Goal: Task Accomplishment & Management: Use online tool/utility

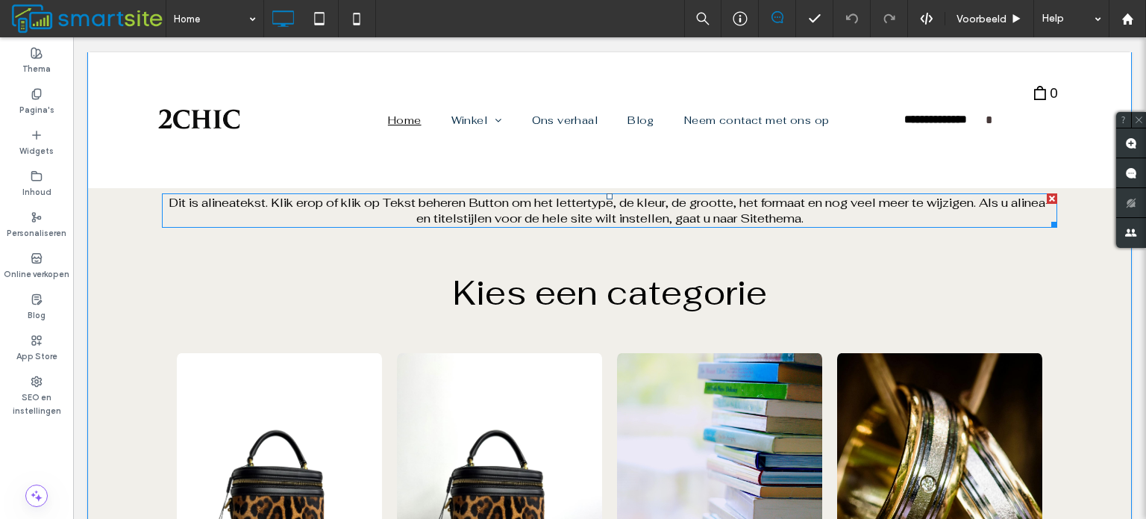
scroll to position [672, 0]
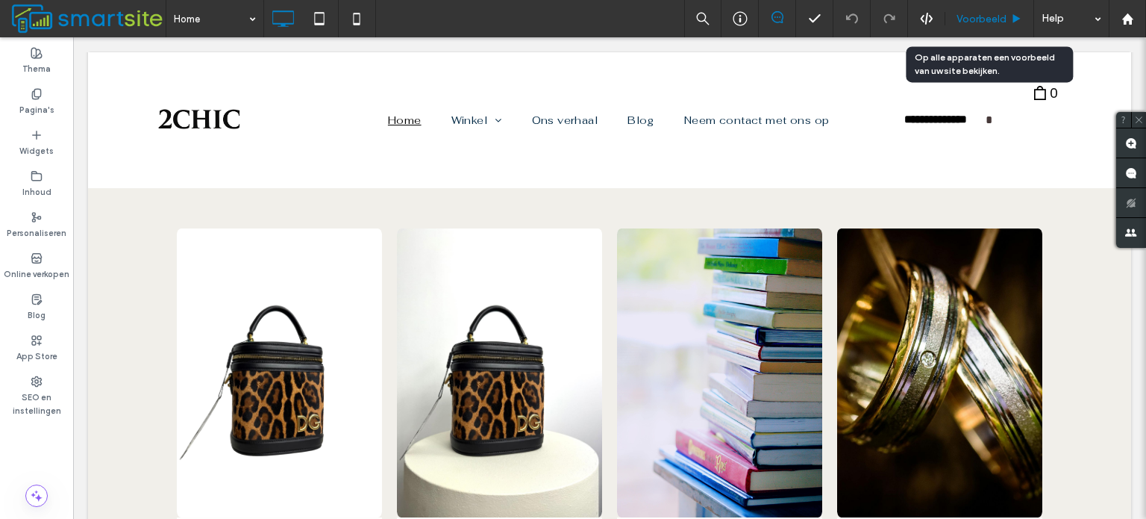
click at [1001, 22] on span "Voorbeeld" at bounding box center [982, 19] width 50 height 13
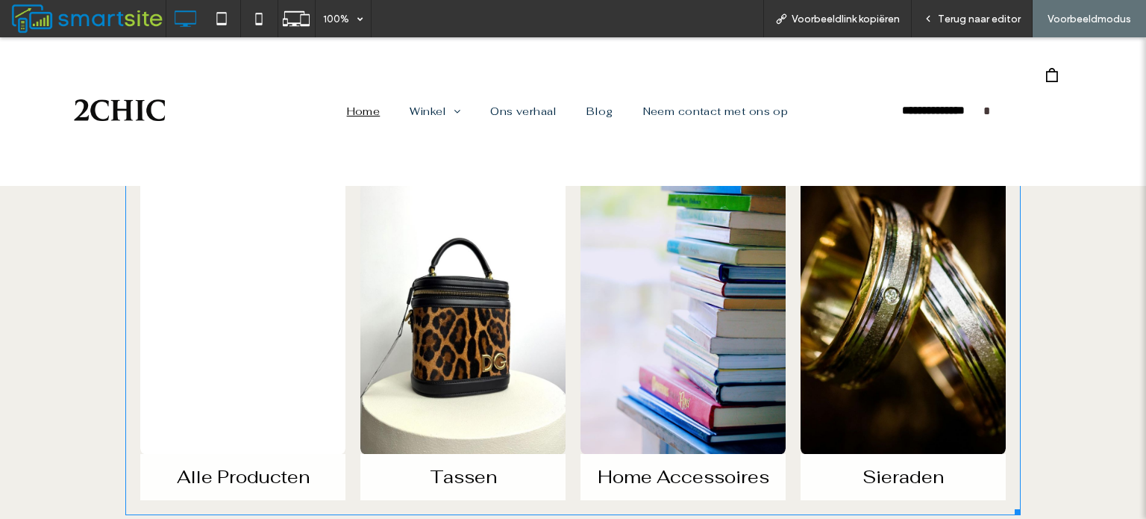
scroll to position [746, 0]
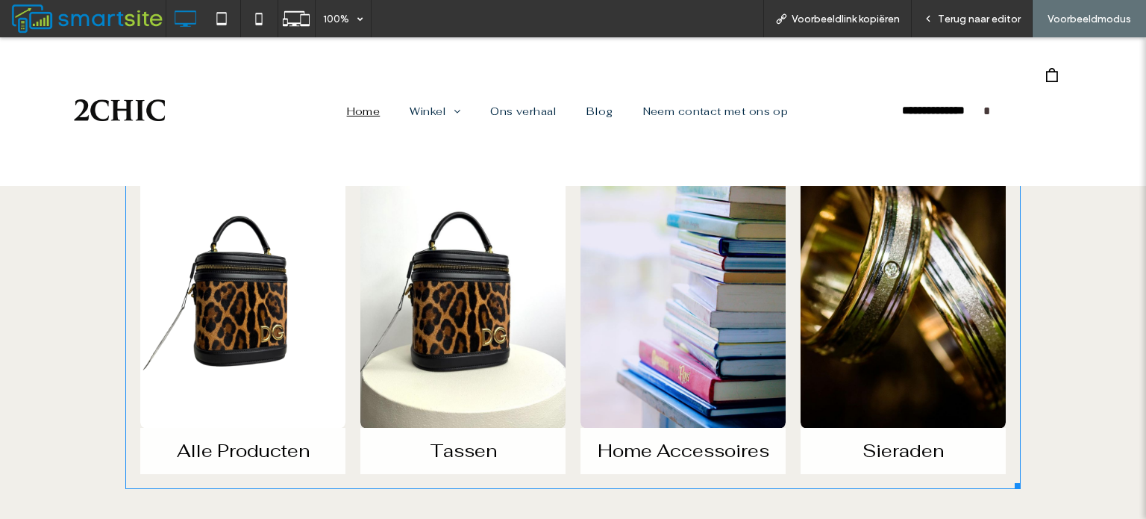
drag, startPoint x: 525, startPoint y: 284, endPoint x: 478, endPoint y: 307, distance: 52.4
click at [478, 307] on link at bounding box center [463, 284] width 218 height 306
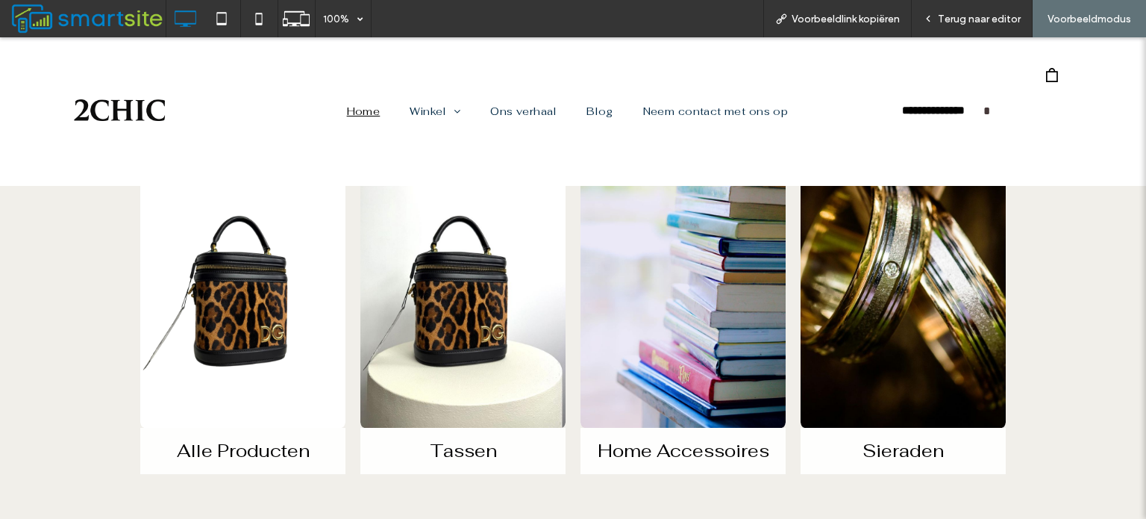
click at [478, 307] on div at bounding box center [573, 259] width 1146 height 519
click at [934, 21] on div "Terug naar editor" at bounding box center [972, 19] width 120 height 13
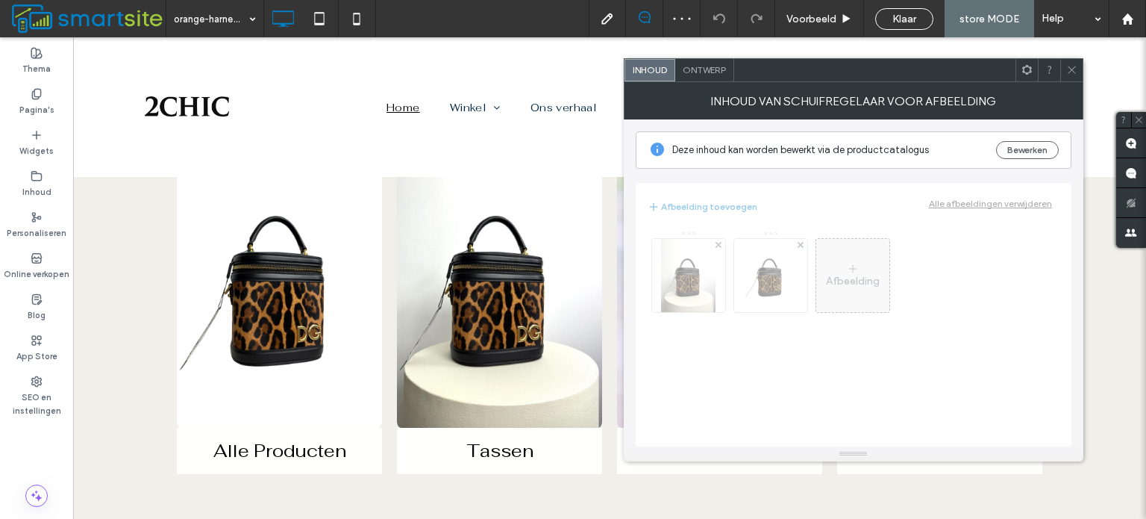
click at [1071, 68] on icon at bounding box center [1071, 69] width 11 height 11
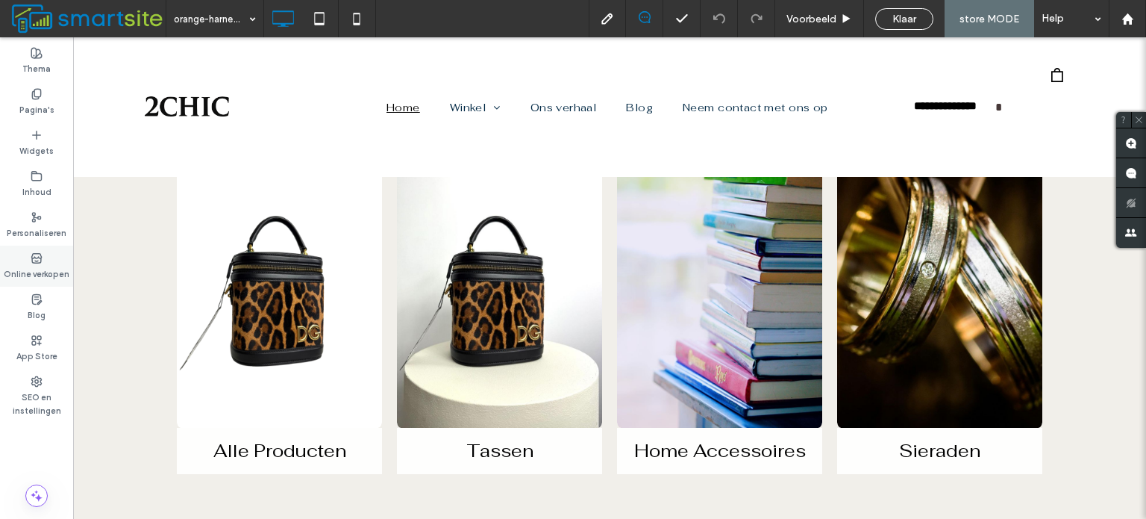
click at [51, 264] on label "Online verkopen" at bounding box center [37, 272] width 66 height 16
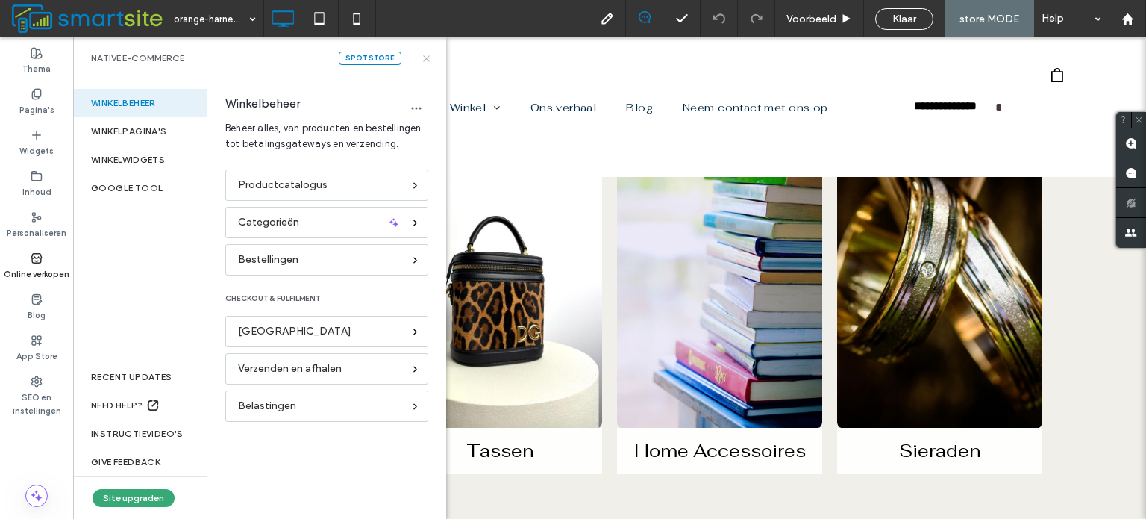
click at [421, 53] on icon at bounding box center [426, 58] width 11 height 11
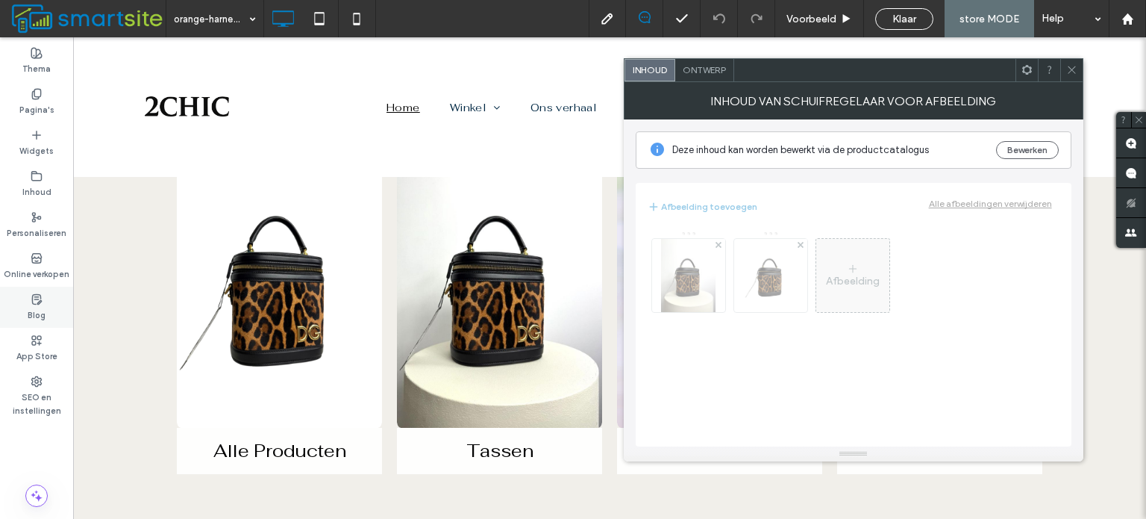
click at [54, 307] on div "Blog" at bounding box center [36, 307] width 73 height 41
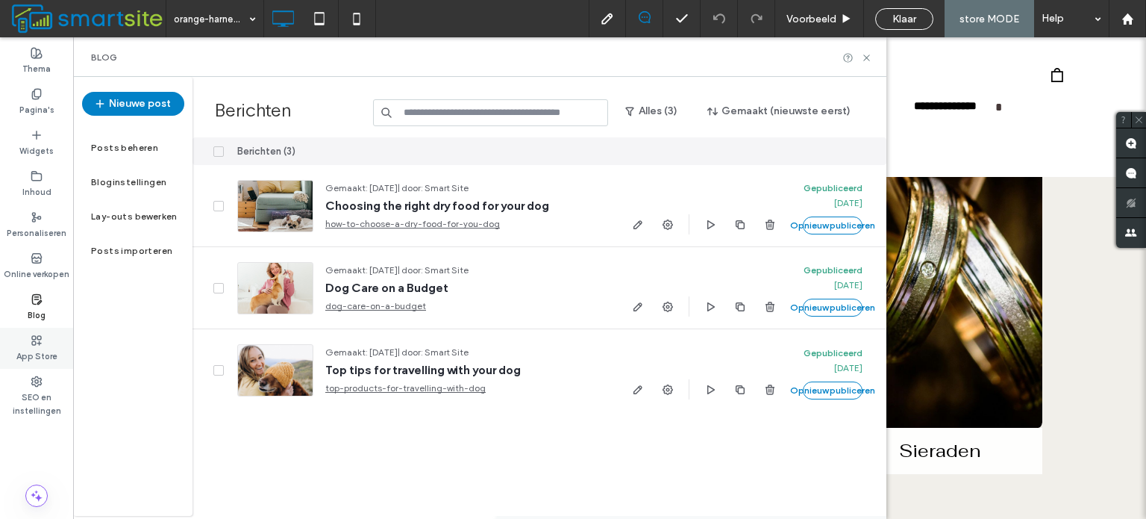
click at [48, 348] on label "App Store" at bounding box center [36, 354] width 41 height 16
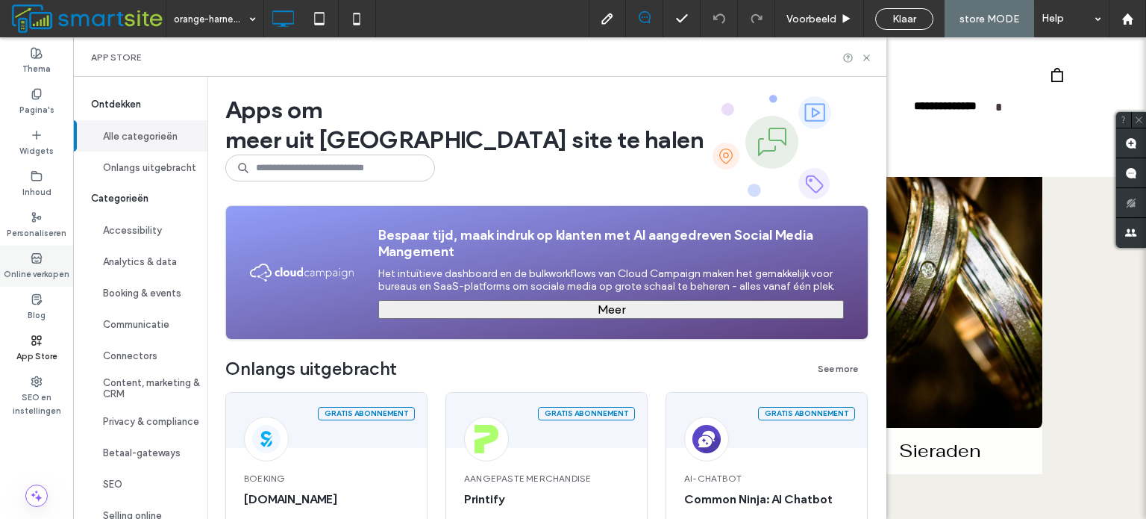
click at [47, 250] on div "Online verkopen" at bounding box center [36, 265] width 73 height 41
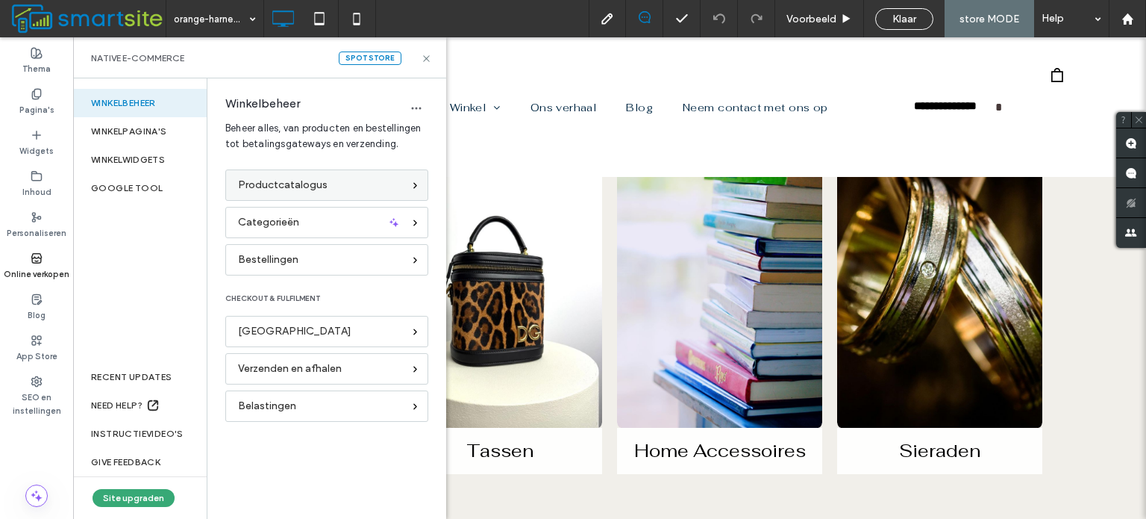
click at [271, 175] on div "Productcatalogus" at bounding box center [326, 184] width 203 height 31
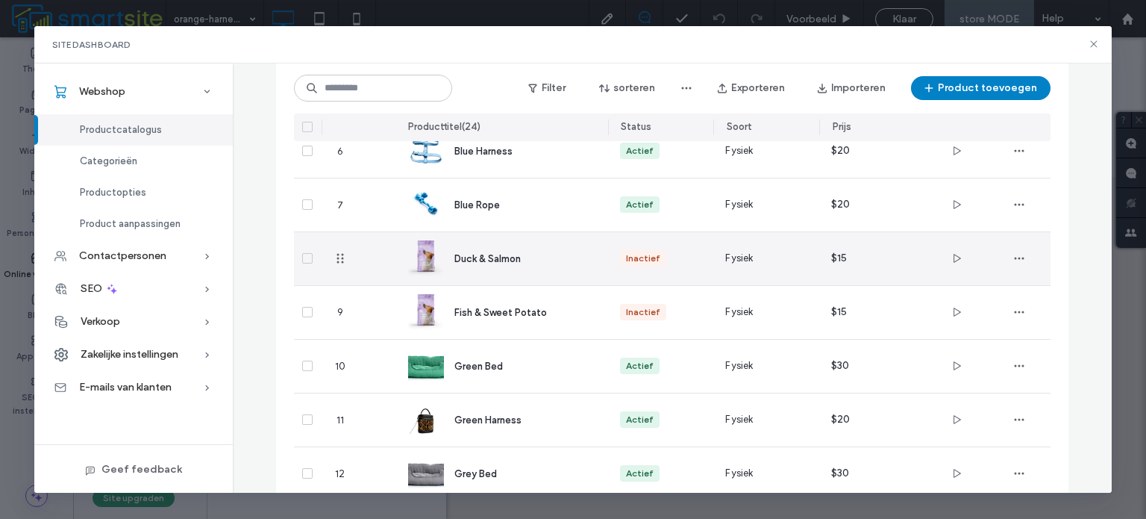
scroll to position [538, 0]
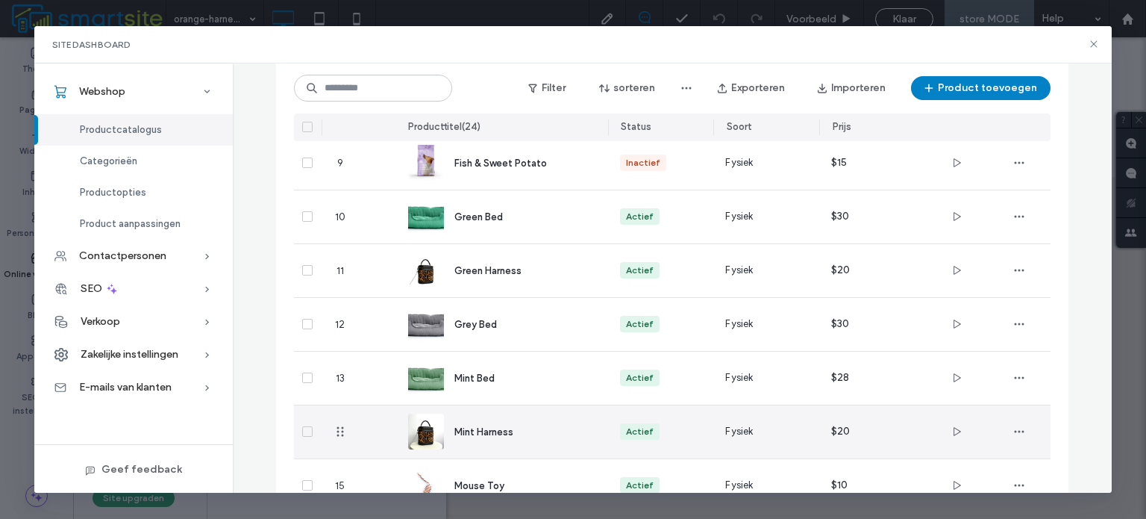
click at [505, 422] on div "Mint Harness" at bounding box center [502, 431] width 188 height 53
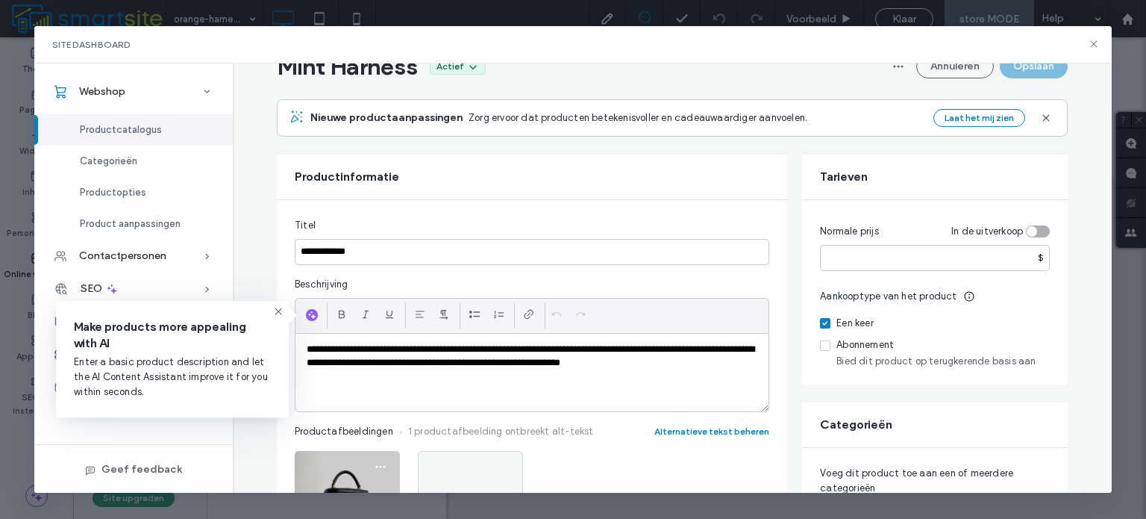
scroll to position [224, 0]
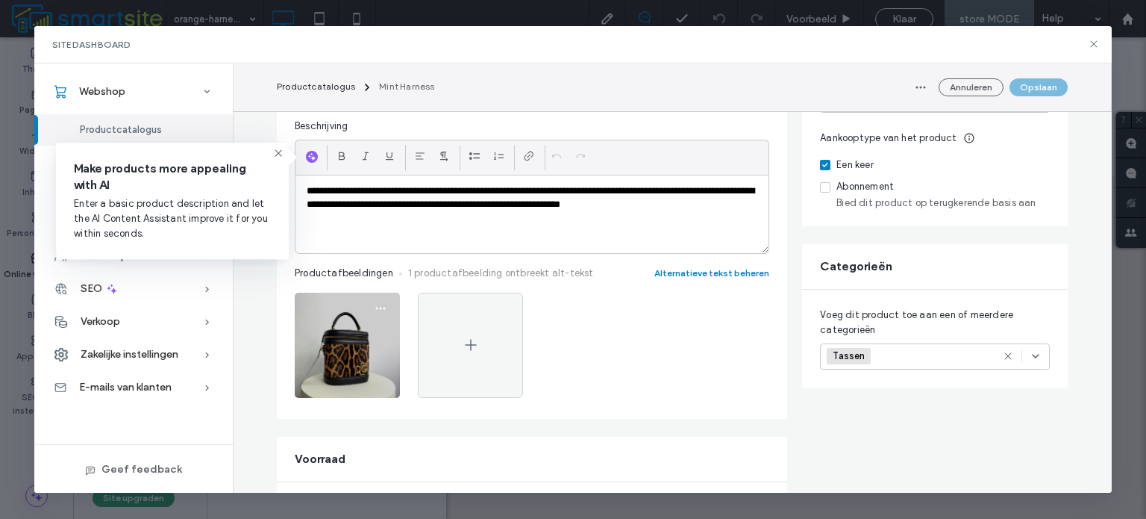
click at [373, 334] on img at bounding box center [347, 344] width 105 height 105
click at [366, 335] on img at bounding box center [347, 344] width 105 height 105
click at [375, 305] on icon "button" at bounding box center [381, 308] width 12 height 12
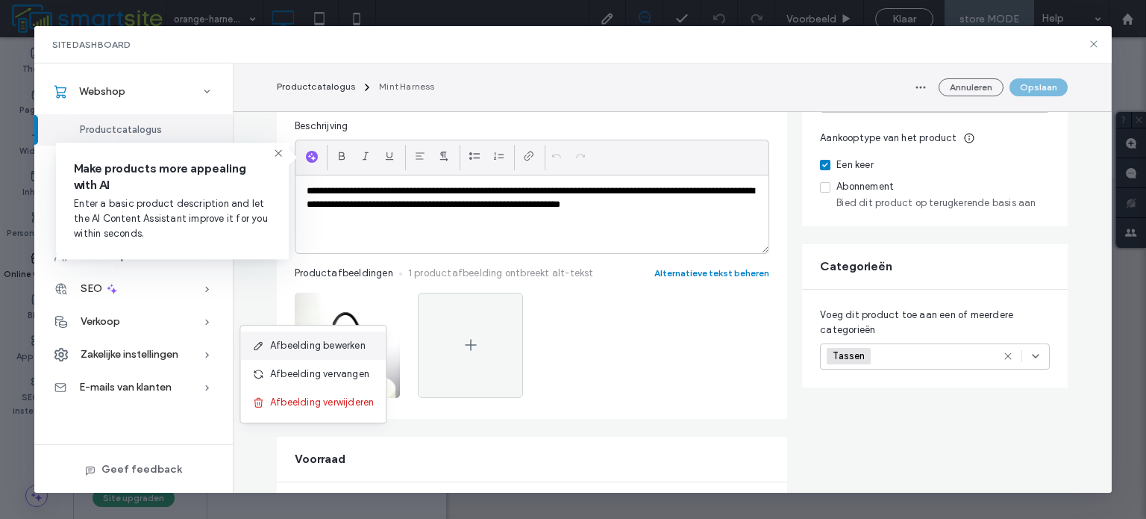
click at [361, 342] on span "Afbeelding bewerken" at bounding box center [318, 345] width 96 height 15
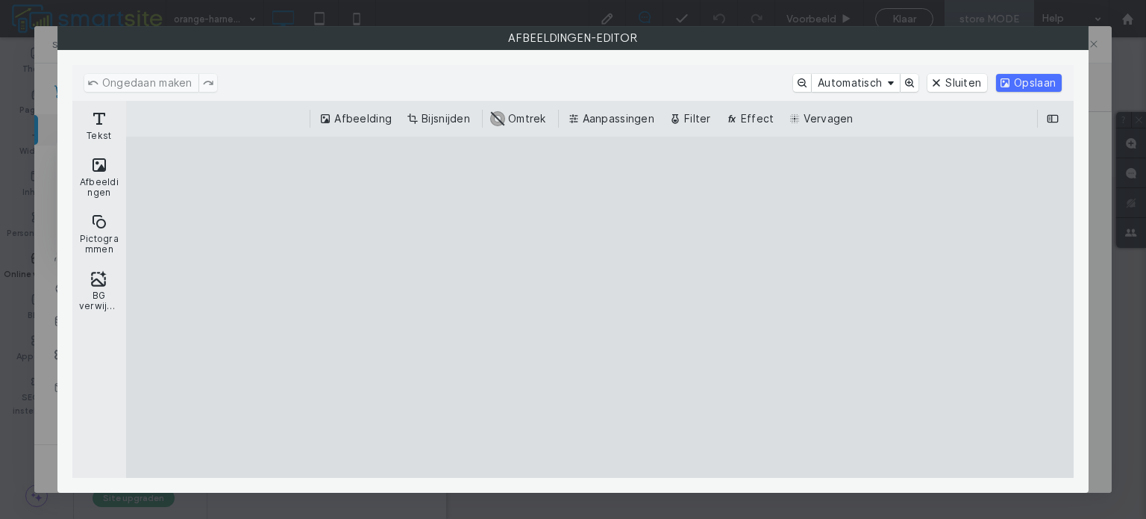
drag, startPoint x: 670, startPoint y: 263, endPoint x: 368, endPoint y: 244, distance: 302.8
click at [600, 307] on cesdk-canvas "Editor canvas" at bounding box center [600, 307] width 0 height 0
click at [941, 84] on button "Sluiten" at bounding box center [957, 83] width 60 height 18
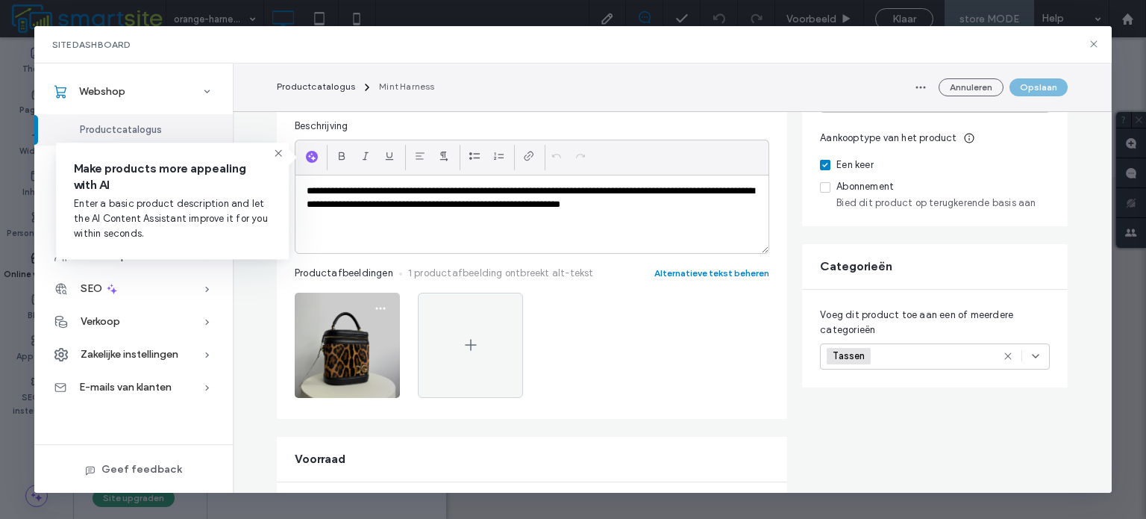
click at [364, 337] on img at bounding box center [347, 344] width 105 height 105
click at [379, 298] on span "button" at bounding box center [381, 308] width 24 height 24
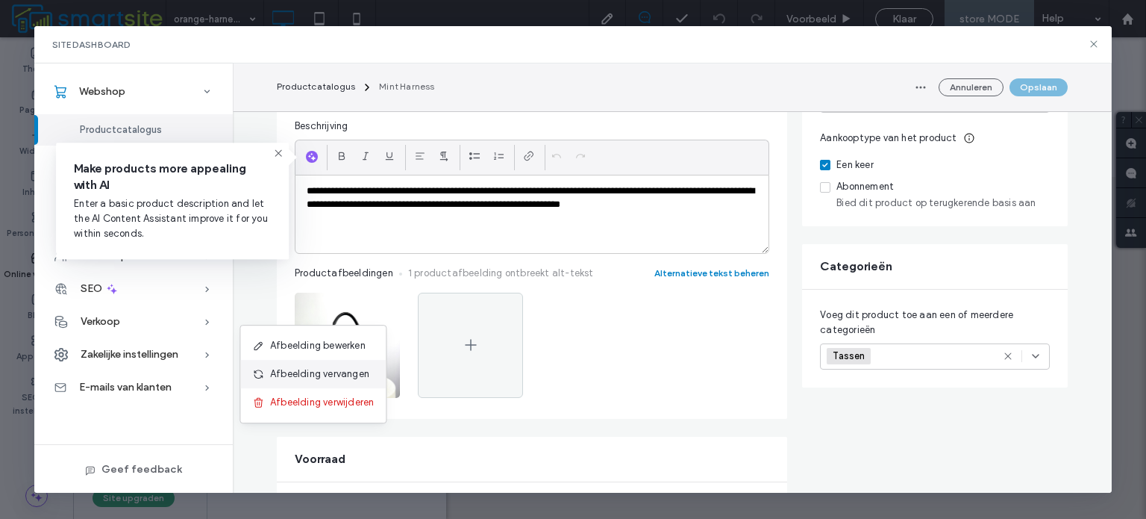
click at [360, 373] on span "Afbeelding vervangen" at bounding box center [319, 373] width 99 height 15
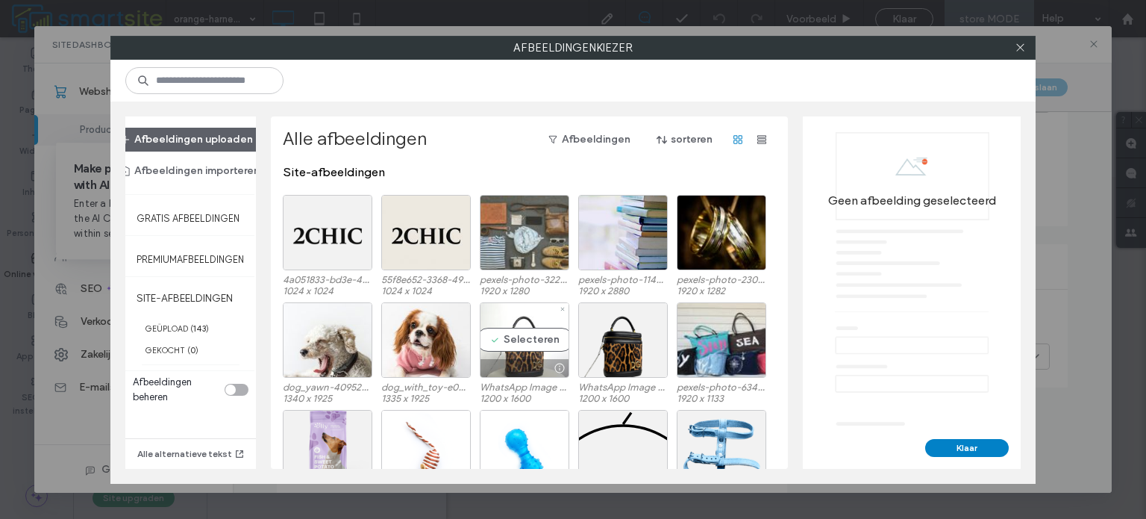
click at [533, 333] on div "Selecteren" at bounding box center [525, 339] width 90 height 75
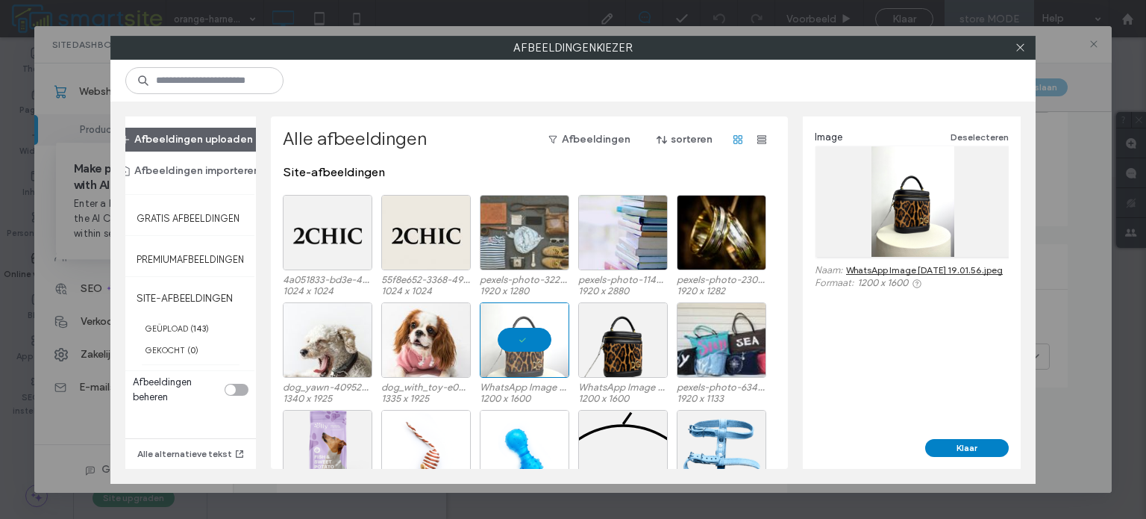
click at [899, 264] on link "WhatsApp Image 2025-09-09 at 19.01.56.jpeg" at bounding box center [924, 269] width 157 height 11
drag, startPoint x: 1134, startPoint y: 201, endPoint x: 1142, endPoint y: 198, distance: 8.7
click at [1134, 201] on div "Afbeeldingenkiezer Afbeeldingen uploaden Afbeeldingen importeren Gratis afbeeld…" at bounding box center [573, 259] width 1146 height 519
click at [1013, 47] on div at bounding box center [1020, 48] width 22 height 22
click at [1021, 50] on icon at bounding box center [1020, 47] width 11 height 11
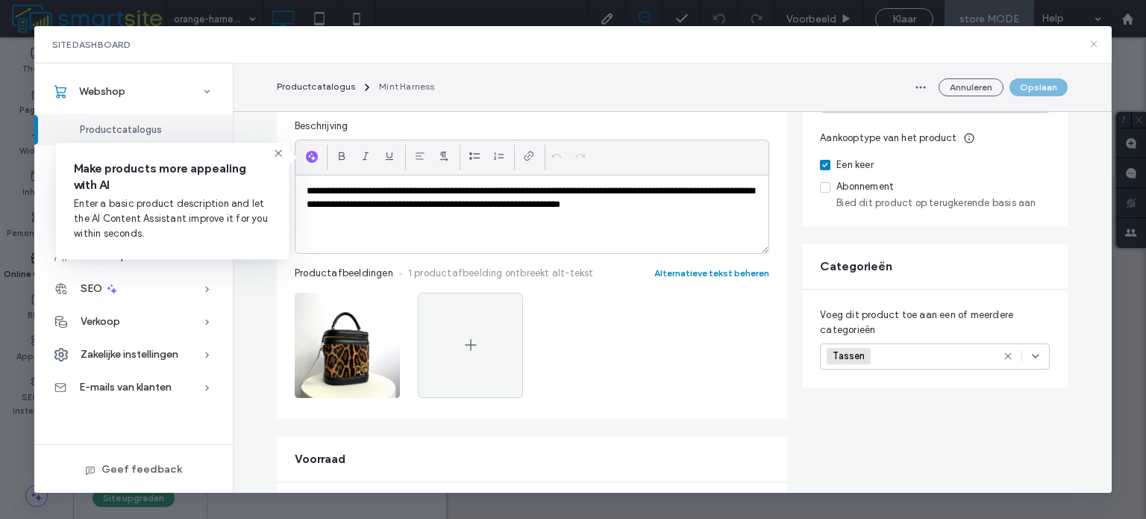
click at [1090, 46] on icon at bounding box center [1094, 44] width 12 height 12
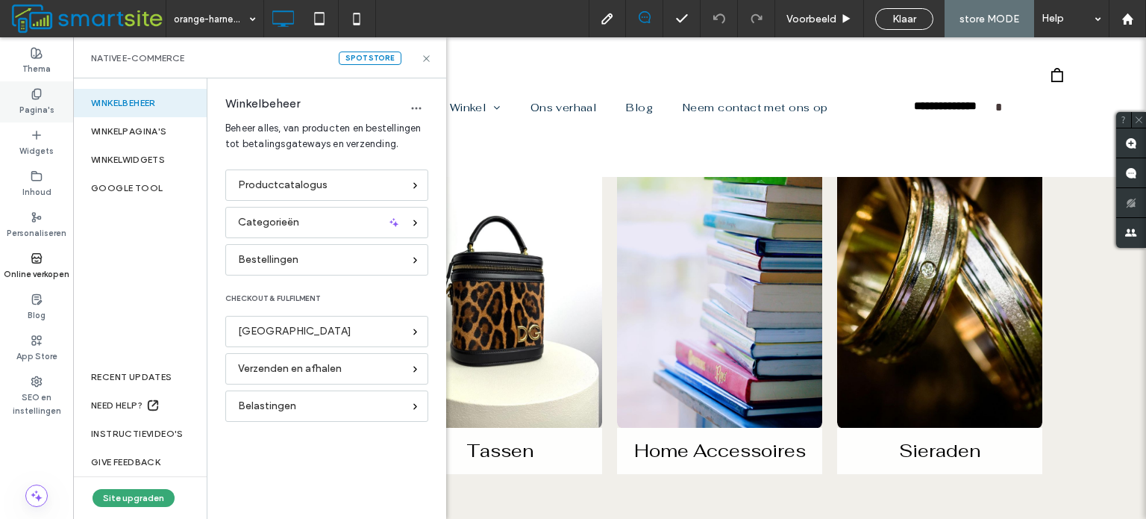
click at [43, 98] on div "Pagina's" at bounding box center [36, 101] width 73 height 41
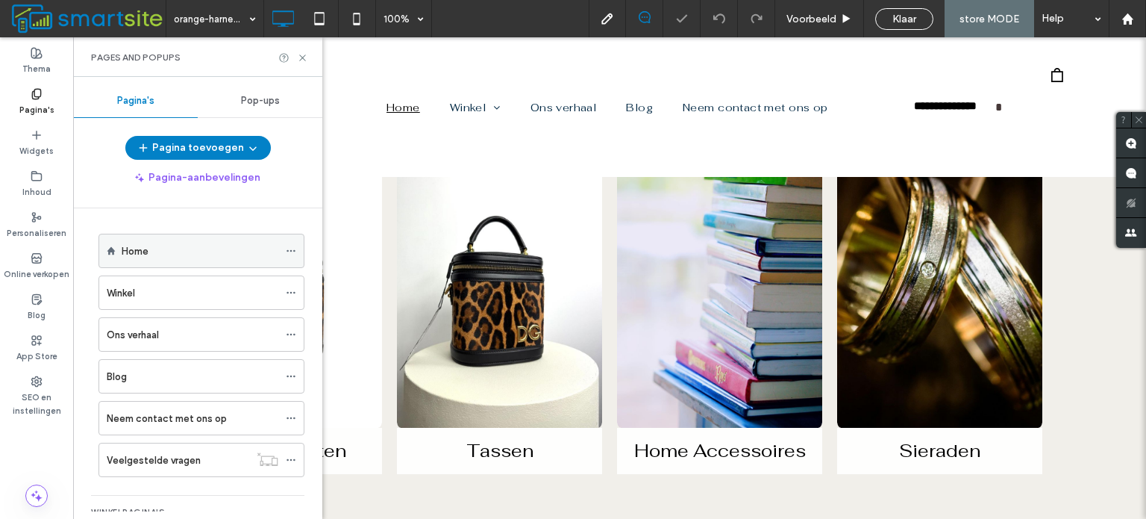
click at [163, 248] on div "Home" at bounding box center [200, 251] width 157 height 16
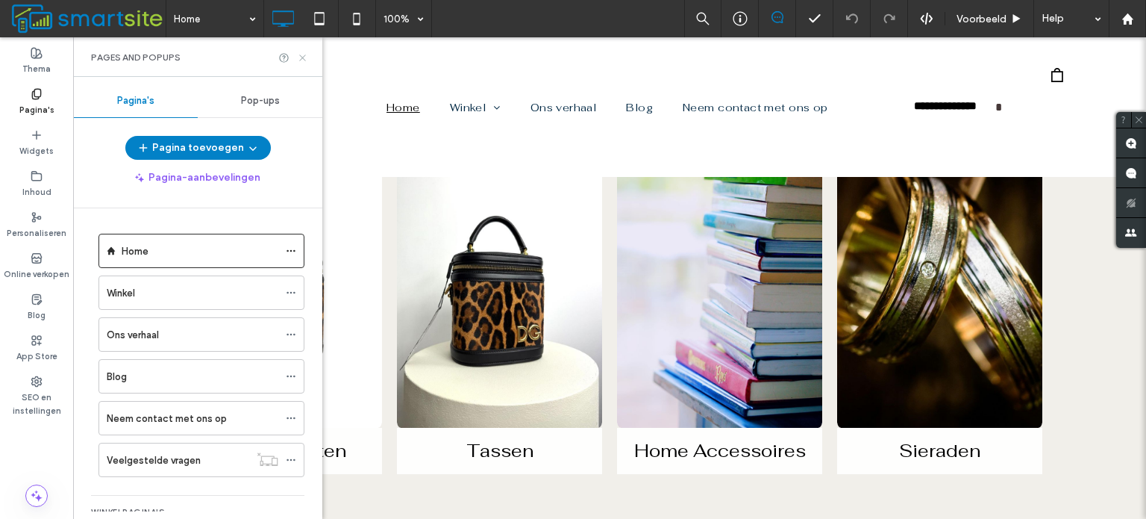
click at [304, 60] on icon at bounding box center [302, 57] width 11 height 11
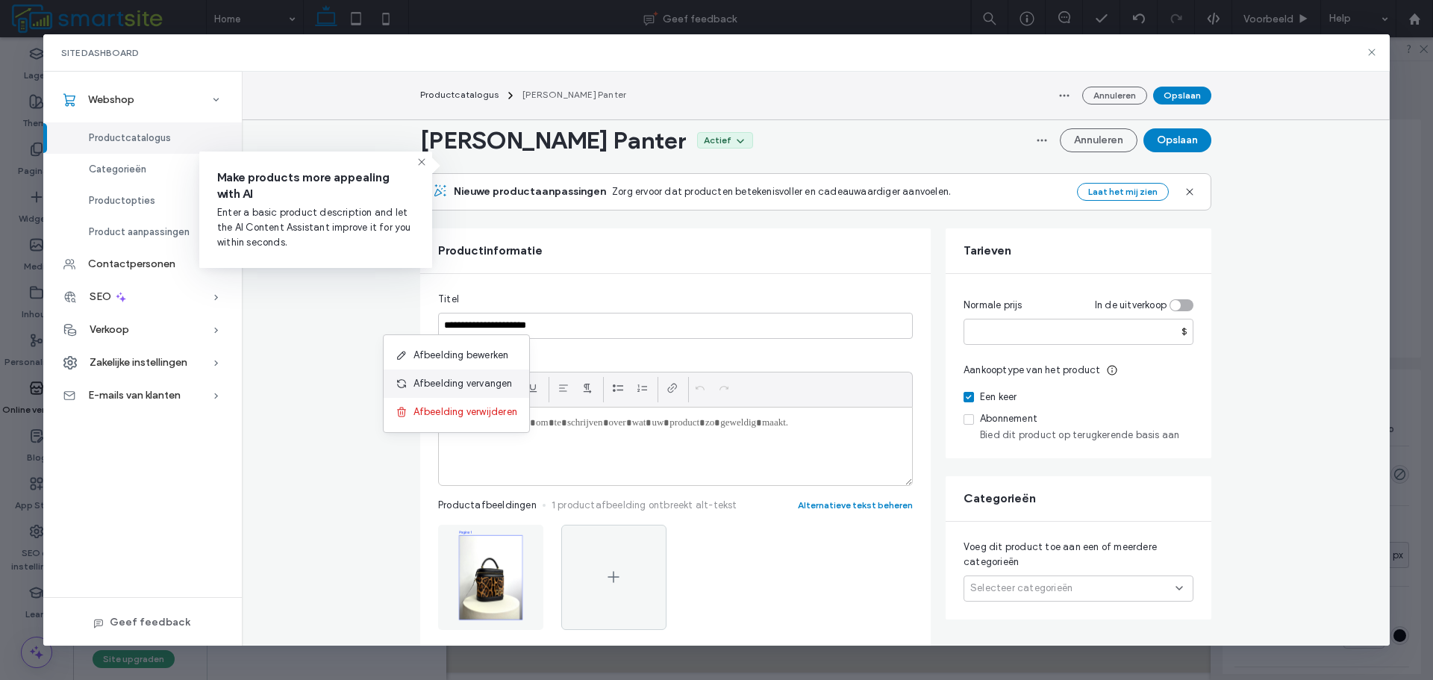
scroll to position [224, 0]
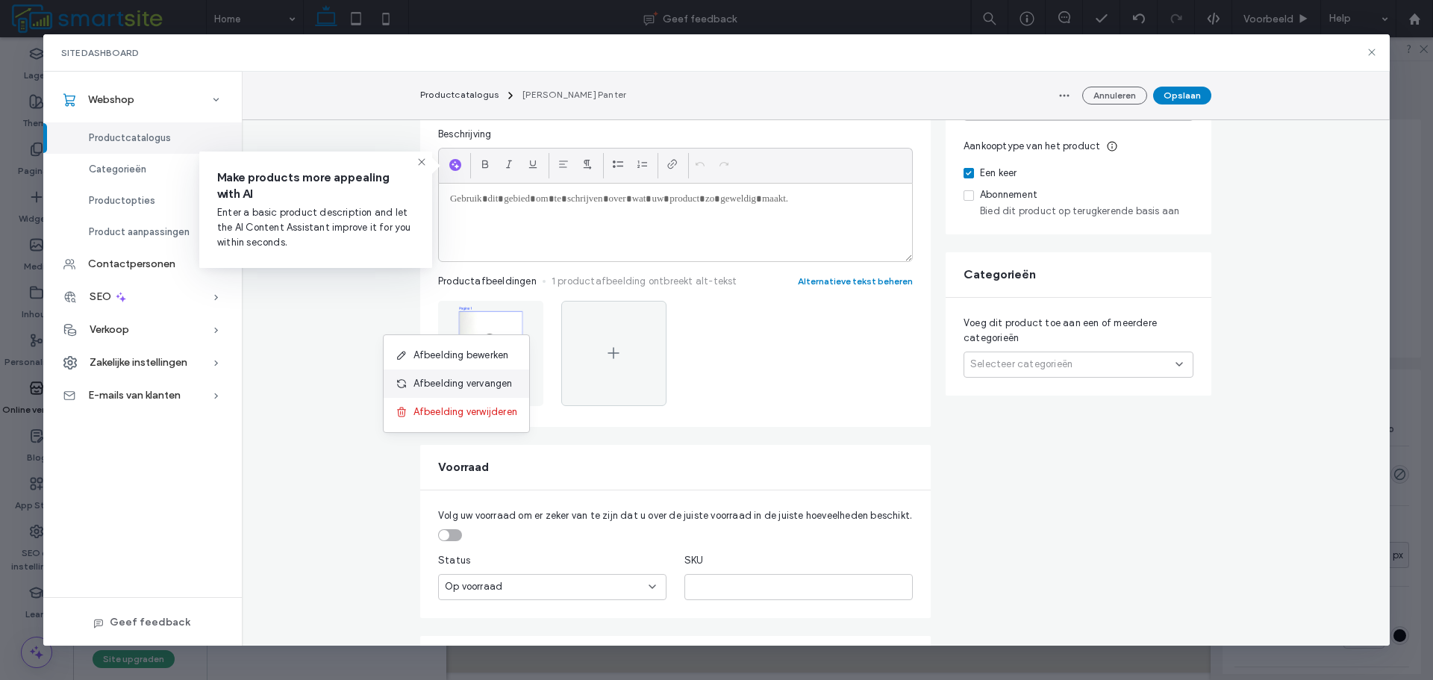
click at [492, 378] on span "Afbeelding vervangen" at bounding box center [462, 383] width 99 height 15
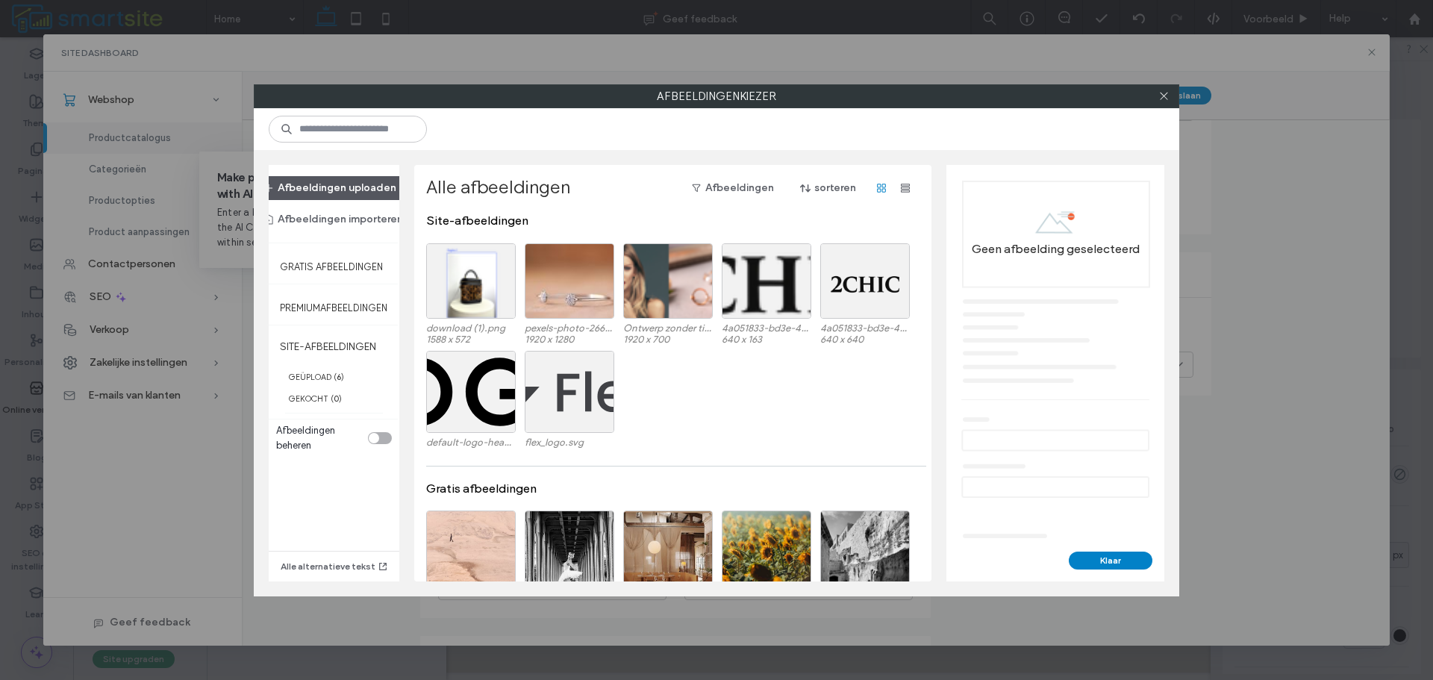
click at [368, 182] on button "Afbeeldingen uploaden" at bounding box center [330, 188] width 159 height 24
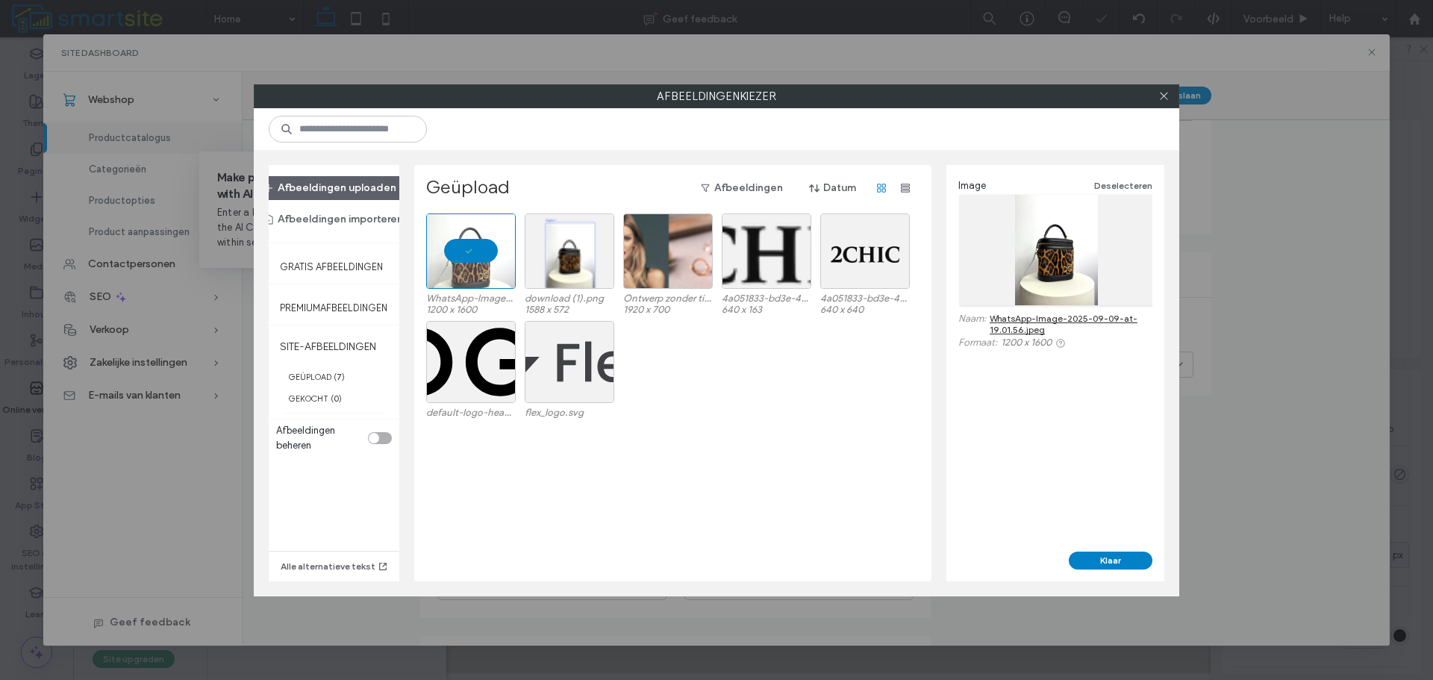
click at [1087, 549] on div "Image Deselecteren Naam: WhatsApp-Image-2025-09-09-at-19.01.56.jpeg Formaat: 12…" at bounding box center [1055, 358] width 218 height 386
click at [1090, 562] on button "Klaar" at bounding box center [1110, 560] width 84 height 18
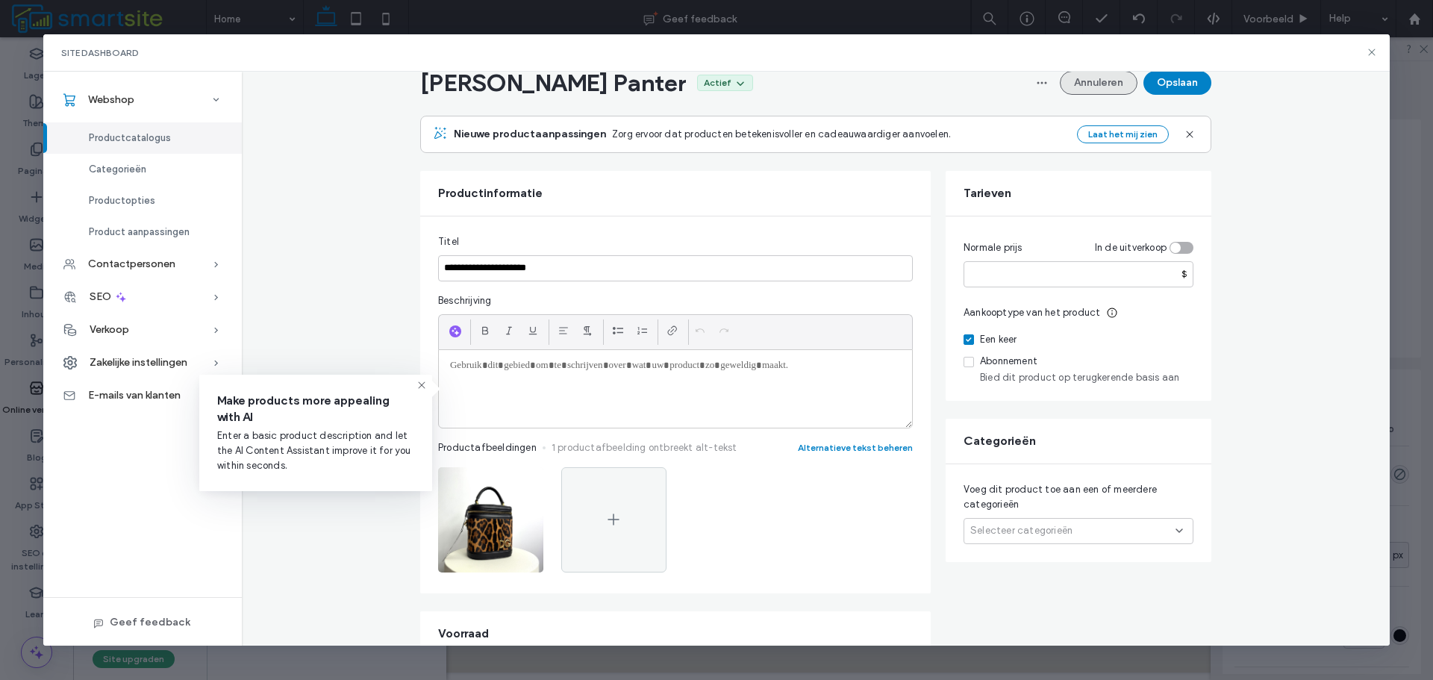
scroll to position [0, 0]
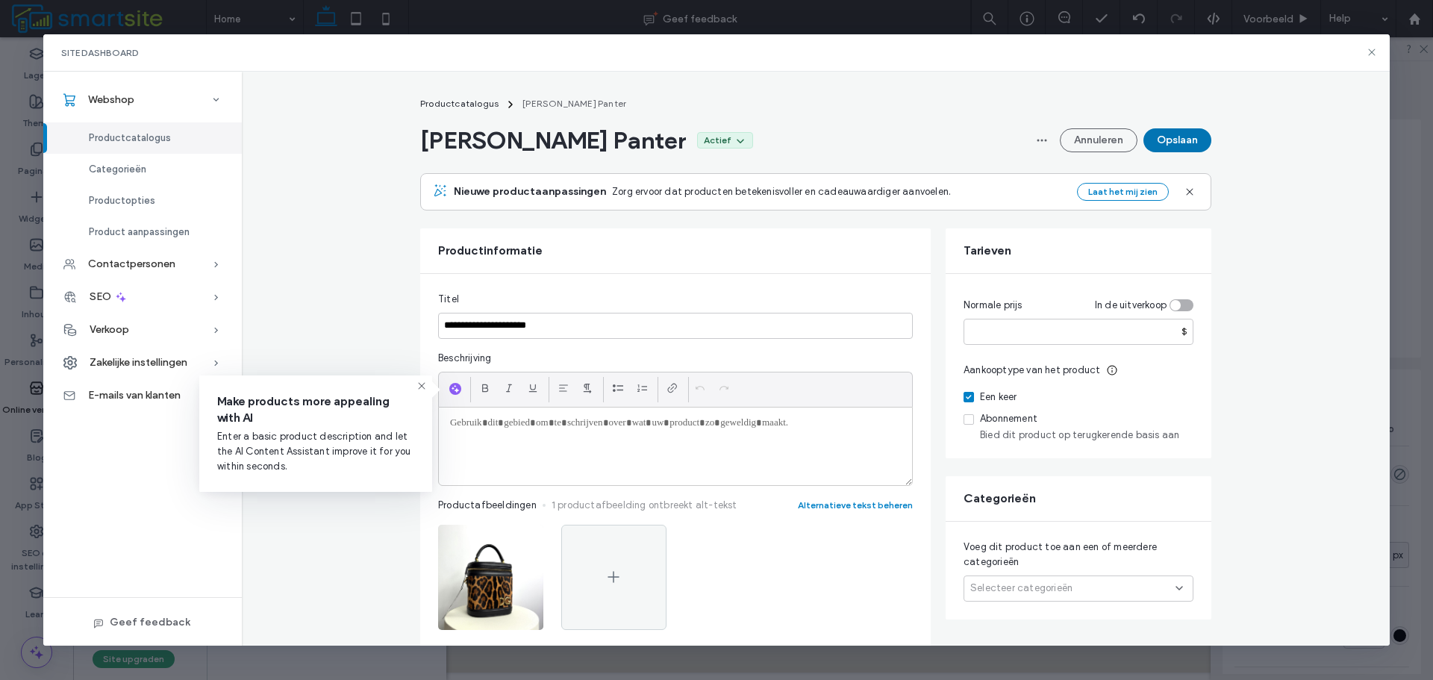
click at [1145, 136] on button "Opslaan" at bounding box center [1177, 140] width 68 height 24
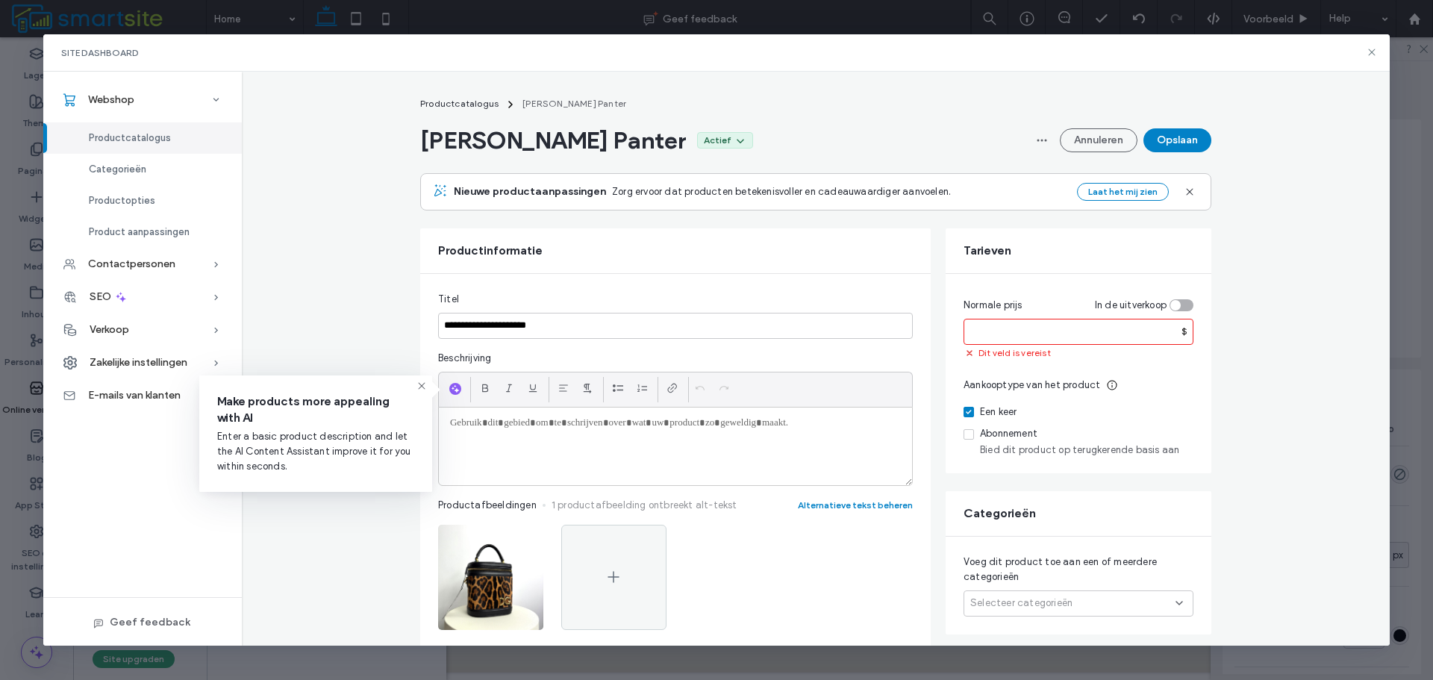
click at [1074, 328] on input "number" at bounding box center [1078, 332] width 230 height 26
type input "***"
click at [1186, 134] on button "Opslaan" at bounding box center [1177, 140] width 68 height 24
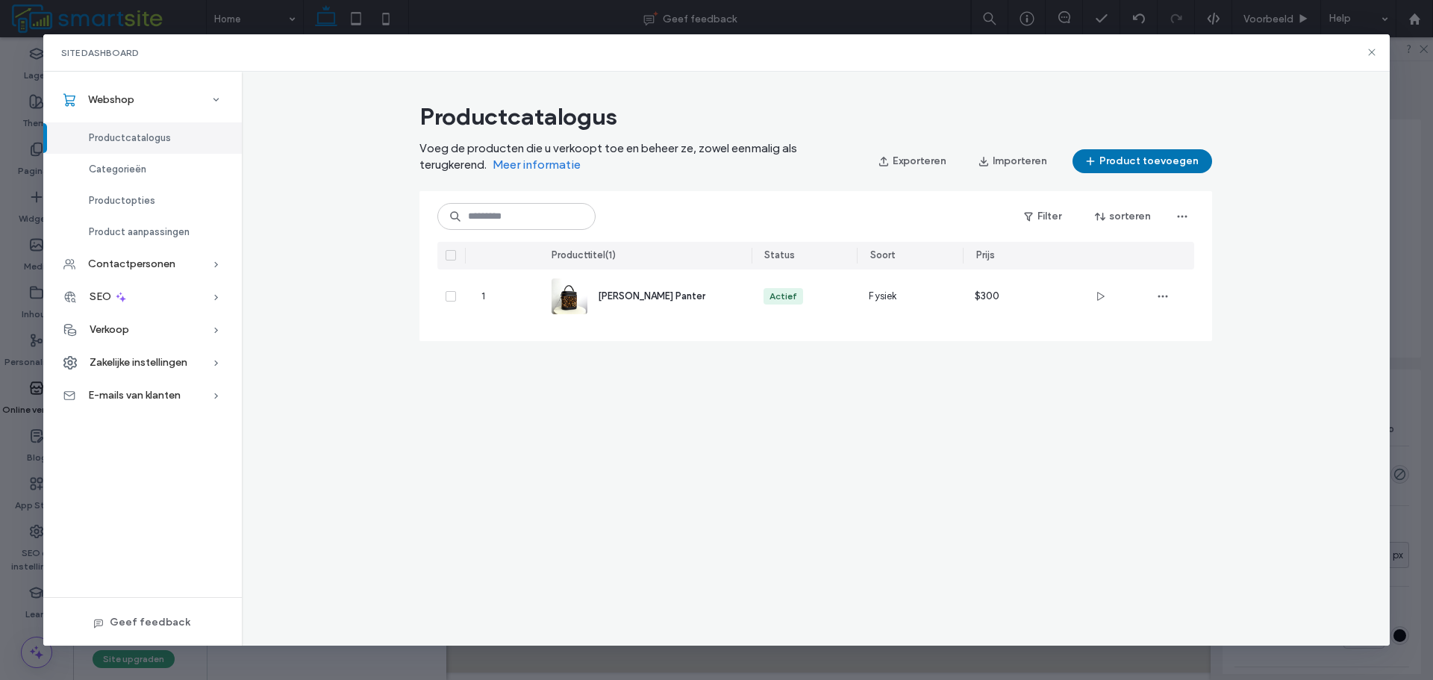
click at [1125, 157] on button "Product toevoegen" at bounding box center [1142, 161] width 140 height 24
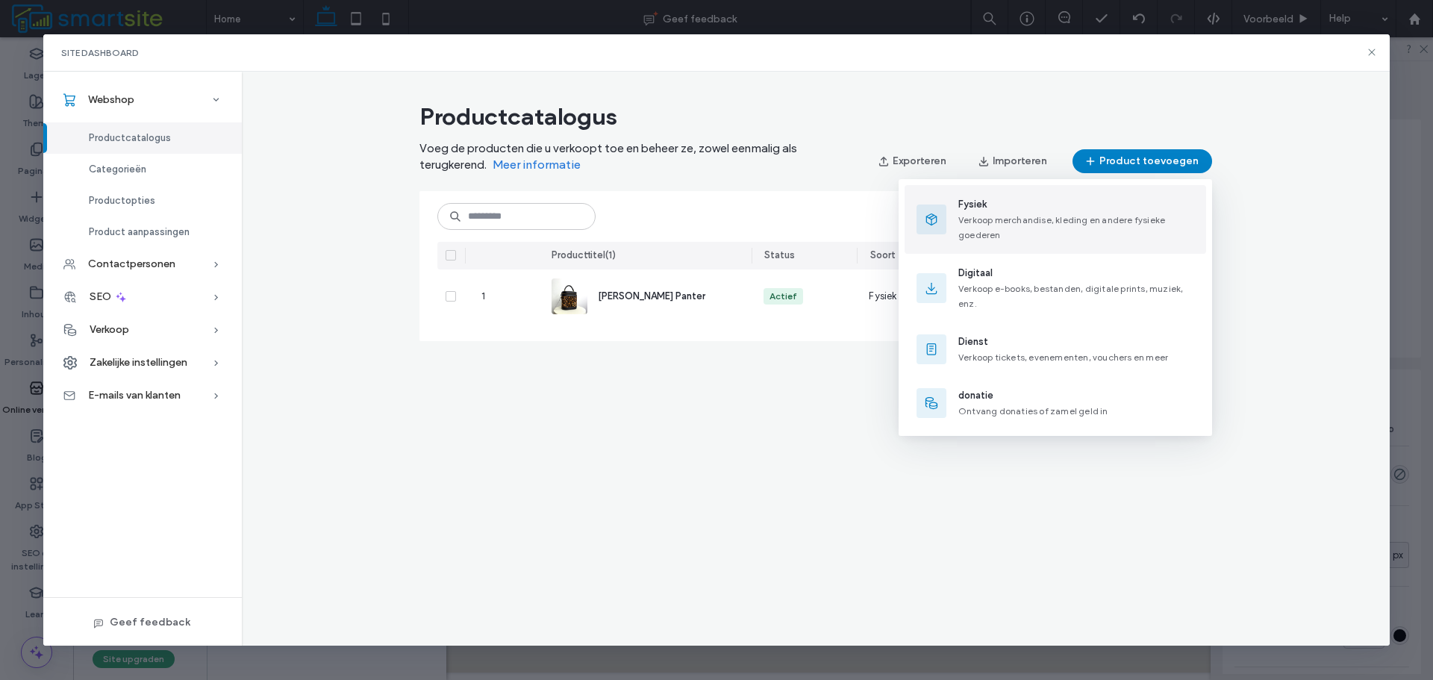
click at [1075, 203] on span "Fysiek" at bounding box center [1076, 204] width 236 height 15
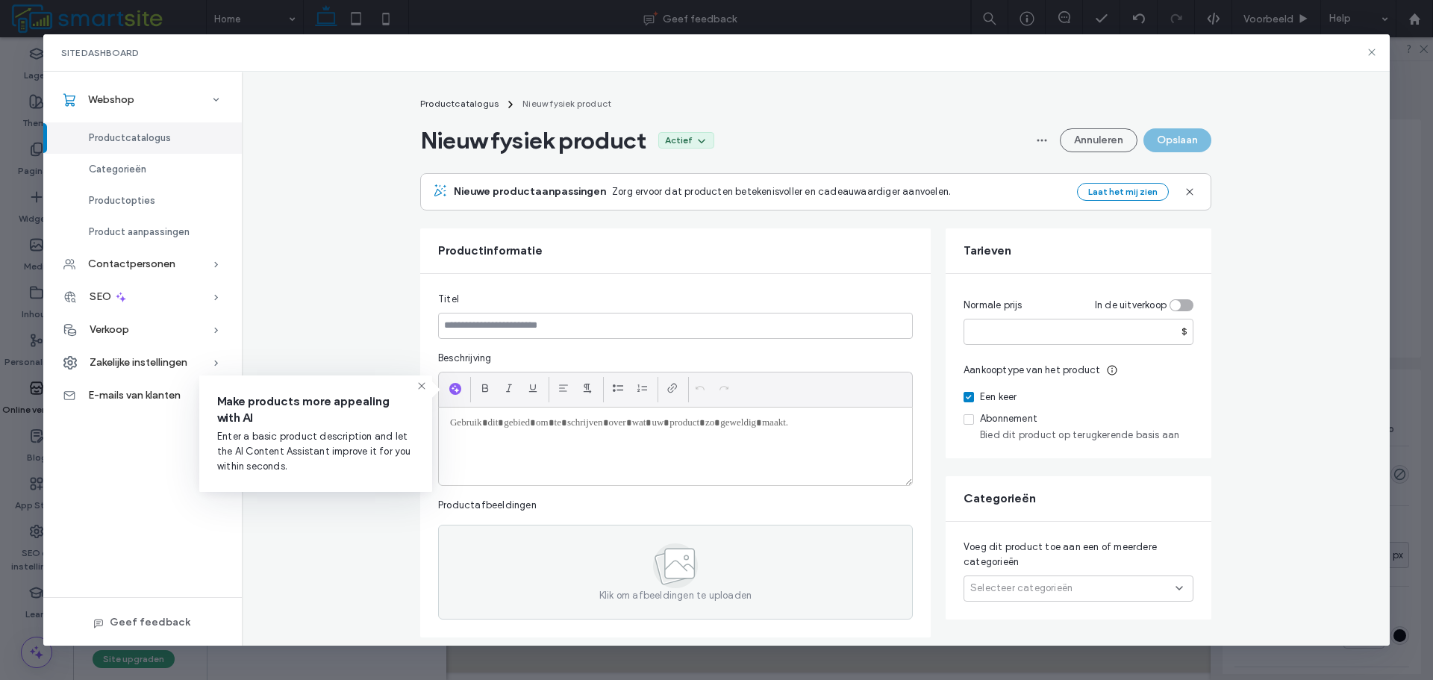
click at [742, 310] on fieldset "Titel Beschrijving Productafbeeldingen Klik om afbeeldingen te uploaden" at bounding box center [675, 456] width 475 height 328
click at [742, 321] on input at bounding box center [675, 326] width 475 height 26
type input "****"
click at [726, 310] on fieldset "Titel **** Beschrijving Productafbeeldingen Klik om afbeeldingen te uploaden" at bounding box center [675, 456] width 475 height 328
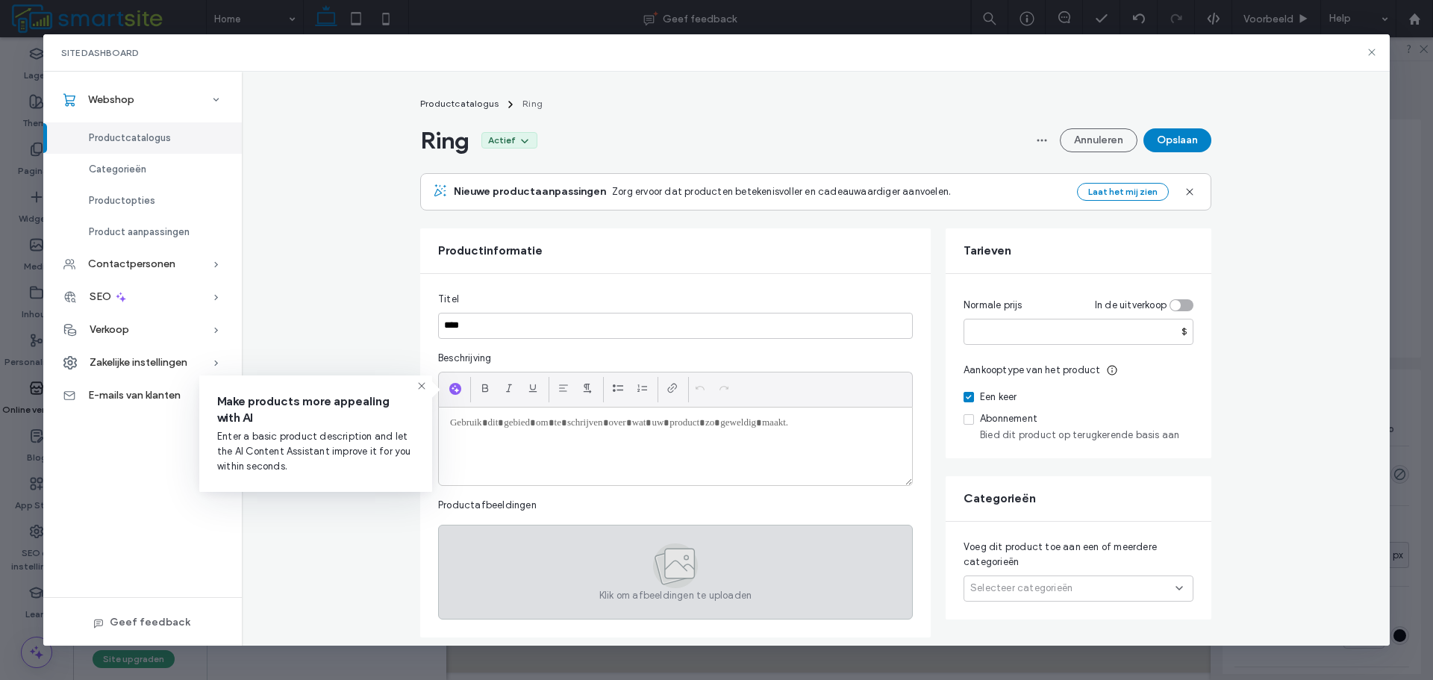
click at [615, 582] on div "Klik om afbeeldingen te uploaden" at bounding box center [675, 572] width 475 height 95
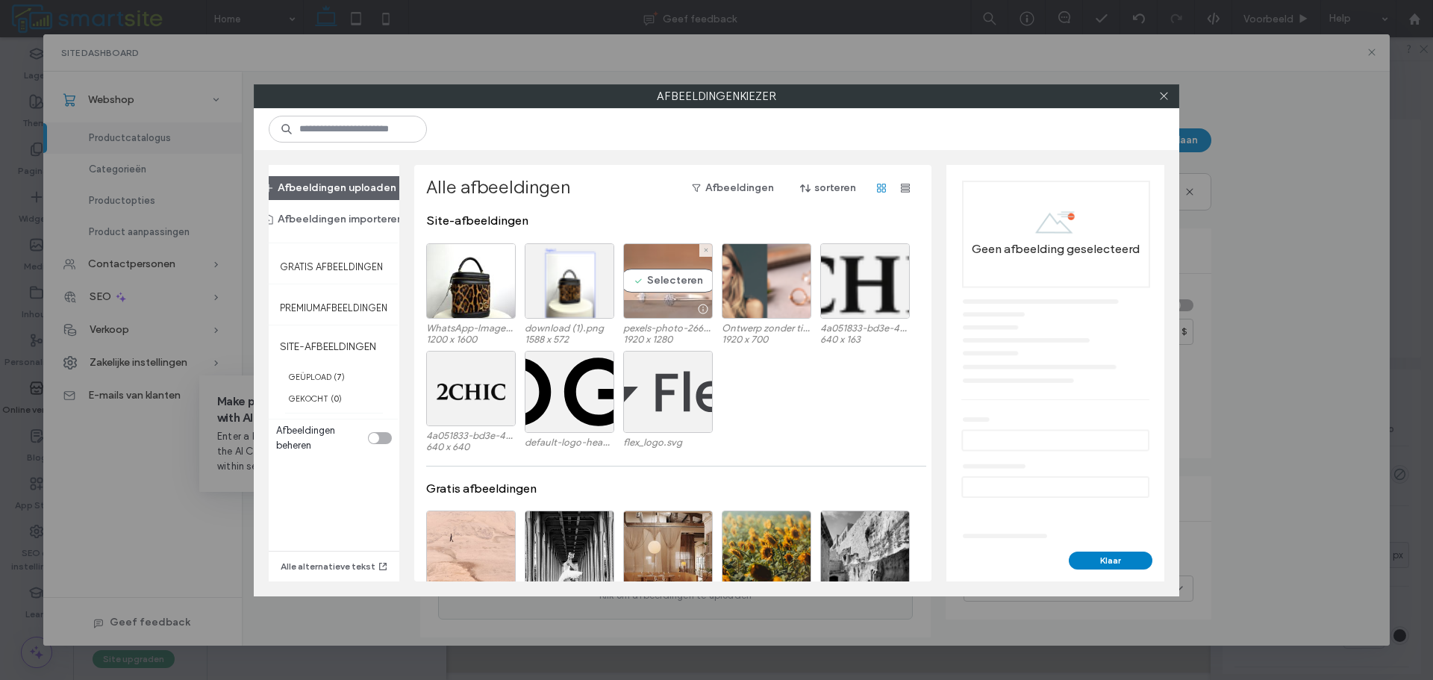
click at [647, 276] on div "Selecteren" at bounding box center [668, 280] width 90 height 75
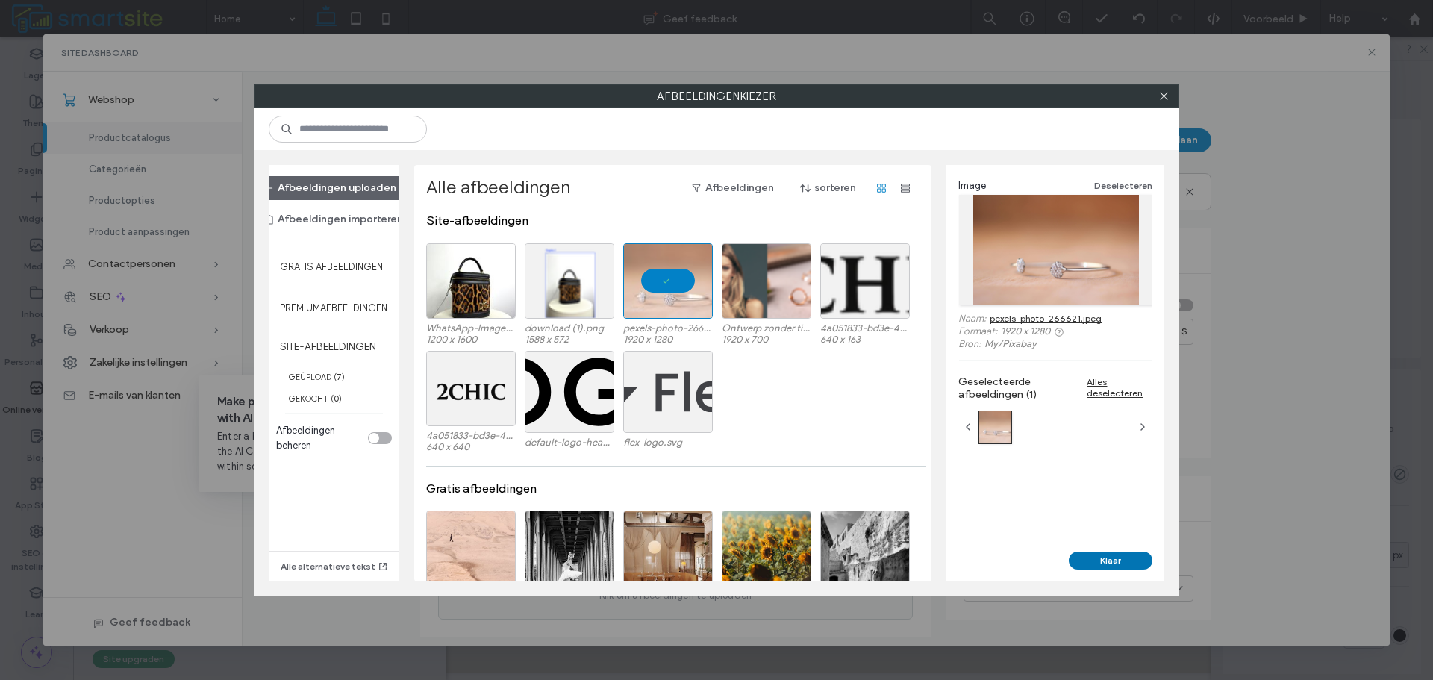
click at [1098, 551] on button "Klaar" at bounding box center [1110, 560] width 84 height 18
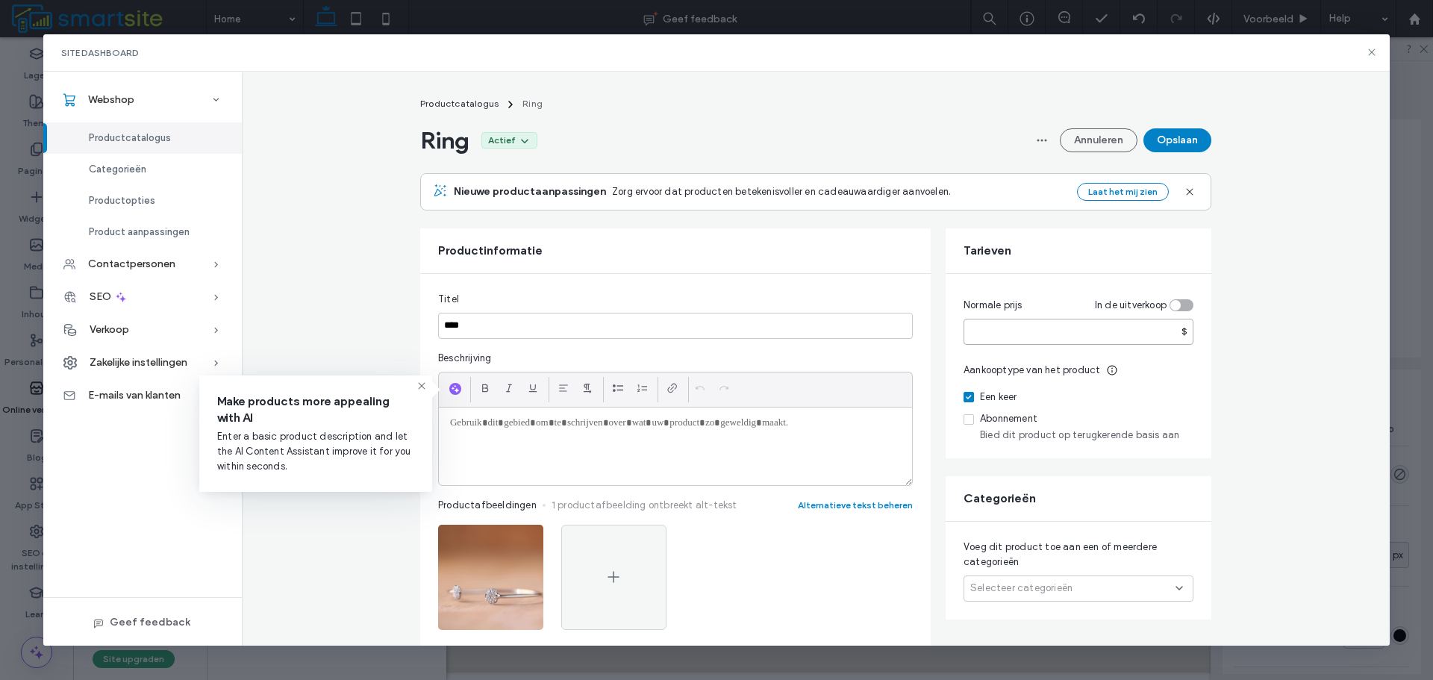
click at [1139, 326] on input "number" at bounding box center [1078, 332] width 230 height 26
type input "***"
click at [1137, 269] on div "Tarieven" at bounding box center [1078, 250] width 266 height 45
click at [1180, 140] on button "Opslaan" at bounding box center [1177, 140] width 68 height 24
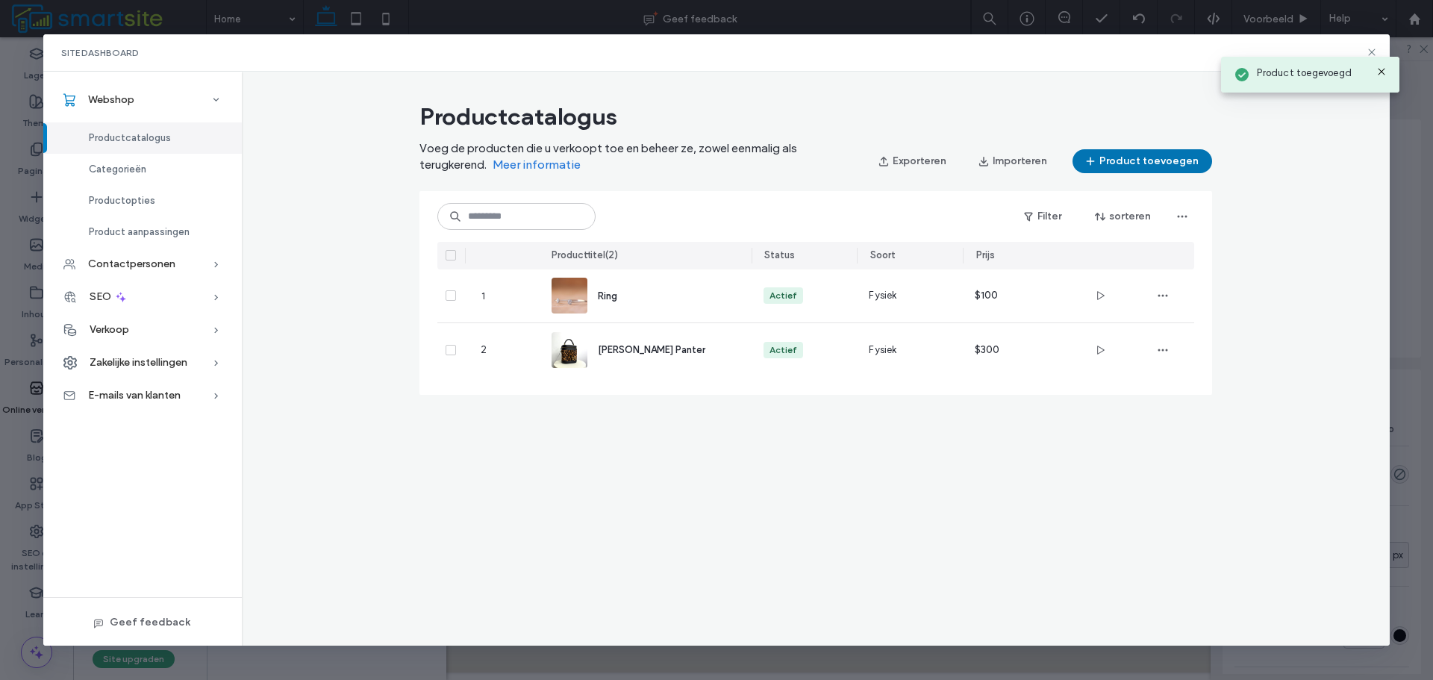
click at [1099, 159] on span "button" at bounding box center [1091, 161] width 15 height 22
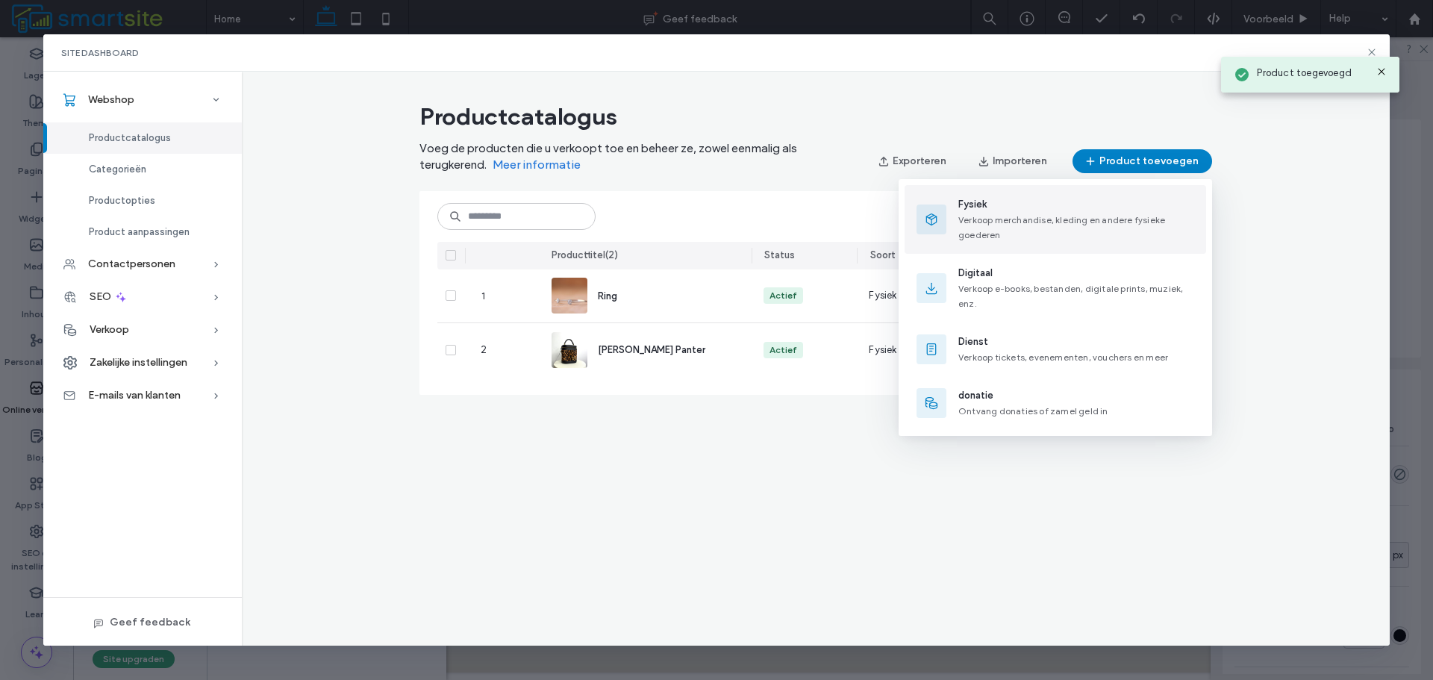
click at [1065, 198] on span "Fysiek" at bounding box center [1076, 204] width 236 height 15
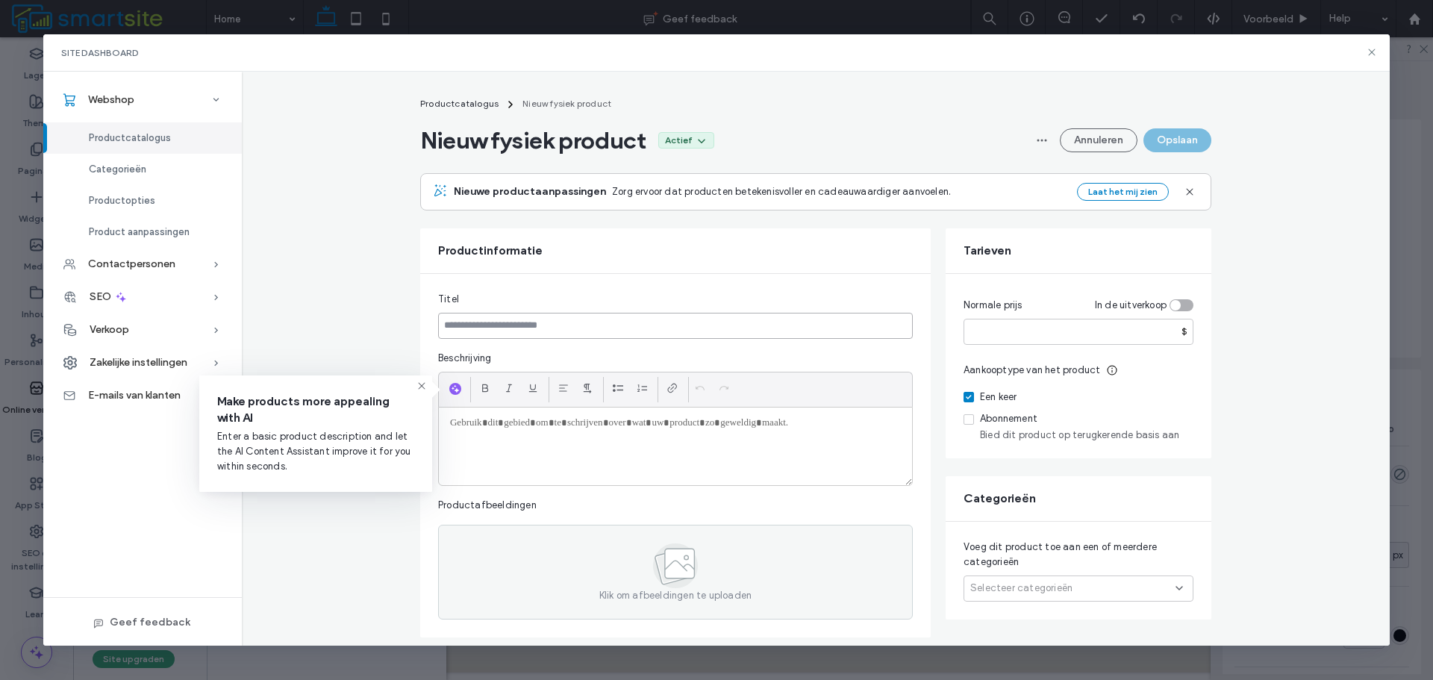
click at [638, 315] on input at bounding box center [675, 326] width 475 height 26
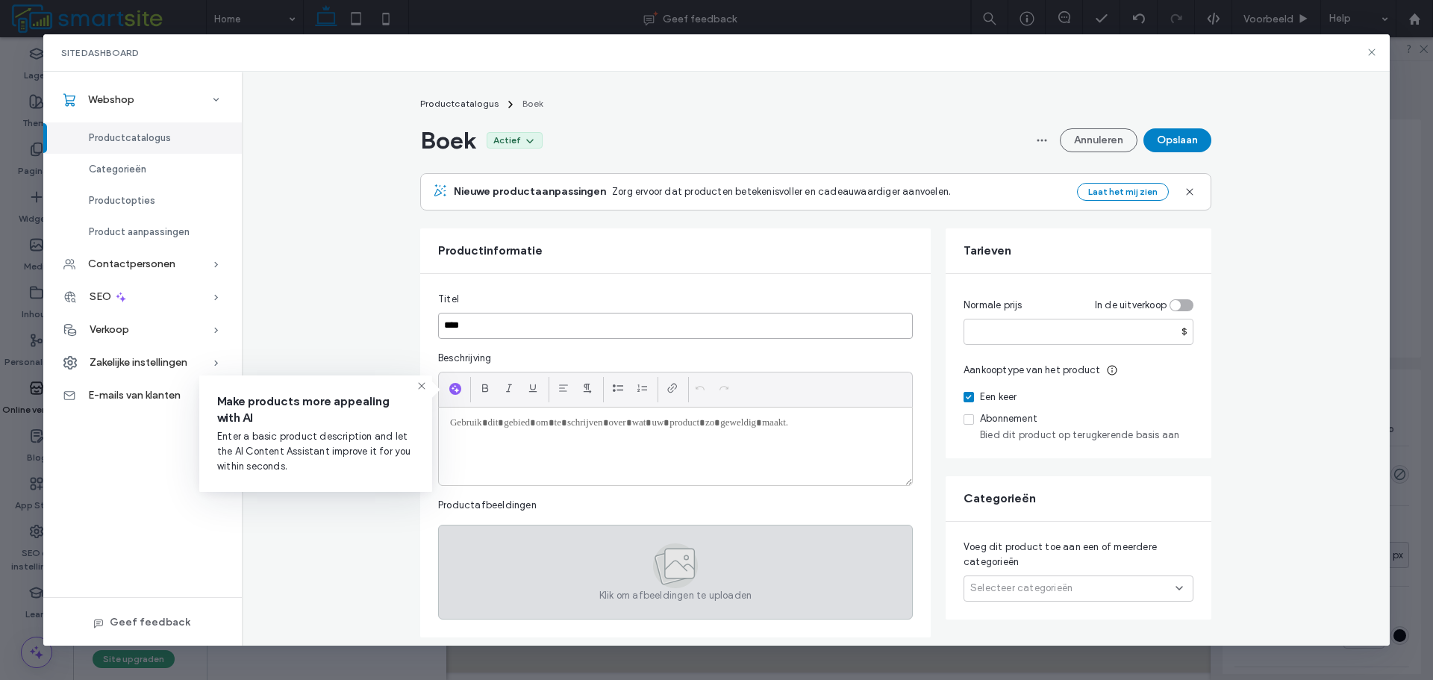
type input "****"
click at [590, 588] on div "Klik om afbeeldingen te uploaden" at bounding box center [675, 572] width 475 height 95
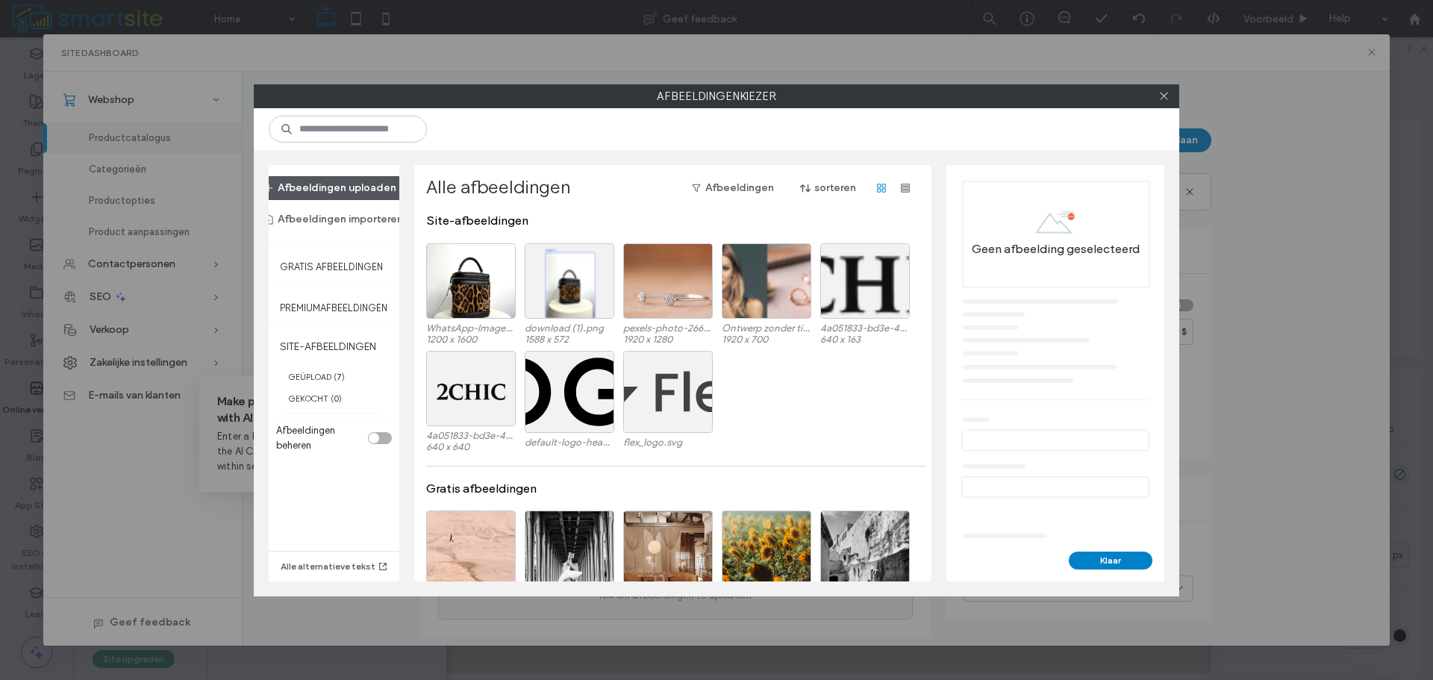
click at [397, 193] on button "Afbeeldingen uploaden" at bounding box center [330, 188] width 159 height 24
click at [366, 137] on input at bounding box center [348, 129] width 158 height 27
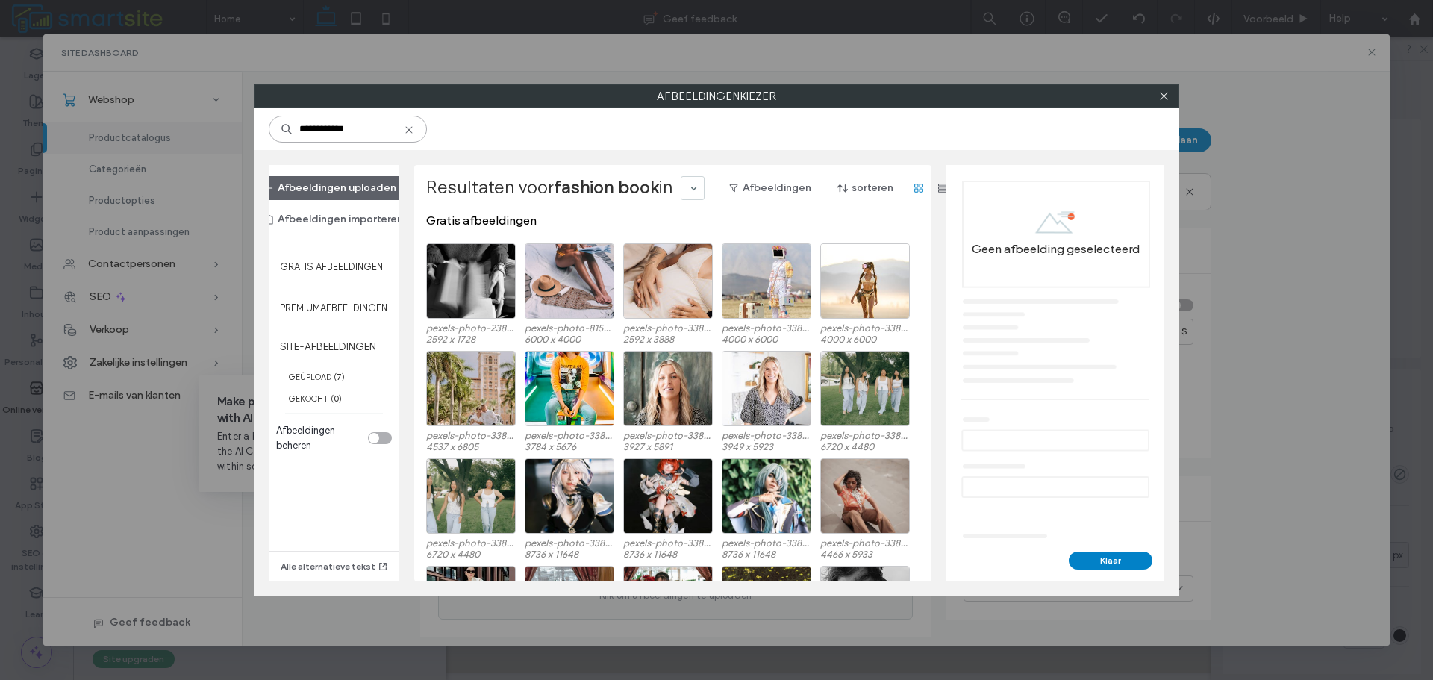
drag, startPoint x: 332, startPoint y: 131, endPoint x: 252, endPoint y: 142, distance: 80.5
click at [252, 142] on div "**********" at bounding box center [716, 340] width 1433 height 680
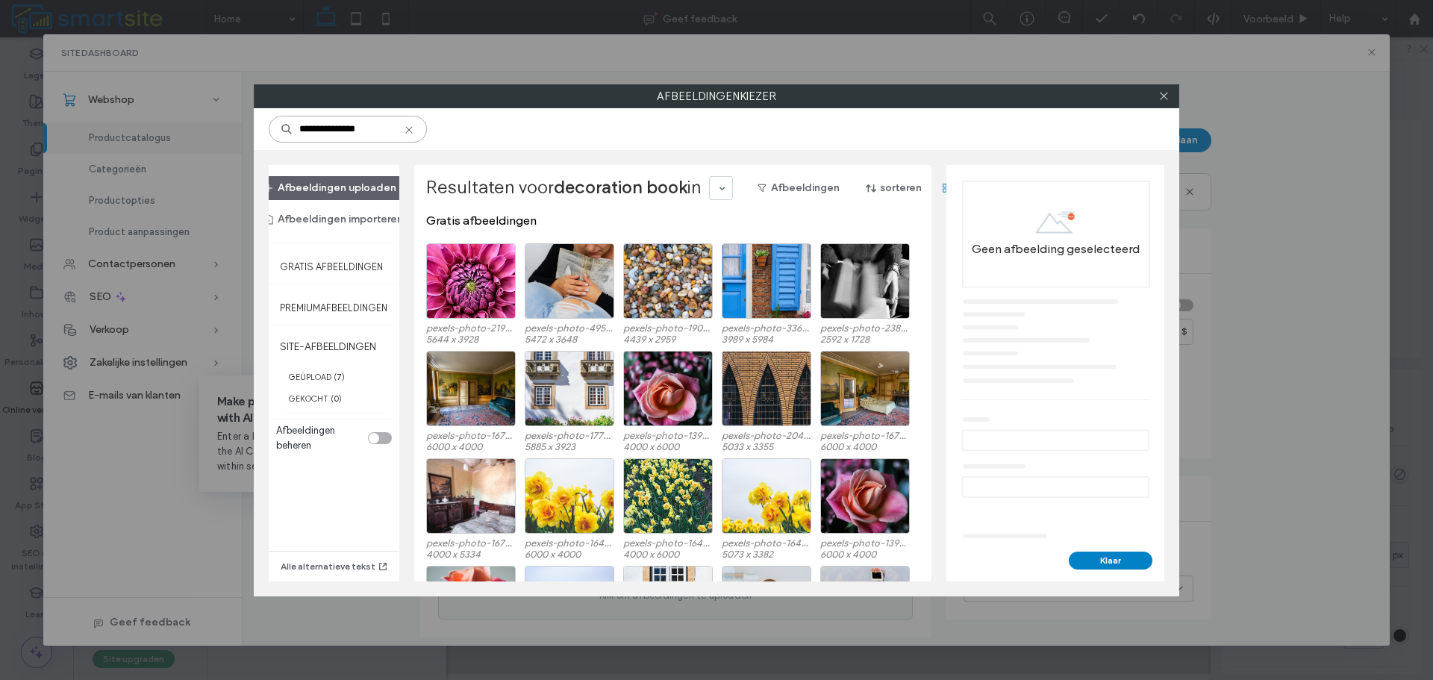
click at [342, 128] on input "**********" at bounding box center [348, 129] width 158 height 27
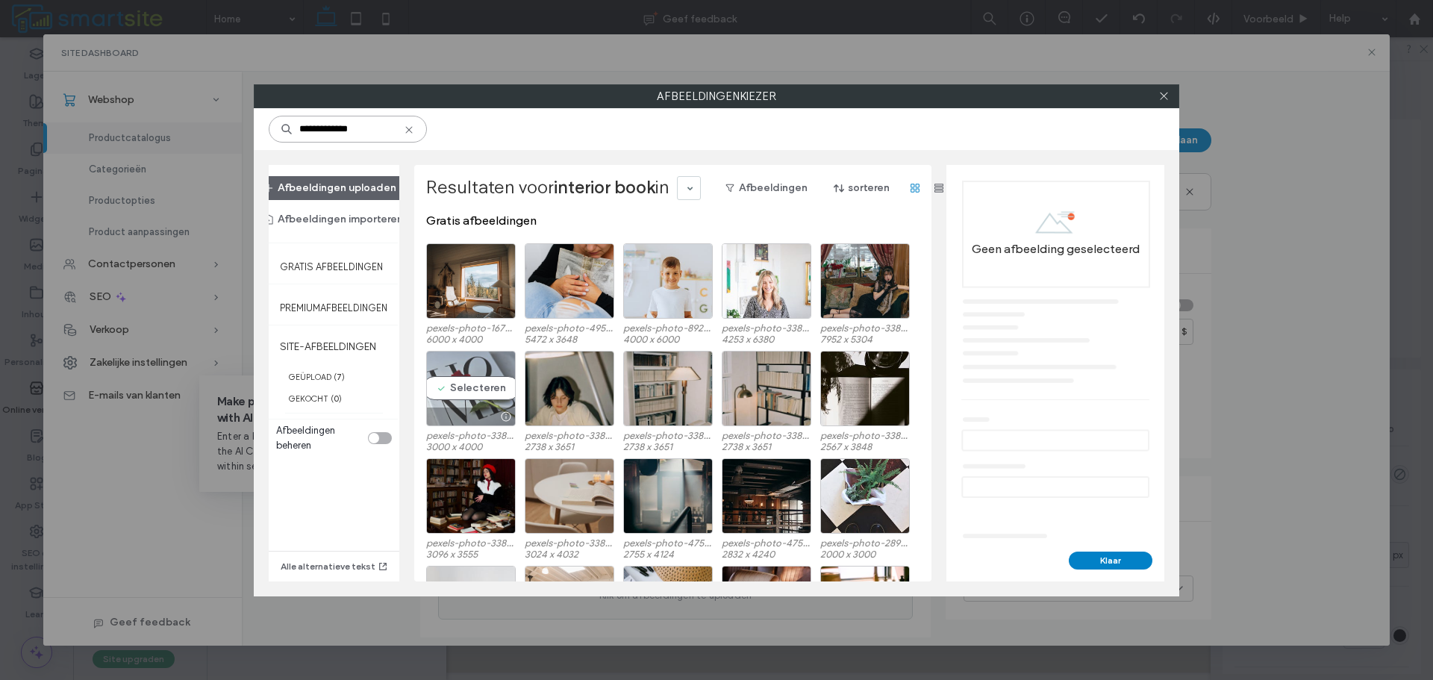
type input "**********"
click at [464, 382] on div "Selecteren" at bounding box center [471, 388] width 90 height 75
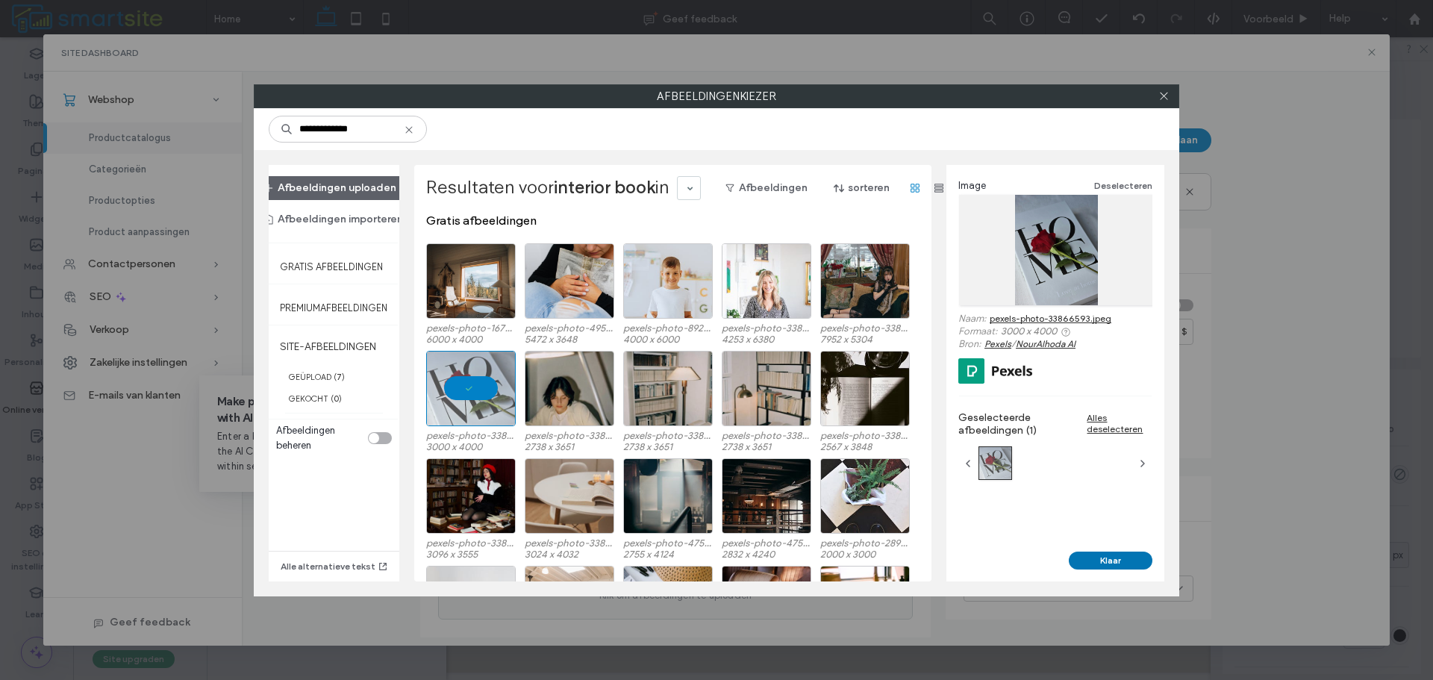
click at [1111, 554] on button "Klaar" at bounding box center [1110, 560] width 84 height 18
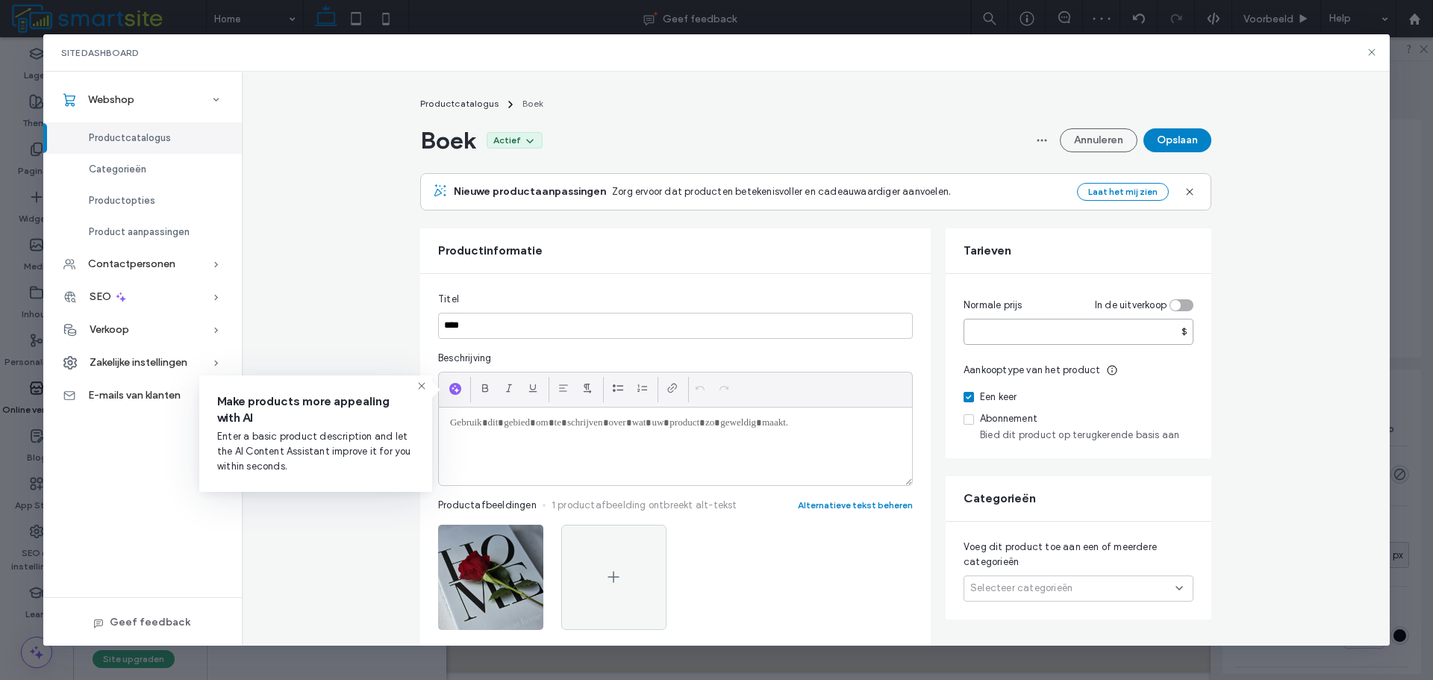
click at [1065, 338] on input "number" at bounding box center [1078, 332] width 230 height 26
type input "**"
click at [1076, 282] on div "Normale prijs In de uitverkoop ** $ Aankooptype van het product Een keer Abonne…" at bounding box center [1078, 366] width 266 height 184
click at [1148, 148] on button "Opslaan" at bounding box center [1177, 140] width 68 height 24
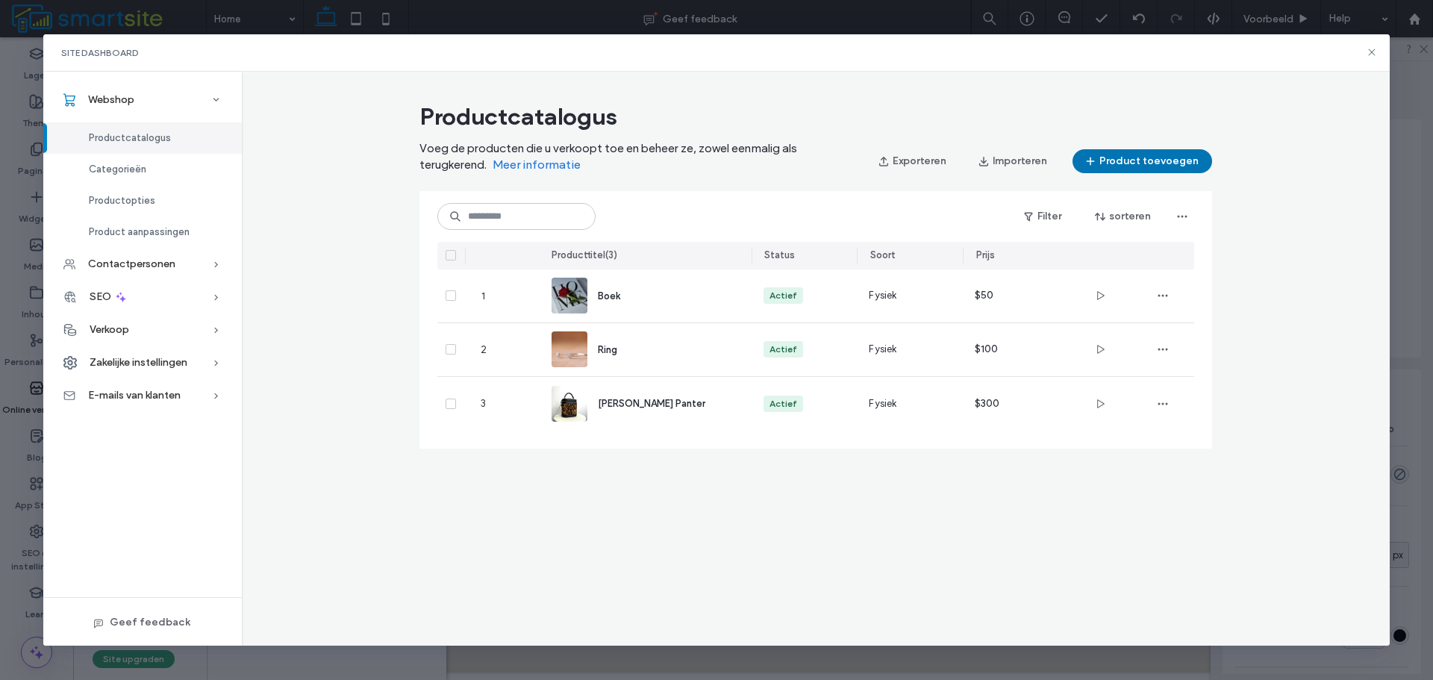
click at [1096, 158] on icon "button" at bounding box center [1090, 161] width 12 height 12
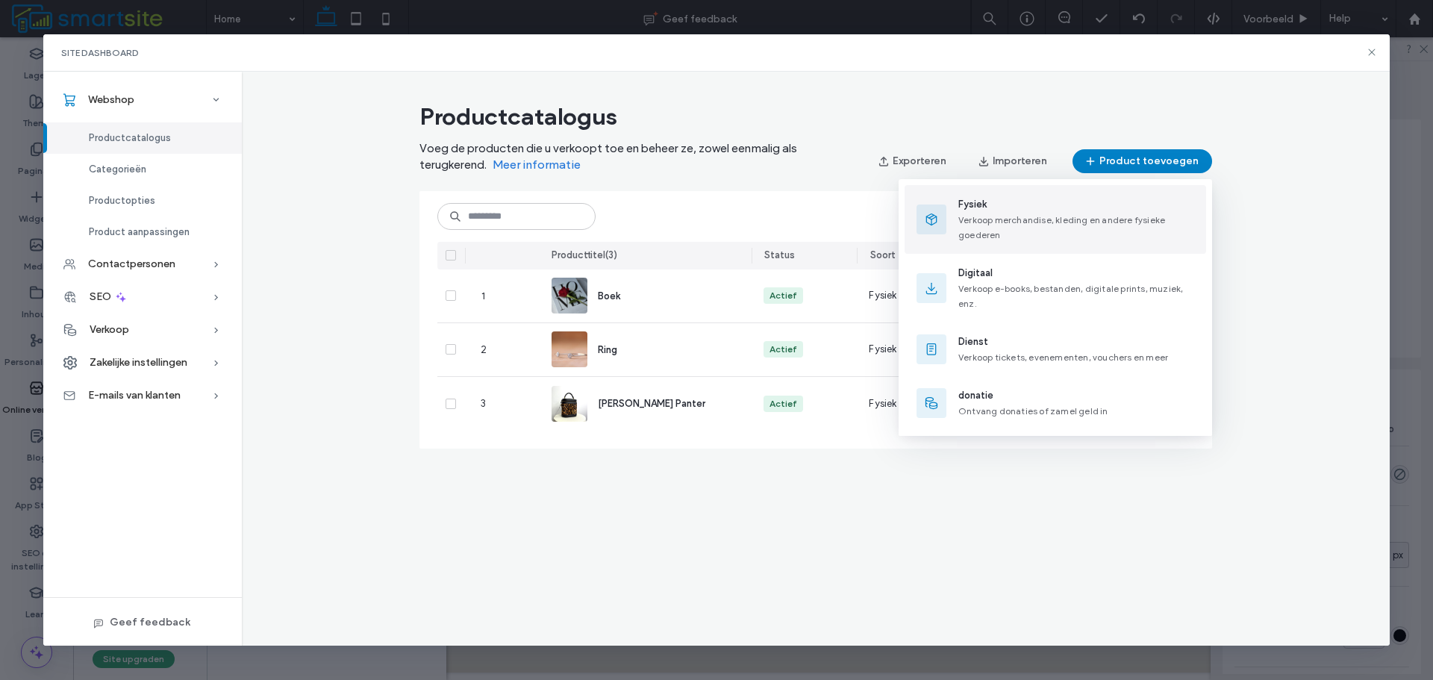
click at [1063, 218] on span "Verkoop merchandise, kleding en andere fysieke goederen" at bounding box center [1061, 227] width 207 height 26
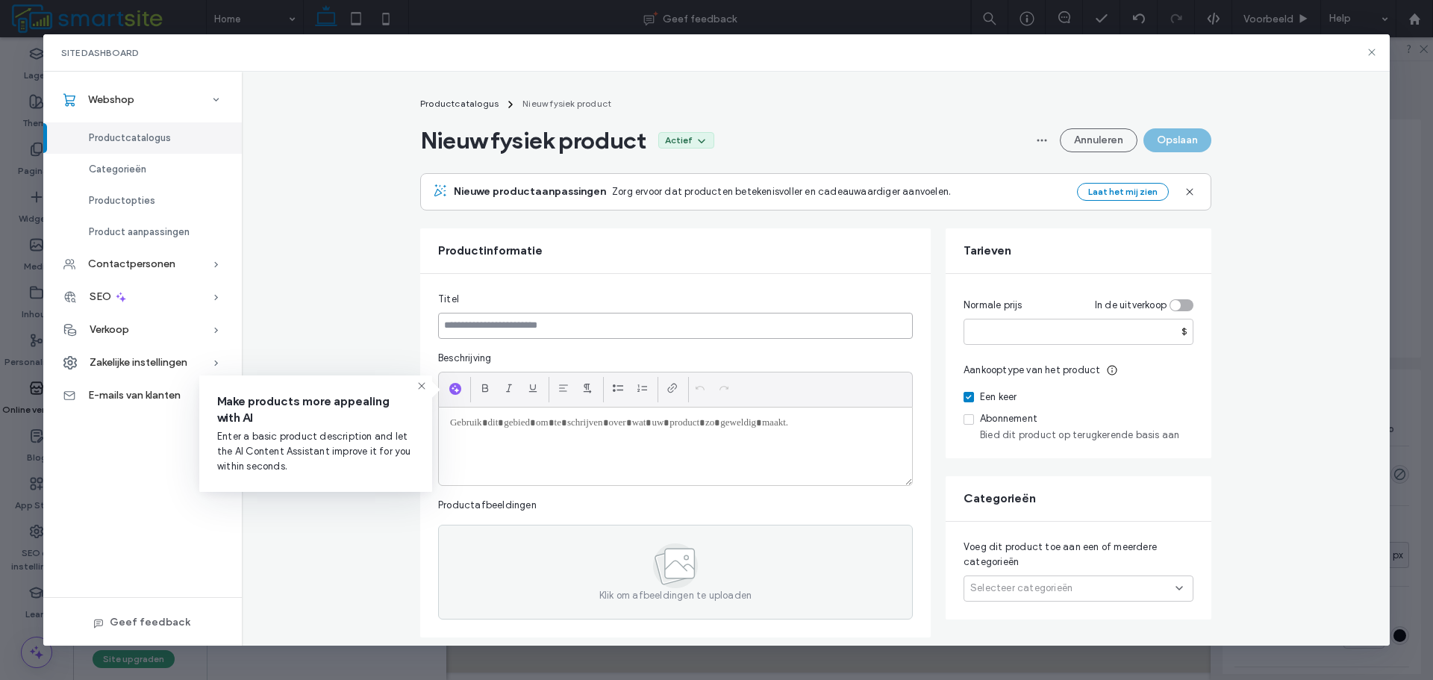
click at [713, 330] on input at bounding box center [675, 326] width 475 height 26
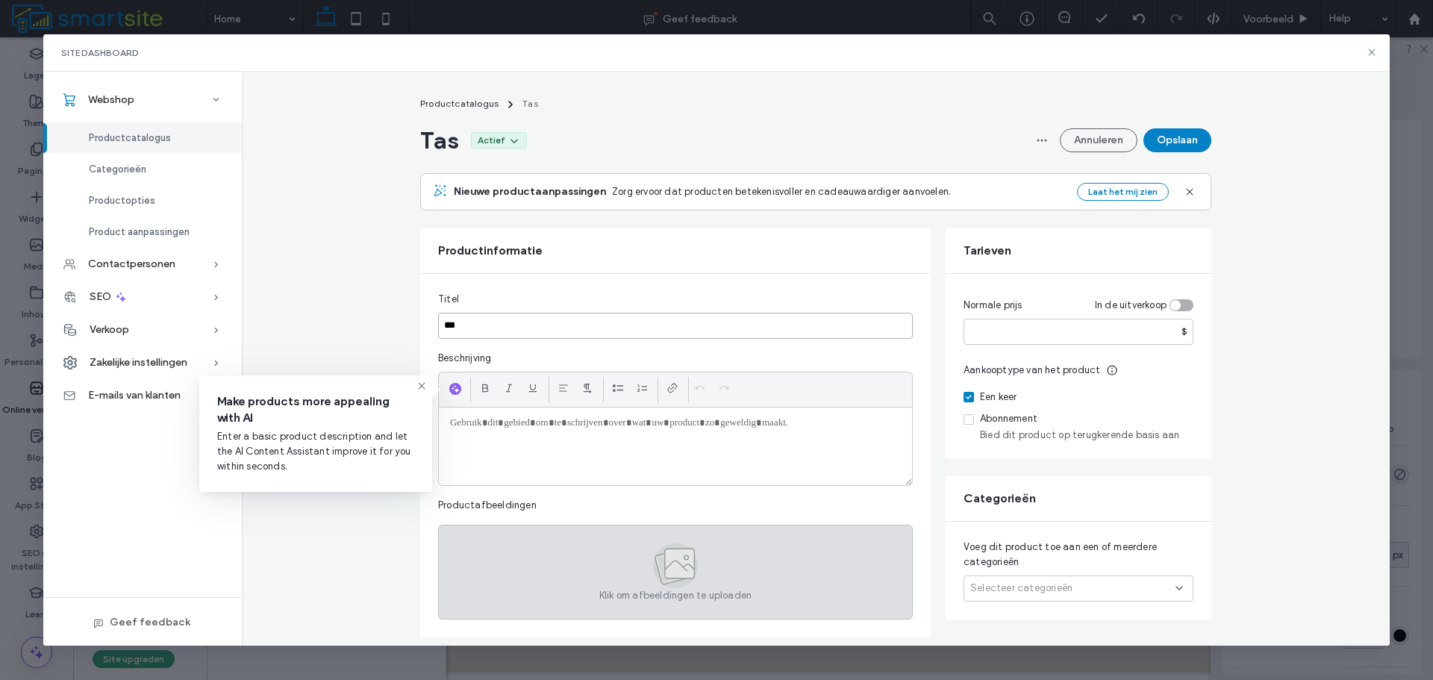
type input "***"
click at [622, 546] on div "Klik om afbeeldingen te uploaden" at bounding box center [675, 572] width 475 height 95
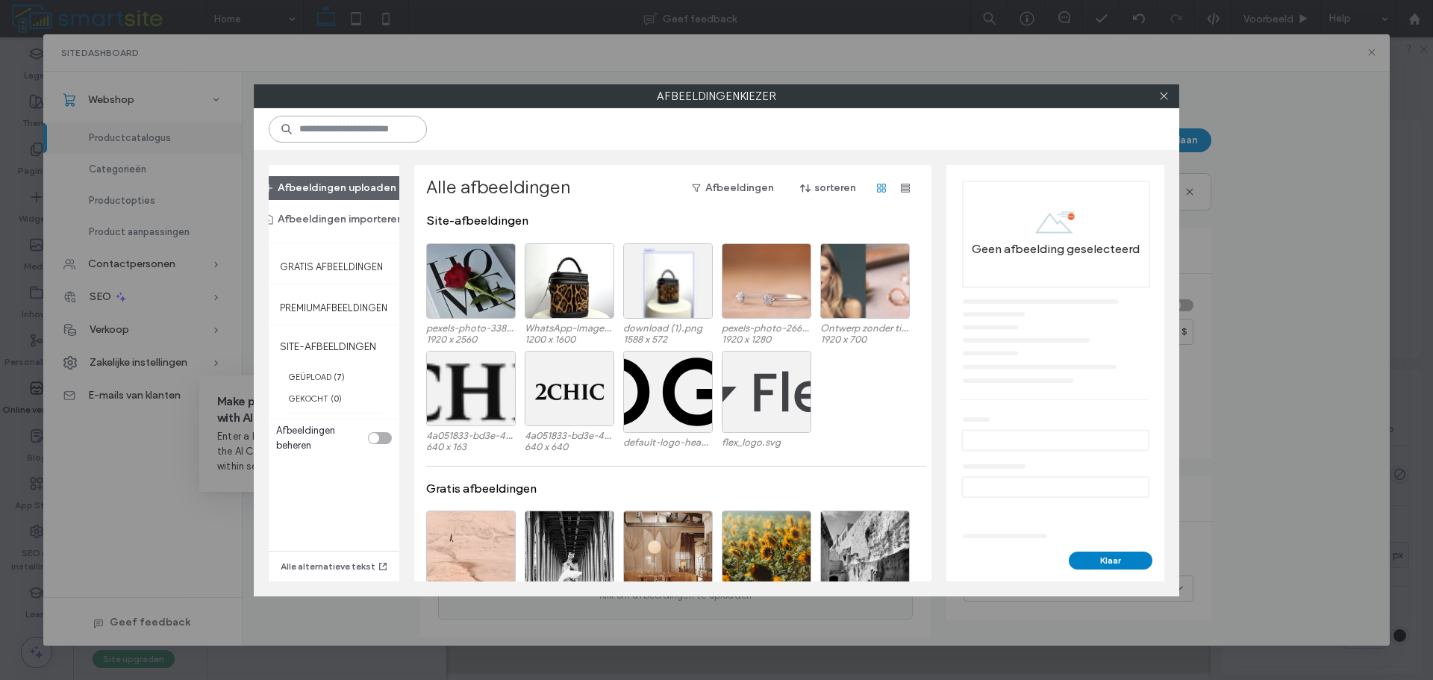
click at [384, 128] on input at bounding box center [348, 129] width 158 height 27
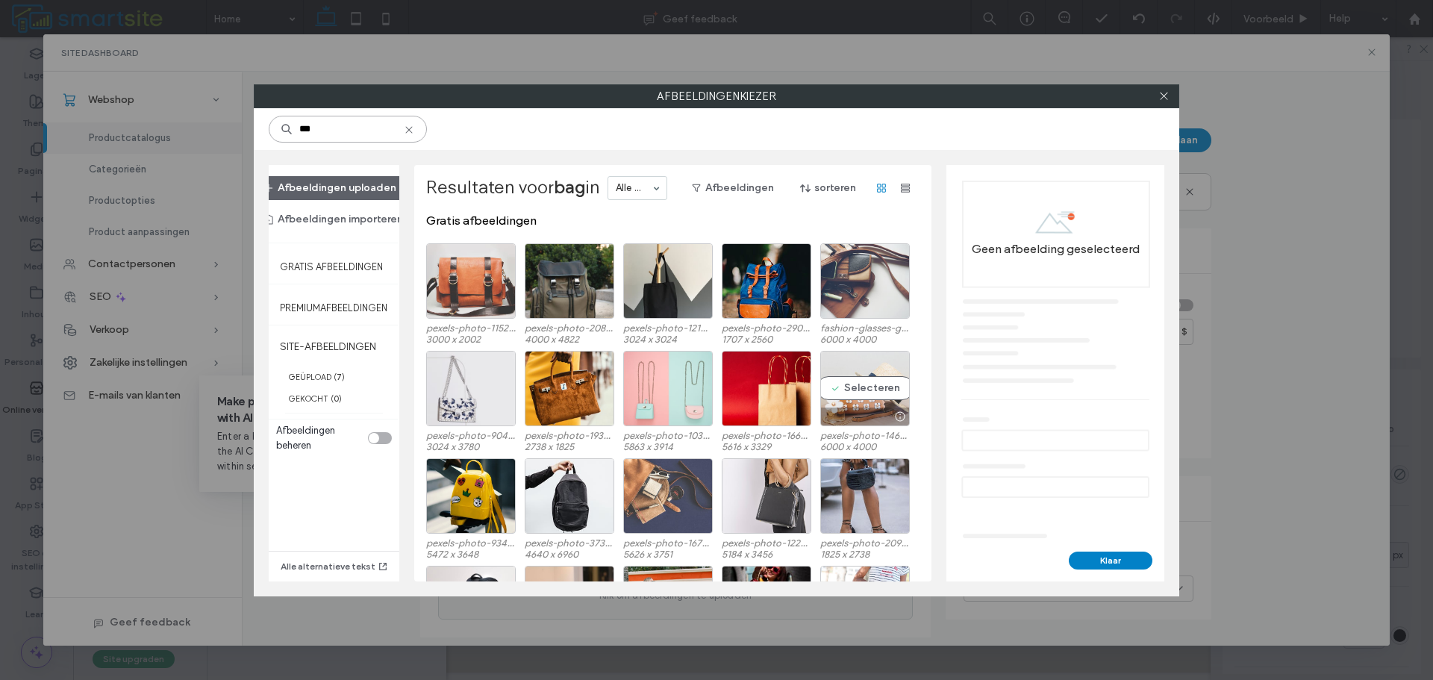
type input "***"
click at [852, 372] on div "Selecteren" at bounding box center [865, 388] width 90 height 75
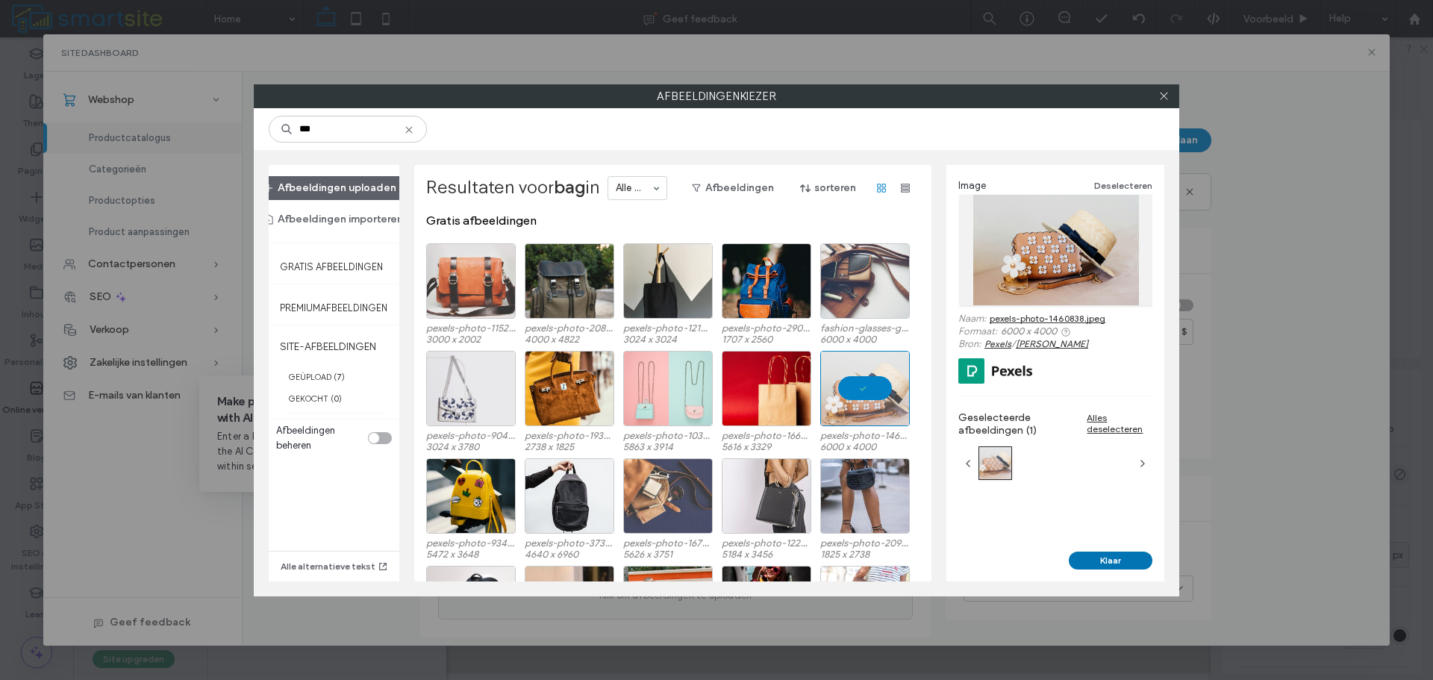
click at [1087, 558] on button "Klaar" at bounding box center [1110, 560] width 84 height 18
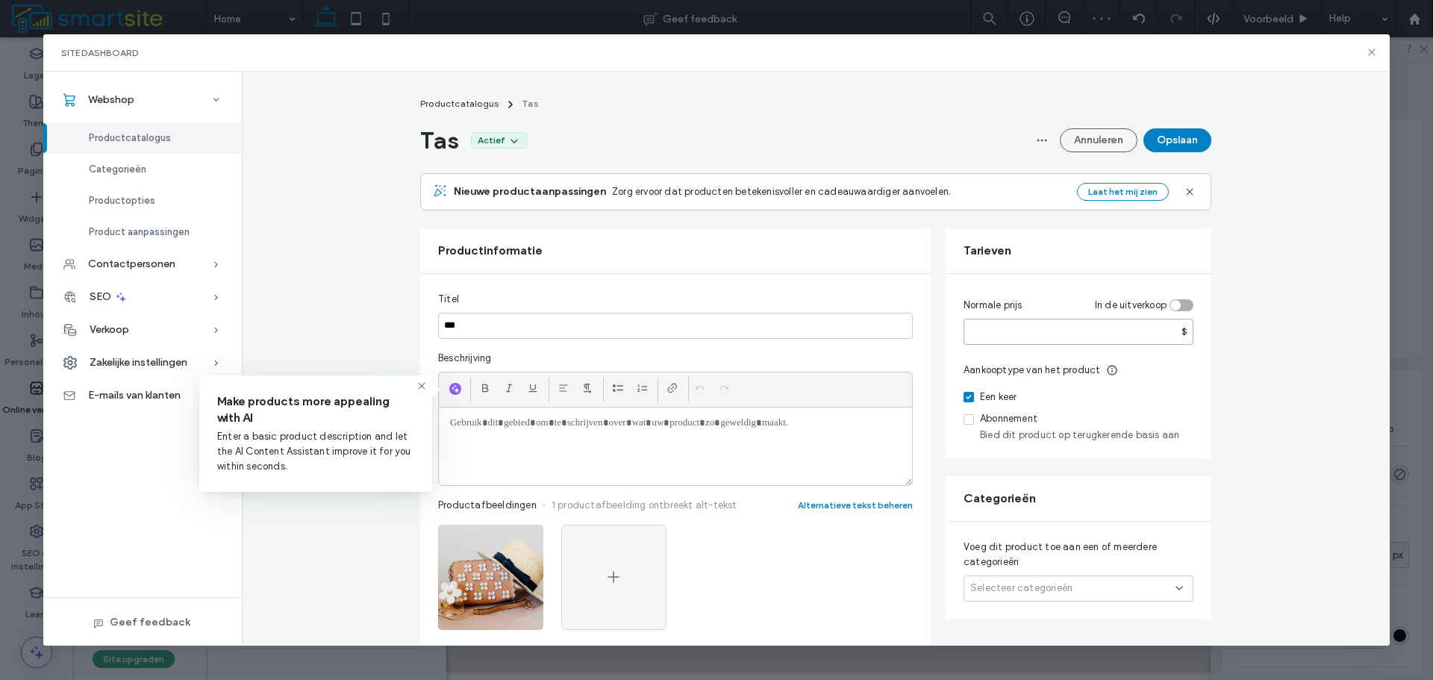
click at [1081, 329] on input "number" at bounding box center [1078, 332] width 230 height 26
type input "***"
click at [1189, 141] on button "Opslaan" at bounding box center [1177, 140] width 68 height 24
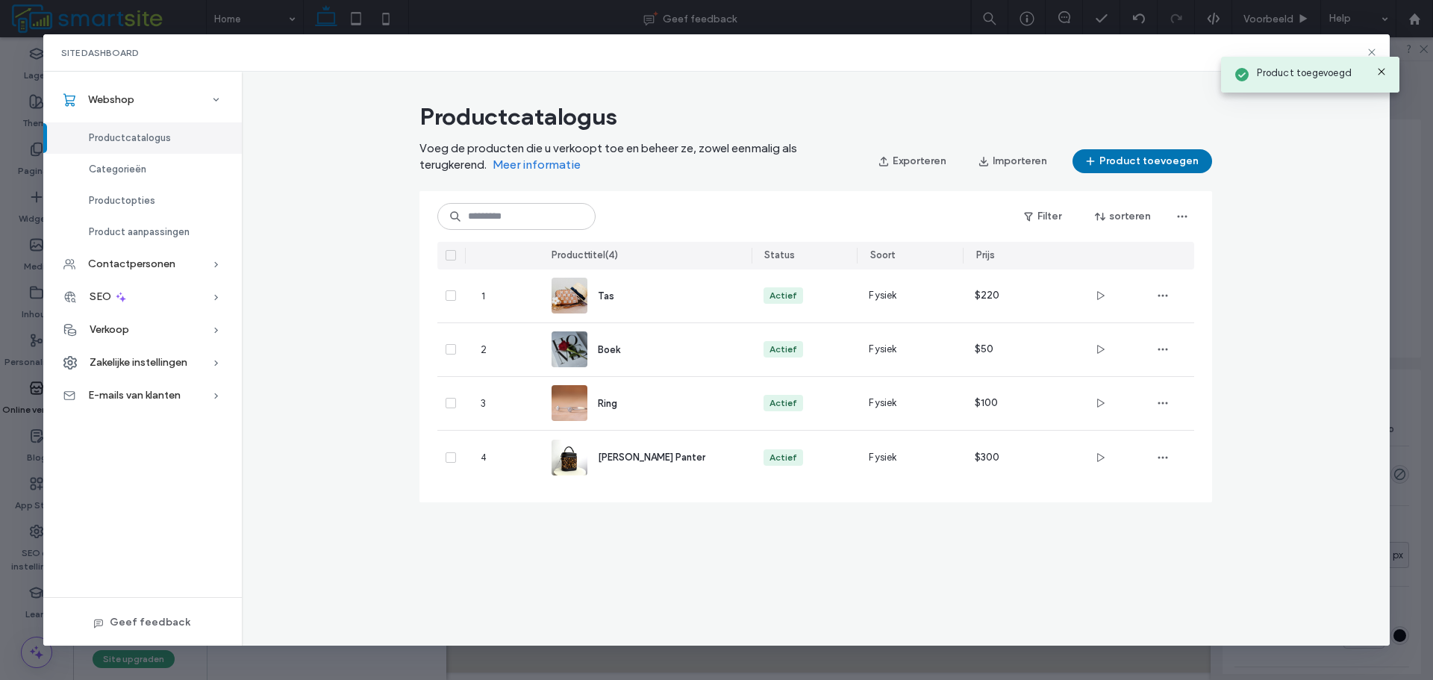
click at [1189, 152] on button "Product toevoegen" at bounding box center [1142, 161] width 140 height 24
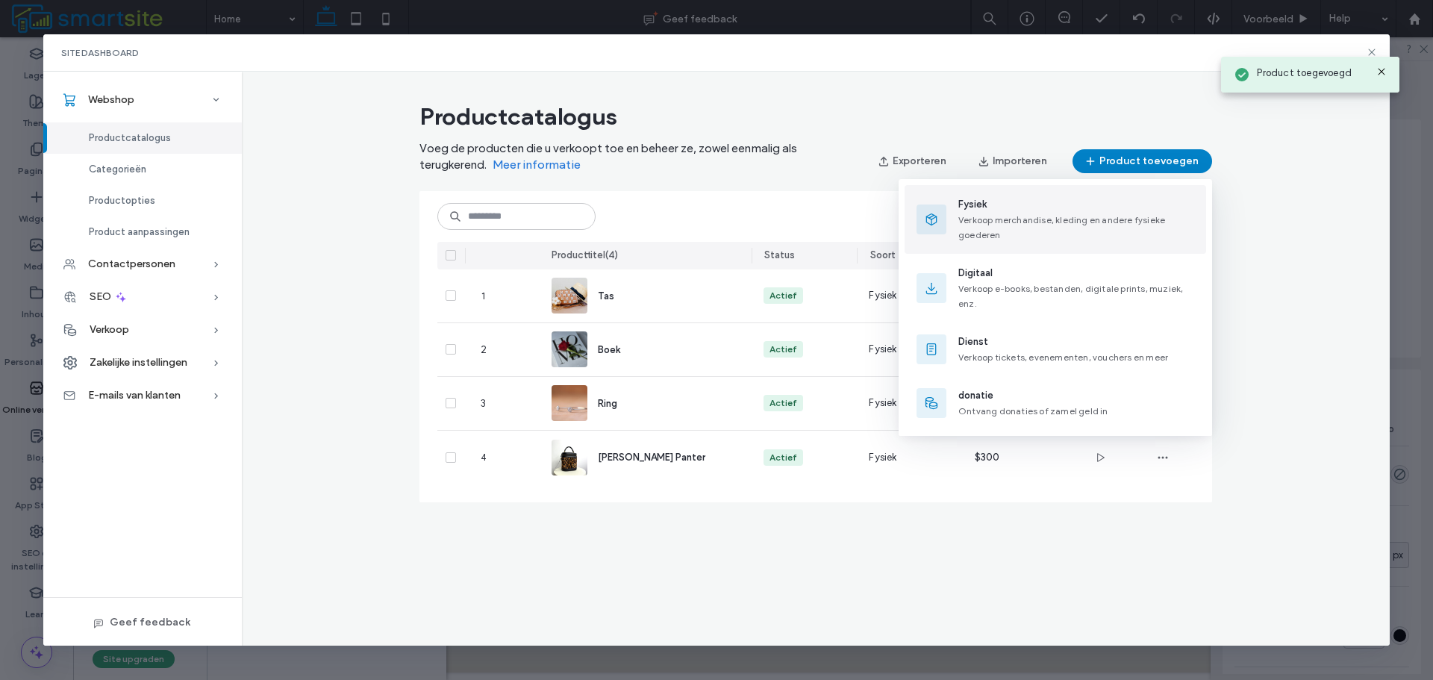
click at [1107, 207] on span "Fysiek" at bounding box center [1076, 204] width 236 height 15
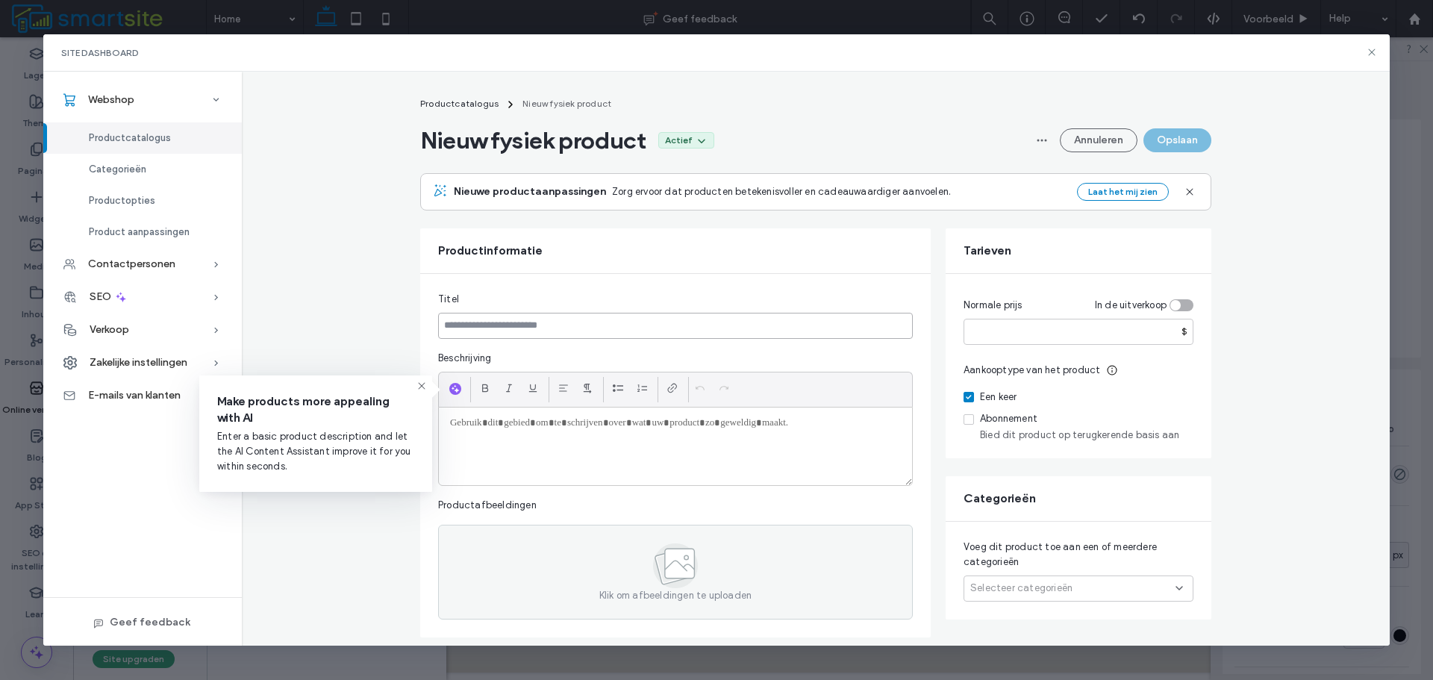
click at [688, 325] on input at bounding box center [675, 326] width 475 height 26
type input "*"
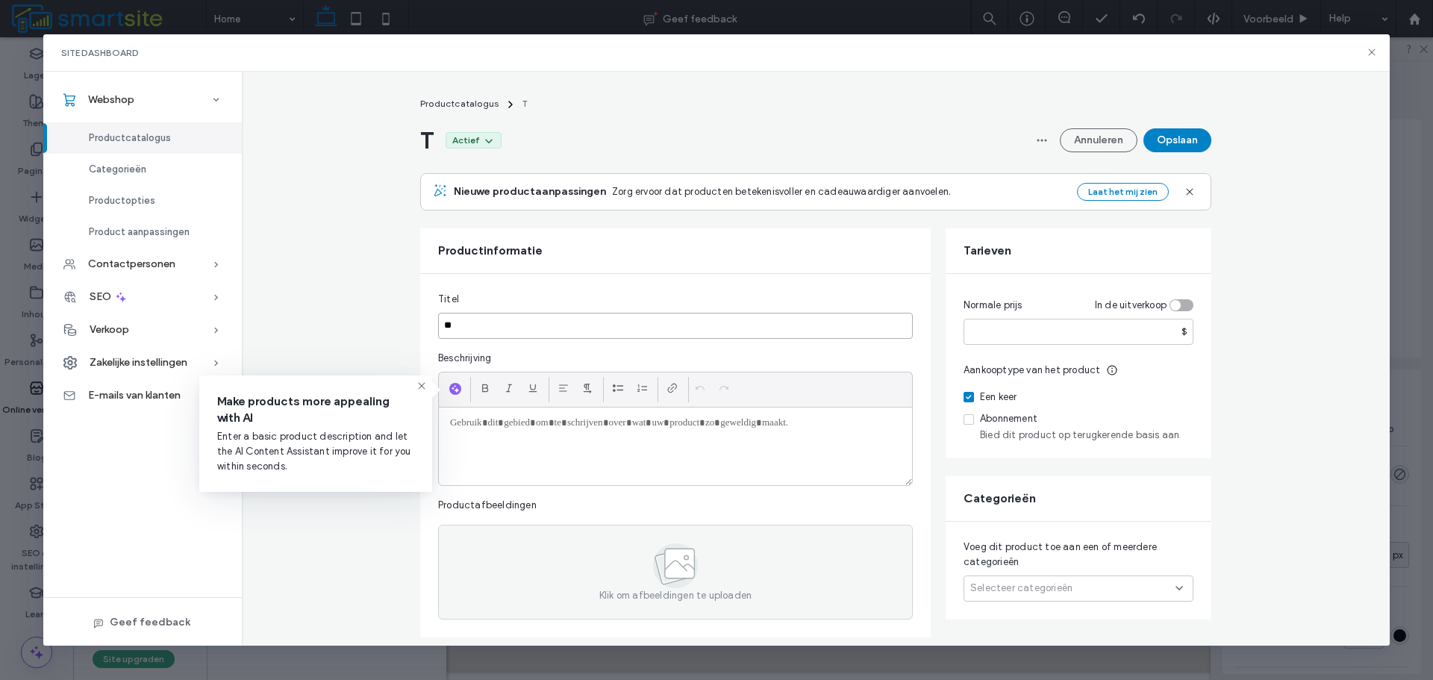
type input "***"
type input "******"
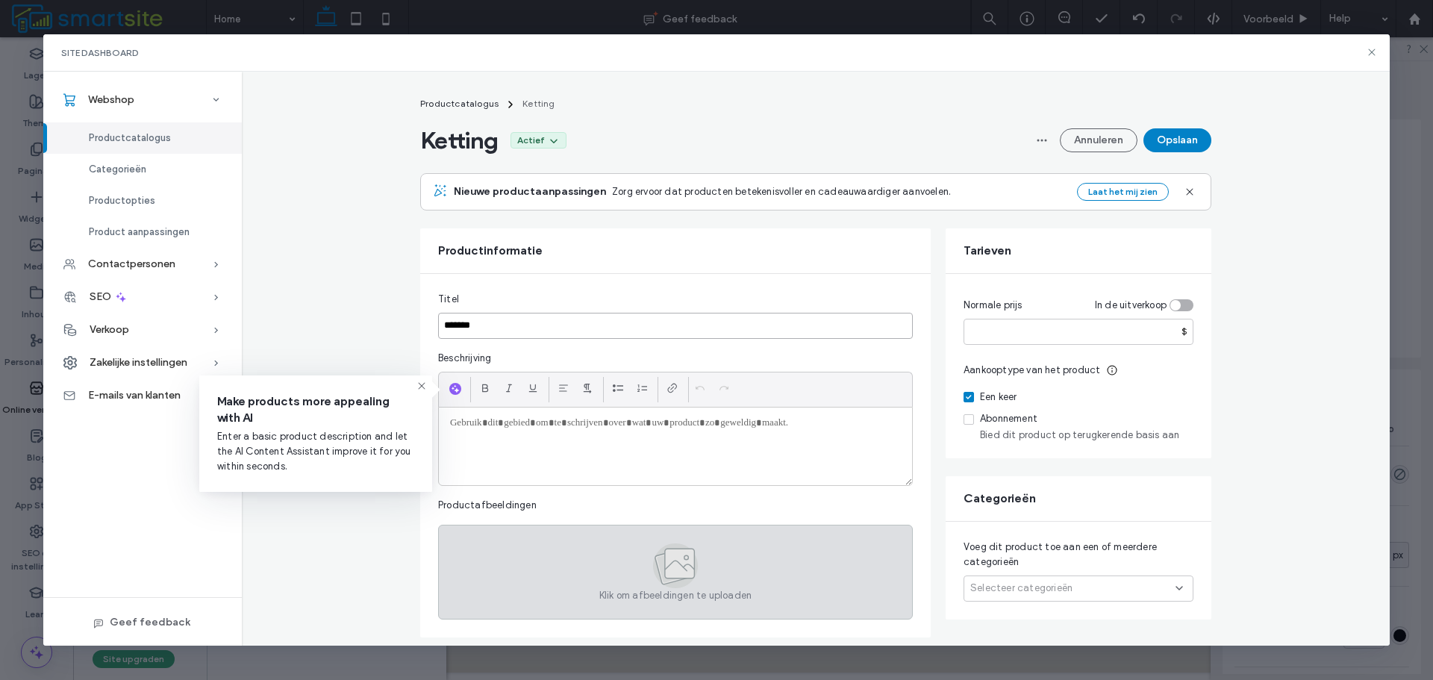
type input "*******"
click at [866, 580] on div "Klik om afbeeldingen te uploaden" at bounding box center [675, 572] width 475 height 95
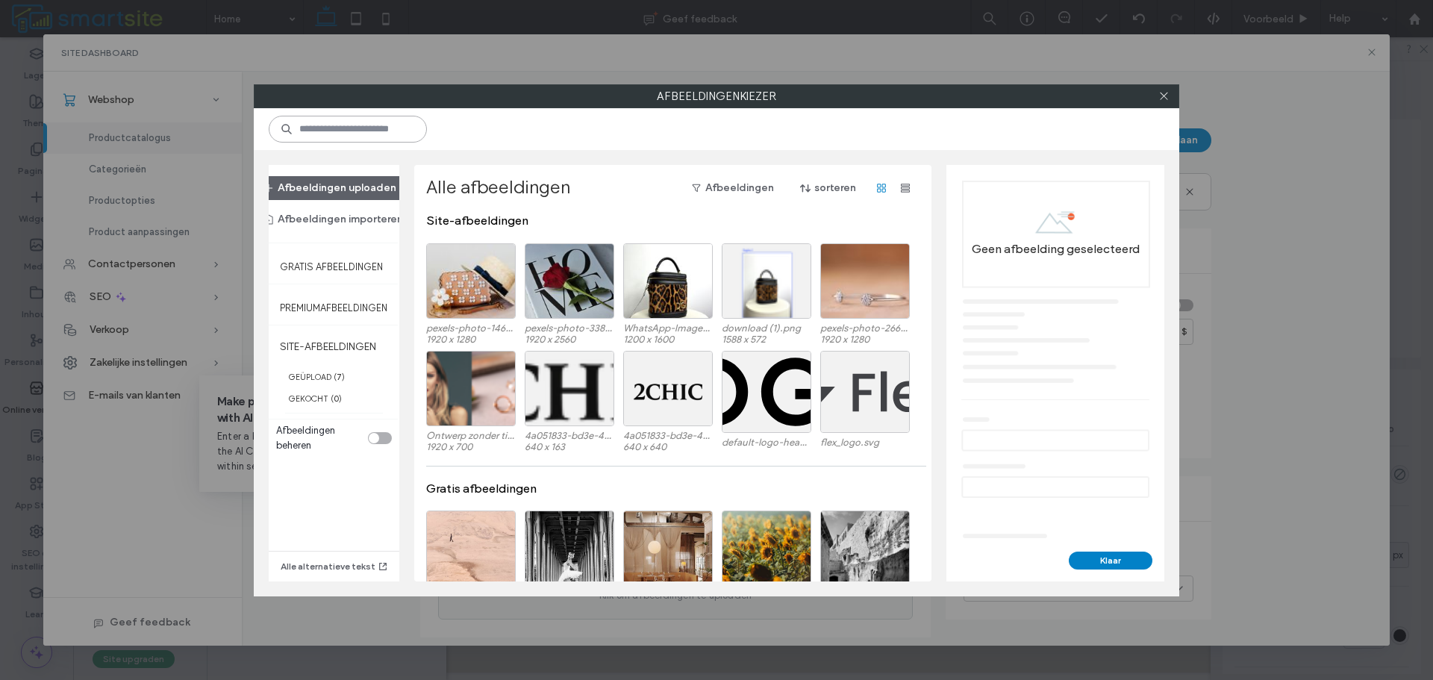
click at [360, 123] on input at bounding box center [348, 129] width 158 height 27
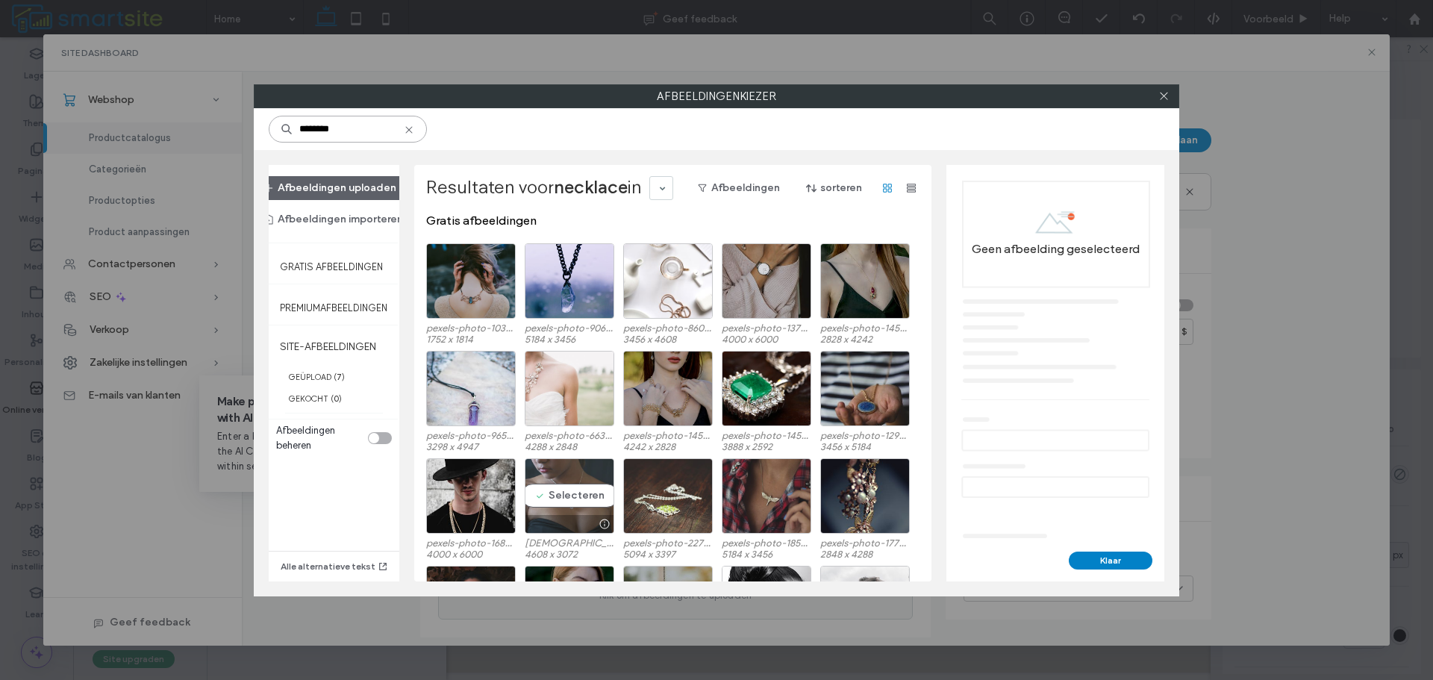
type input "********"
click at [604, 477] on div "Selecteren" at bounding box center [570, 495] width 90 height 75
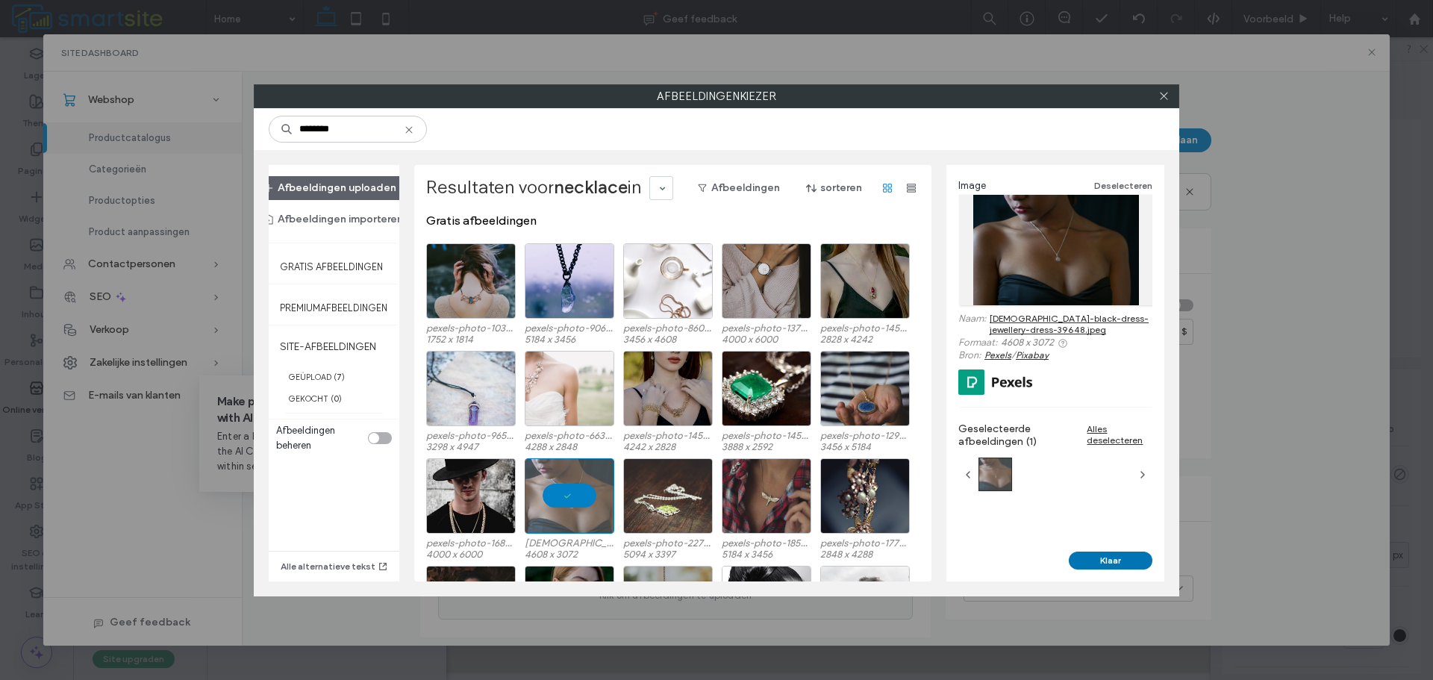
click at [1098, 563] on button "Klaar" at bounding box center [1110, 560] width 84 height 18
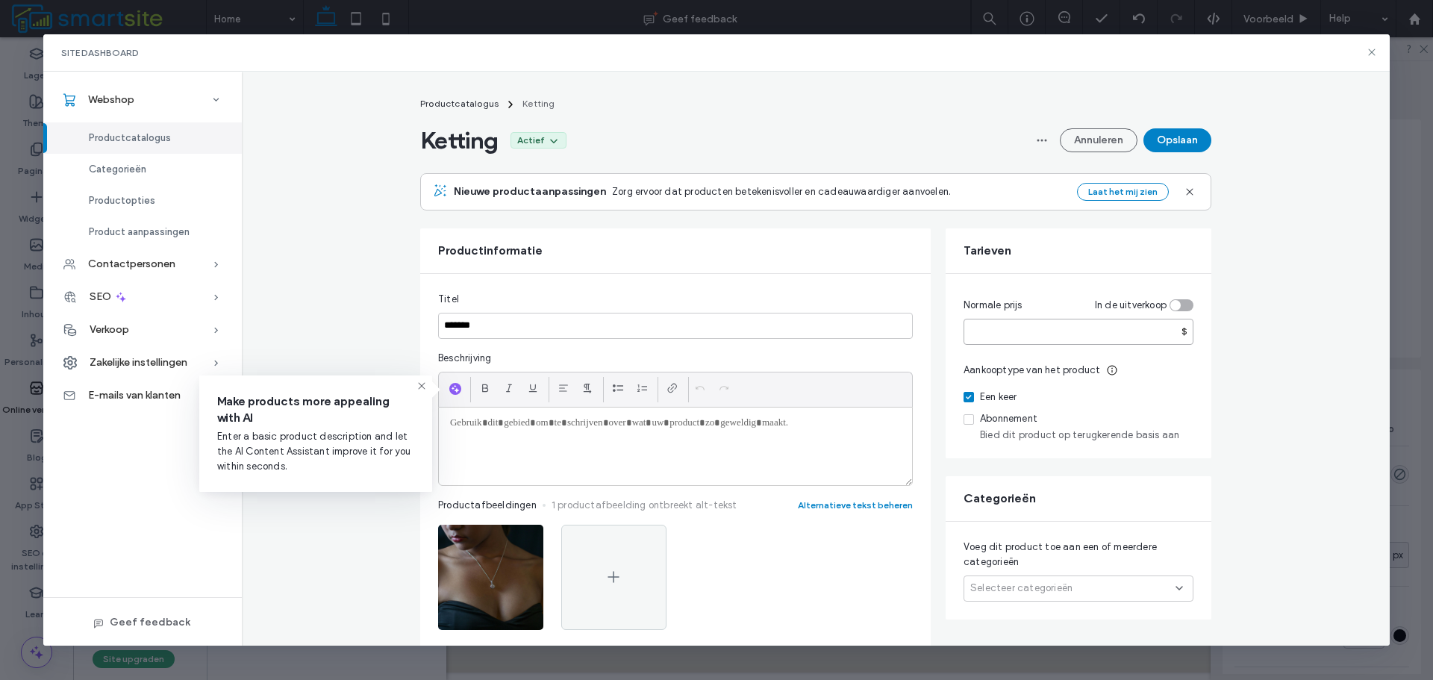
click at [994, 331] on input "number" at bounding box center [1078, 332] width 230 height 26
type input "**"
click at [1186, 133] on button "Opslaan" at bounding box center [1177, 140] width 68 height 24
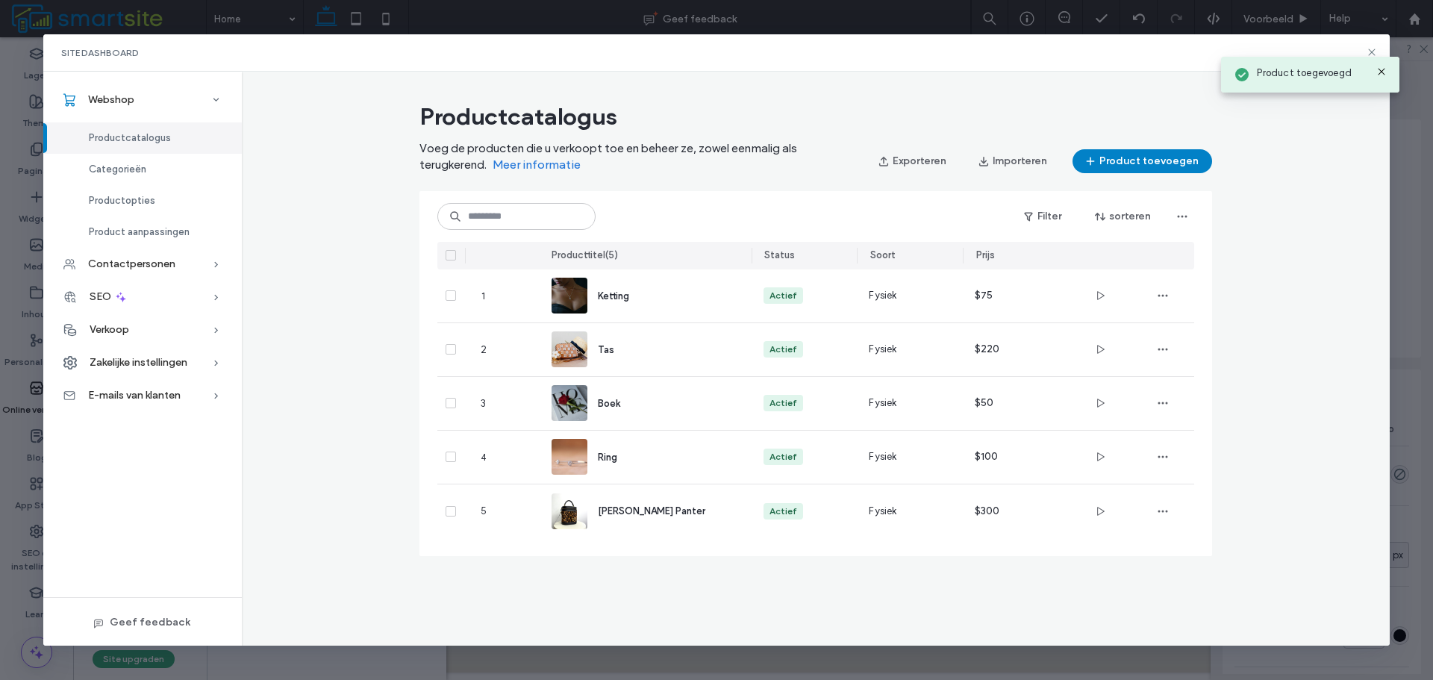
click at [1363, 53] on div "Product toegevoegd" at bounding box center [1310, 70] width 186 height 51
click at [1369, 49] on div "Product toegevoegd" at bounding box center [1310, 70] width 186 height 51
click at [14, 264] on div "Site Dashboard Webshop Productcatalogus Categorieën Productopties Product aanpa…" at bounding box center [716, 340] width 1433 height 680
click at [1372, 51] on use at bounding box center [1371, 52] width 7 height 7
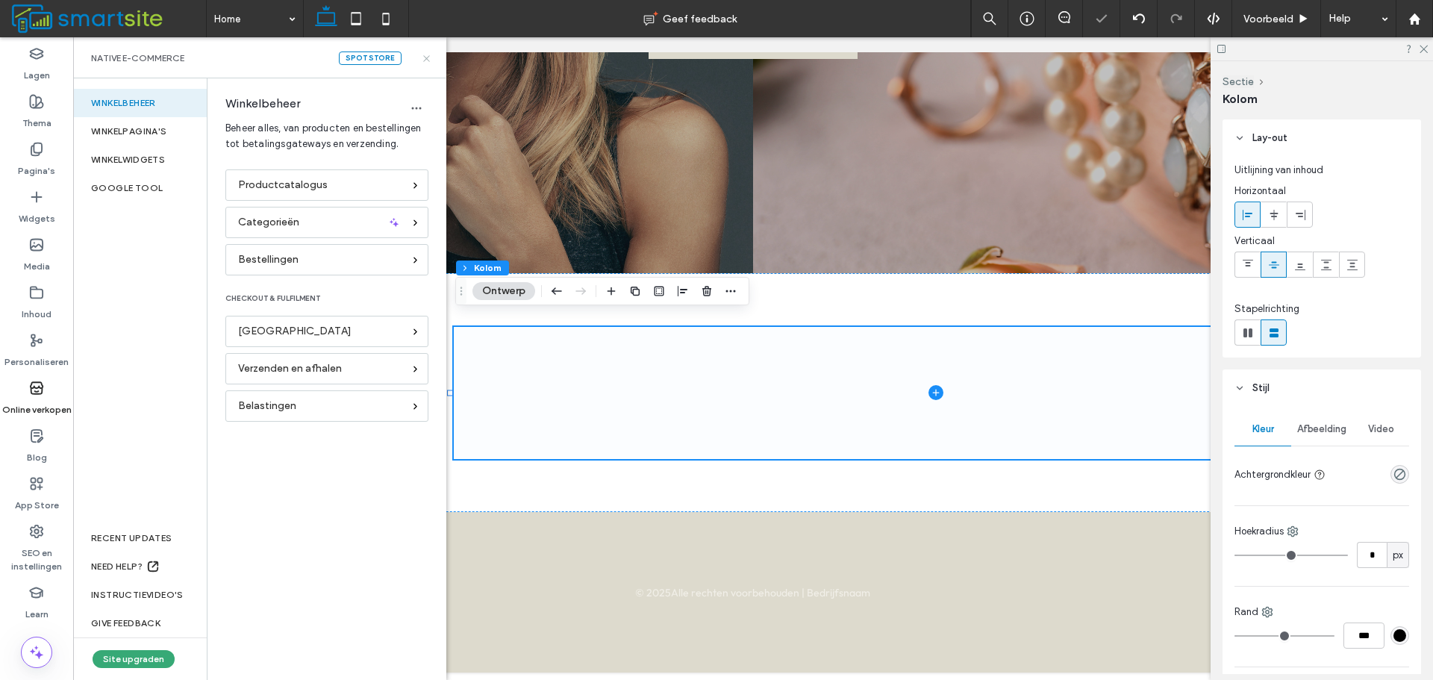
click at [427, 59] on use at bounding box center [426, 58] width 6 height 6
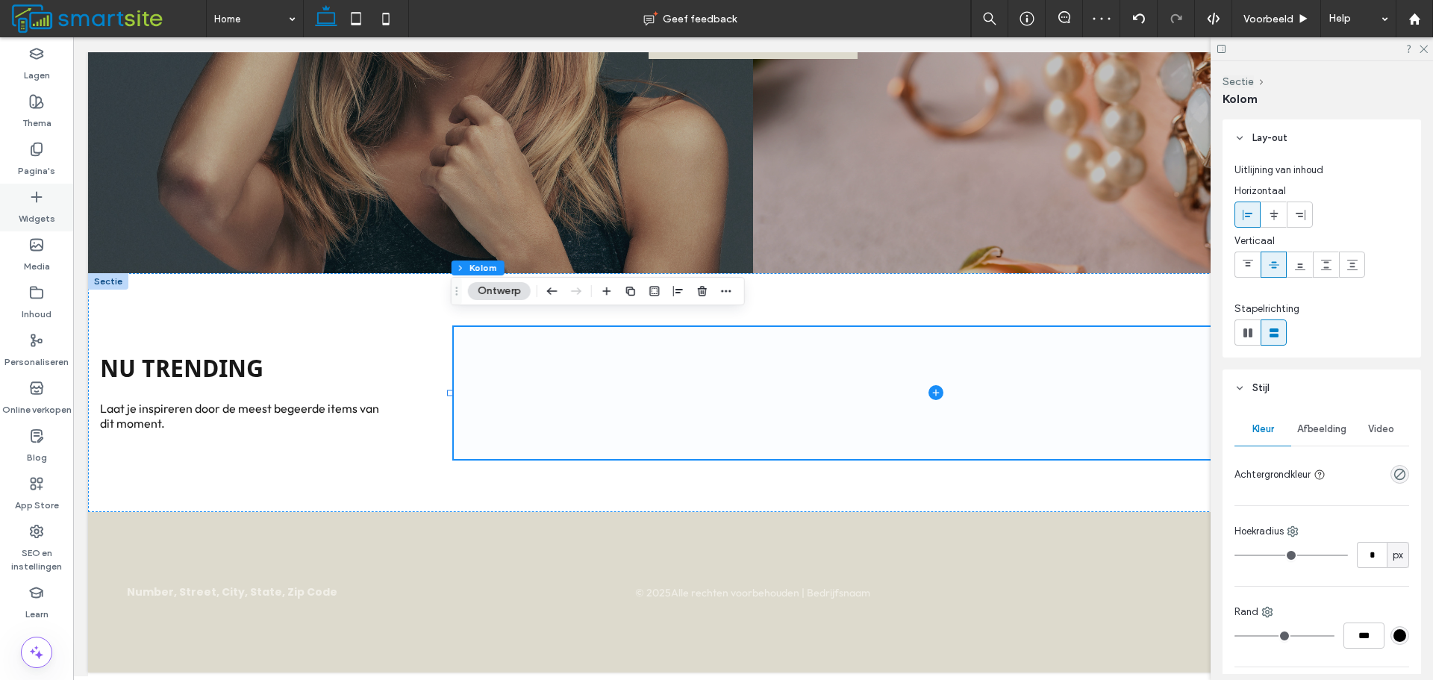
click at [46, 210] on label "Widgets" at bounding box center [37, 214] width 37 height 21
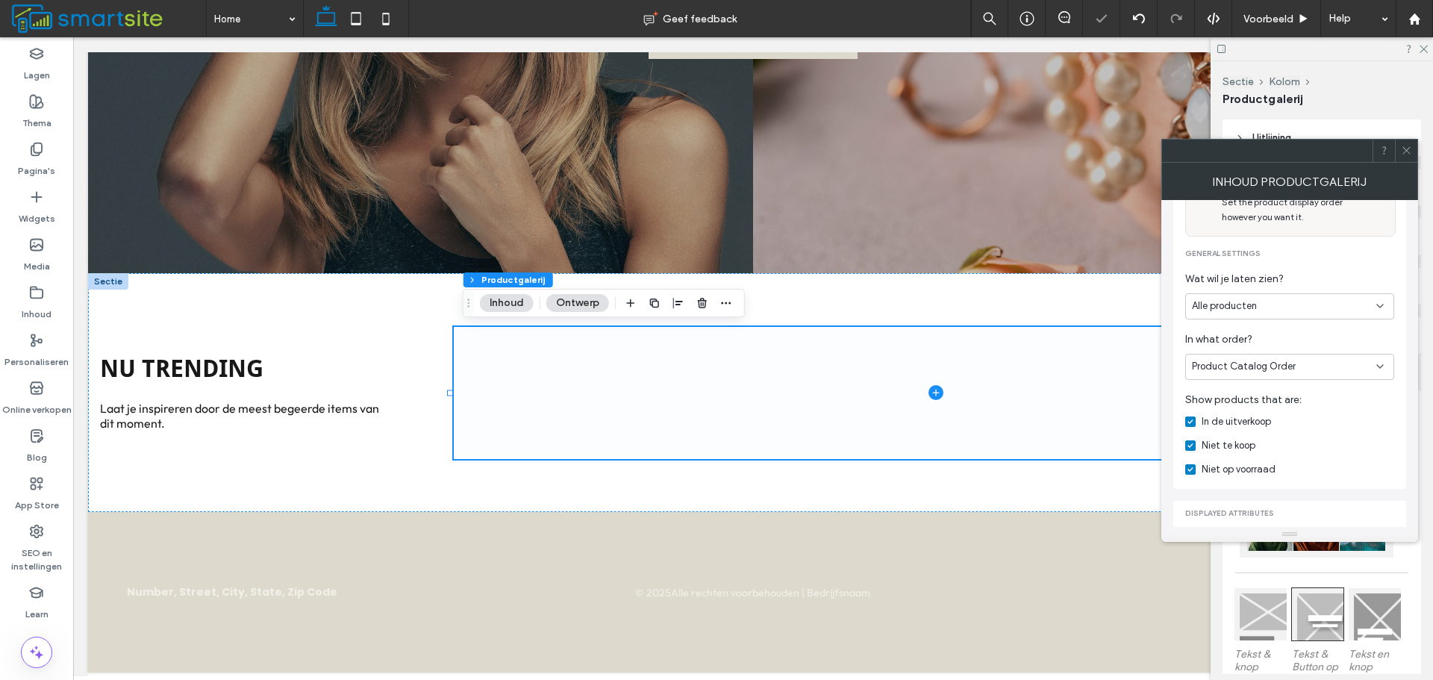
scroll to position [224, 0]
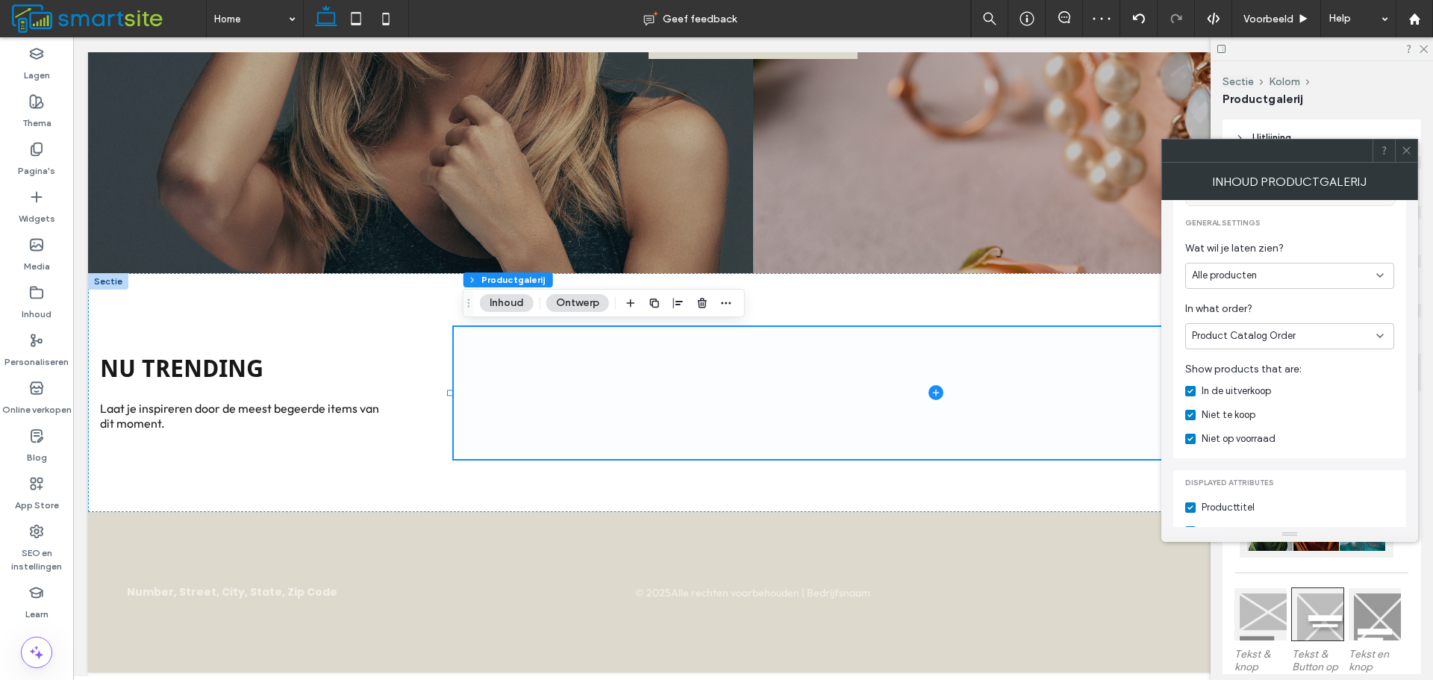
click at [1327, 328] on div "Product Catalog Order" at bounding box center [1289, 336] width 209 height 26
click at [1327, 328] on div "Product Catalog Order" at bounding box center [1284, 335] width 184 height 15
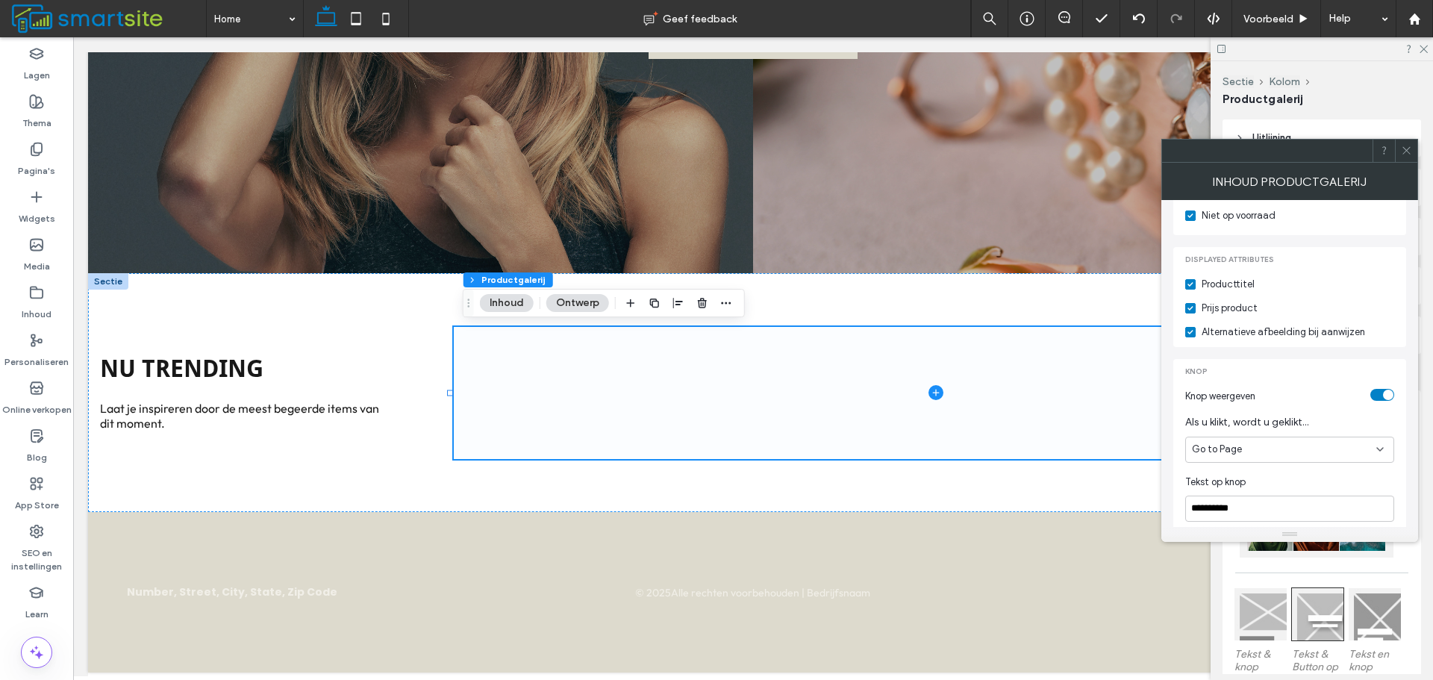
scroll to position [448, 0]
click at [1383, 389] on div "toggle" at bounding box center [1388, 394] width 10 height 10
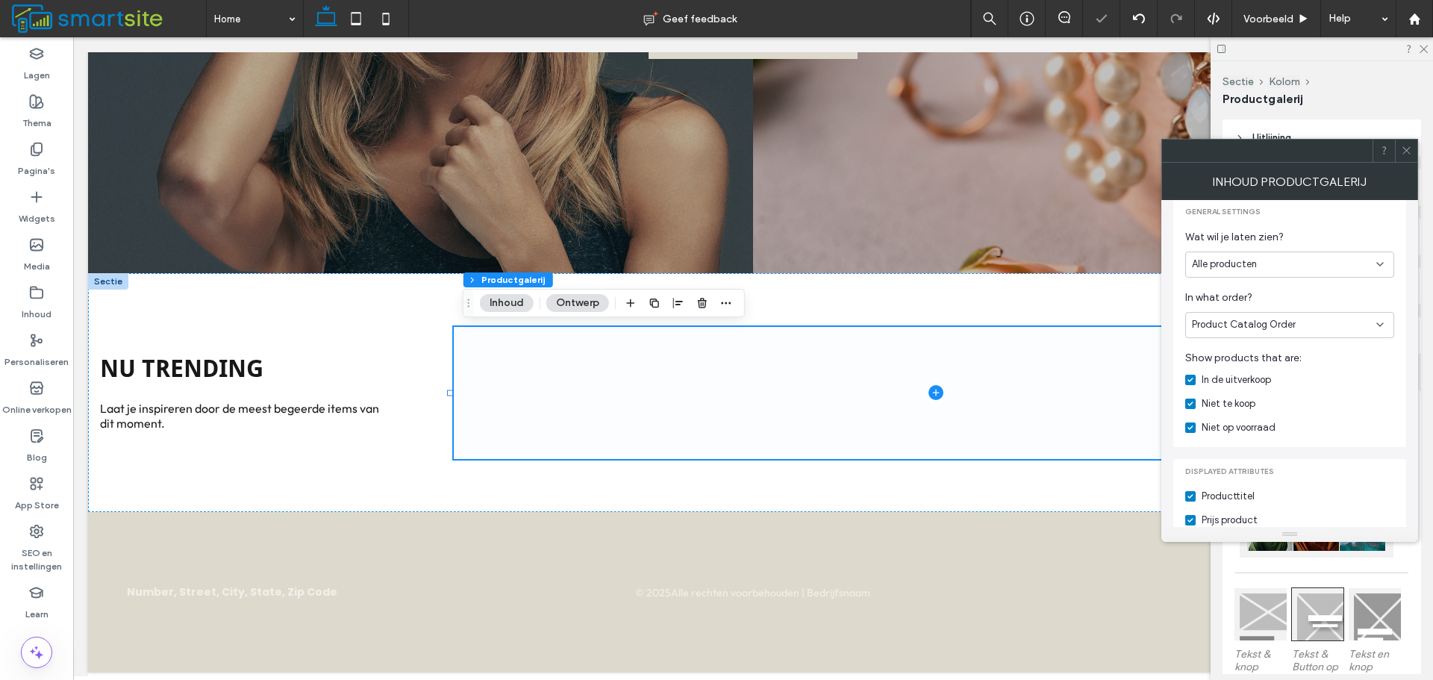
scroll to position [270, 0]
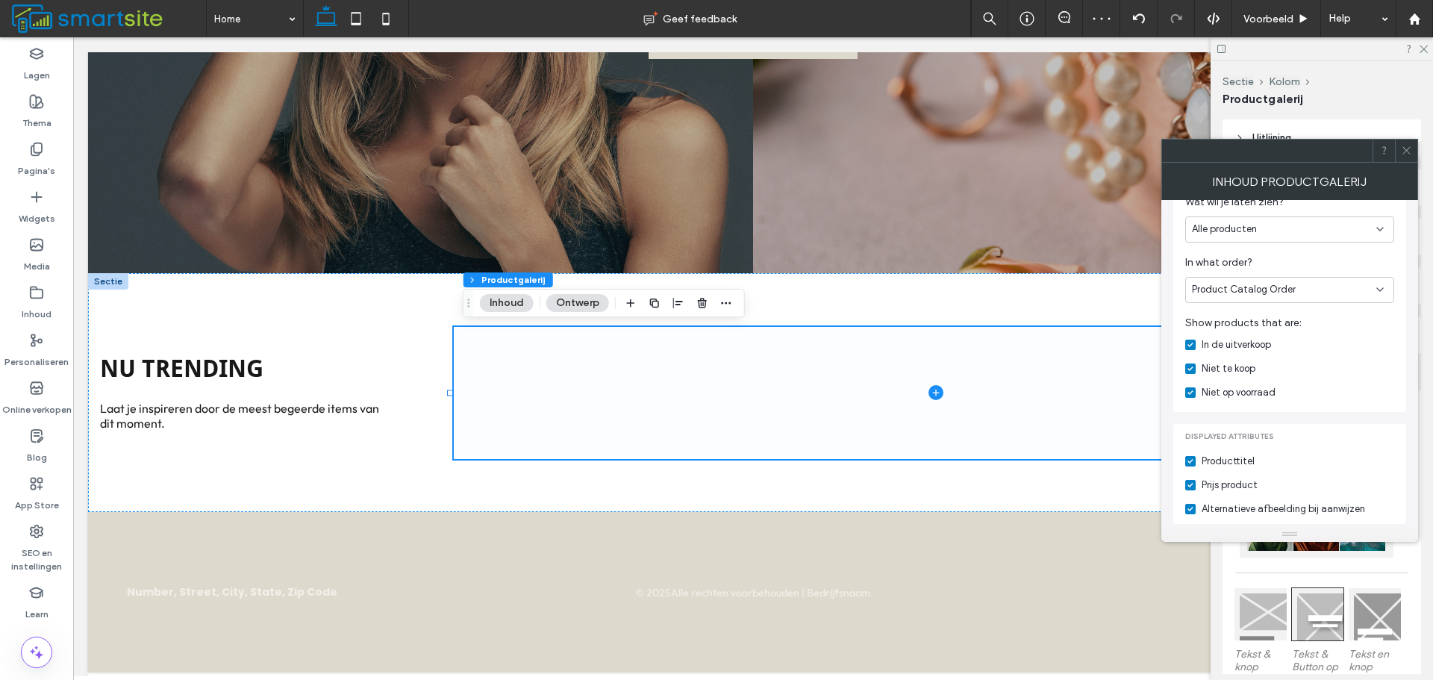
click at [1191, 483] on icon at bounding box center [1190, 485] width 6 height 4
click at [1403, 153] on use at bounding box center [1405, 150] width 7 height 7
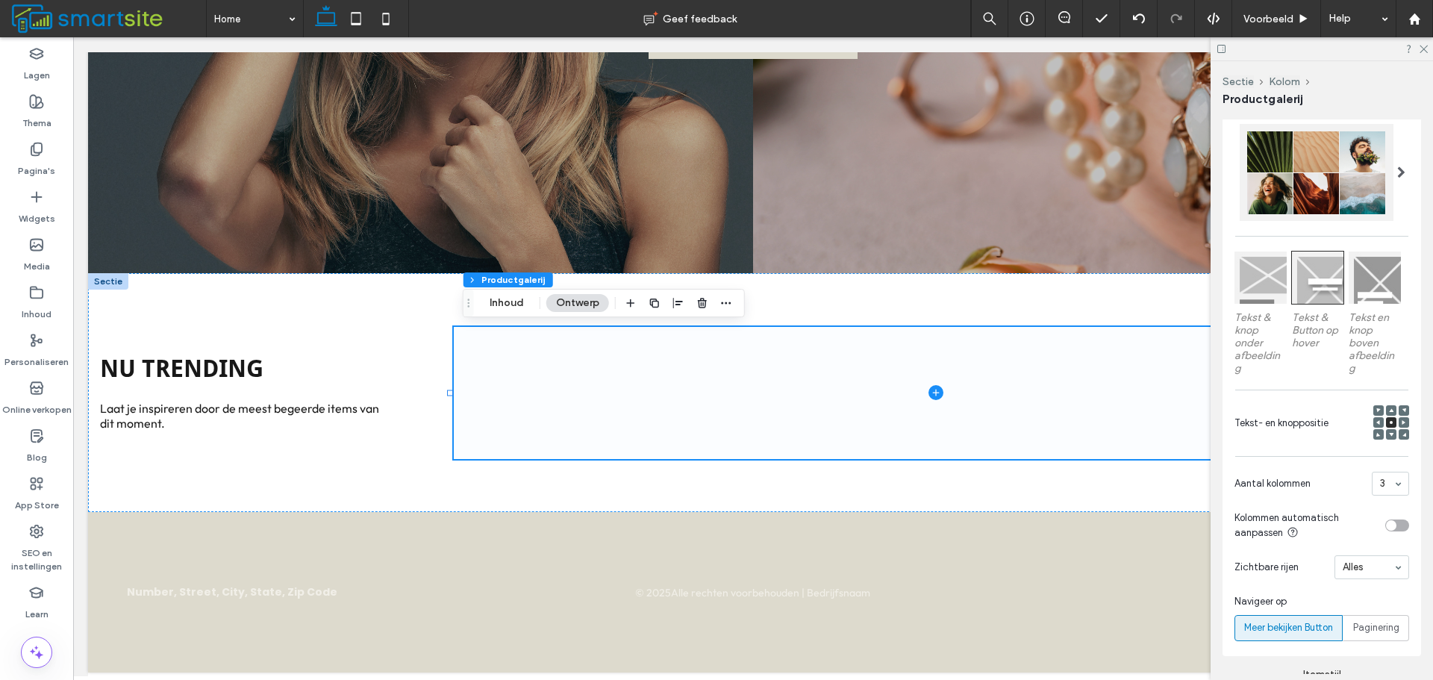
scroll to position [373, 0]
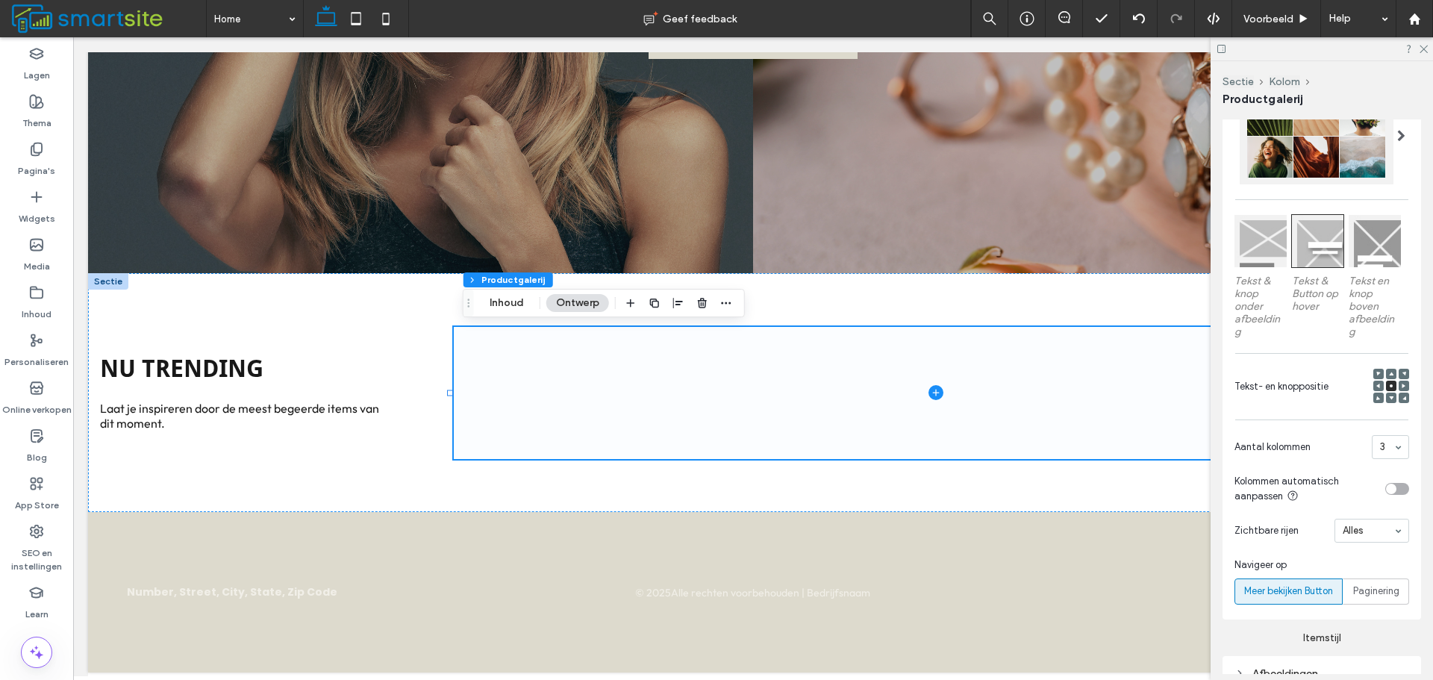
click at [1376, 372] on icon at bounding box center [1378, 374] width 4 height 4
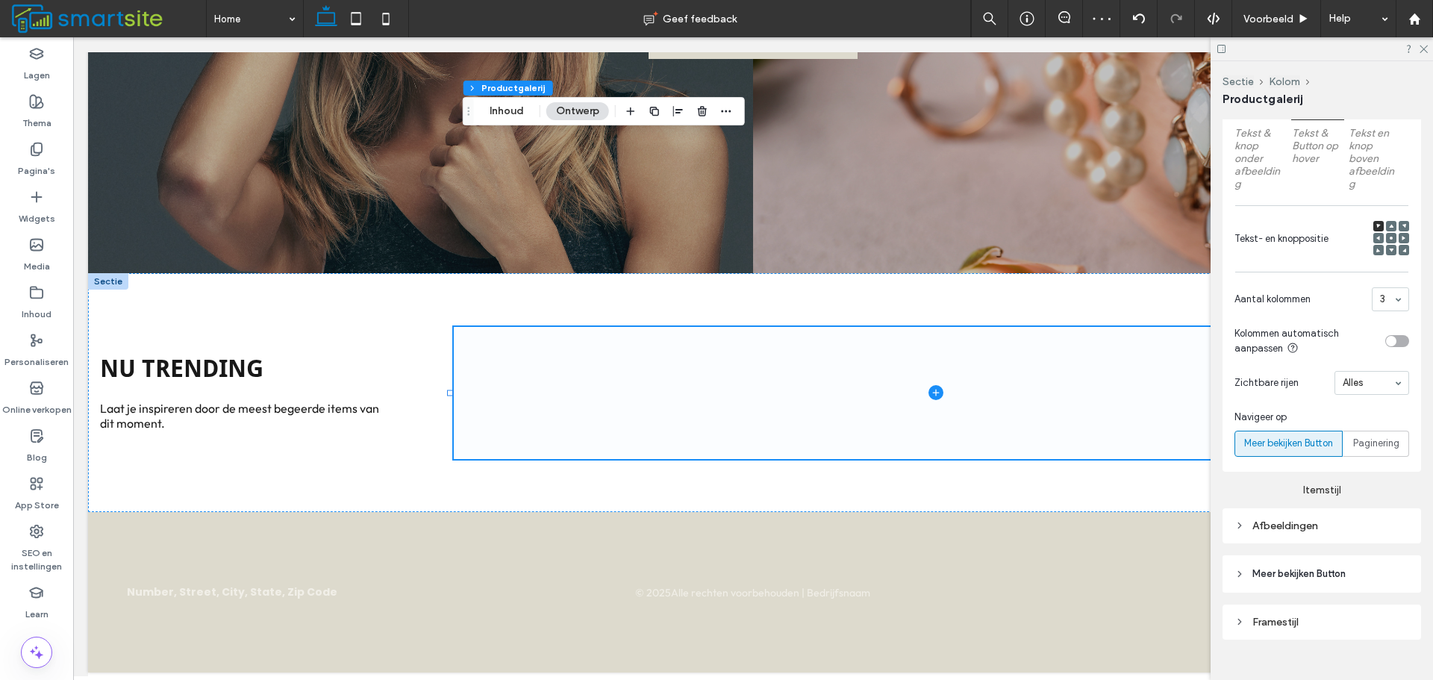
scroll to position [522, 0]
click at [1375, 446] on span "Paginering" at bounding box center [1376, 441] width 46 height 15
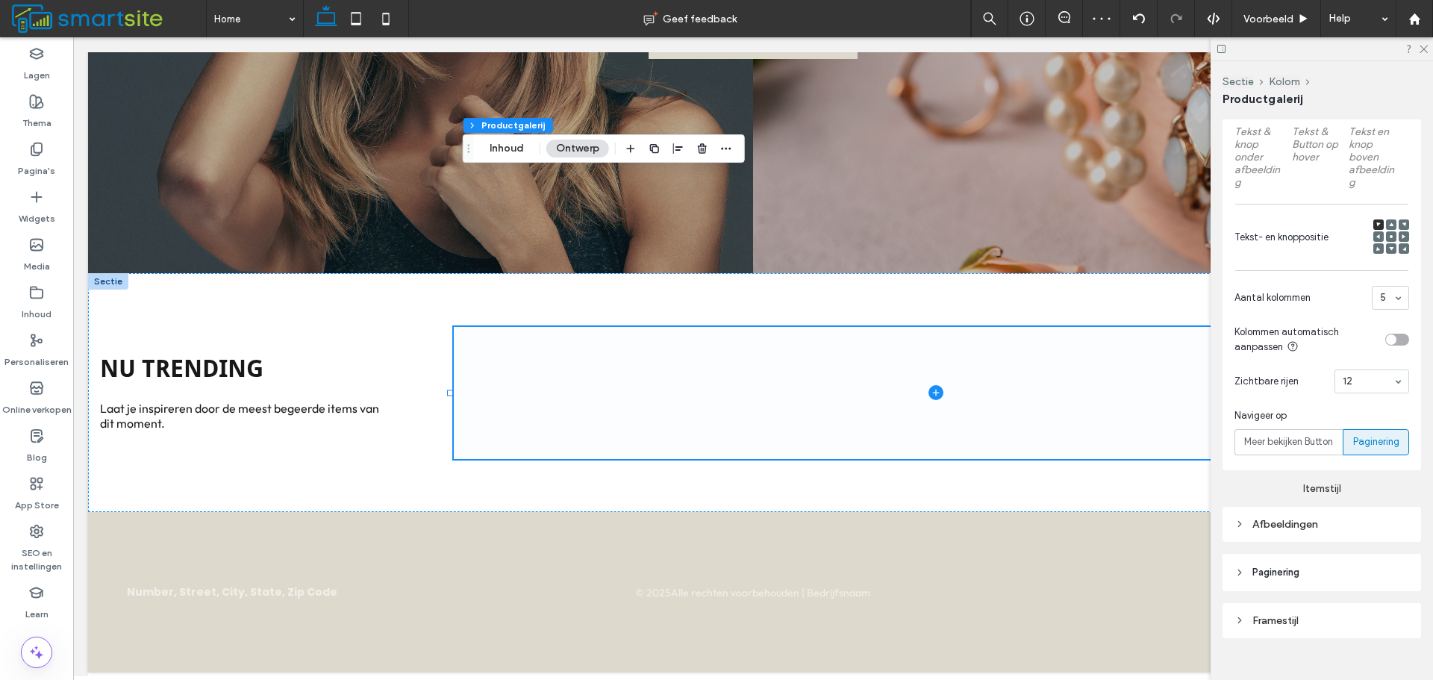
scroll to position [448, 0]
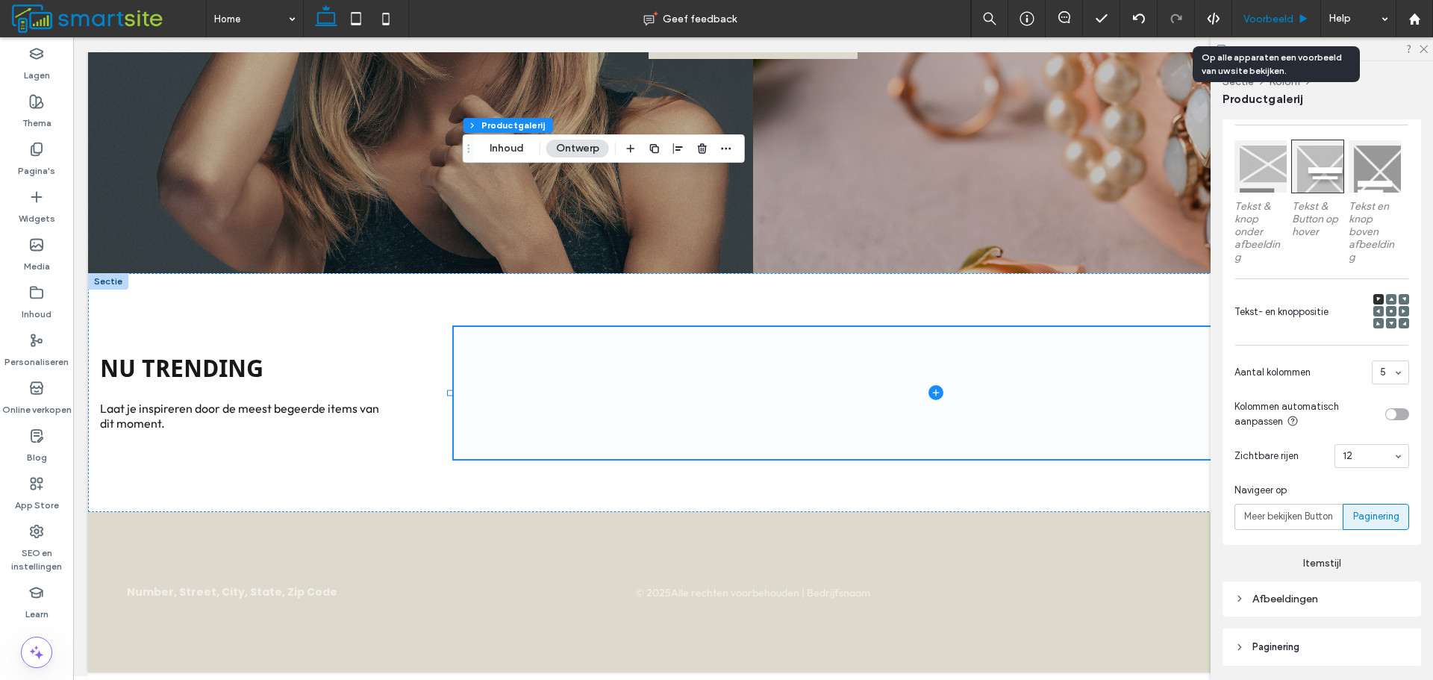
click at [1283, 16] on span "Voorbeeld" at bounding box center [1268, 19] width 50 height 13
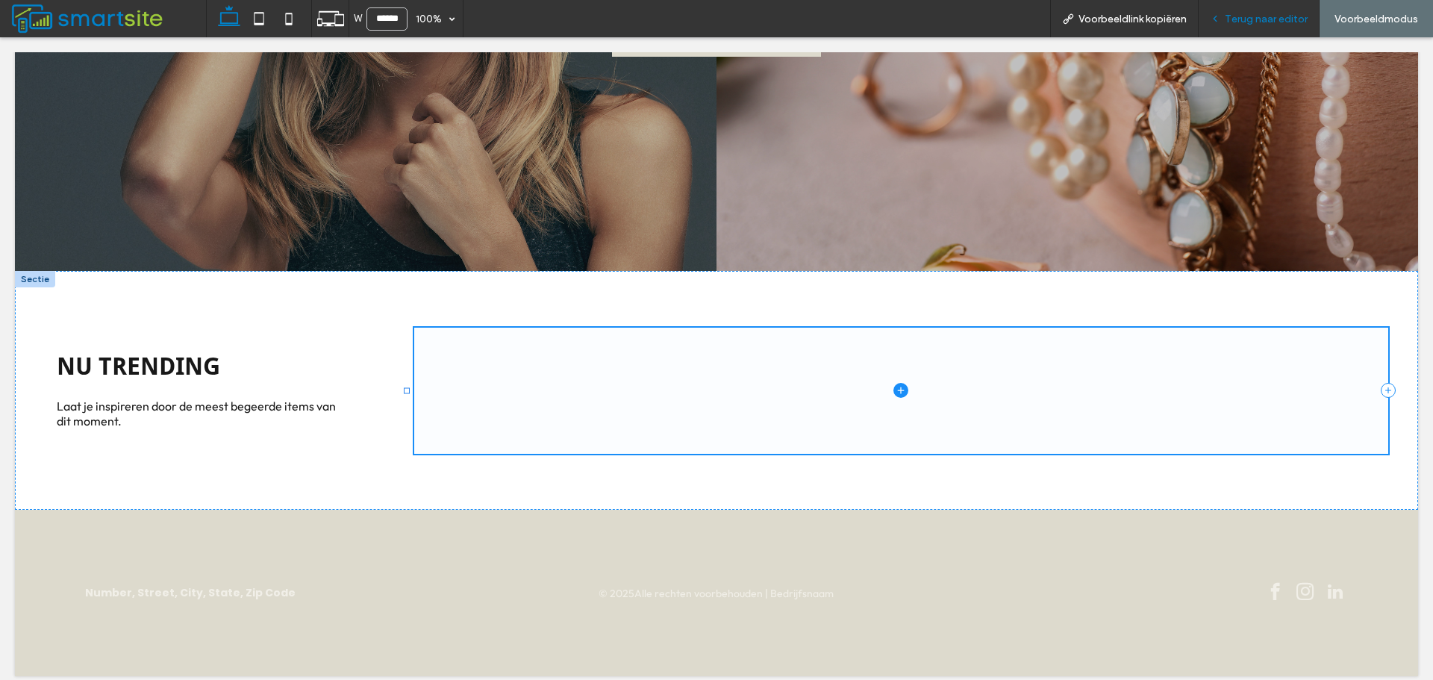
click at [1284, 18] on span "Terug naar editor" at bounding box center [1265, 19] width 83 height 13
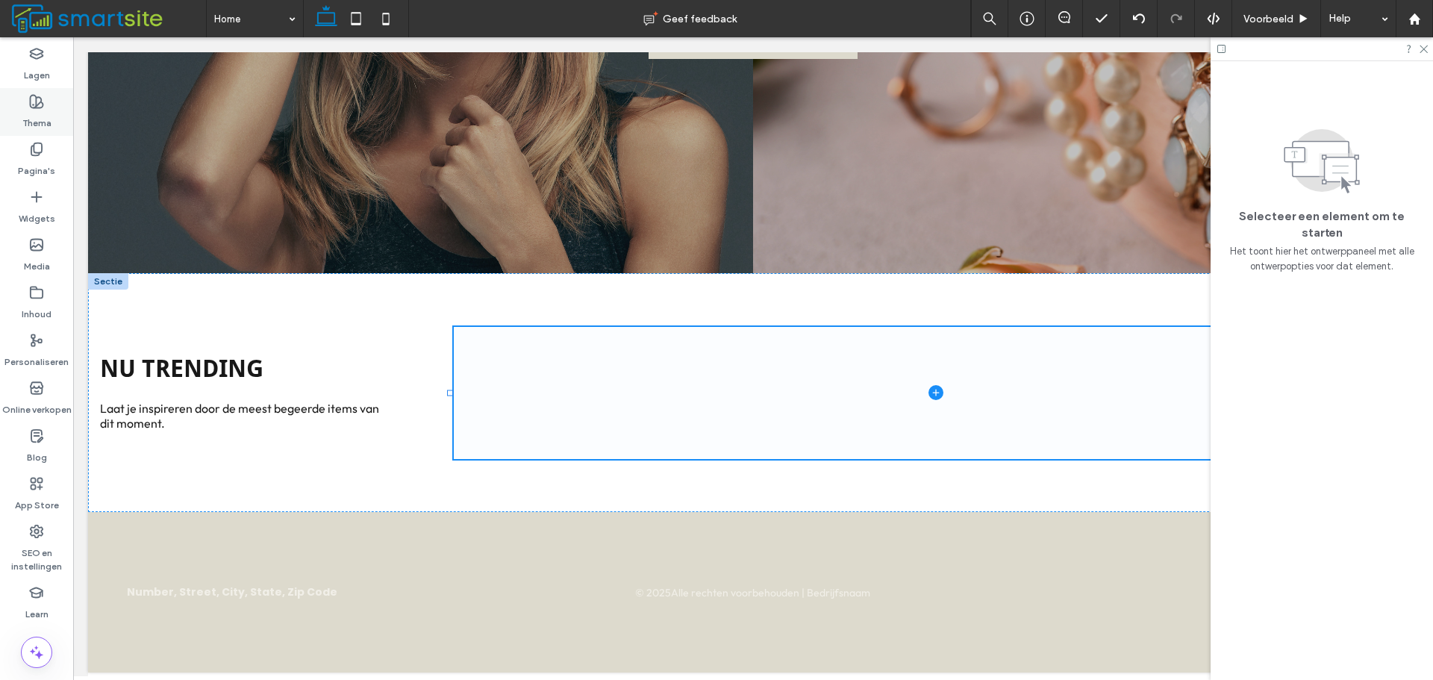
click at [41, 112] on label "Thema" at bounding box center [36, 119] width 29 height 21
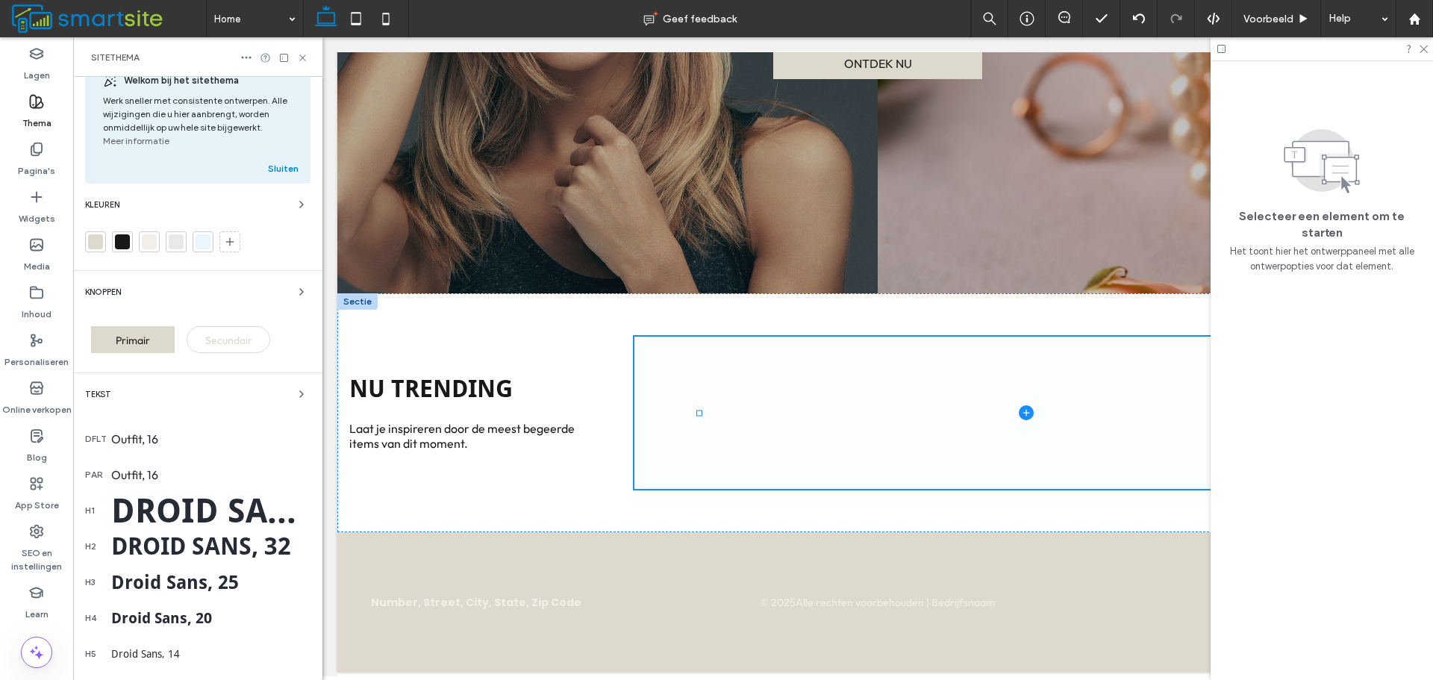
scroll to position [75, 0]
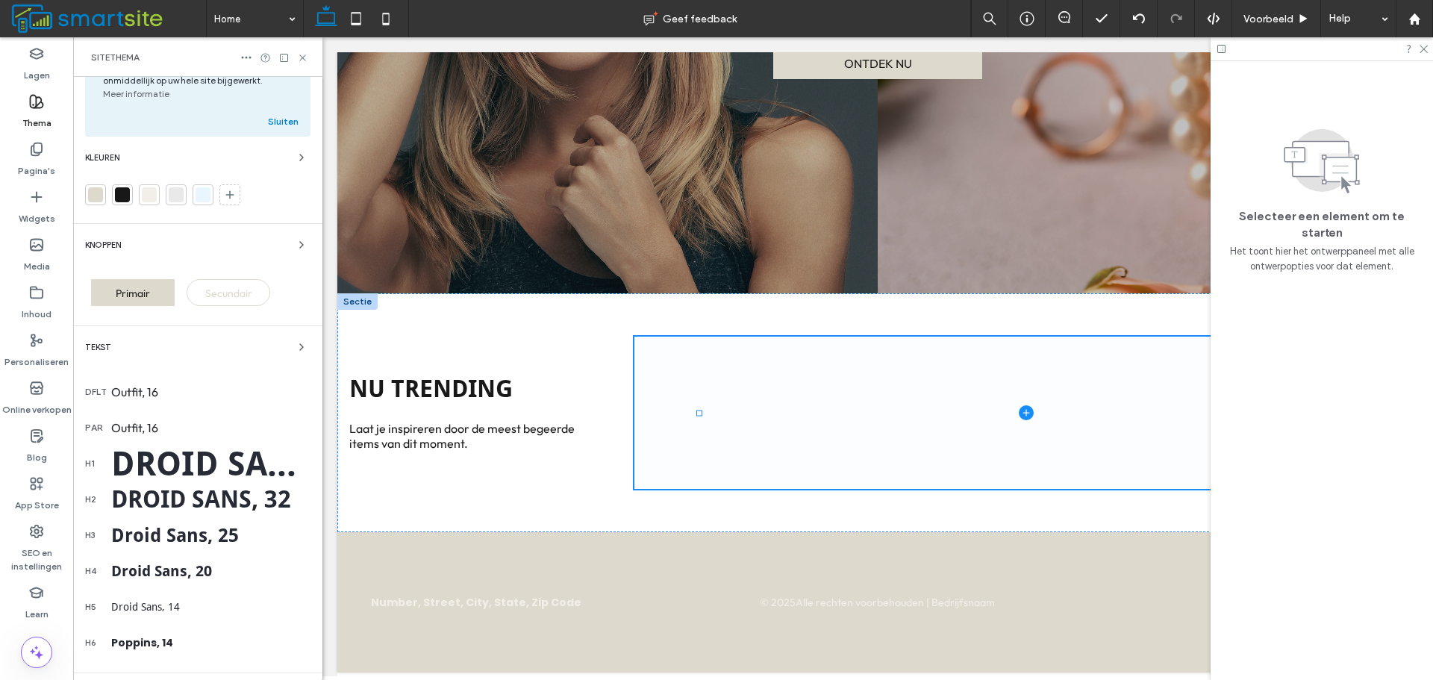
click at [198, 569] on div "Droid Sans, 20" at bounding box center [210, 571] width 199 height 18
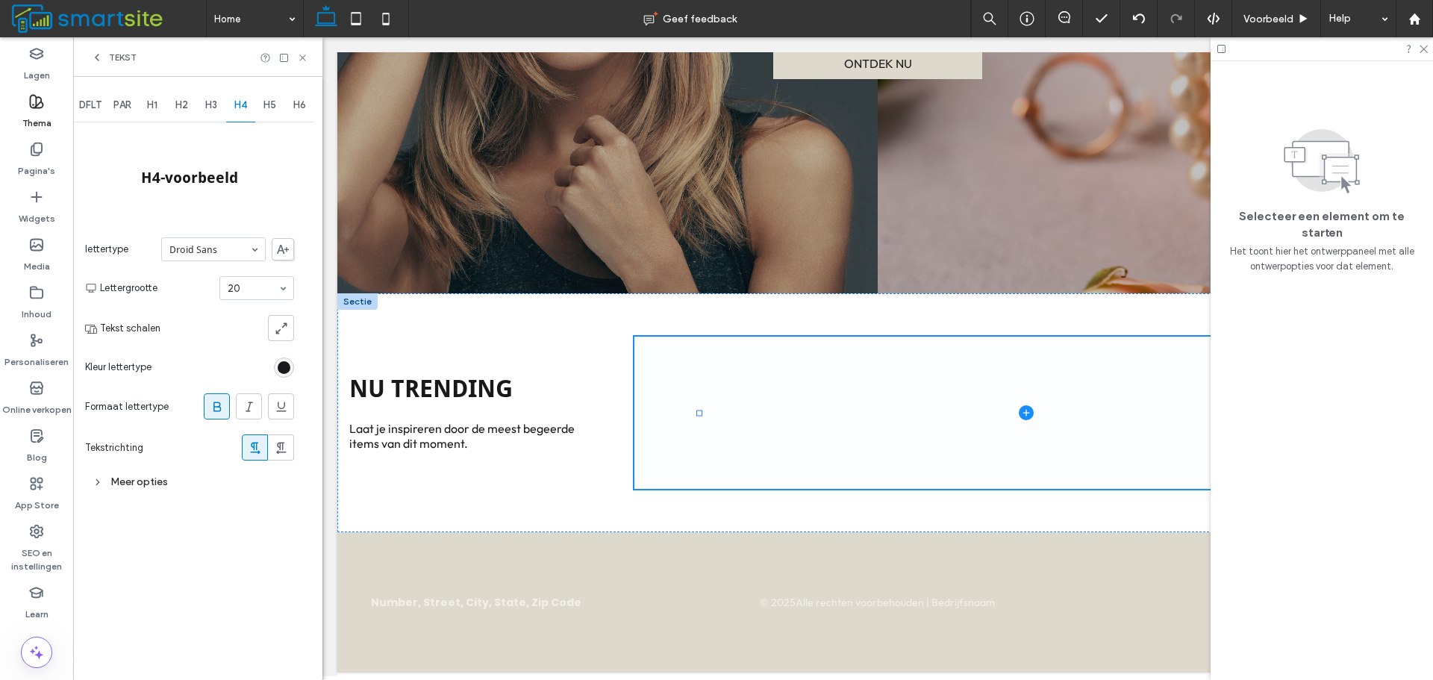
scroll to position [0, 0]
click at [206, 109] on span "H3" at bounding box center [211, 105] width 12 height 12
click at [295, 291] on div "DFLT PAR H1 H2 H3 H4 H5 H6 H3-voorbeeld lettertype Droid Sans Lettergrootte 25 …" at bounding box center [197, 378] width 249 height 603
click at [261, 277] on div at bounding box center [256, 288] width 73 height 22
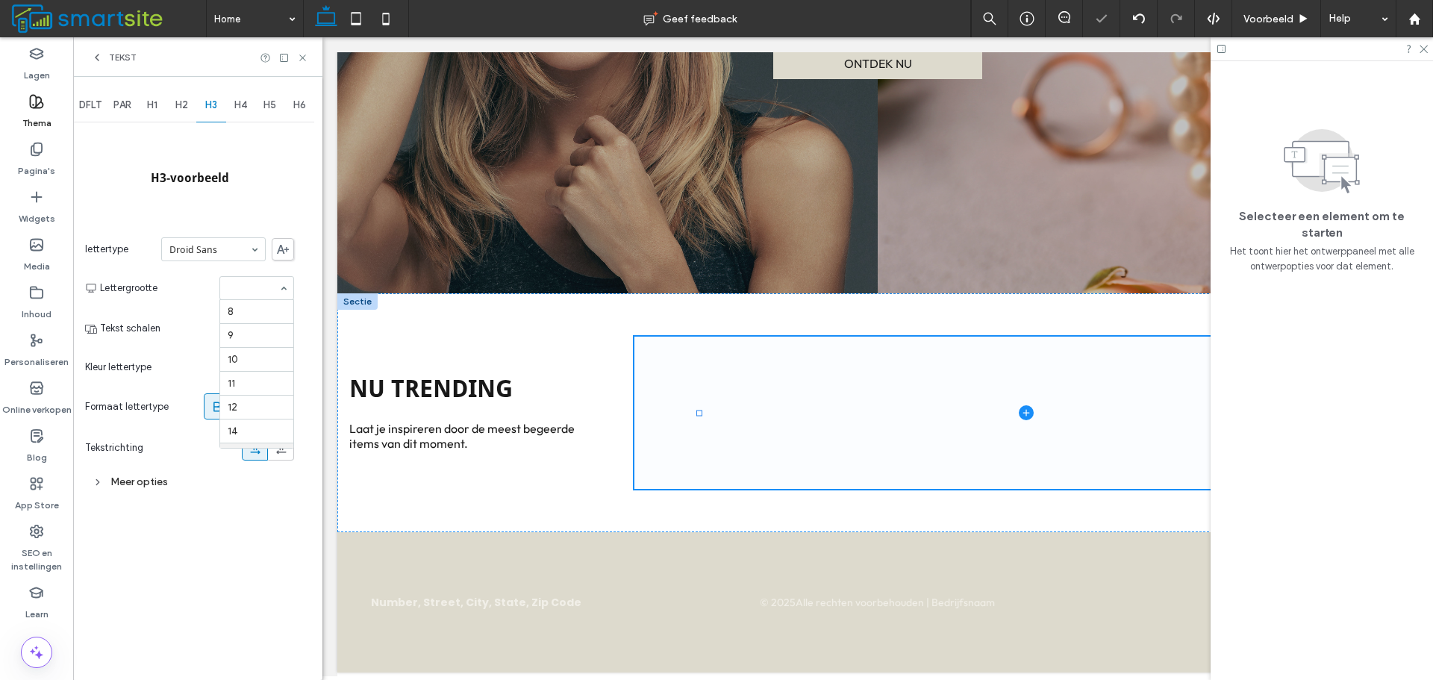
scroll to position [143, 0]
click at [229, 410] on label at bounding box center [217, 406] width 26 height 26
click at [157, 479] on div "Meer opties" at bounding box center [189, 482] width 209 height 20
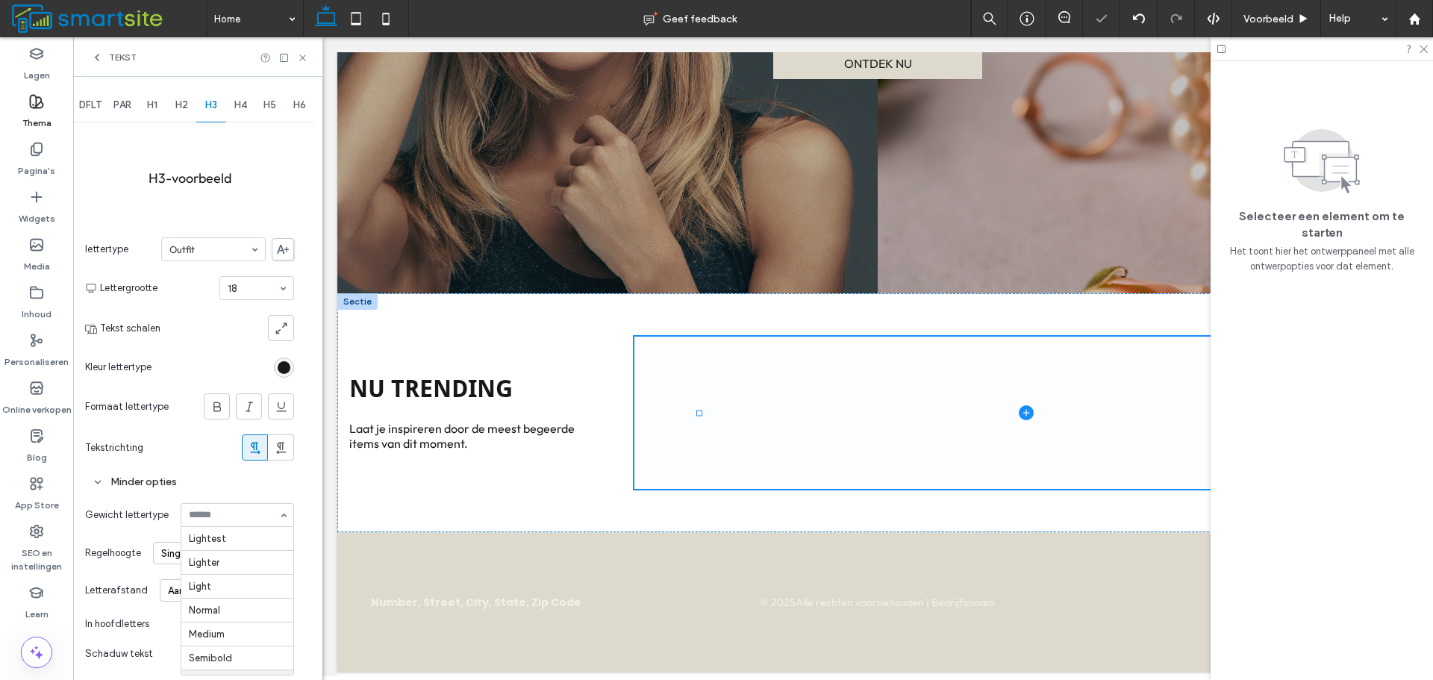
scroll to position [66, 0]
click at [247, 521] on div at bounding box center [237, 515] width 112 height 22
click at [263, 510] on input at bounding box center [234, 515] width 90 height 10
click at [268, 525] on div at bounding box center [237, 515] width 112 height 22
click at [305, 54] on icon at bounding box center [302, 57] width 11 height 11
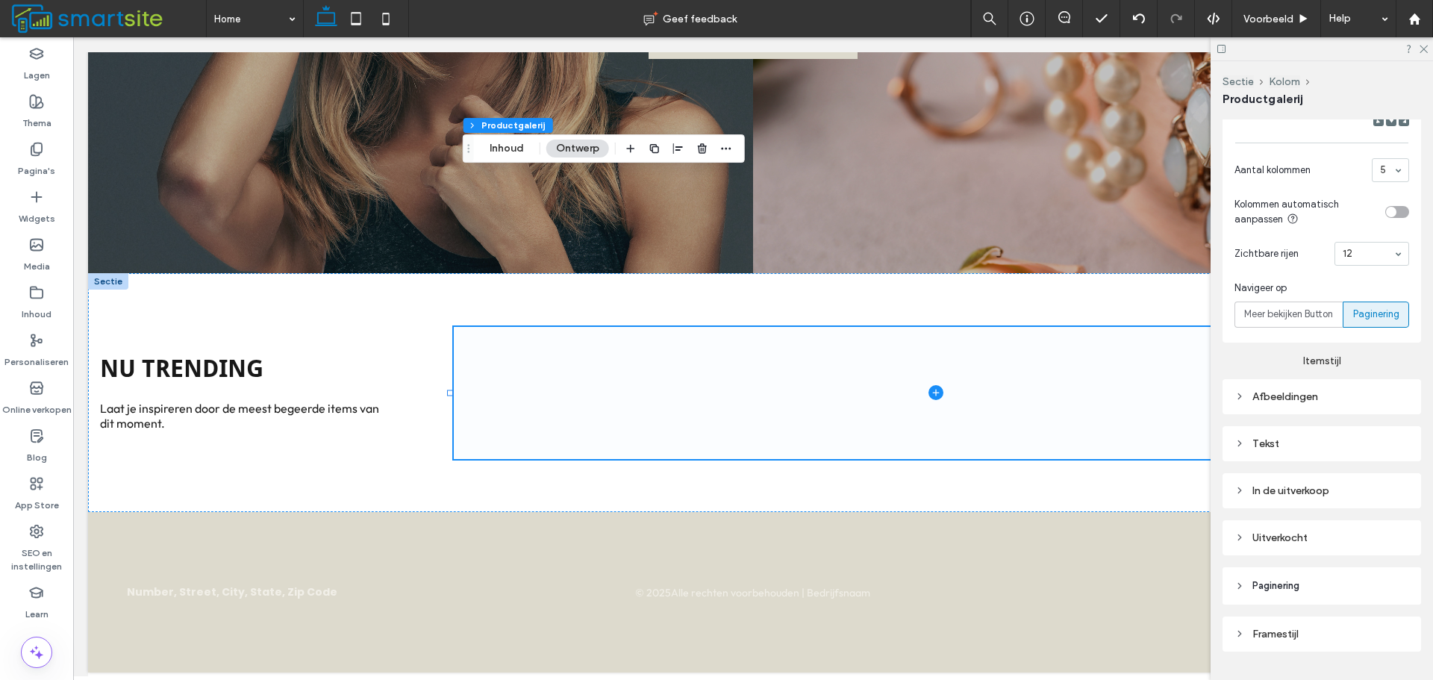
scroll to position [672, 0]
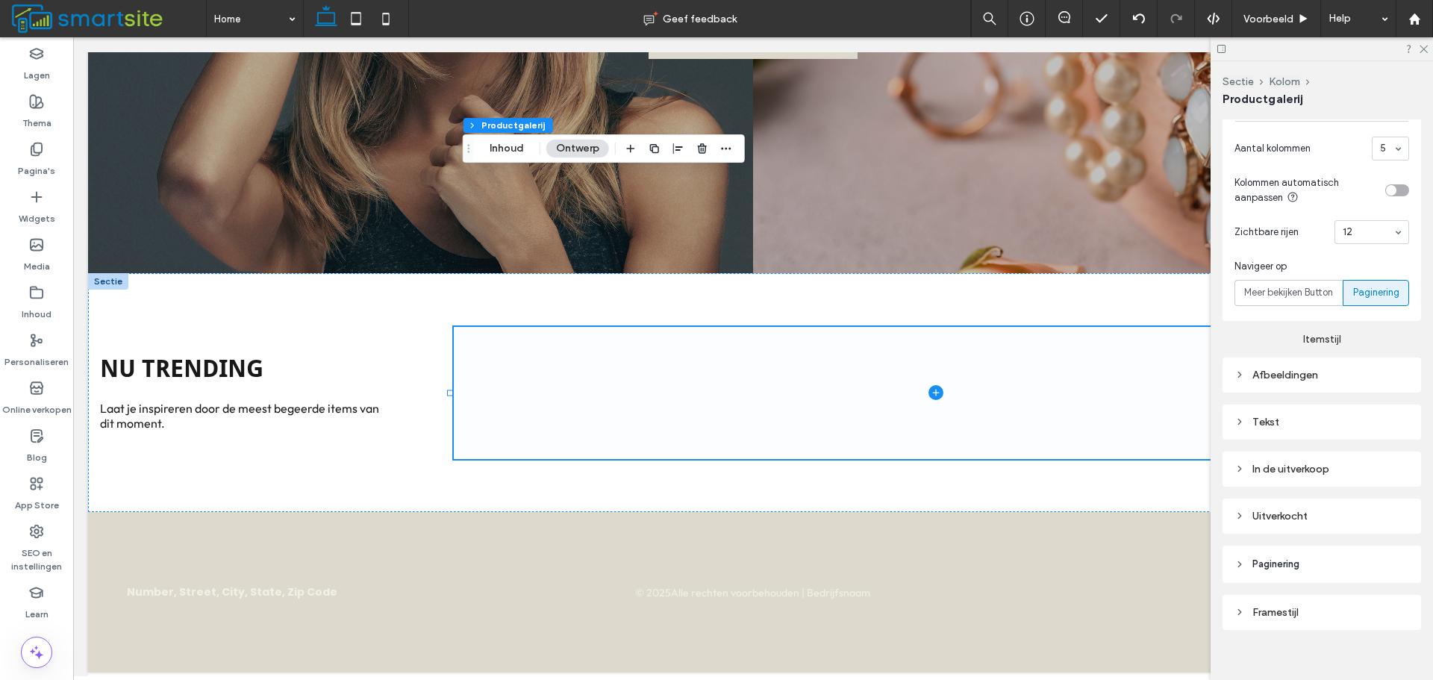
click at [1337, 429] on div "Tekst" at bounding box center [1321, 422] width 175 height 20
click at [1344, 436] on div "Tekst" at bounding box center [1364, 448] width 87 height 33
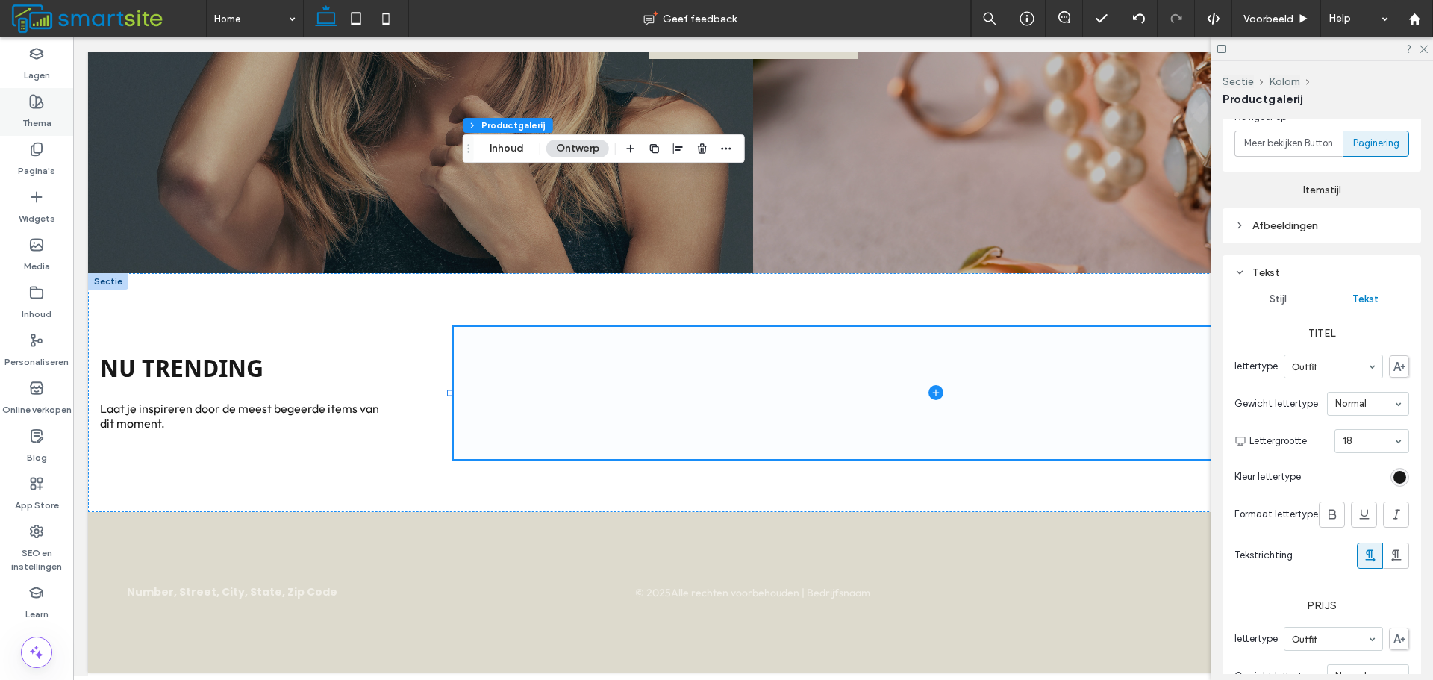
click at [42, 117] on label "Thema" at bounding box center [36, 119] width 29 height 21
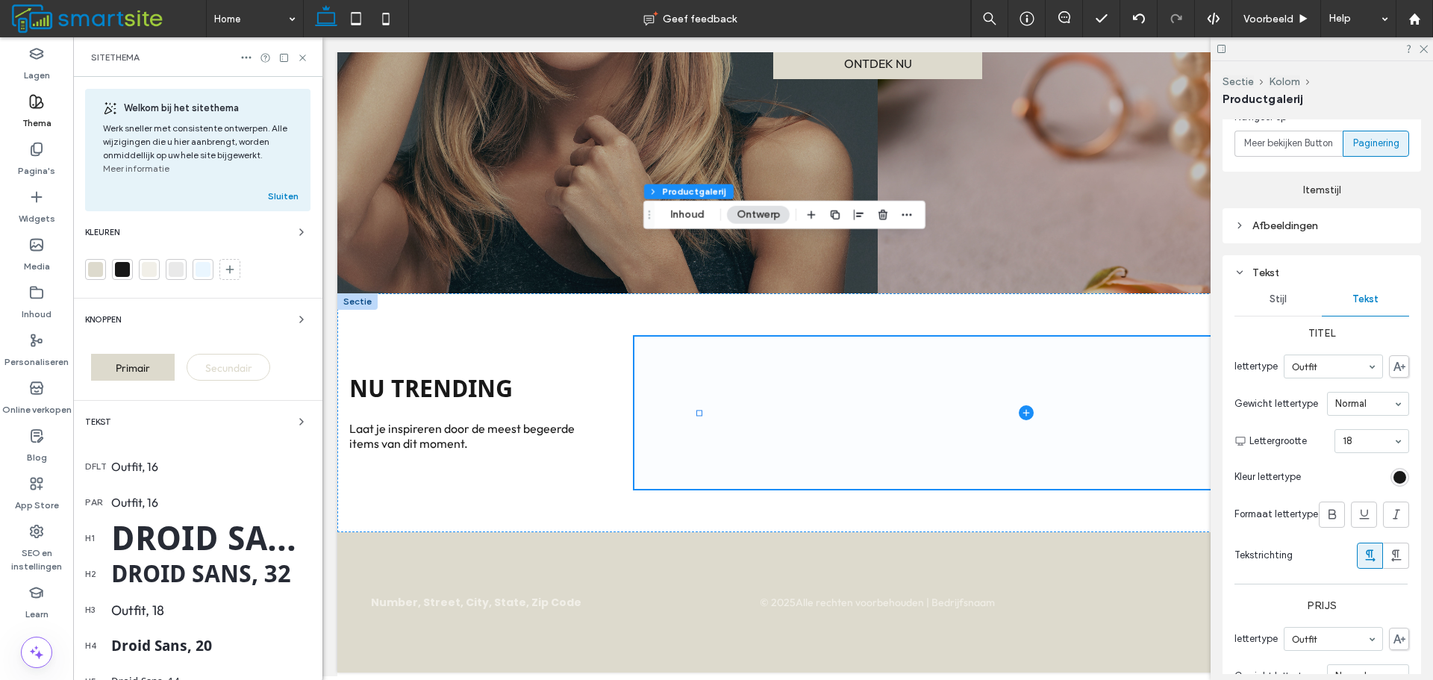
click at [143, 615] on div "Outfit, 18" at bounding box center [210, 609] width 199 height 17
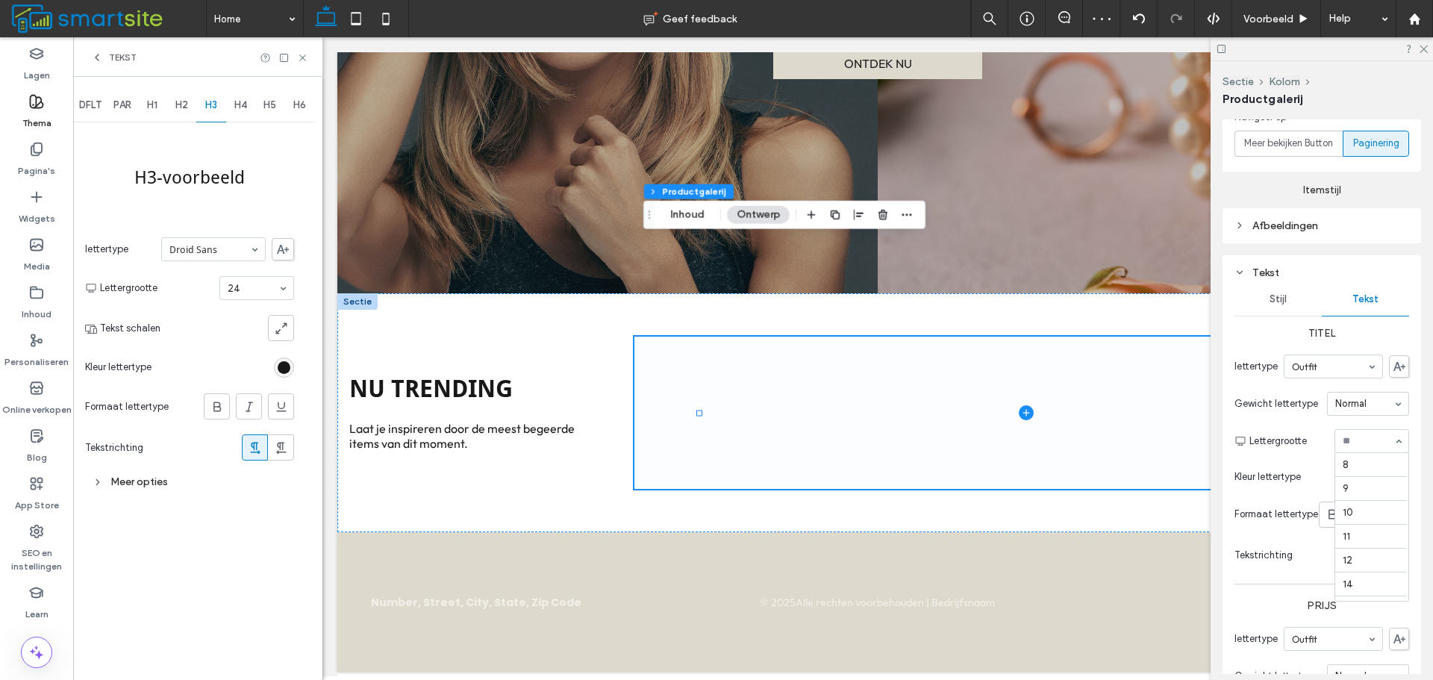
scroll to position [167, 0]
click at [1356, 445] on div at bounding box center [1371, 441] width 73 height 22
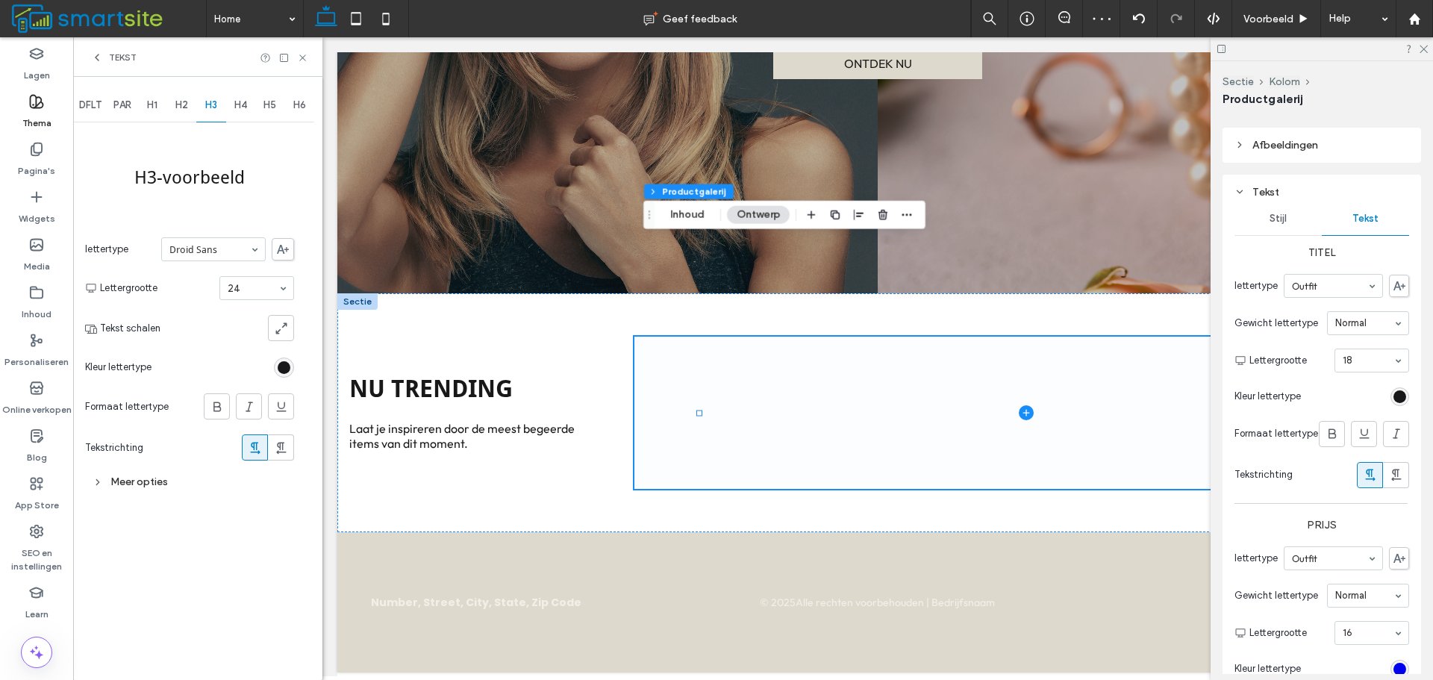
scroll to position [821, 0]
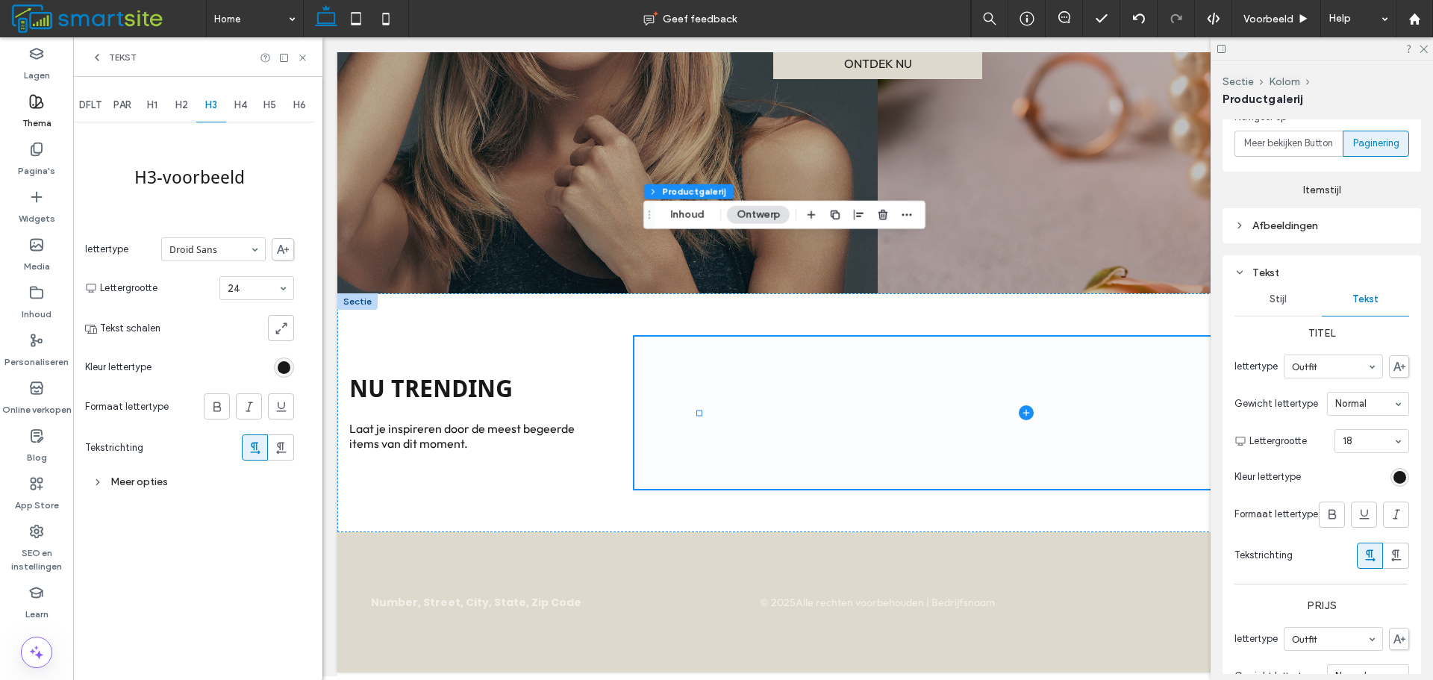
click at [1283, 298] on span "Stijl" at bounding box center [1277, 299] width 17 height 12
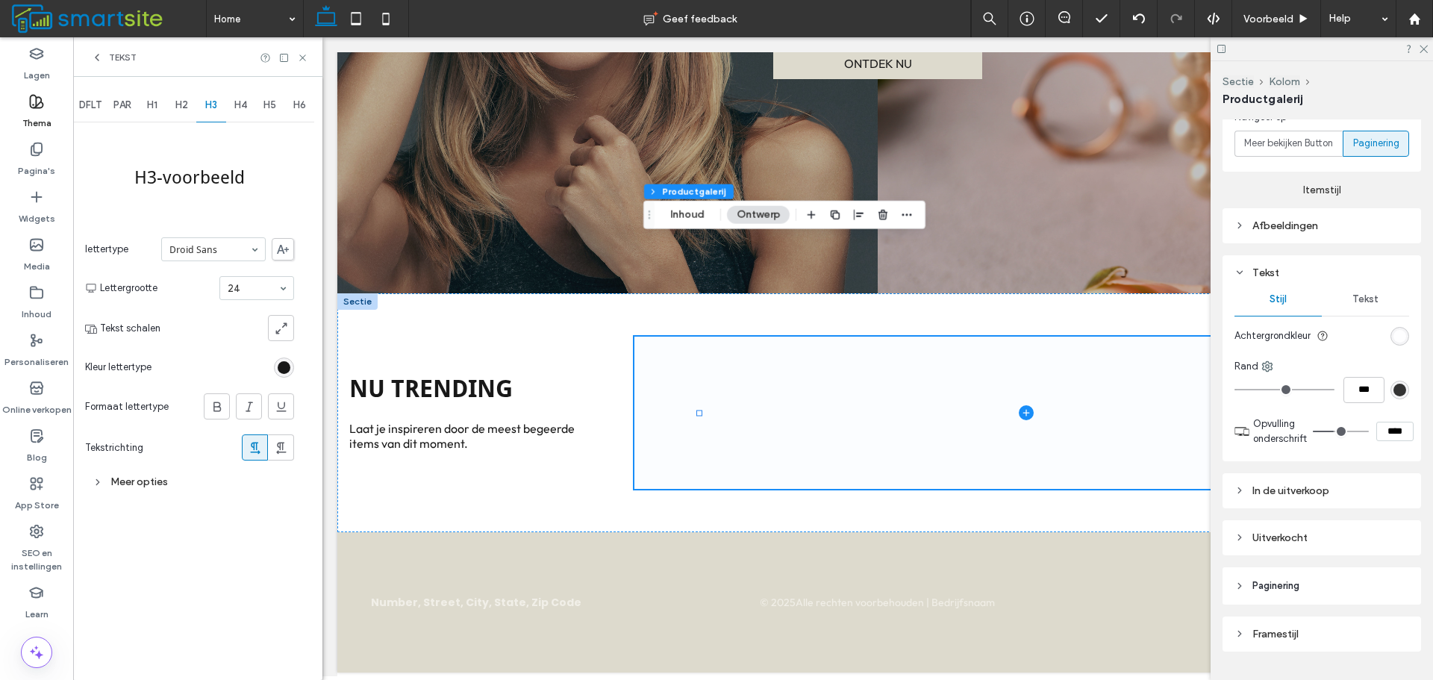
type input "**"
type input "****"
type input "*"
type input "***"
drag, startPoint x: 1333, startPoint y: 425, endPoint x: 1312, endPoint y: 437, distance: 24.1
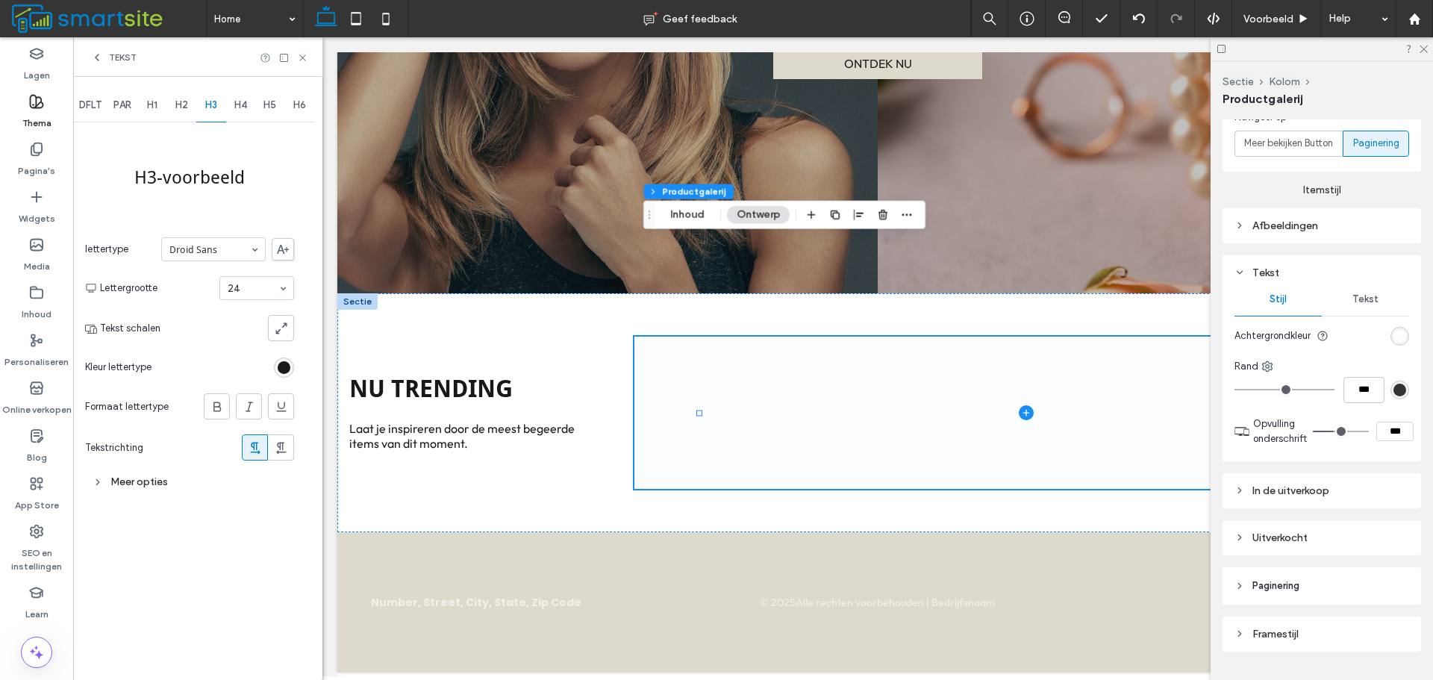
type input "*"
click at [1312, 432] on input "range" at bounding box center [1340, 431] width 56 height 1
click at [1274, 15] on span "Voorbeeld" at bounding box center [1268, 19] width 50 height 13
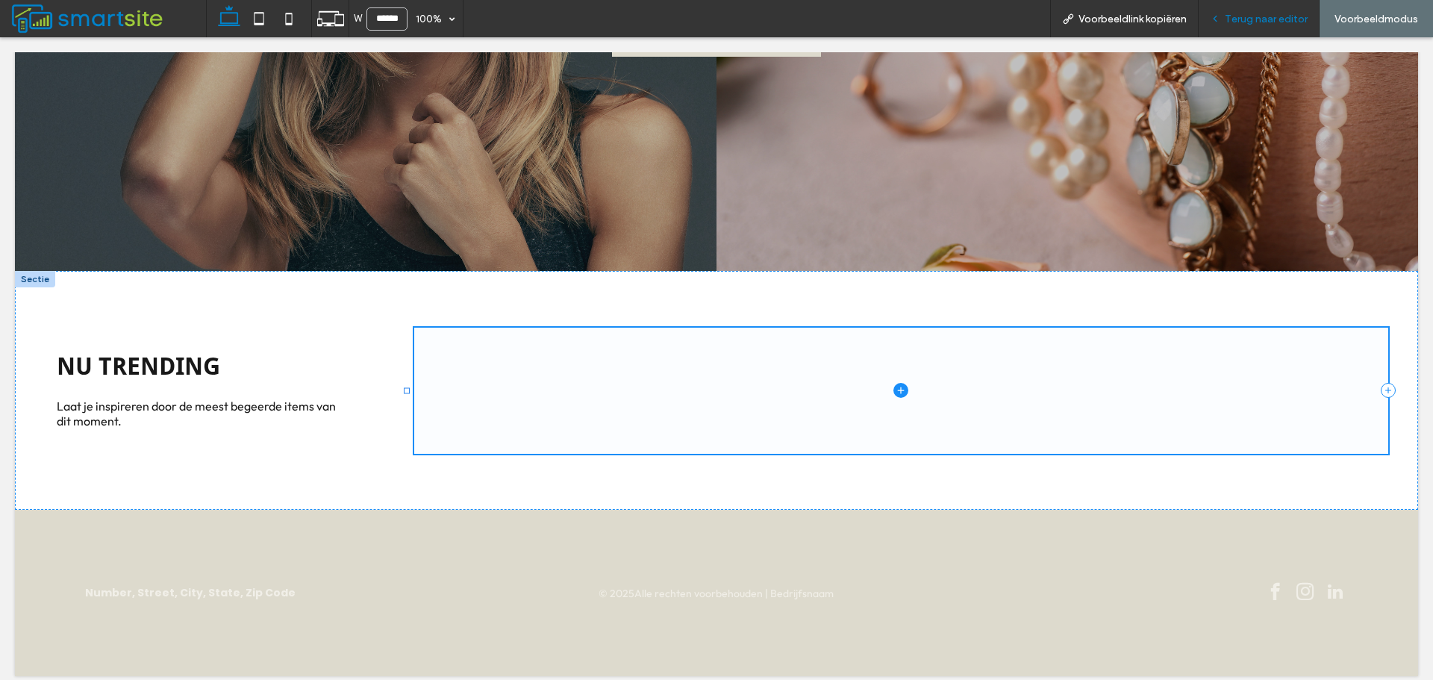
click at [1269, 13] on span "Terug naar editor" at bounding box center [1265, 19] width 83 height 13
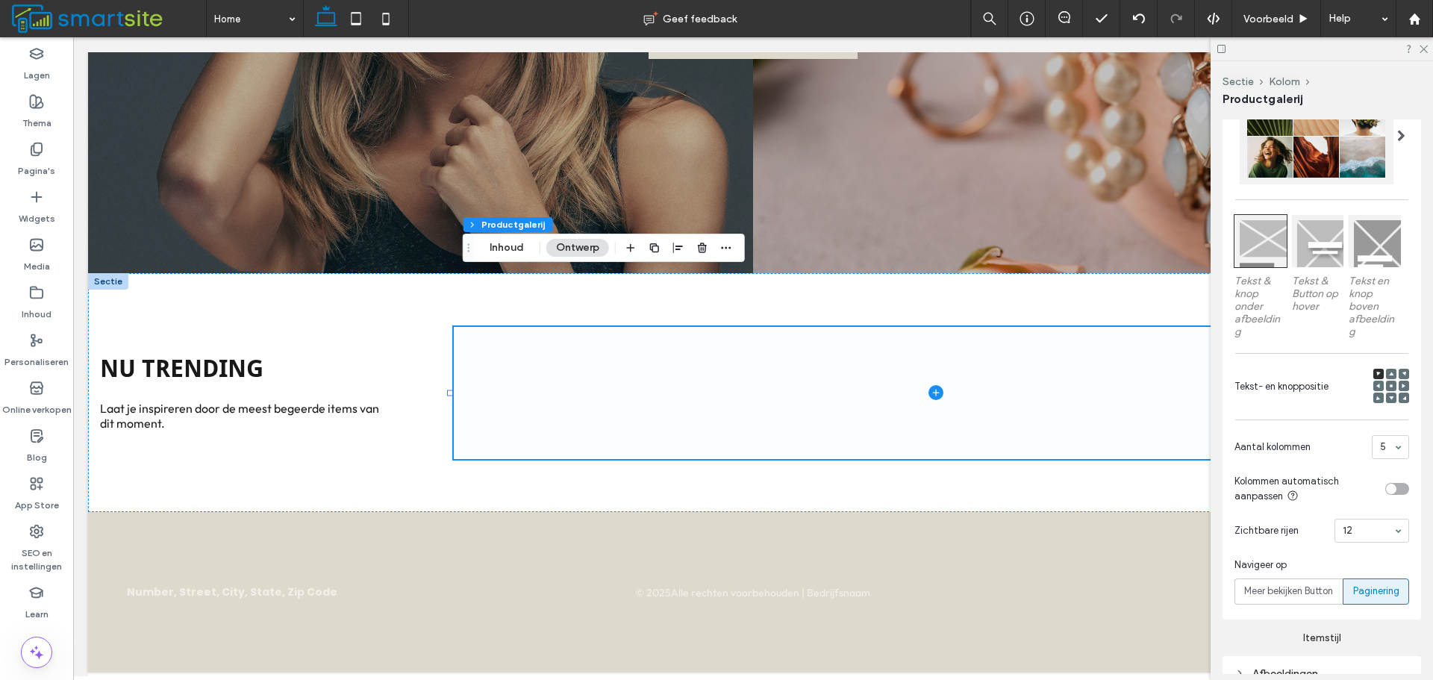
scroll to position [672, 0]
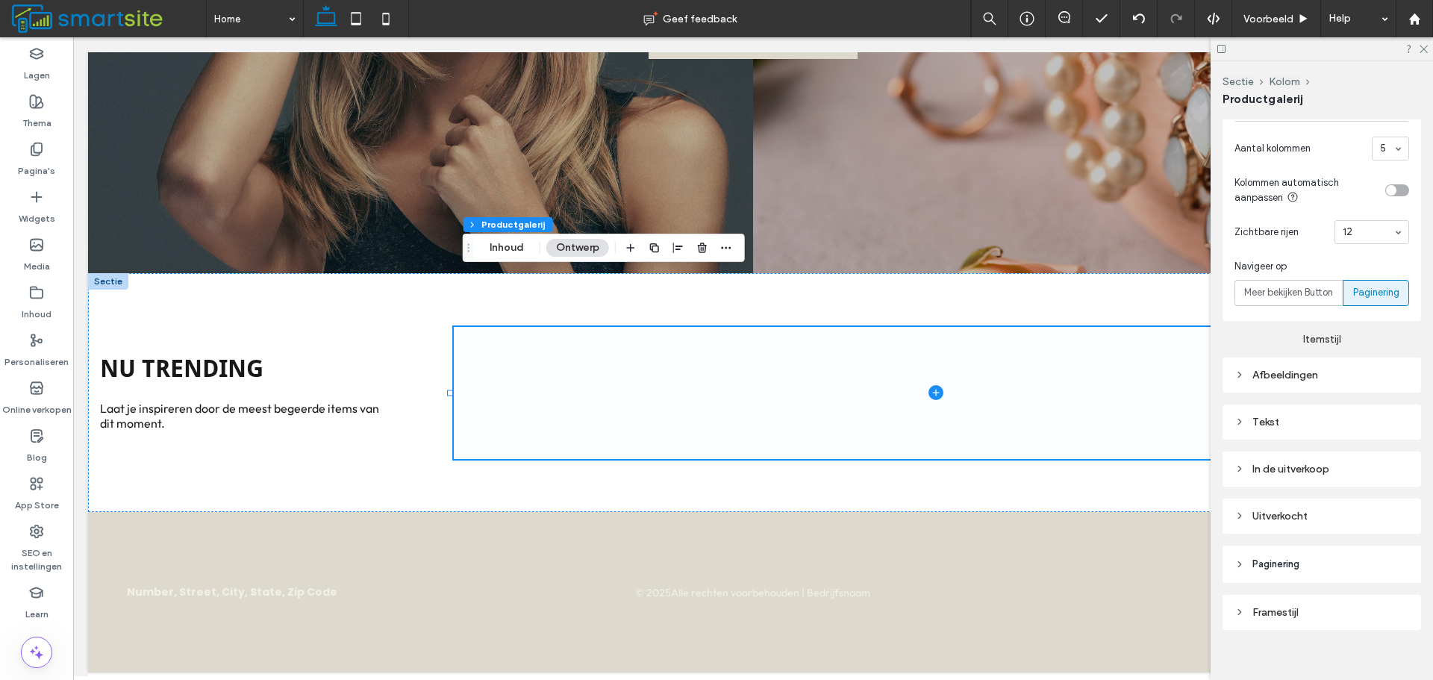
click at [1313, 383] on div "Afbeeldingen" at bounding box center [1321, 374] width 198 height 35
click at [1321, 369] on div "Afbeeldingen" at bounding box center [1321, 375] width 175 height 13
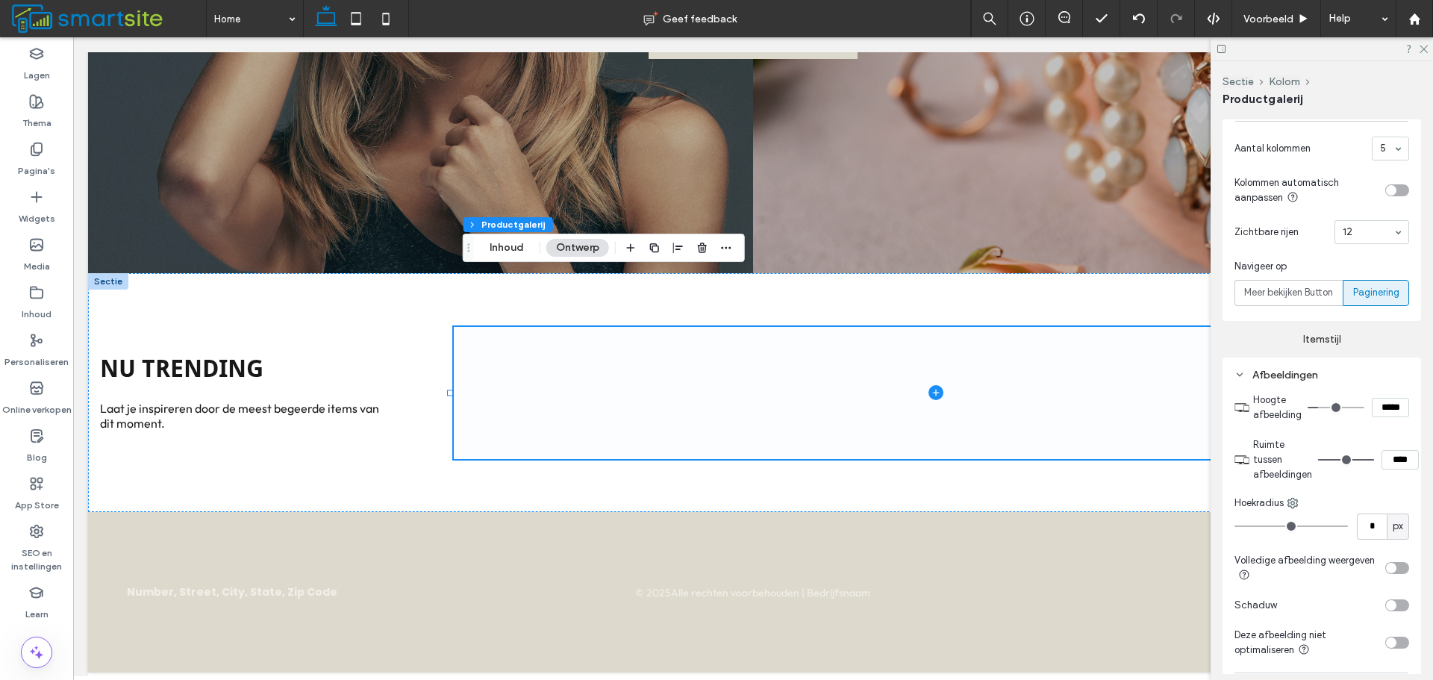
type input "***"
type input "*****"
type input "***"
type input "*****"
type input "***"
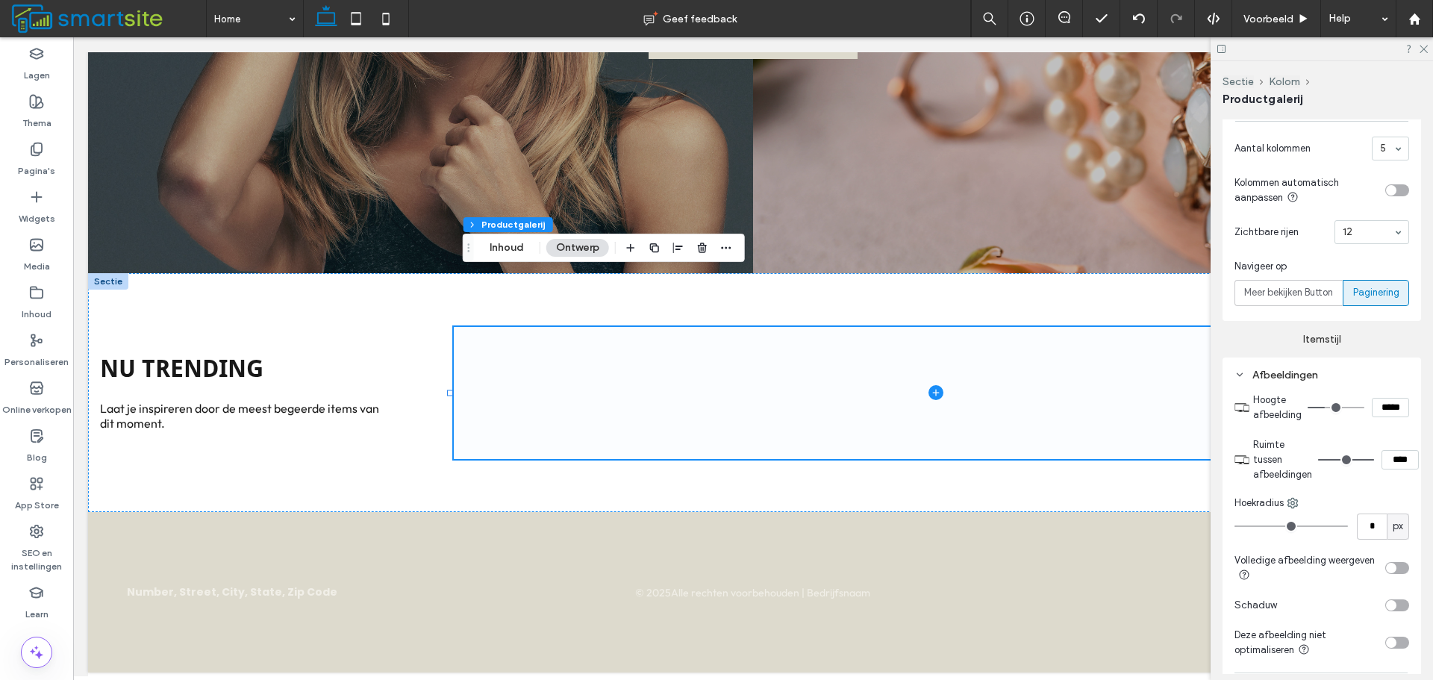
type input "*****"
type input "***"
type input "*****"
type input "***"
click at [1323, 407] on input "range" at bounding box center [1335, 407] width 57 height 1
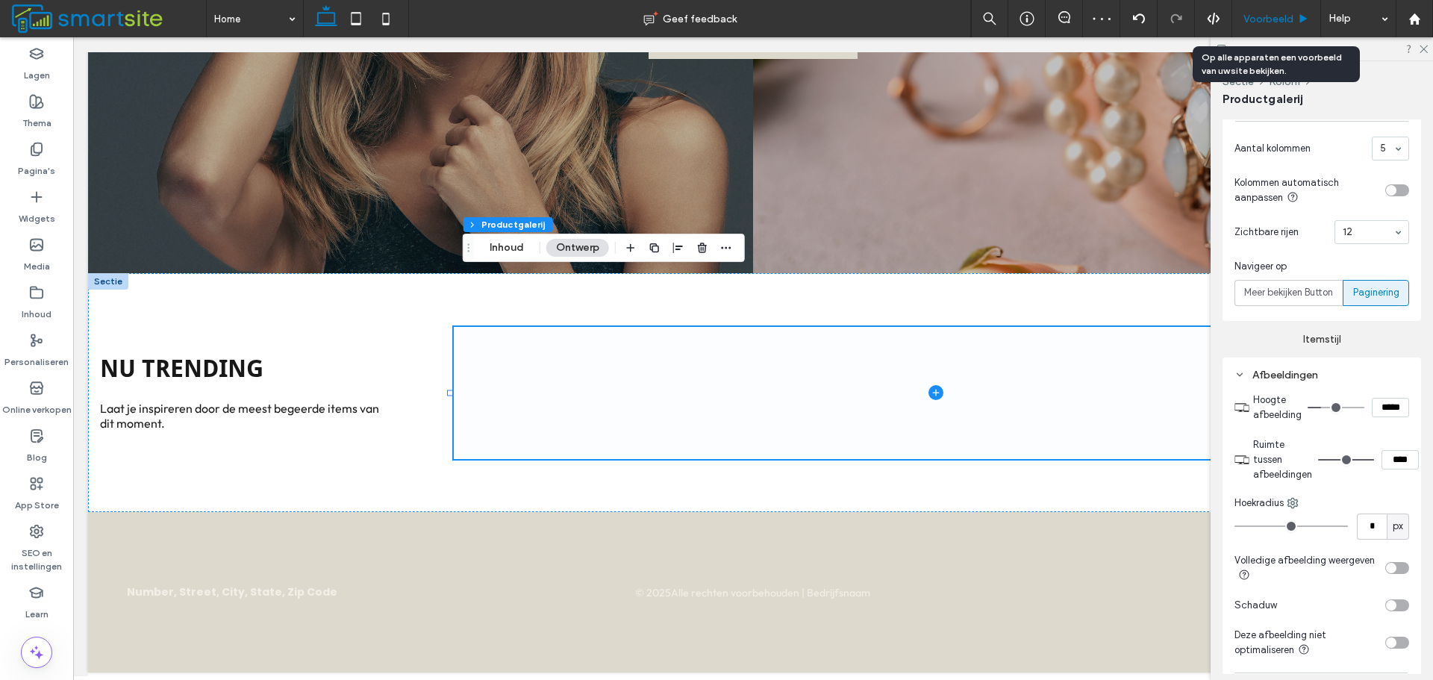
click at [1262, 13] on span "Voorbeeld" at bounding box center [1268, 19] width 50 height 13
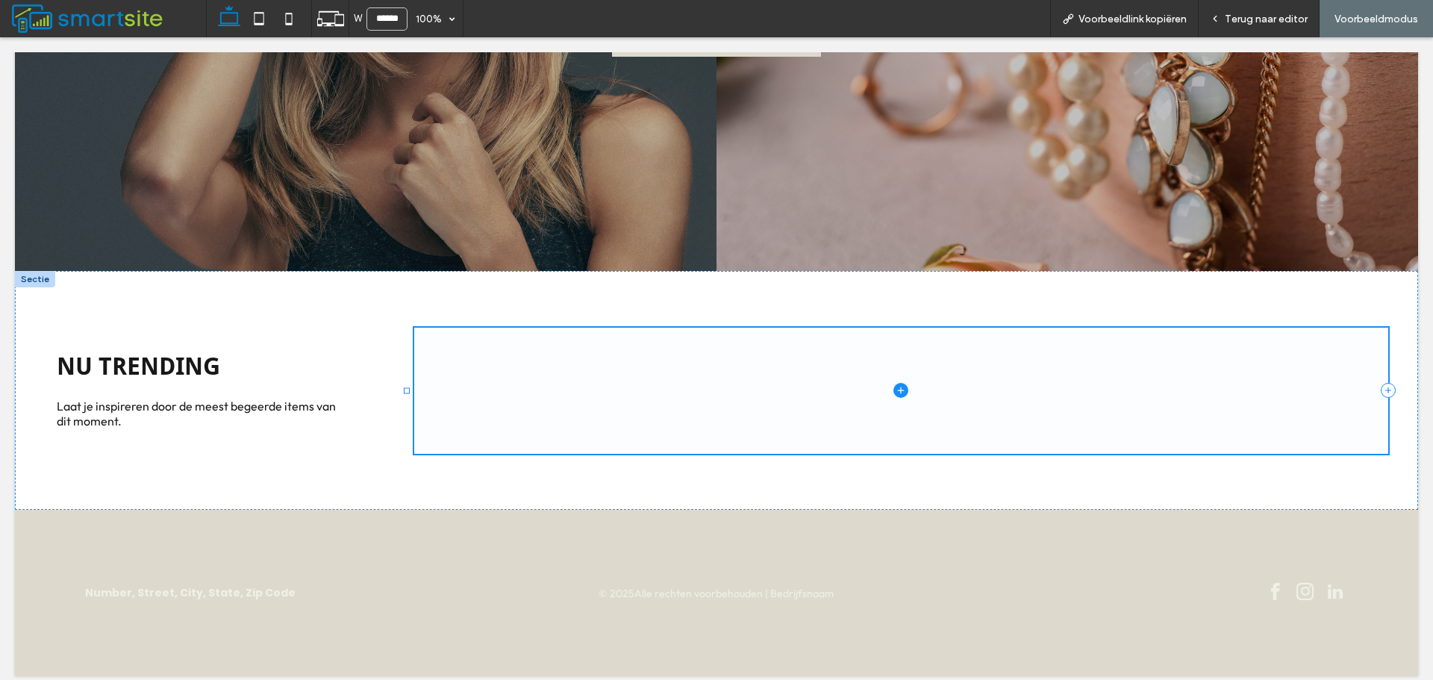
click at [1262, 13] on span "Terug naar editor" at bounding box center [1265, 19] width 83 height 13
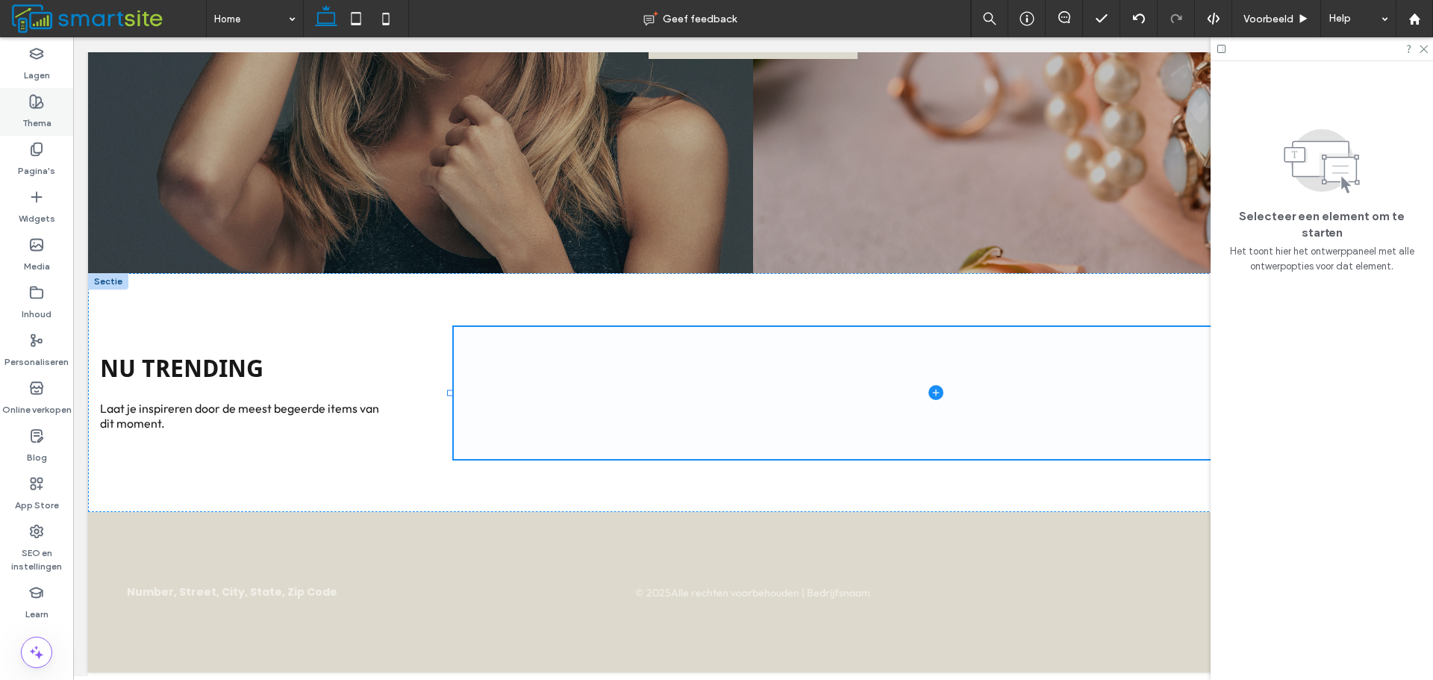
click at [55, 109] on div "Thema" at bounding box center [36, 112] width 73 height 48
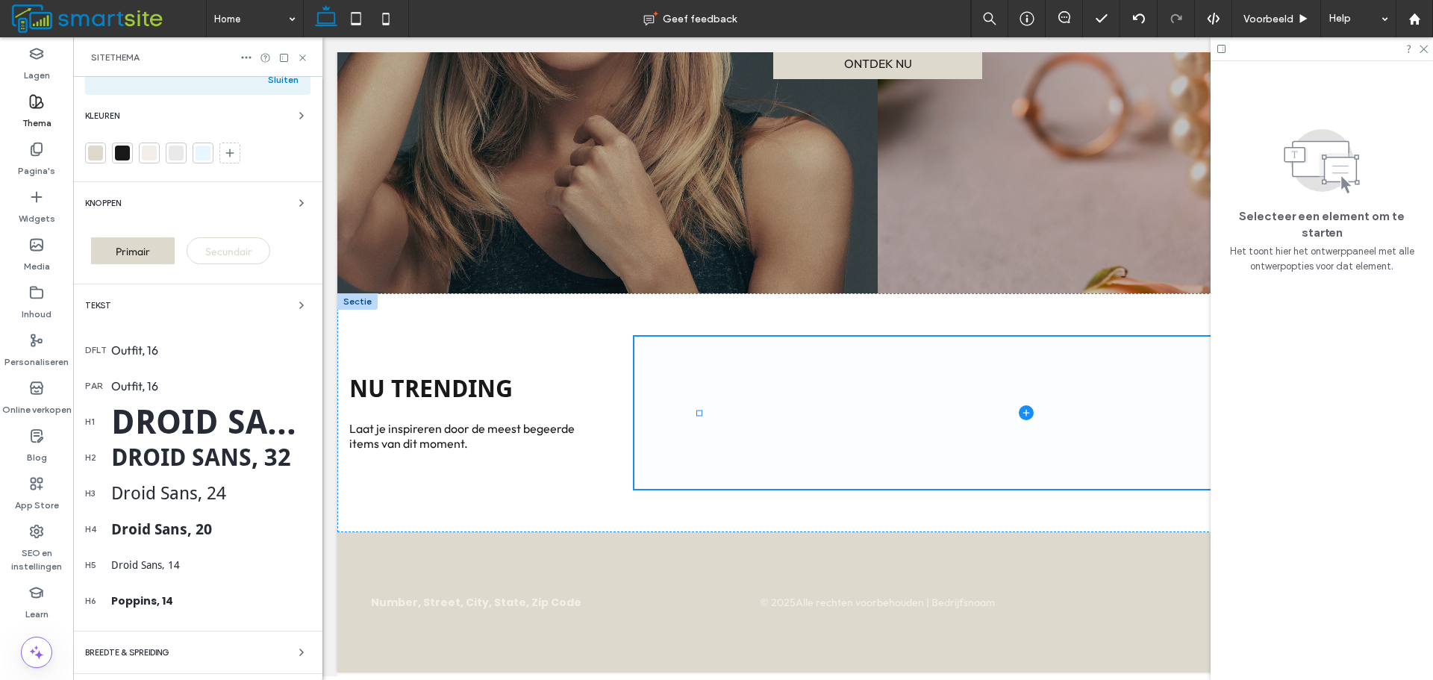
scroll to position [195, 0]
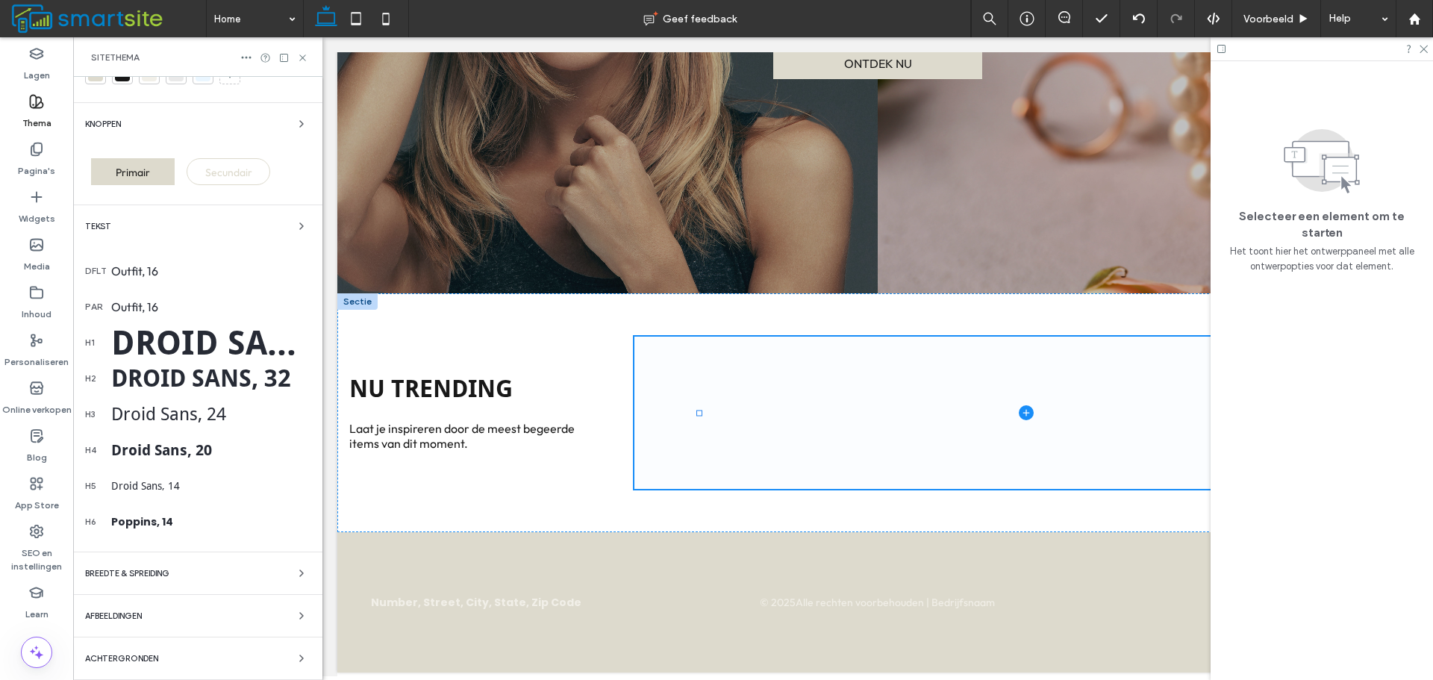
click at [190, 296] on div "par Outfit, 16" at bounding box center [197, 307] width 225 height 36
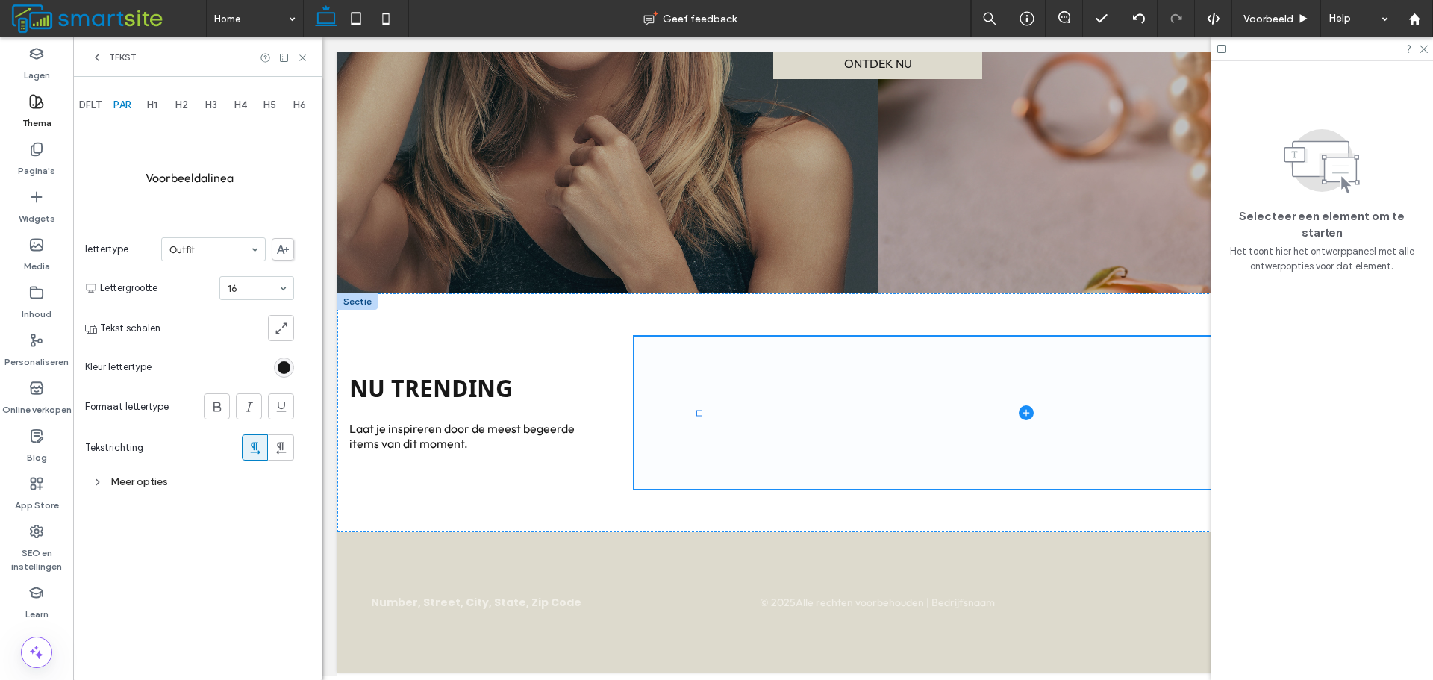
scroll to position [0, 0]
click at [86, 98] on div "DFLT" at bounding box center [90, 105] width 34 height 33
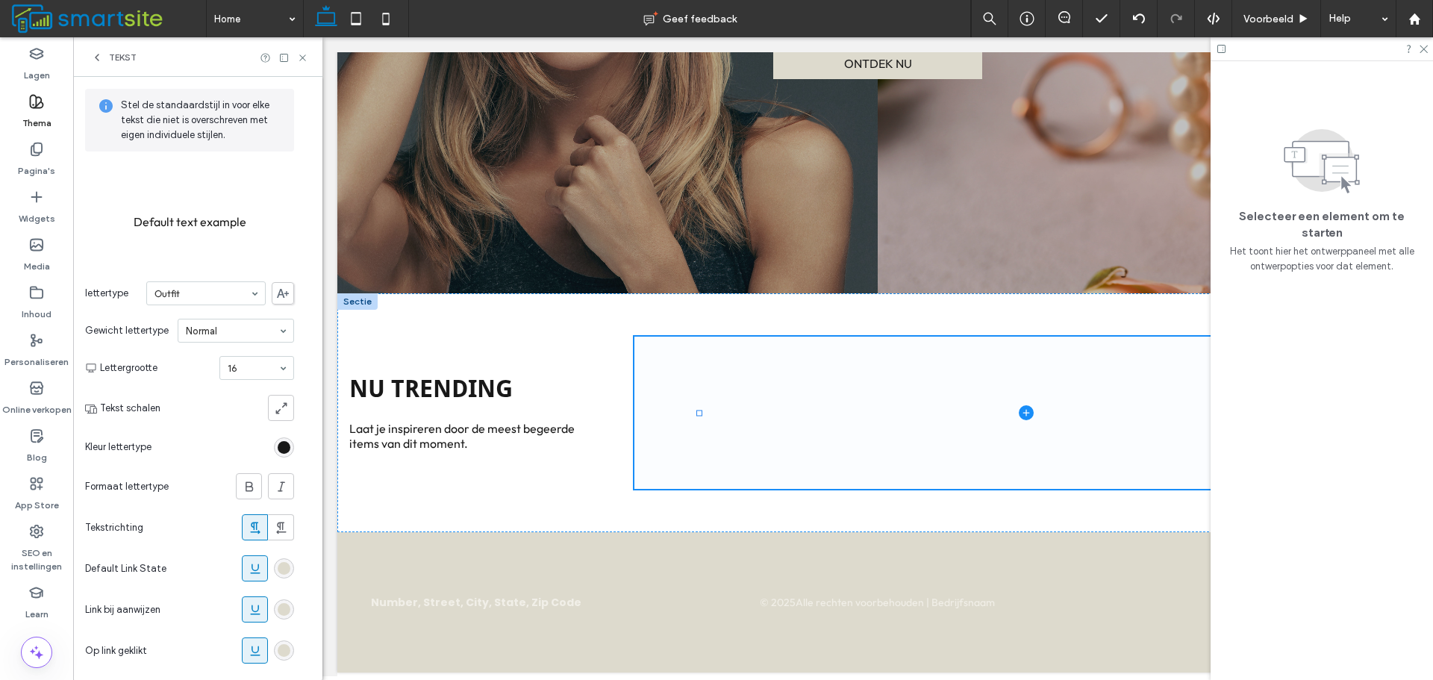
scroll to position [103, 0]
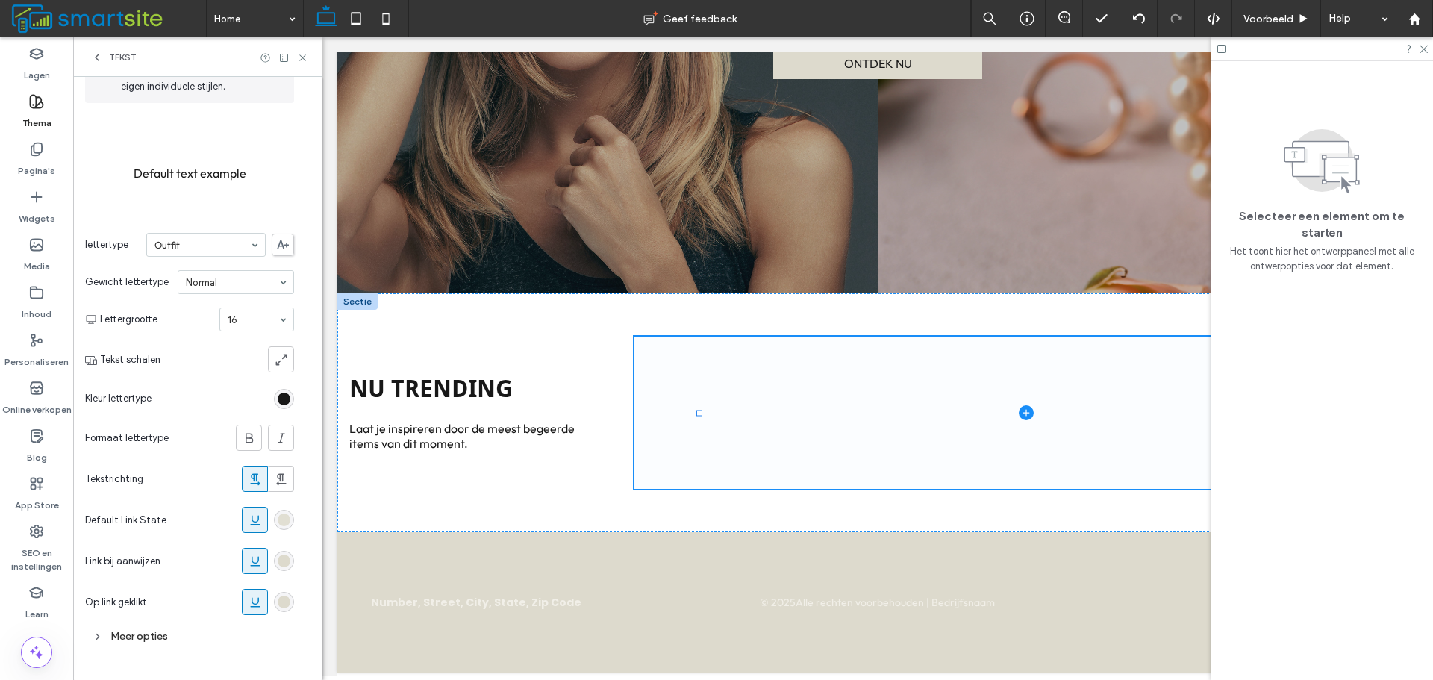
click at [281, 525] on div "rgb(221, 218, 205)" at bounding box center [284, 519] width 13 height 13
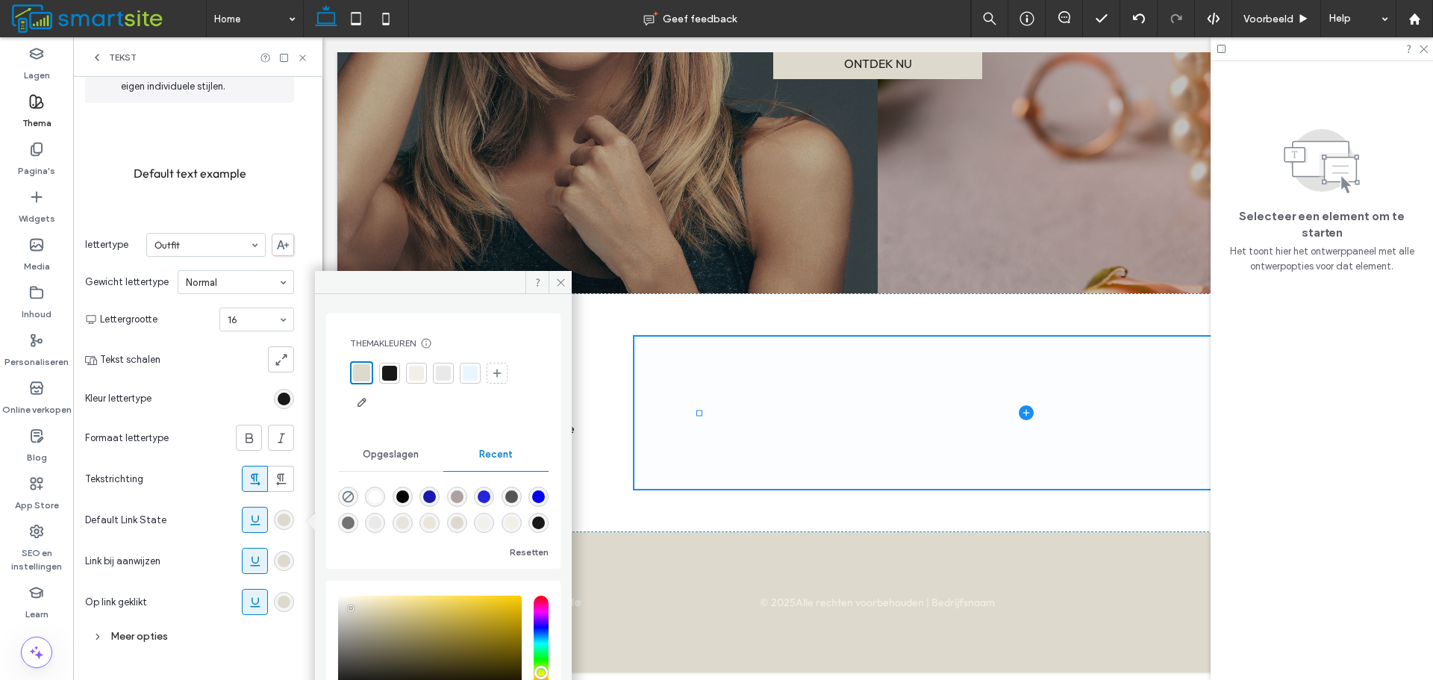
click at [384, 368] on div at bounding box center [389, 373] width 15 height 15
click at [281, 561] on div "rgb(221, 218, 205)" at bounding box center [284, 560] width 13 height 13
click at [381, 373] on div at bounding box center [389, 373] width 21 height 21
click at [364, 371] on div at bounding box center [360, 373] width 15 height 15
click at [560, 287] on icon at bounding box center [560, 282] width 11 height 11
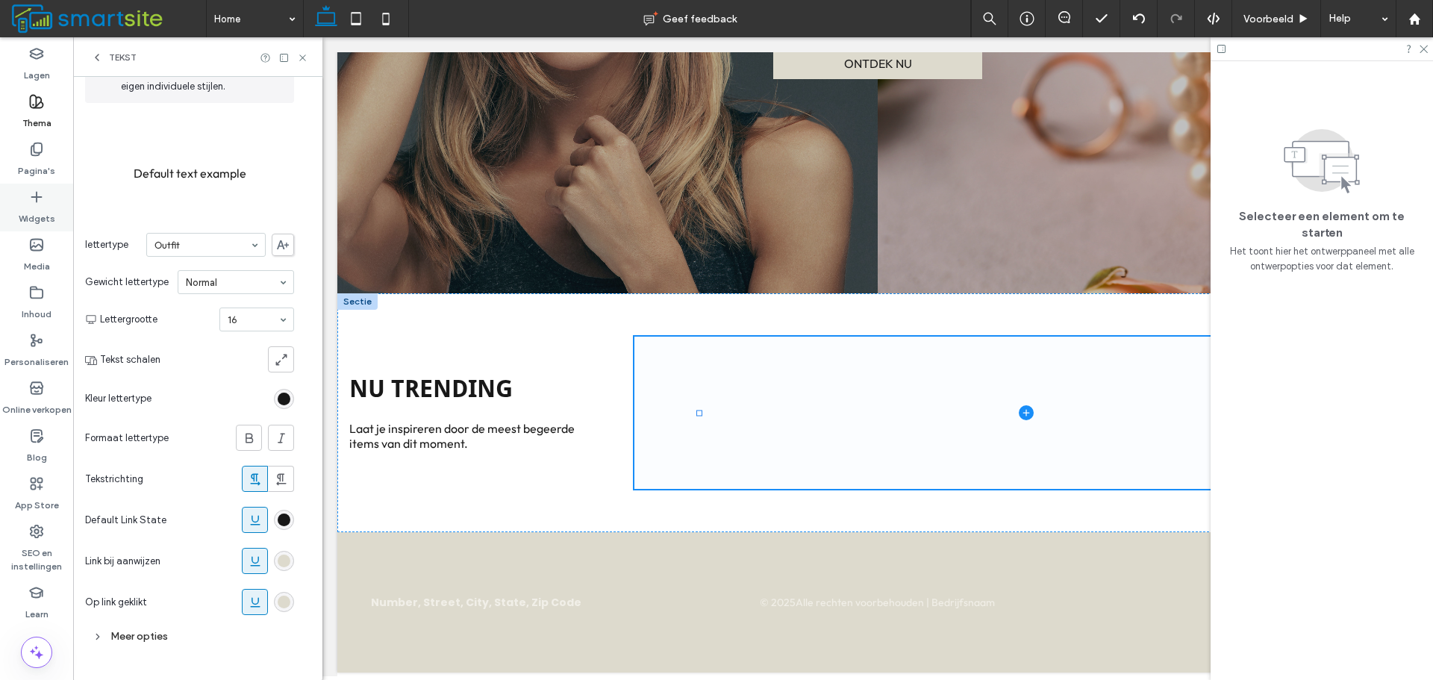
drag, startPoint x: 46, startPoint y: 193, endPoint x: 63, endPoint y: 191, distance: 17.2
click at [46, 193] on div "Widgets" at bounding box center [36, 208] width 73 height 48
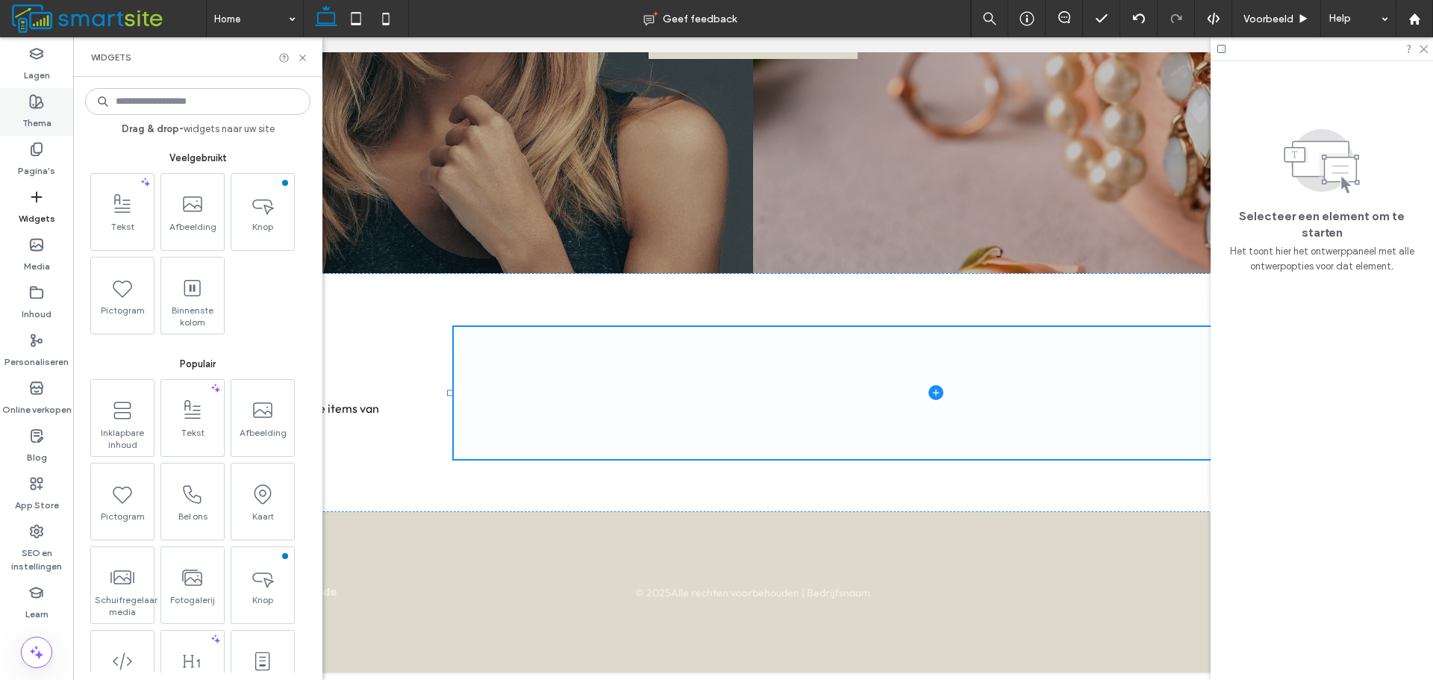
click at [34, 116] on label "Thema" at bounding box center [36, 119] width 29 height 21
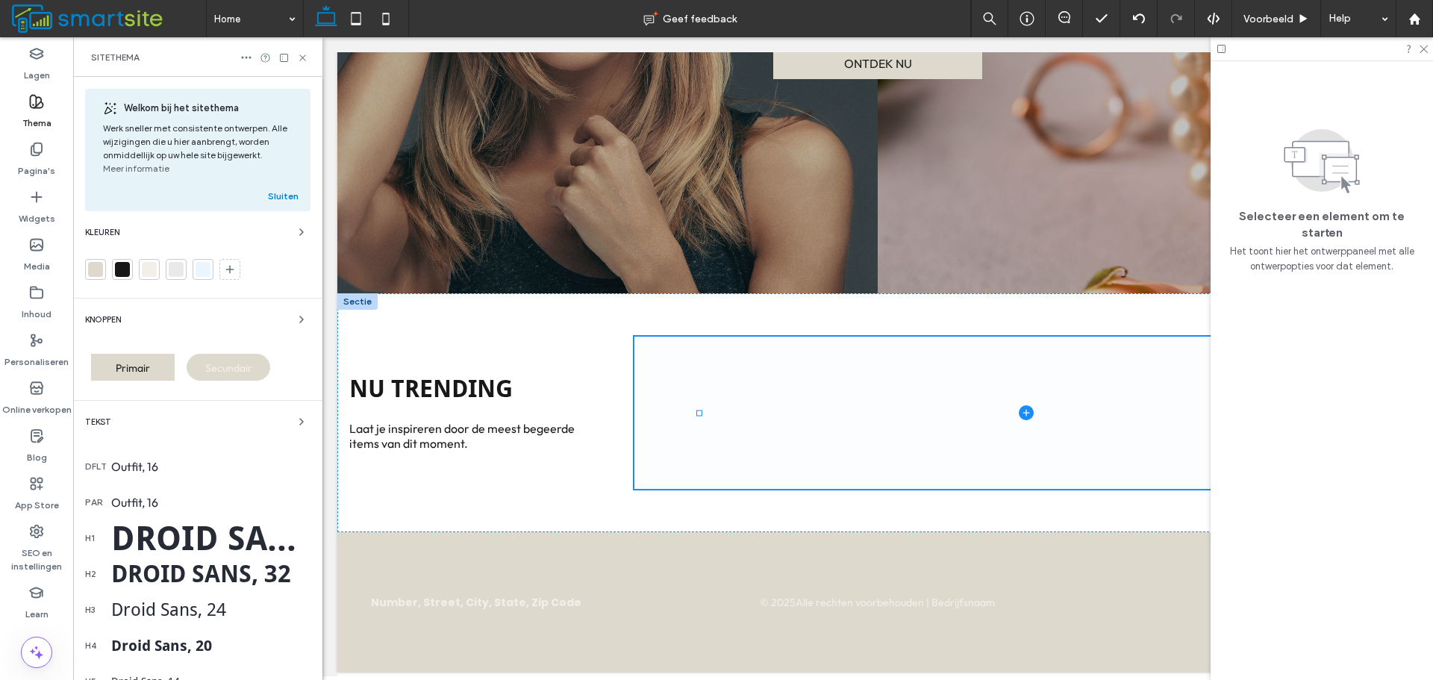
click at [217, 357] on div "Secundair" at bounding box center [229, 367] width 84 height 27
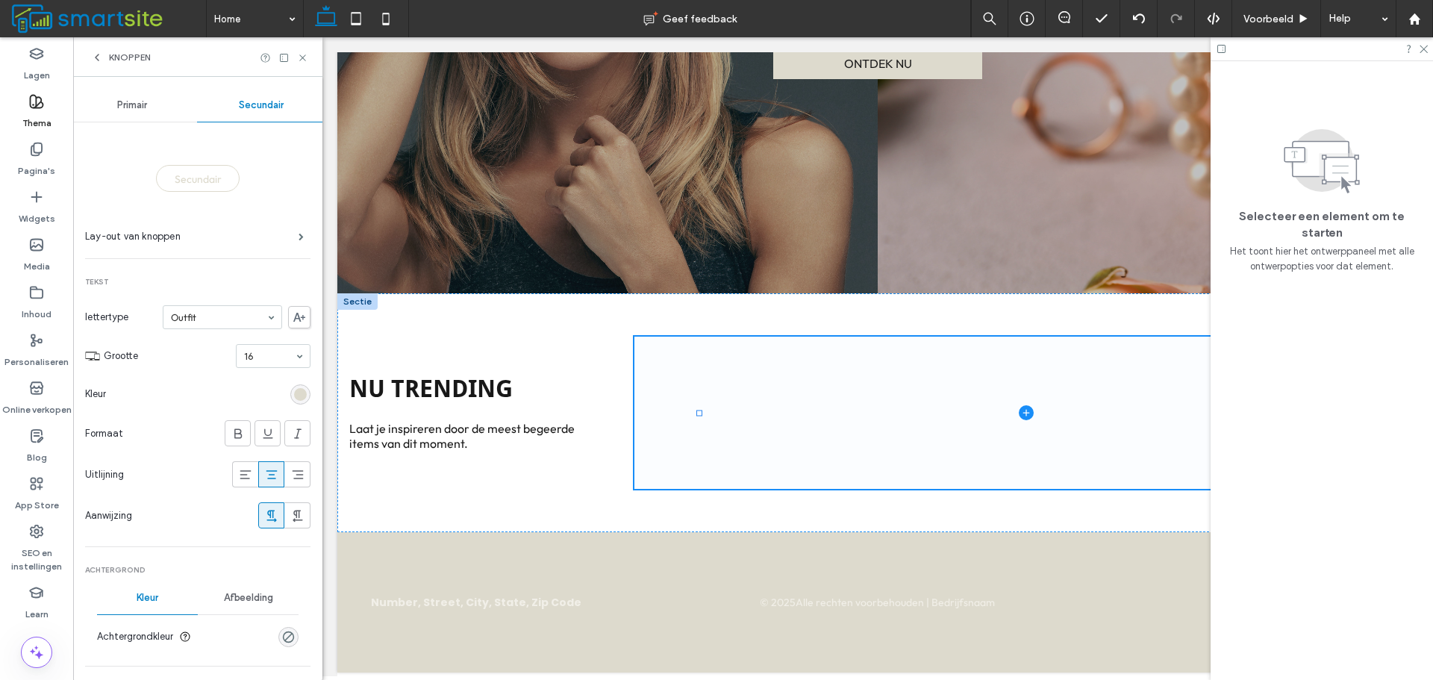
click at [290, 390] on div "rgb(221, 218, 205)" at bounding box center [300, 394] width 20 height 20
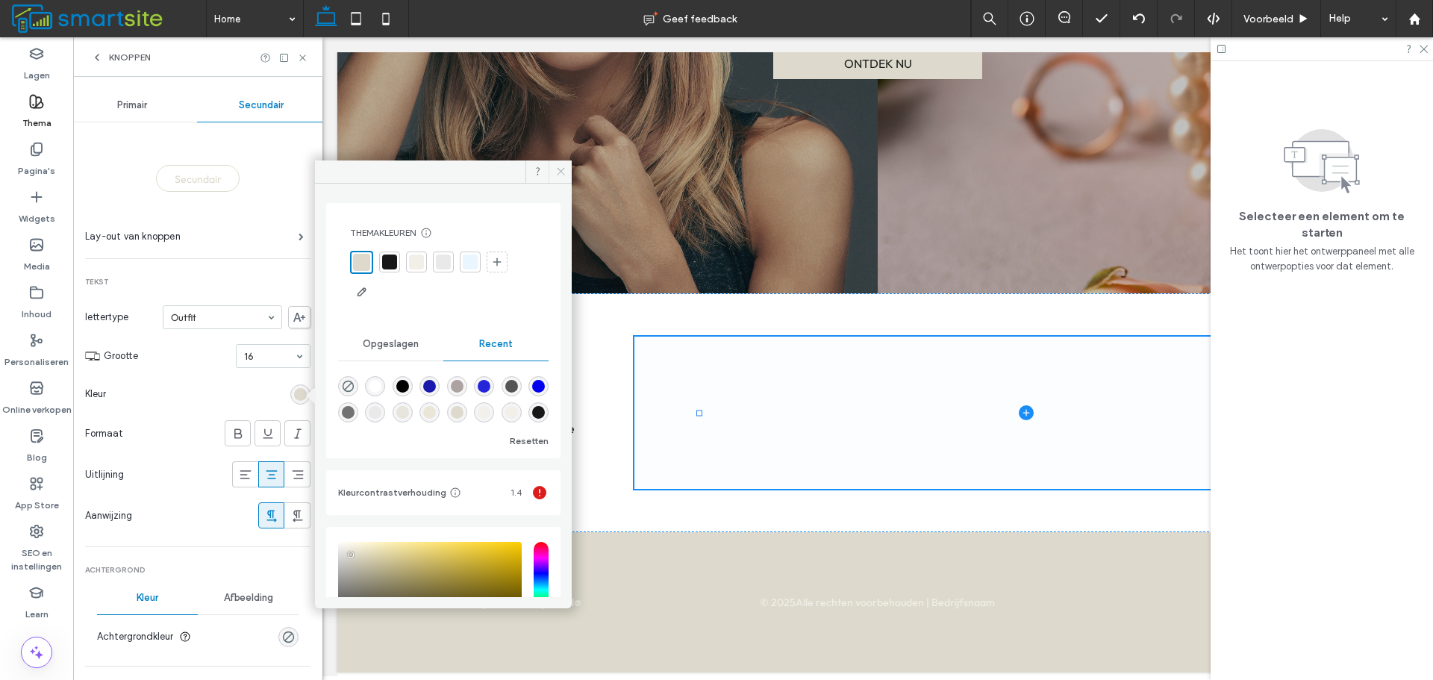
click at [555, 170] on icon at bounding box center [560, 171] width 11 height 11
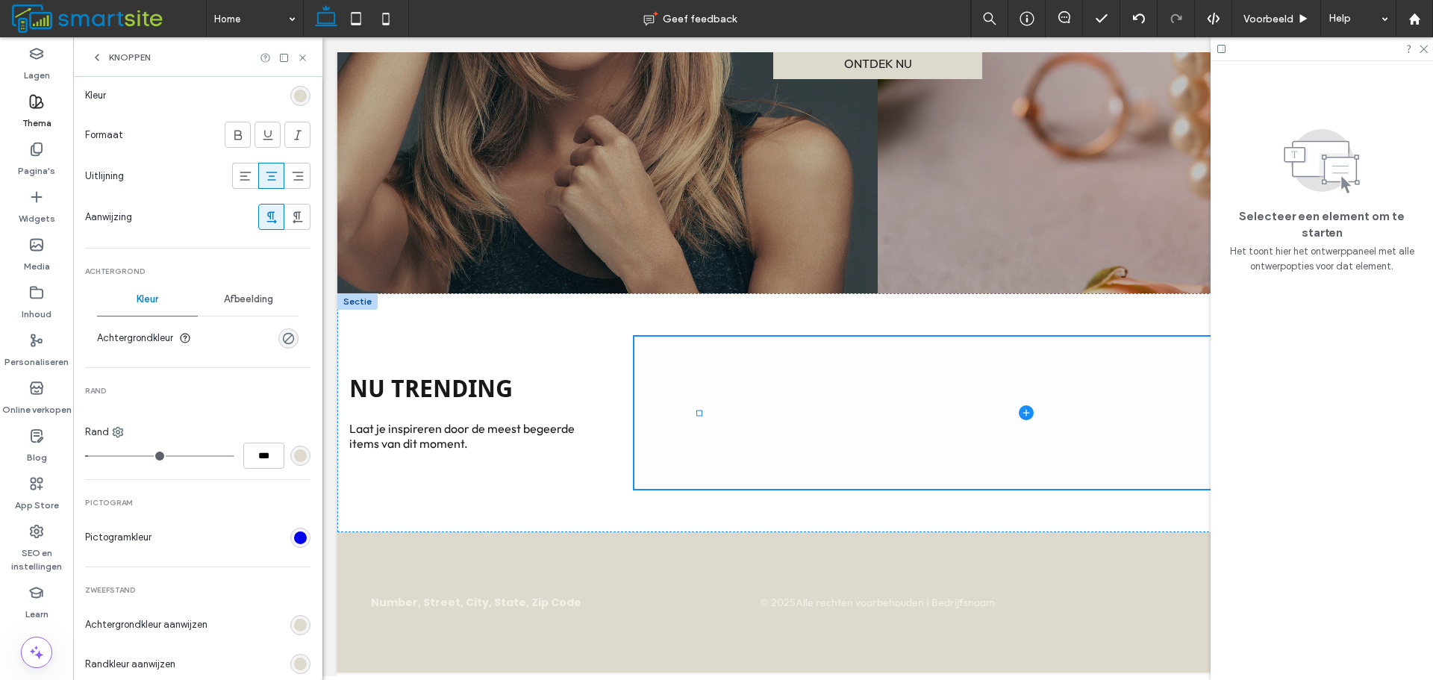
scroll to position [224, 0]
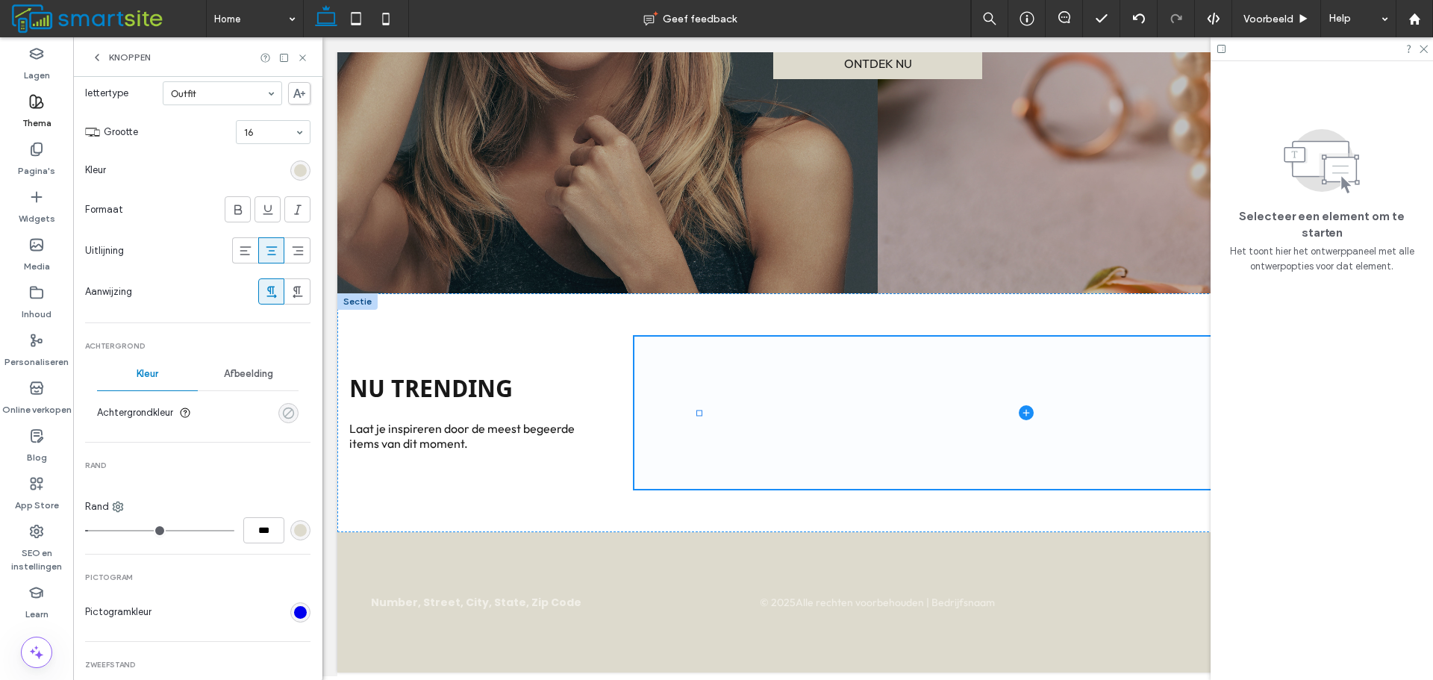
click at [282, 416] on div "rgba(0, 0, 0, 0)" at bounding box center [288, 413] width 13 height 13
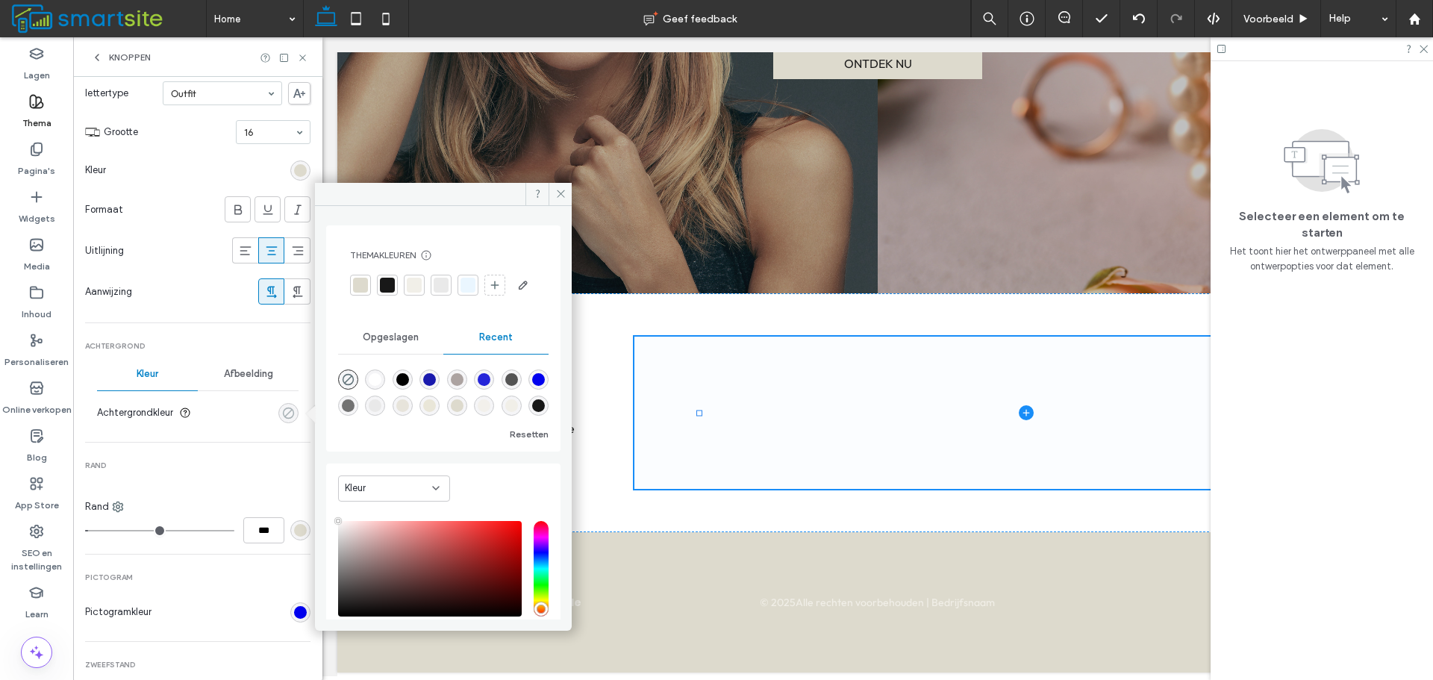
type input "**"
click at [392, 278] on div at bounding box center [387, 285] width 15 height 15
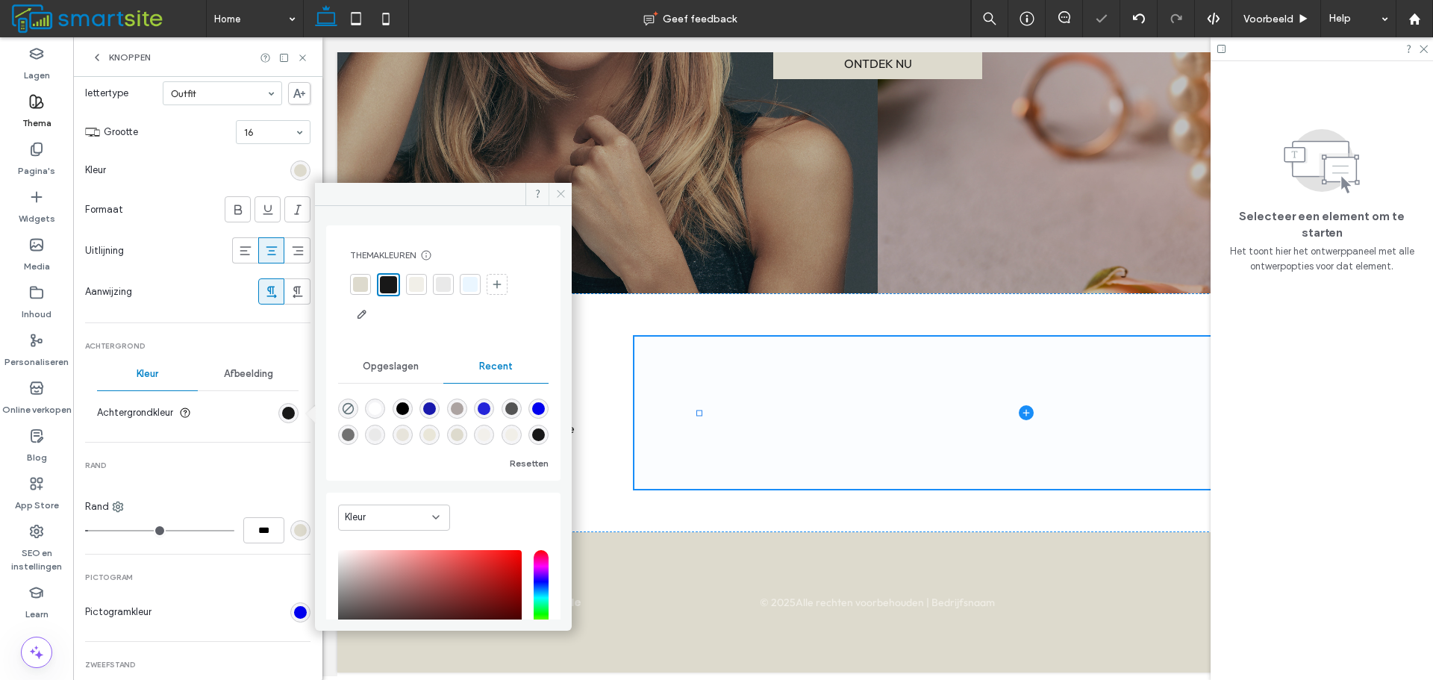
click at [560, 195] on use at bounding box center [560, 193] width 7 height 7
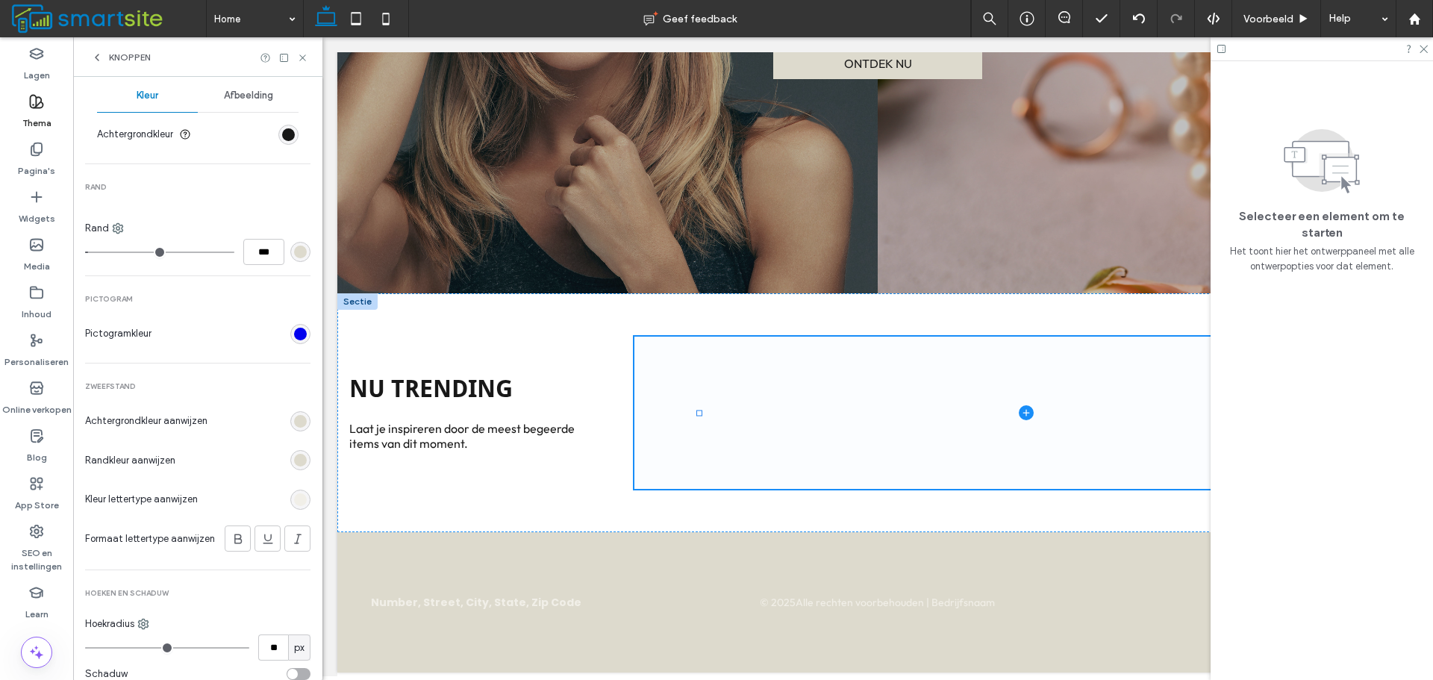
scroll to position [550, 0]
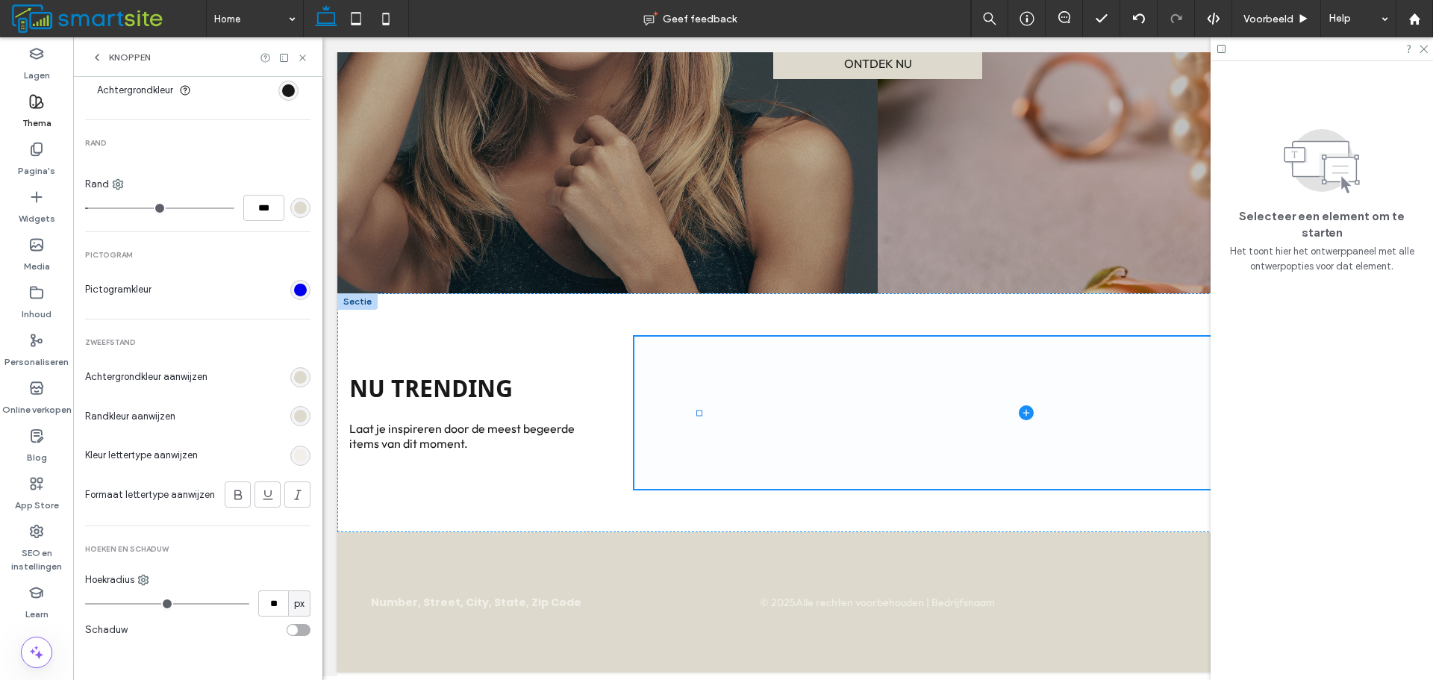
type input "**"
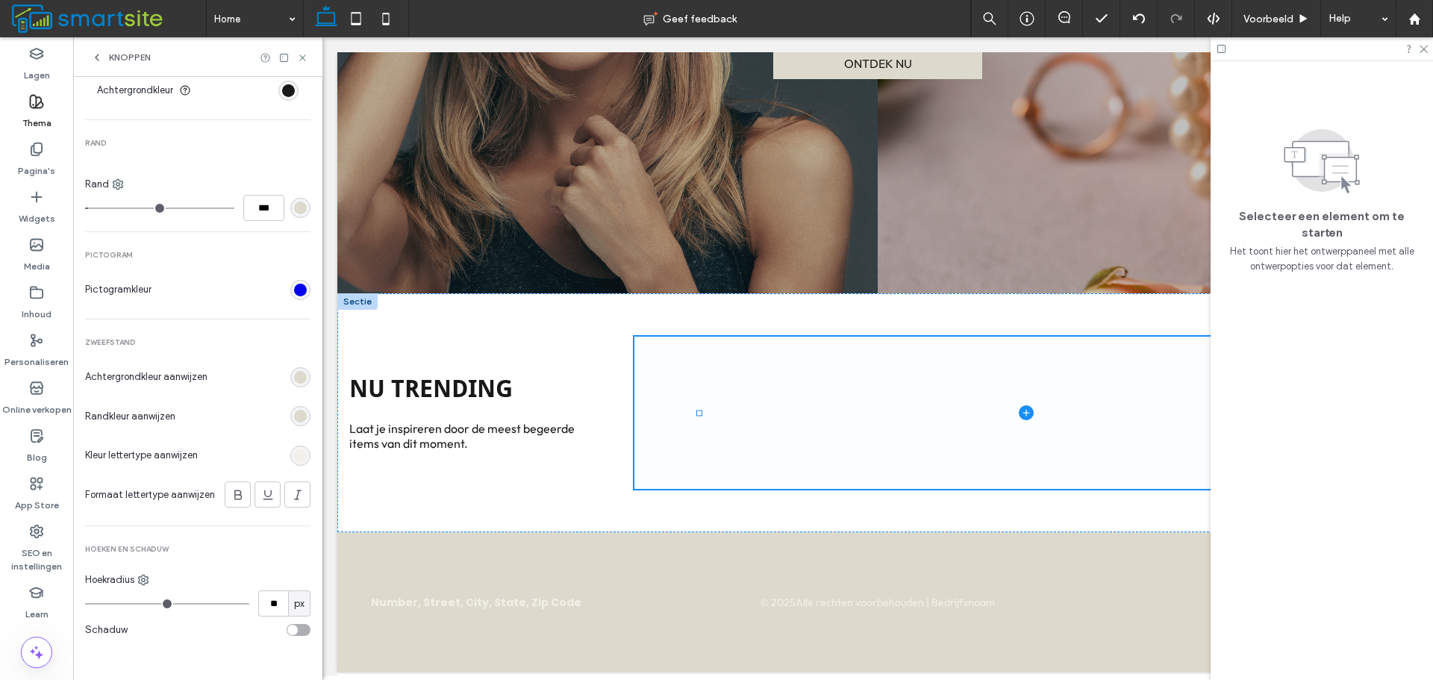
type input "**"
type input "*"
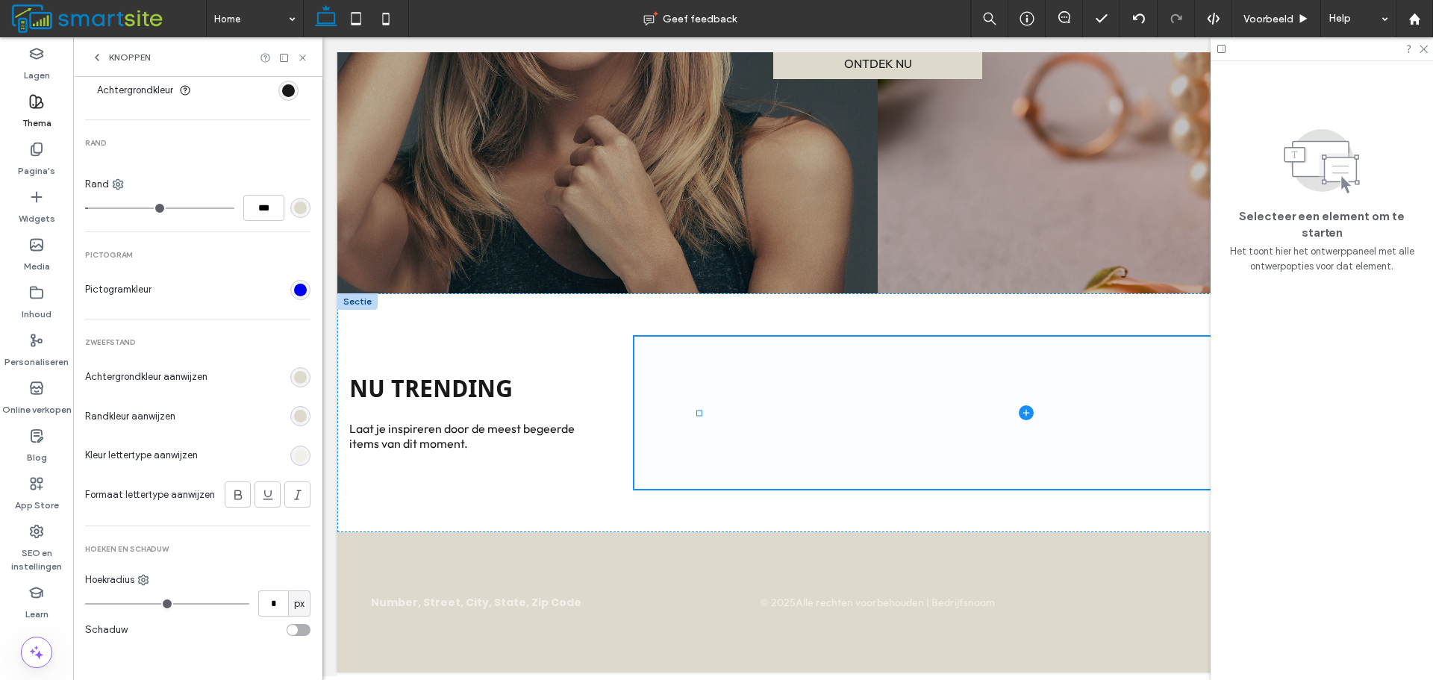
type input "*"
drag, startPoint x: 160, startPoint y: 604, endPoint x: 13, endPoint y: 613, distance: 148.0
type input "*"
click at [85, 604] on input "range" at bounding box center [167, 603] width 164 height 1
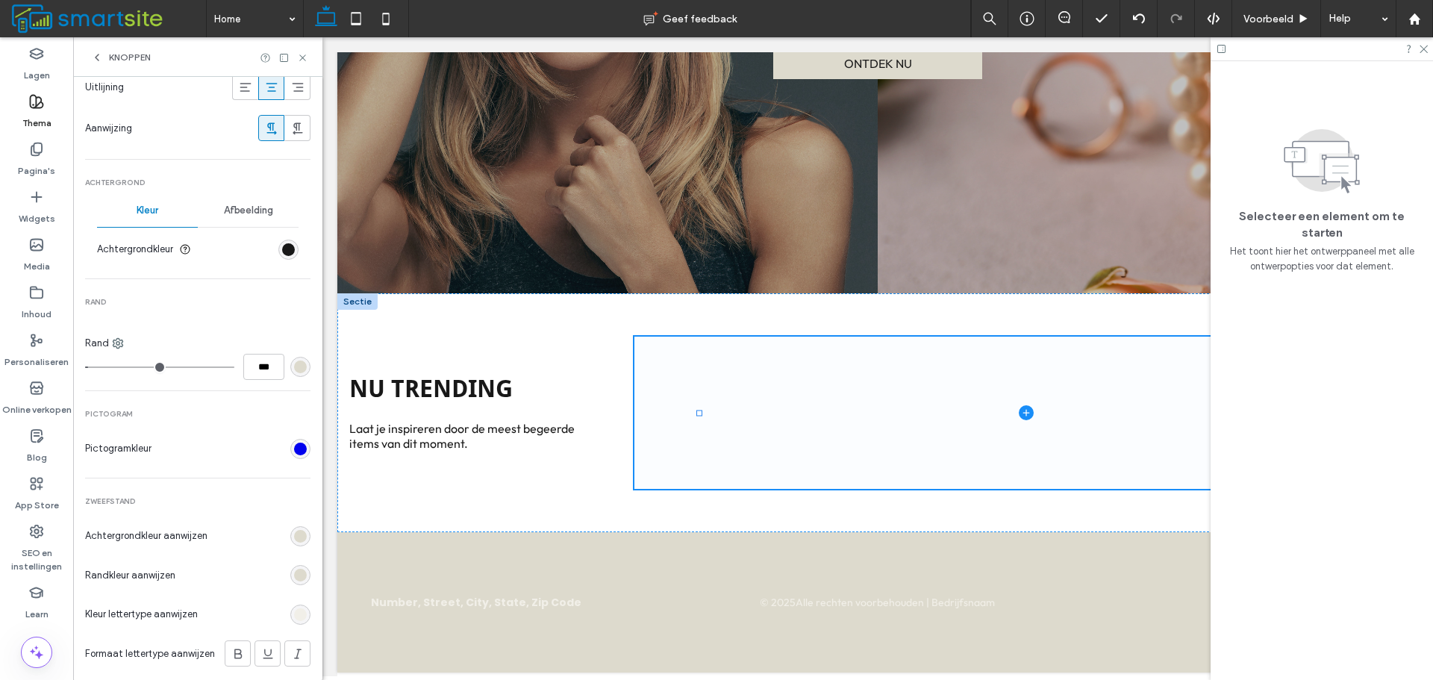
scroll to position [522, 0]
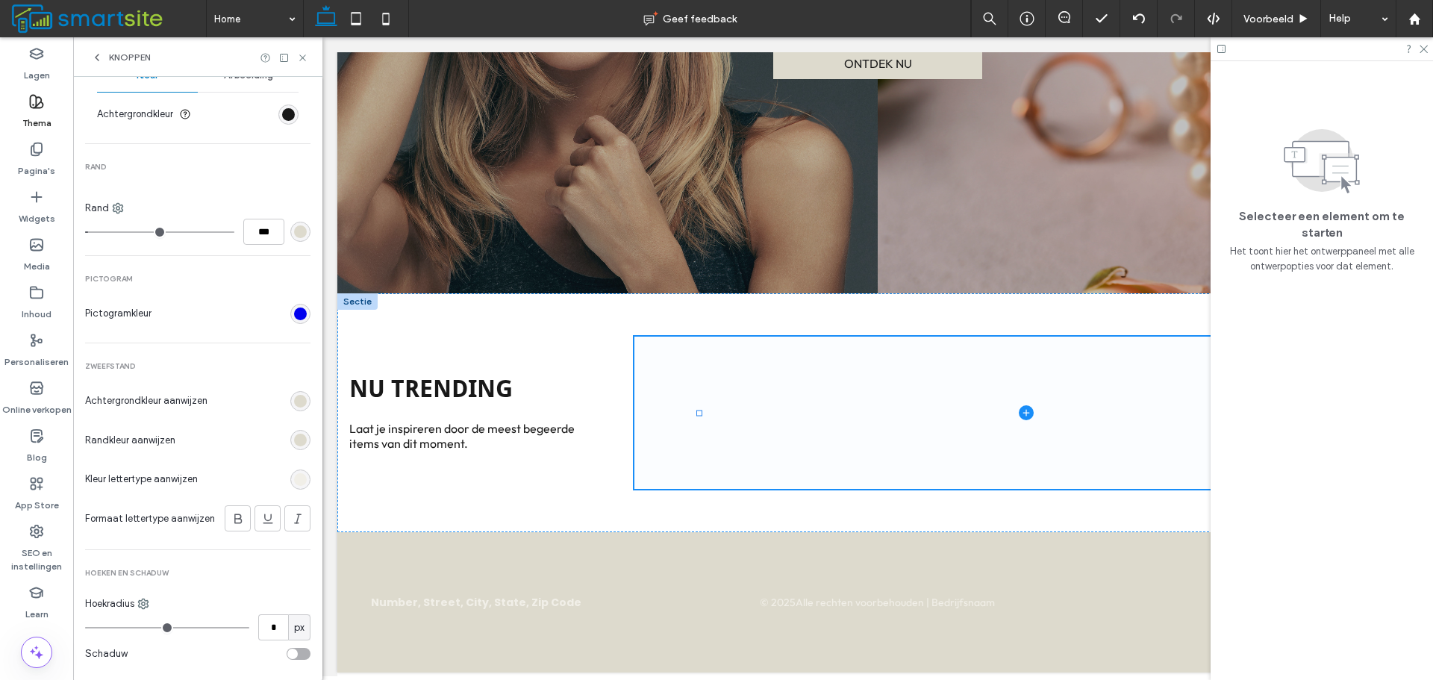
click at [296, 471] on div "rgb(241, 239, 232)" at bounding box center [300, 479] width 20 height 20
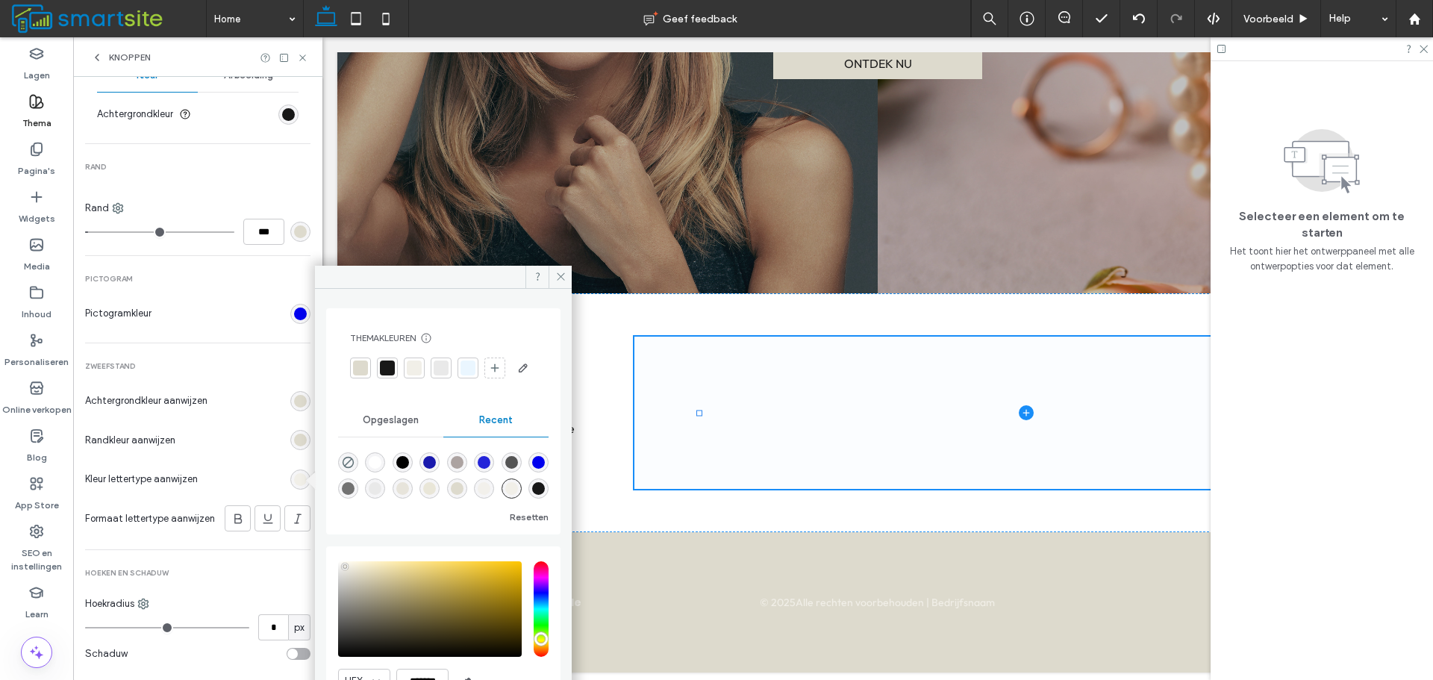
click at [384, 371] on div at bounding box center [387, 367] width 15 height 15
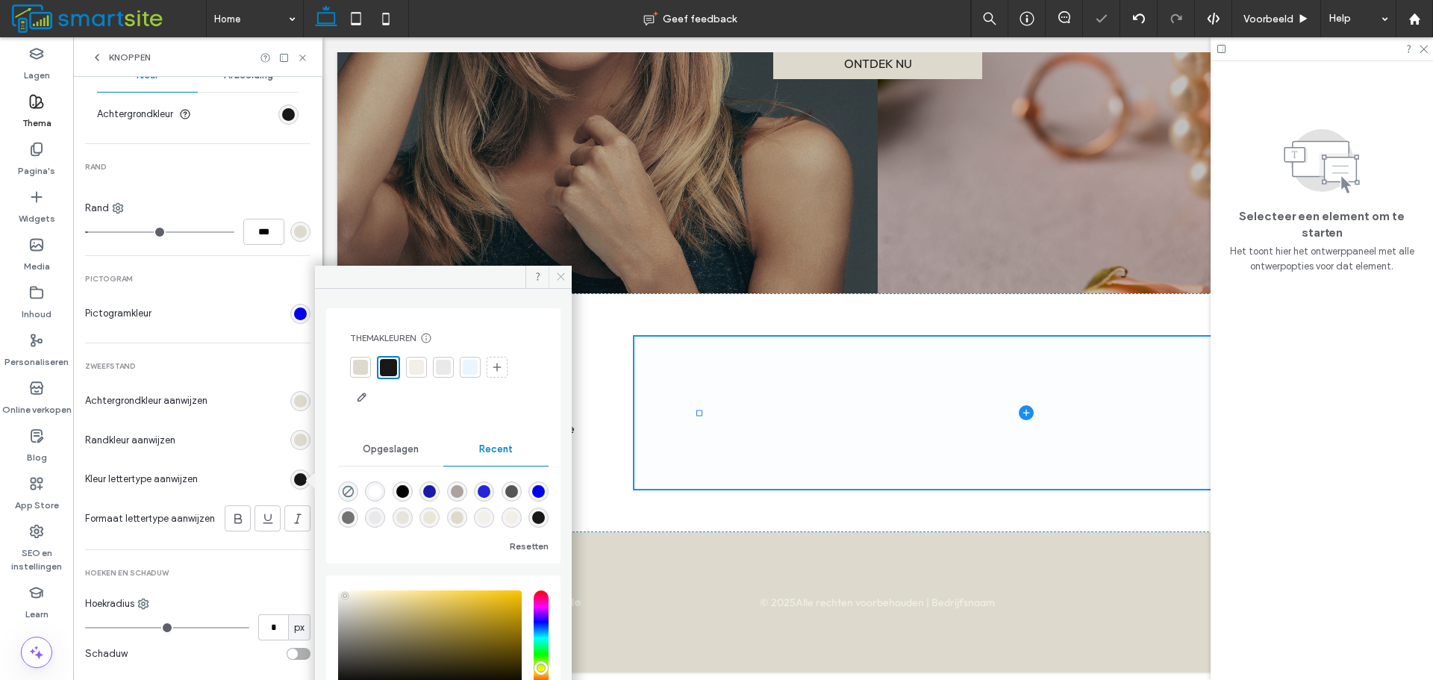
click at [557, 271] on span at bounding box center [559, 277] width 23 height 22
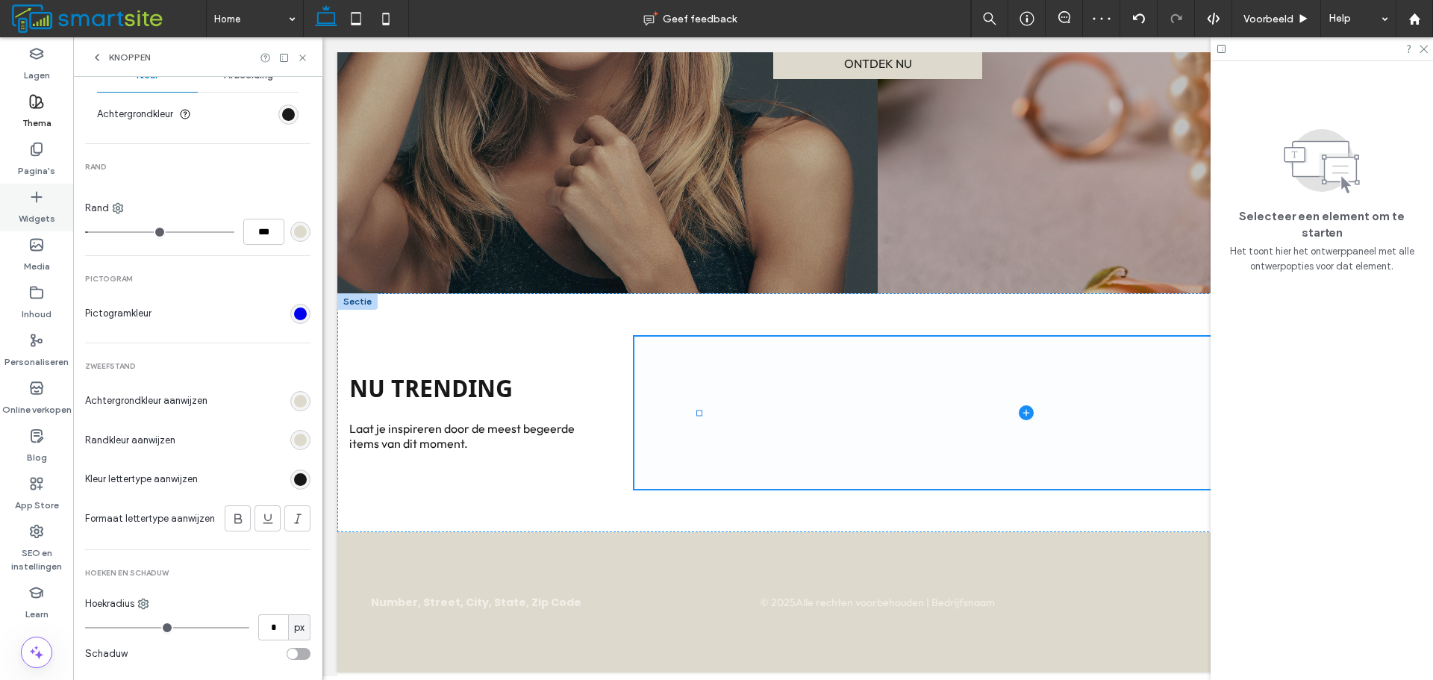
click at [52, 196] on div "Widgets" at bounding box center [36, 208] width 73 height 48
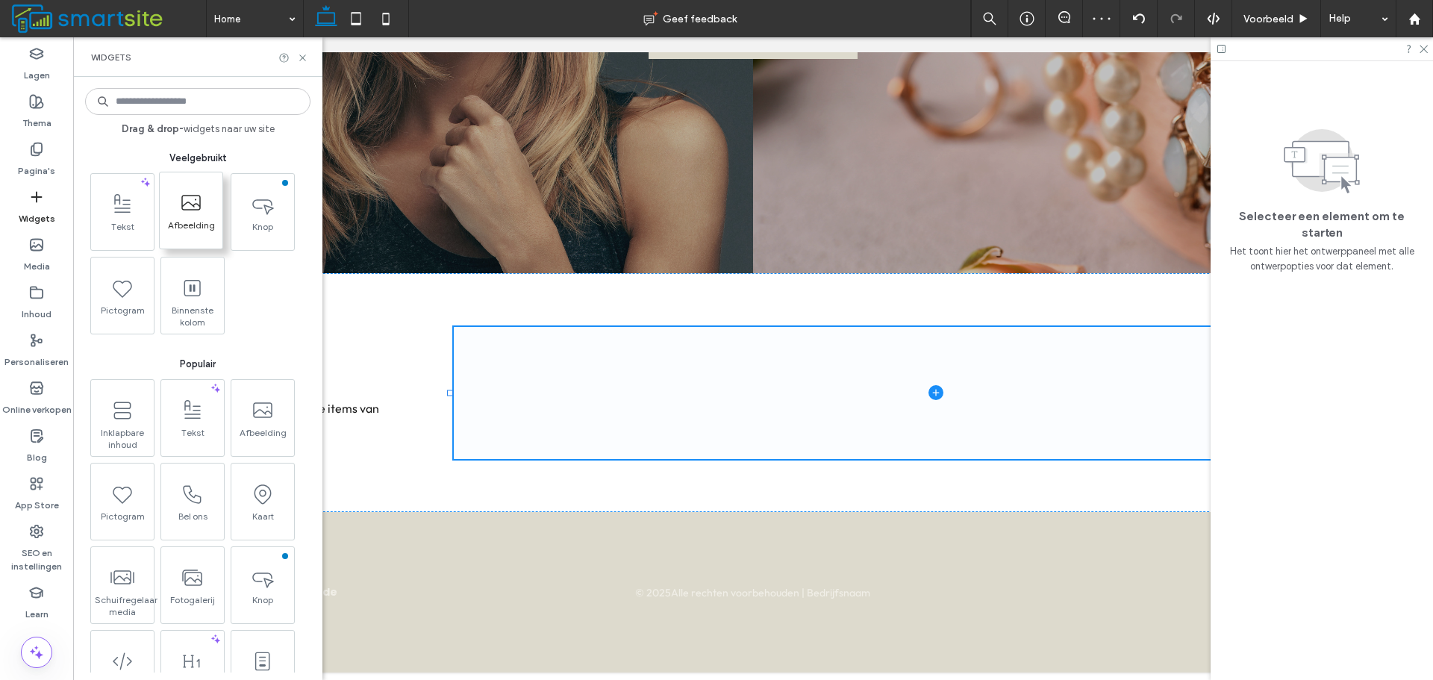
scroll to position [0, 0]
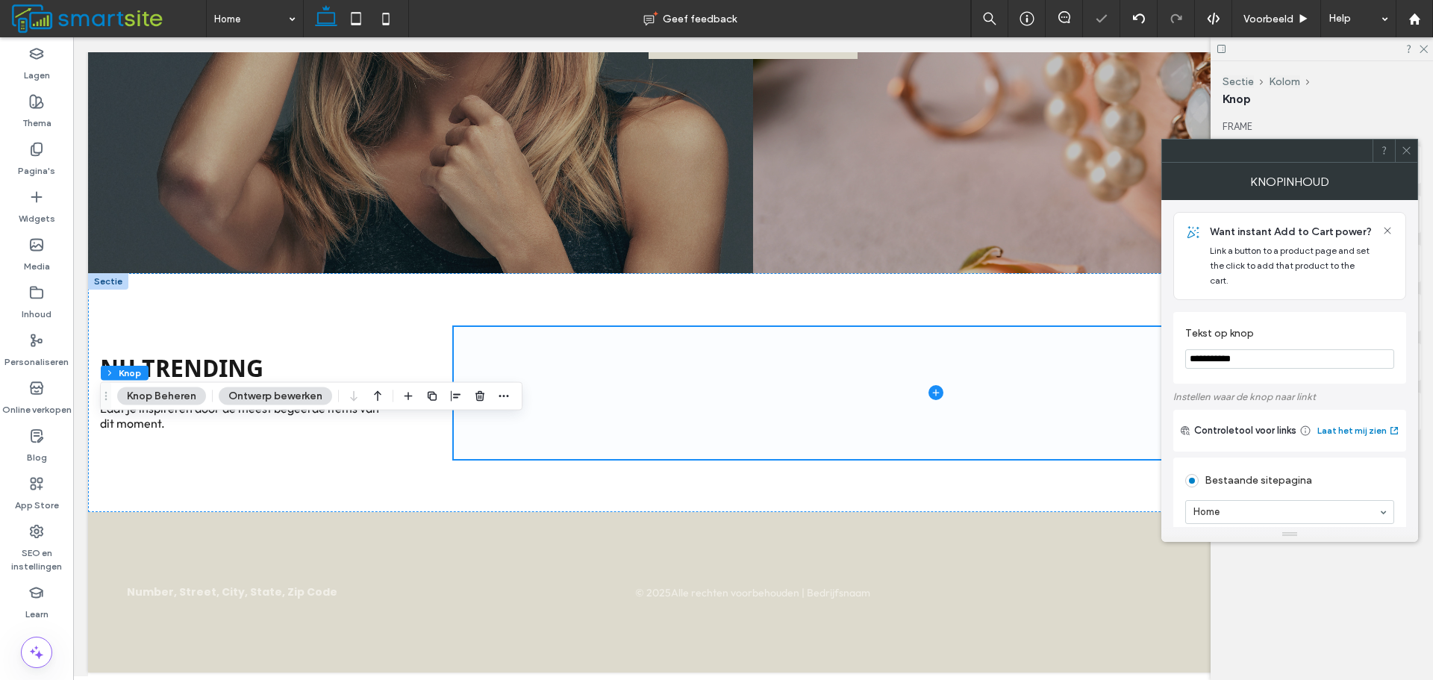
click at [1286, 351] on input "**********" at bounding box center [1289, 358] width 209 height 19
click at [1285, 350] on input "**********" at bounding box center [1289, 358] width 209 height 19
click at [1284, 351] on input "**********" at bounding box center [1289, 358] width 209 height 19
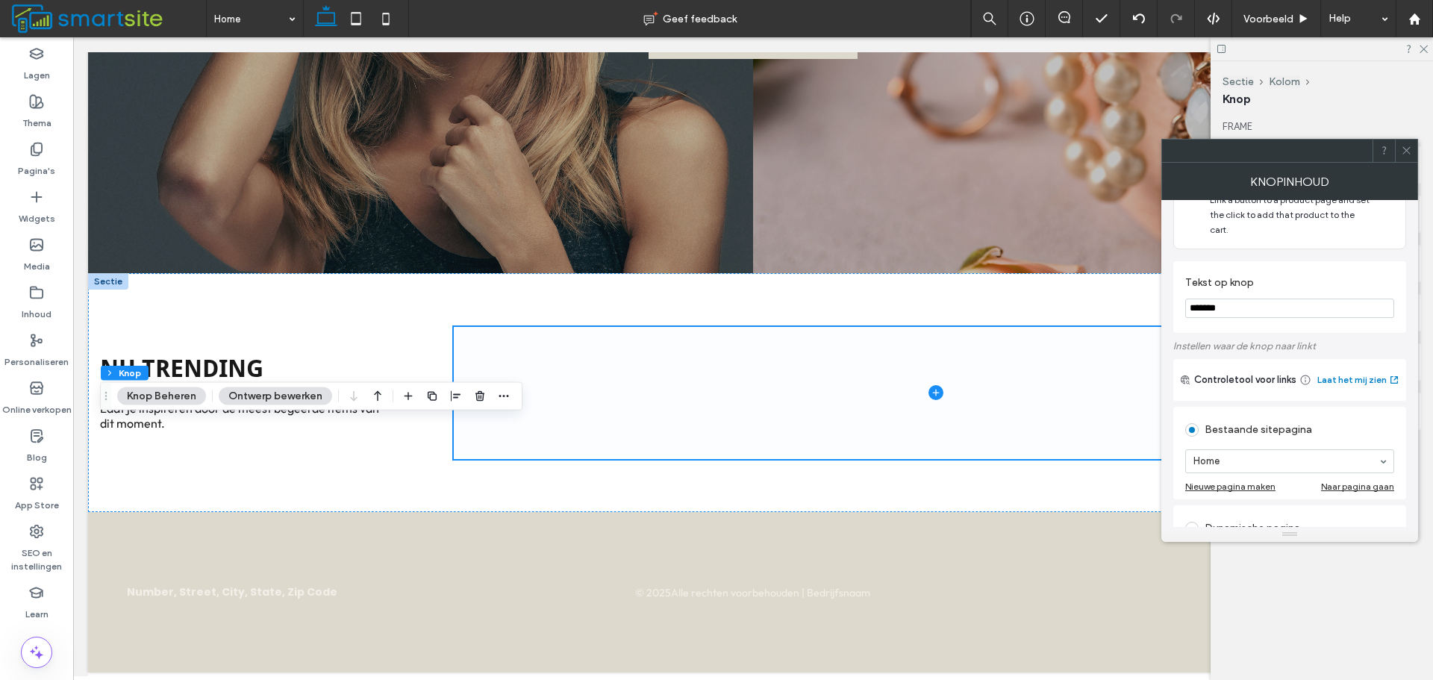
scroll to position [149, 0]
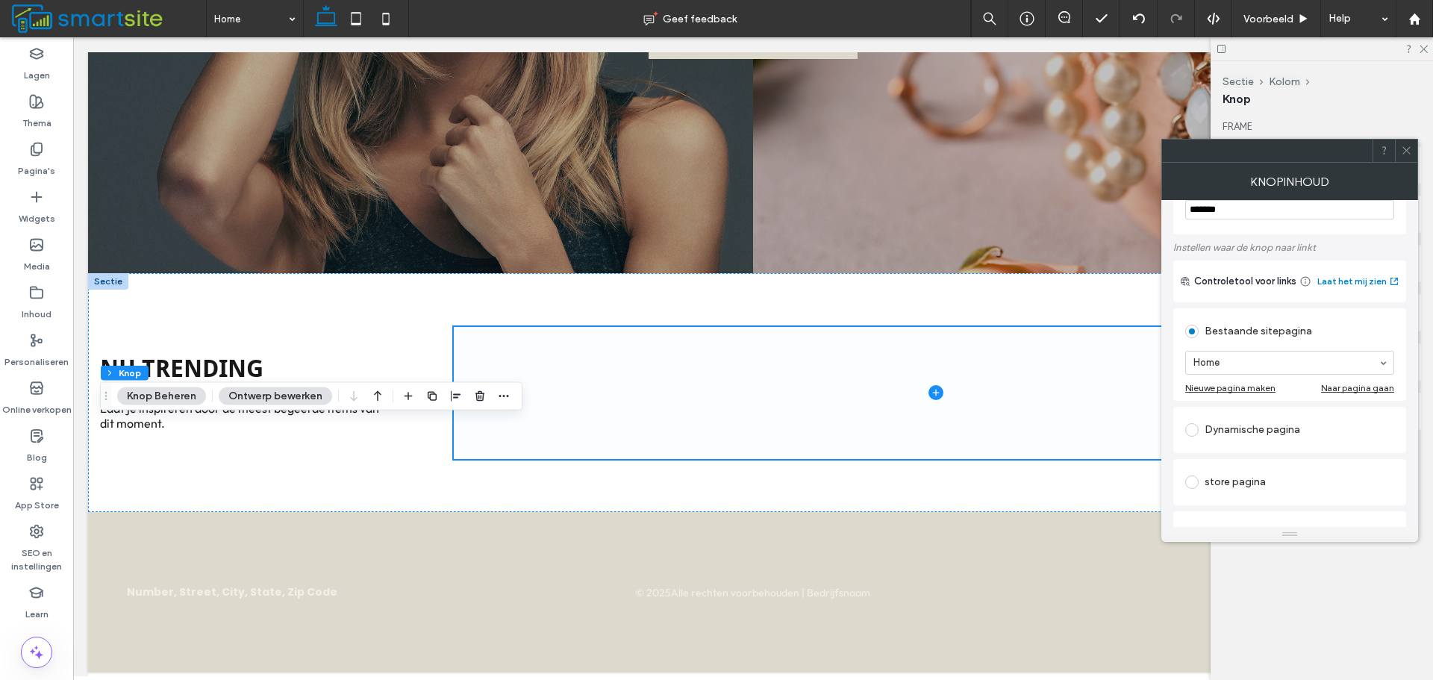
type input "*******"
click at [1276, 18] on span "Voorbeeld" at bounding box center [1268, 19] width 50 height 13
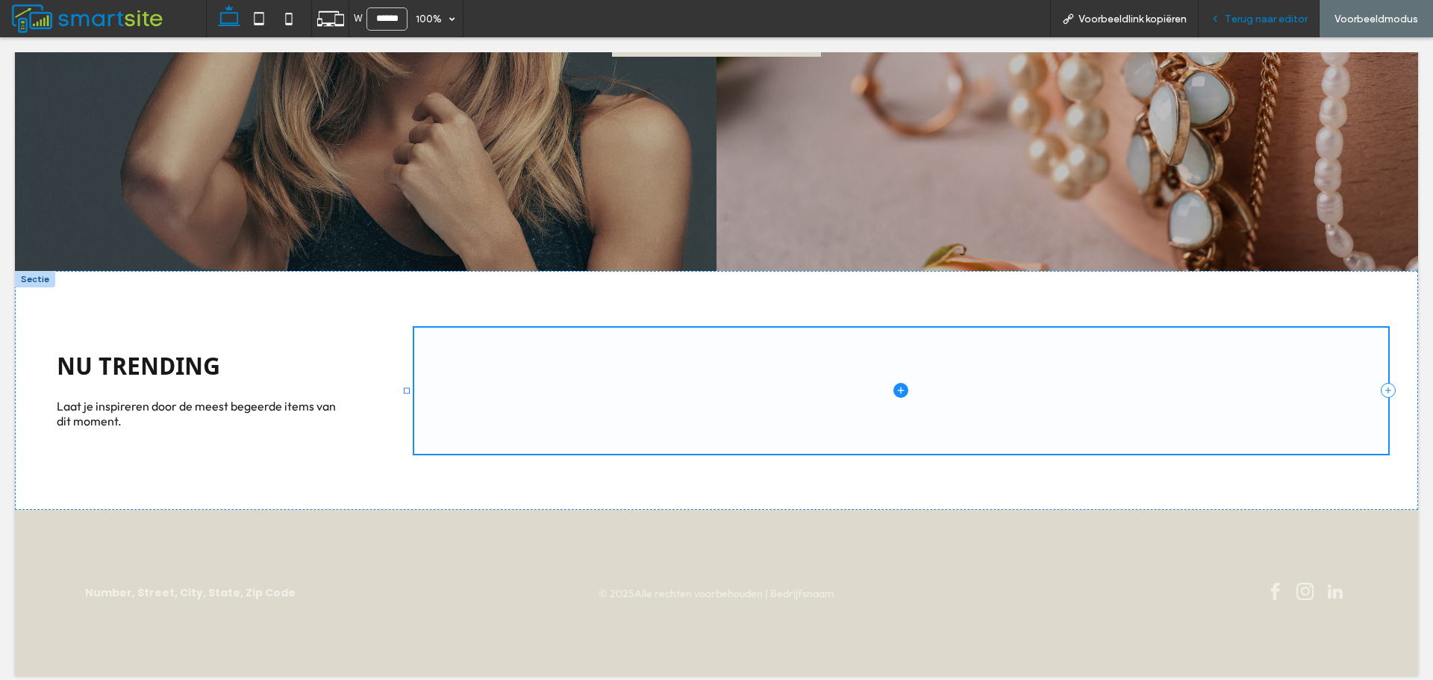
click at [1268, 13] on span "Terug naar editor" at bounding box center [1265, 19] width 83 height 13
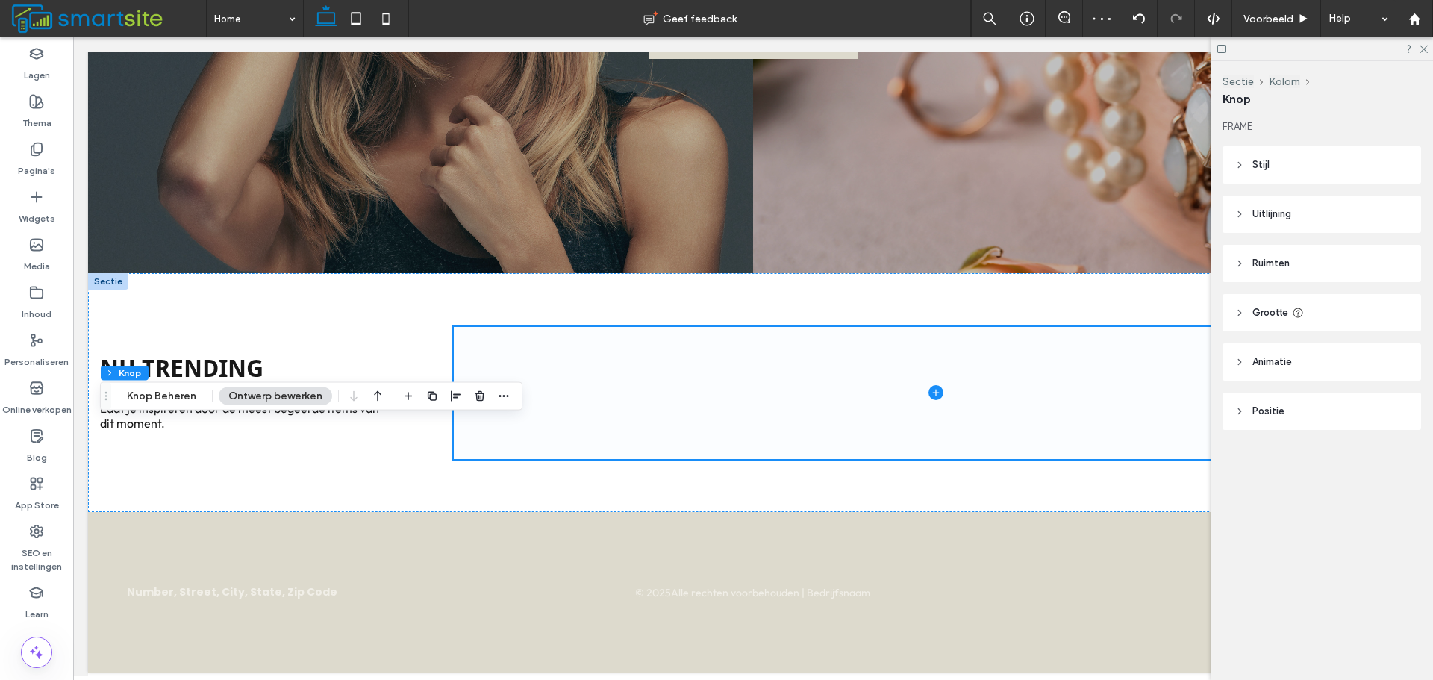
type input "**"
click at [1339, 161] on header "Stijl" at bounding box center [1321, 164] width 198 height 37
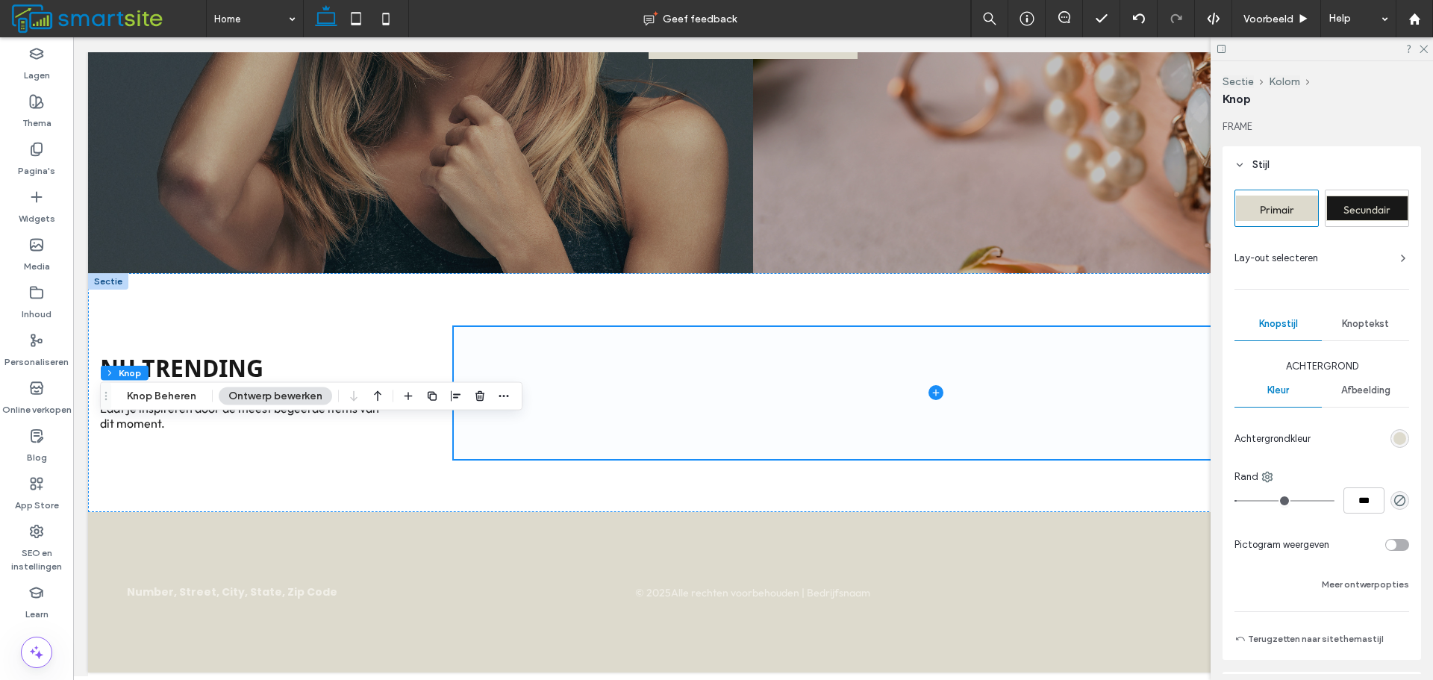
click at [1348, 203] on span "Secundair" at bounding box center [1366, 209] width 47 height 13
click at [1268, 15] on span "Voorbeeld" at bounding box center [1268, 19] width 50 height 13
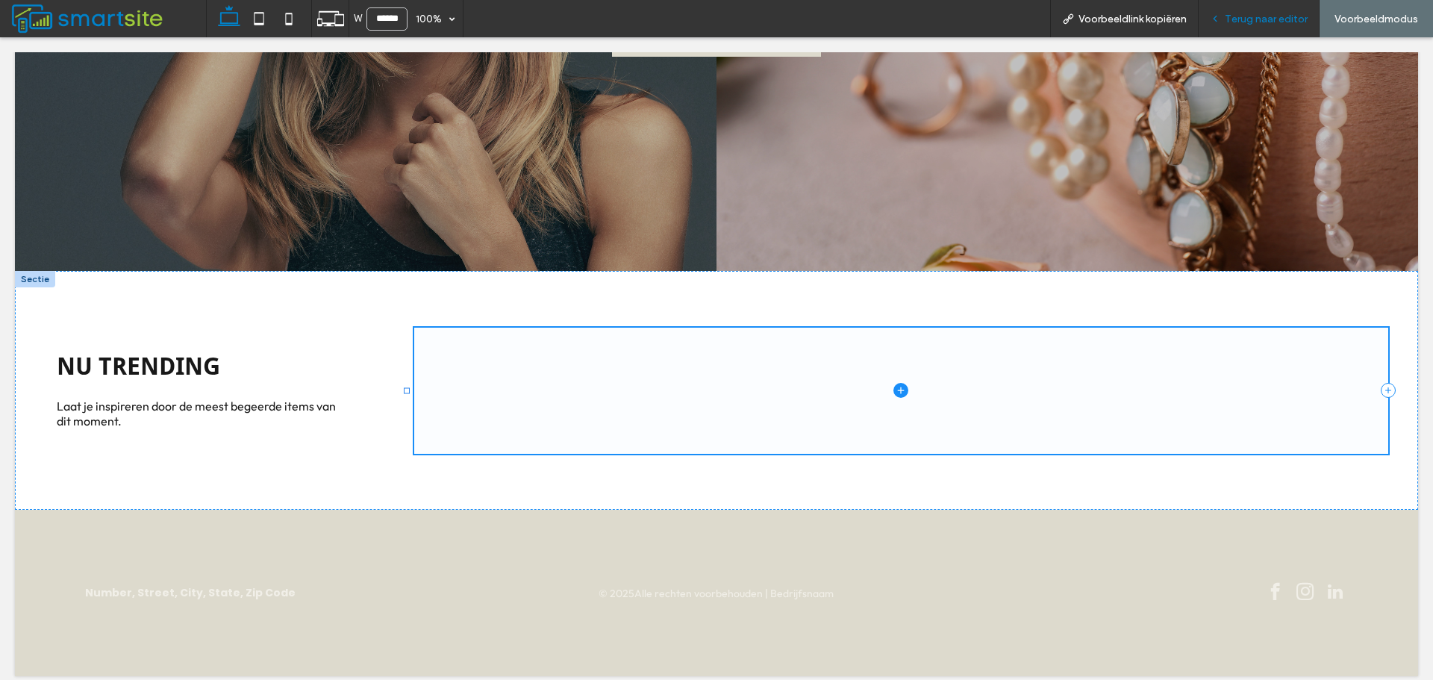
click at [1272, 21] on span "Terug naar editor" at bounding box center [1265, 19] width 83 height 13
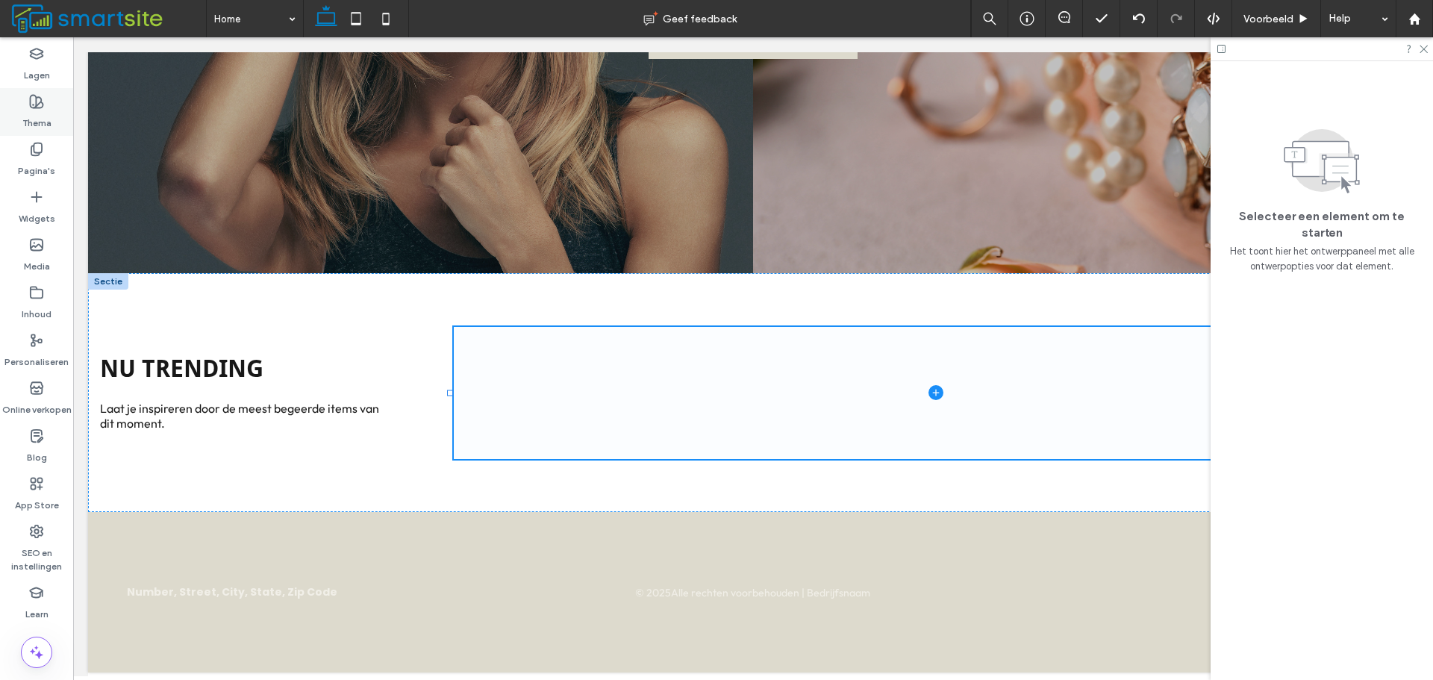
click at [48, 118] on label "Thema" at bounding box center [36, 119] width 29 height 21
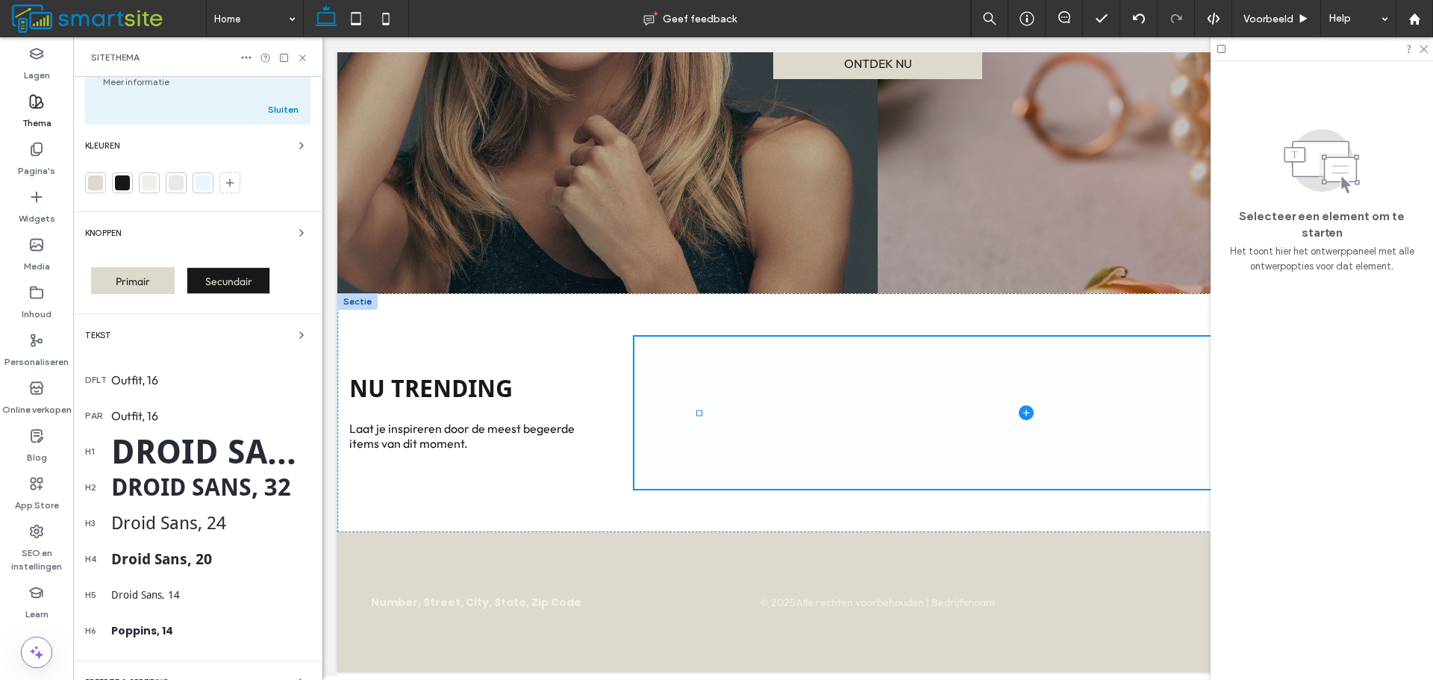
scroll to position [149, 0]
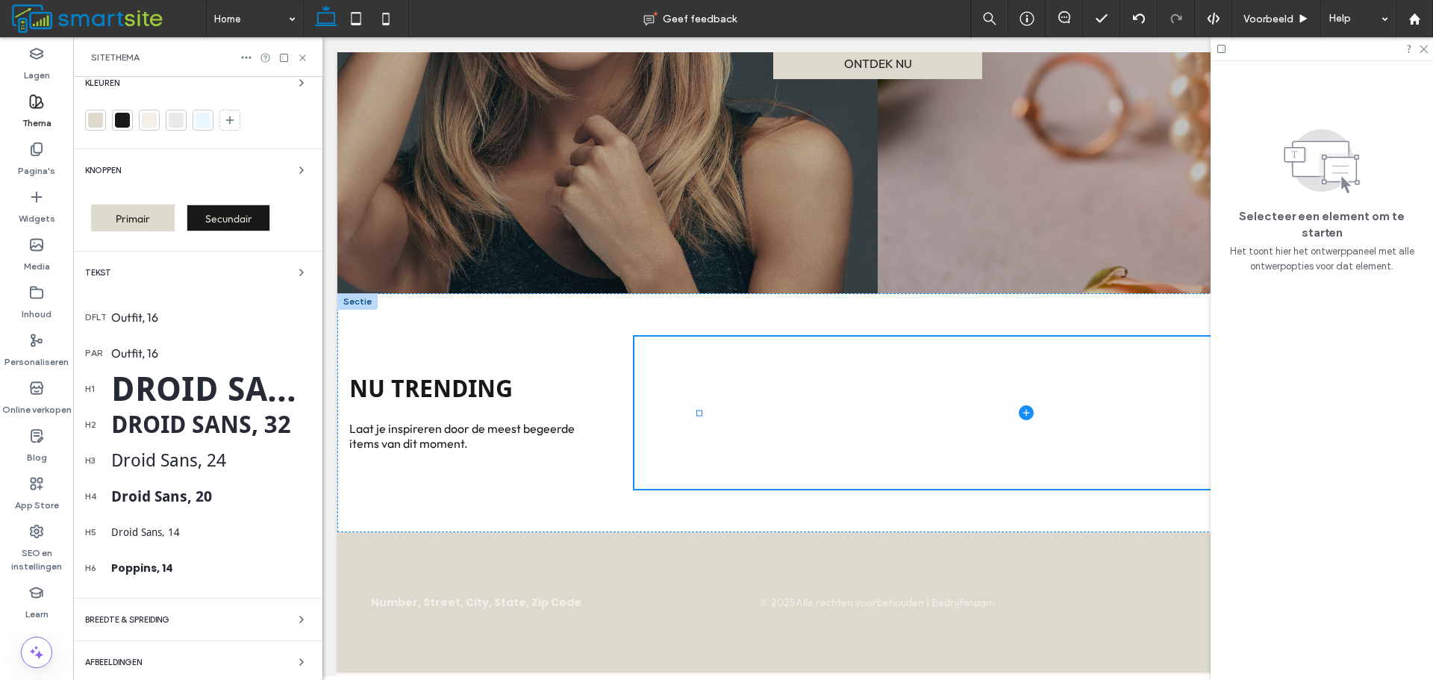
click at [178, 415] on div "Droid Sans, 32" at bounding box center [210, 424] width 199 height 28
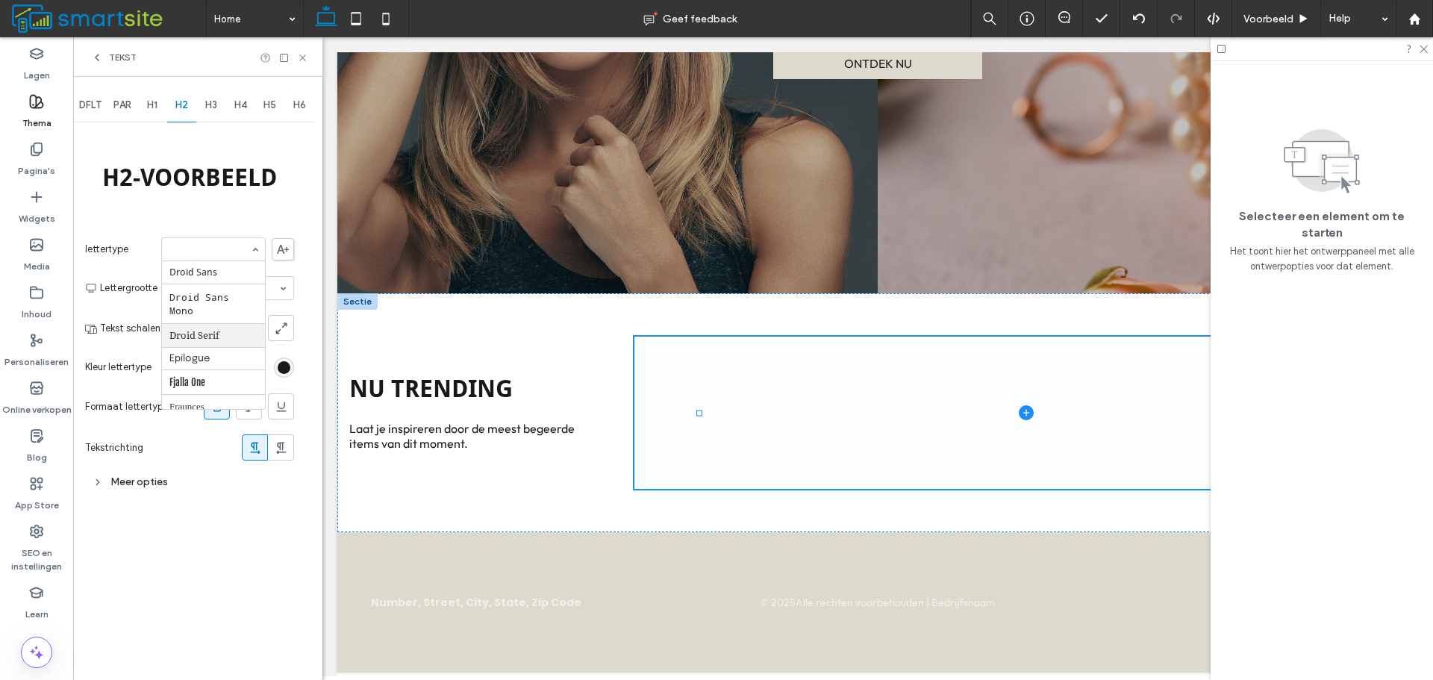
scroll to position [202, 0]
click at [154, 109] on span "H1" at bounding box center [152, 105] width 10 height 12
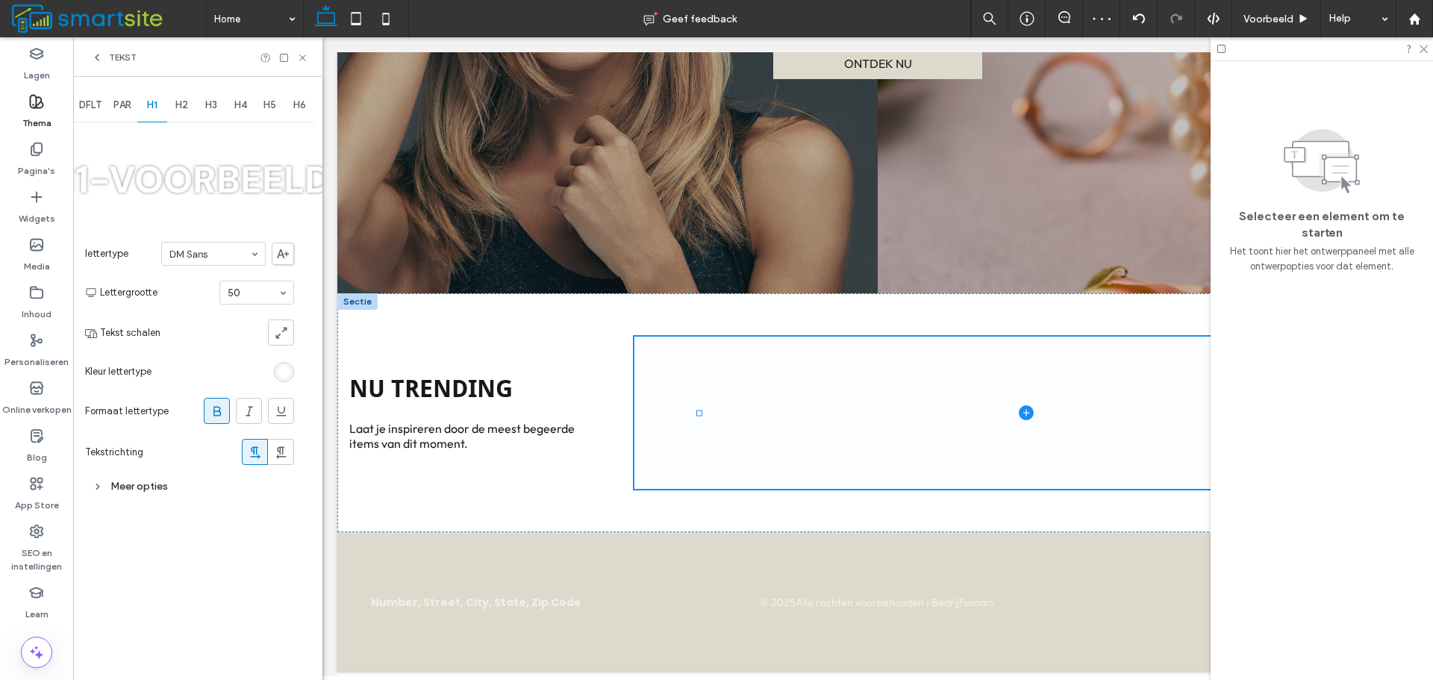
click at [220, 107] on div "H3" at bounding box center [211, 105] width 30 height 33
click at [251, 111] on div "H4" at bounding box center [241, 105] width 30 height 33
click at [297, 59] on icon at bounding box center [302, 57] width 11 height 11
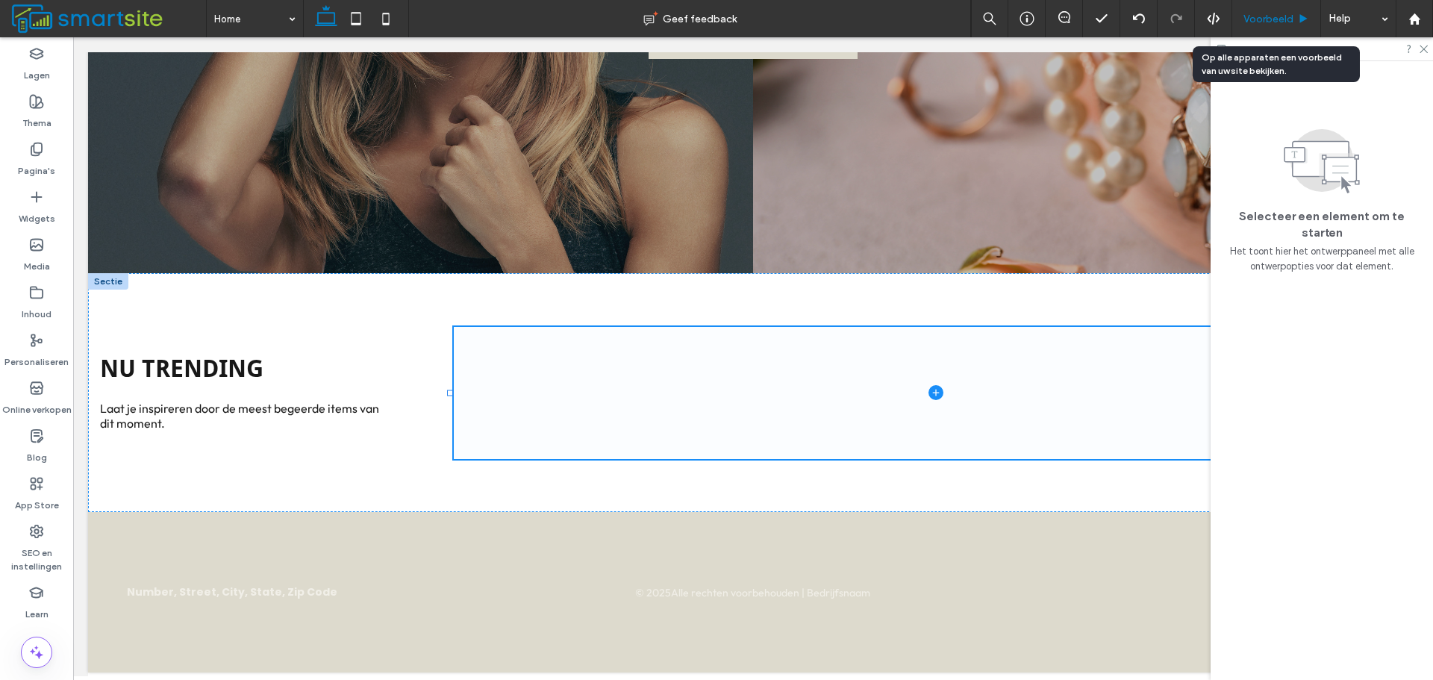
click at [1252, 18] on span "Voorbeeld" at bounding box center [1268, 19] width 50 height 13
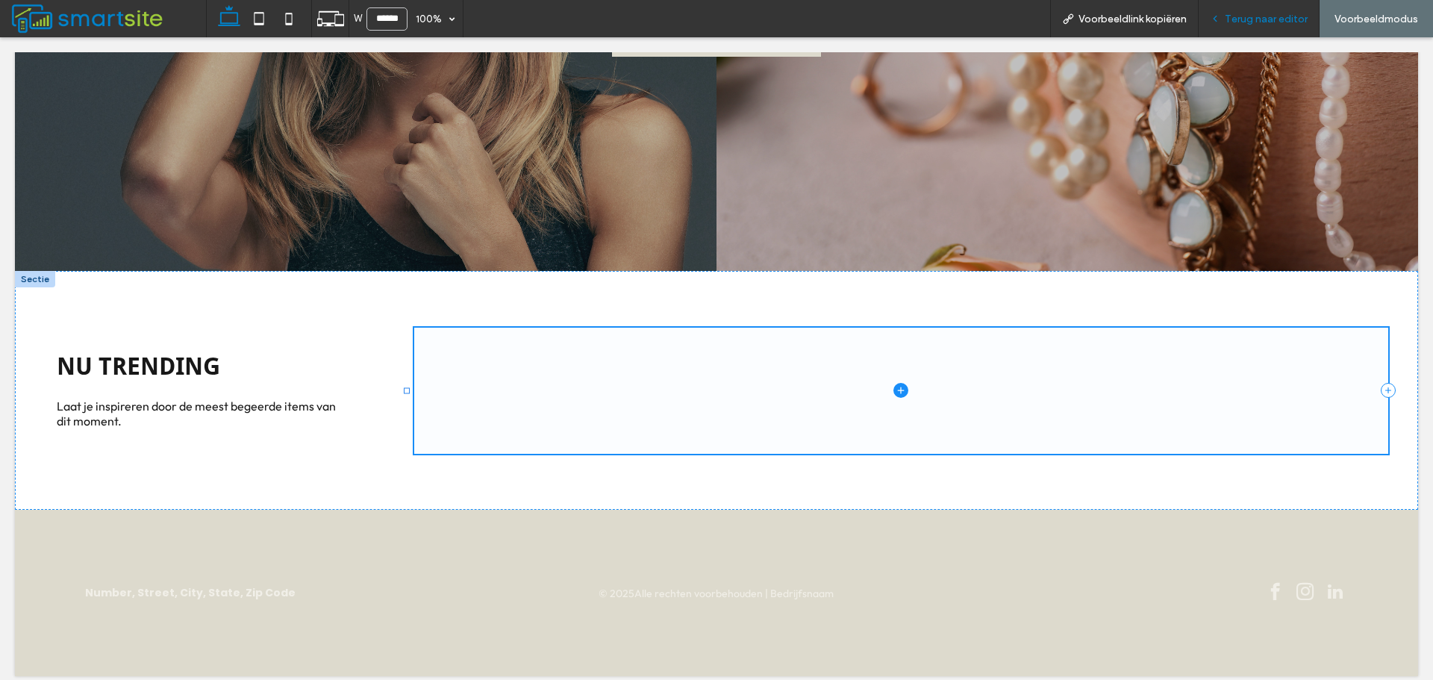
click at [1277, 13] on span "Terug naar editor" at bounding box center [1265, 19] width 83 height 13
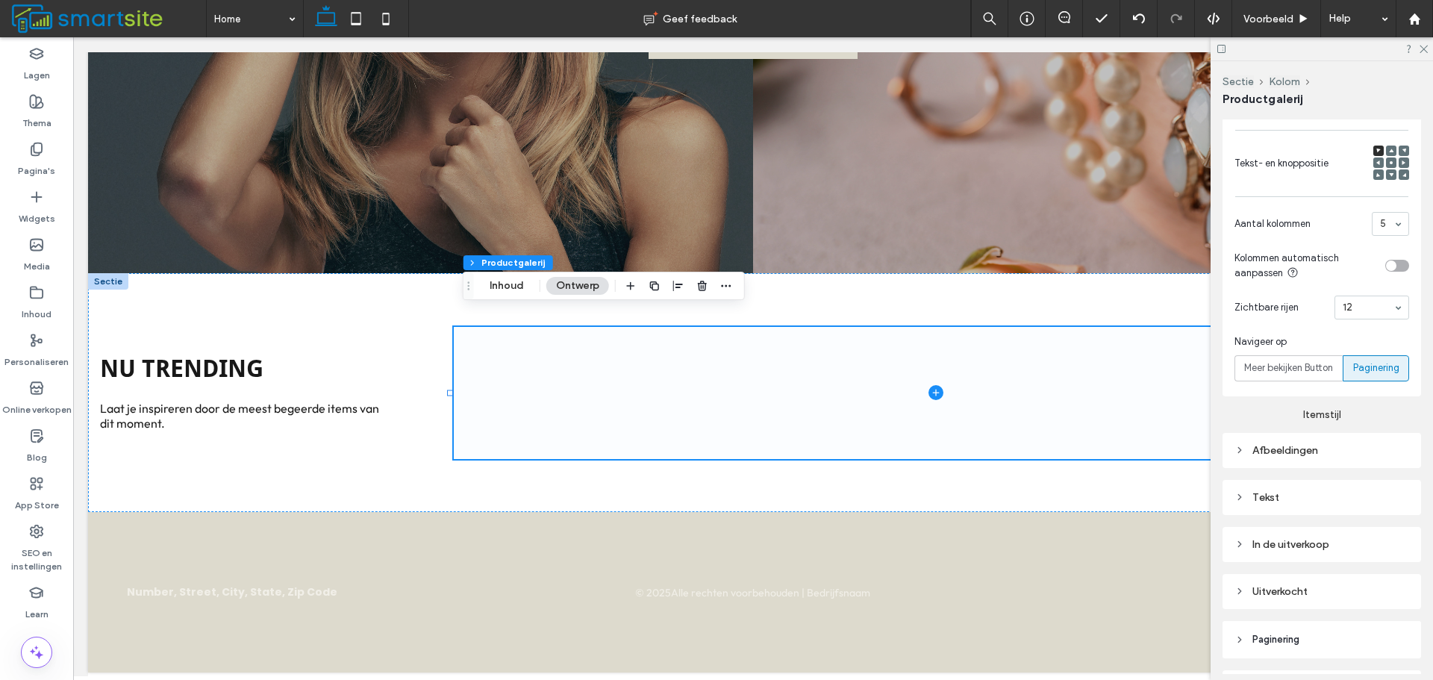
scroll to position [597, 0]
click at [1351, 443] on div "Afbeeldingen" at bounding box center [1321, 449] width 175 height 13
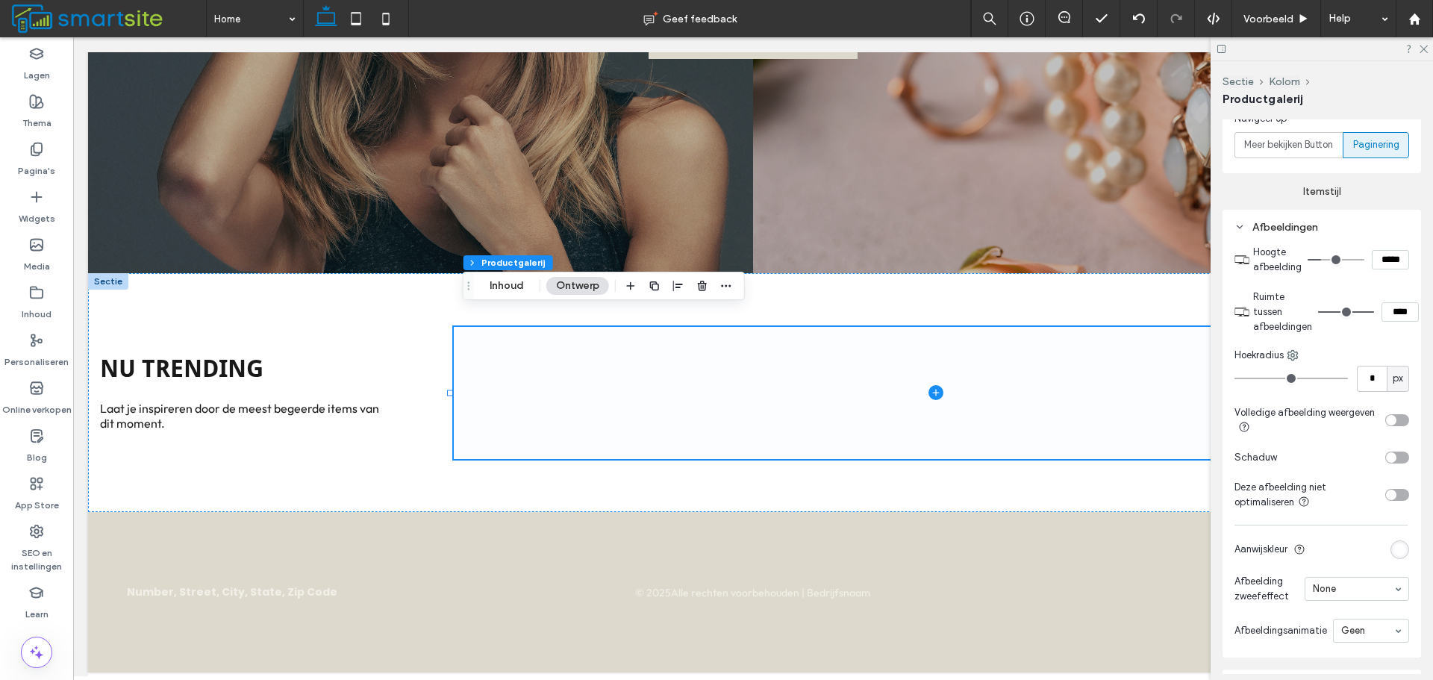
scroll to position [895, 0]
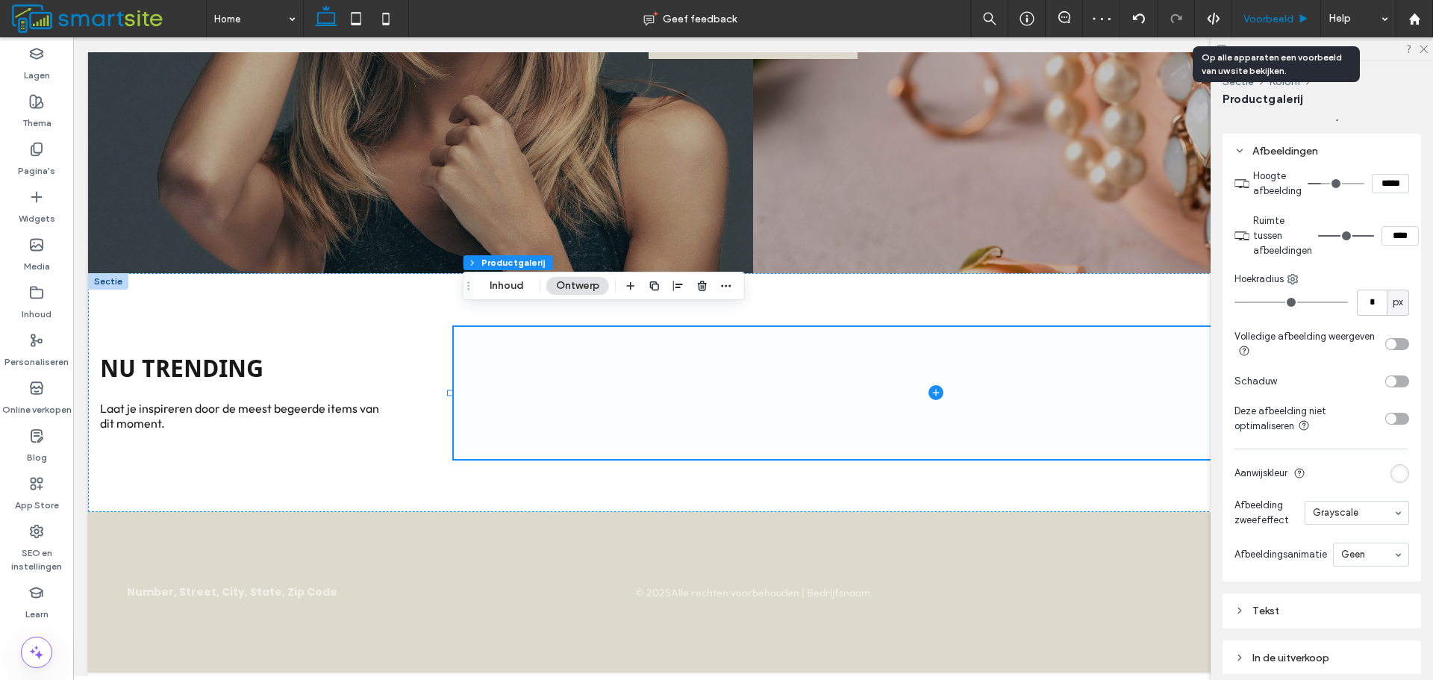
click at [1251, 20] on span "Voorbeeld" at bounding box center [1268, 19] width 50 height 13
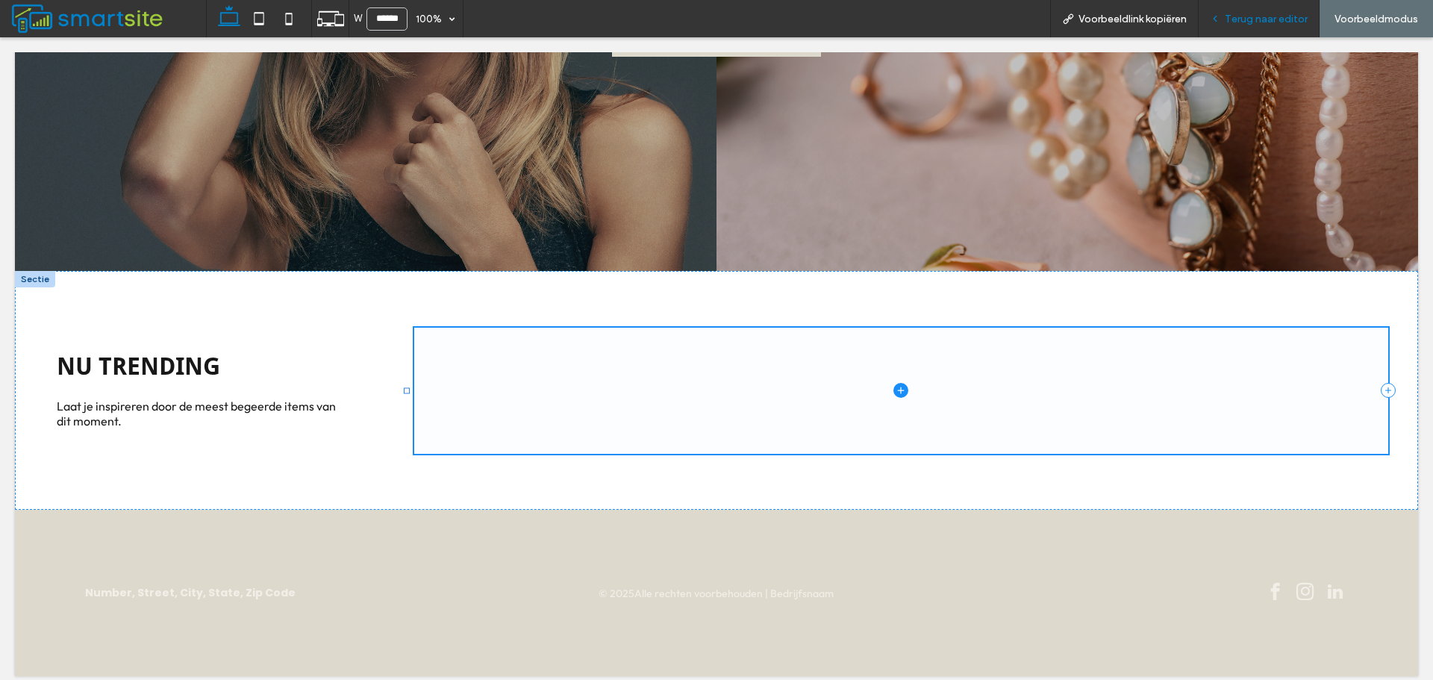
click at [1260, 23] on span "Terug naar editor" at bounding box center [1265, 19] width 83 height 13
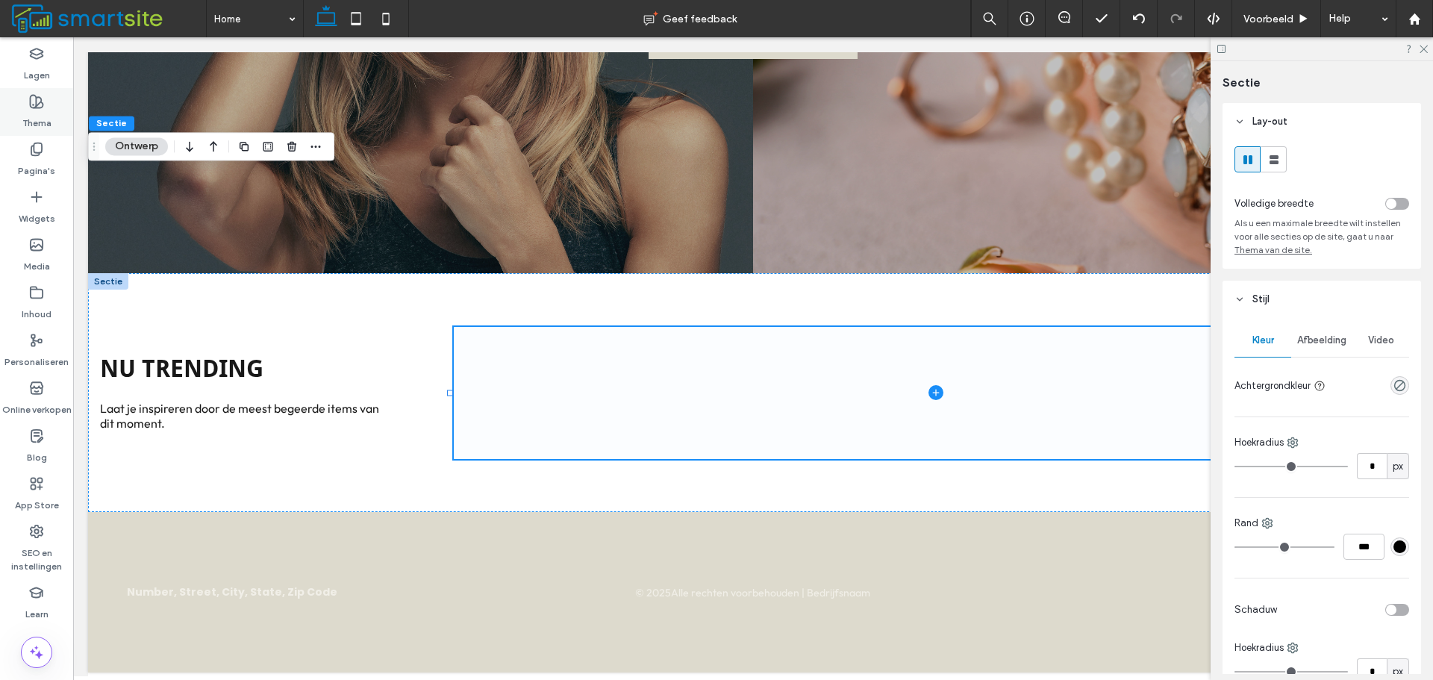
click at [28, 106] on div "Thema" at bounding box center [36, 112] width 73 height 48
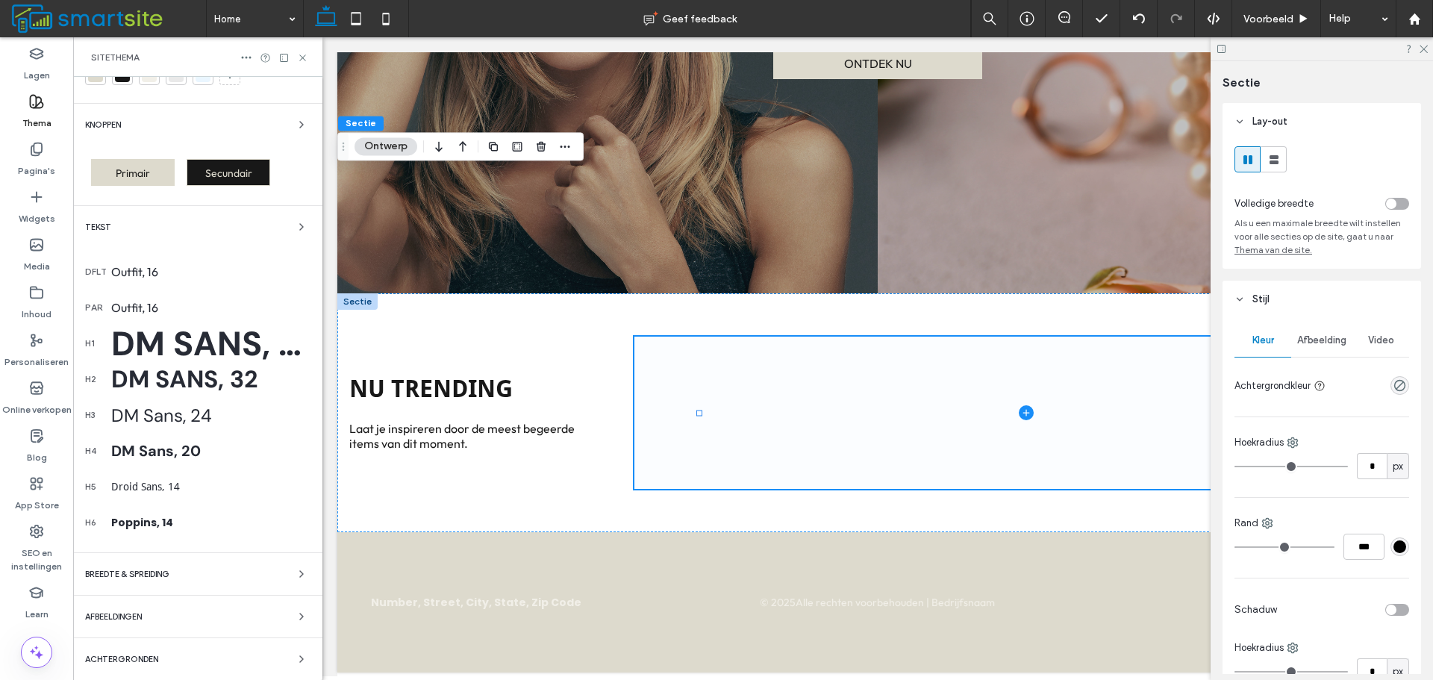
scroll to position [195, 0]
click at [265, 570] on div "BREEDTE & SPREIDING" at bounding box center [197, 573] width 225 height 18
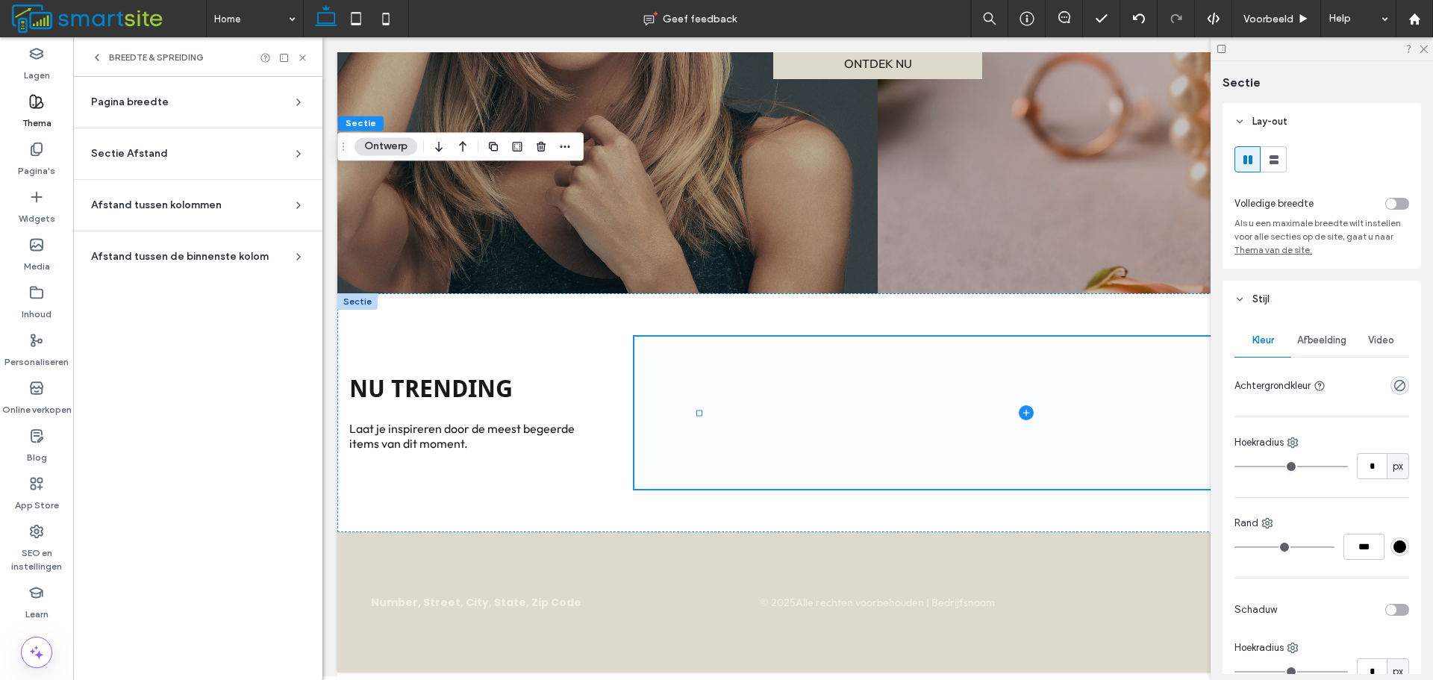
scroll to position [0, 0]
click at [199, 153] on div "Sectie Afstand" at bounding box center [191, 153] width 201 height 15
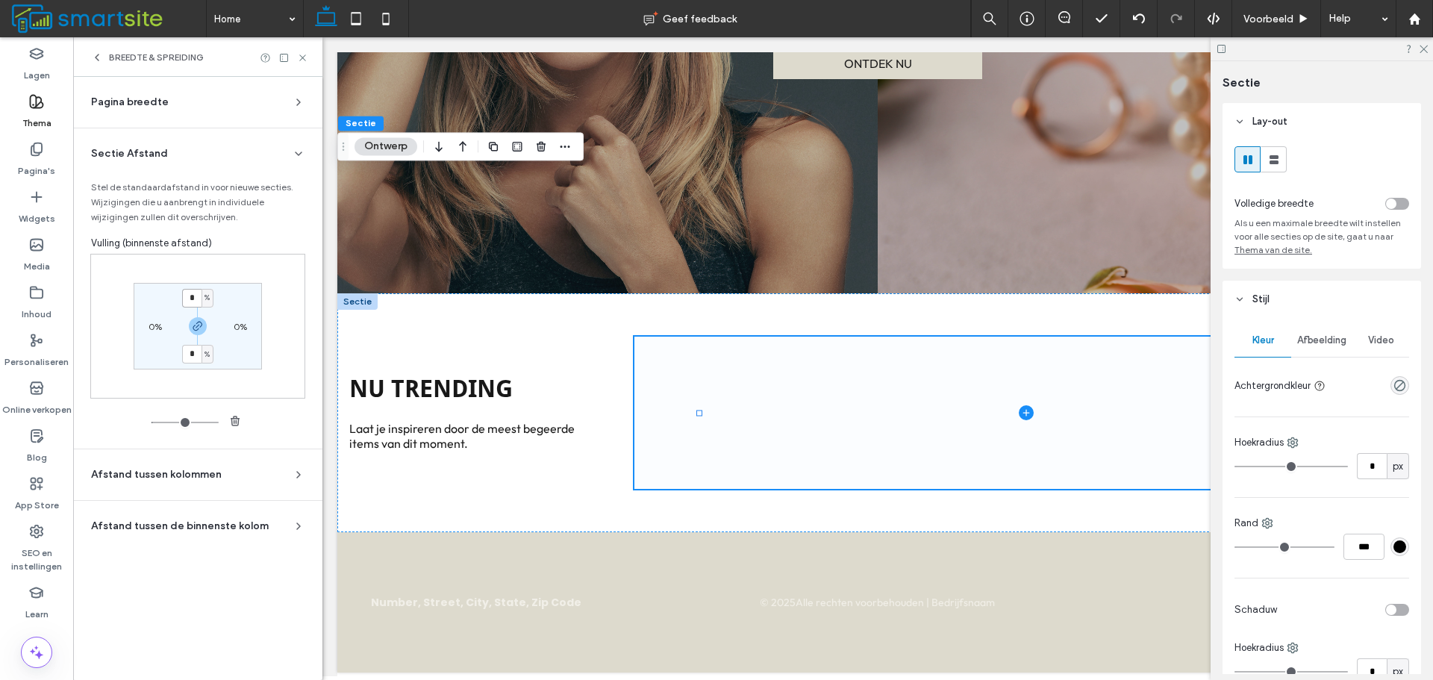
click at [199, 301] on input "*" at bounding box center [191, 298] width 19 height 19
type input "*"
click at [81, 422] on div "Pagina breedte Stel de maximale breedte in voor alle sitesecties die niet zijn …" at bounding box center [197, 378] width 249 height 603
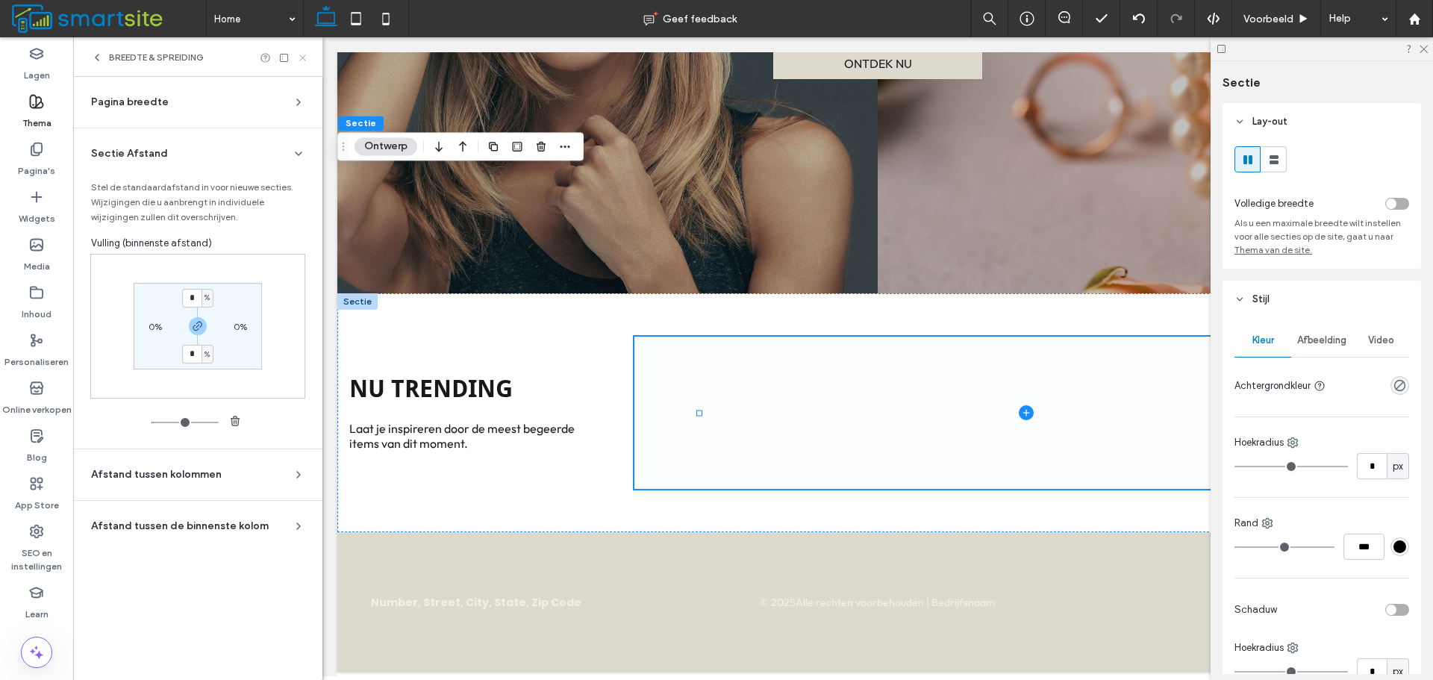
click at [303, 52] on icon at bounding box center [302, 57] width 11 height 11
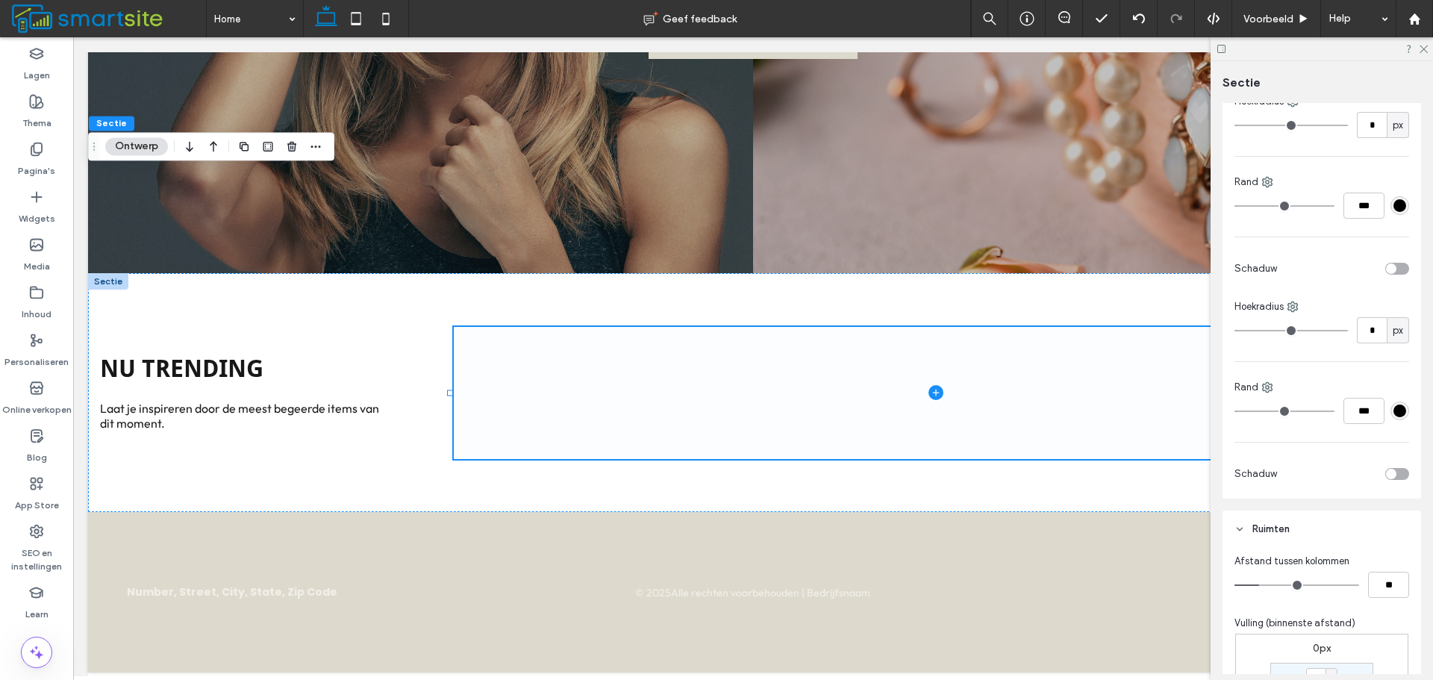
scroll to position [522, 0]
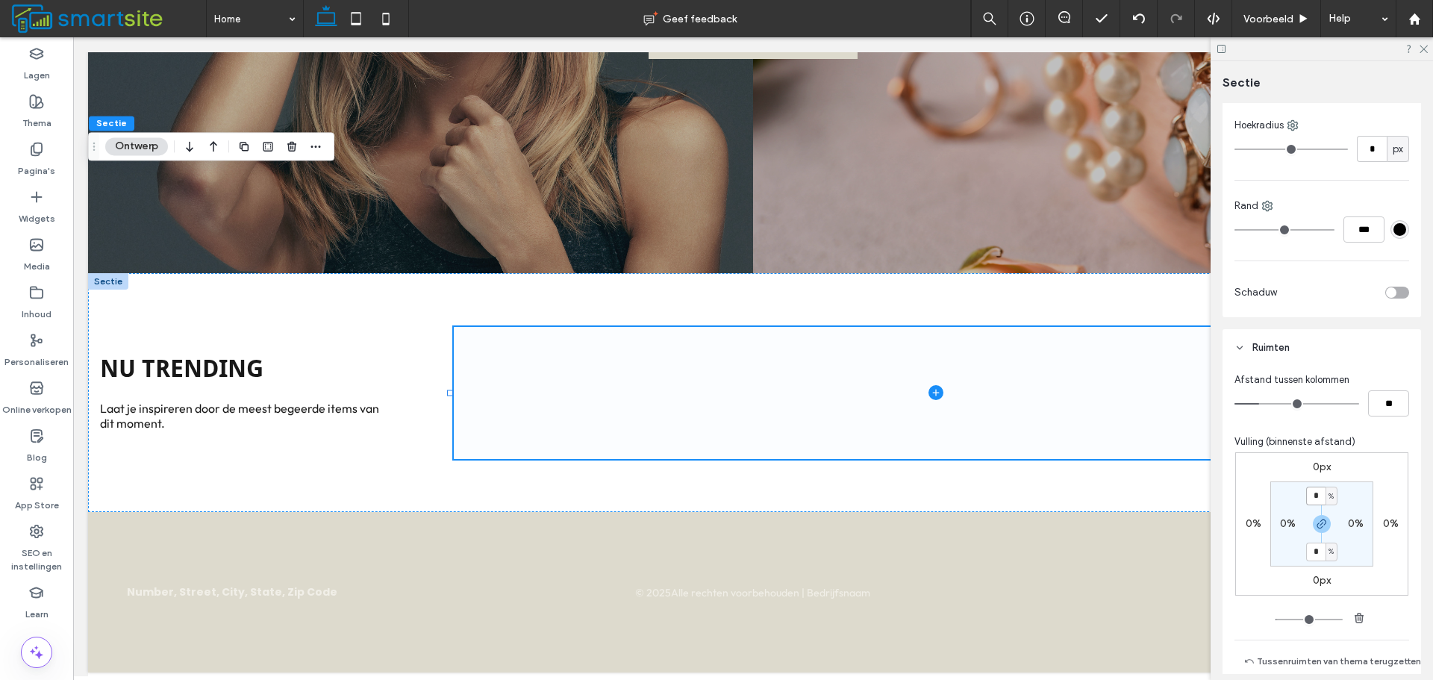
click at [1312, 499] on input "*" at bounding box center [1315, 495] width 19 height 19
type input "*"
click at [1318, 553] on input "*" at bounding box center [1315, 551] width 19 height 19
click at [1331, 557] on div "%" at bounding box center [1331, 551] width 9 height 15
click at [1328, 571] on div "px" at bounding box center [1322, 574] width 21 height 26
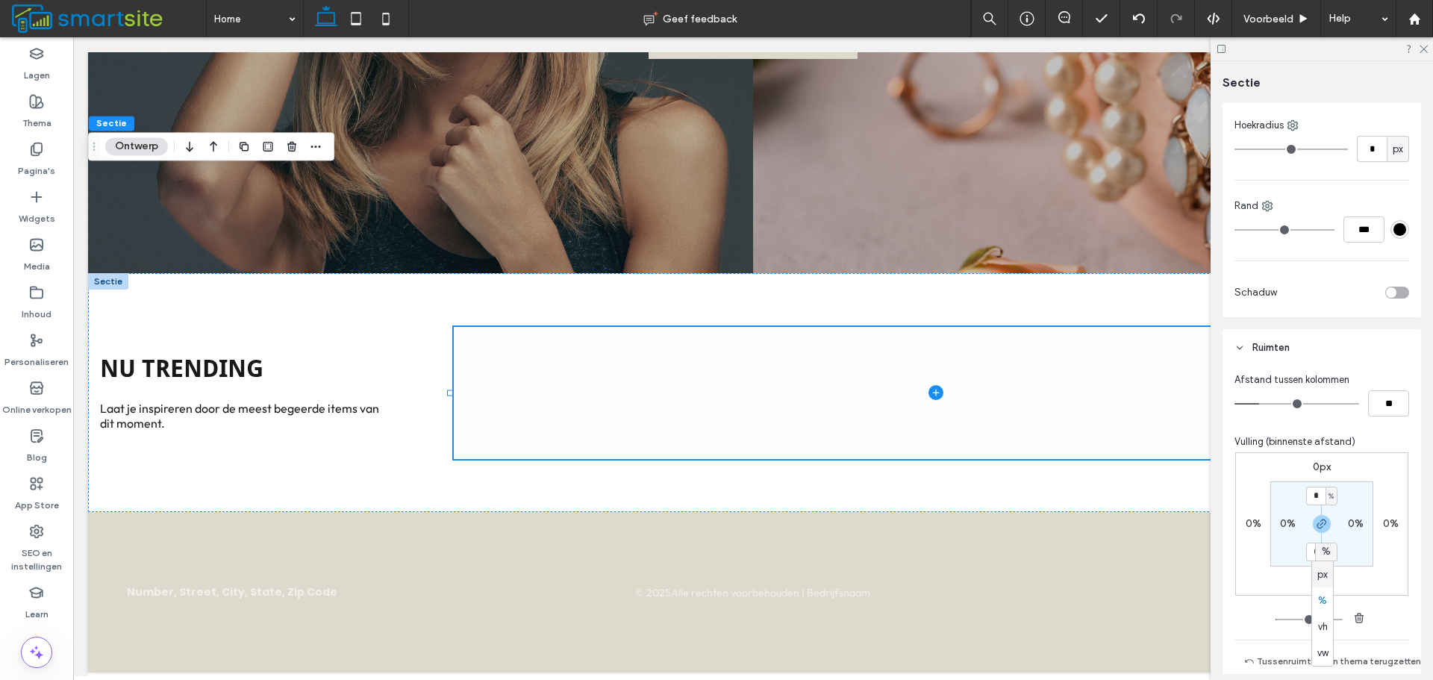
type input "****"
type input "**"
click at [1327, 552] on span "px" at bounding box center [1330, 551] width 7 height 15
click at [1322, 595] on span "%" at bounding box center [1322, 600] width 9 height 15
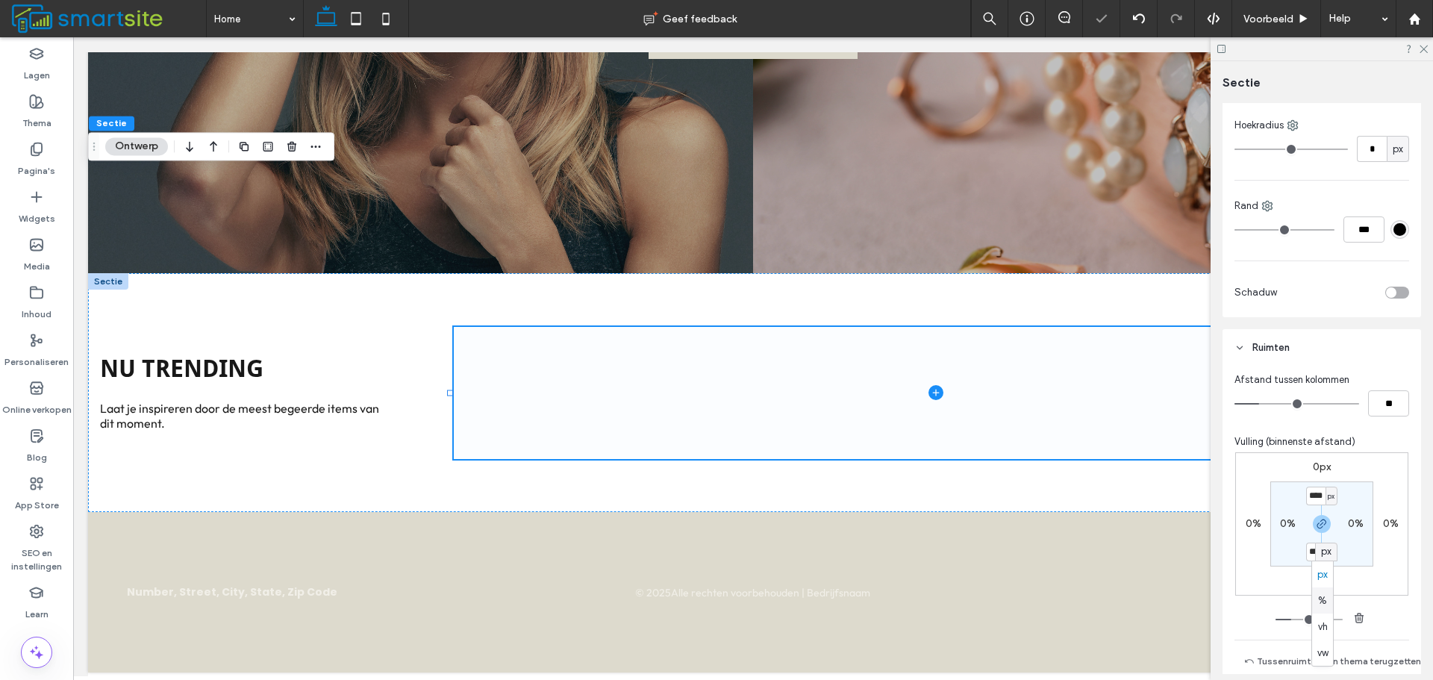
type input "*"
click at [1319, 528] on icon "button" at bounding box center [1321, 524] width 12 height 12
click at [1319, 549] on label "4%" at bounding box center [1321, 551] width 16 height 13
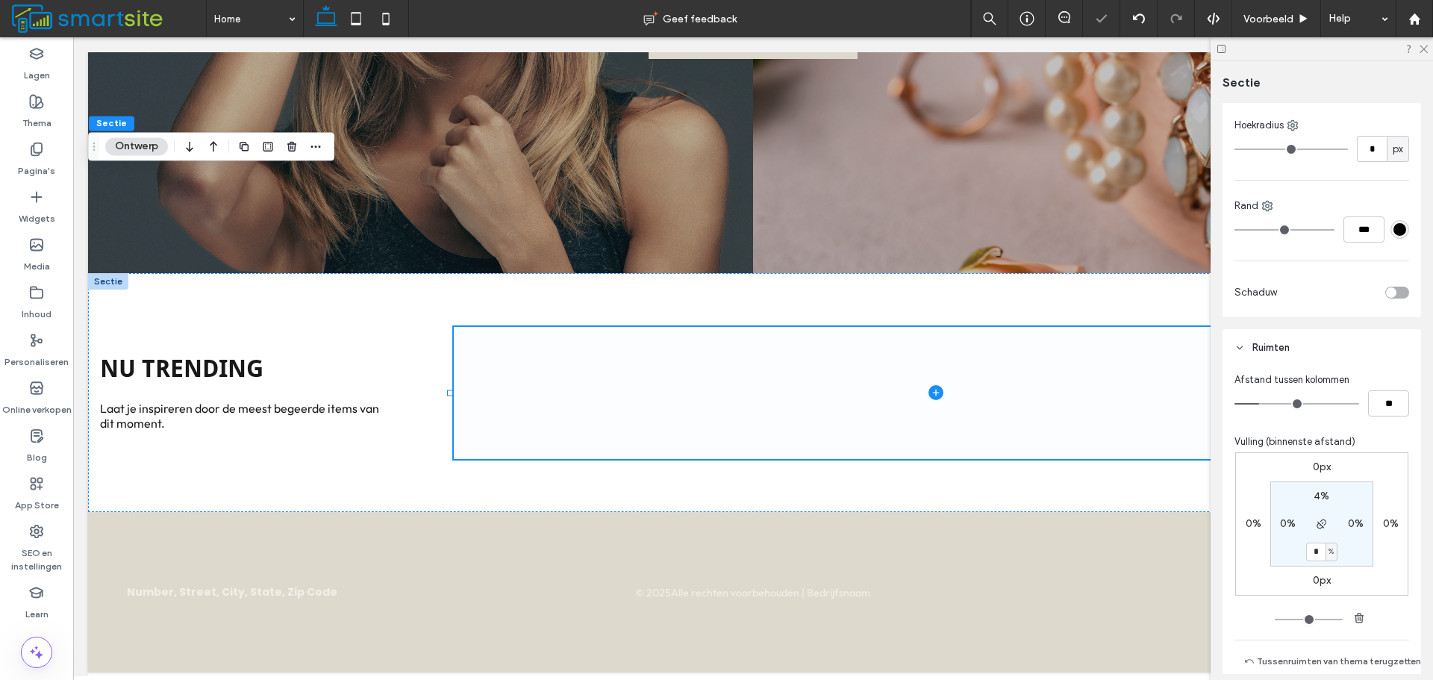
type input "*"
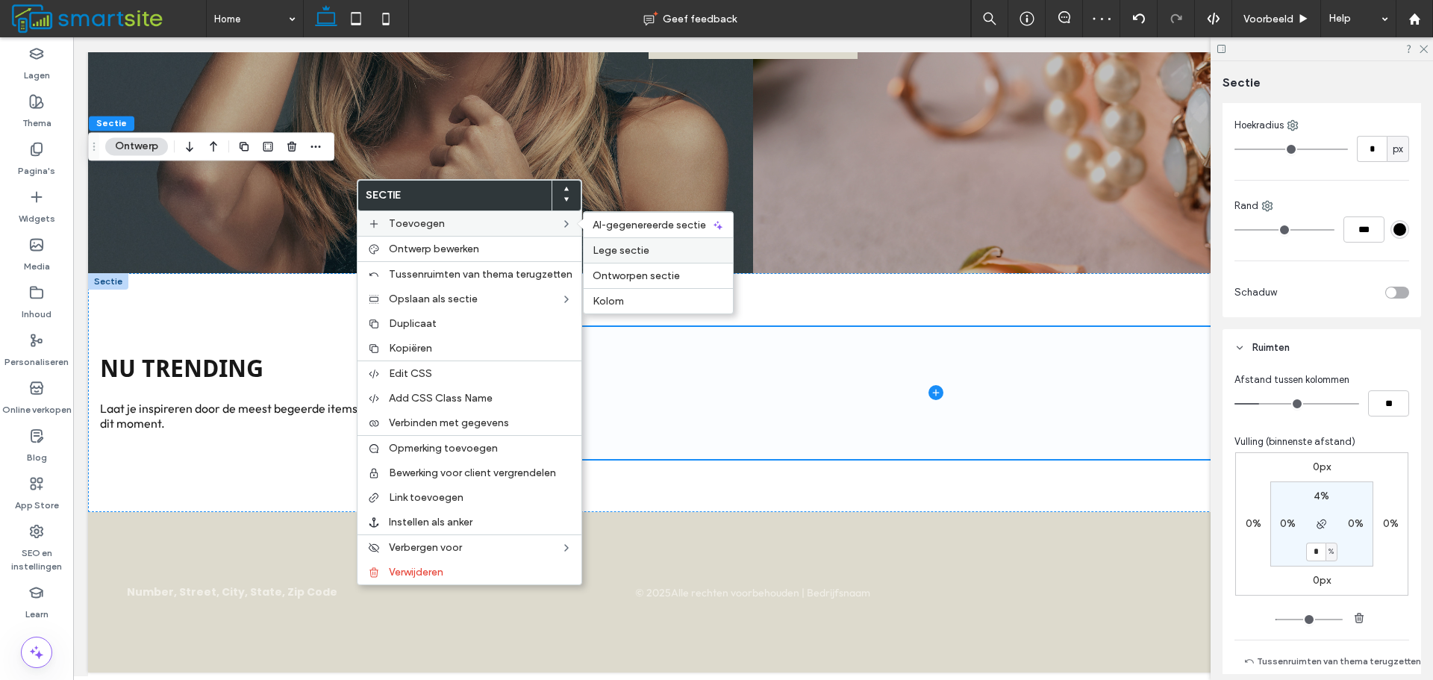
click at [632, 250] on span "Lege sectie" at bounding box center [620, 250] width 57 height 13
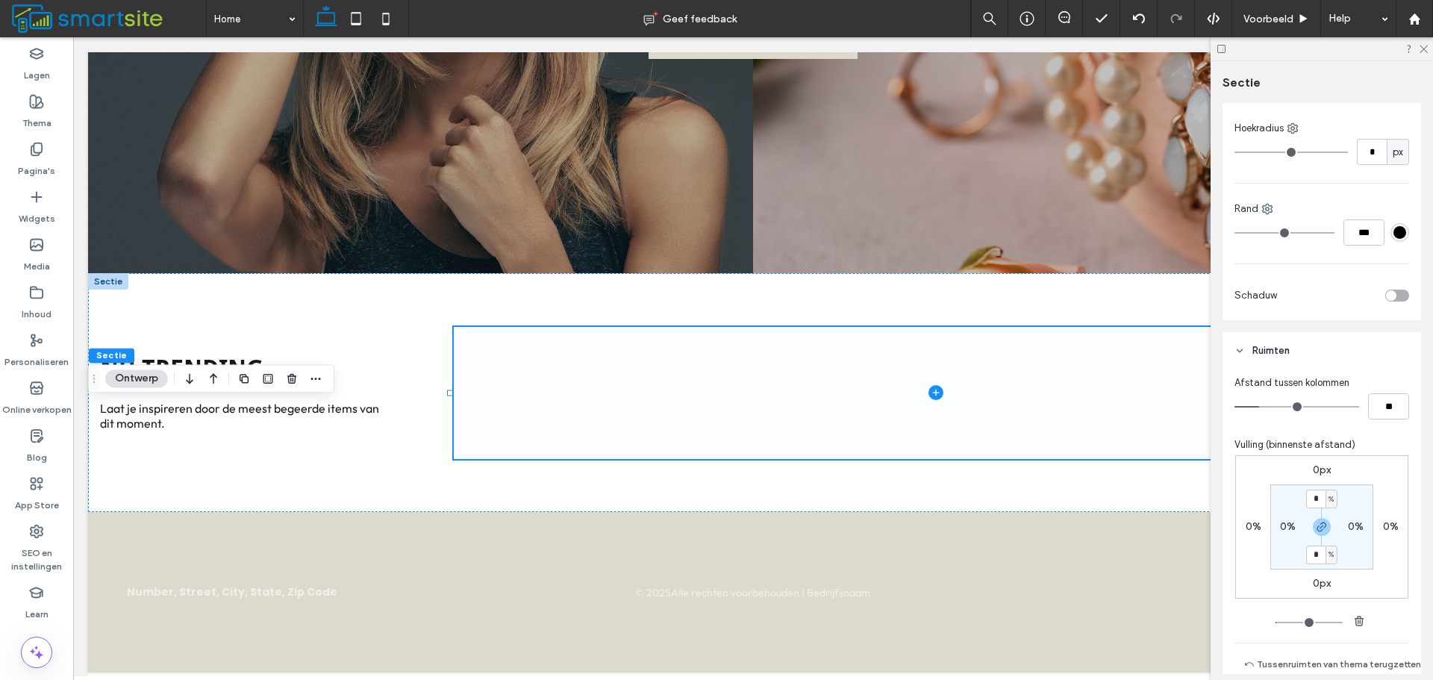
scroll to position [597, 0]
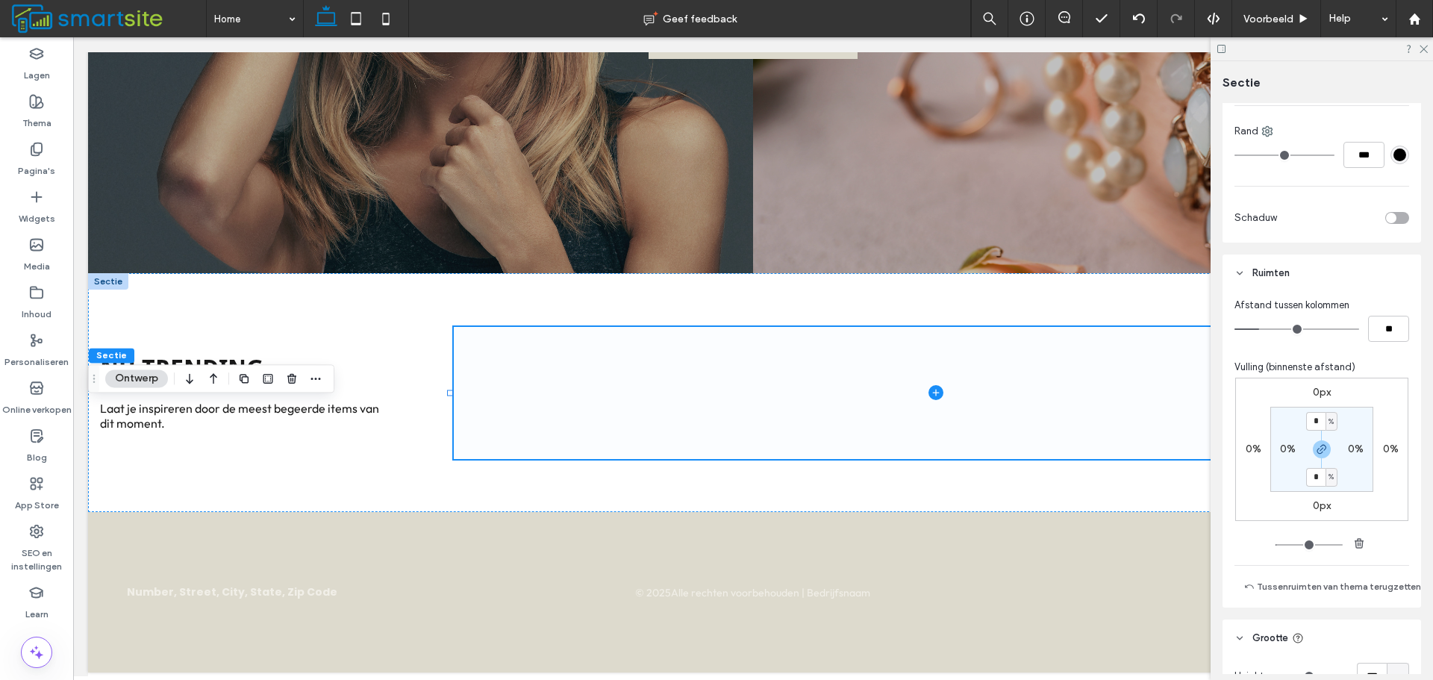
type input "*"
type input "**"
type input "*"
type input "**"
type input "*"
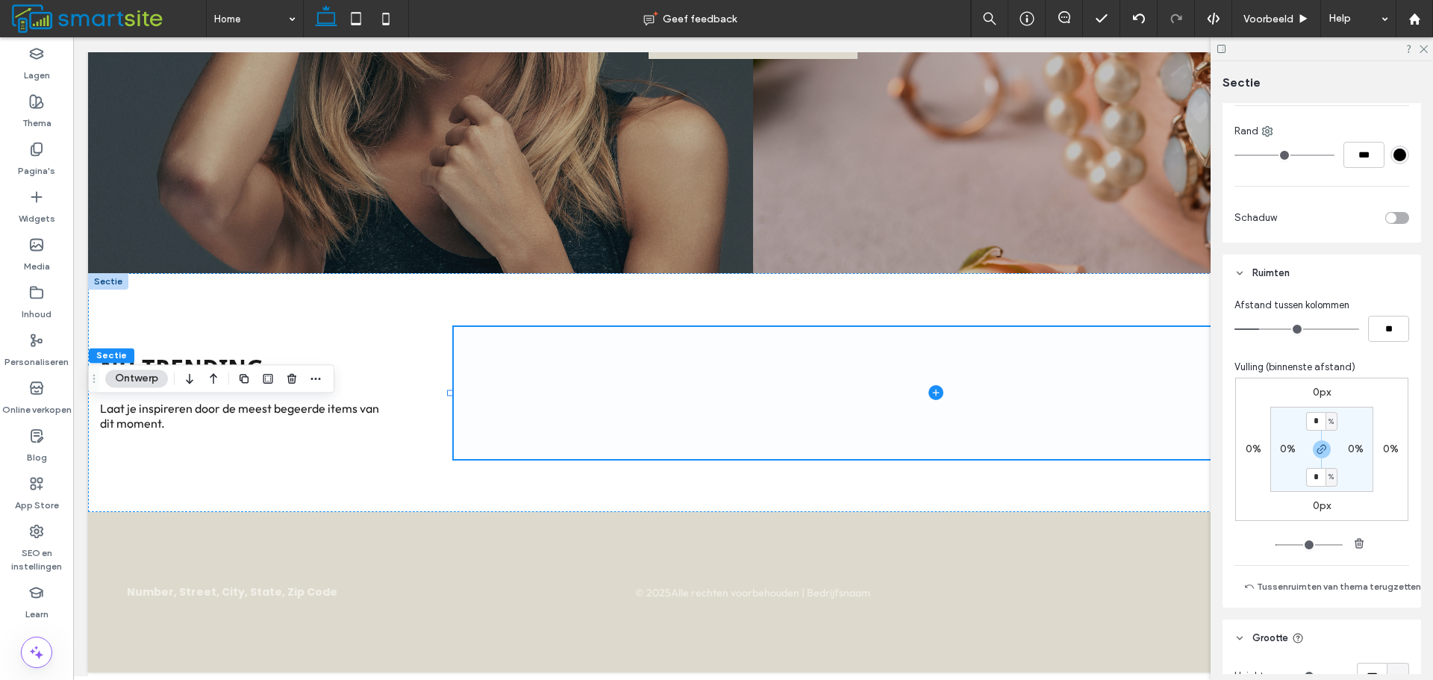
type input "**"
type input "*"
type input "**"
drag, startPoint x: 1265, startPoint y: 329, endPoint x: 1192, endPoint y: 345, distance: 74.2
type input "*"
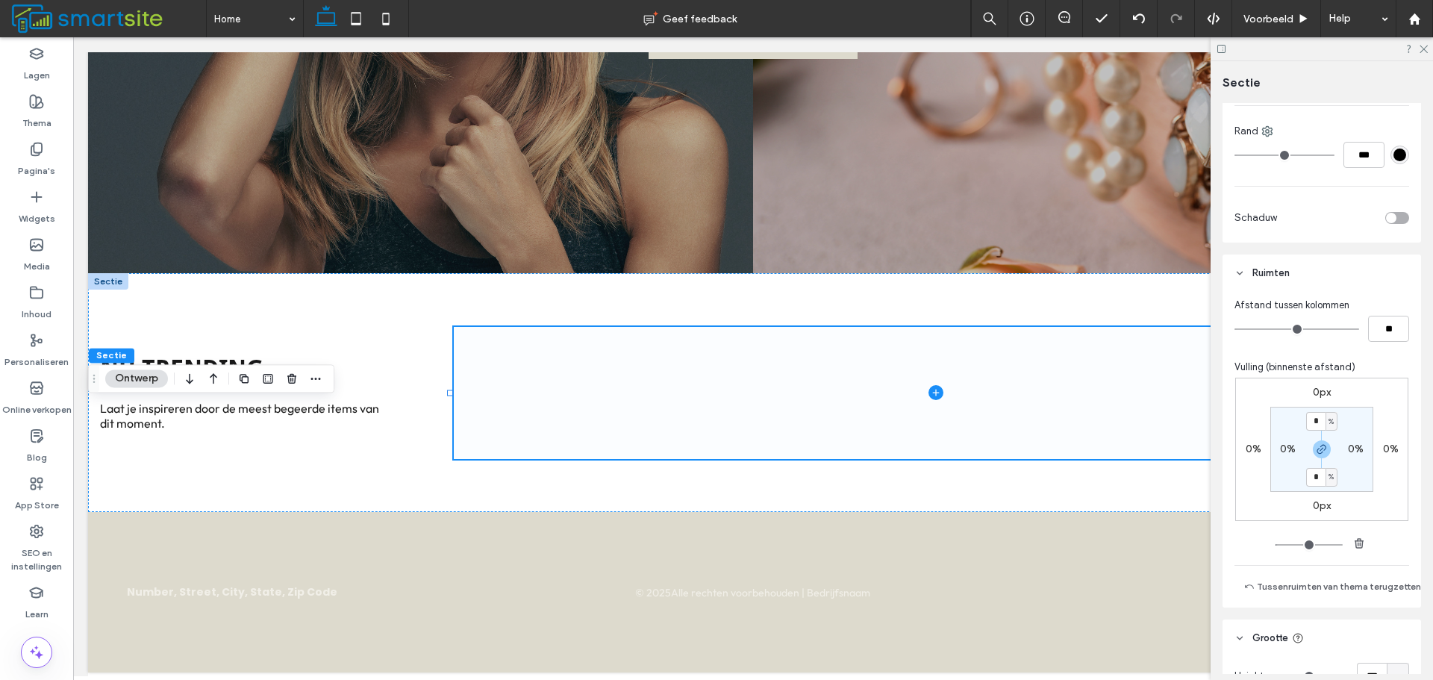
click at [1234, 330] on input "range" at bounding box center [1296, 328] width 125 height 1
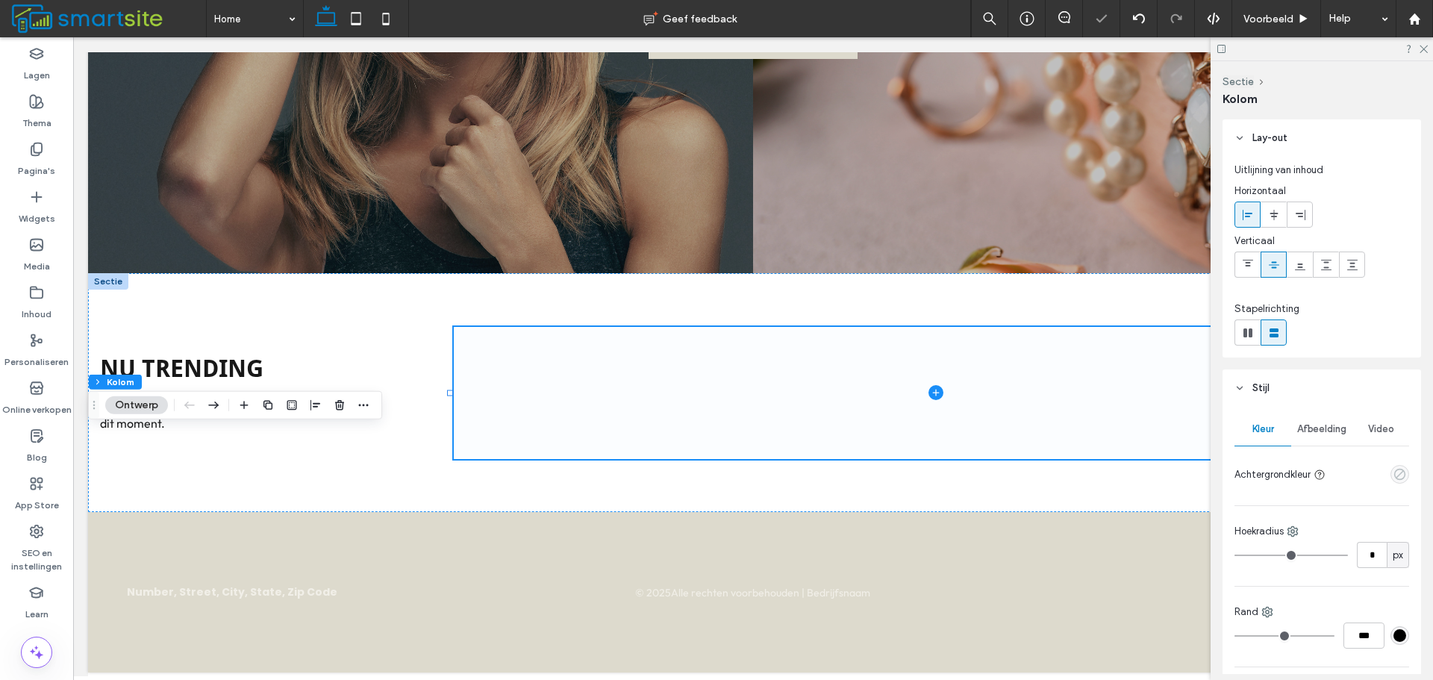
click at [1394, 476] on use "empty color" at bounding box center [1399, 474] width 11 height 11
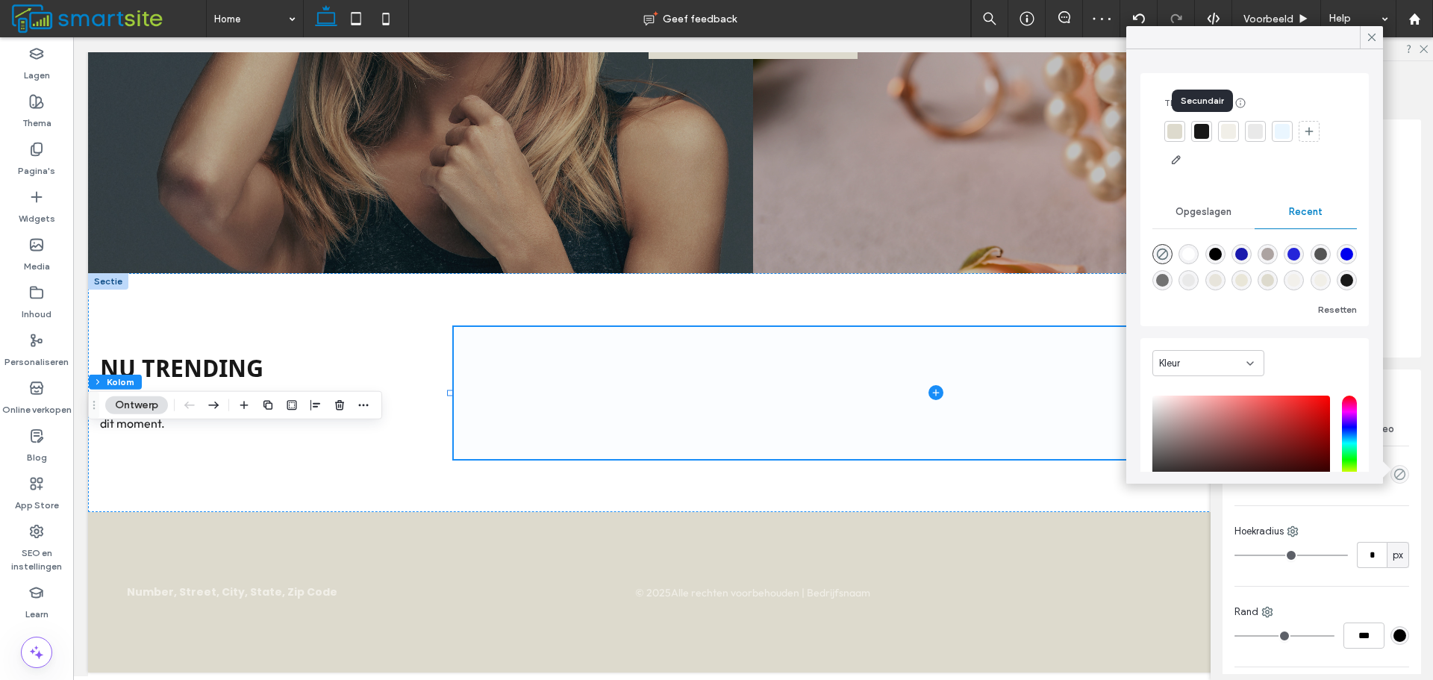
click at [1202, 136] on div at bounding box center [1201, 131] width 15 height 15
click at [50, 209] on label "Widgets" at bounding box center [37, 214] width 37 height 21
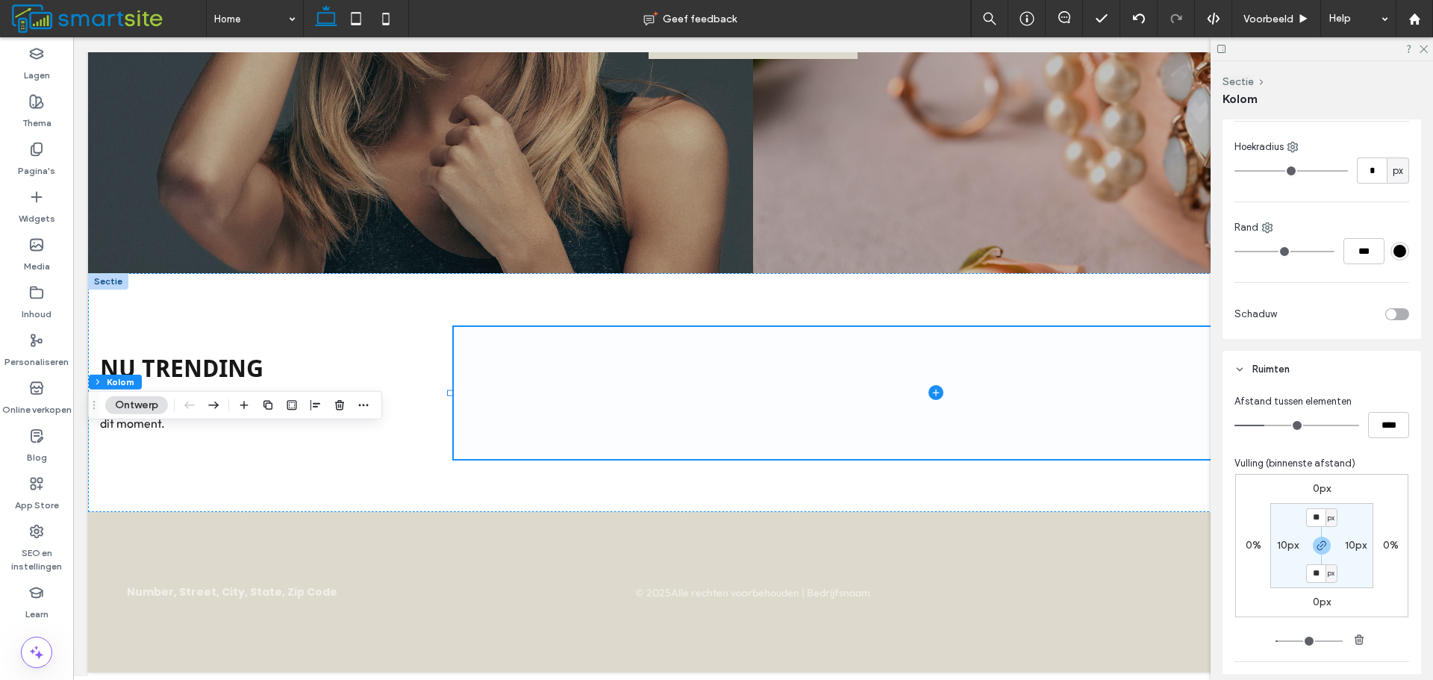
scroll to position [448, 0]
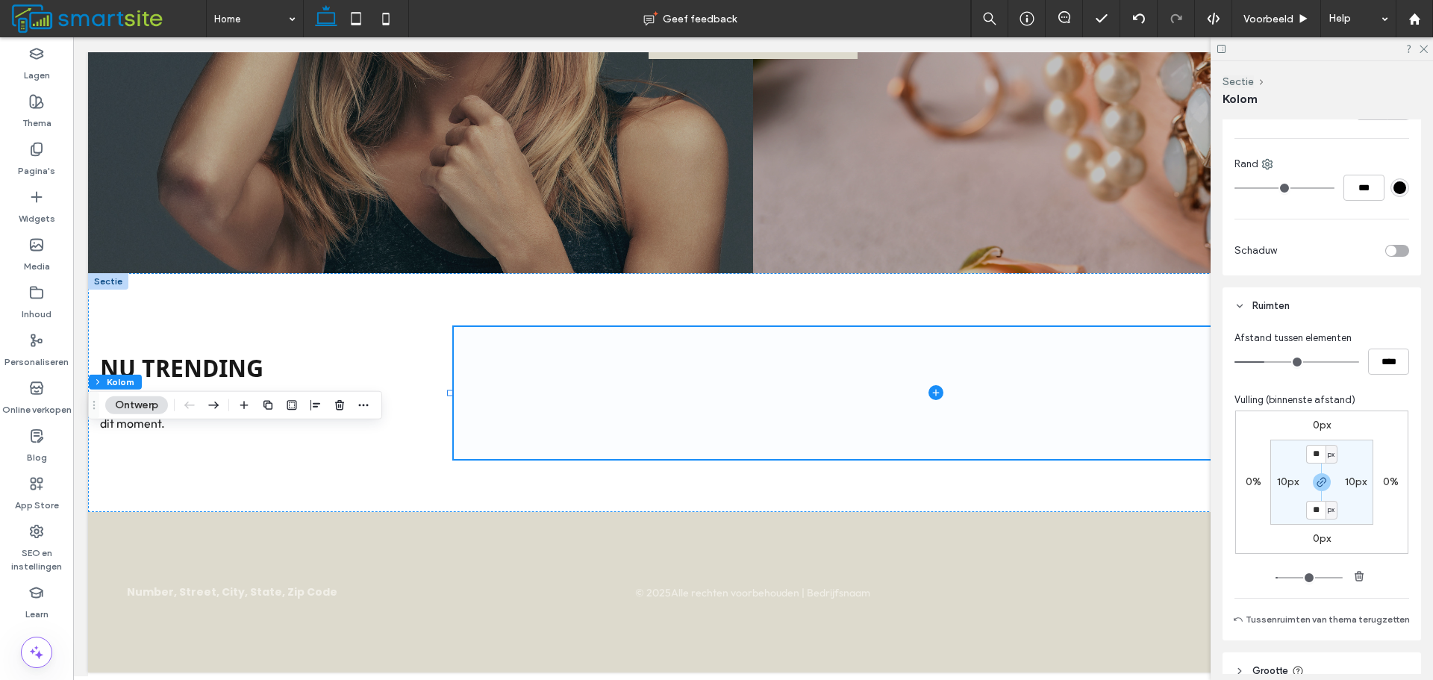
click at [1281, 478] on label "10px" at bounding box center [1288, 481] width 22 height 13
type input "**"
click at [39, 211] on label "Widgets" at bounding box center [37, 214] width 37 height 21
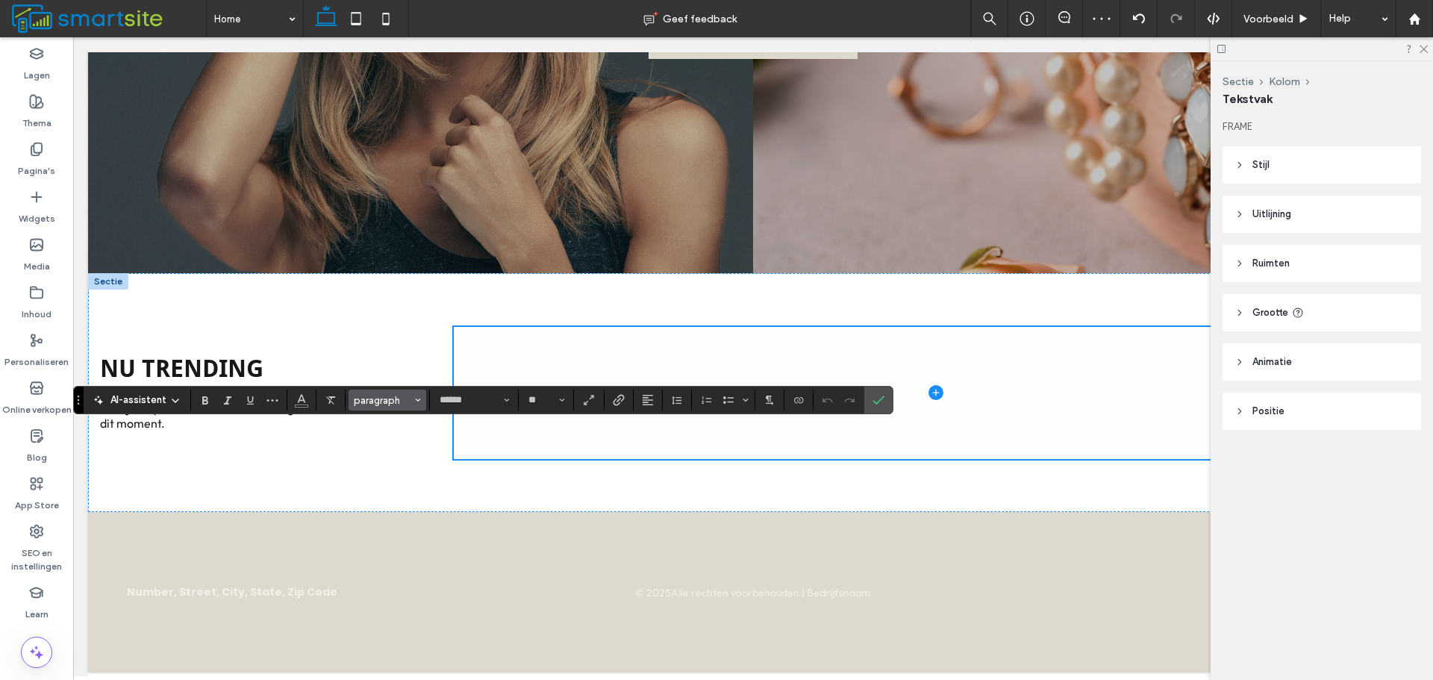
click at [399, 399] on span "paragraph" at bounding box center [383, 400] width 58 height 11
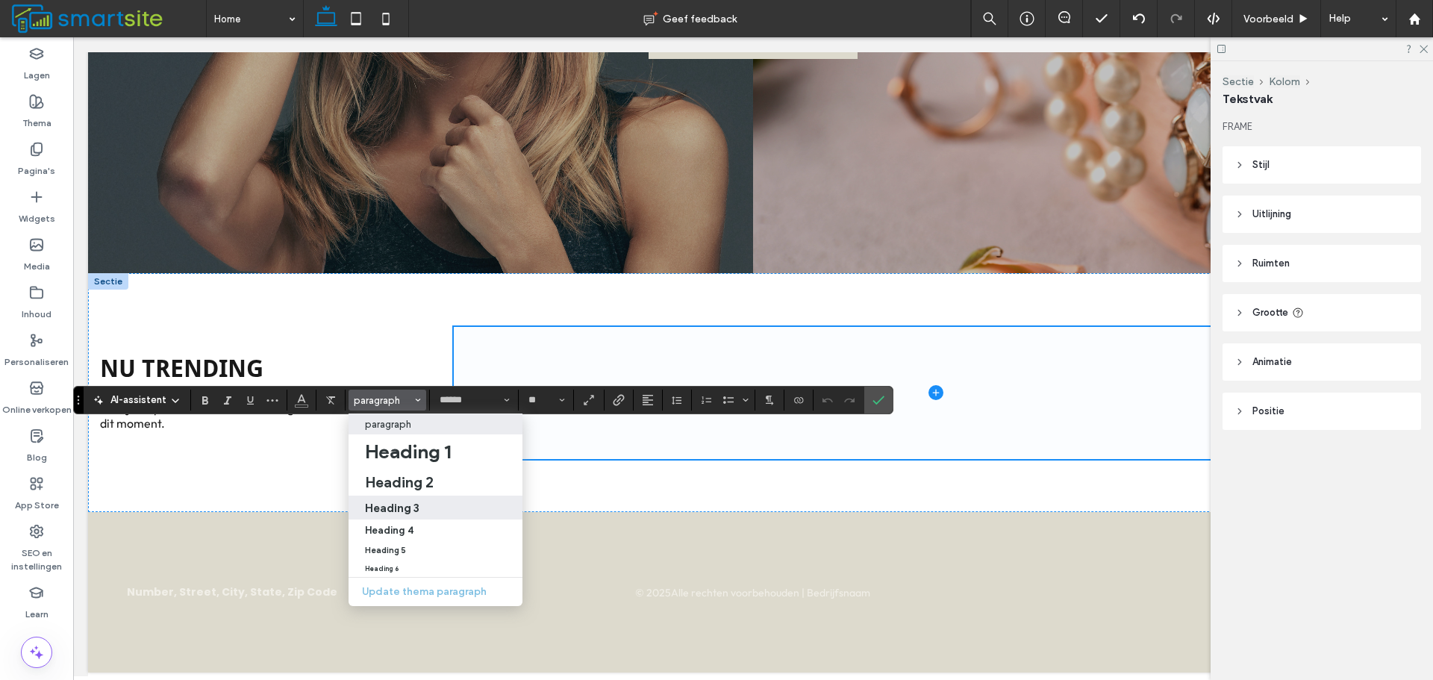
click at [407, 504] on h3 "Heading 3" at bounding box center [392, 508] width 54 height 14
type input "*******"
type input "**"
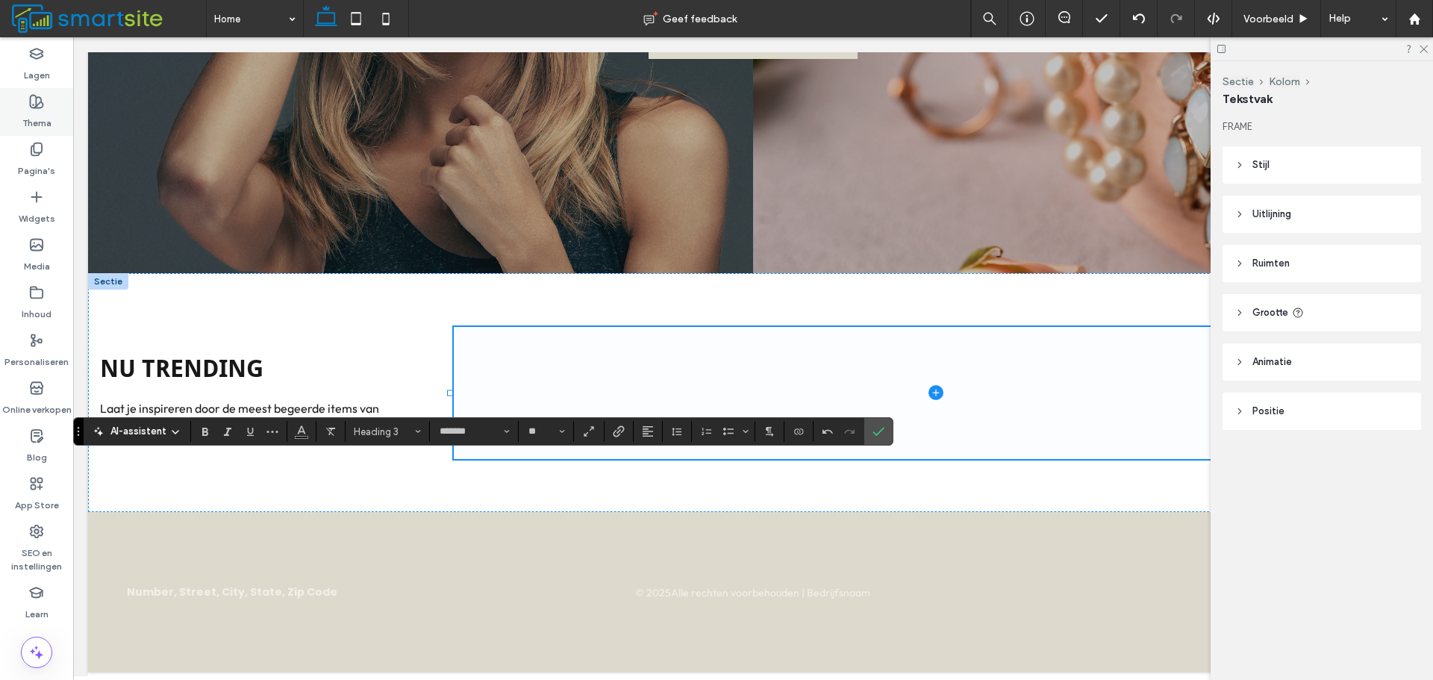
click at [22, 103] on div "Thema" at bounding box center [36, 112] width 73 height 48
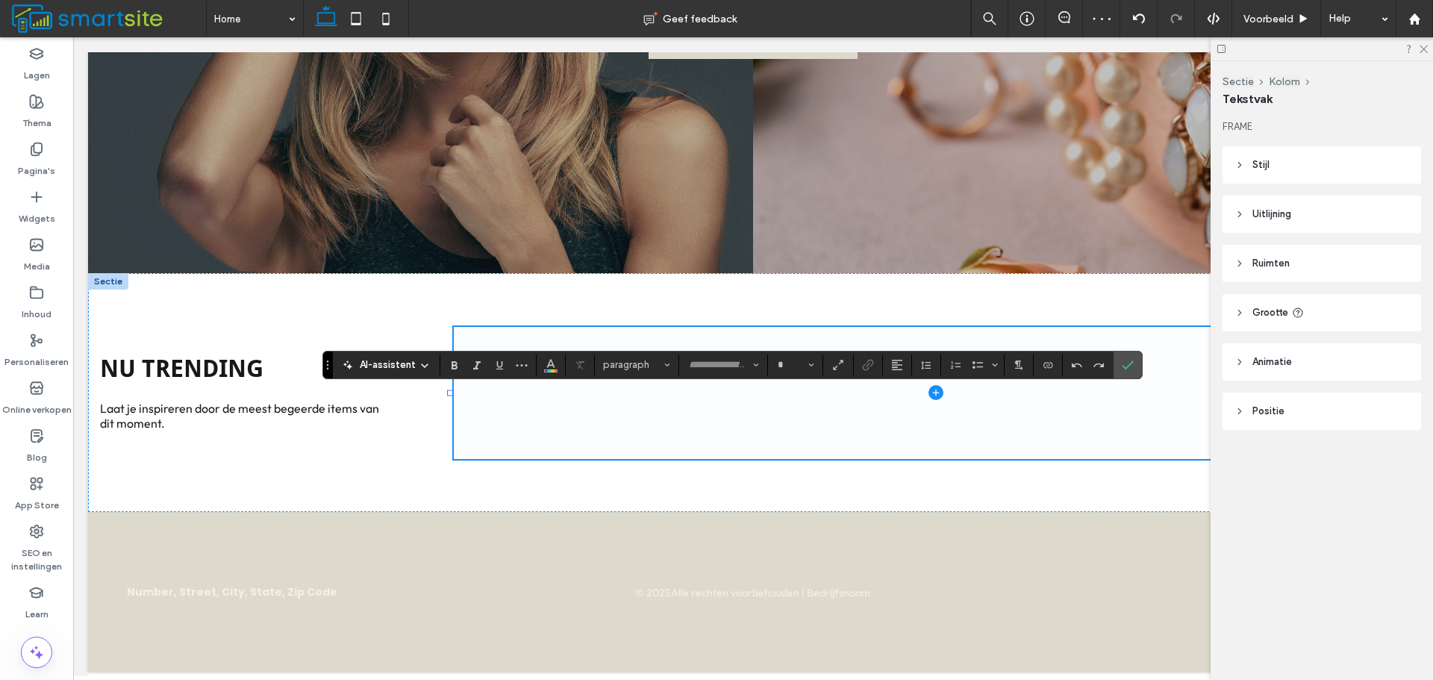
type input "*******"
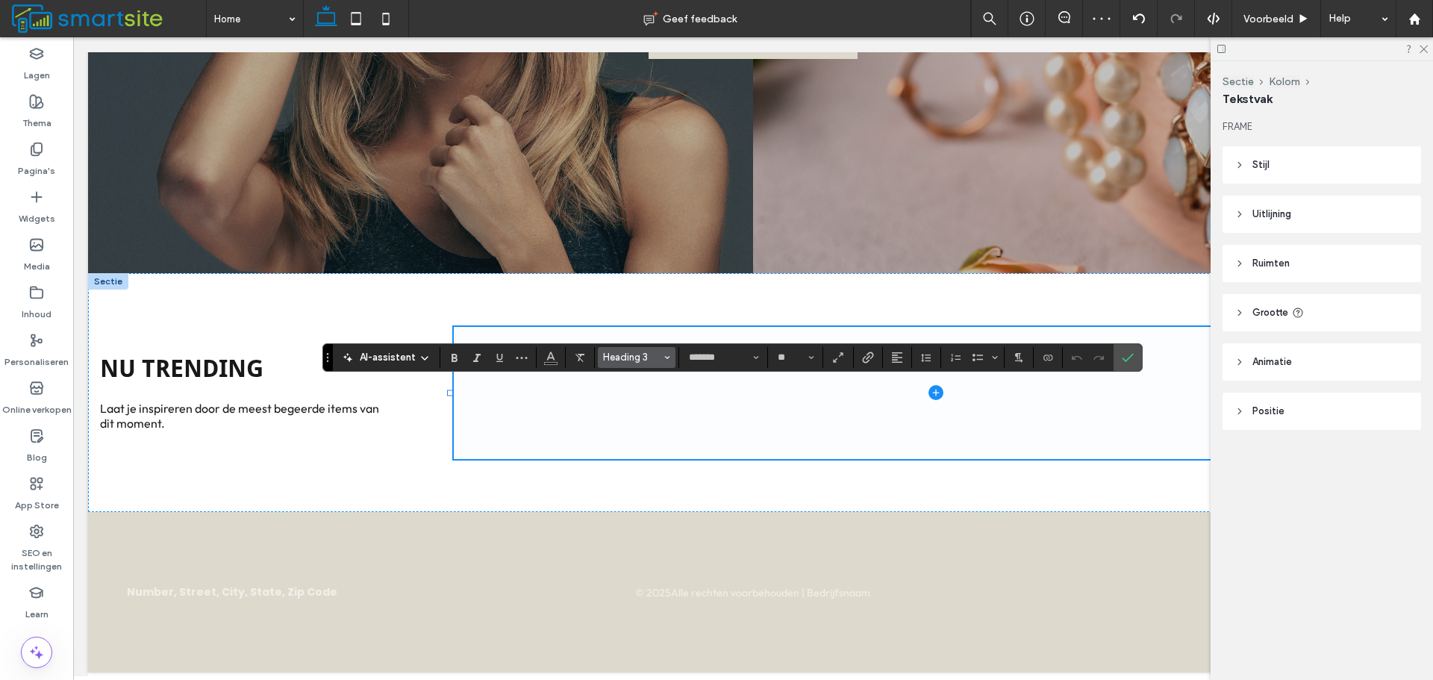
click at [660, 355] on button "Heading 3" at bounding box center [637, 357] width 78 height 21
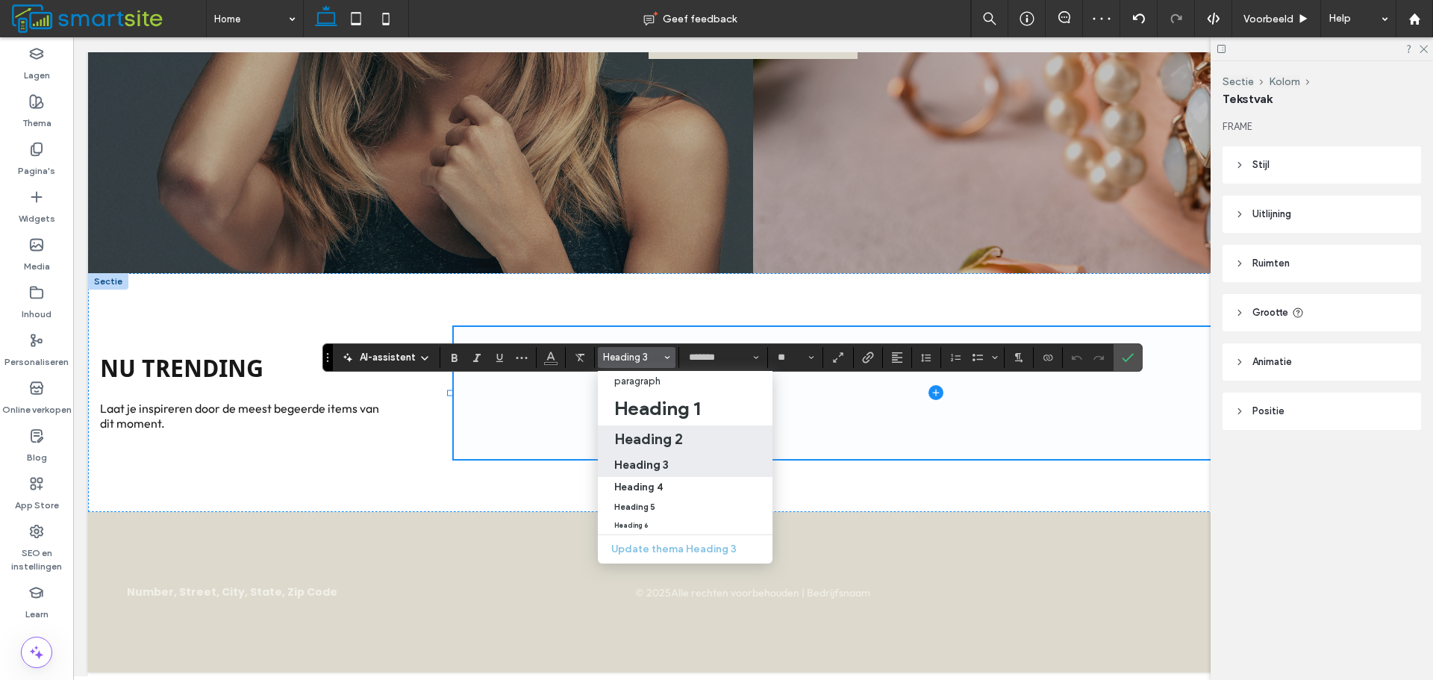
click at [649, 431] on h2 "Heading 2" at bounding box center [648, 439] width 69 height 18
type input "**"
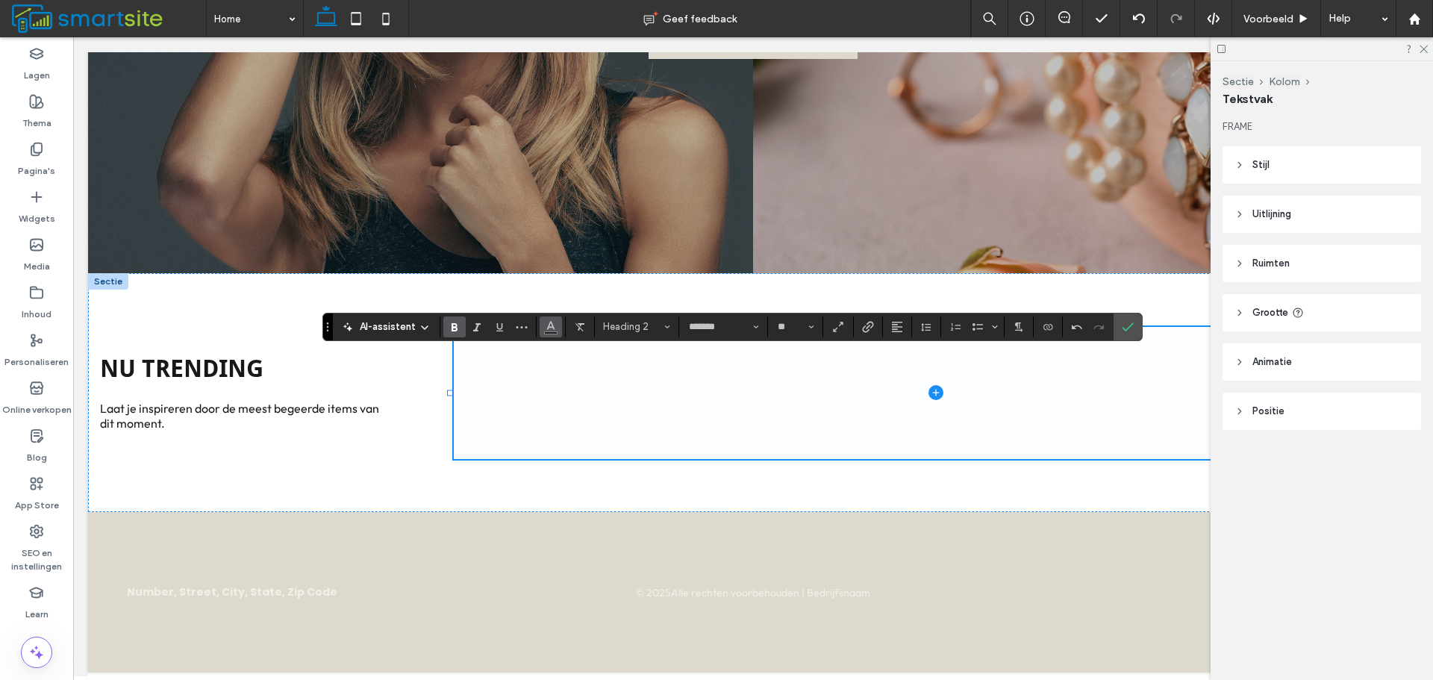
click at [560, 331] on button "Kleur" at bounding box center [550, 326] width 22 height 21
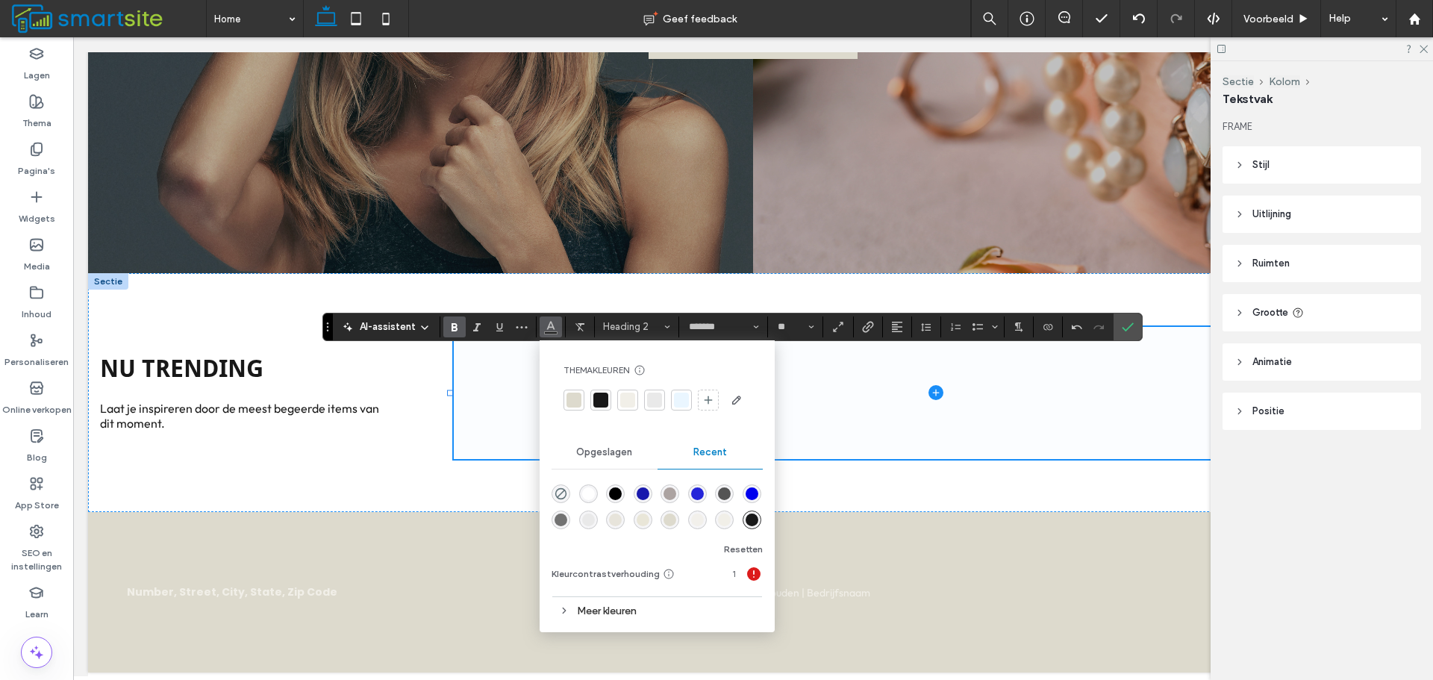
click at [570, 401] on div at bounding box center [573, 399] width 15 height 15
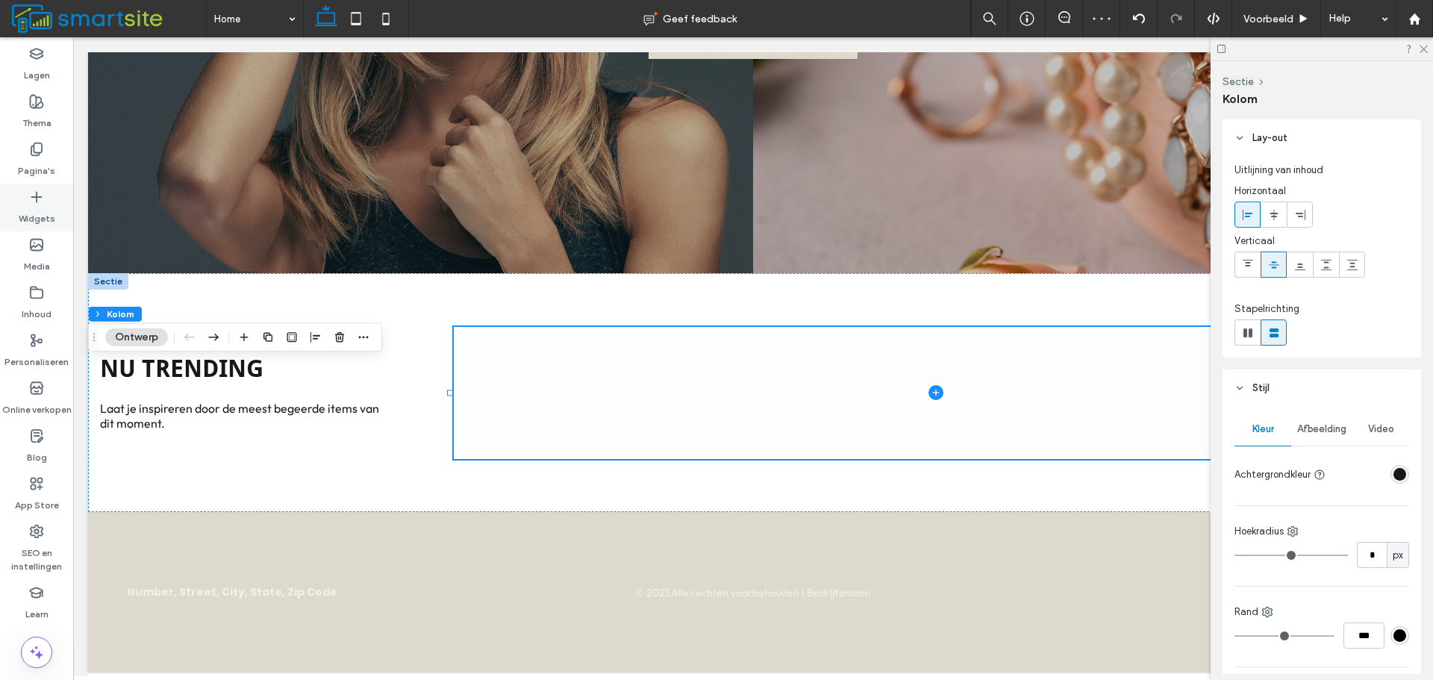
click at [28, 205] on label "Widgets" at bounding box center [37, 214] width 37 height 21
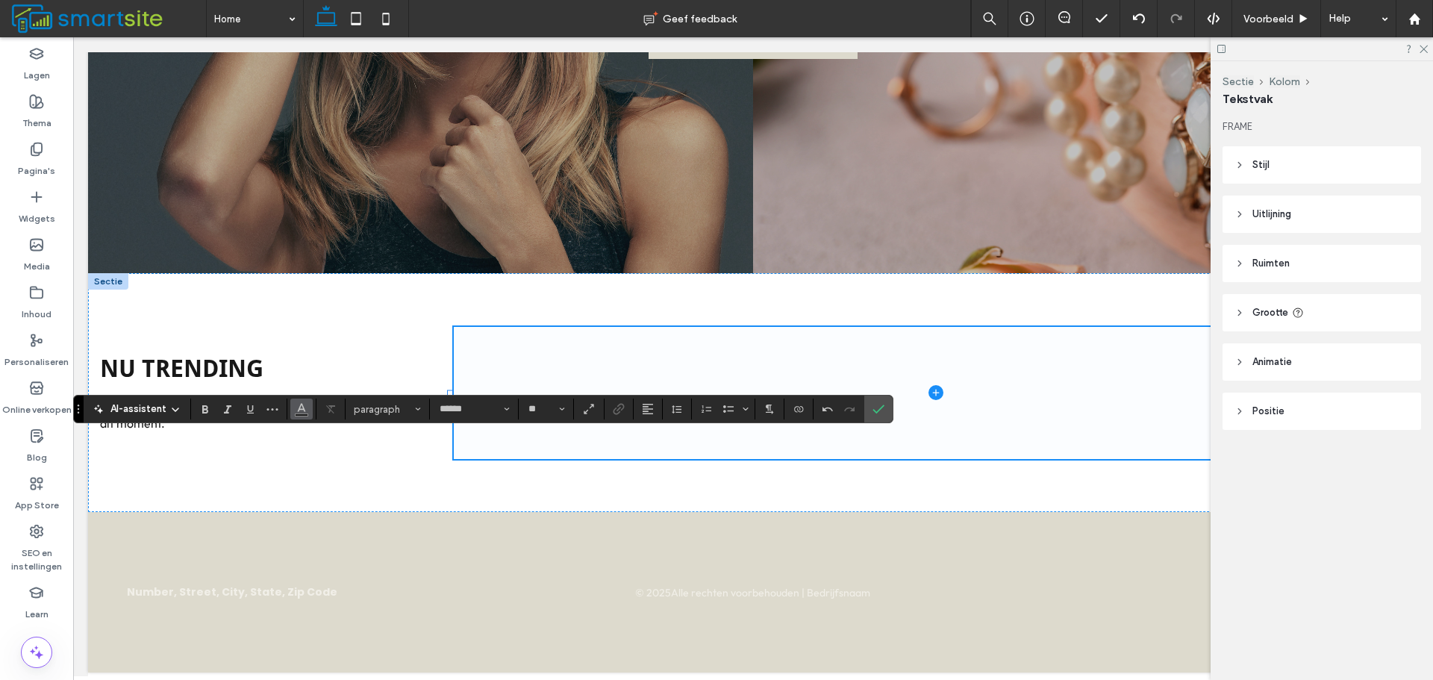
click at [307, 412] on button "Kleur" at bounding box center [301, 408] width 22 height 21
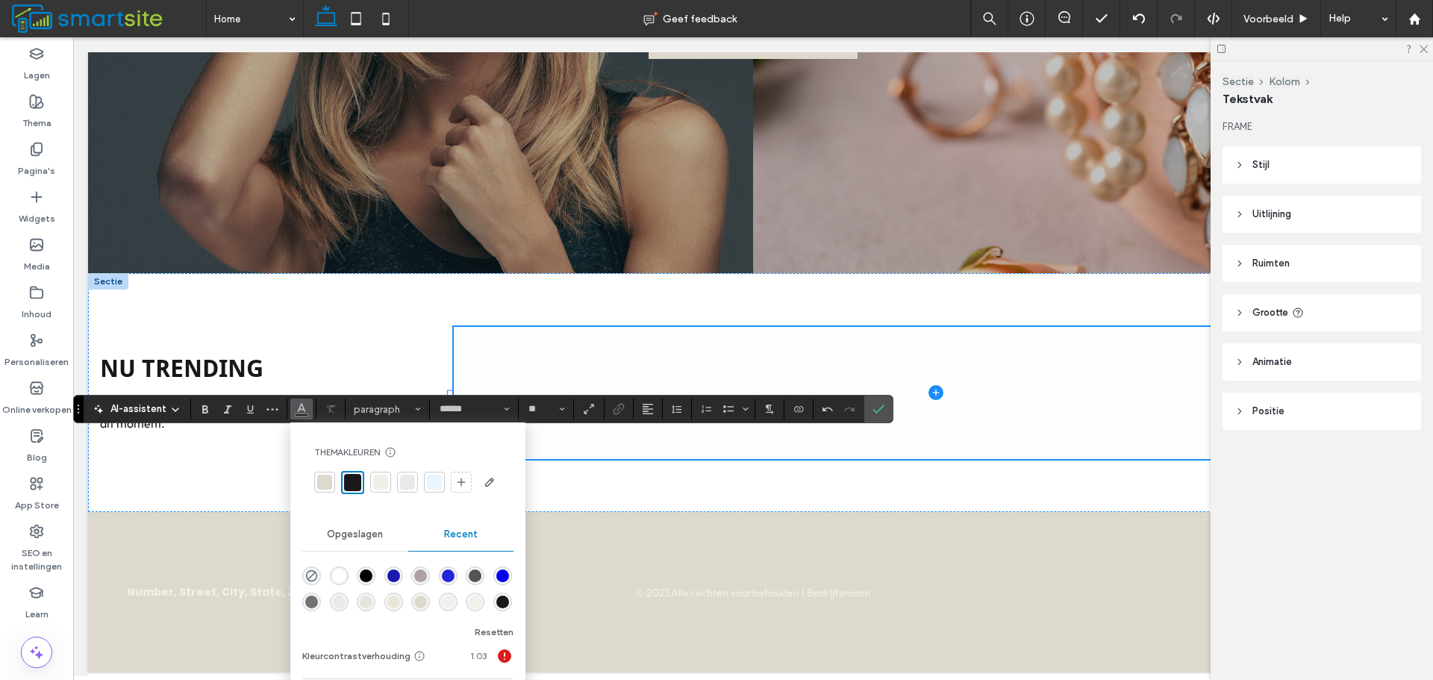
click at [330, 482] on div at bounding box center [324, 482] width 15 height 15
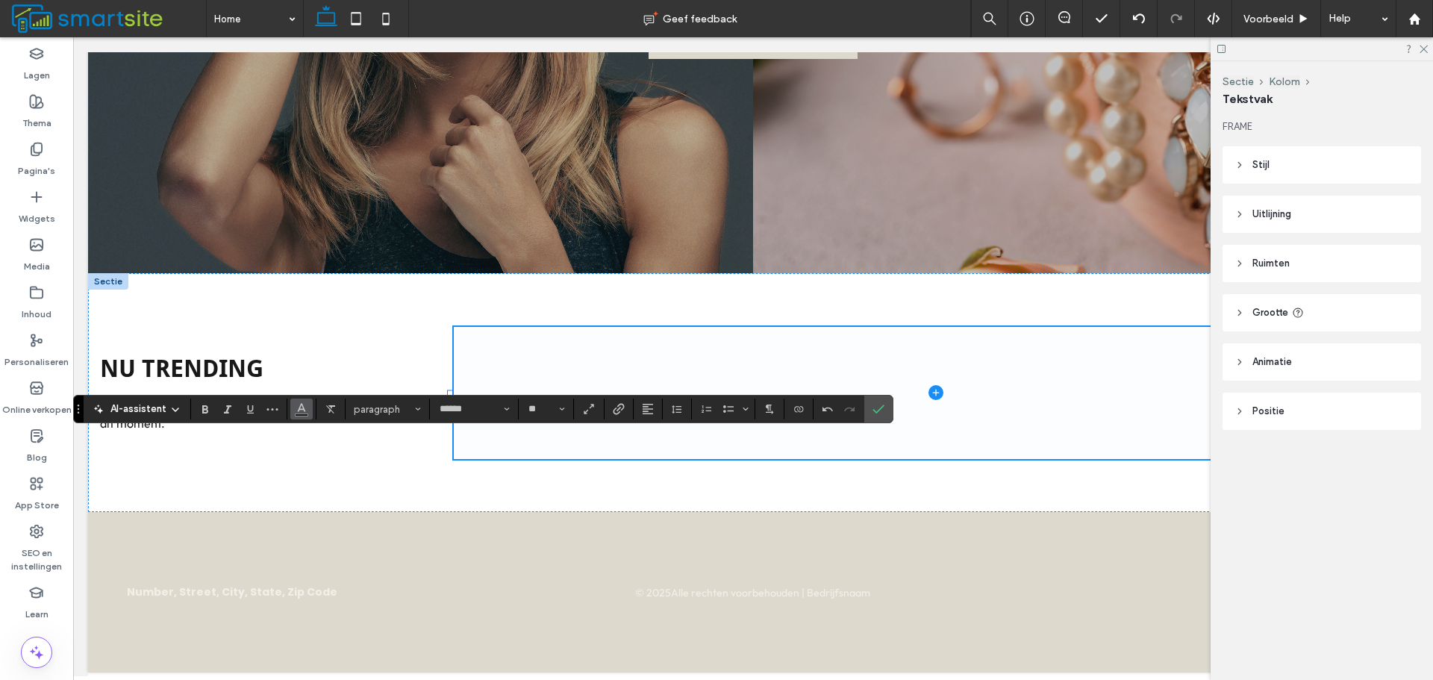
click at [295, 417] on span "Kleur" at bounding box center [301, 407] width 12 height 19
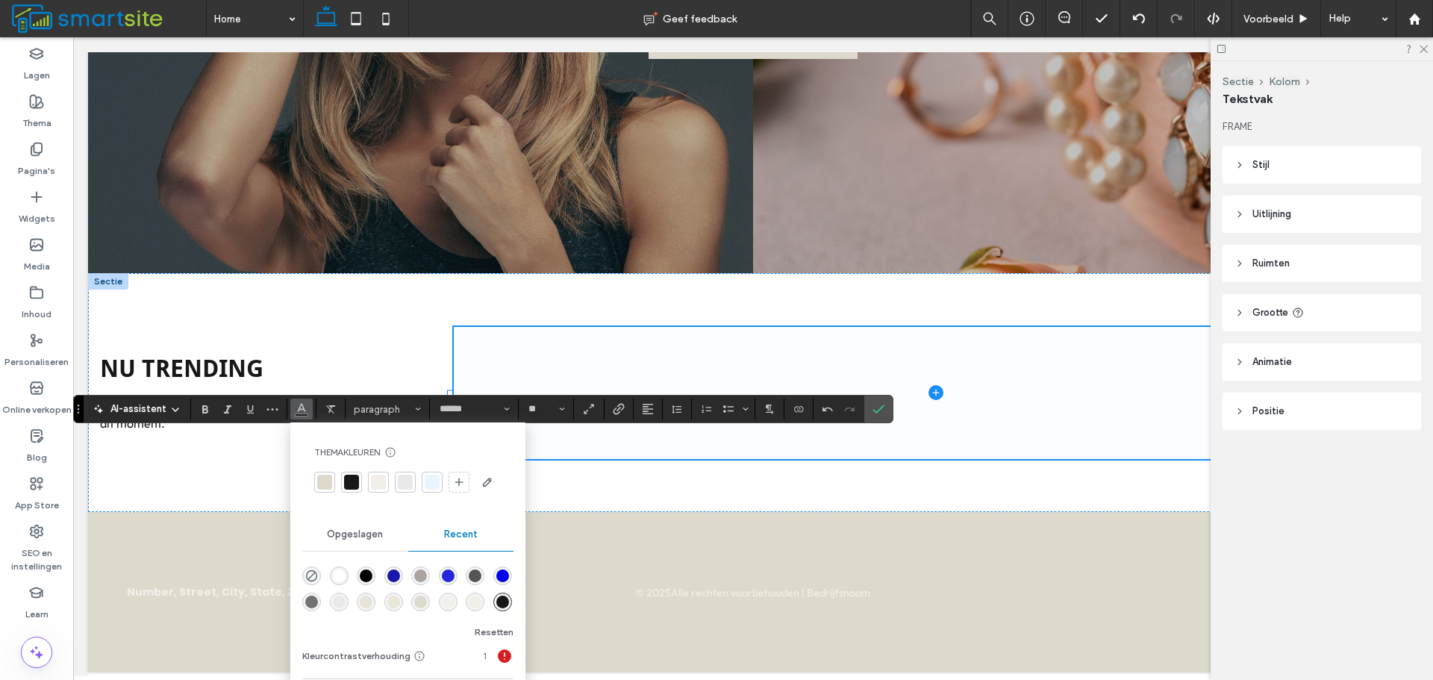
click at [323, 488] on div at bounding box center [324, 482] width 15 height 15
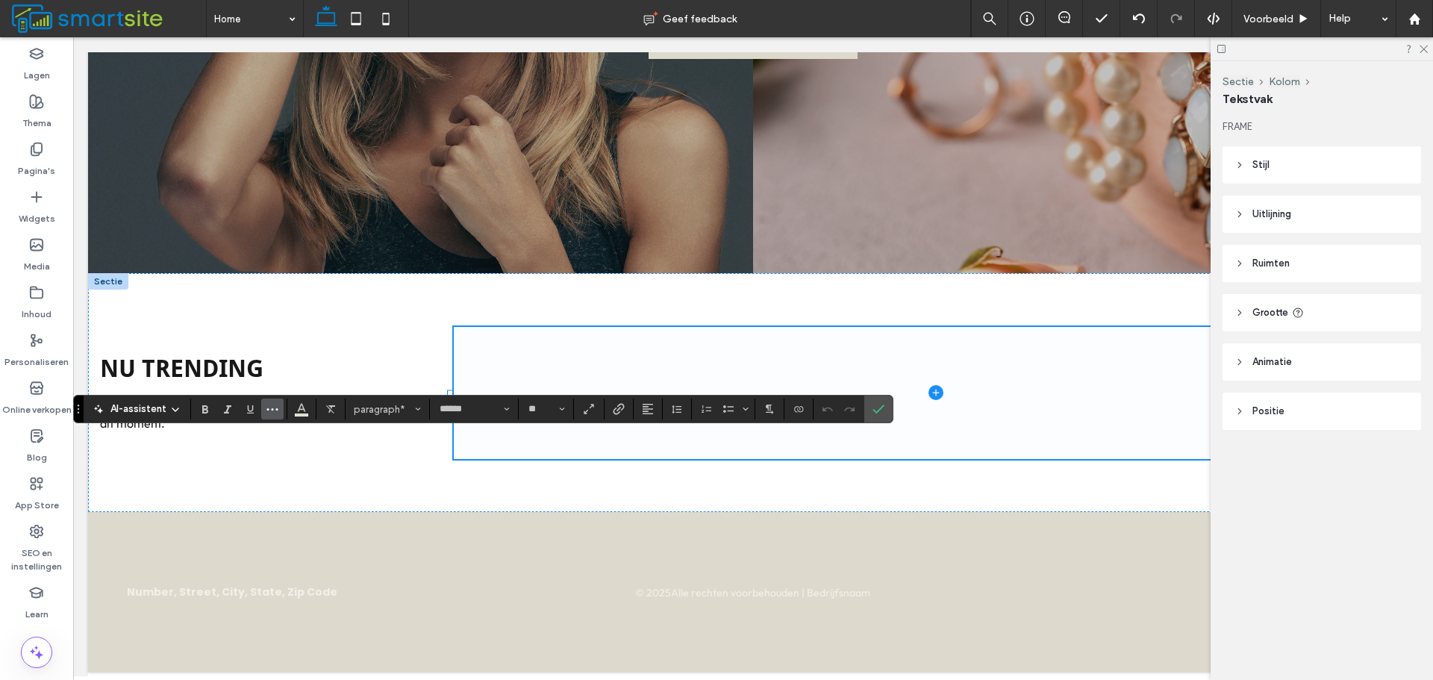
click at [267, 409] on use "Meer" at bounding box center [272, 409] width 11 height 2
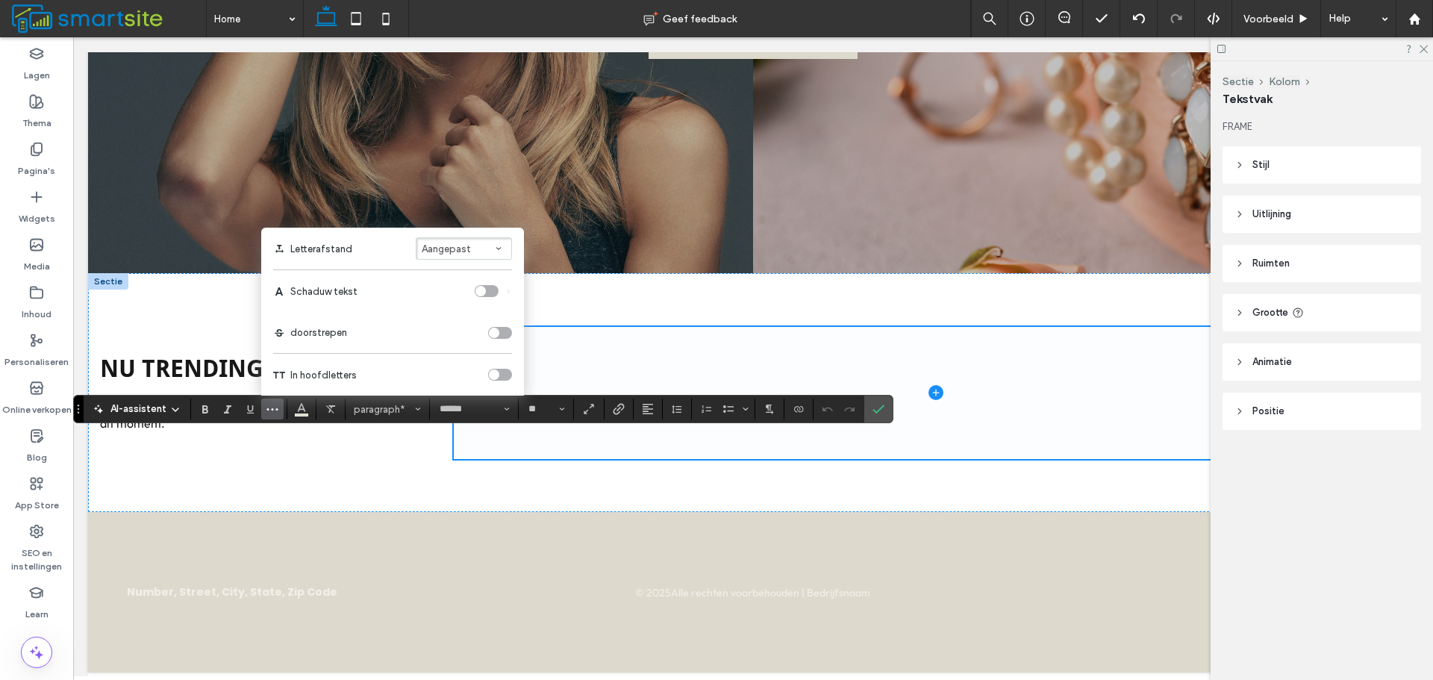
click at [497, 375] on div "toggle" at bounding box center [494, 374] width 10 height 10
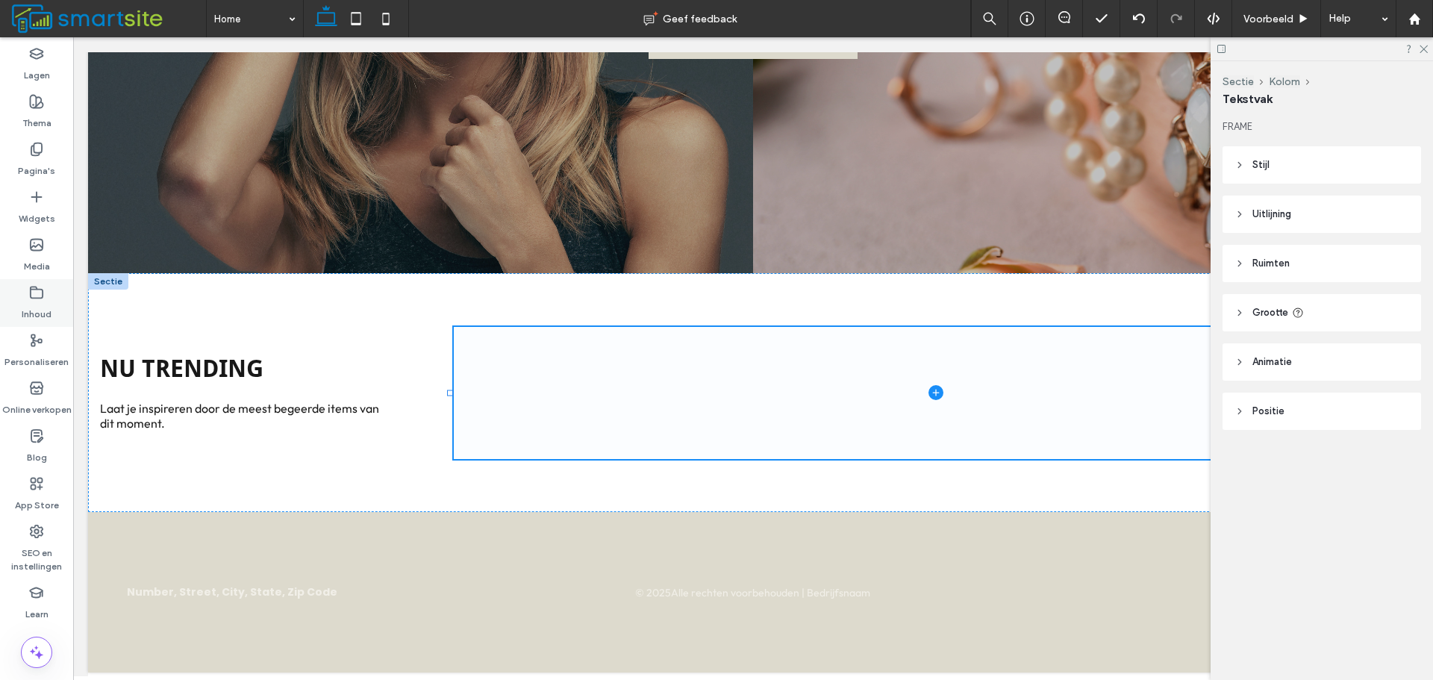
type input "**"
type input "****"
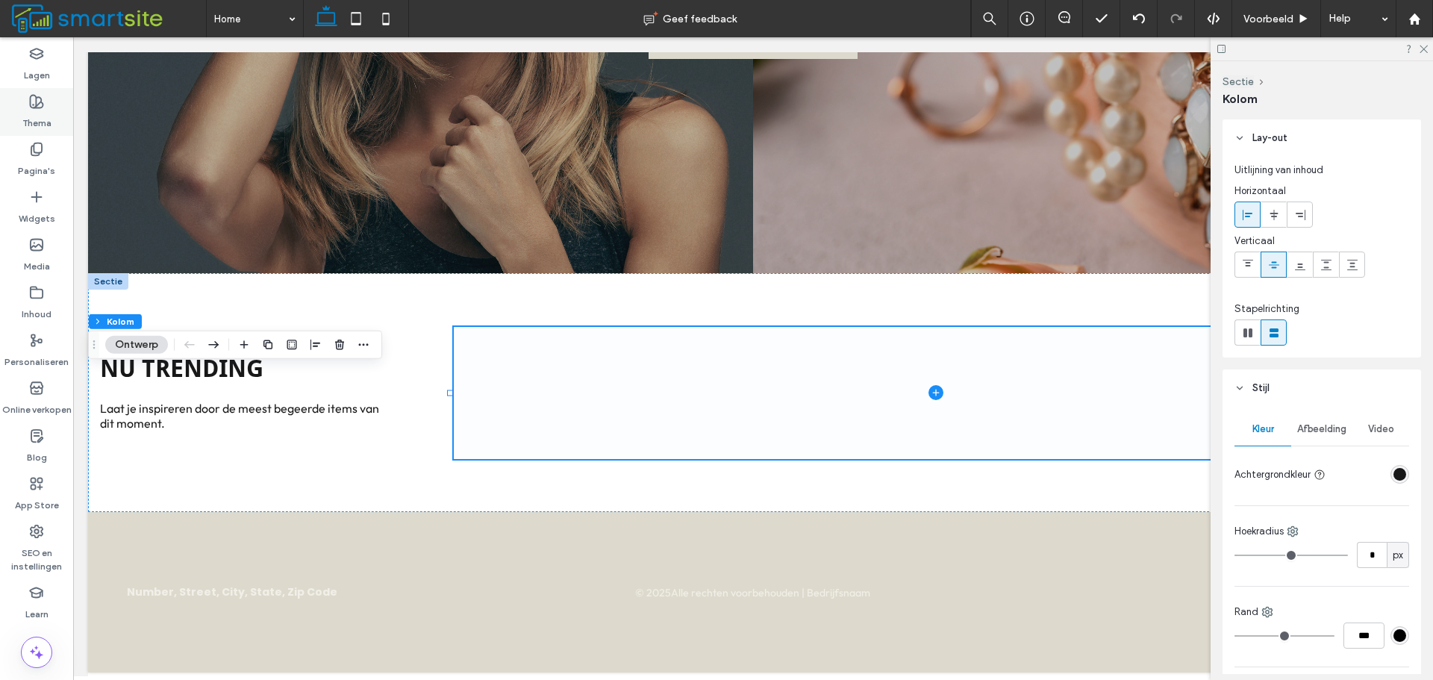
click at [51, 113] on div "Thema" at bounding box center [36, 112] width 73 height 48
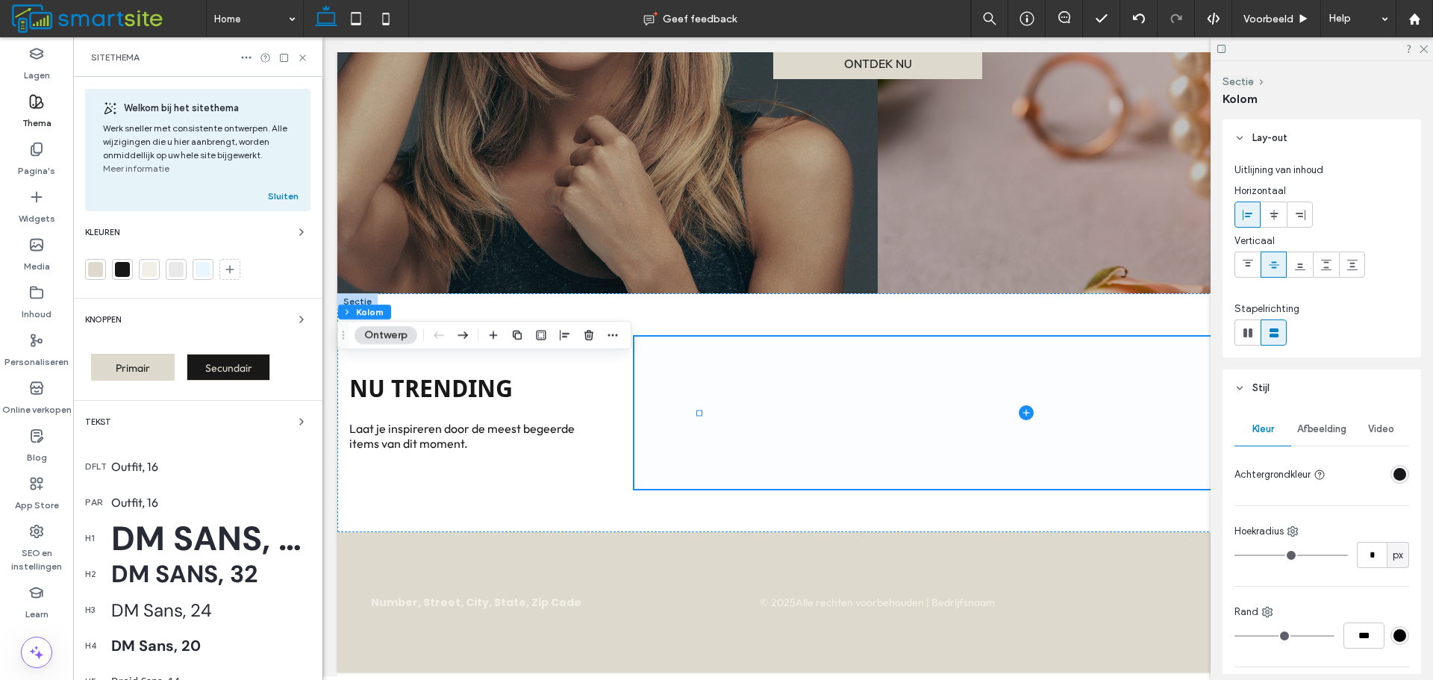
click at [187, 503] on div "Outfit, 16" at bounding box center [210, 502] width 199 height 15
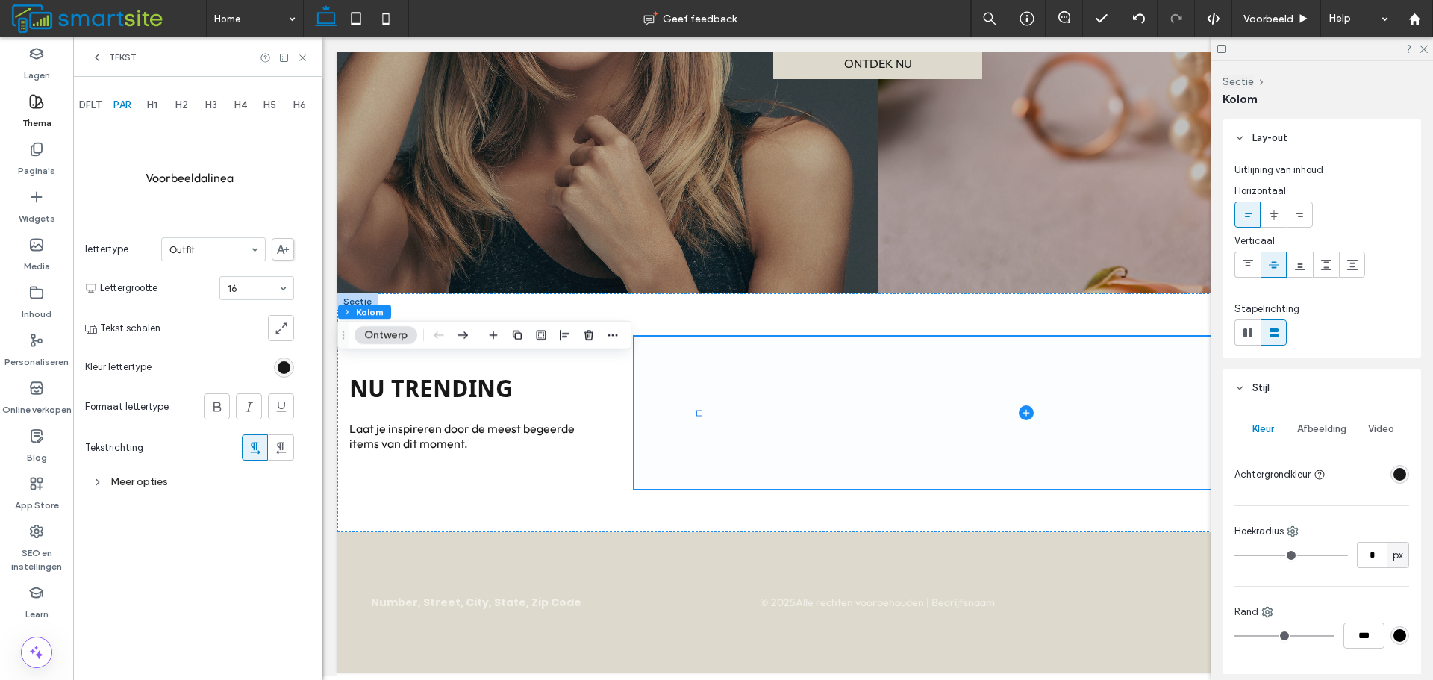
click at [200, 483] on div "Meer opties" at bounding box center [189, 482] width 209 height 20
click at [251, 549] on div "Single" at bounding box center [223, 552] width 141 height 22
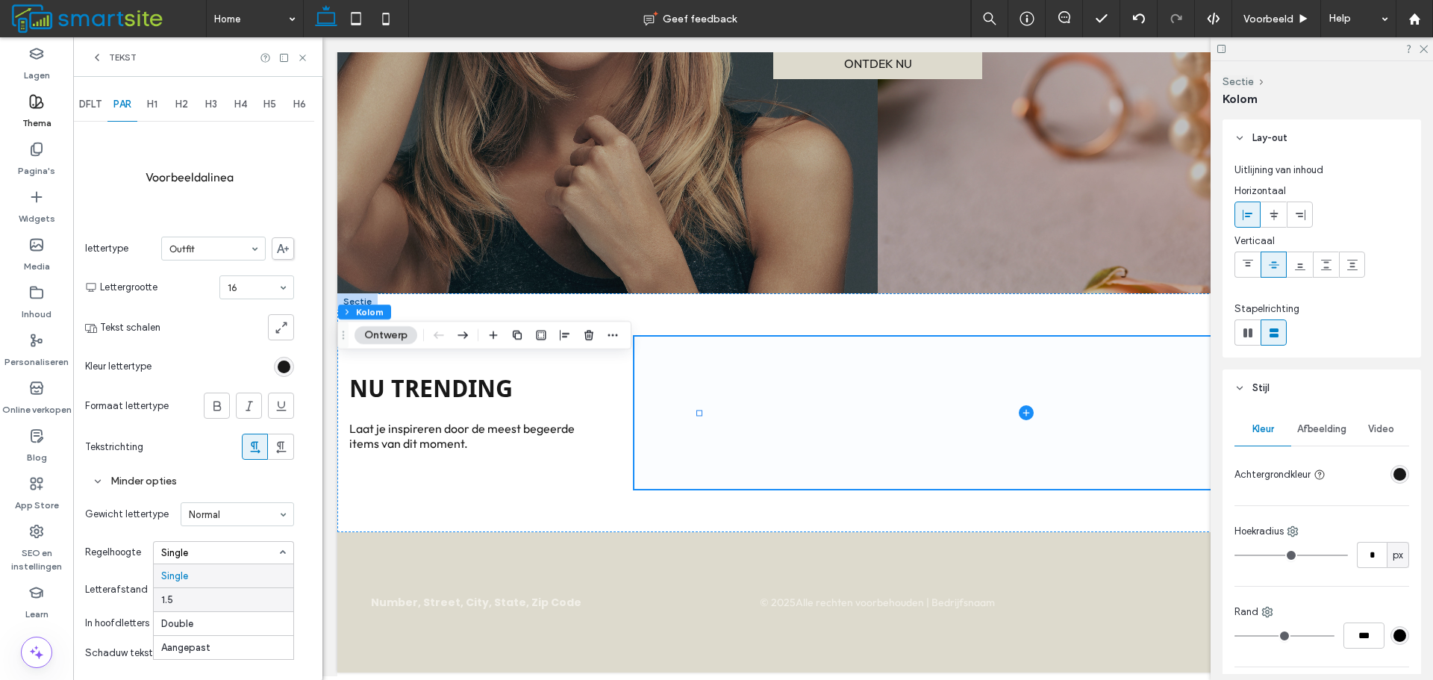
click at [224, 594] on div "1.5" at bounding box center [224, 599] width 140 height 24
click at [300, 55] on use at bounding box center [302, 57] width 6 height 6
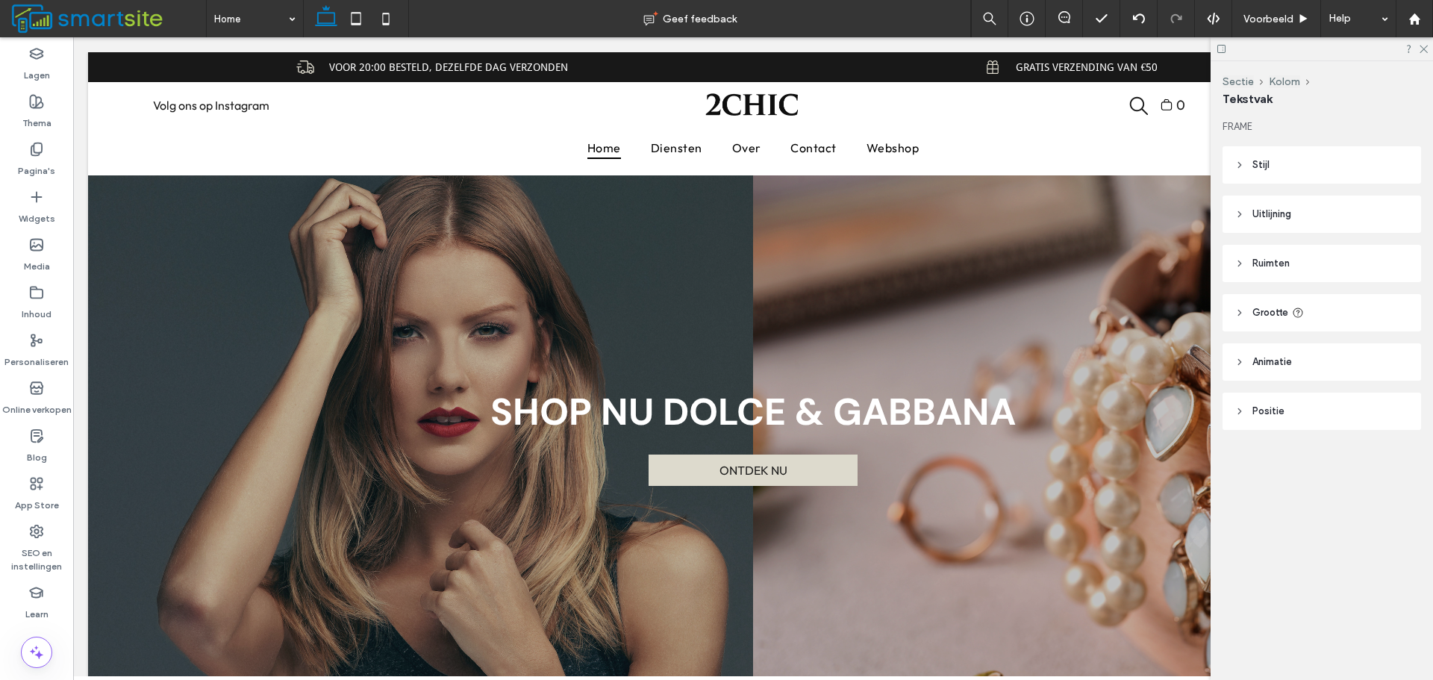
scroll to position [733, 0]
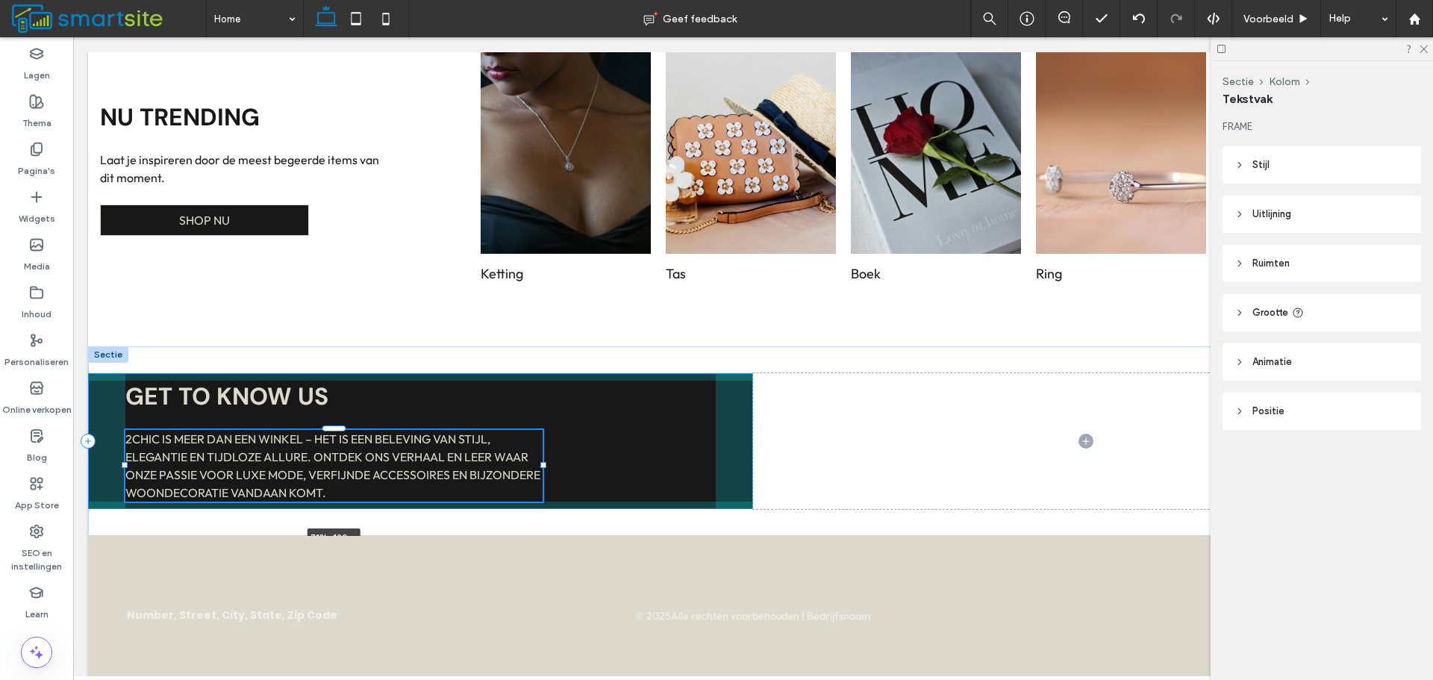
click at [544, 472] on div "GET TO KNOW US 2Chic is meer dan een winkel – het is een beleving van stijl, el…" at bounding box center [753, 440] width 1330 height 189
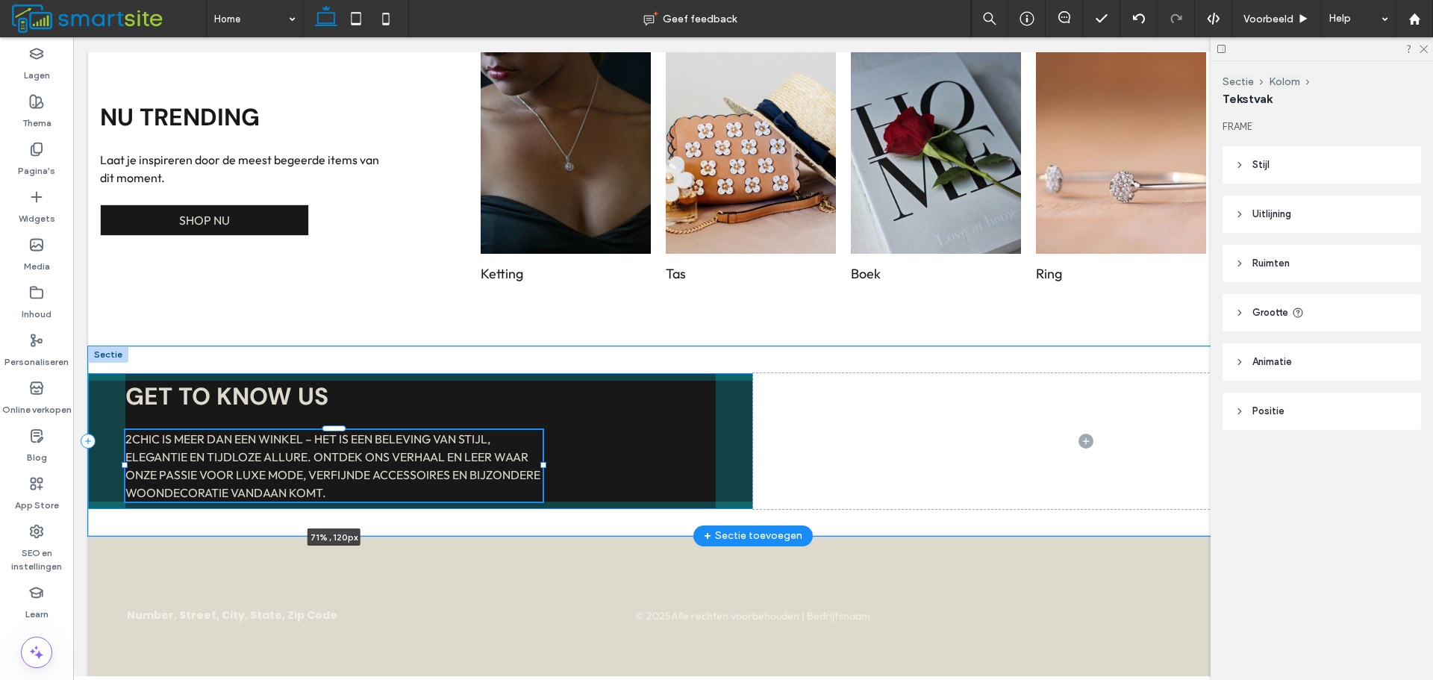
type input "**"
type input "****"
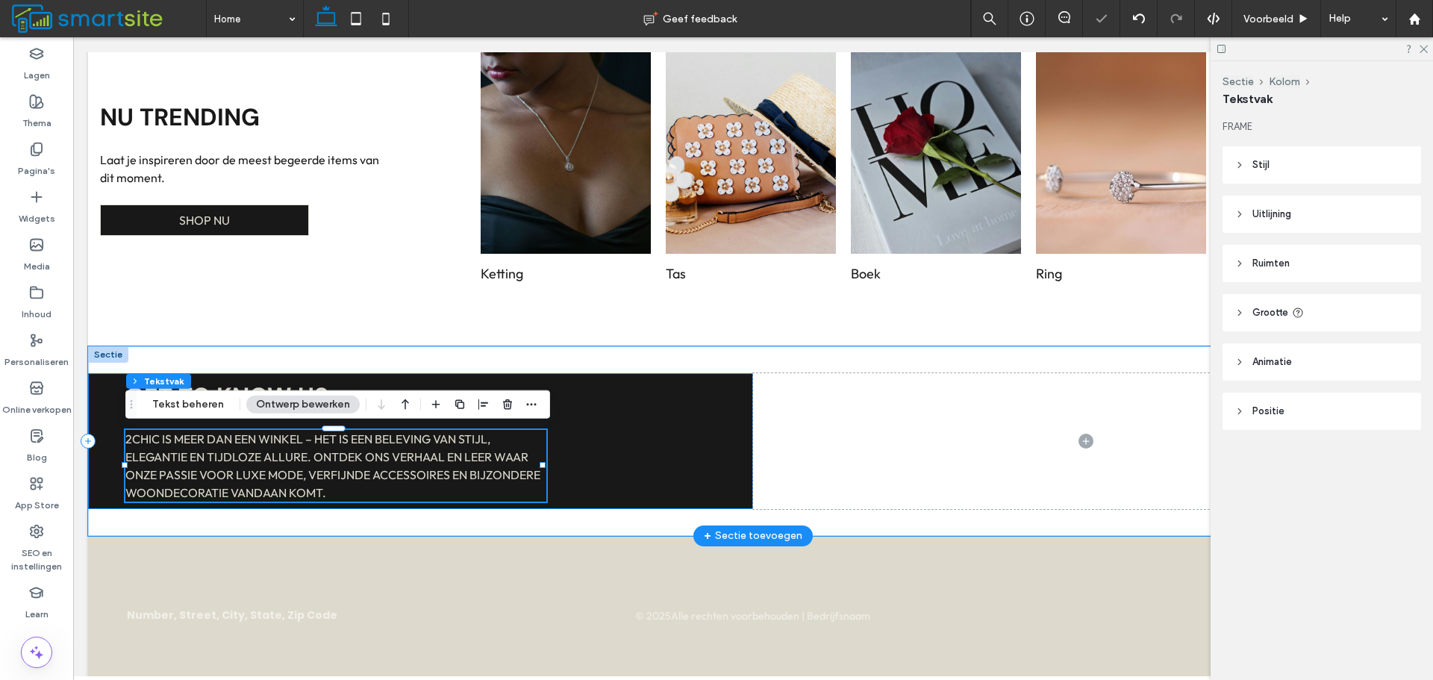
click at [630, 442] on div "GET TO KNOW US 2Chic is meer dan een winkel – het is een beleving van stijl, el…" at bounding box center [420, 441] width 665 height 136
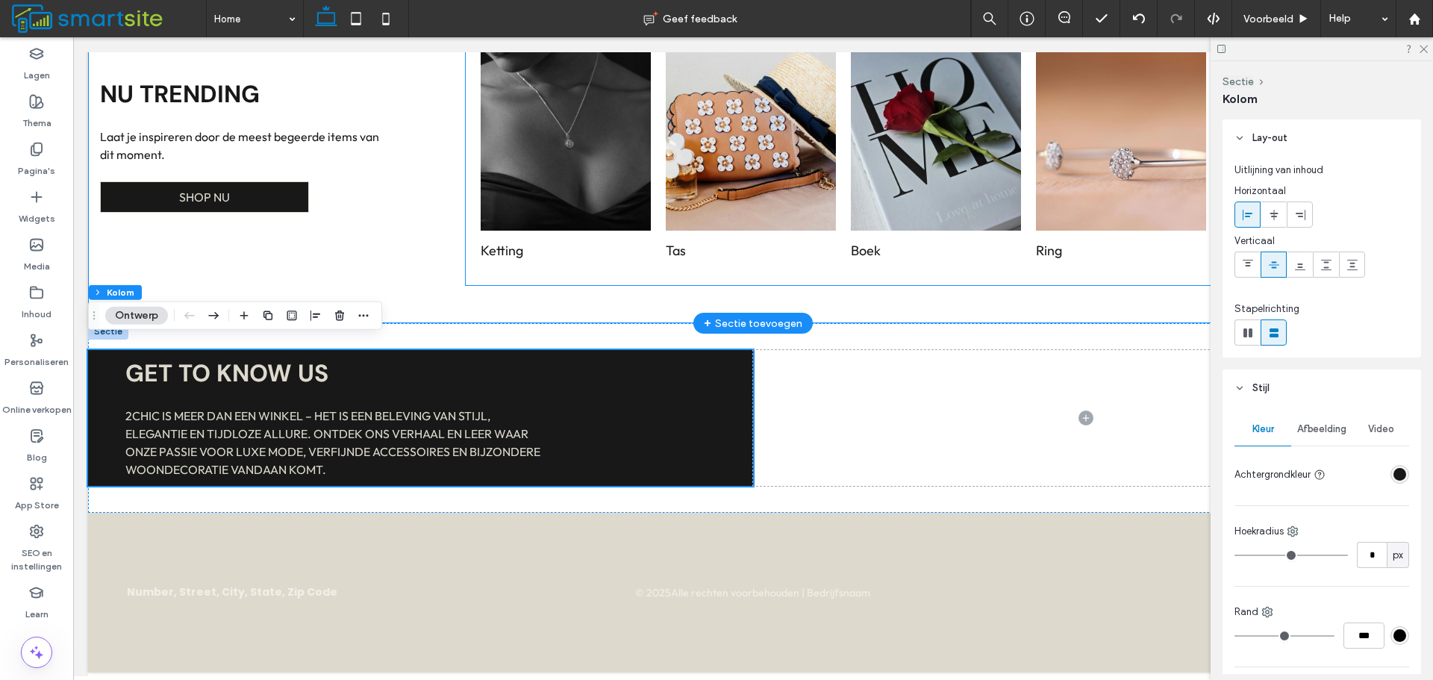
scroll to position [766, 0]
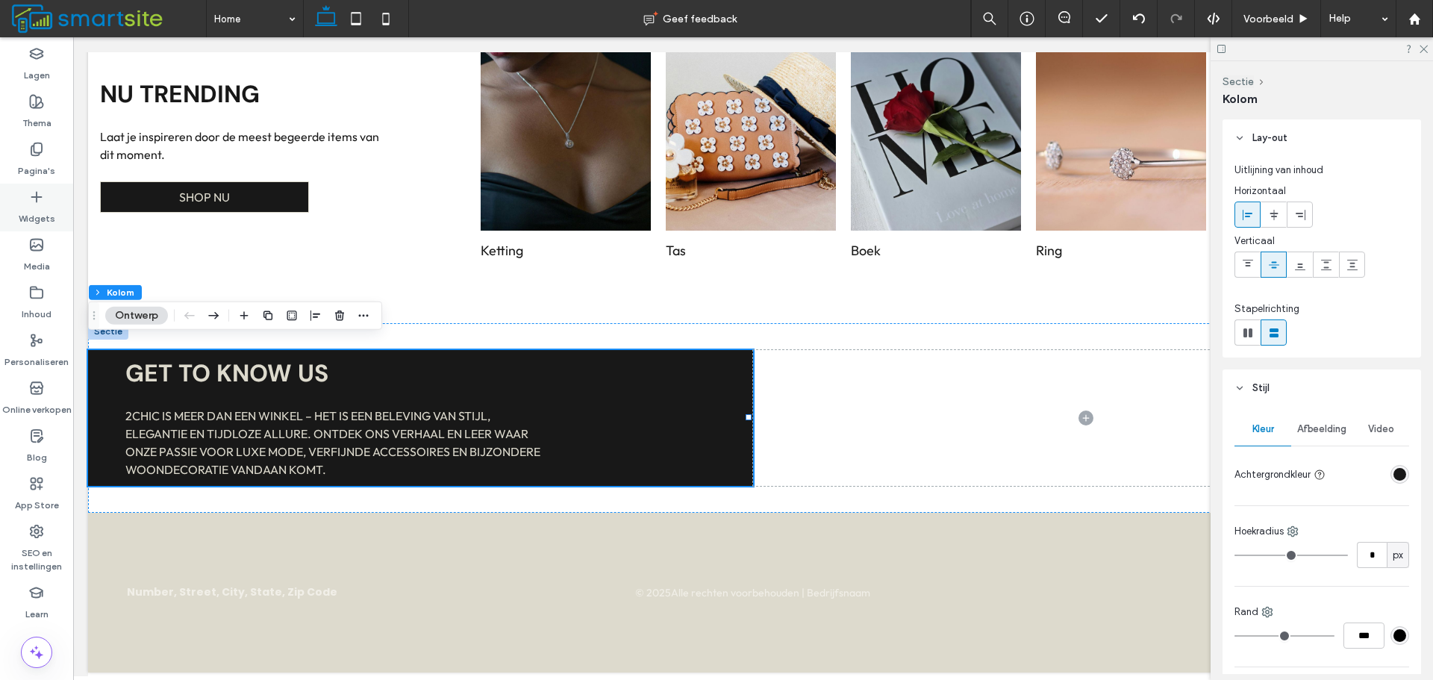
click at [49, 196] on div "Widgets" at bounding box center [36, 208] width 73 height 48
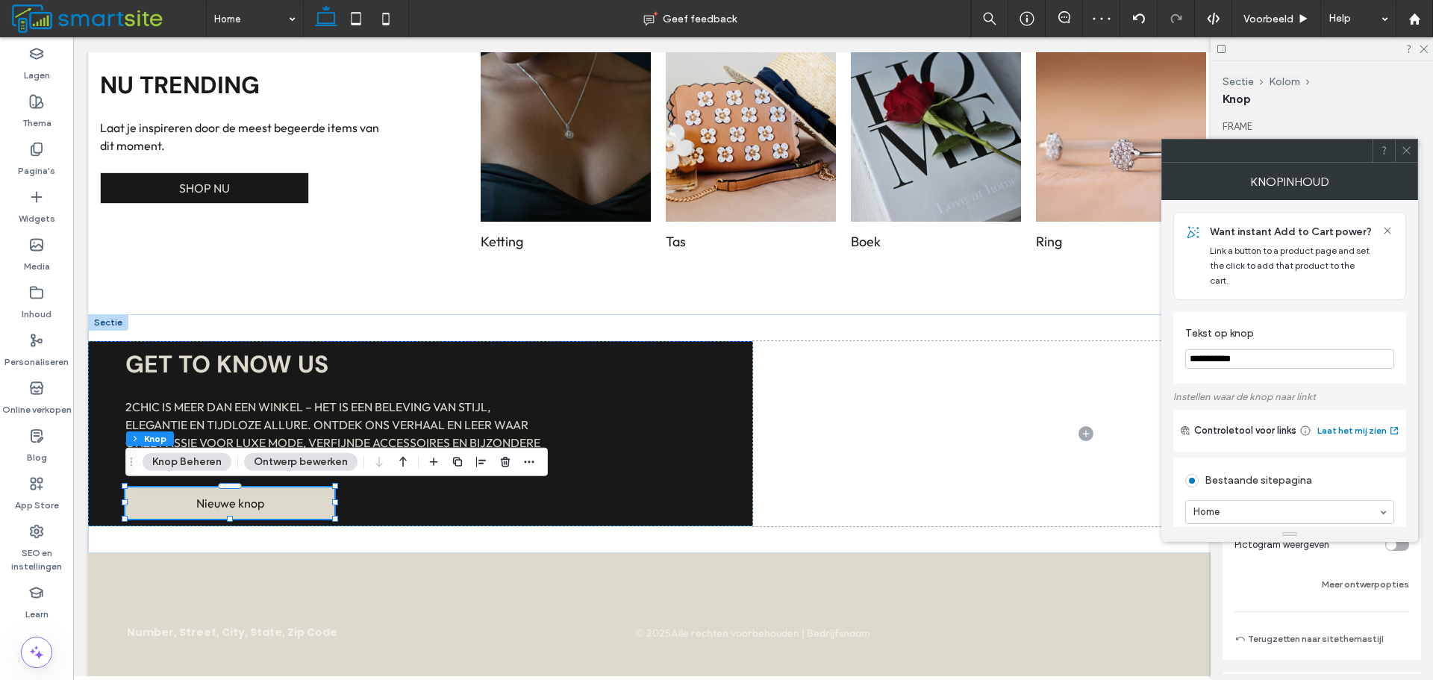
click at [1334, 349] on input "**********" at bounding box center [1289, 358] width 209 height 19
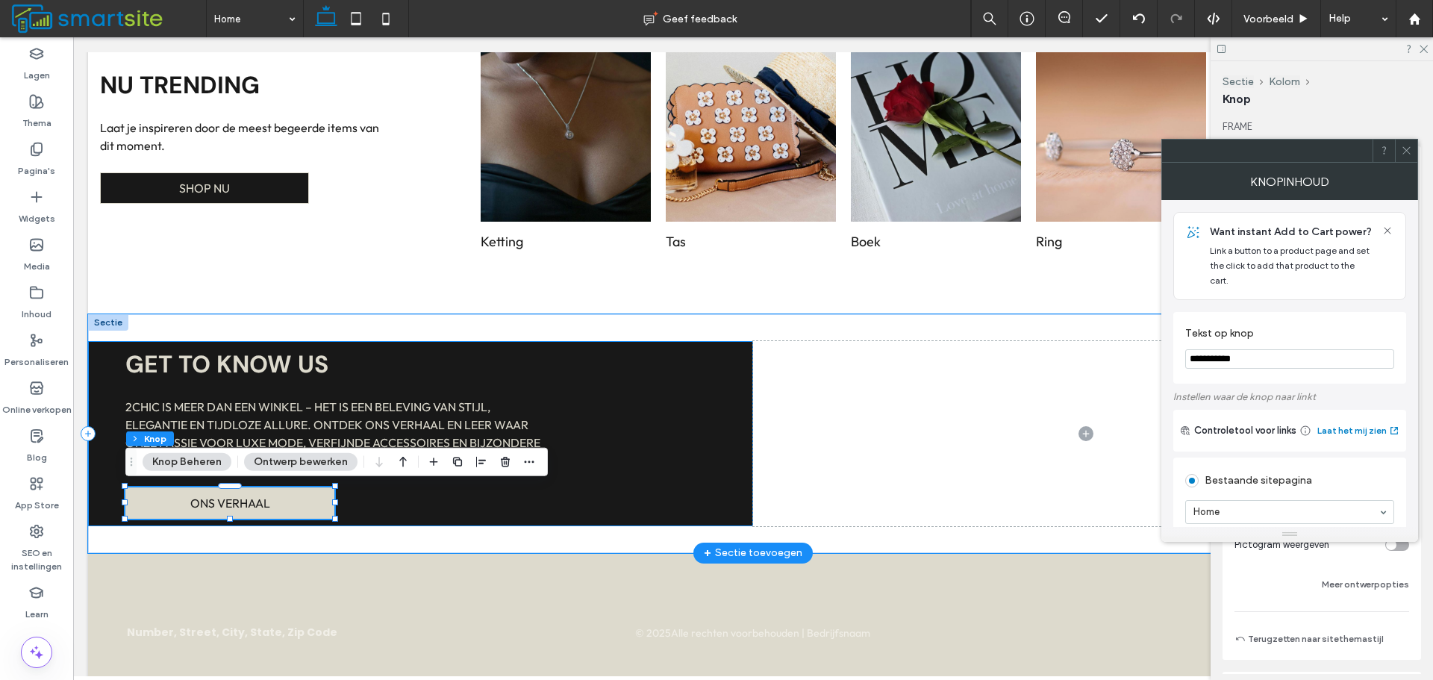
type input "**********"
click at [684, 412] on div "GET TO KNOW US 2Chic is meer dan een winkel – het is een beleving van stijl, el…" at bounding box center [420, 433] width 665 height 185
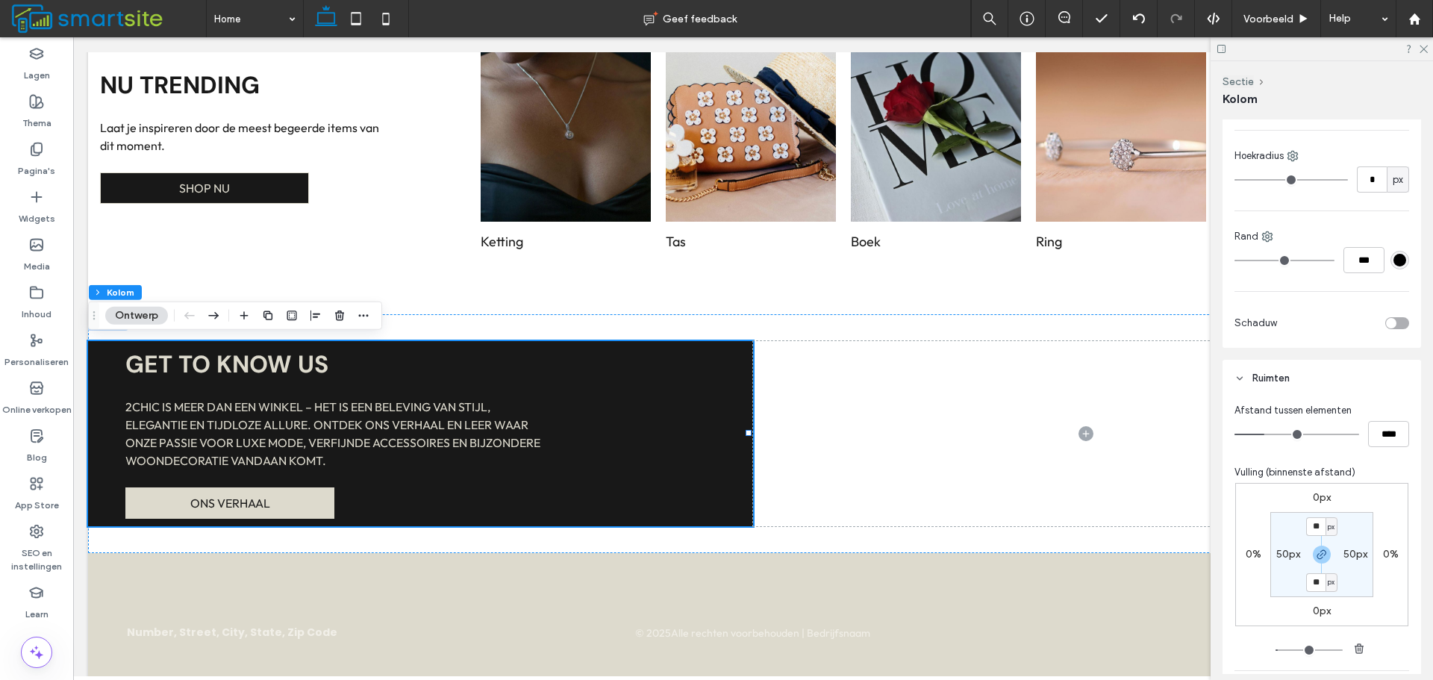
scroll to position [448, 0]
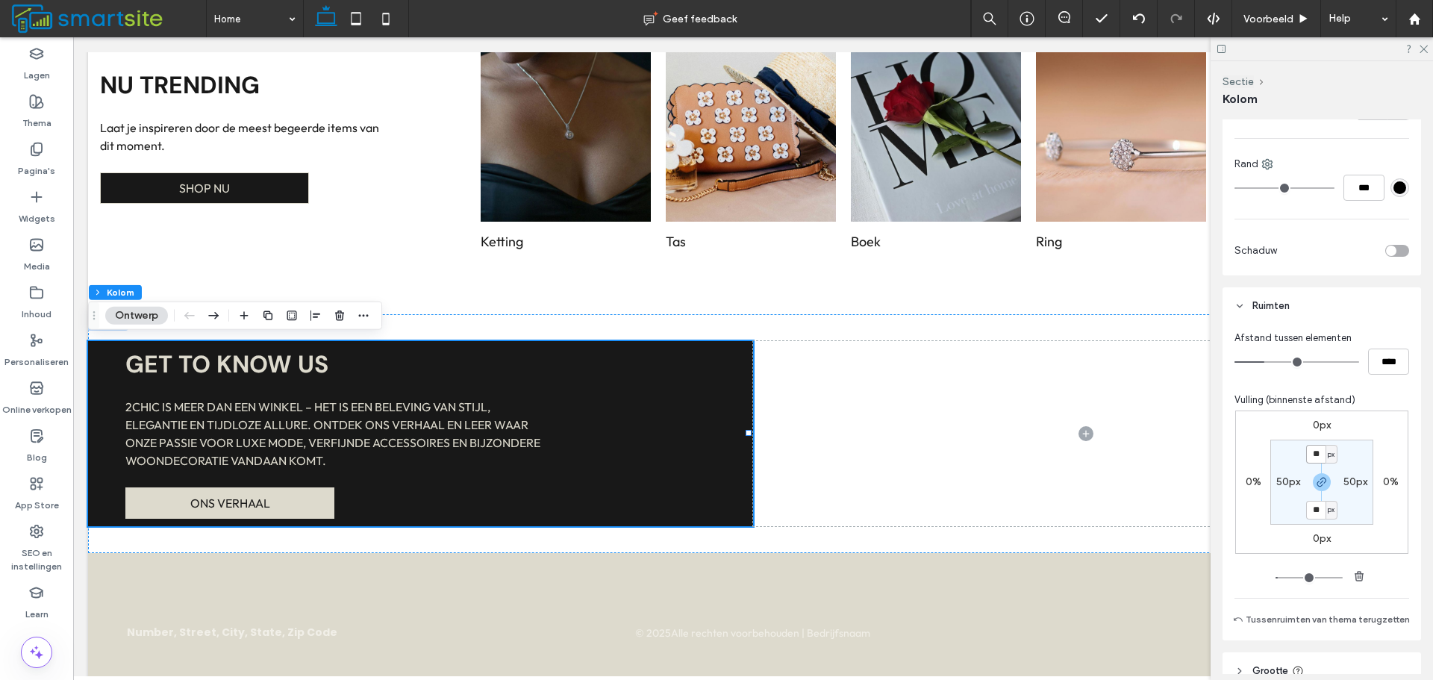
click at [1306, 450] on input "**" at bounding box center [1315, 454] width 19 height 19
type input "***"
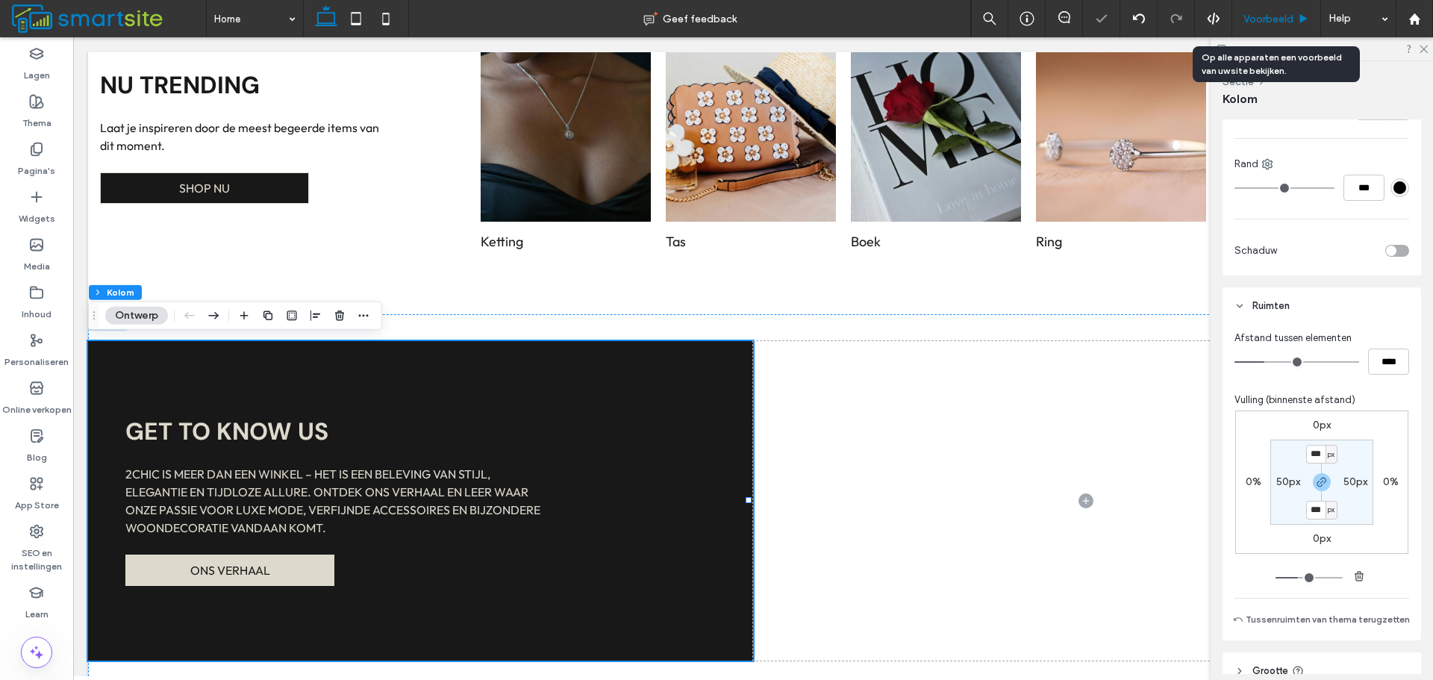
click at [1289, 19] on span "Voorbeeld" at bounding box center [1268, 19] width 50 height 13
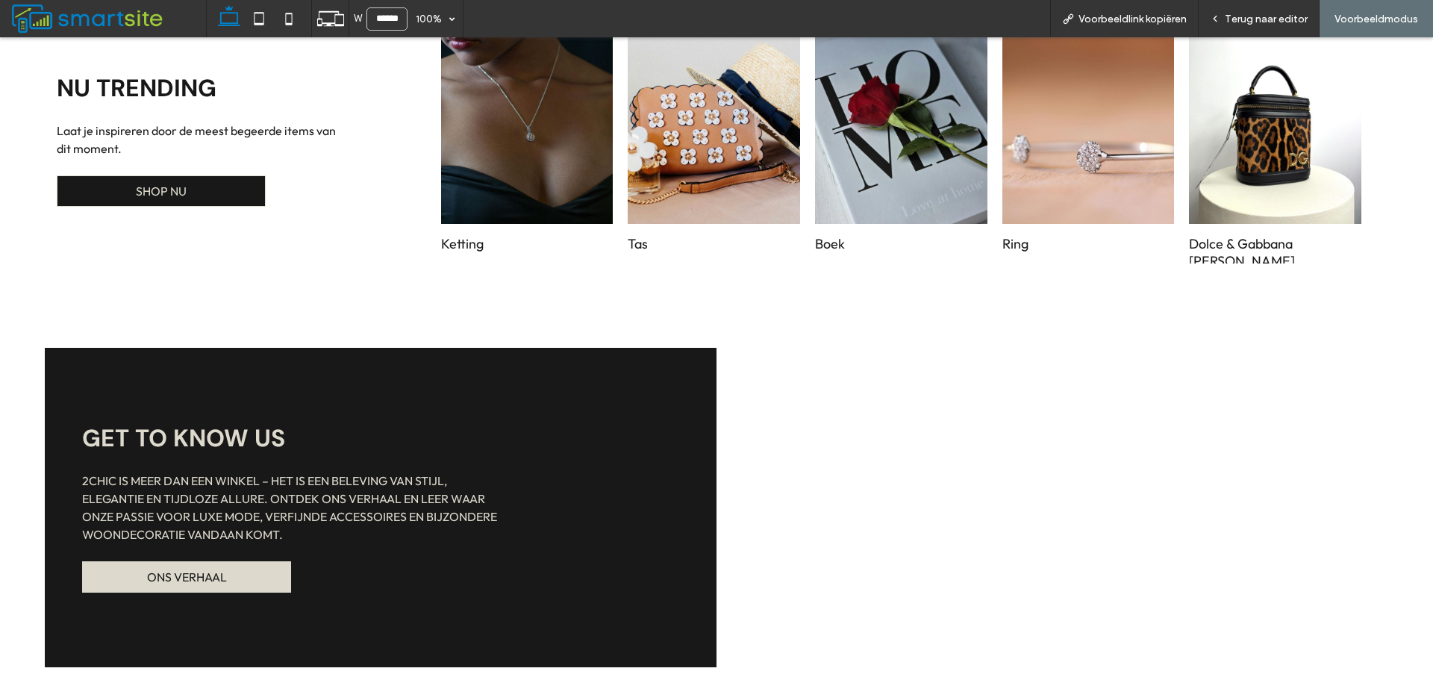
scroll to position [754, 0]
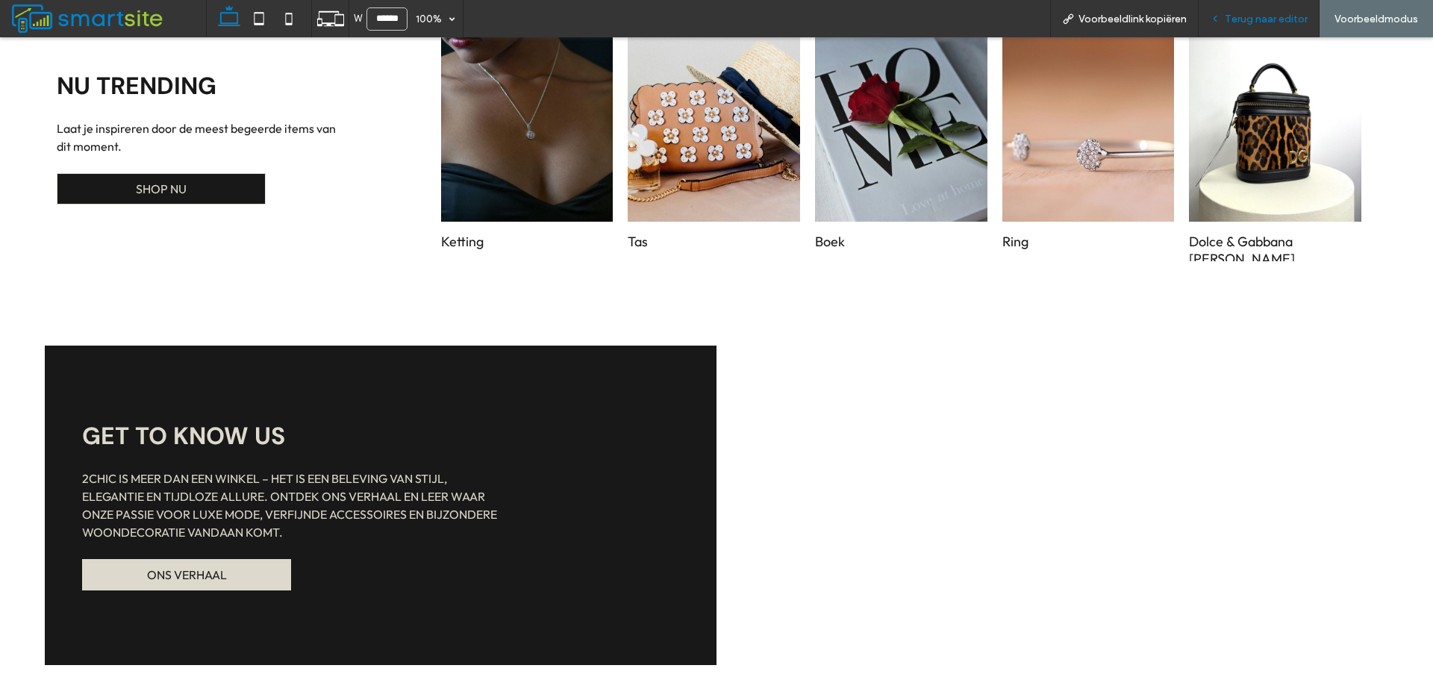
click at [1289, 19] on span "Terug naar editor" at bounding box center [1265, 19] width 83 height 13
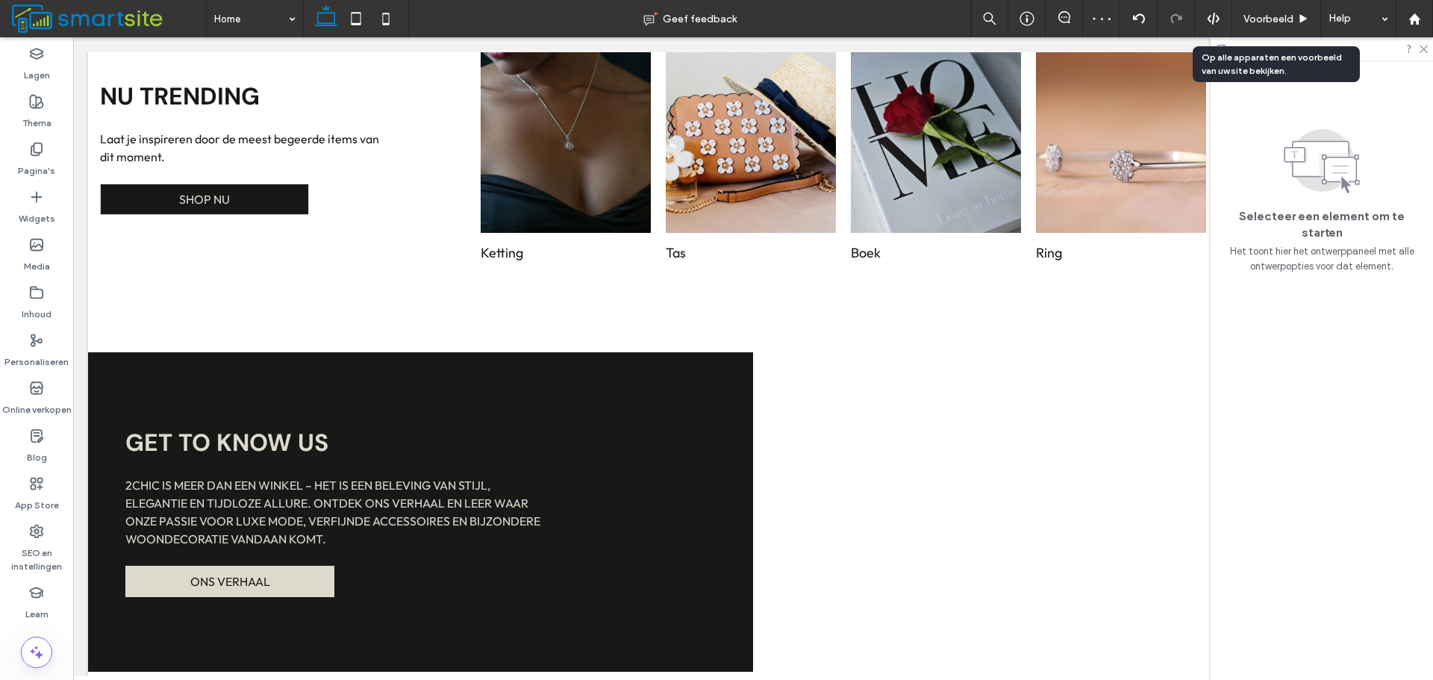
scroll to position [766, 0]
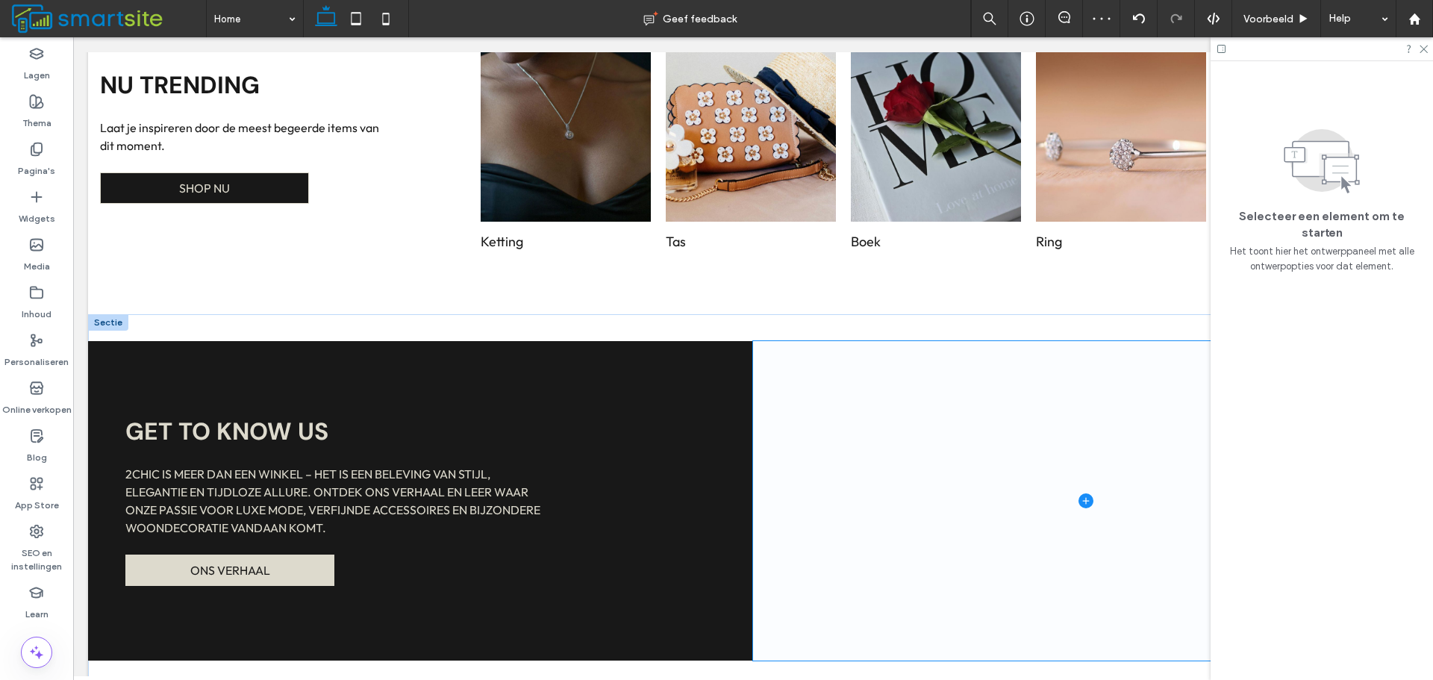
click at [959, 472] on span at bounding box center [1085, 500] width 665 height 319
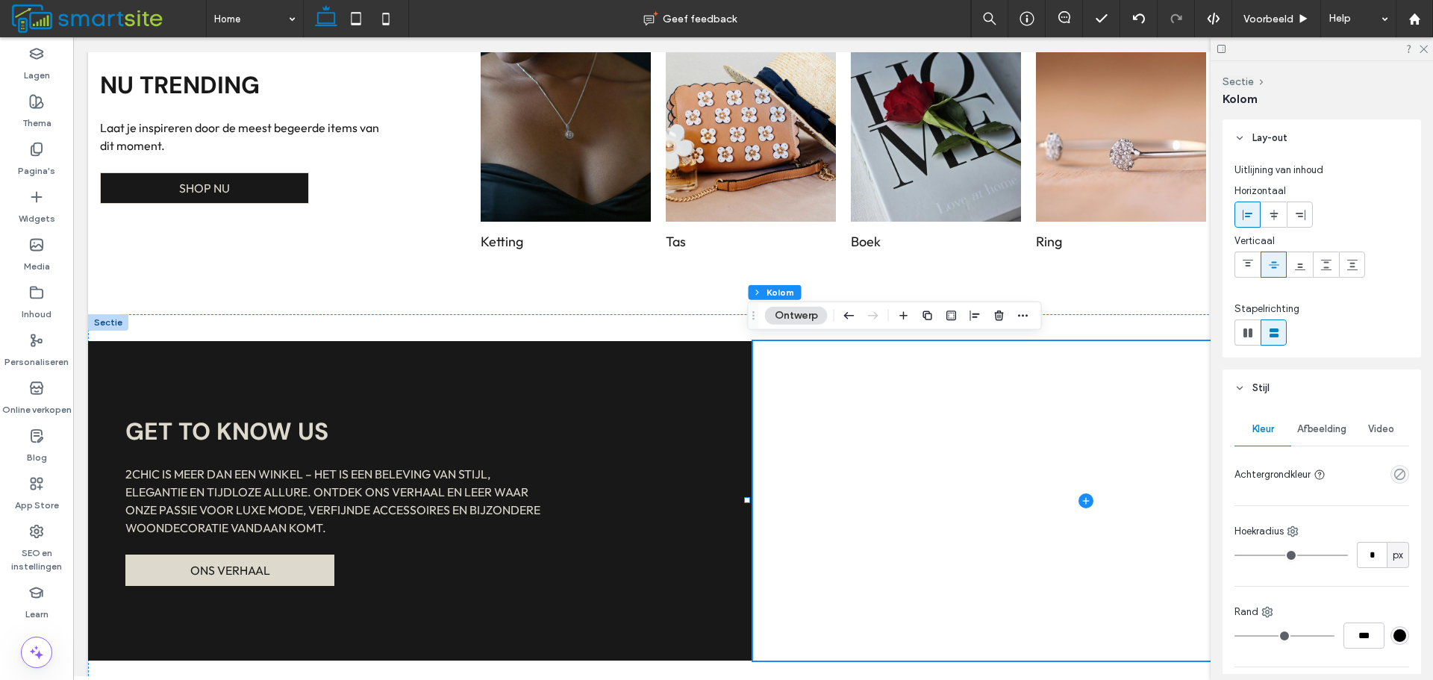
click at [1334, 432] on span "Afbeelding" at bounding box center [1321, 429] width 49 height 12
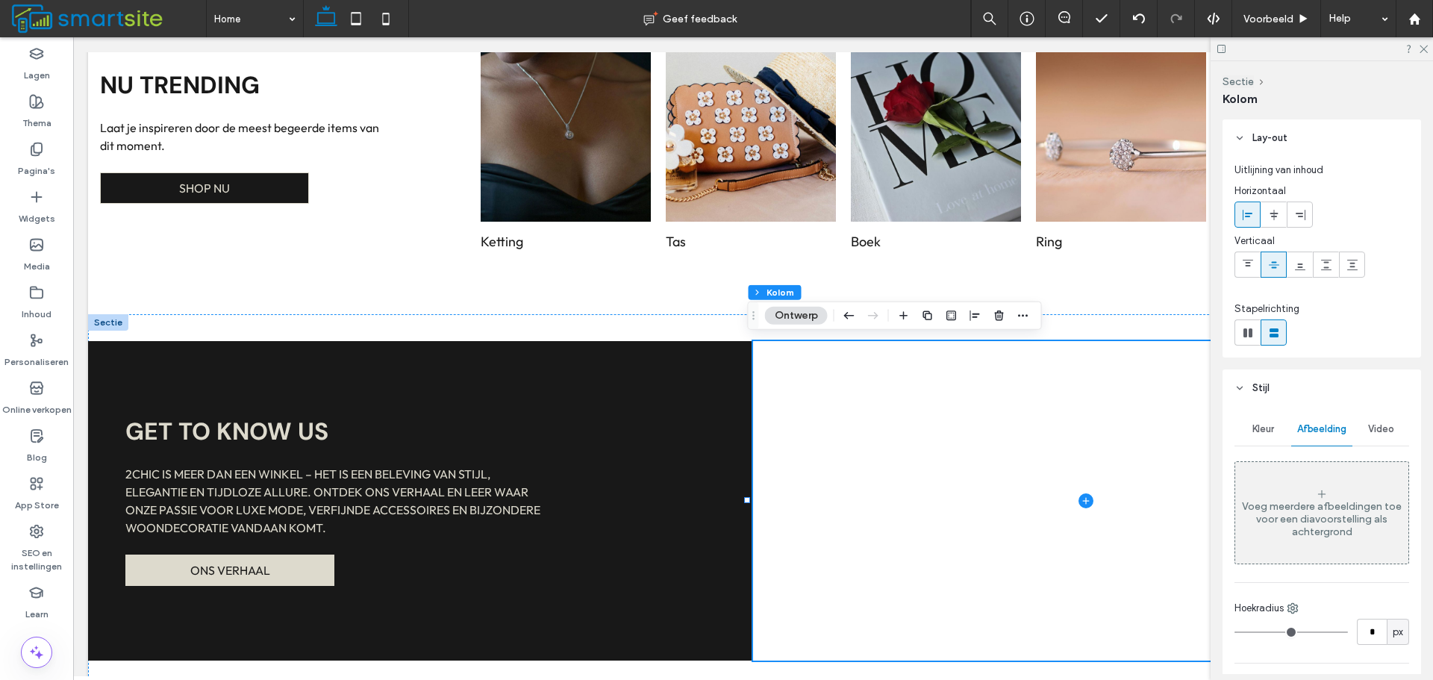
click at [1341, 493] on div "Voeg meerdere afbeeldingen toe voor een diavoorstelling als achtergrond" at bounding box center [1321, 512] width 173 height 98
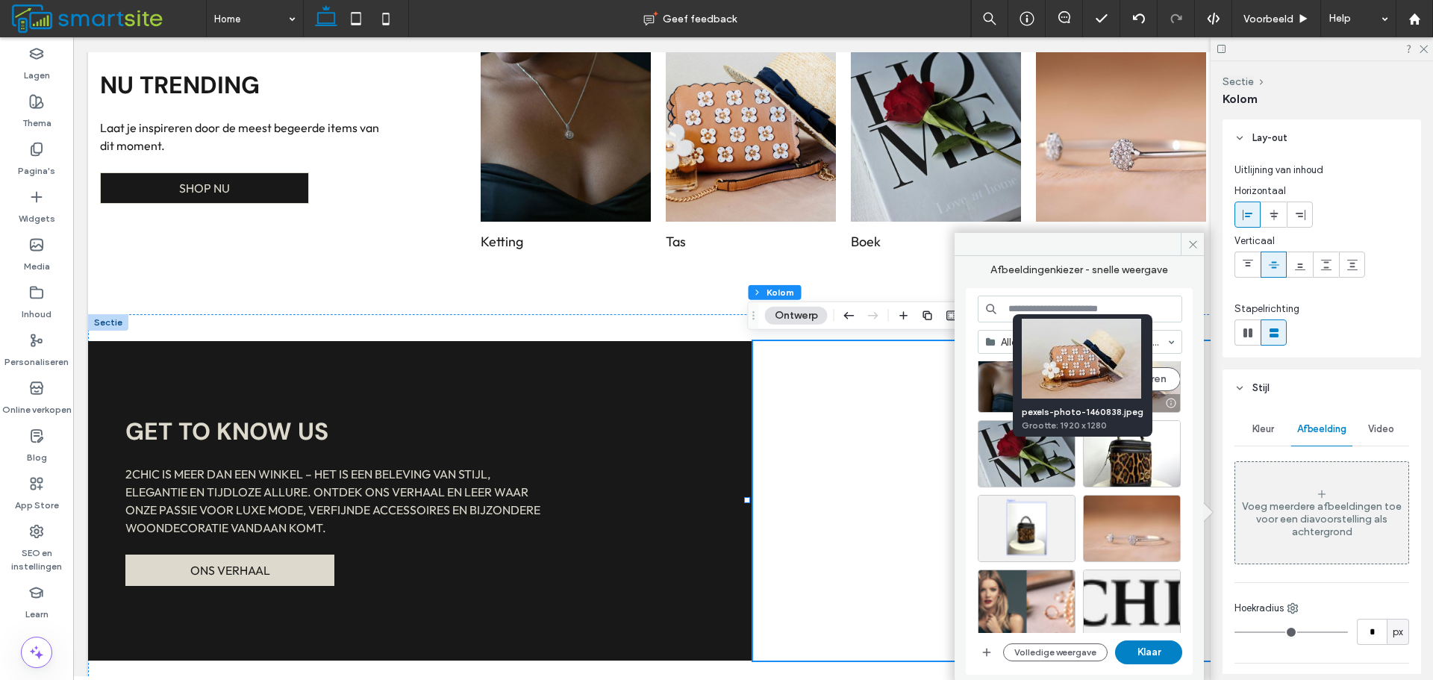
scroll to position [75, 0]
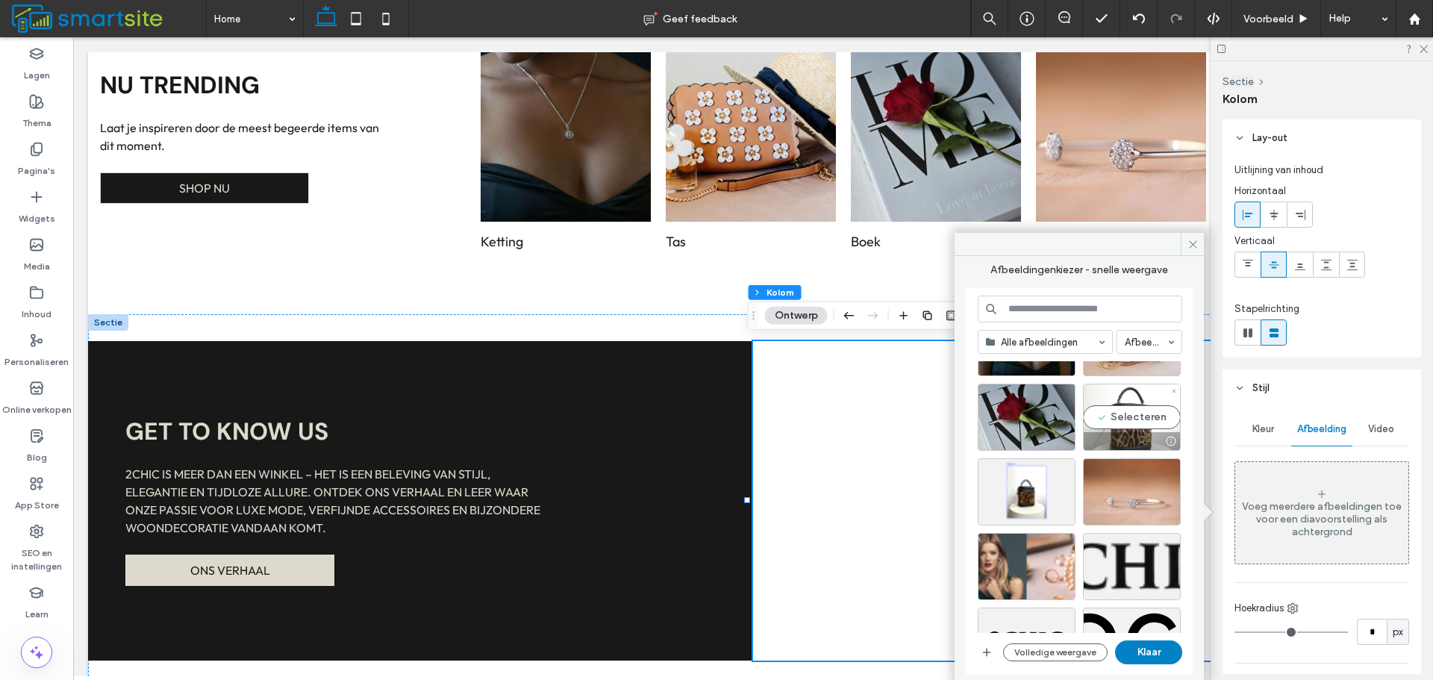
click at [1154, 419] on div "Selecteren" at bounding box center [1132, 417] width 98 height 67
click at [1171, 653] on button "Klaar" at bounding box center [1148, 652] width 67 height 24
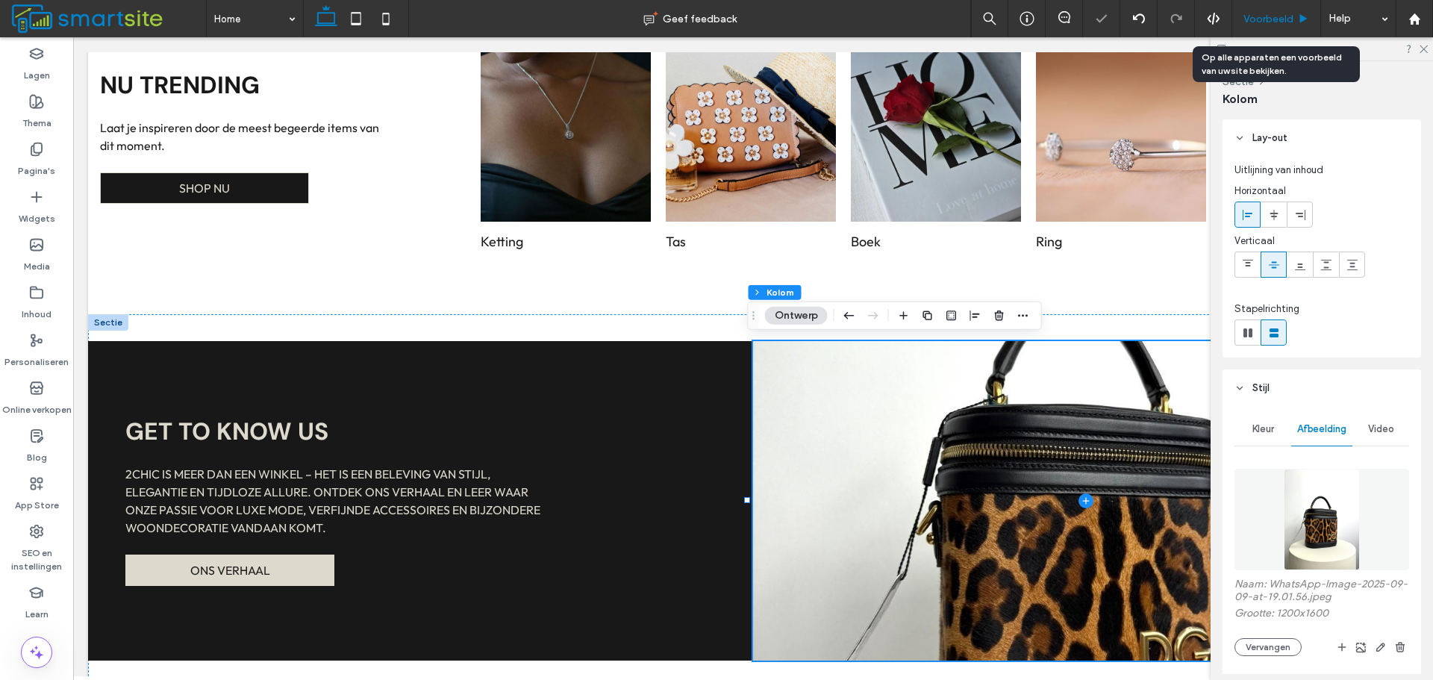
click at [1260, 15] on span "Voorbeeld" at bounding box center [1268, 19] width 50 height 13
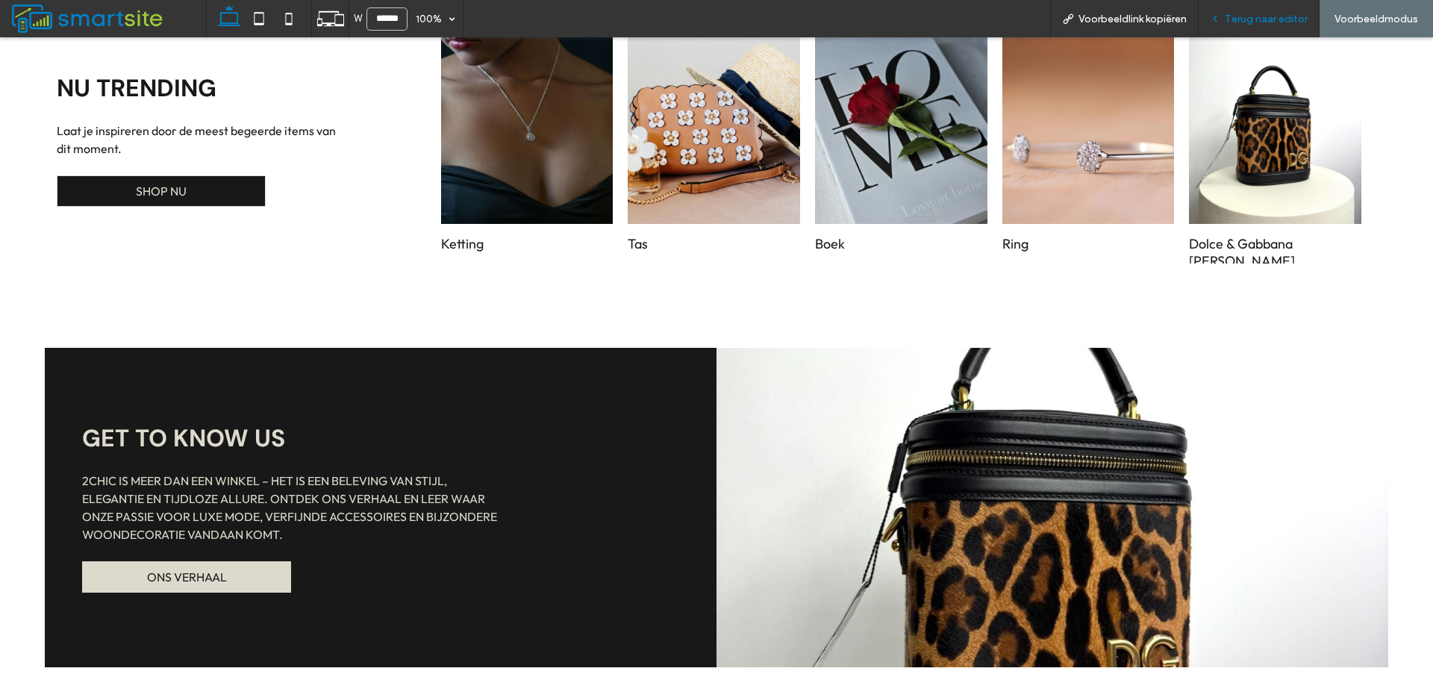
scroll to position [754, 0]
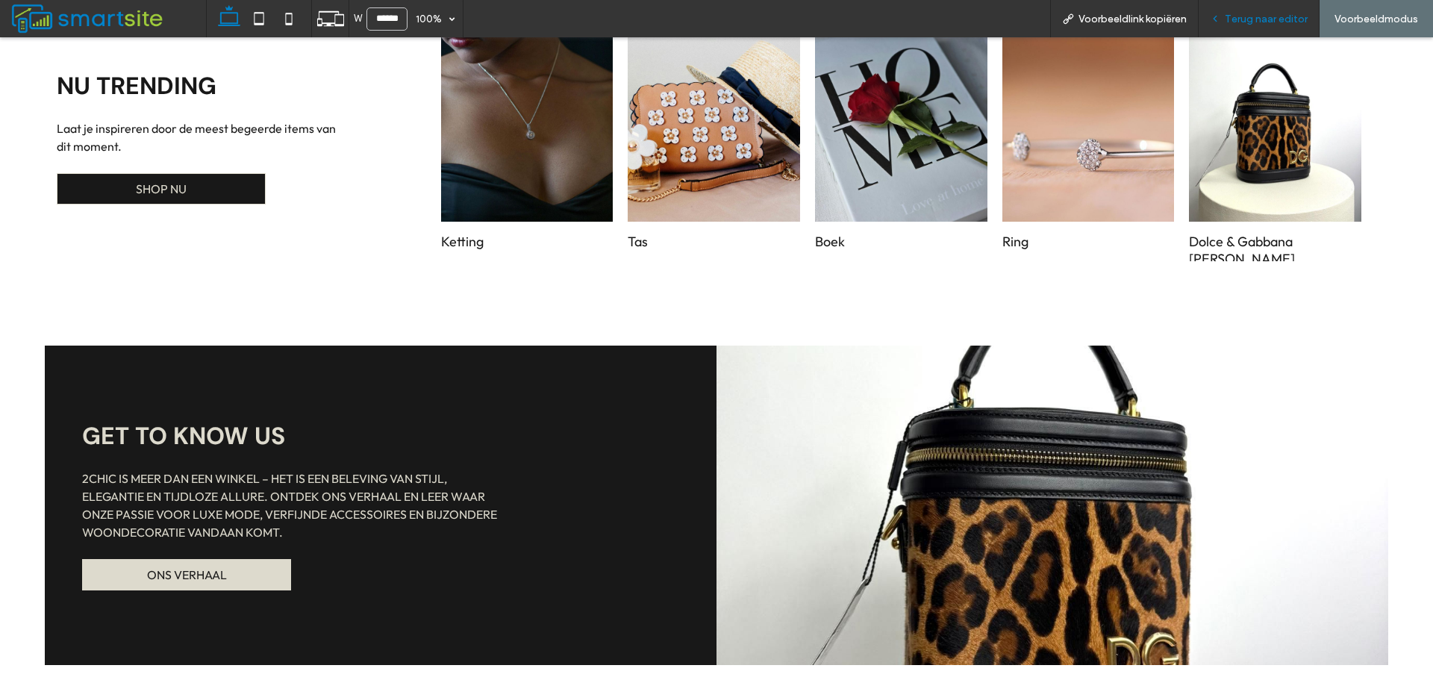
click at [1267, 14] on span "Terug naar editor" at bounding box center [1265, 19] width 83 height 13
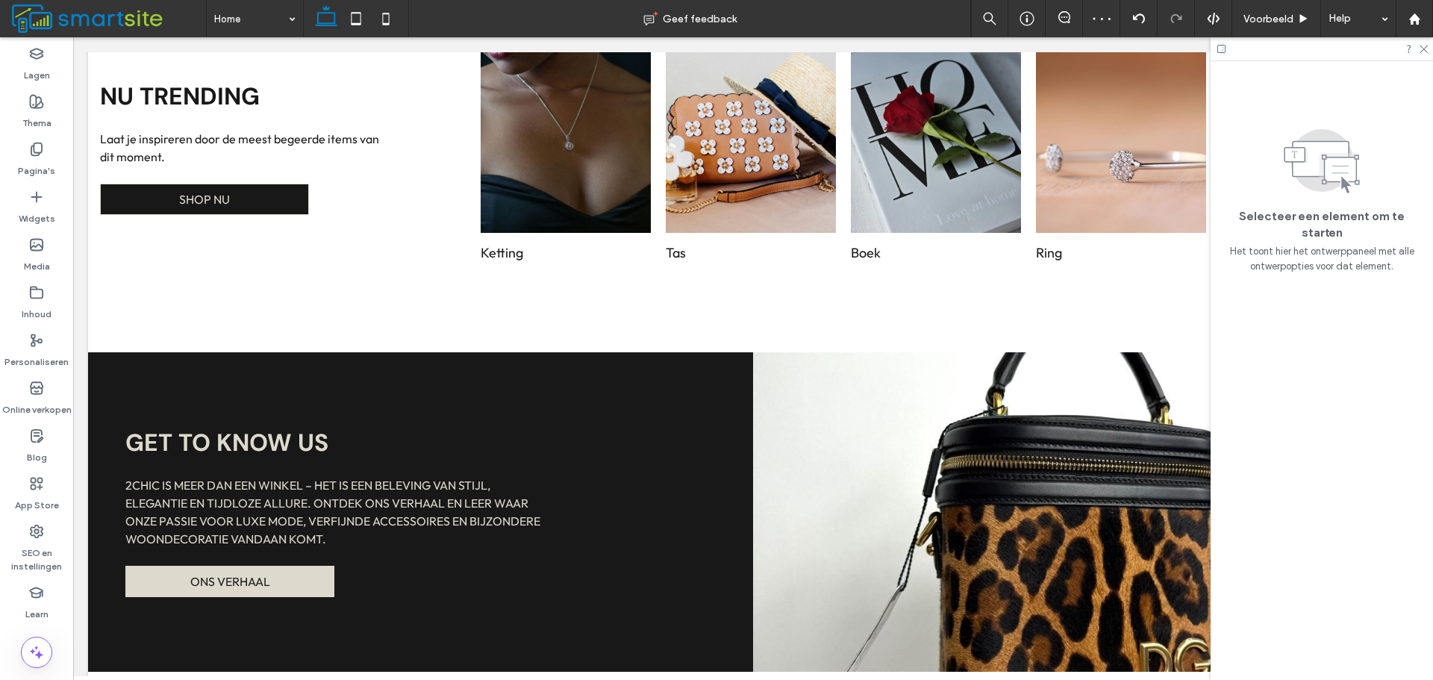
scroll to position [766, 0]
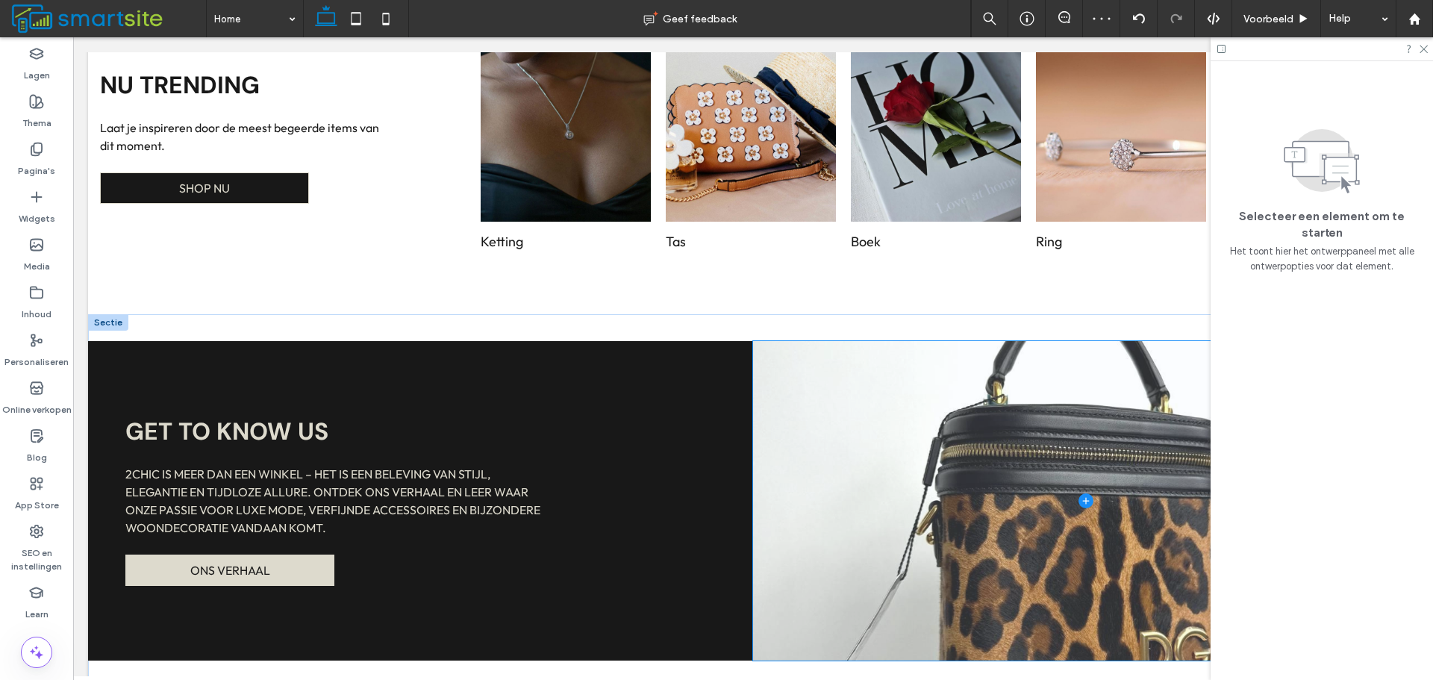
click at [1011, 481] on span at bounding box center [1085, 500] width 665 height 319
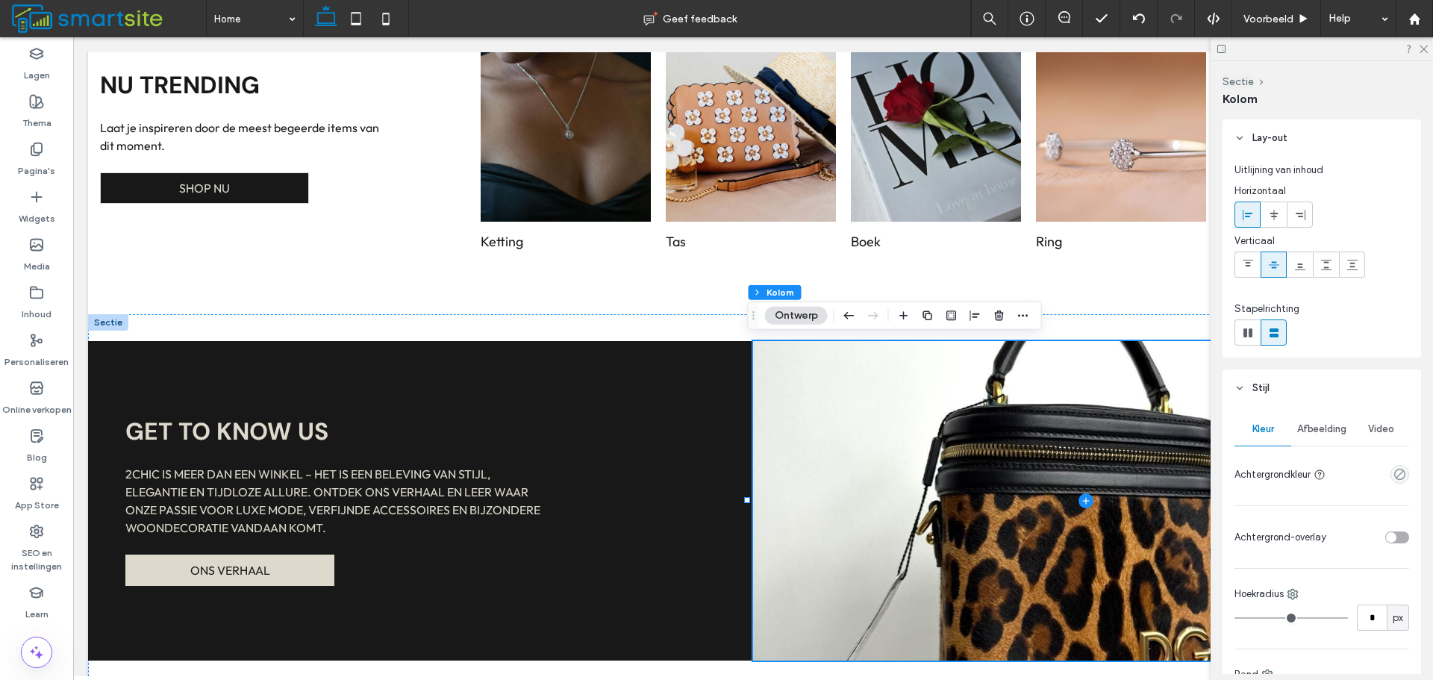
click at [1299, 436] on div "Afbeelding" at bounding box center [1321, 429] width 61 height 33
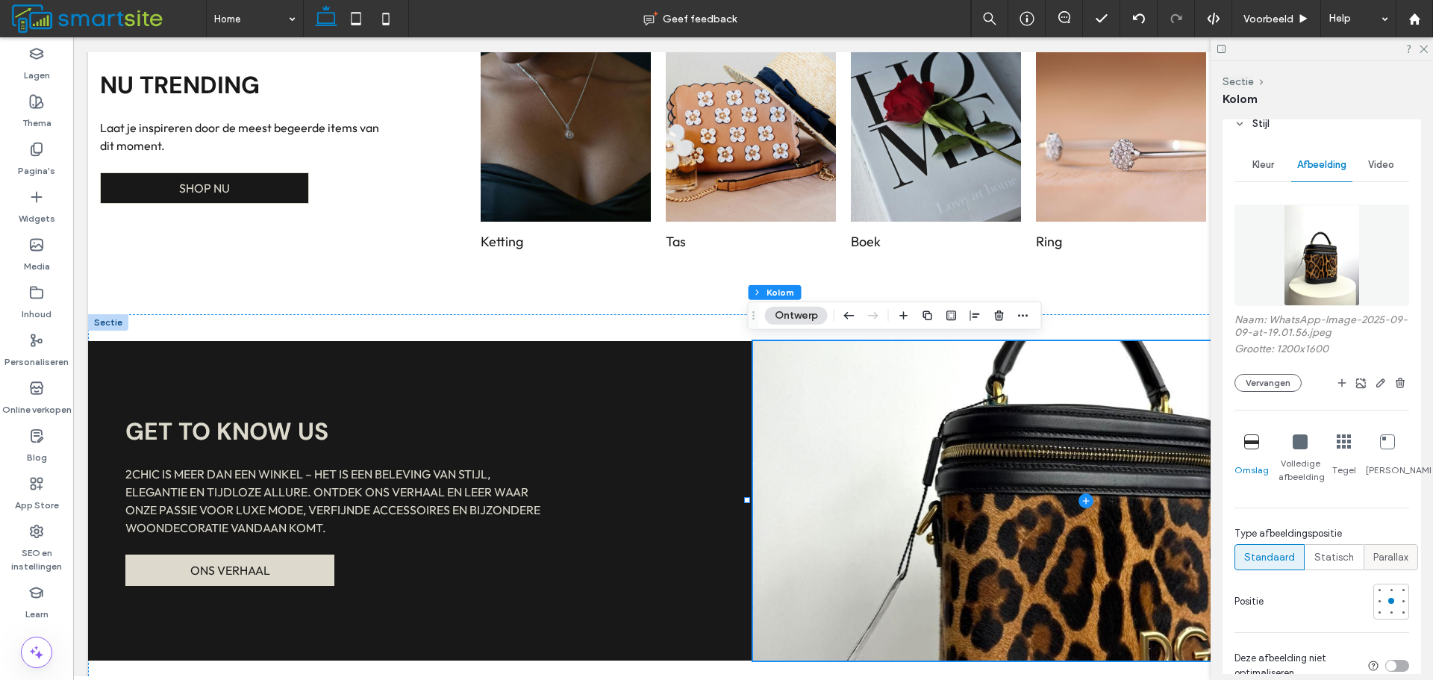
scroll to position [298, 0]
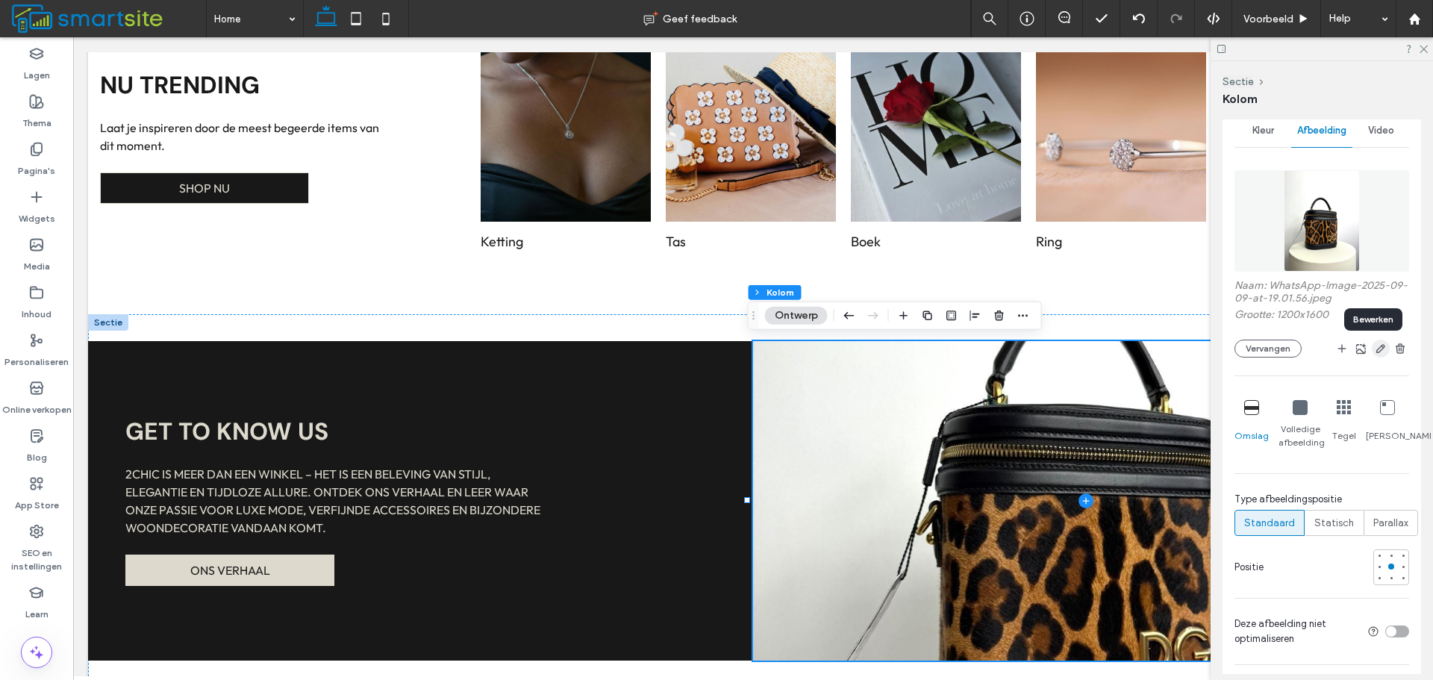
click at [1374, 349] on icon "button" at bounding box center [1380, 348] width 12 height 12
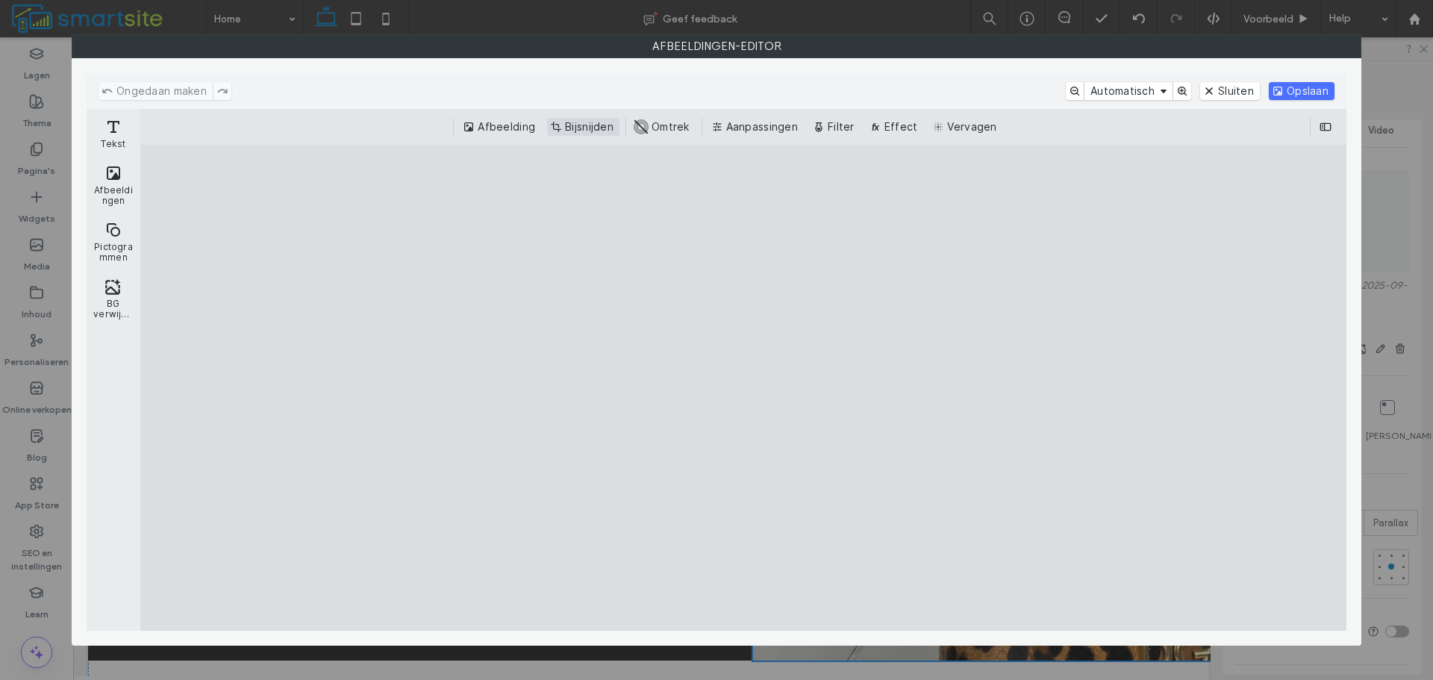
click at [559, 125] on button "Bijsnijden" at bounding box center [583, 127] width 72 height 18
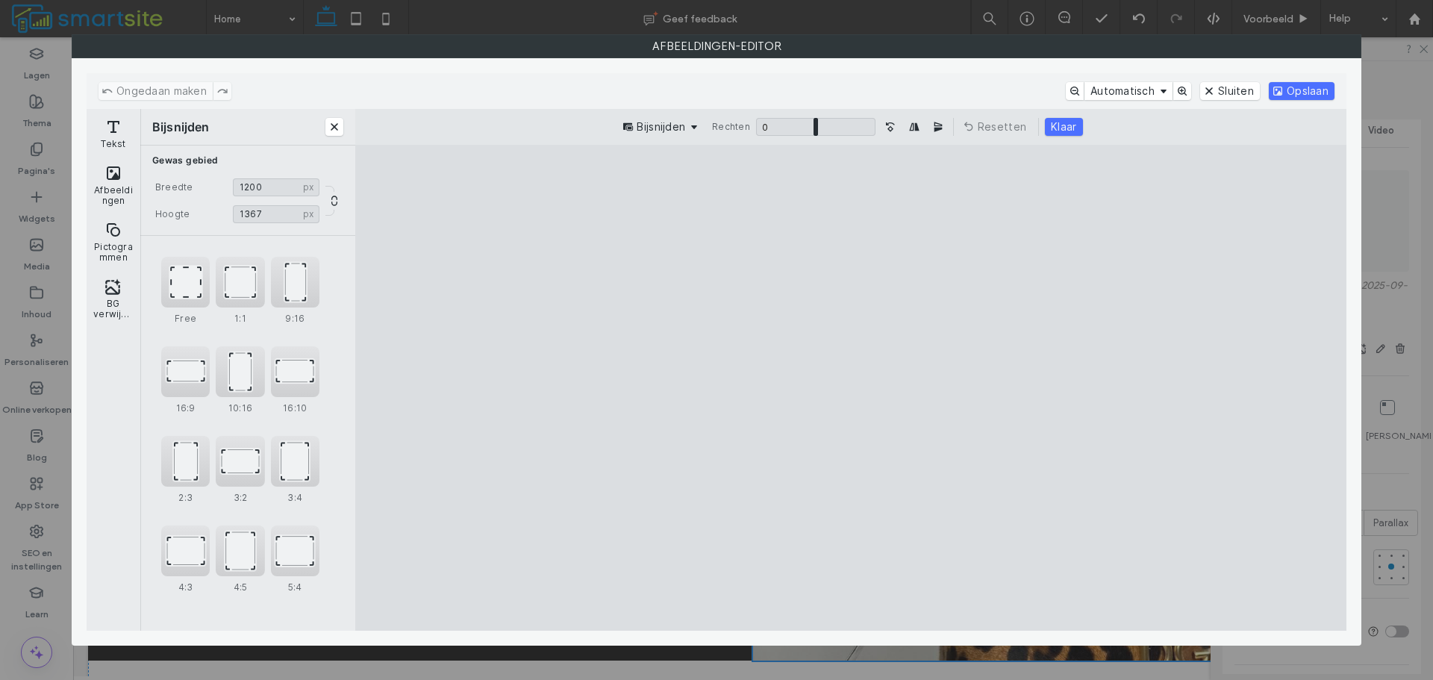
type input "****"
drag, startPoint x: 993, startPoint y: 579, endPoint x: 1035, endPoint y: 512, distance: 79.1
click at [851, 387] on cesdk-canvas "Editor canvas" at bounding box center [851, 387] width 0 height 0
type input "****"
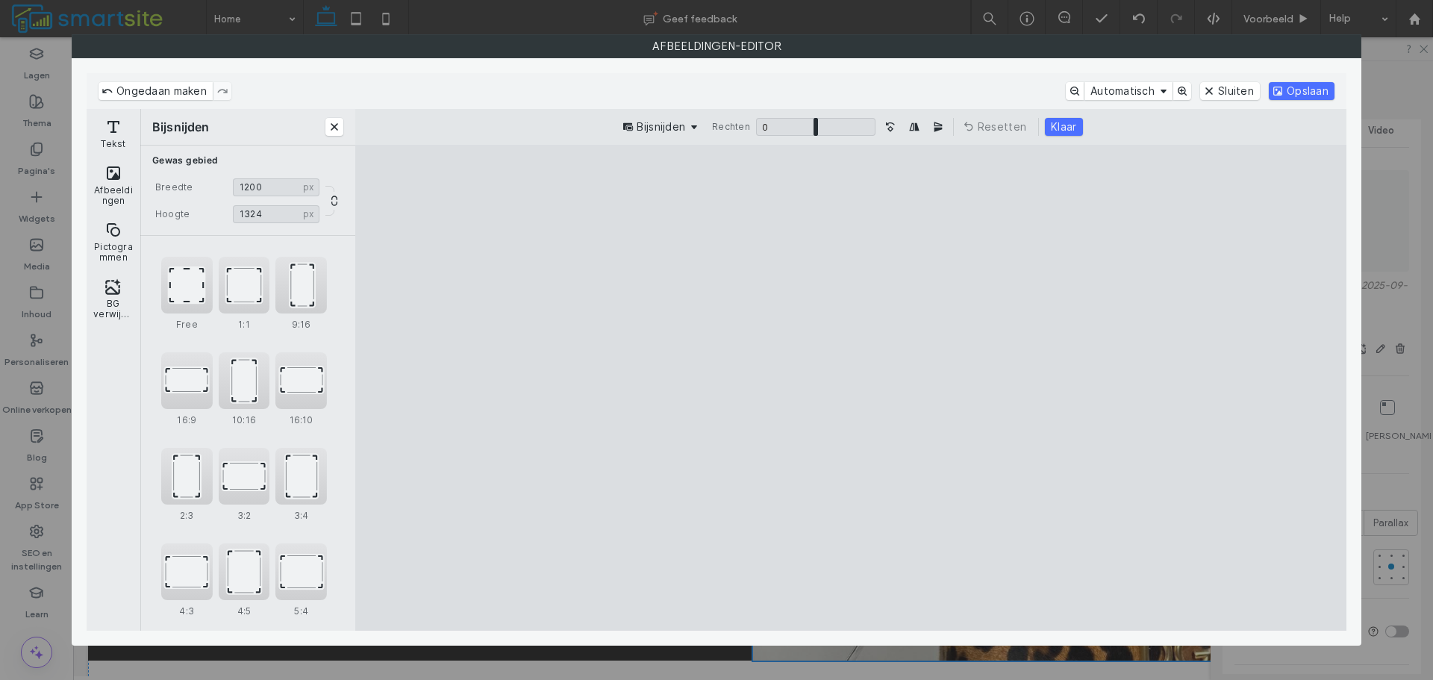
type input "****"
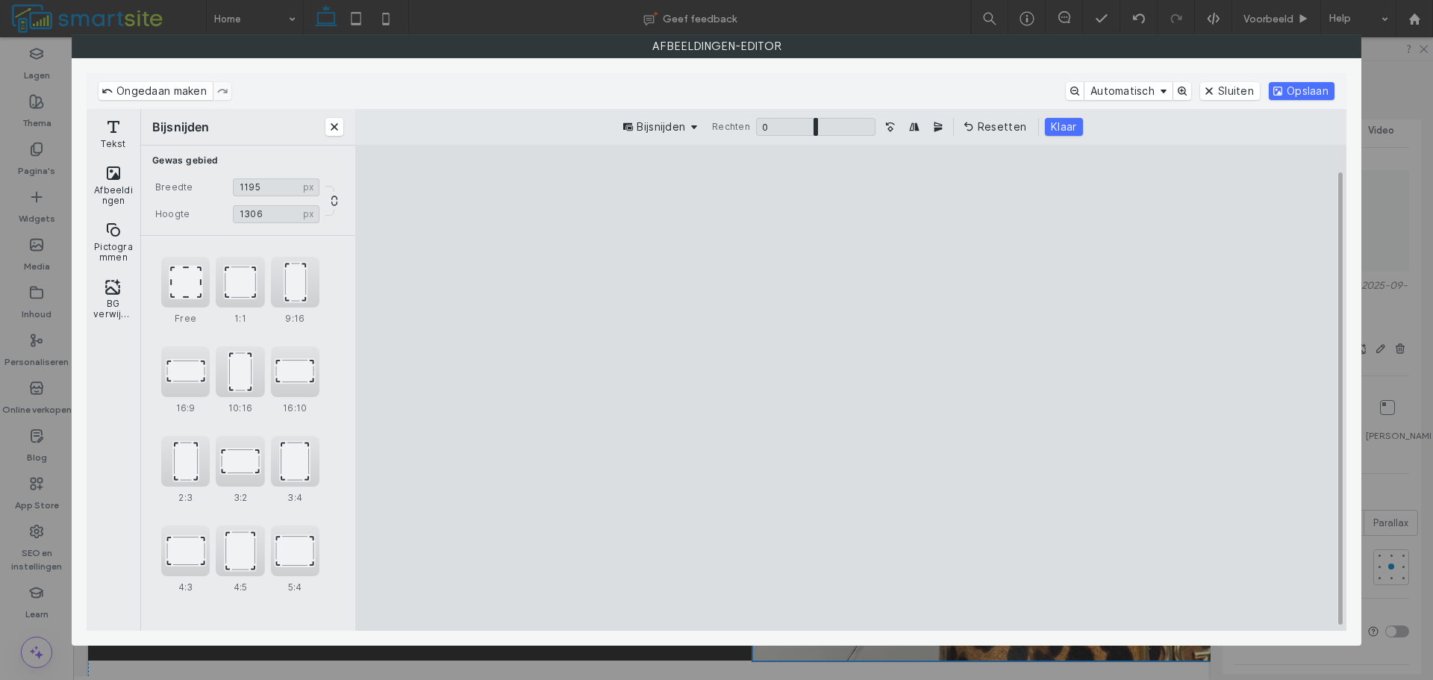
type input "****"
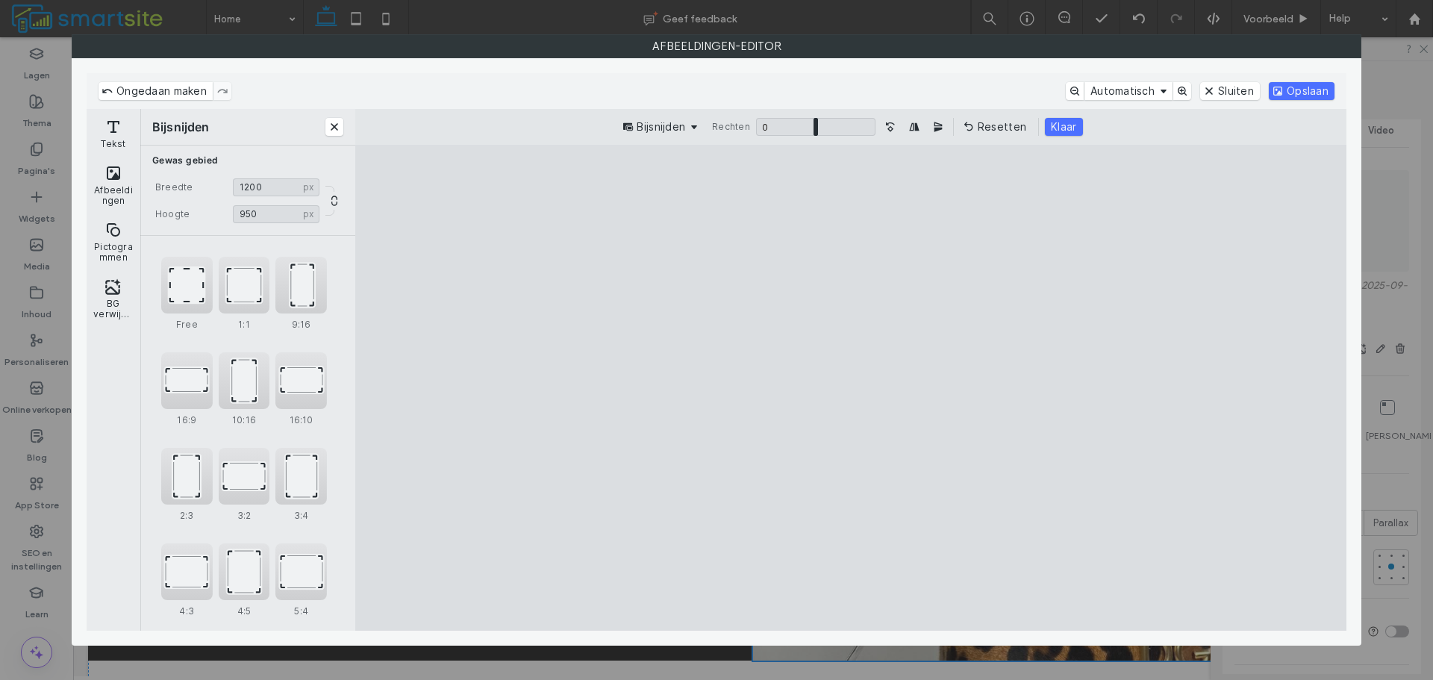
type input "***"
drag, startPoint x: 1023, startPoint y: 197, endPoint x: 1049, endPoint y: 311, distance: 117.1
click at [851, 387] on cesdk-canvas "Editor canvas" at bounding box center [851, 387] width 0 height 0
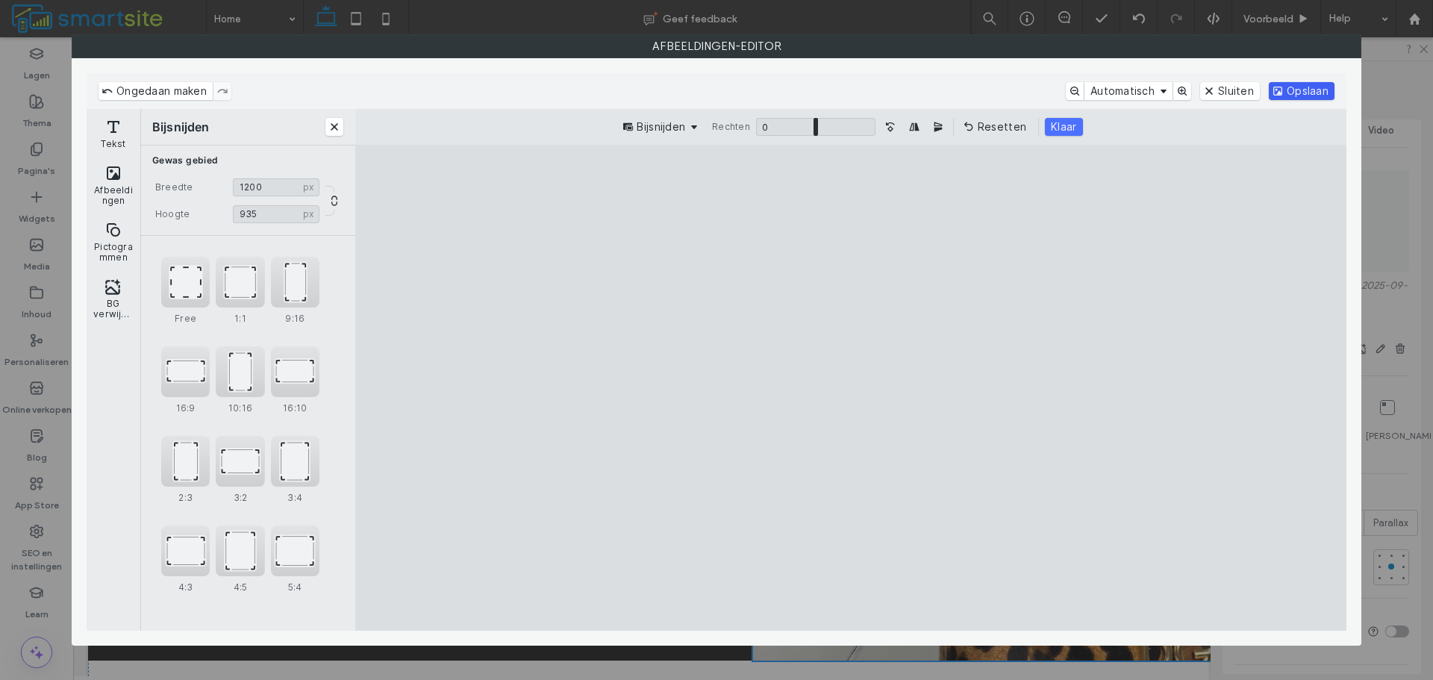
click at [1283, 90] on button "Opslaan" at bounding box center [1301, 91] width 66 height 18
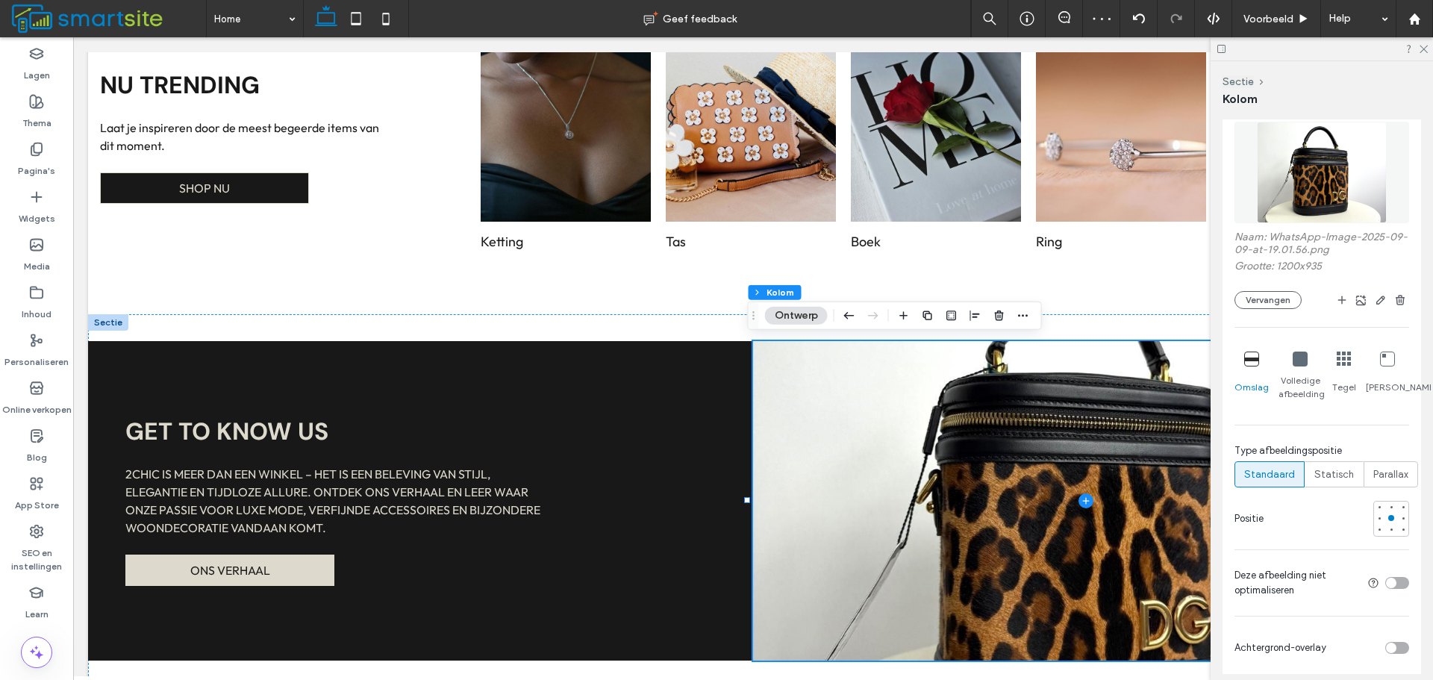
scroll to position [373, 0]
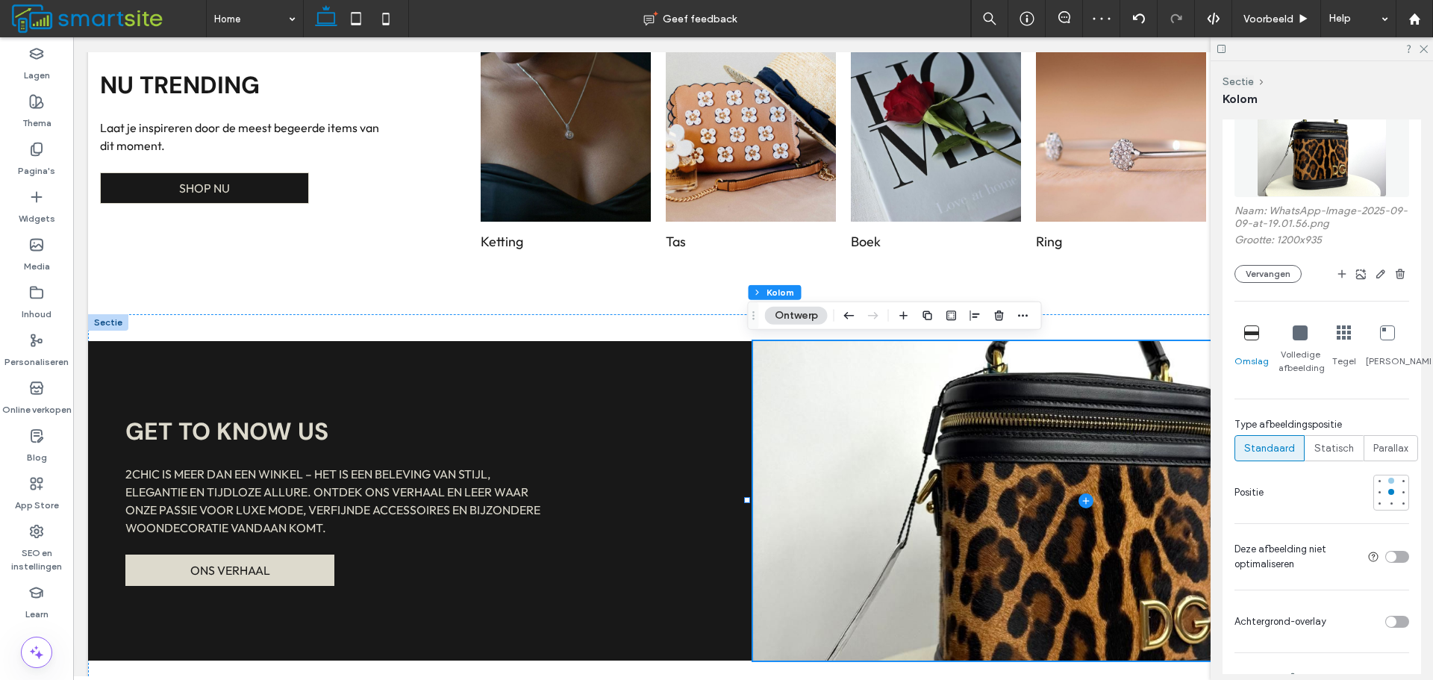
click at [1386, 476] on div at bounding box center [1391, 480] width 10 height 10
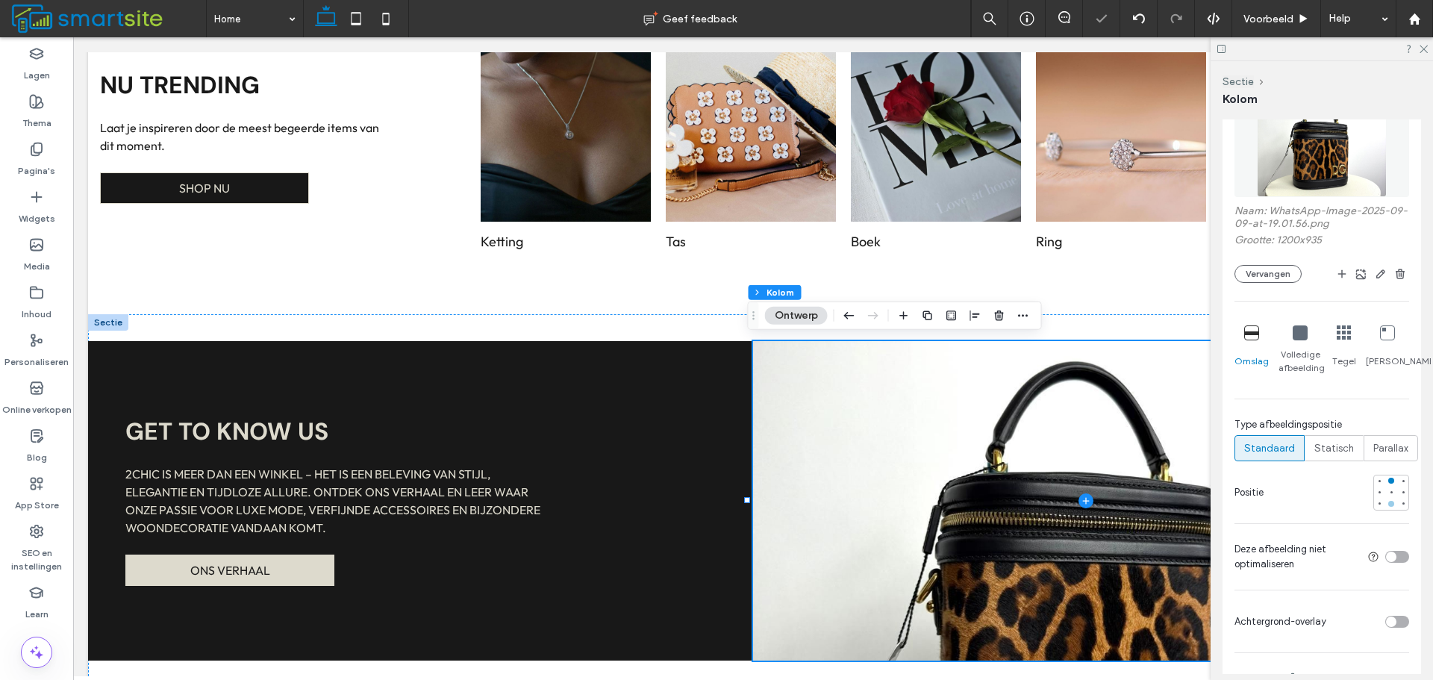
click at [1388, 504] on div at bounding box center [1391, 504] width 6 height 6
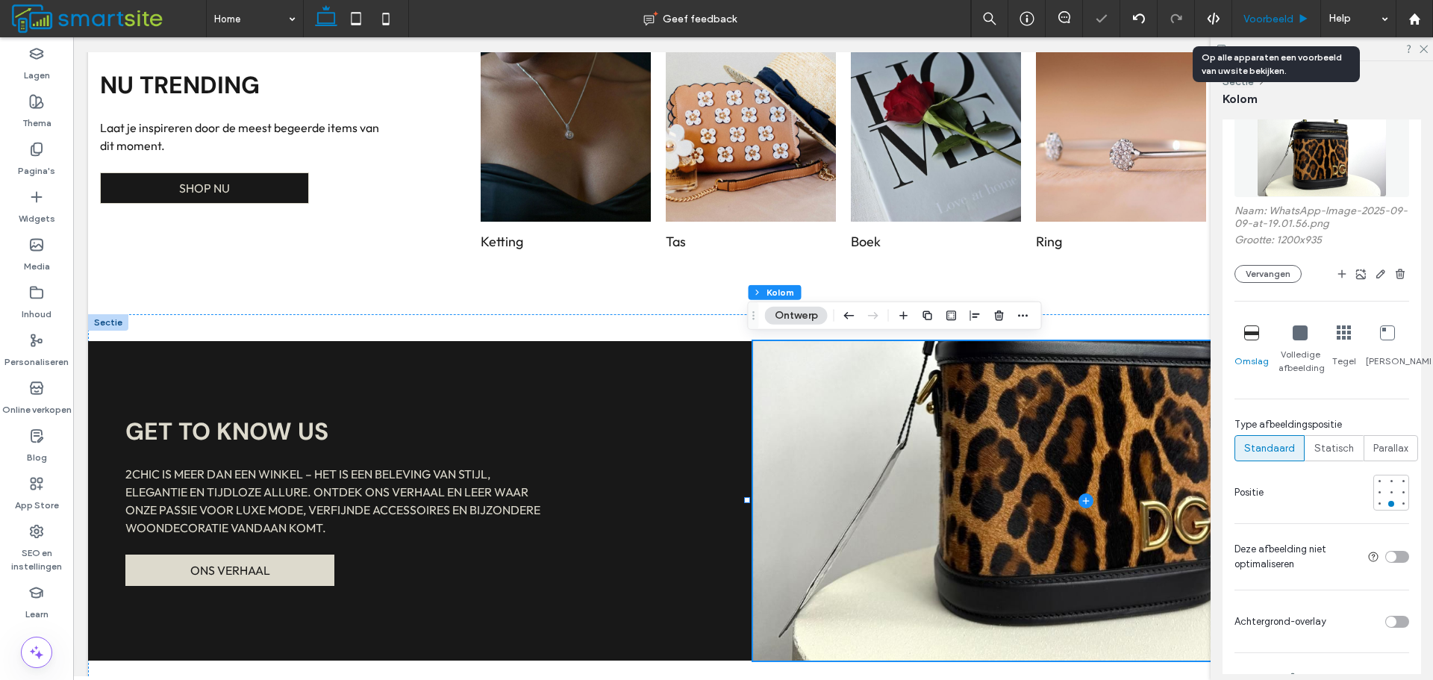
click at [1281, 20] on span "Voorbeeld" at bounding box center [1268, 19] width 50 height 13
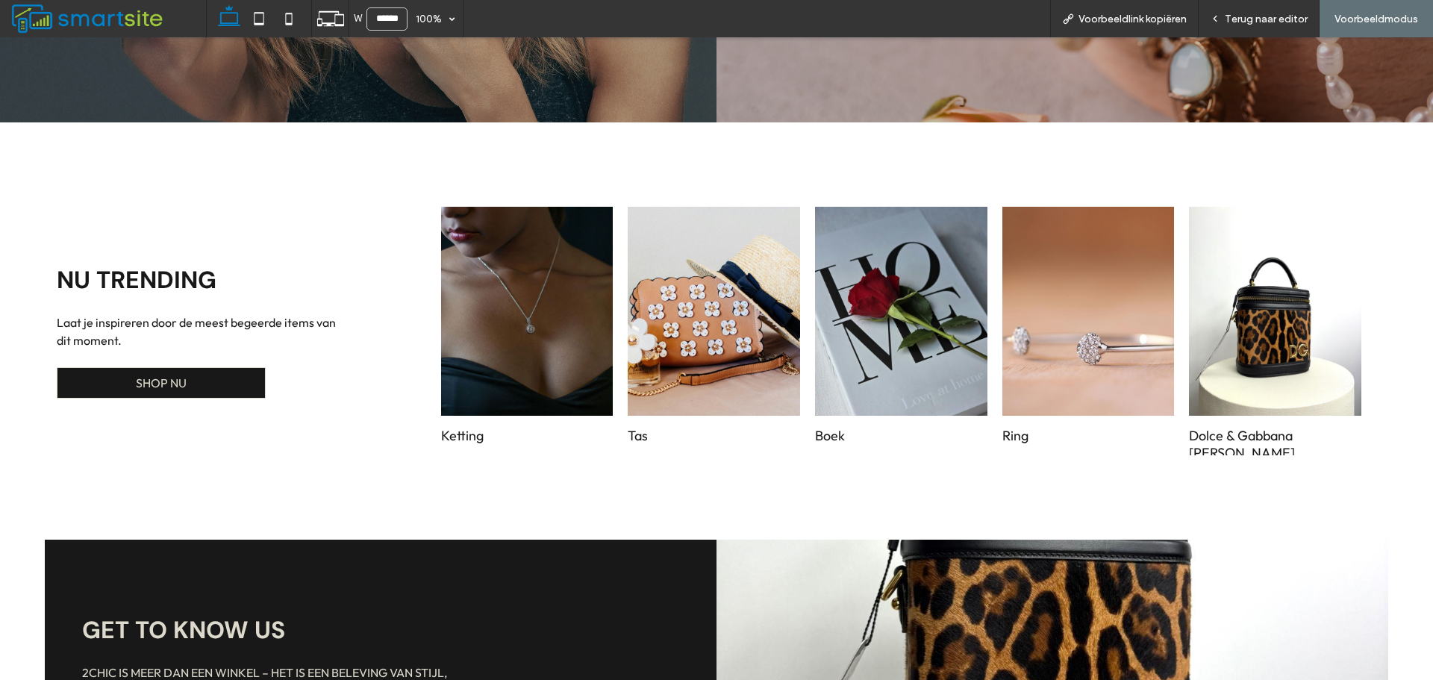
scroll to position [710, 0]
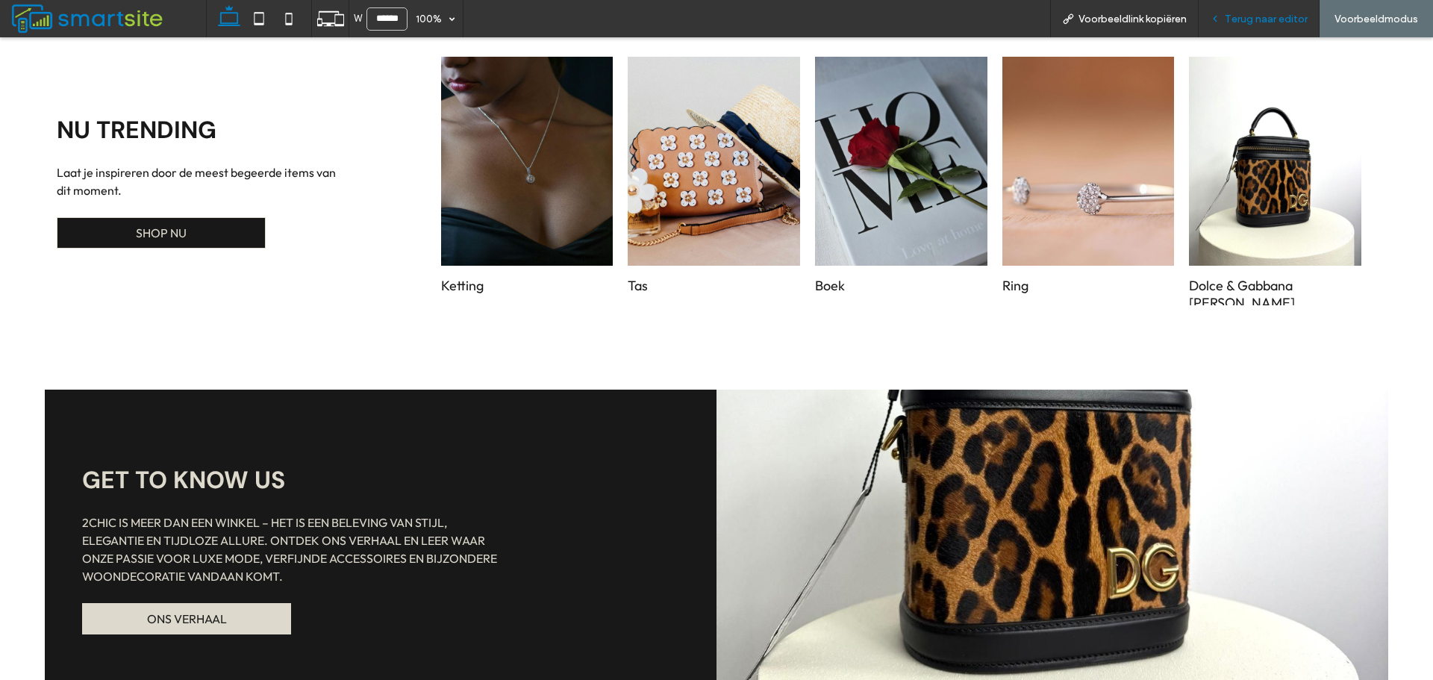
click at [1297, 13] on span "Terug naar editor" at bounding box center [1265, 19] width 83 height 13
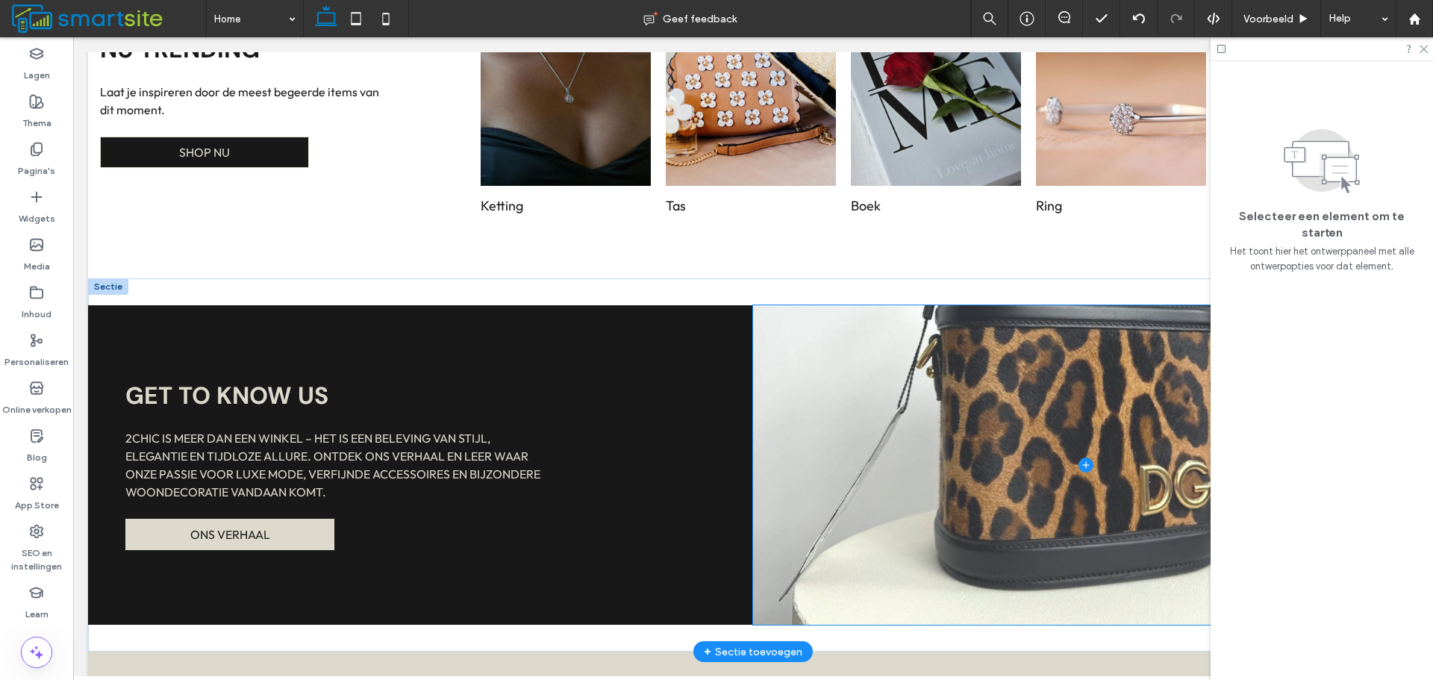
scroll to position [871, 0]
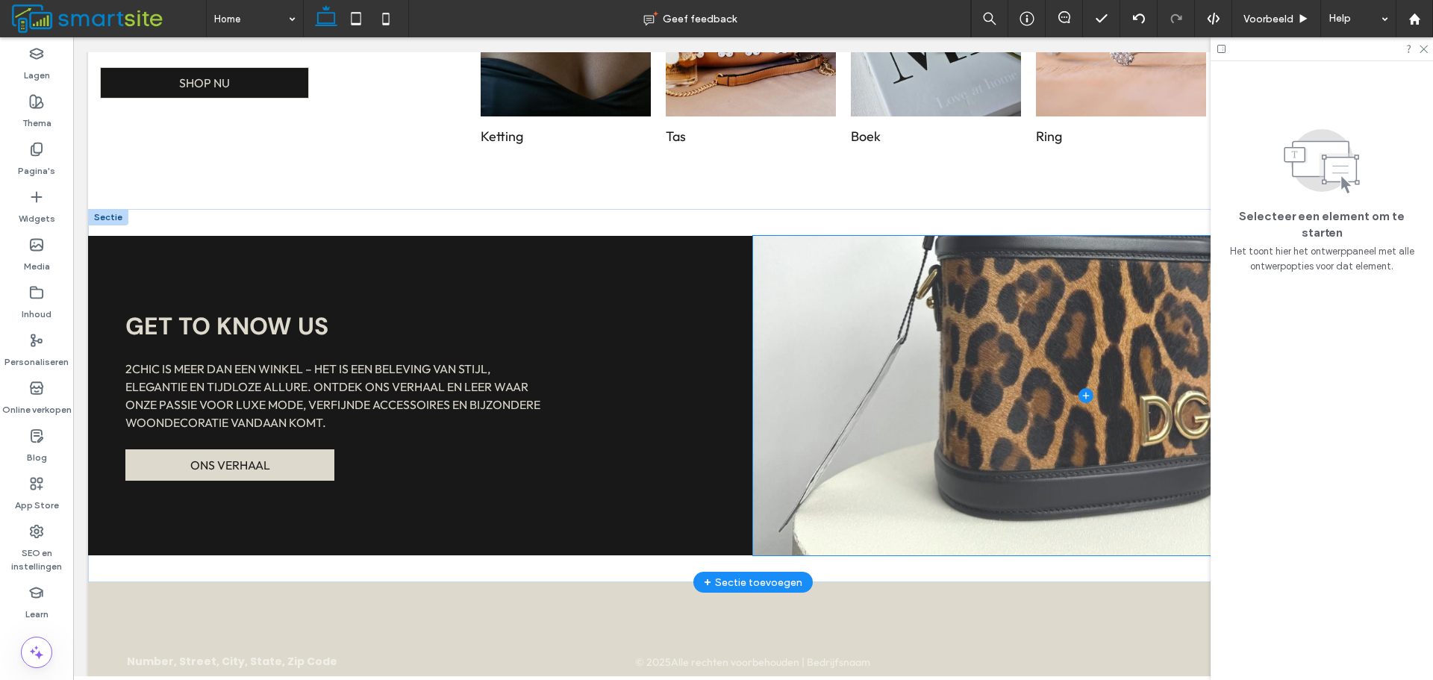
click at [1089, 333] on span at bounding box center [1085, 395] width 665 height 319
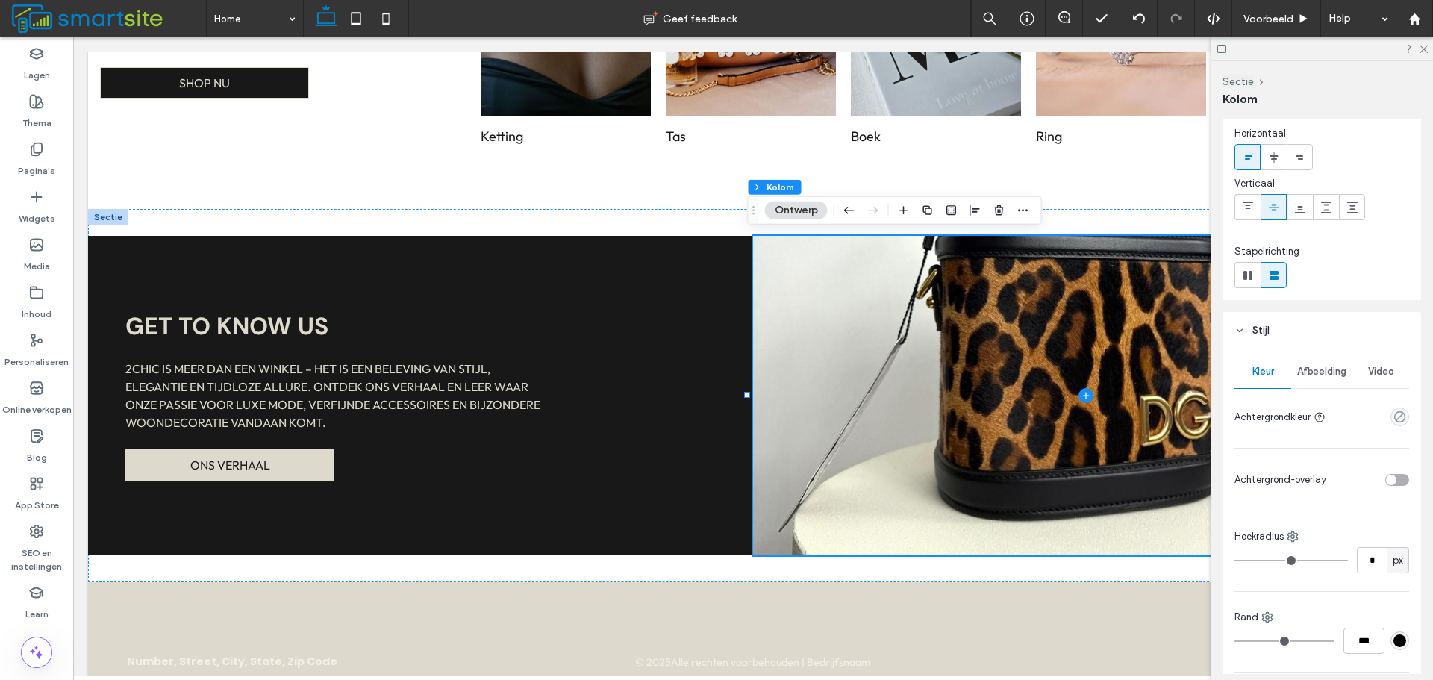
scroll to position [0, 0]
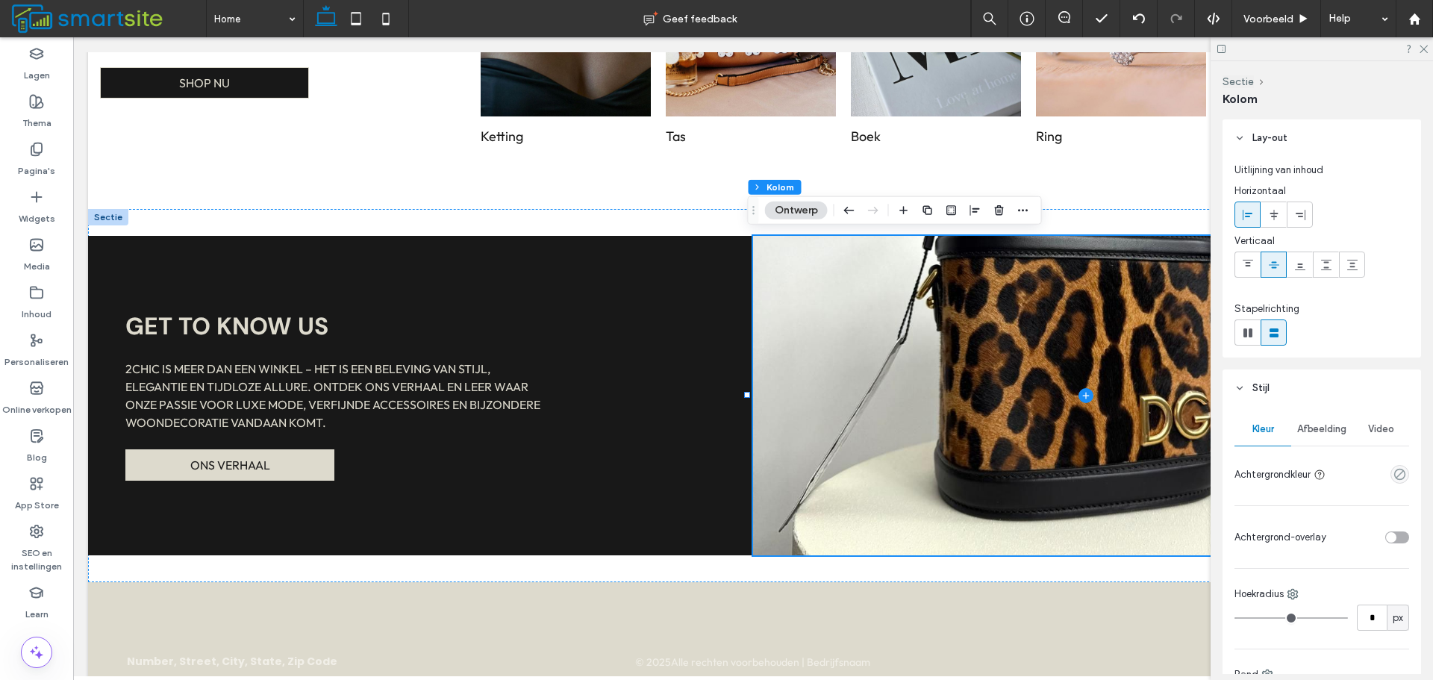
click at [1330, 435] on div "Afbeelding" at bounding box center [1321, 429] width 61 height 33
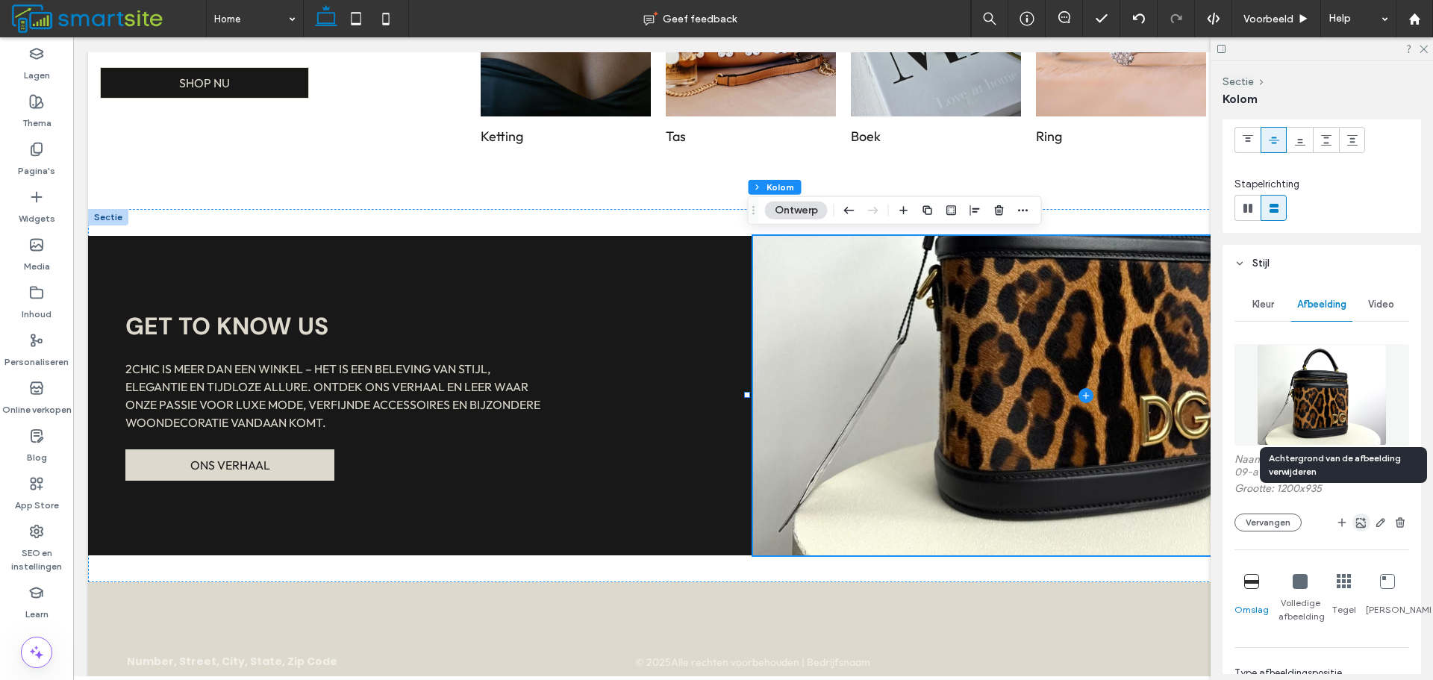
scroll to position [149, 0]
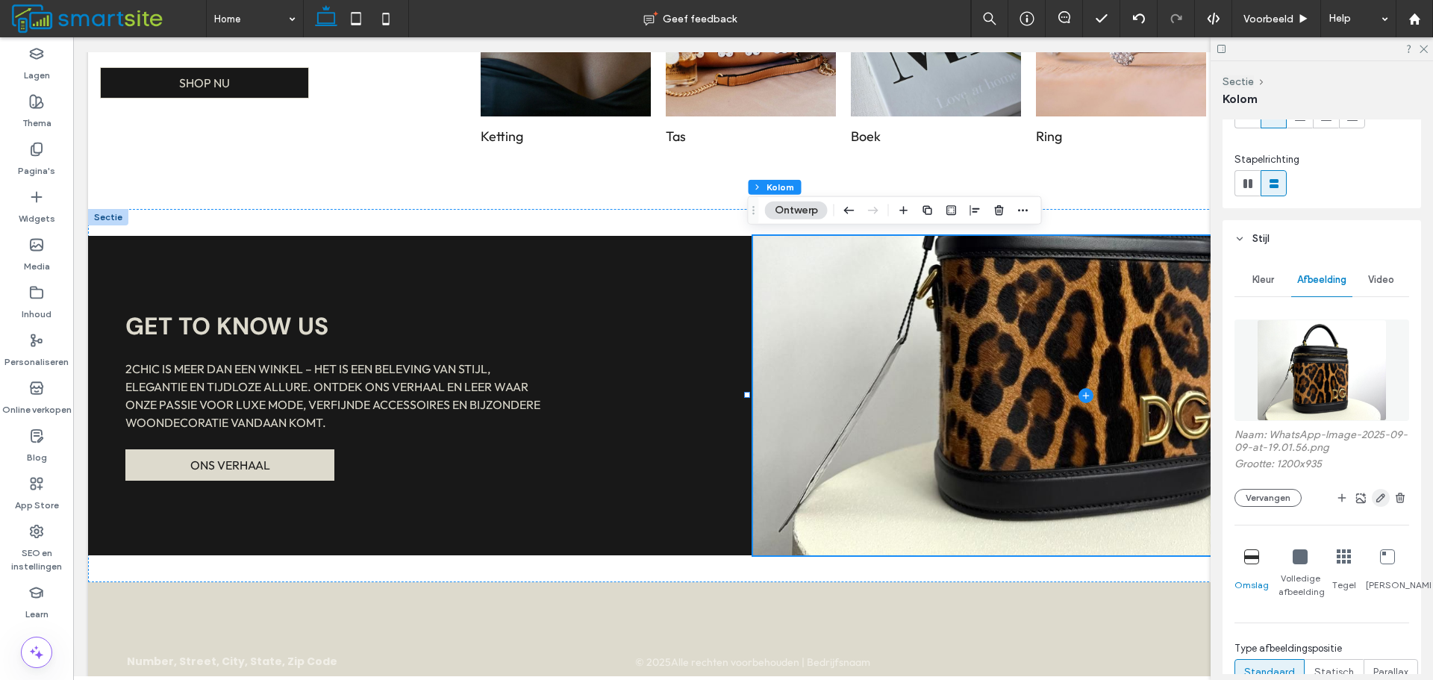
click at [1371, 498] on span "button" at bounding box center [1380, 498] width 18 height 18
click at [1374, 495] on icon "button" at bounding box center [1380, 498] width 12 height 12
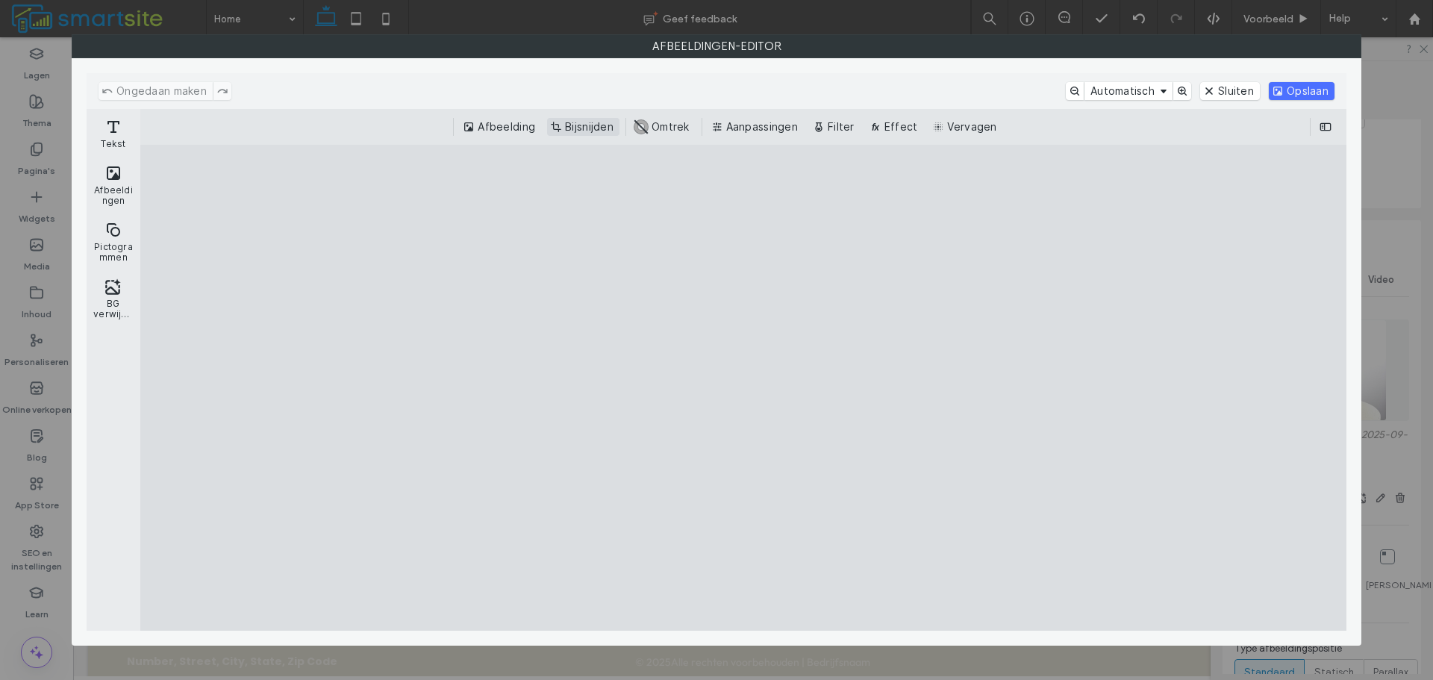
click at [589, 122] on button "Bijsnijden" at bounding box center [583, 127] width 72 height 18
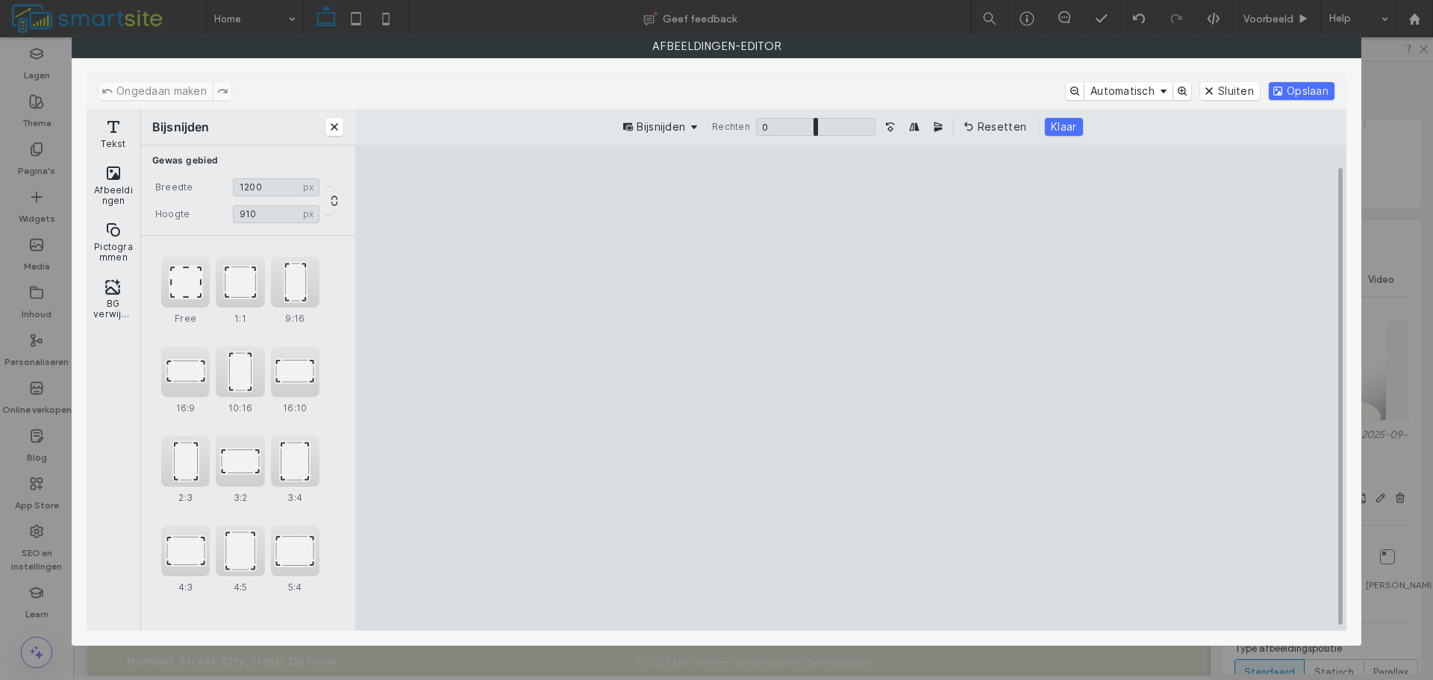
drag, startPoint x: 869, startPoint y: 198, endPoint x: 870, endPoint y: 208, distance: 10.5
click at [851, 387] on cesdk-canvas "Editor canvas" at bounding box center [851, 387] width 0 height 0
type input "***"
drag, startPoint x: 852, startPoint y: 583, endPoint x: 857, endPoint y: 560, distance: 24.4
click at [851, 387] on cesdk-canvas "Editor canvas" at bounding box center [851, 387] width 0 height 0
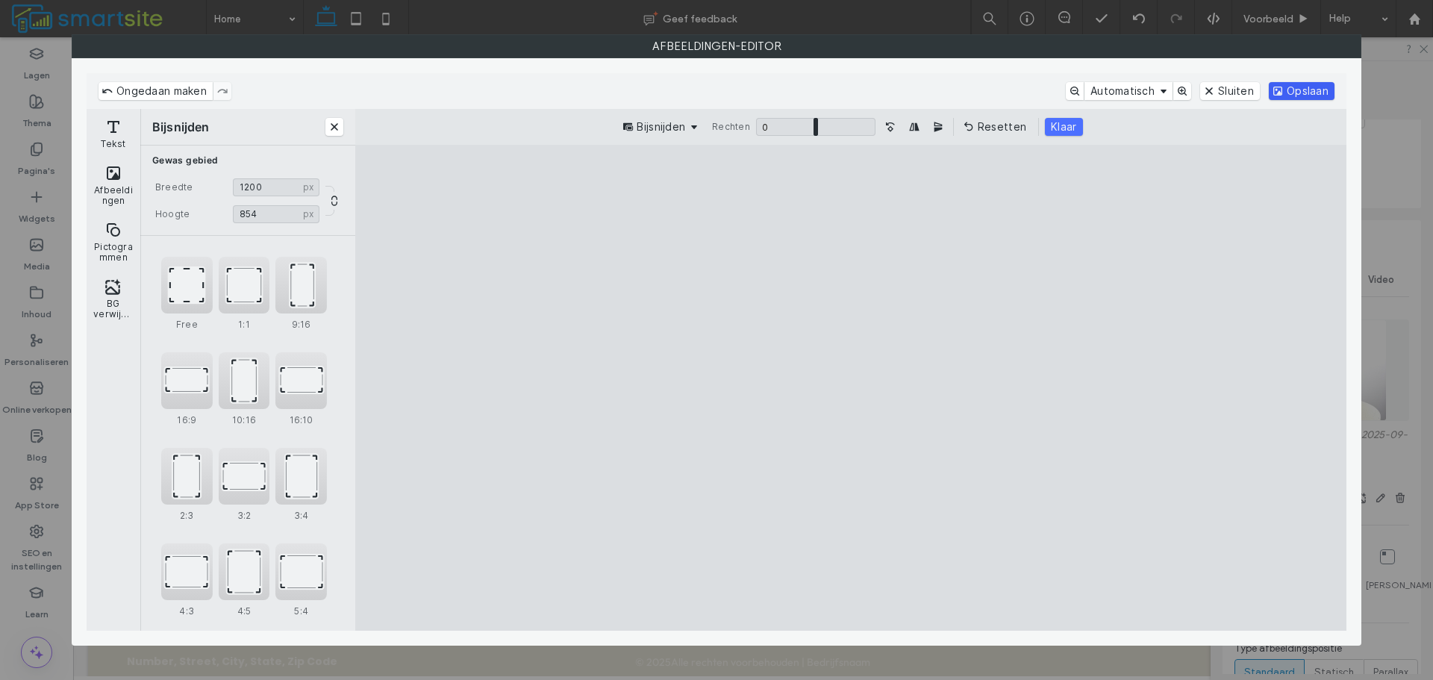
click at [1295, 91] on button "Opslaan" at bounding box center [1301, 91] width 66 height 18
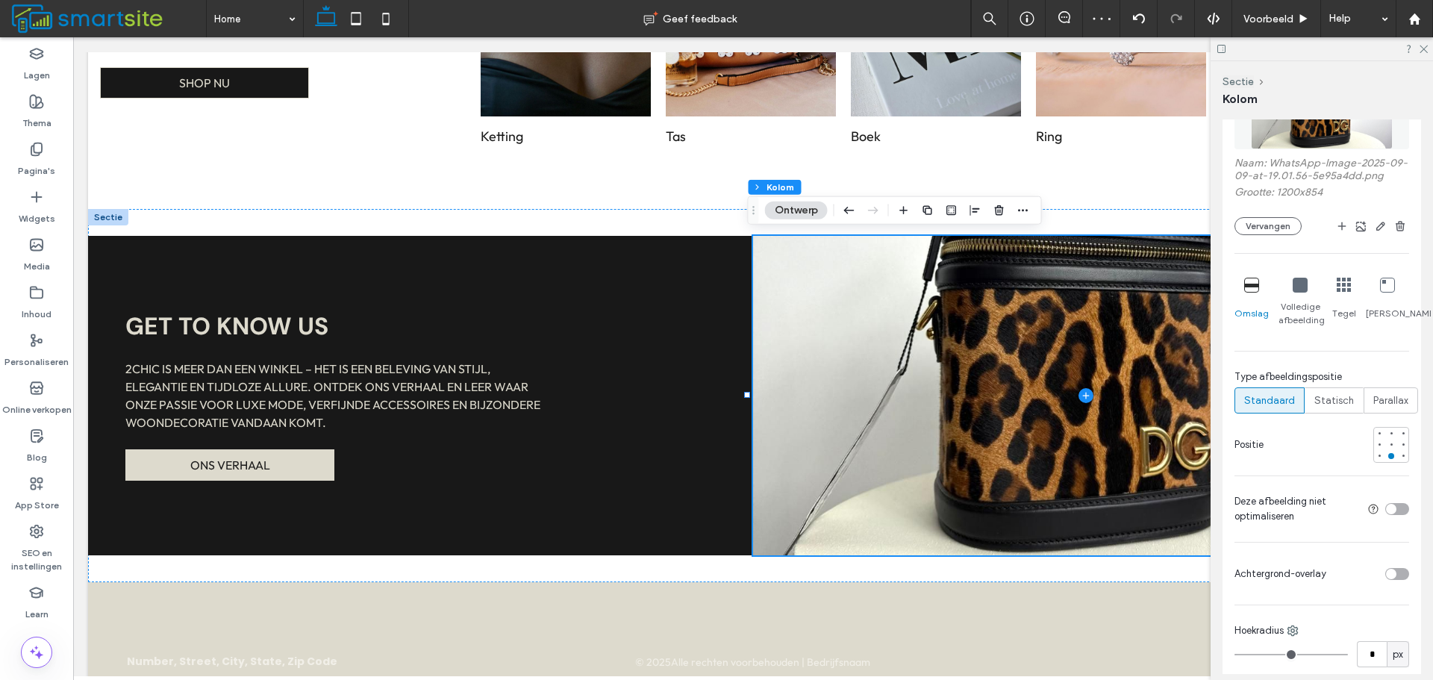
scroll to position [448, 0]
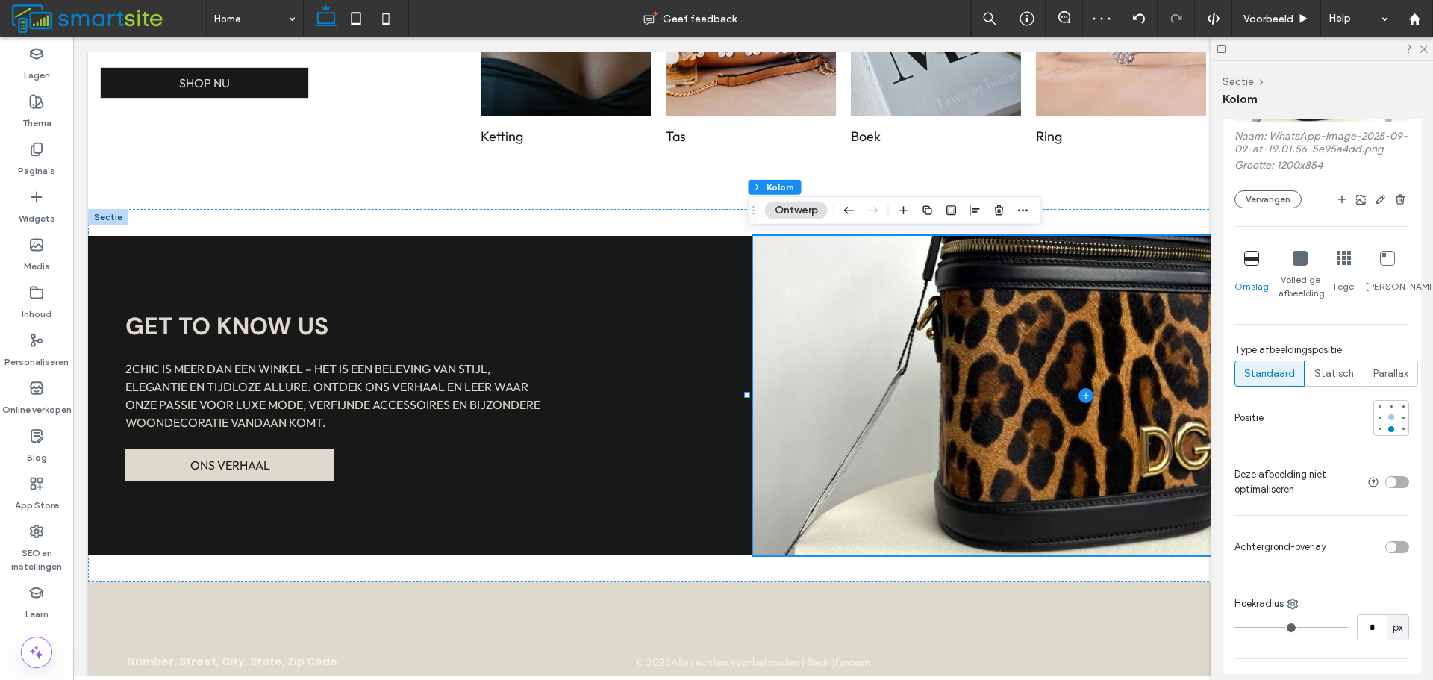
click at [1388, 419] on div at bounding box center [1391, 417] width 6 height 6
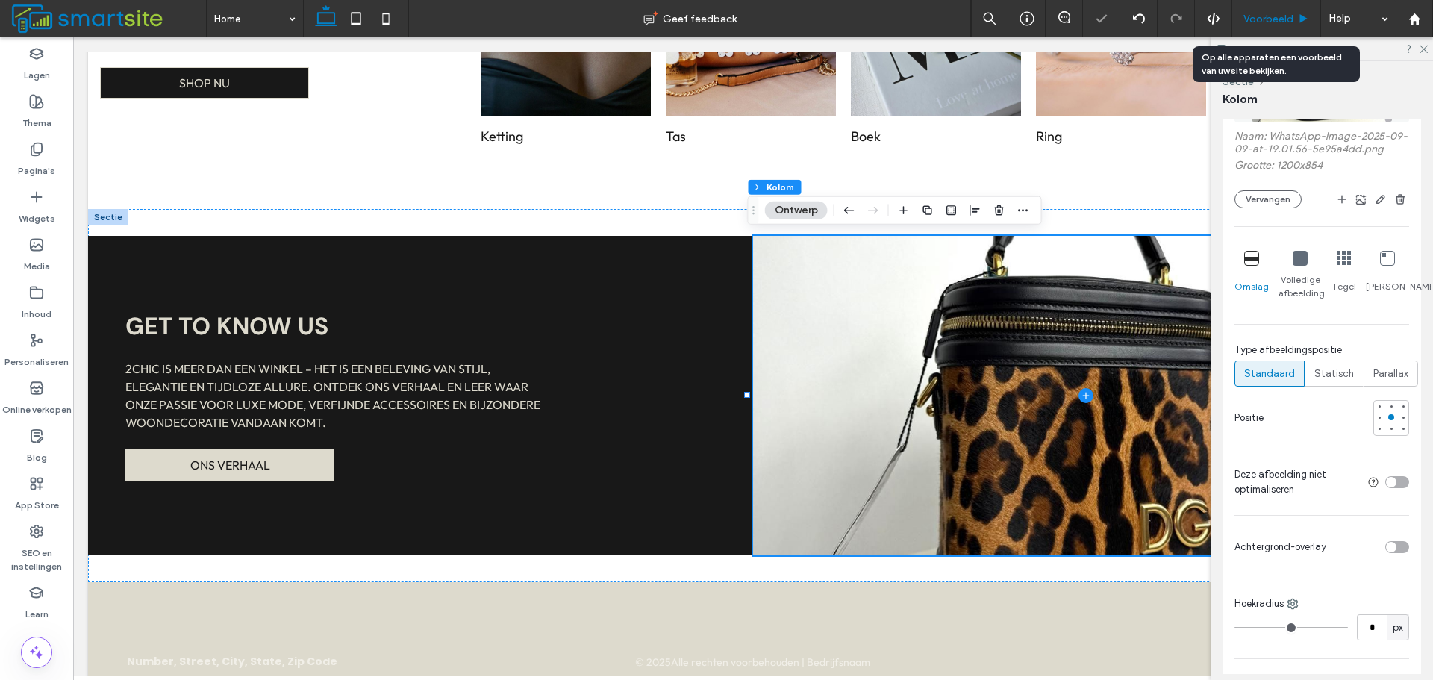
click at [1274, 18] on span "Voorbeeld" at bounding box center [1268, 19] width 50 height 13
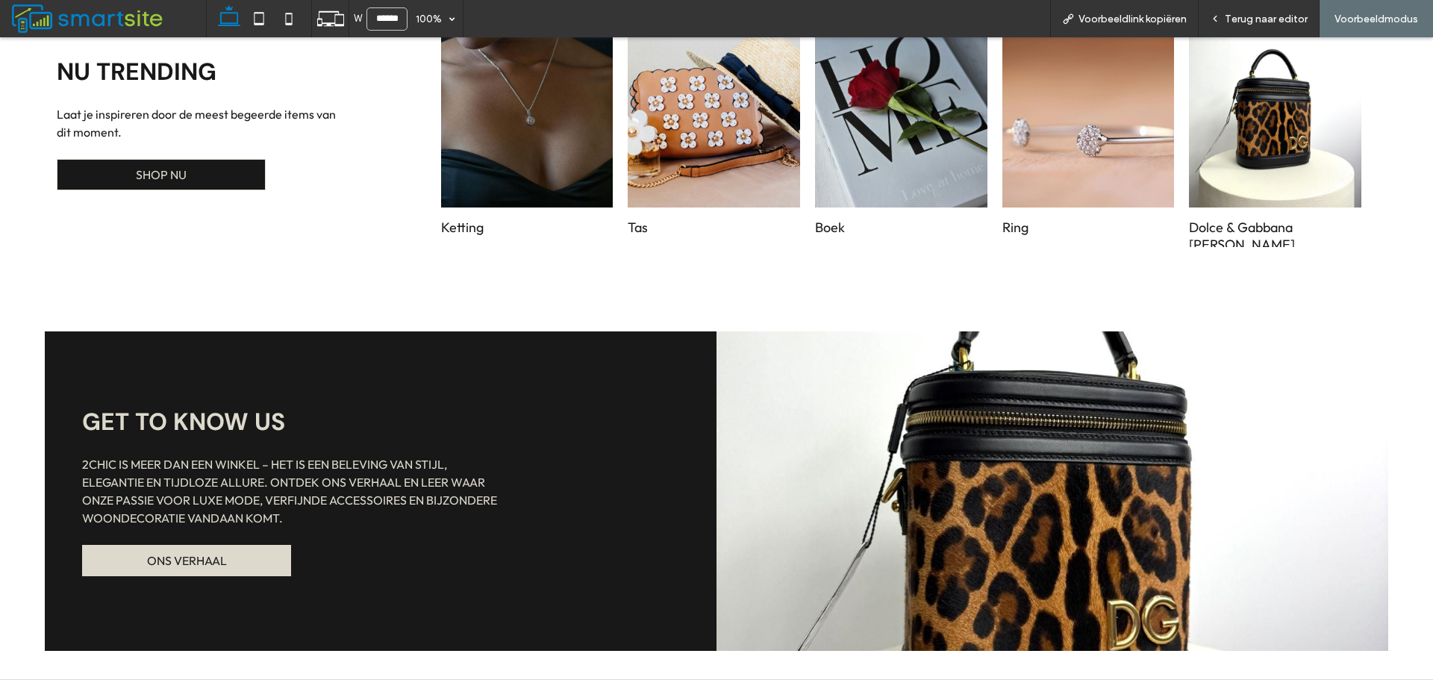
scroll to position [934, 0]
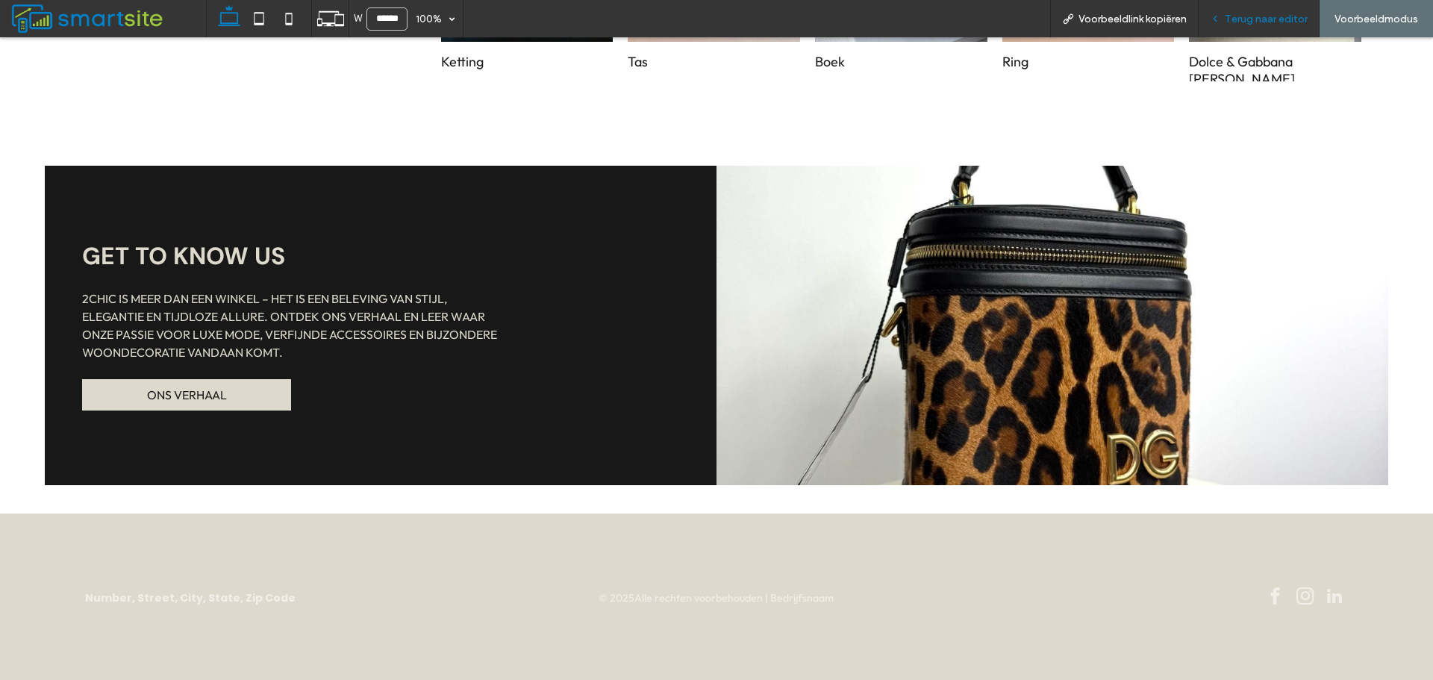
click at [1274, 8] on div "Terug naar editor" at bounding box center [1258, 18] width 121 height 37
click at [1273, 15] on span "Terug naar editor" at bounding box center [1265, 19] width 83 height 13
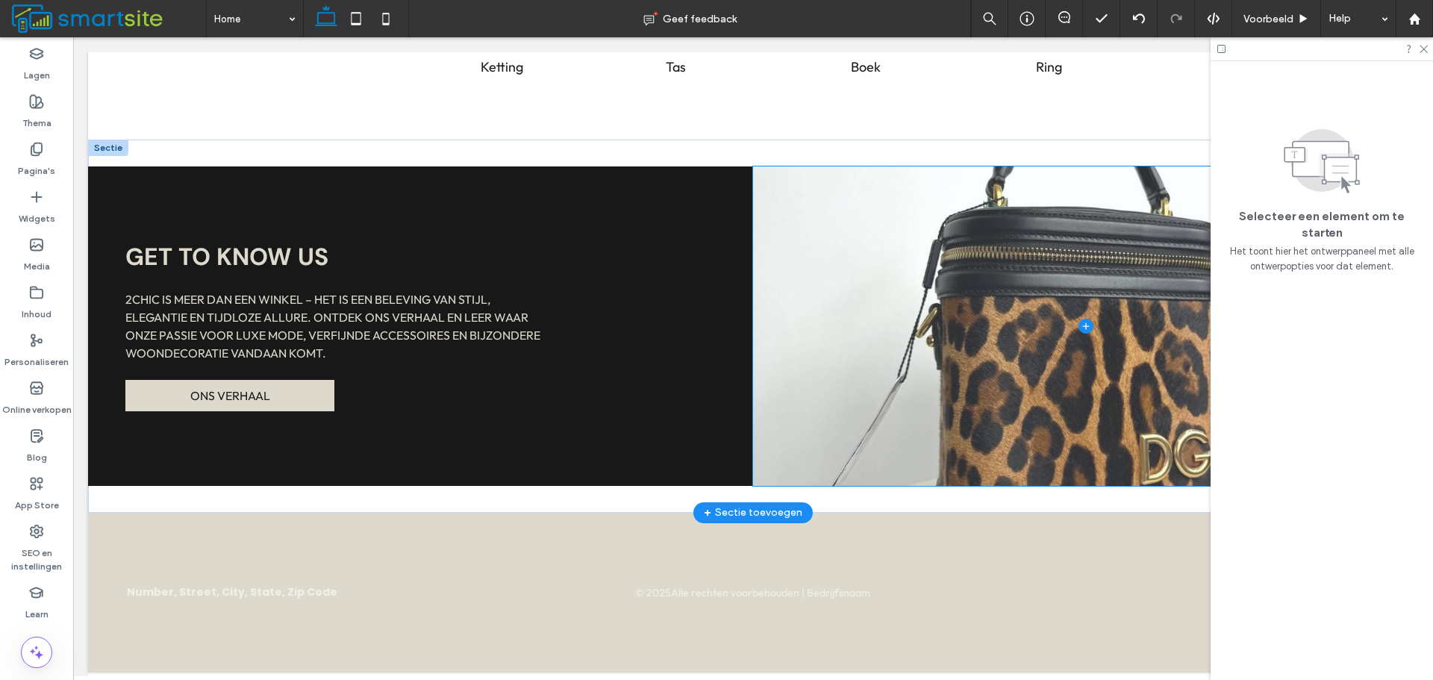
scroll to position [949, 0]
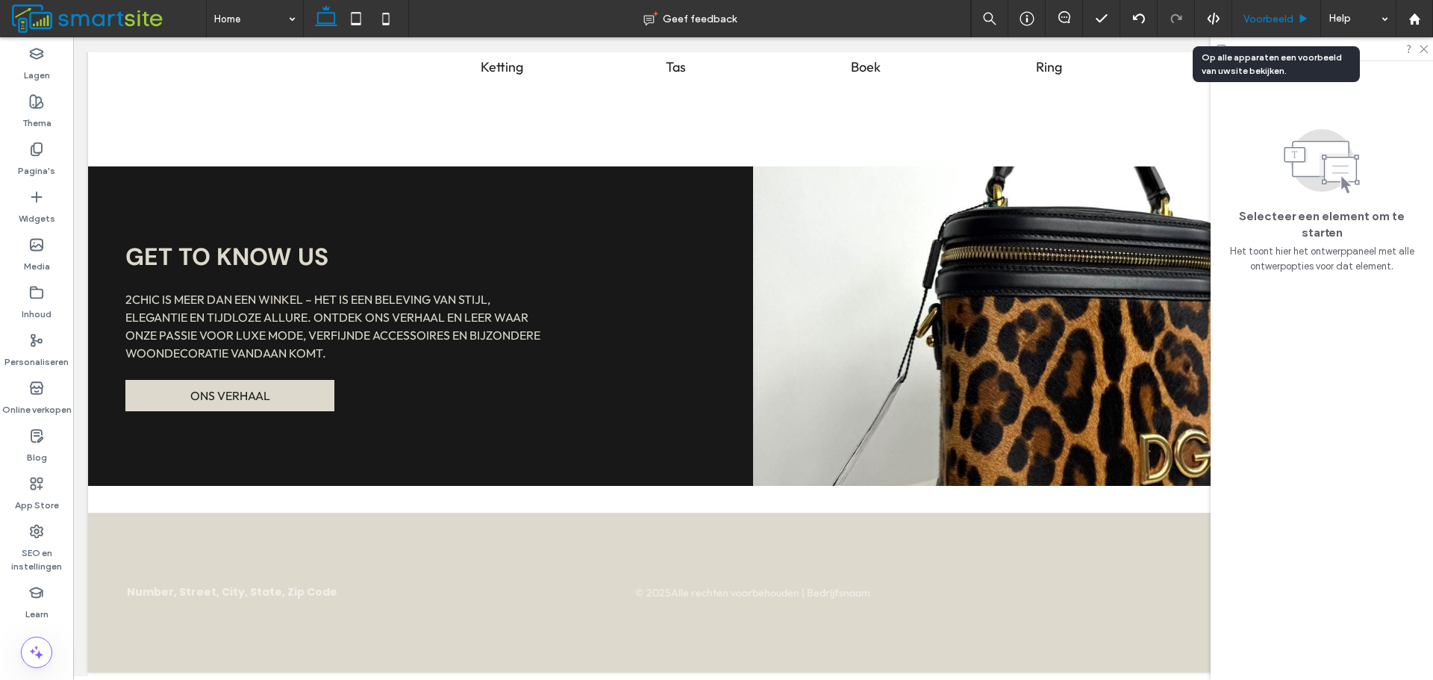
click at [1278, 11] on div "Voorbeeld" at bounding box center [1276, 18] width 89 height 37
click at [1277, 19] on span "Voorbeeld" at bounding box center [1268, 19] width 50 height 13
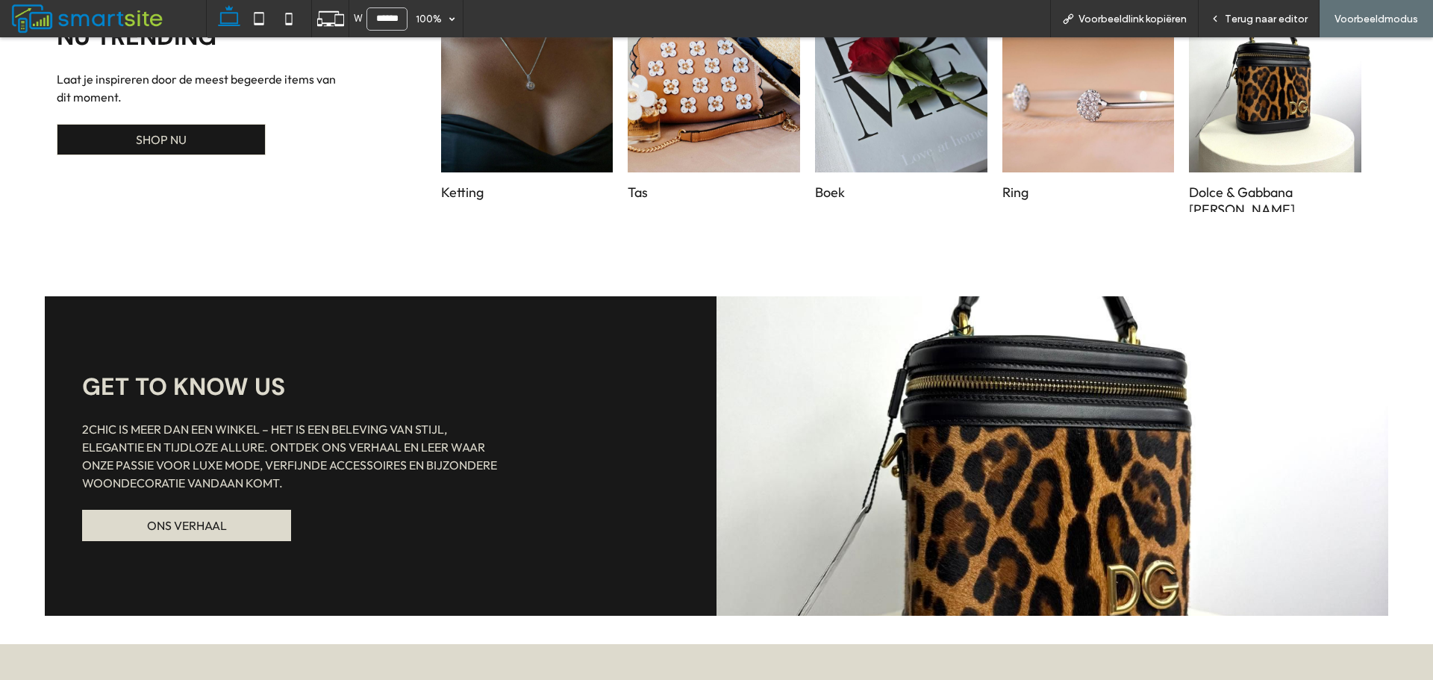
scroll to position [895, 0]
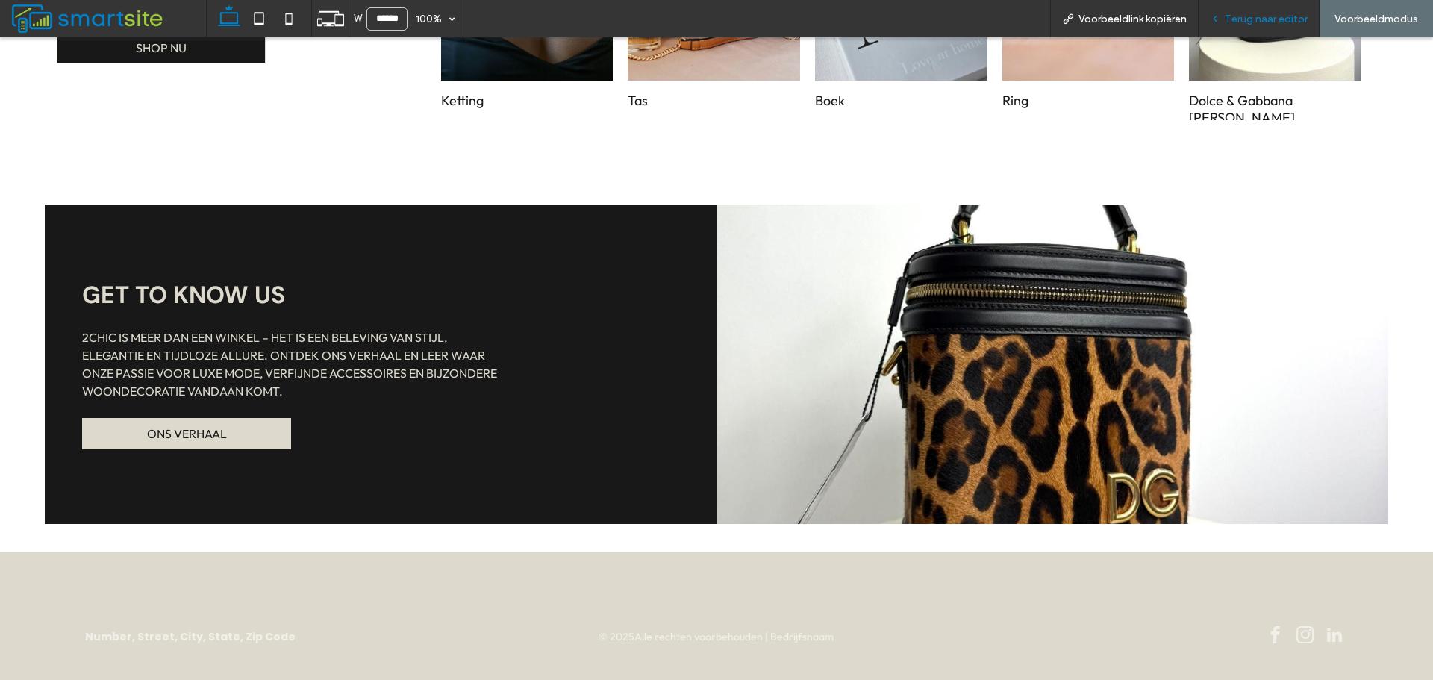
click at [1265, 16] on span "Terug naar editor" at bounding box center [1265, 19] width 83 height 13
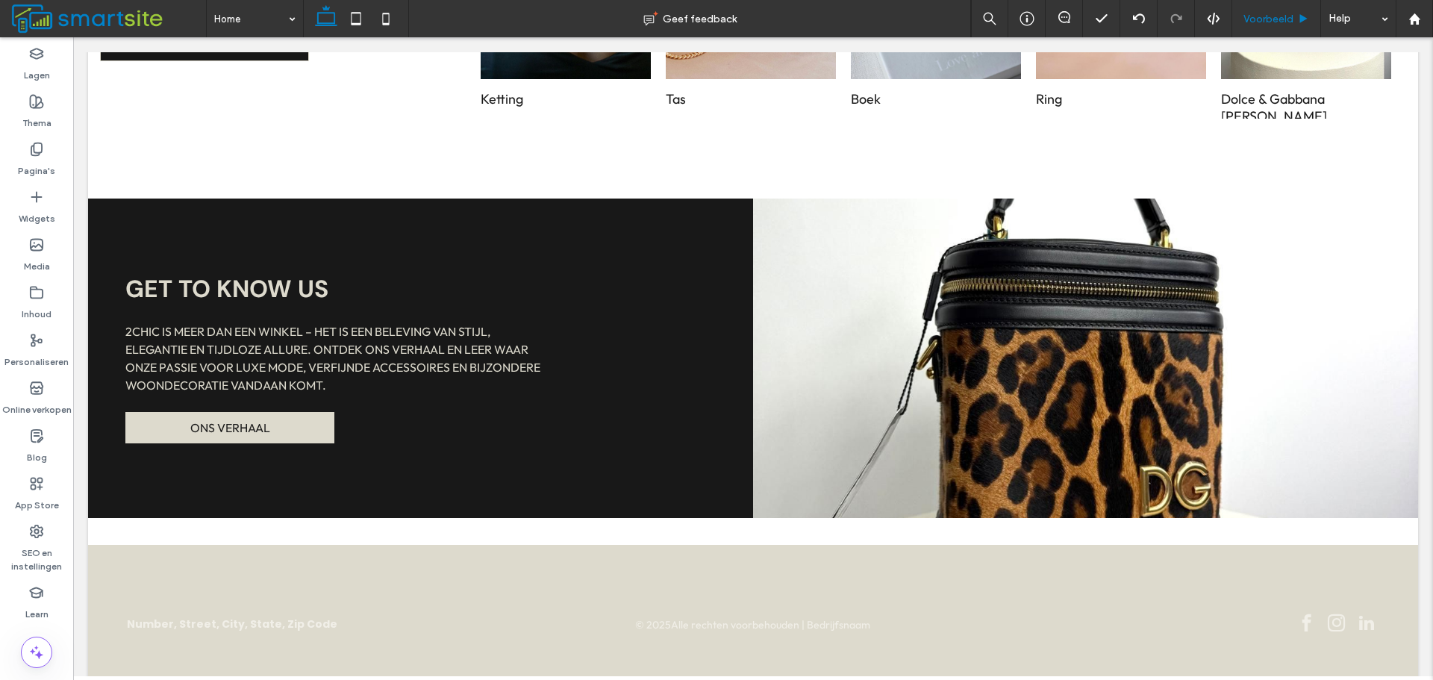
scroll to position [907, 0]
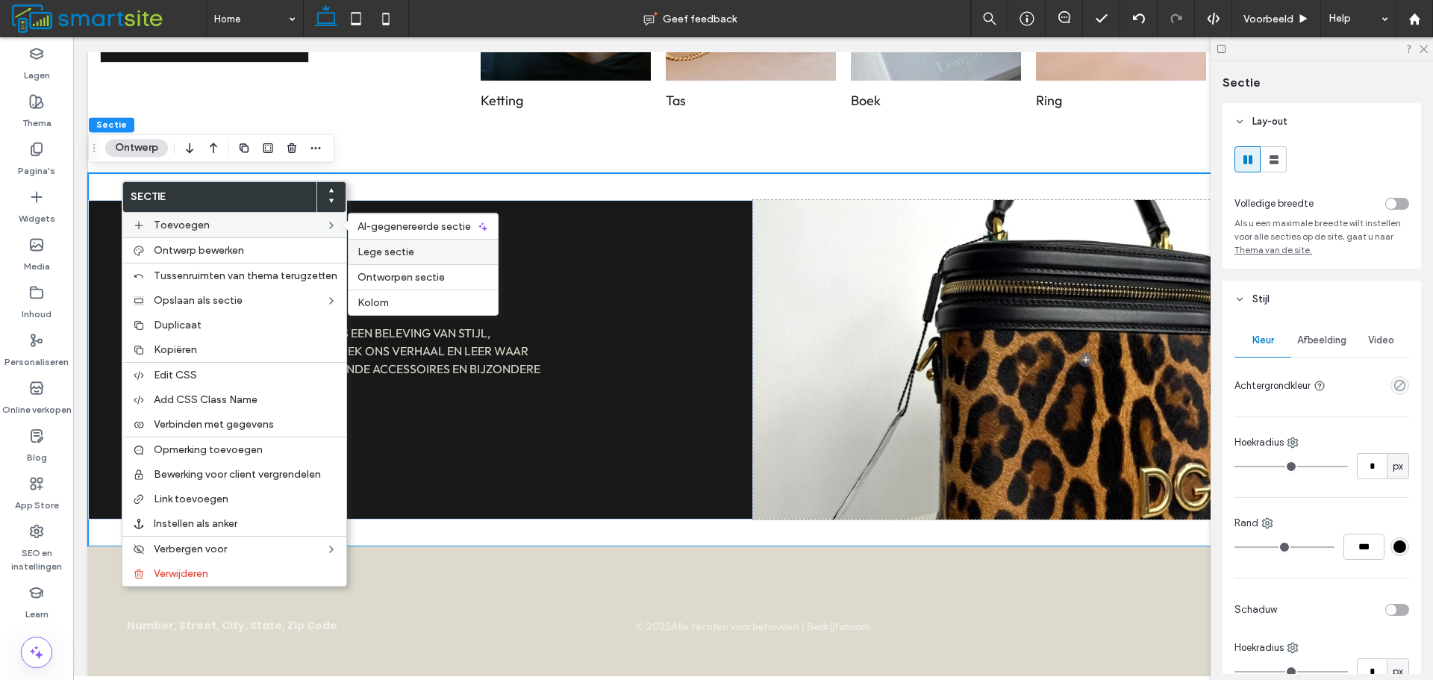
click at [394, 248] on span "Lege sectie" at bounding box center [385, 251] width 57 height 13
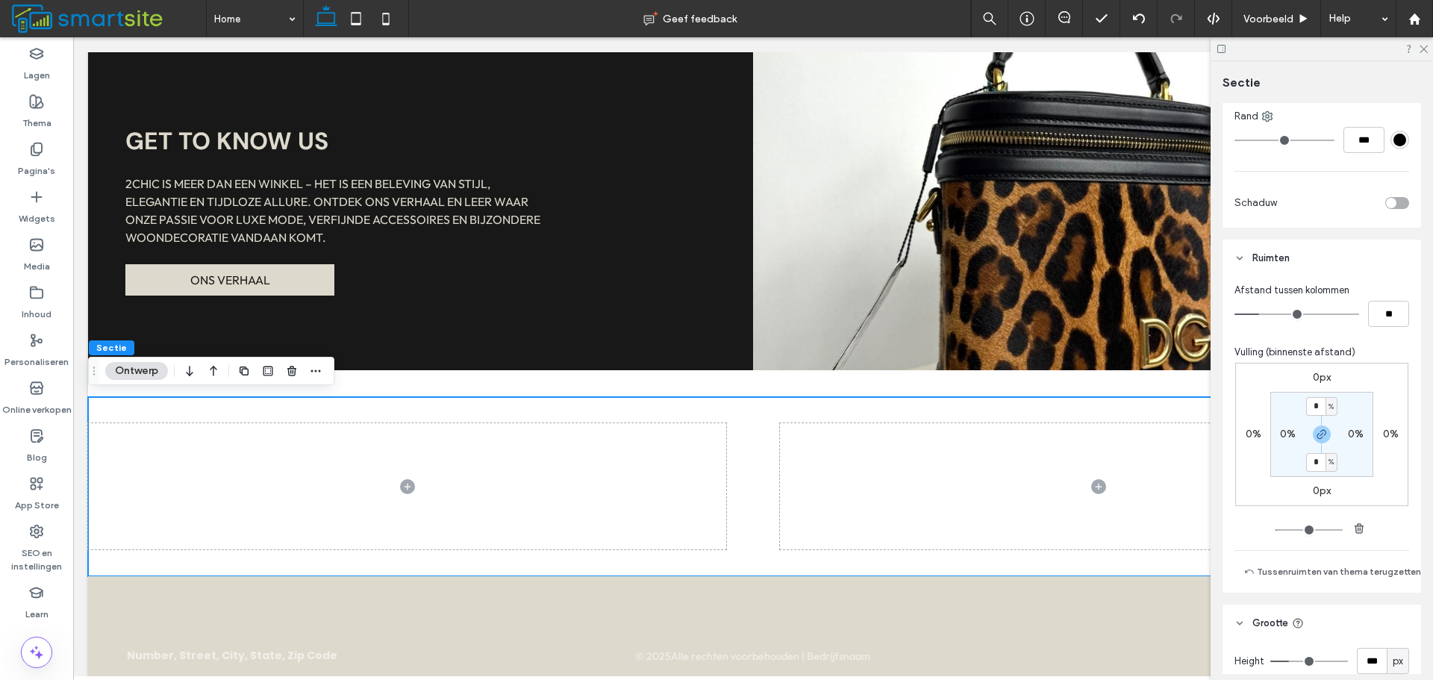
scroll to position [802, 0]
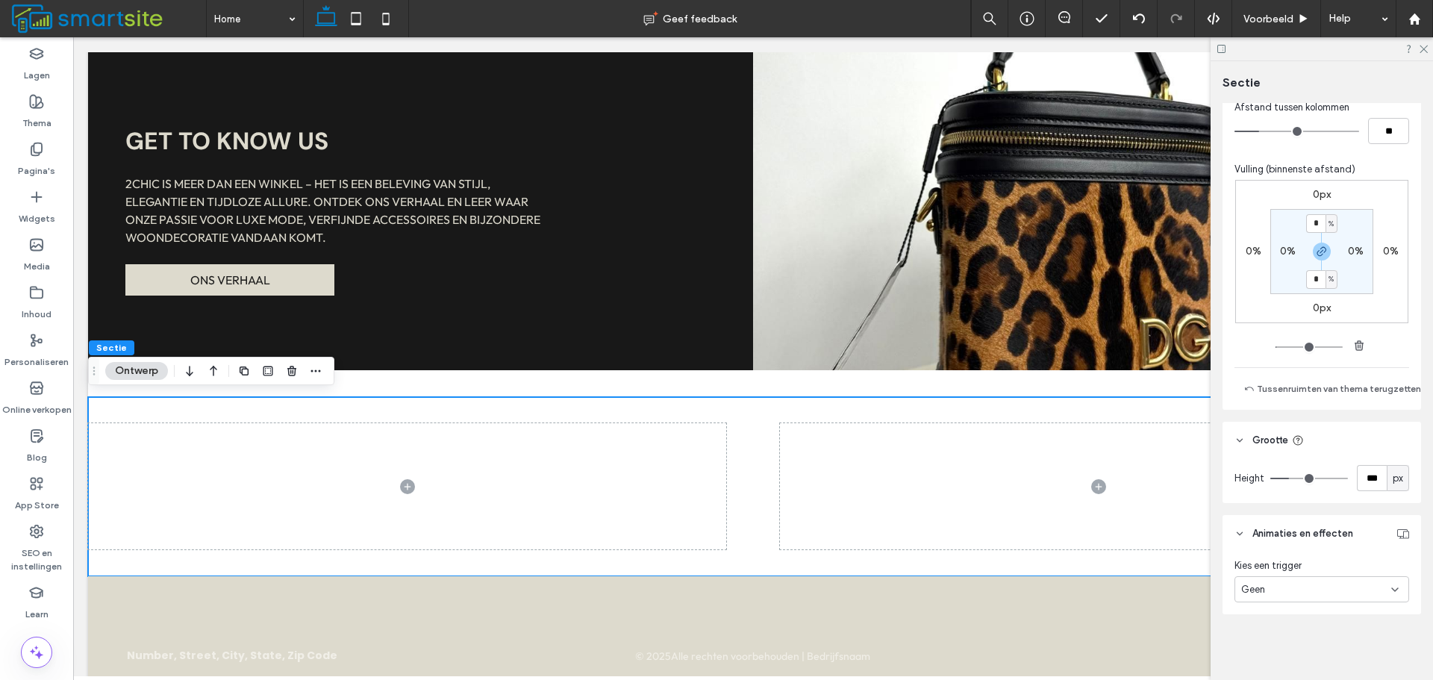
type input "***"
type input "*"
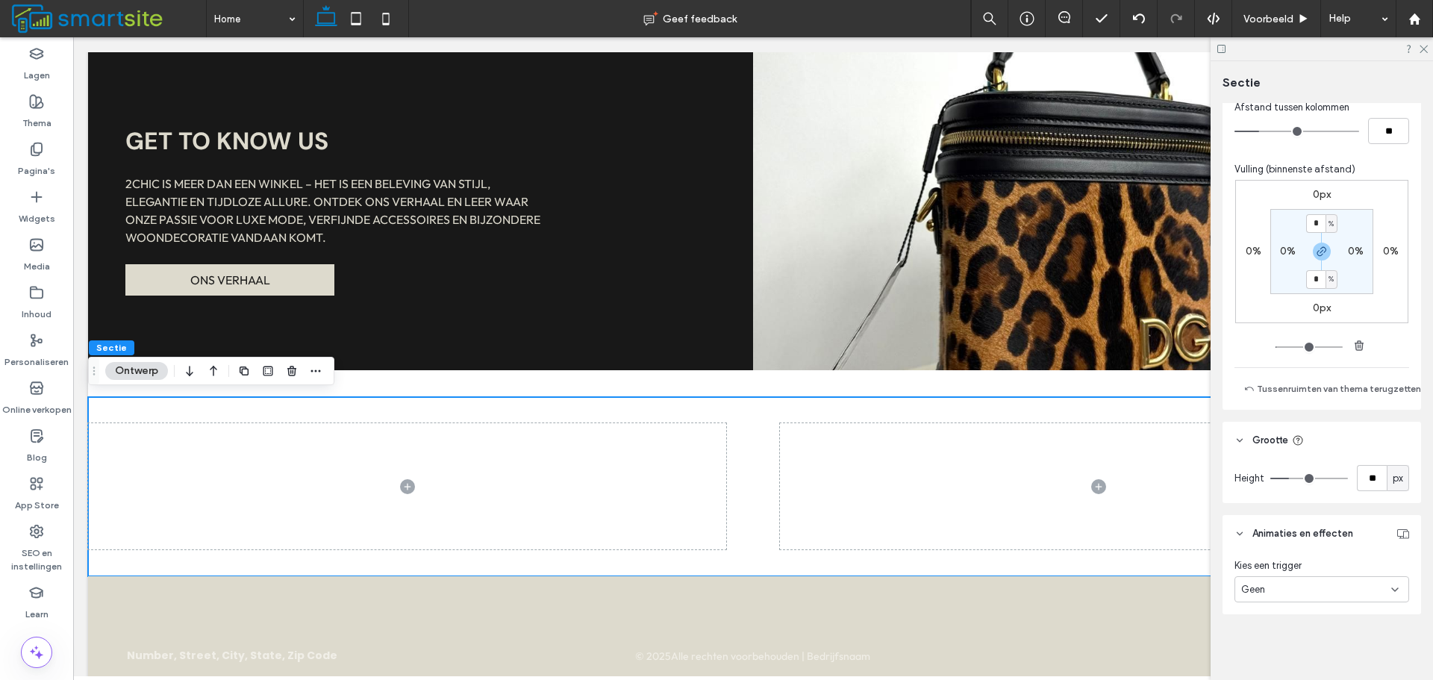
type input "*"
drag, startPoint x: 1290, startPoint y: 473, endPoint x: 1185, endPoint y: 476, distance: 105.2
type input "*"
click at [1270, 478] on input "range" at bounding box center [1309, 478] width 78 height 1
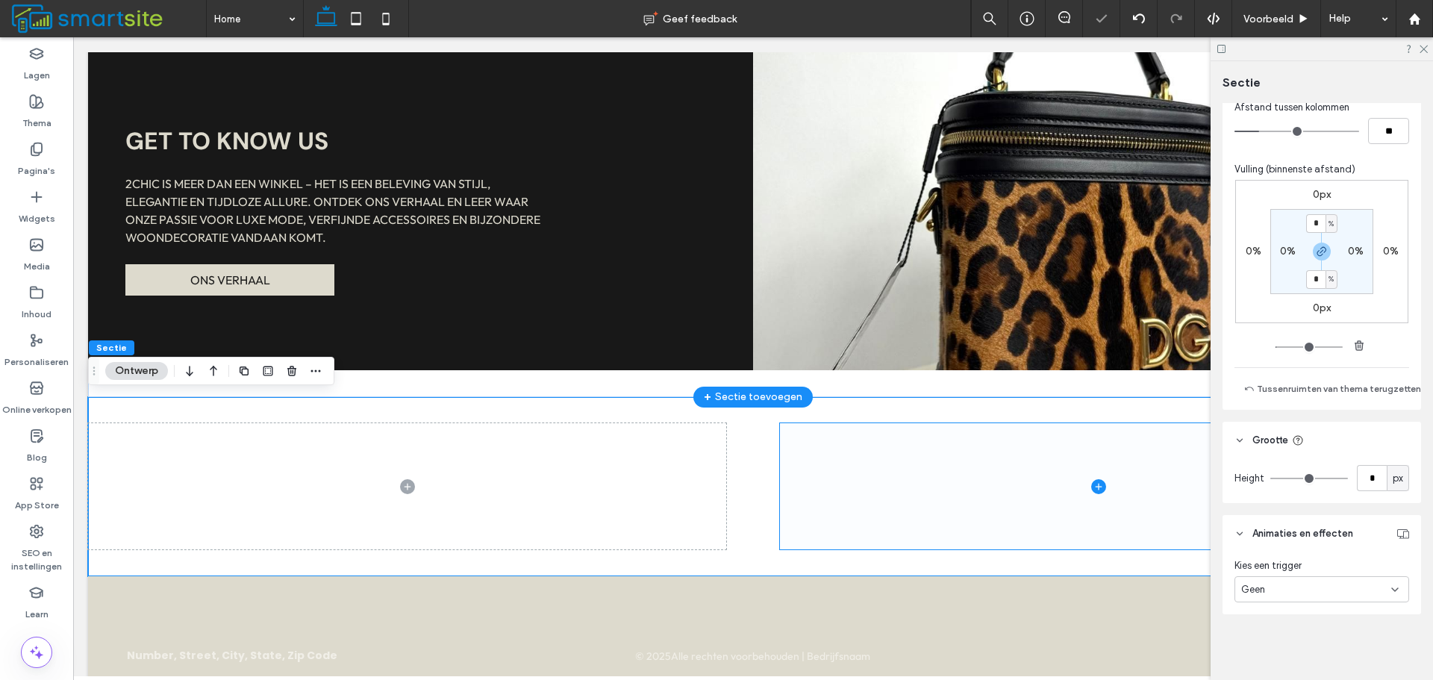
scroll to position [1017, 0]
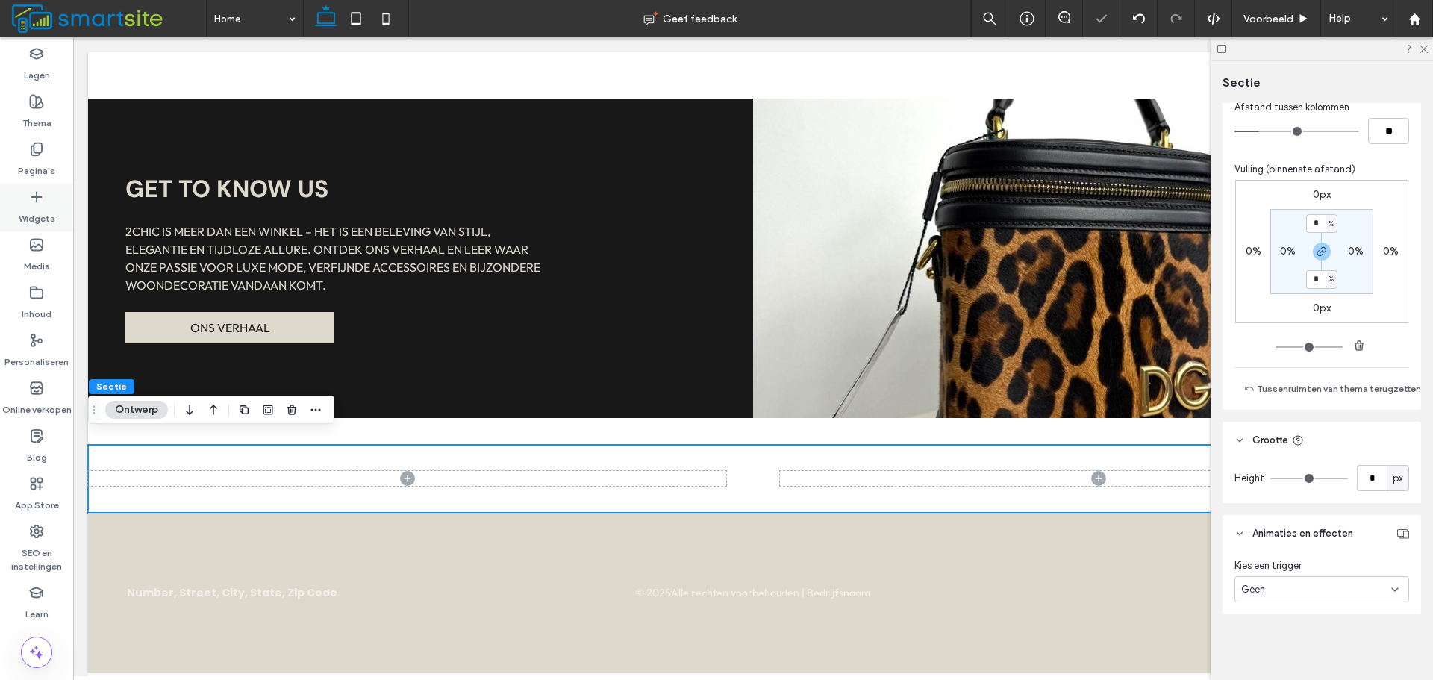
click at [31, 207] on label "Widgets" at bounding box center [37, 214] width 37 height 21
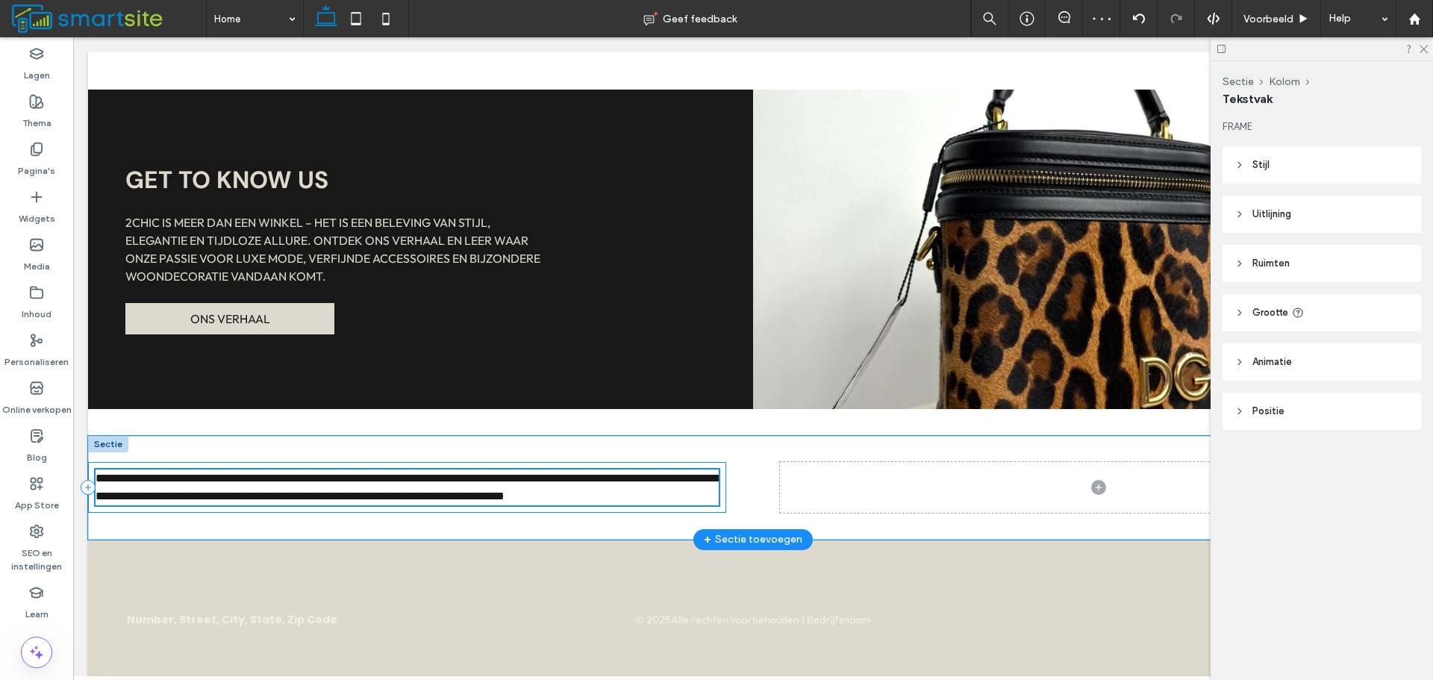
scroll to position [1053, 0]
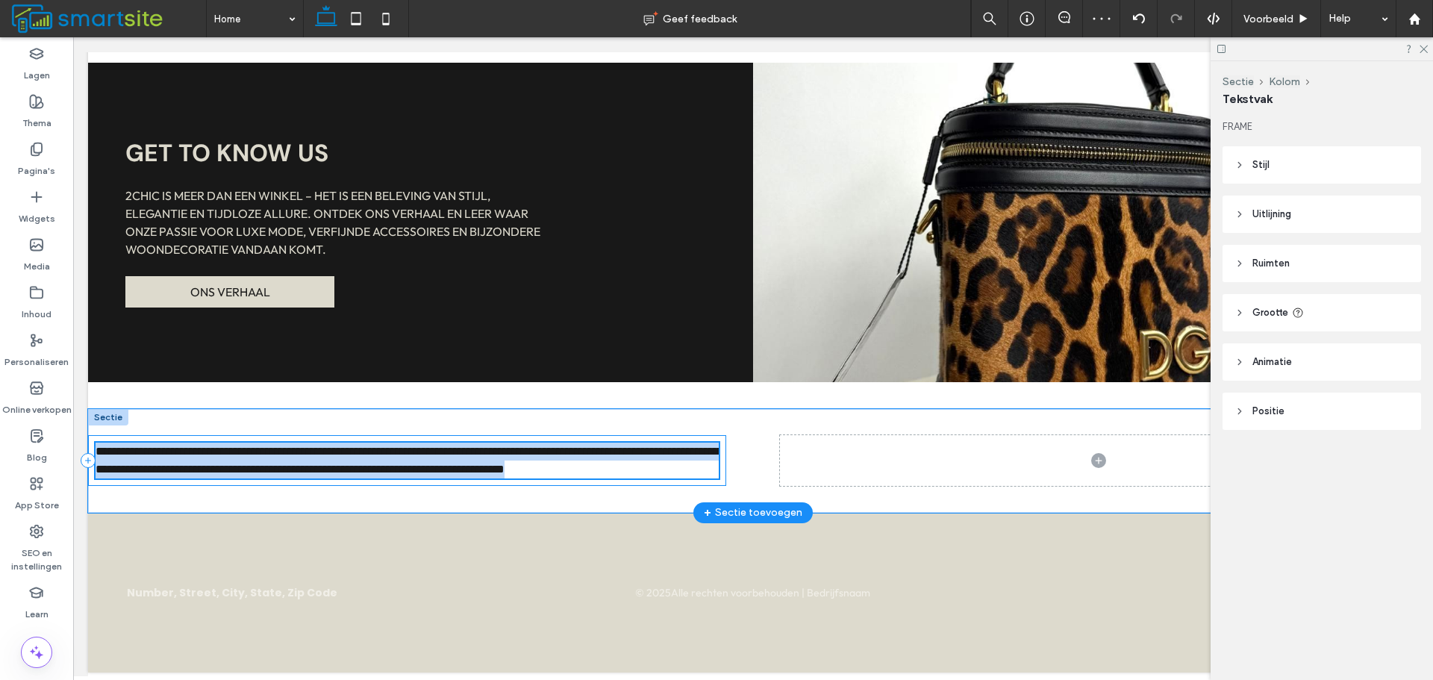
type input "******"
type input "**"
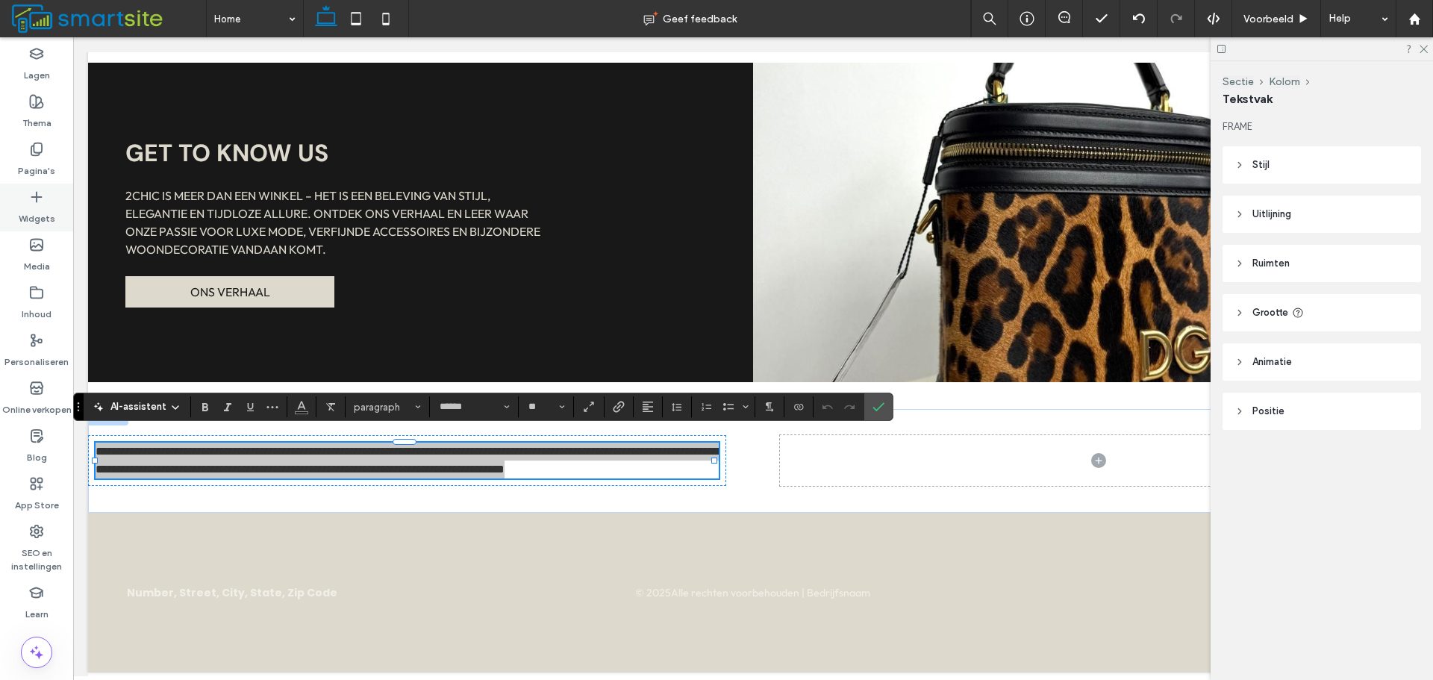
click at [52, 207] on label "Widgets" at bounding box center [37, 214] width 37 height 21
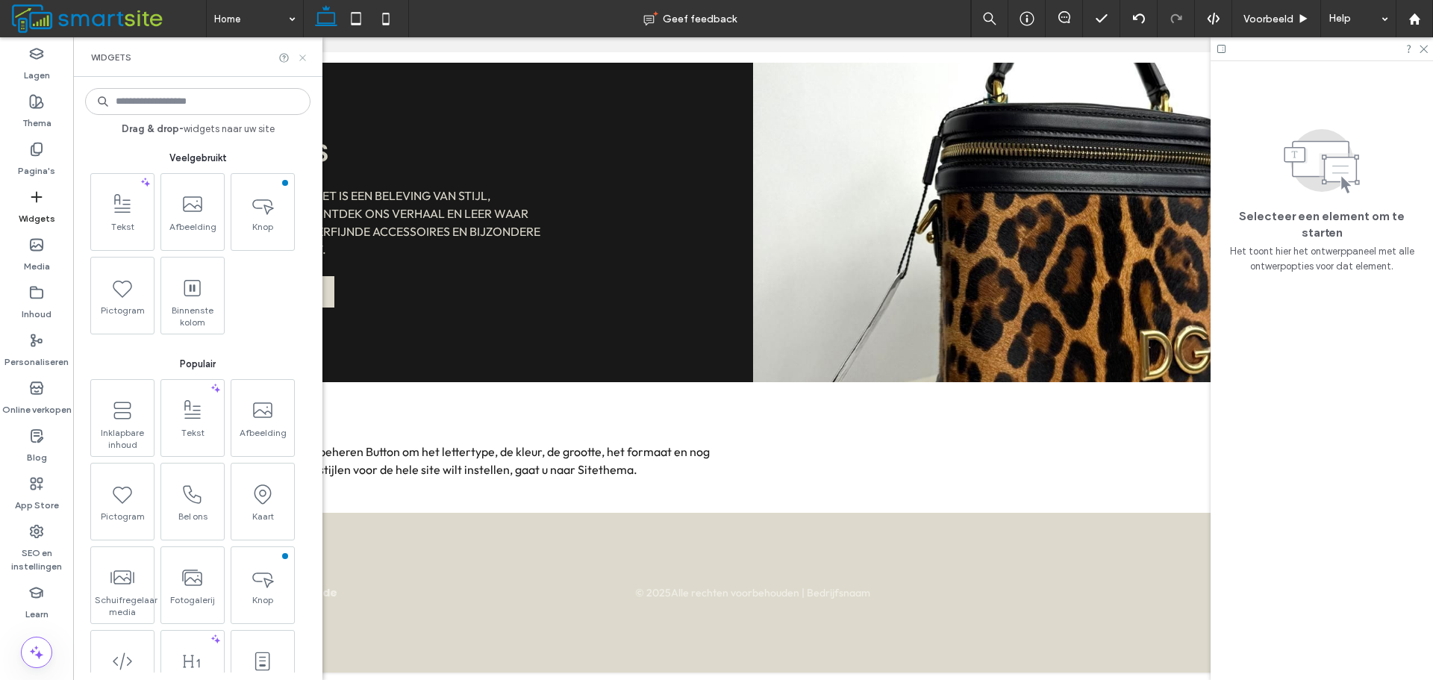
click at [306, 59] on icon at bounding box center [302, 57] width 11 height 11
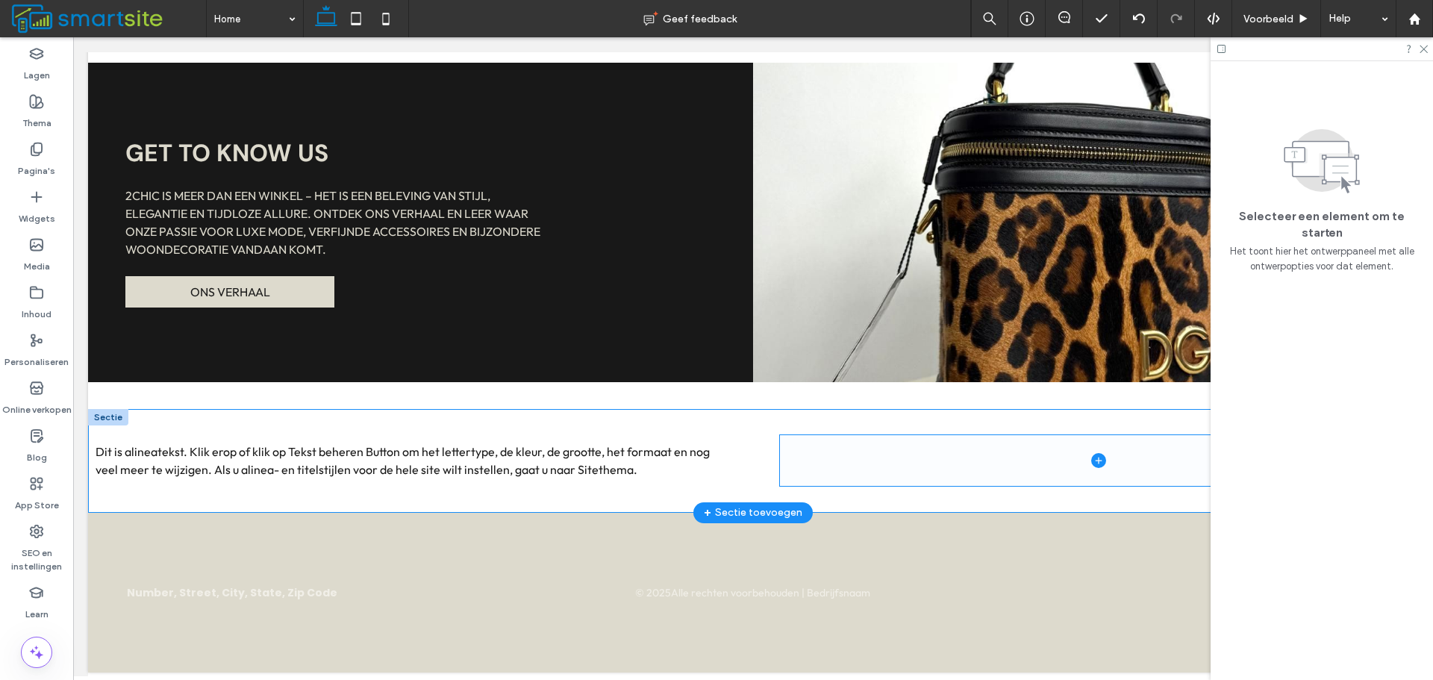
click at [866, 449] on span at bounding box center [1099, 460] width 638 height 51
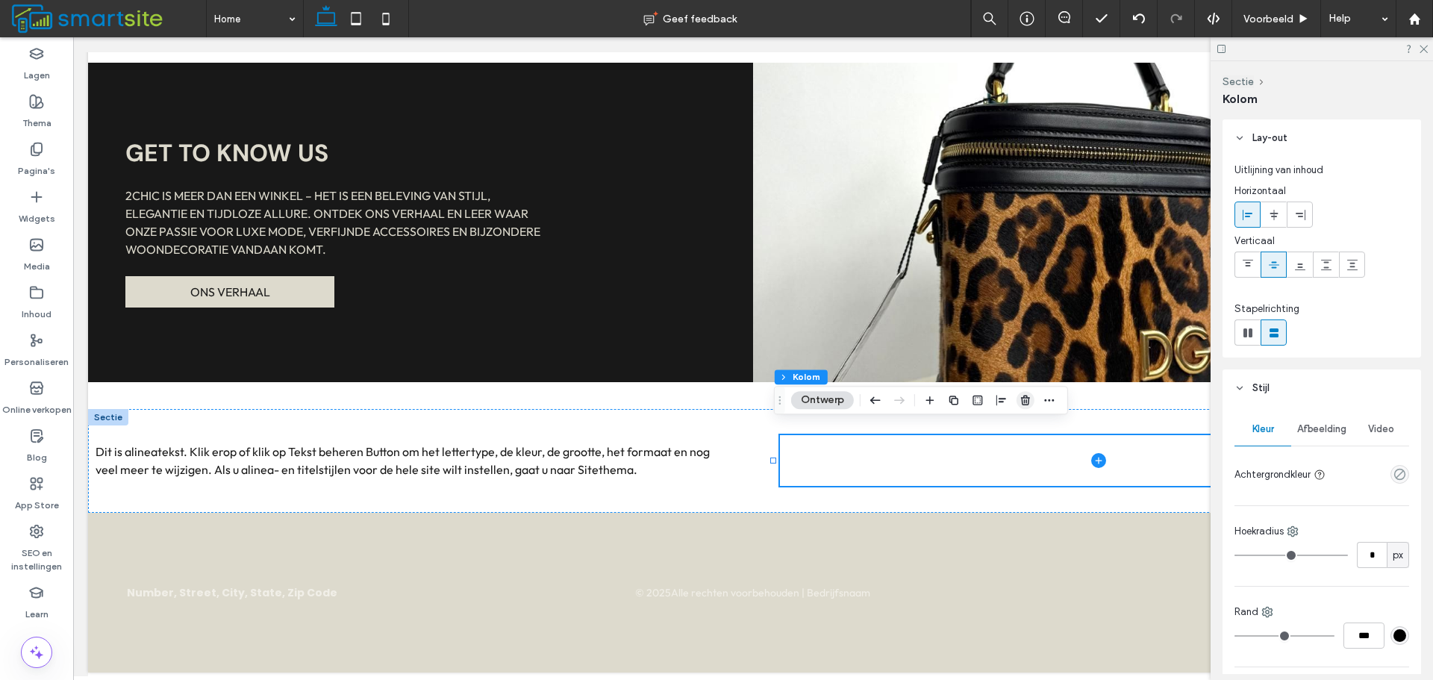
click at [1023, 397] on icon "button" at bounding box center [1025, 400] width 12 height 12
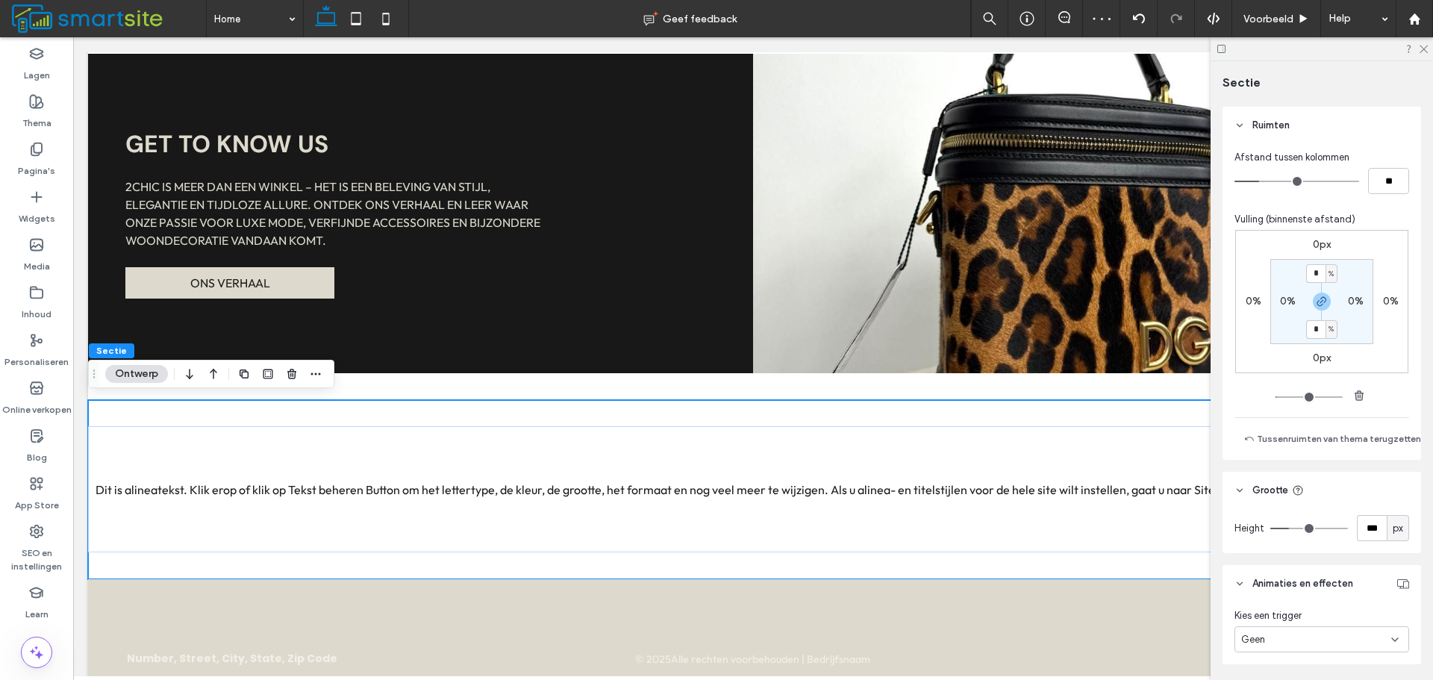
scroll to position [802, 0]
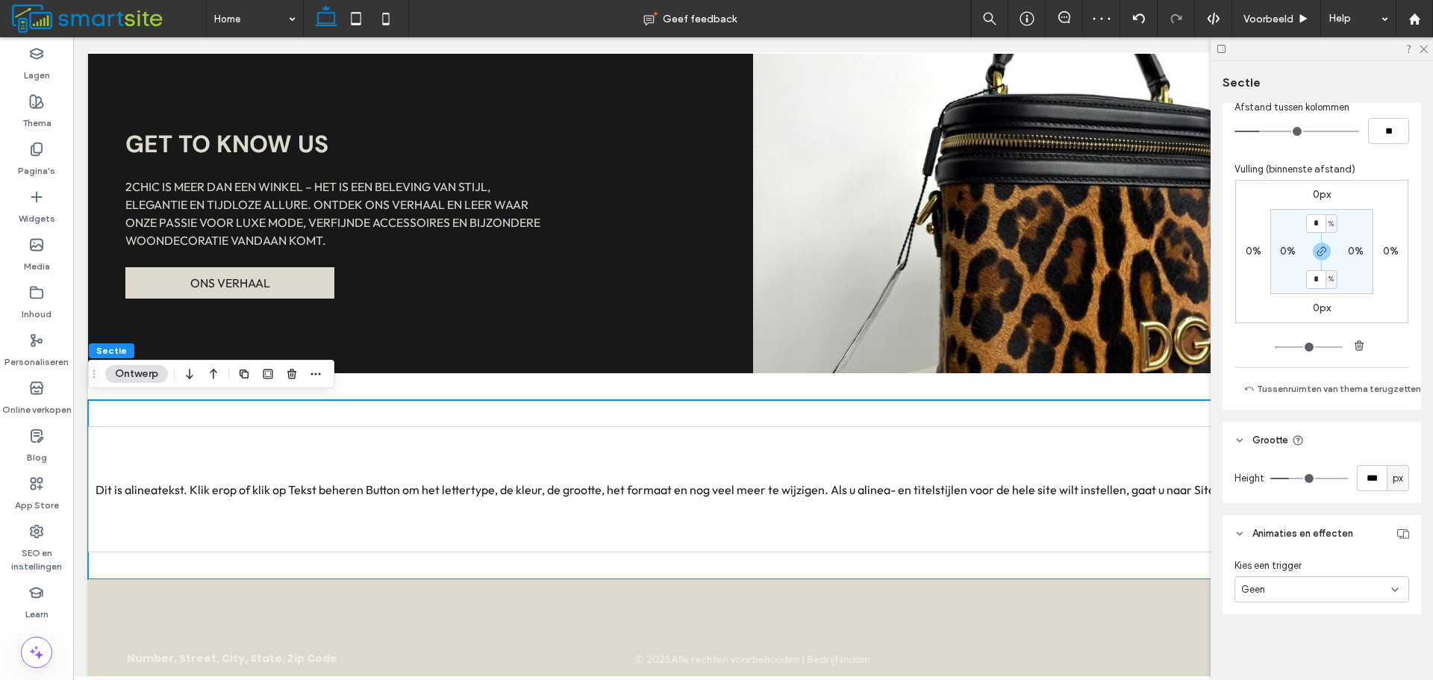
type input "***"
type input "**"
type input "*"
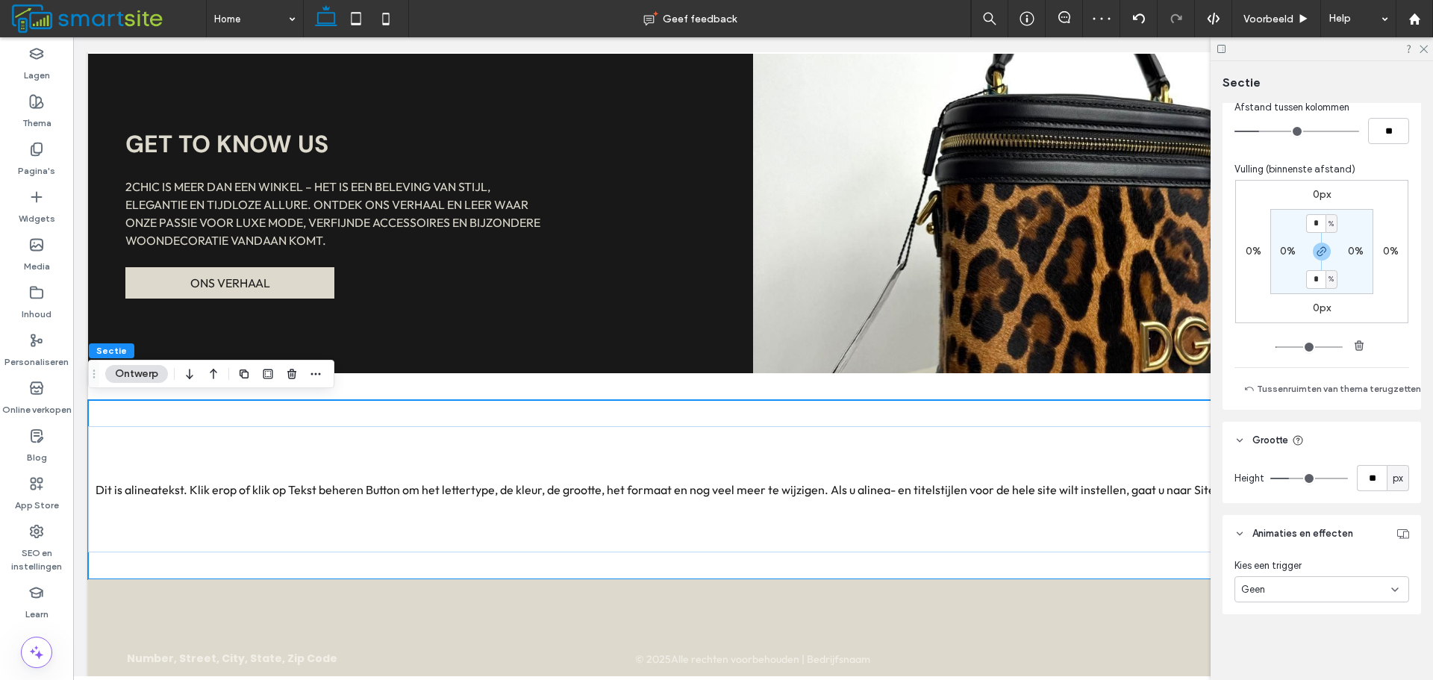
type input "*"
drag, startPoint x: 1286, startPoint y: 471, endPoint x: 1004, endPoint y: 509, distance: 285.3
type input "*"
click at [1270, 479] on input "range" at bounding box center [1309, 478] width 78 height 1
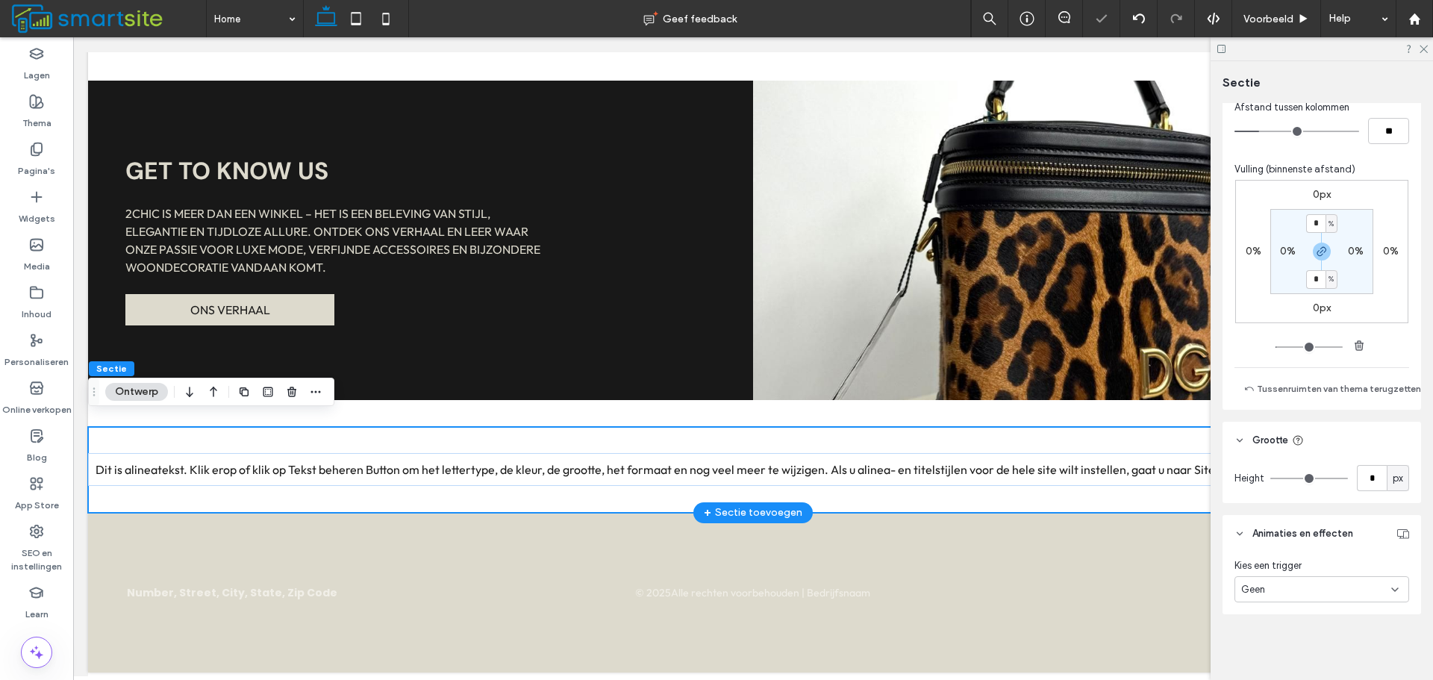
scroll to position [1035, 0]
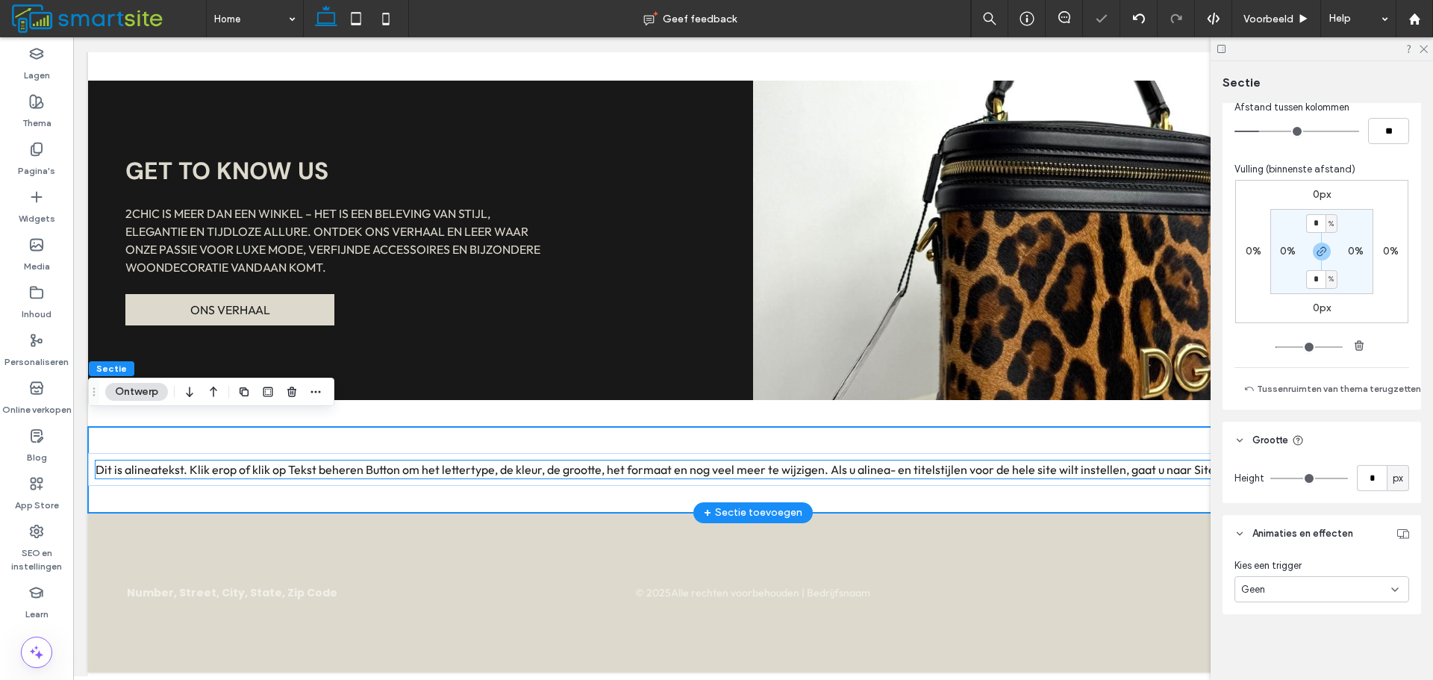
click at [361, 468] on p "Dit is alineatekst. Klik erop of klik op Tekst beheren Button om het lettertype…" at bounding box center [753, 469] width 1315 height 18
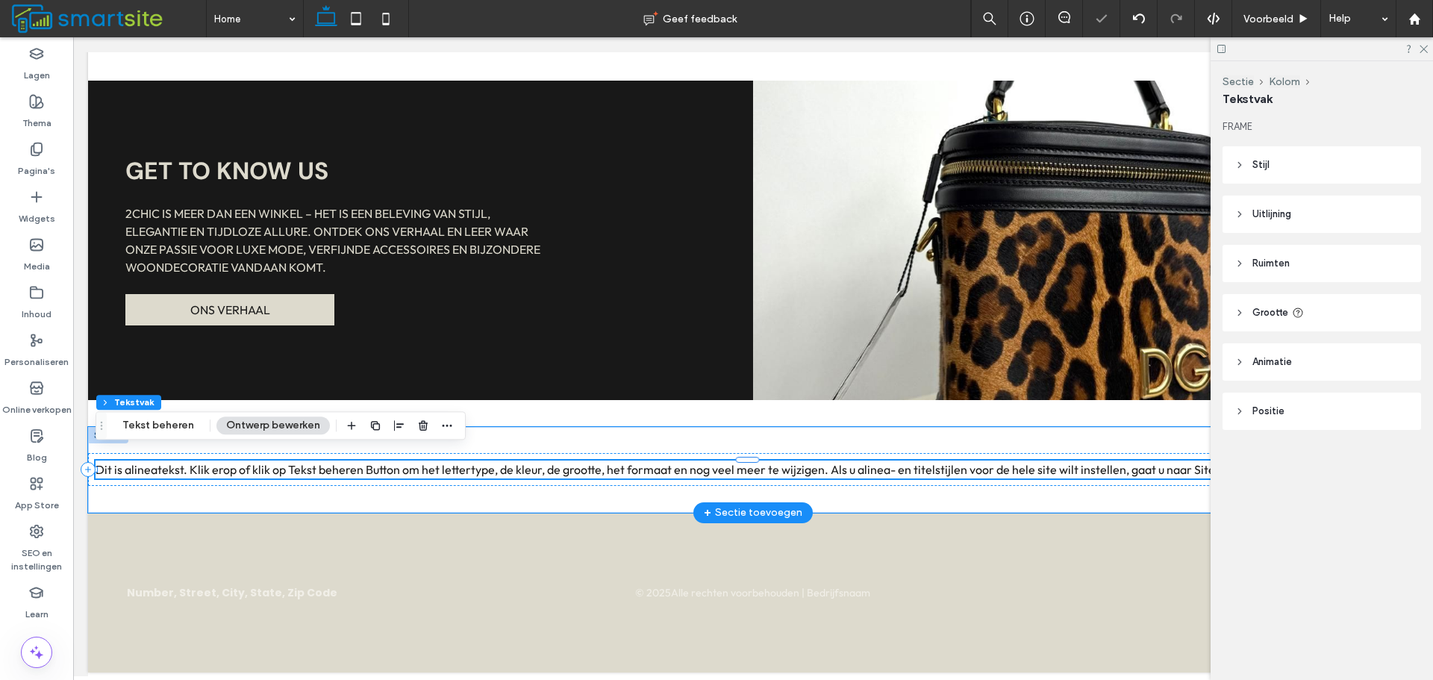
click at [361, 462] on span "Dit is alineatekst. Klik erop of klik op Tekst beheren Button om het lettertype…" at bounding box center [675, 469] width 1158 height 15
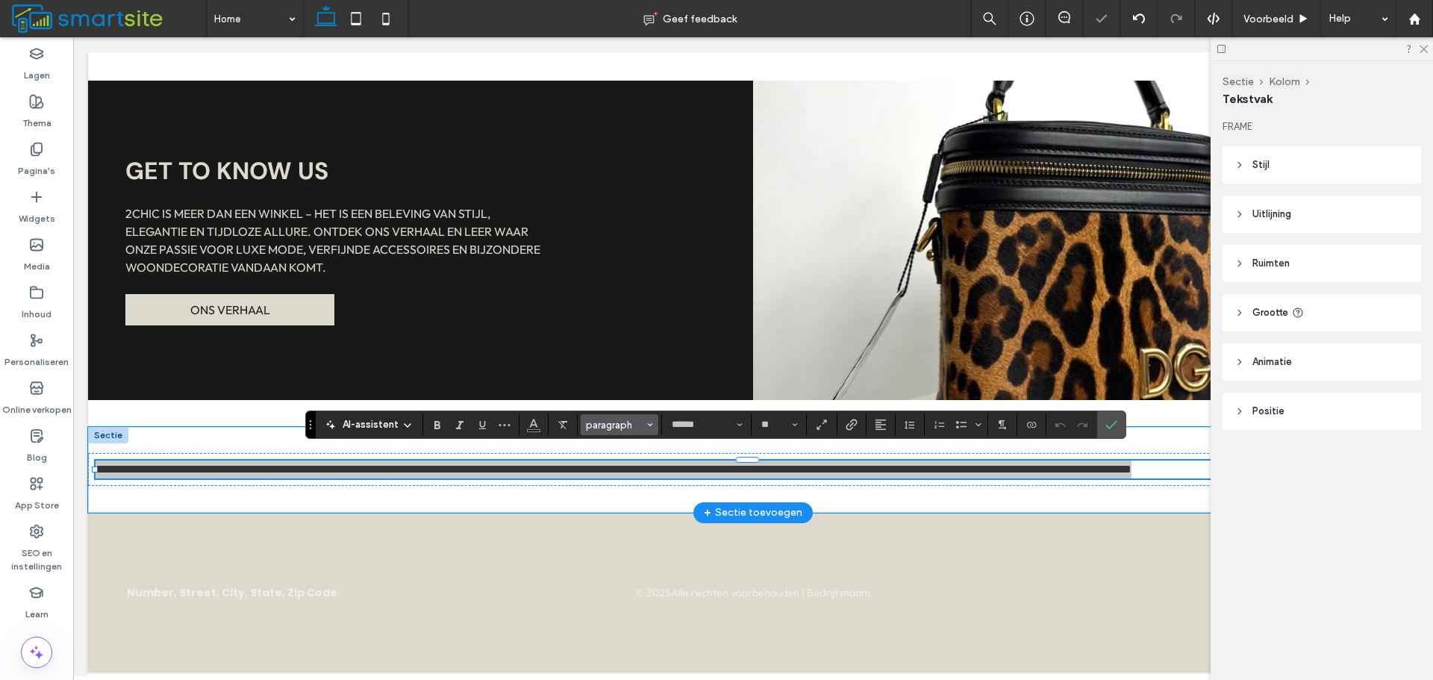
click at [606, 430] on span "paragraph" at bounding box center [615, 424] width 58 height 11
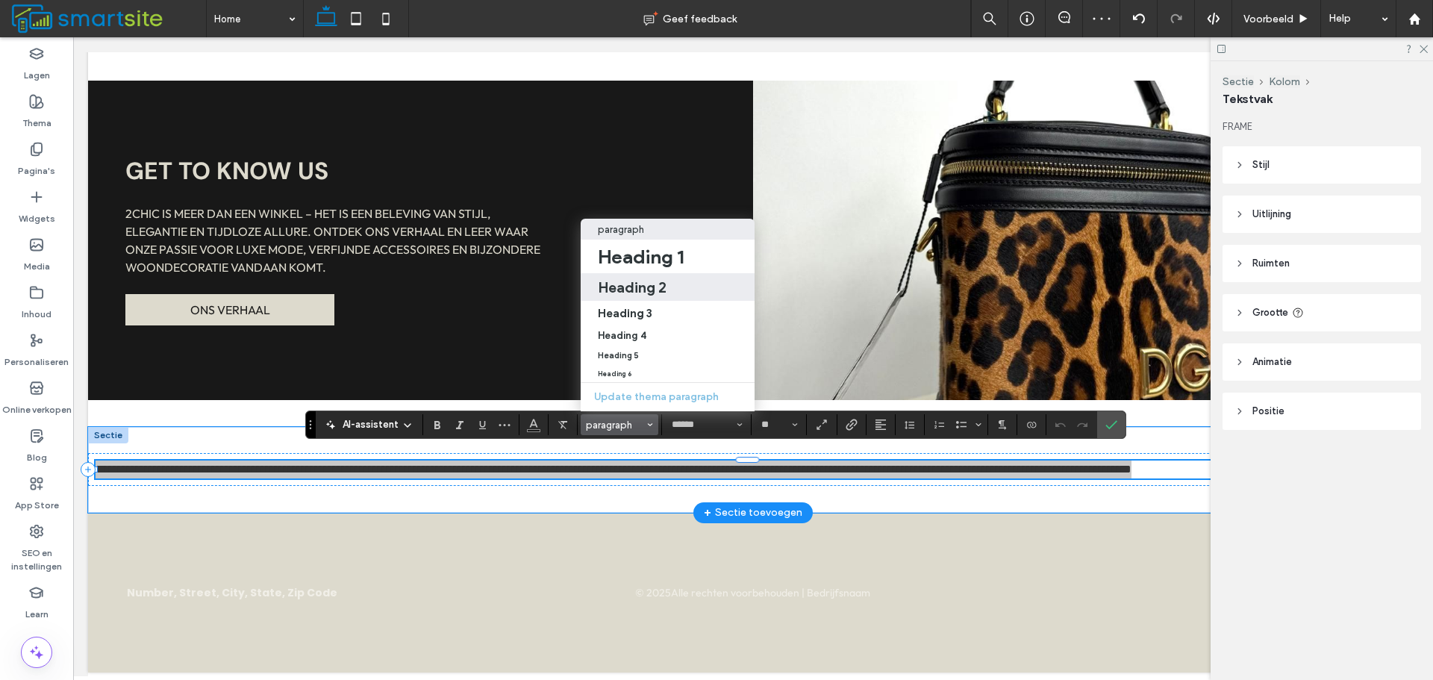
click at [636, 278] on h2 "Heading 2" at bounding box center [632, 287] width 69 height 18
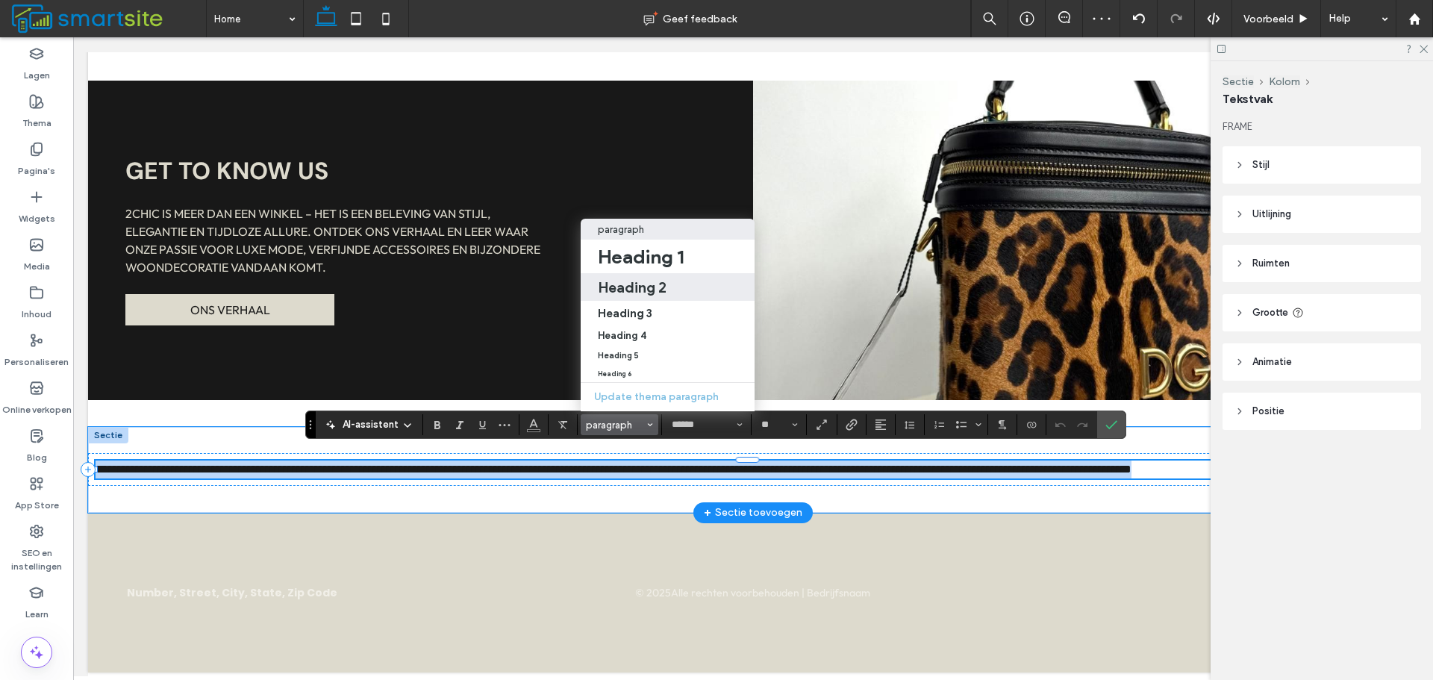
type input "*******"
type input "**"
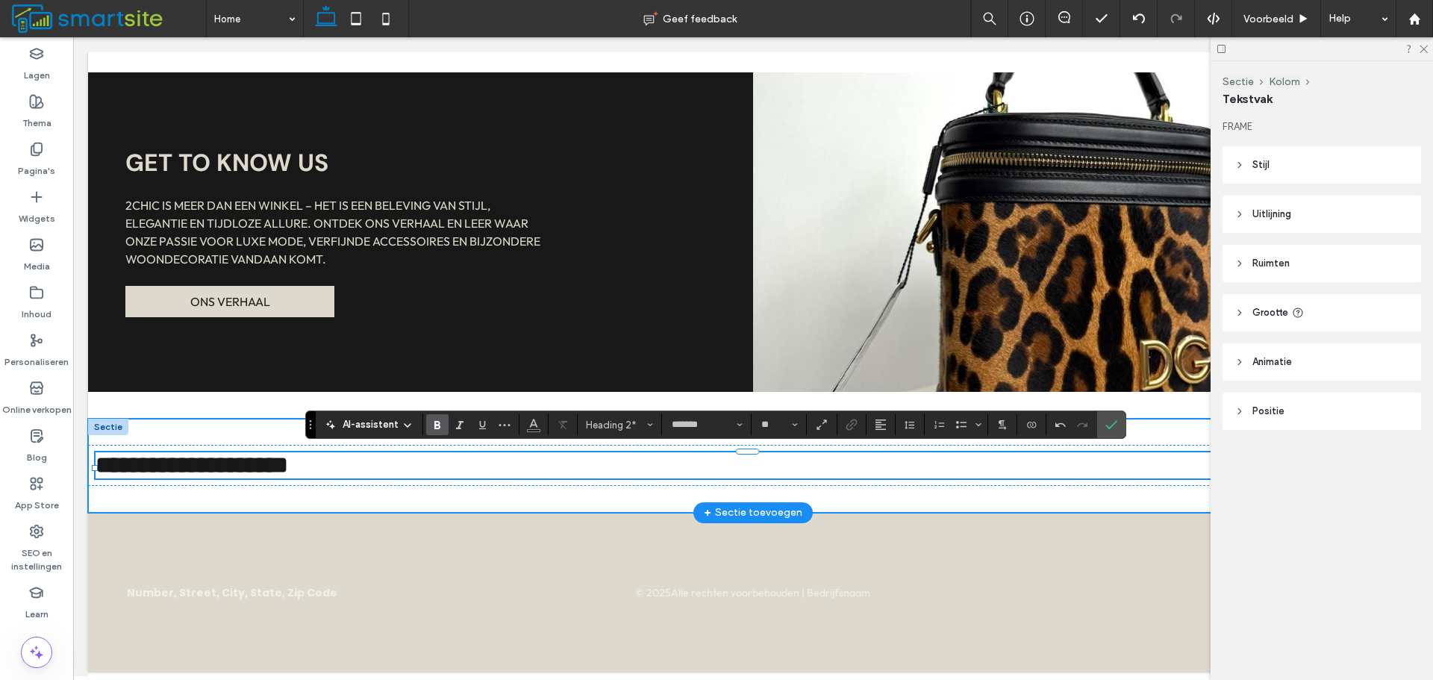
click at [255, 428] on div "**********" at bounding box center [753, 466] width 1330 height 94
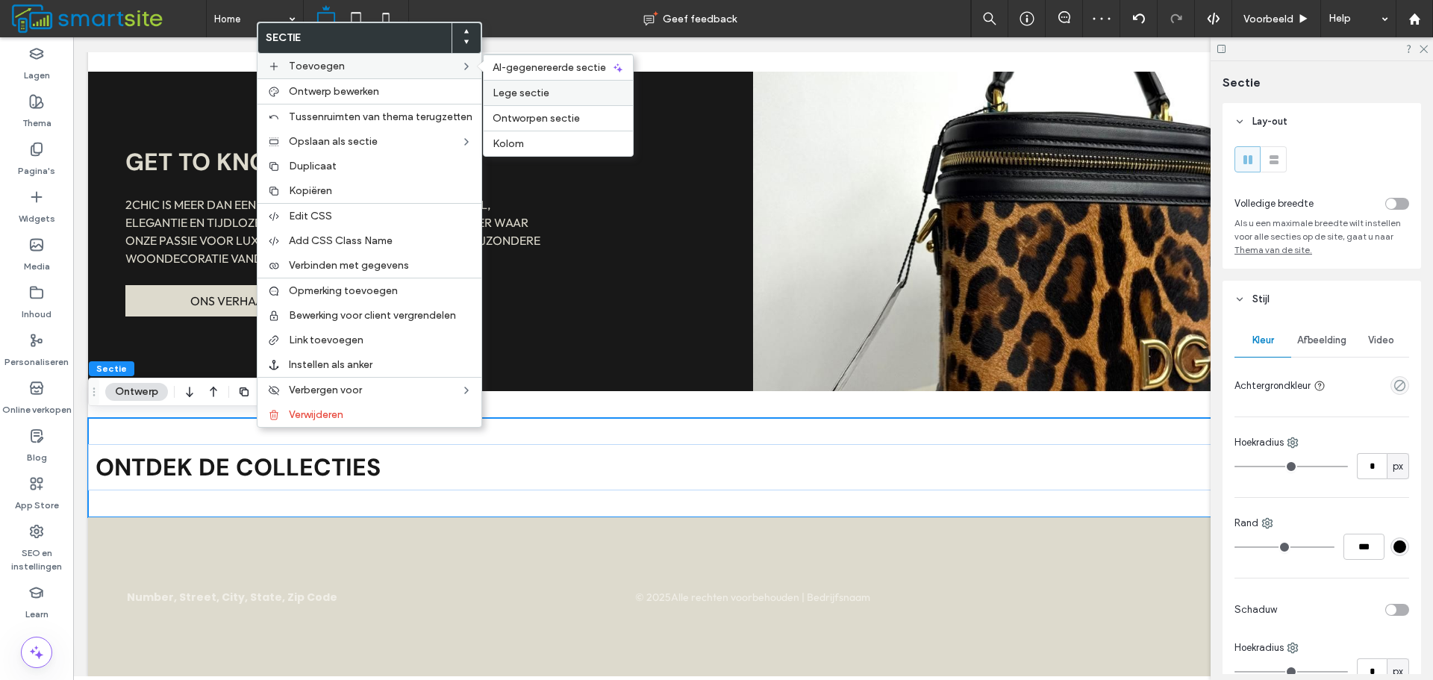
click at [541, 95] on span "Lege sectie" at bounding box center [520, 93] width 57 height 13
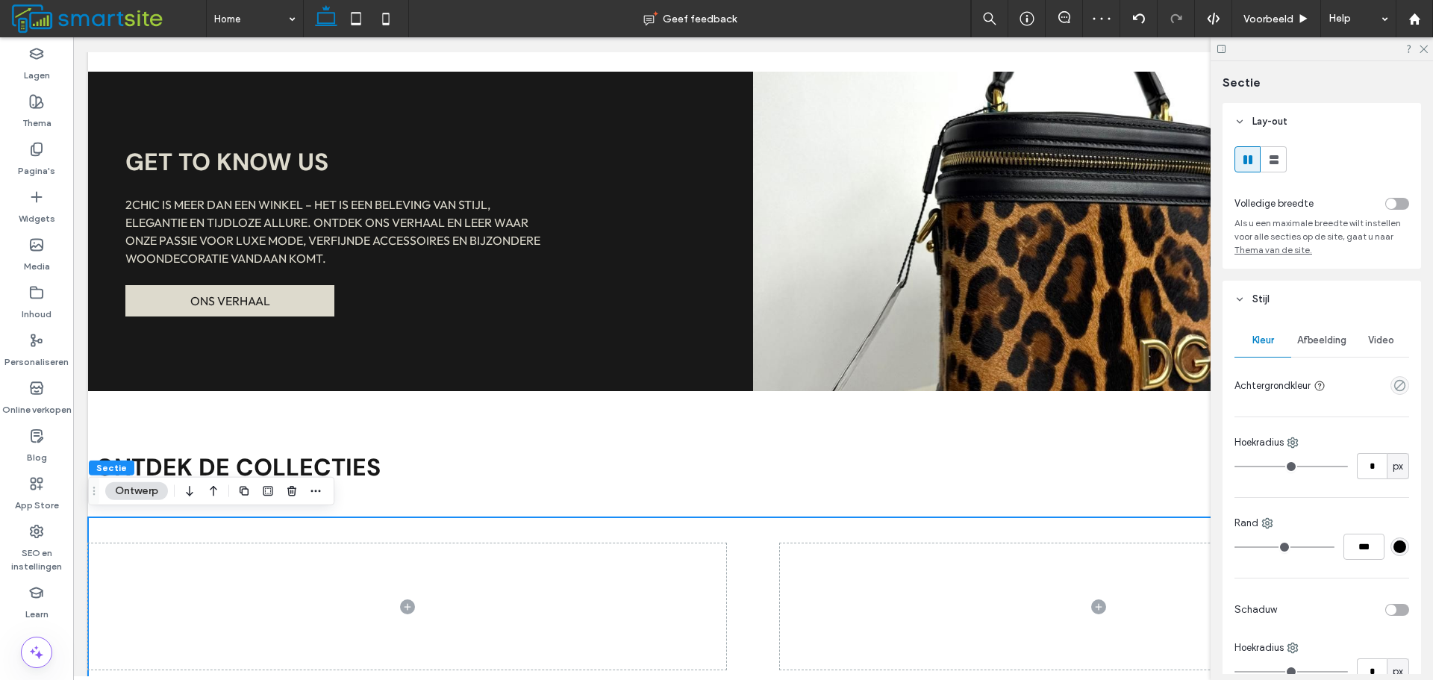
click at [1092, 525] on div at bounding box center [753, 606] width 1330 height 179
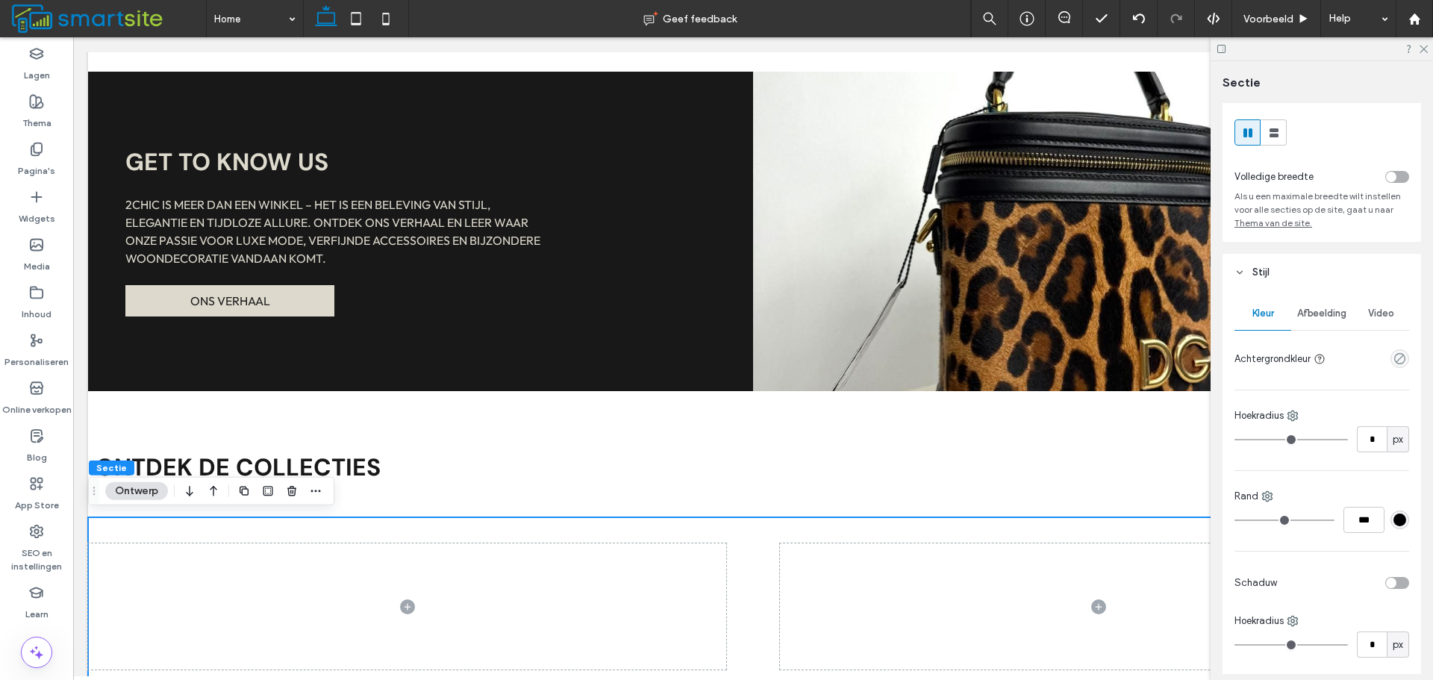
scroll to position [0, 0]
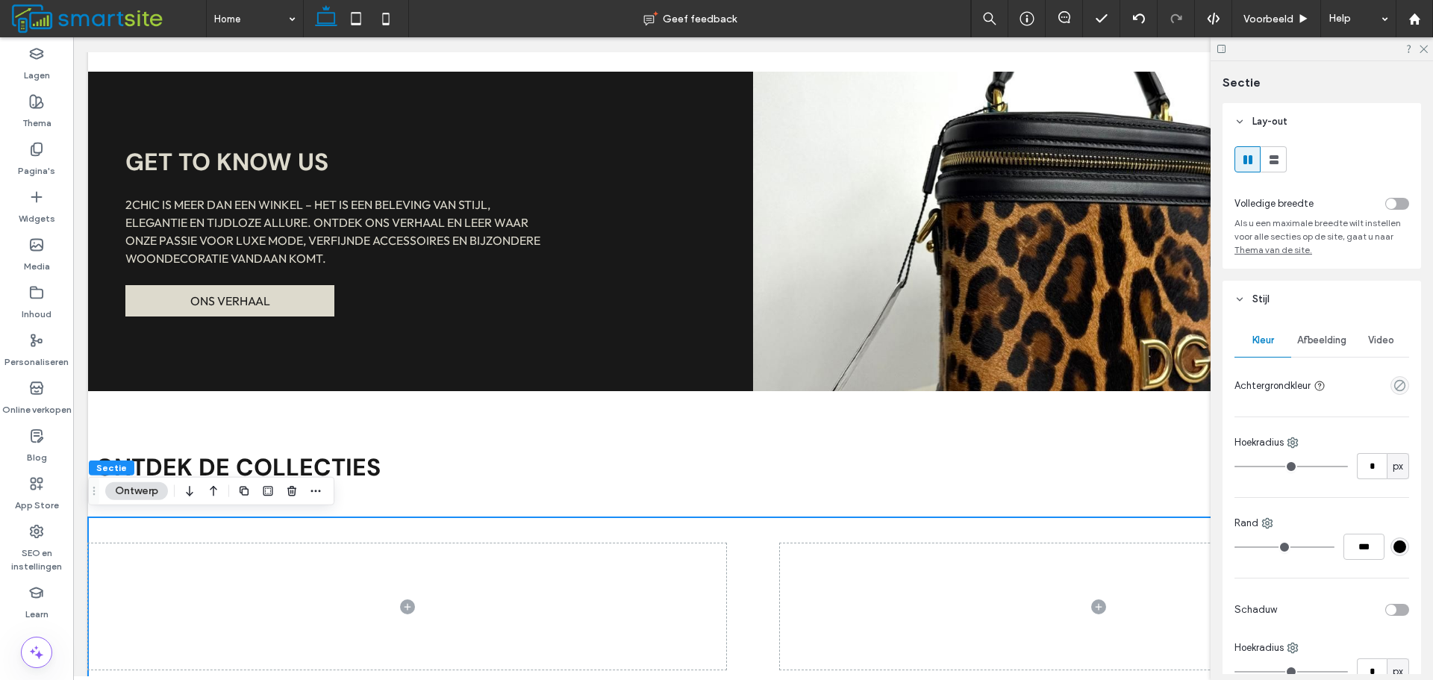
click at [1391, 208] on div "toggle" at bounding box center [1397, 204] width 24 height 12
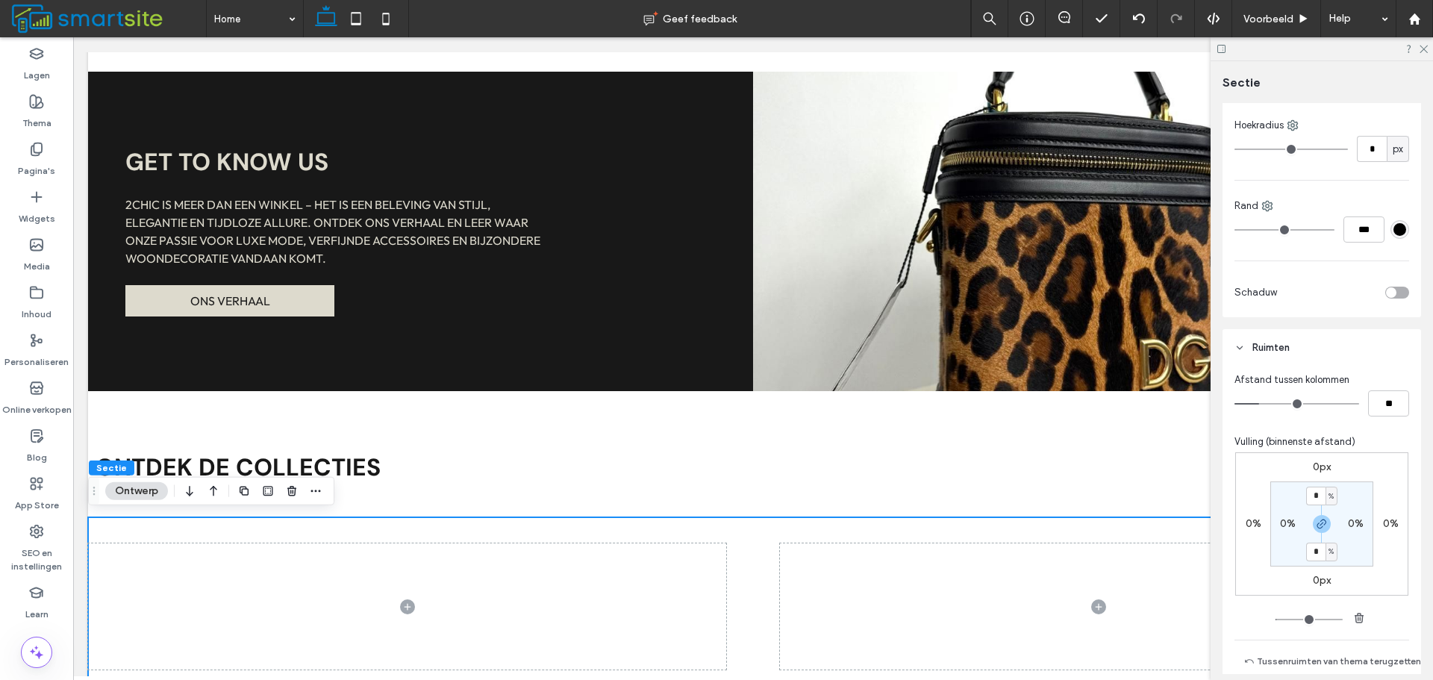
scroll to position [597, 0]
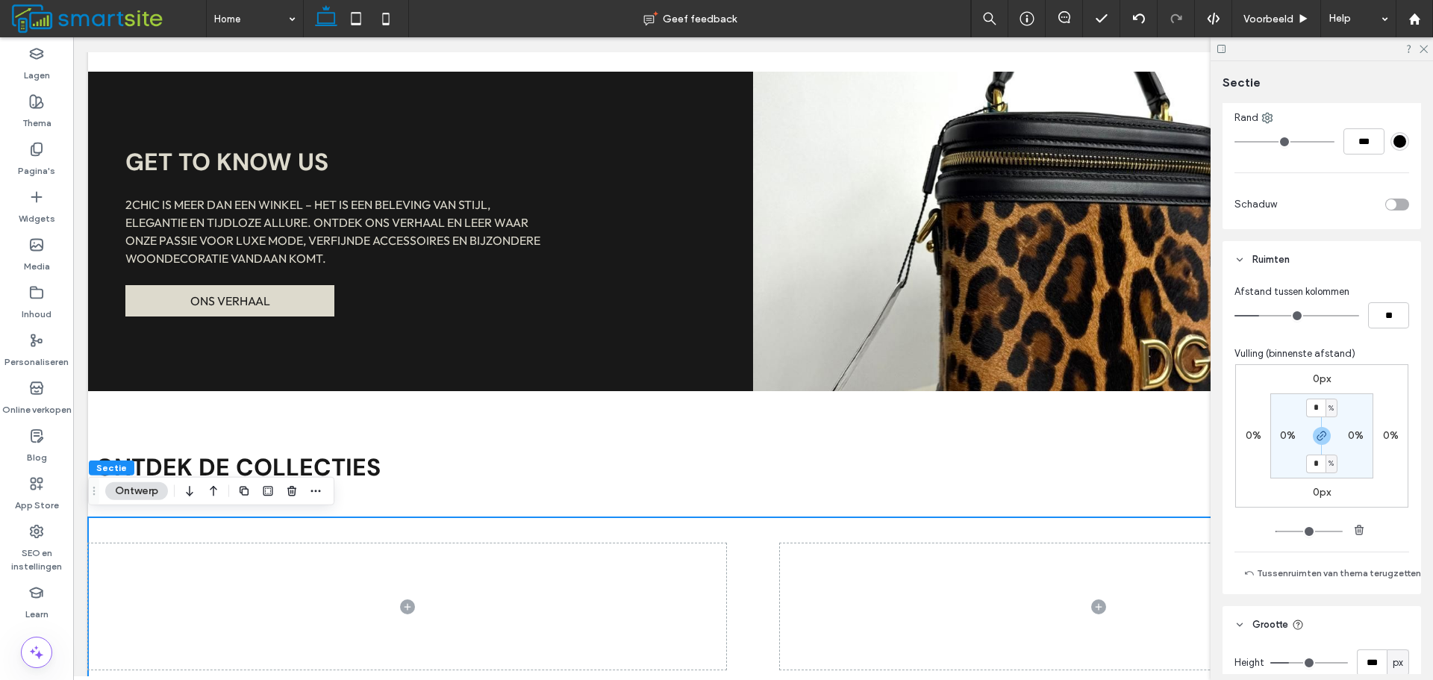
click at [1289, 435] on label "0%" at bounding box center [1288, 435] width 16 height 13
type input "*"
click at [1293, 436] on div "%" at bounding box center [1297, 435] width 9 height 15
click at [1293, 454] on span "px" at bounding box center [1288, 458] width 10 height 15
click at [1285, 437] on input "*" at bounding box center [1281, 435] width 19 height 19
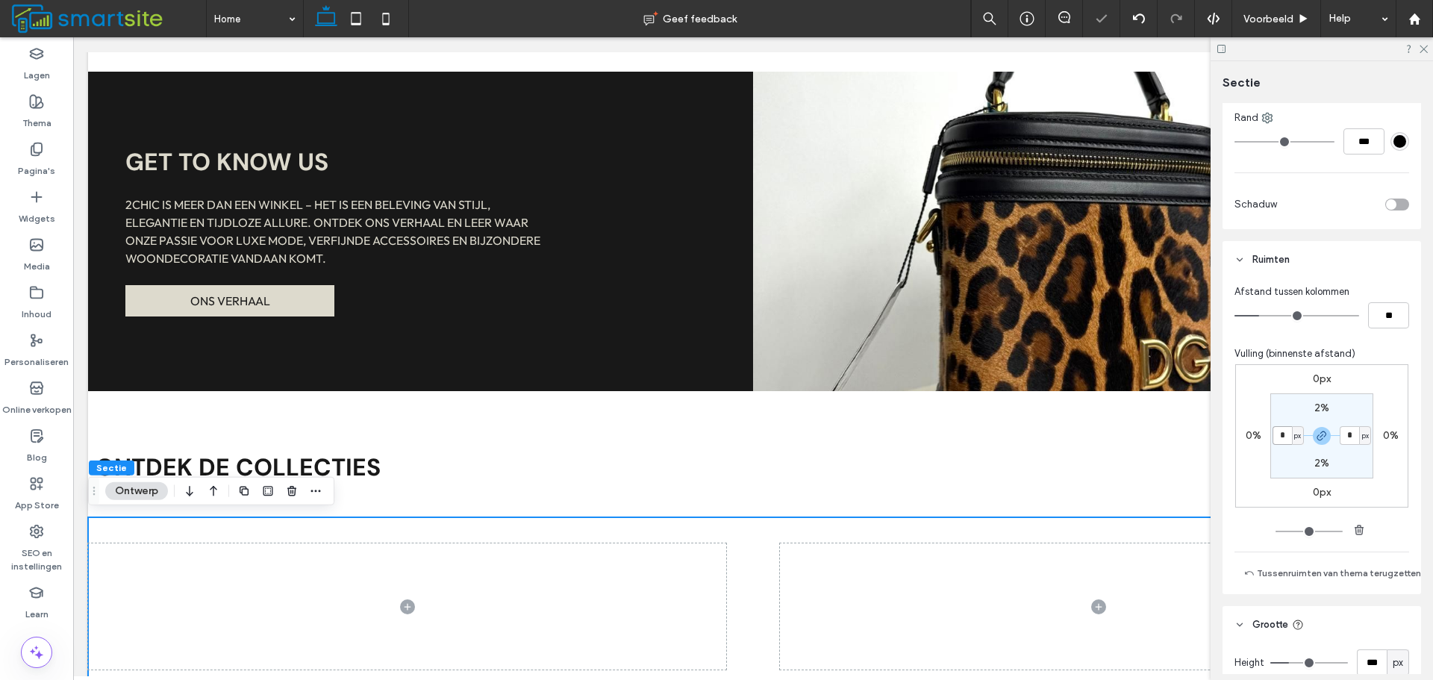
type input "*"
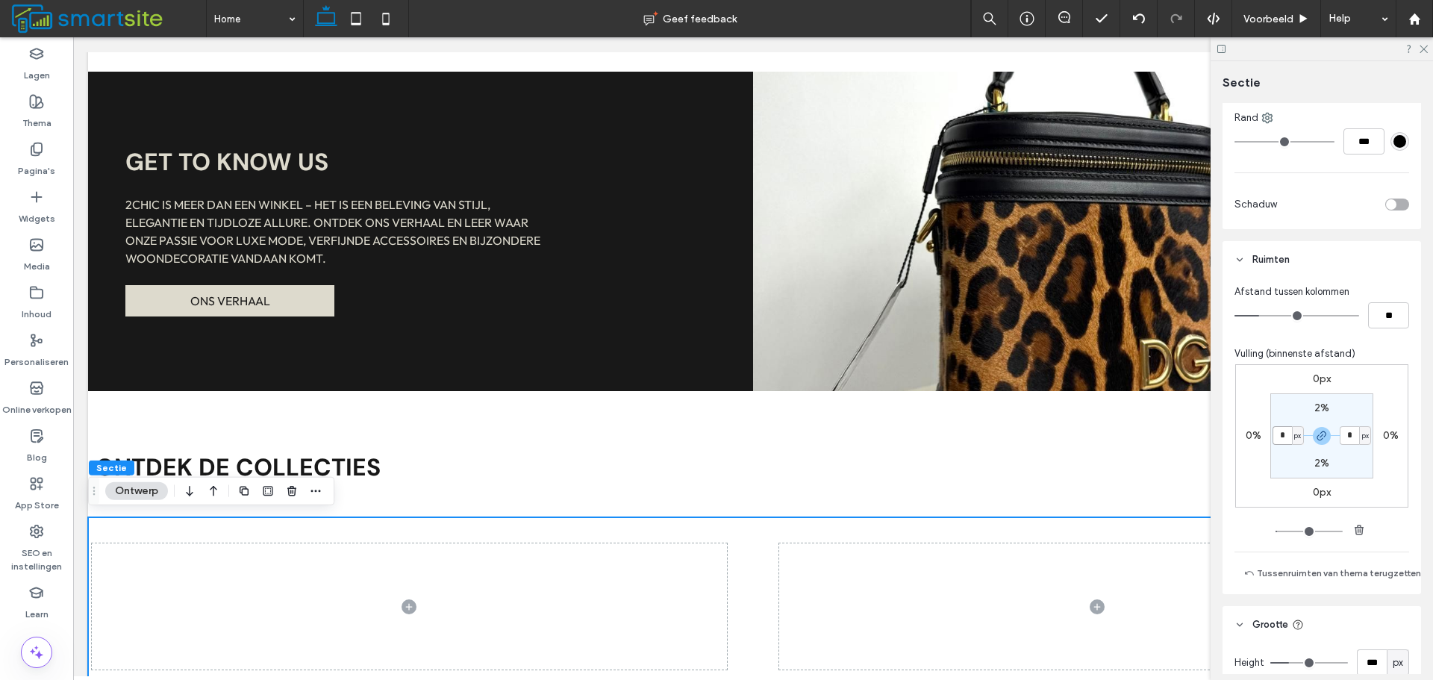
type input "*"
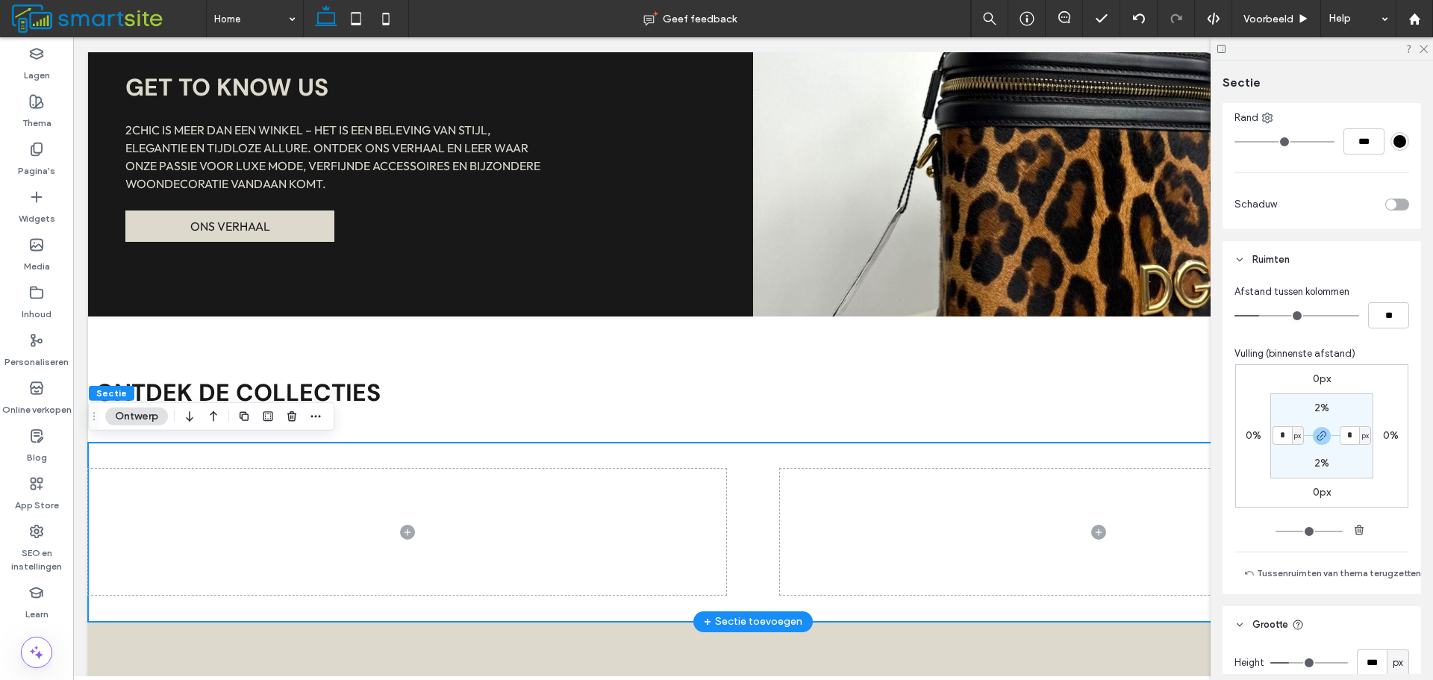
click at [760, 536] on div at bounding box center [753, 531] width 1330 height 179
click at [575, 460] on div at bounding box center [753, 531] width 1330 height 179
click at [1276, 439] on input "*" at bounding box center [1281, 435] width 19 height 19
type input "*"
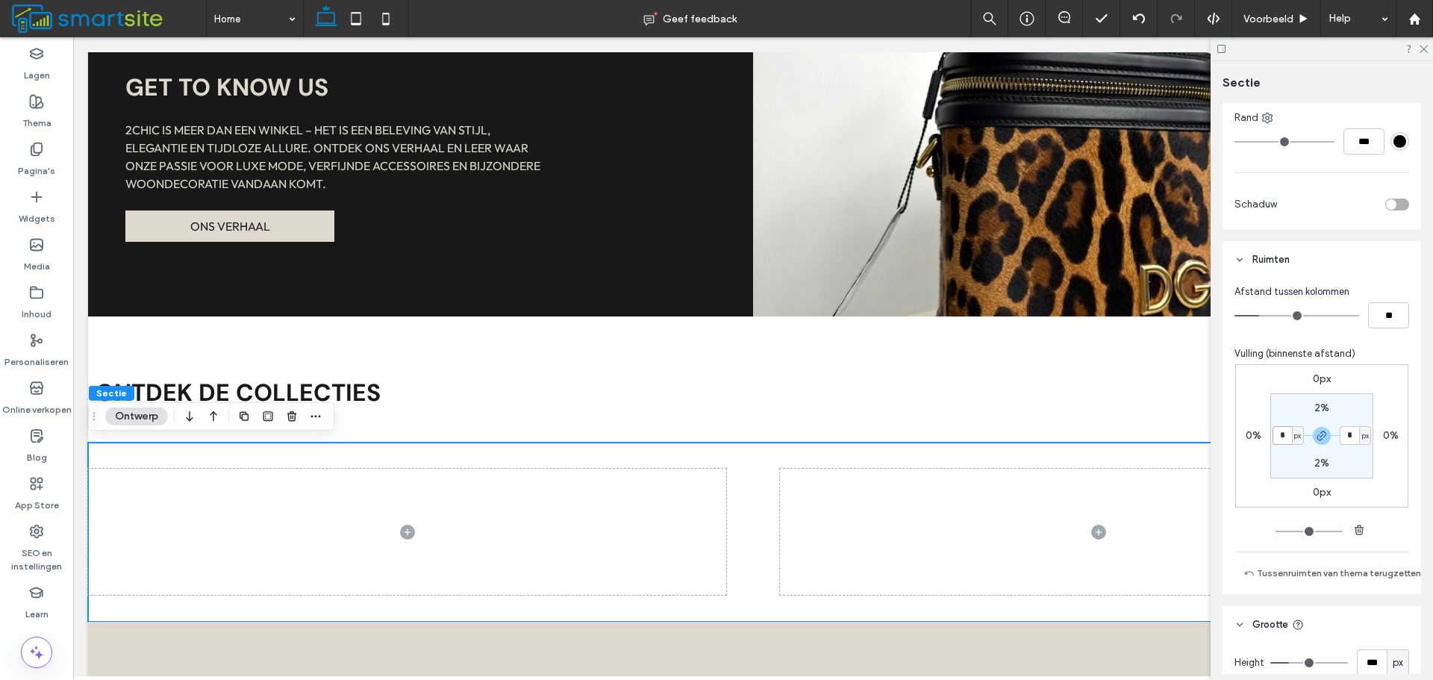
type input "*"
click at [45, 211] on label "Widgets" at bounding box center [37, 214] width 37 height 21
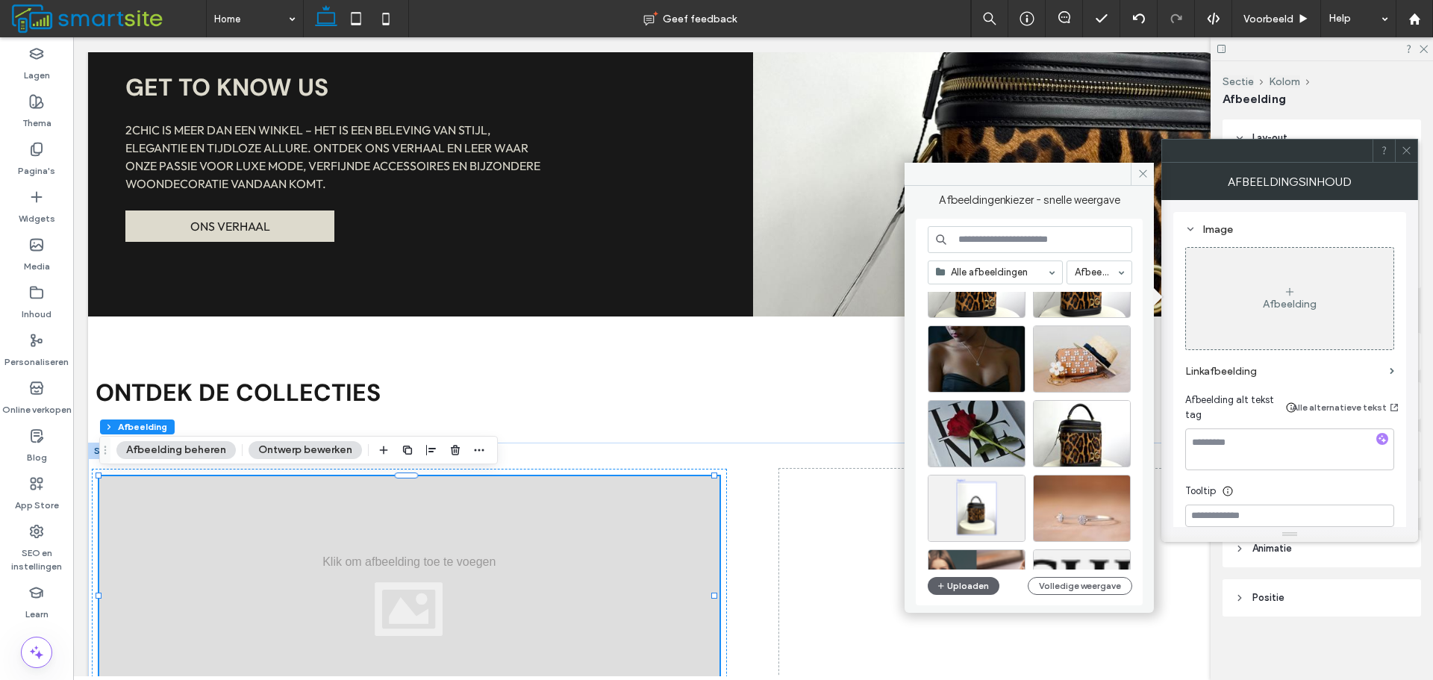
scroll to position [149, 0]
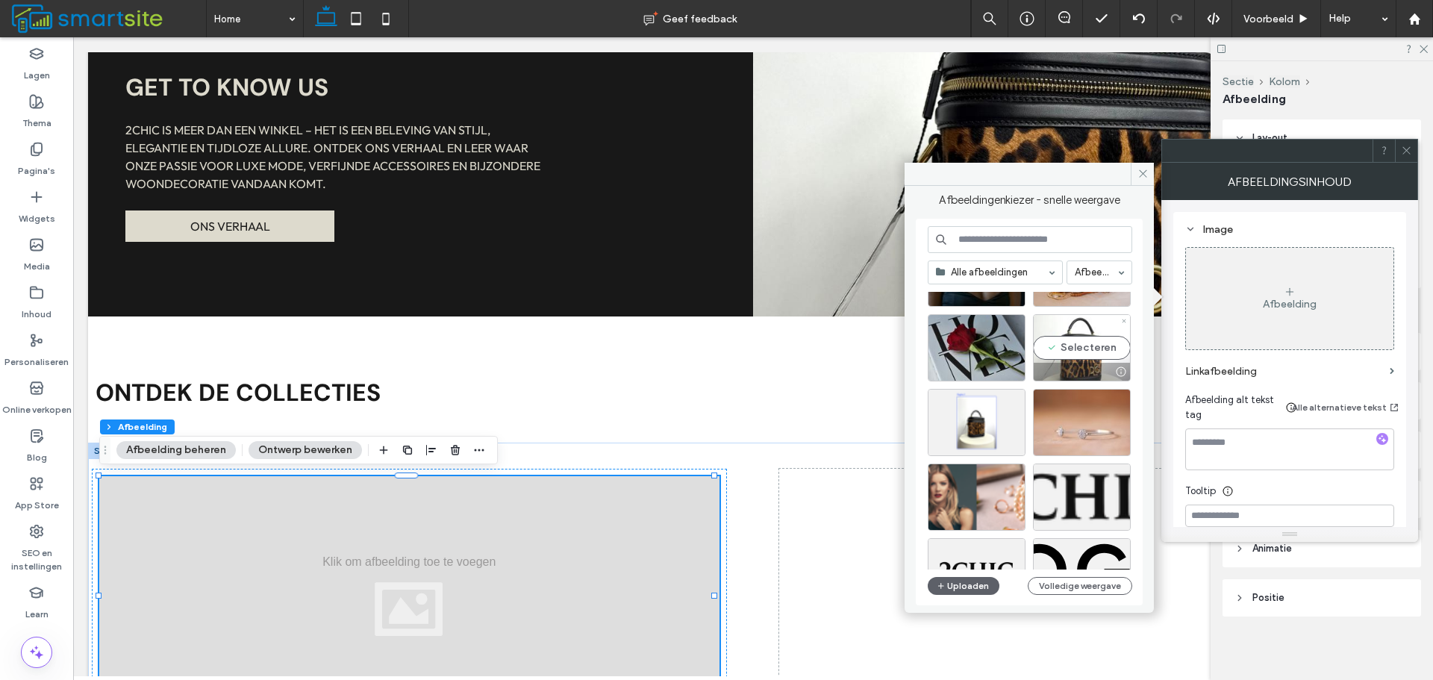
click at [1076, 345] on div "Selecteren" at bounding box center [1082, 347] width 98 height 67
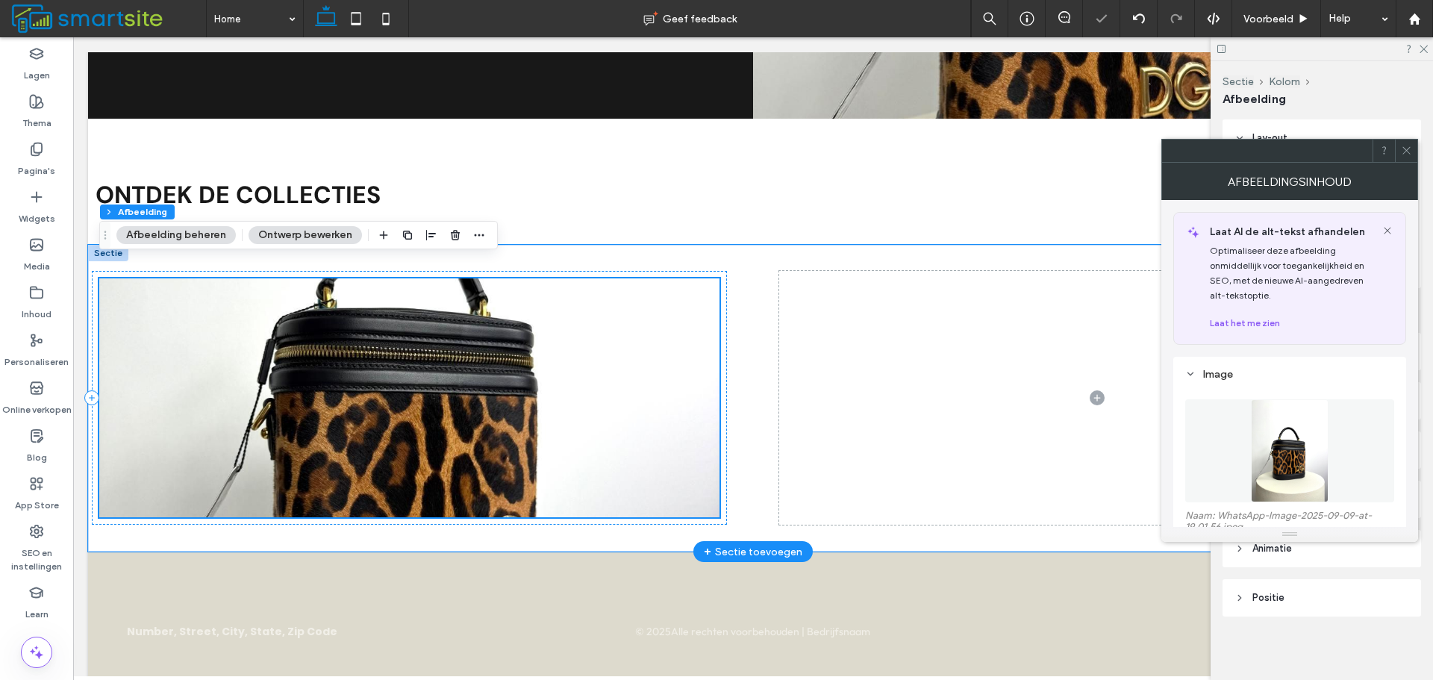
scroll to position [1333, 0]
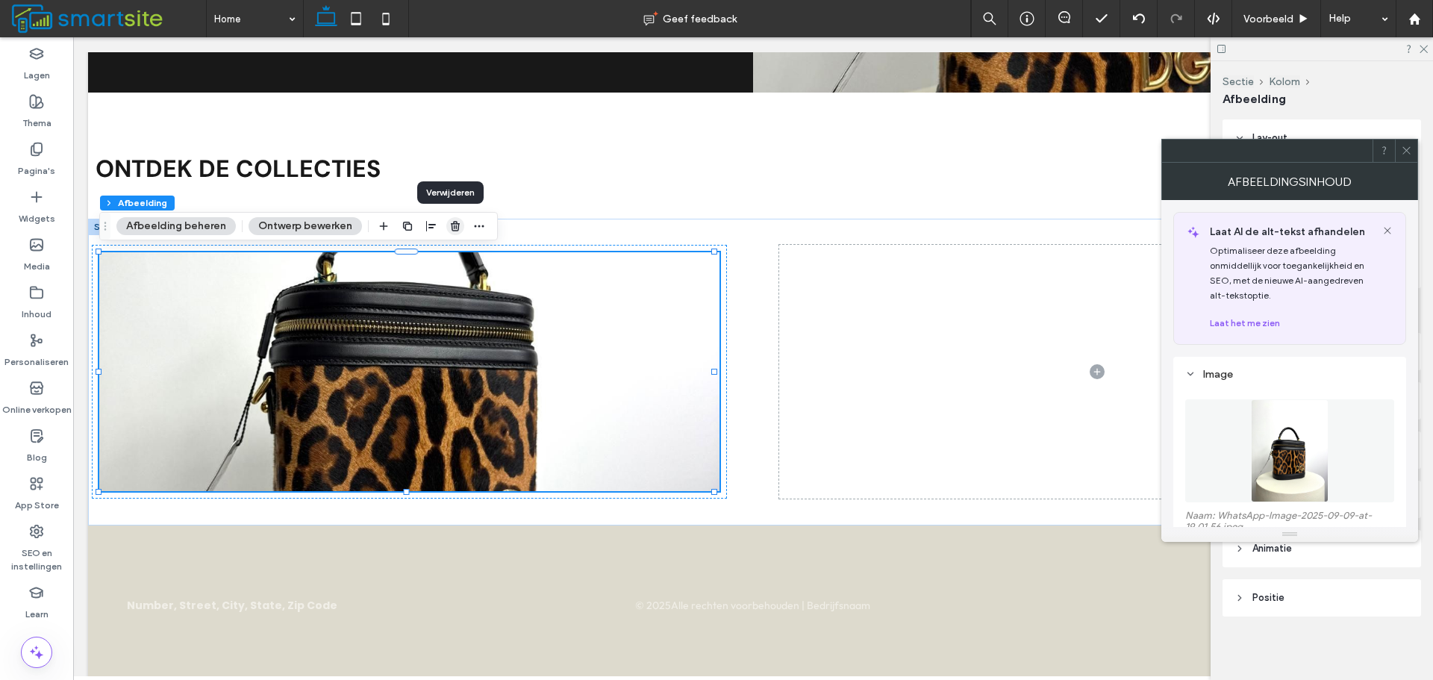
click at [449, 229] on icon "button" at bounding box center [455, 226] width 12 height 12
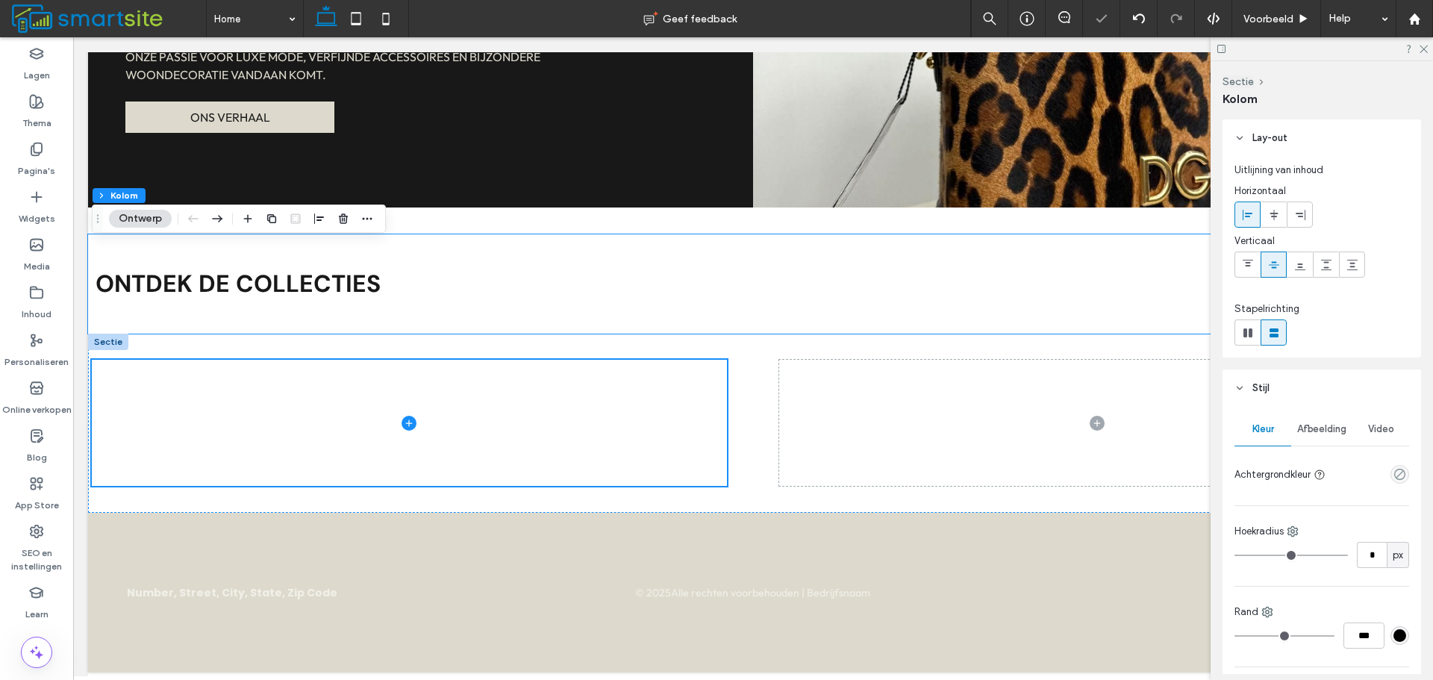
scroll to position [1227, 0]
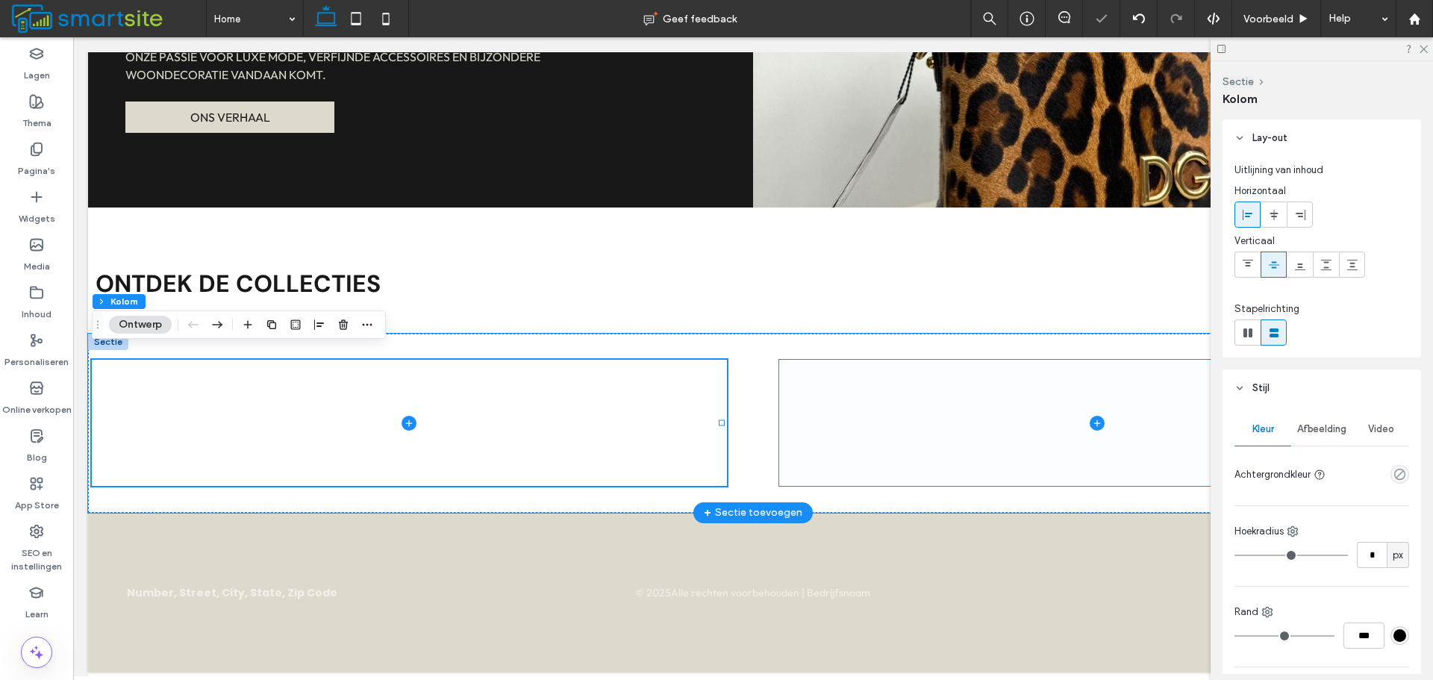
click at [1027, 434] on span at bounding box center [1096, 423] width 635 height 126
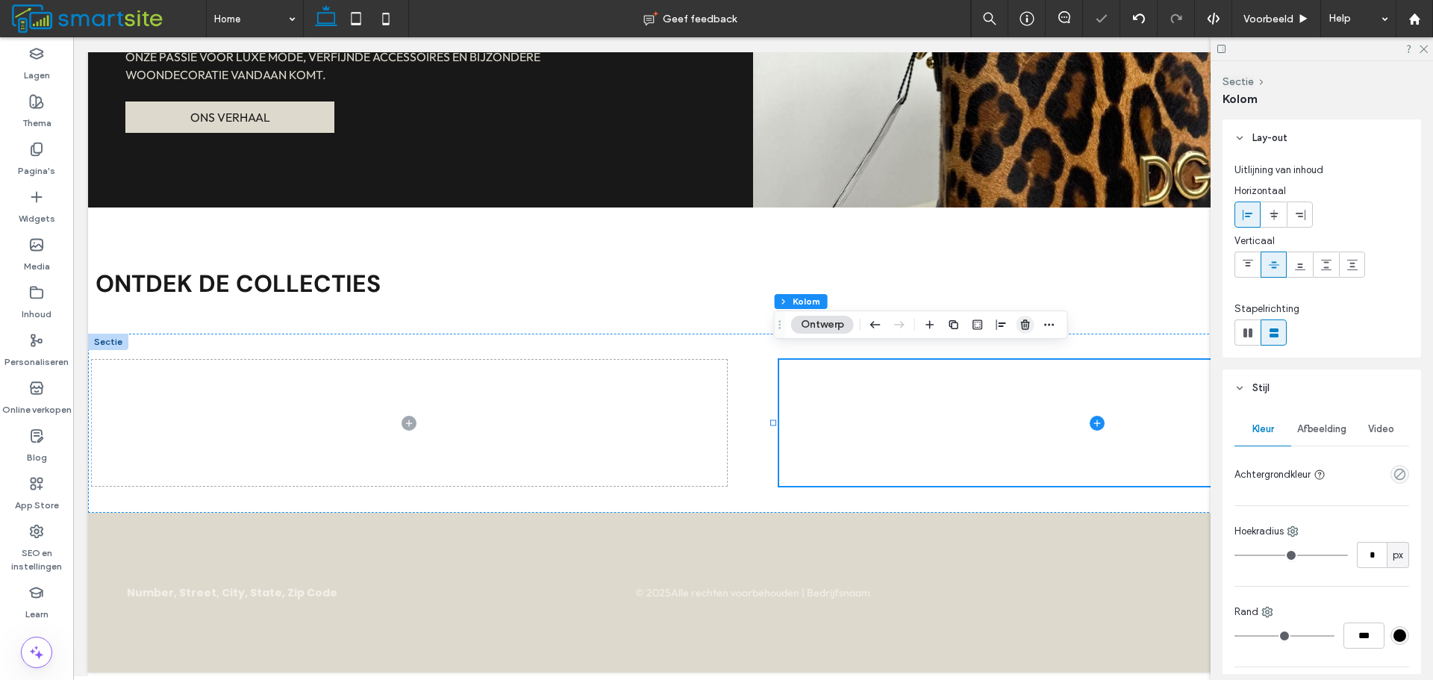
click at [1024, 331] on icon "button" at bounding box center [1025, 325] width 12 height 12
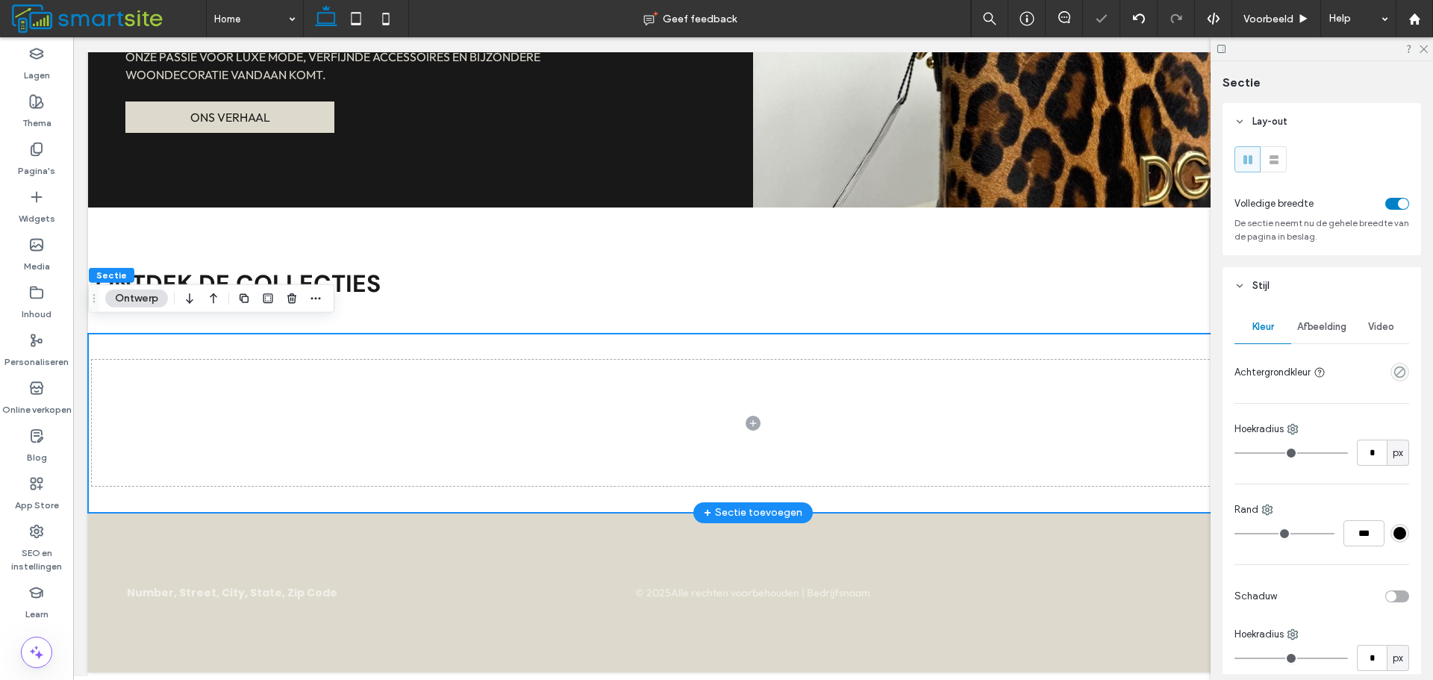
click at [1141, 334] on div at bounding box center [753, 423] width 1330 height 179
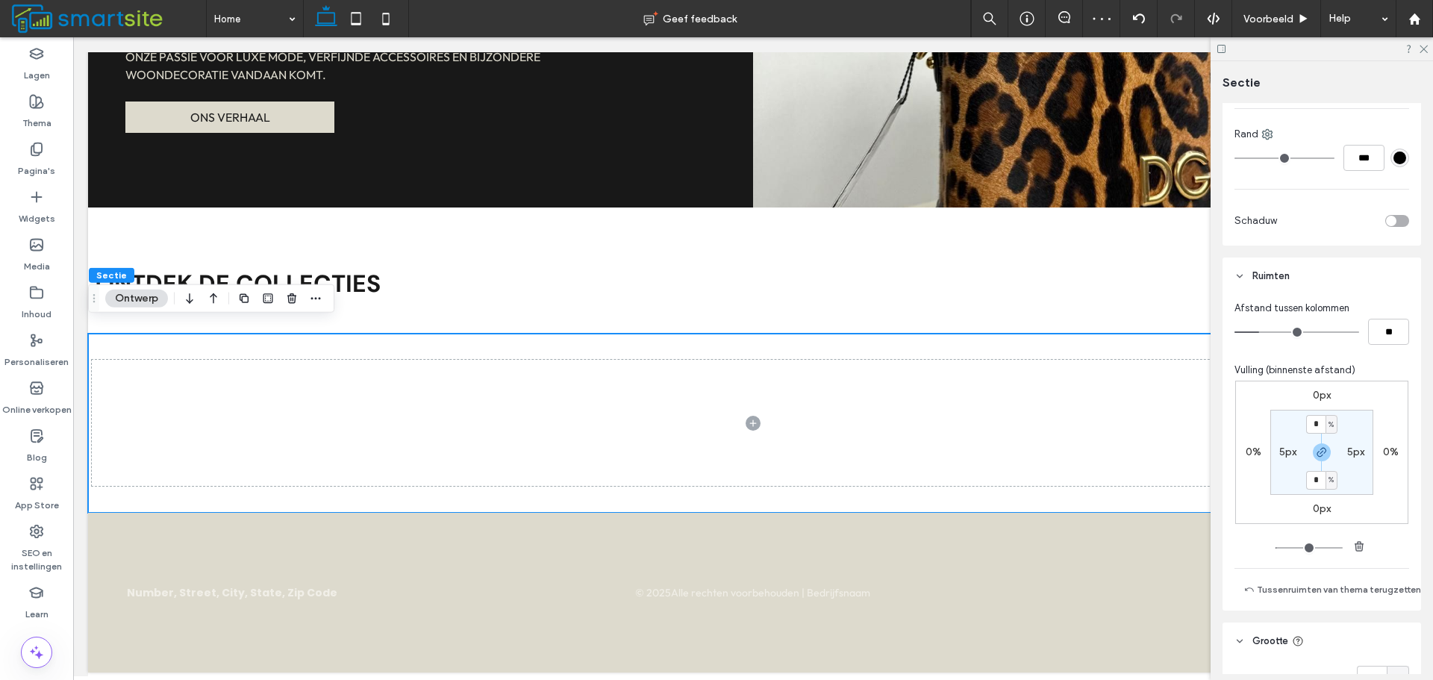
scroll to position [597, 0]
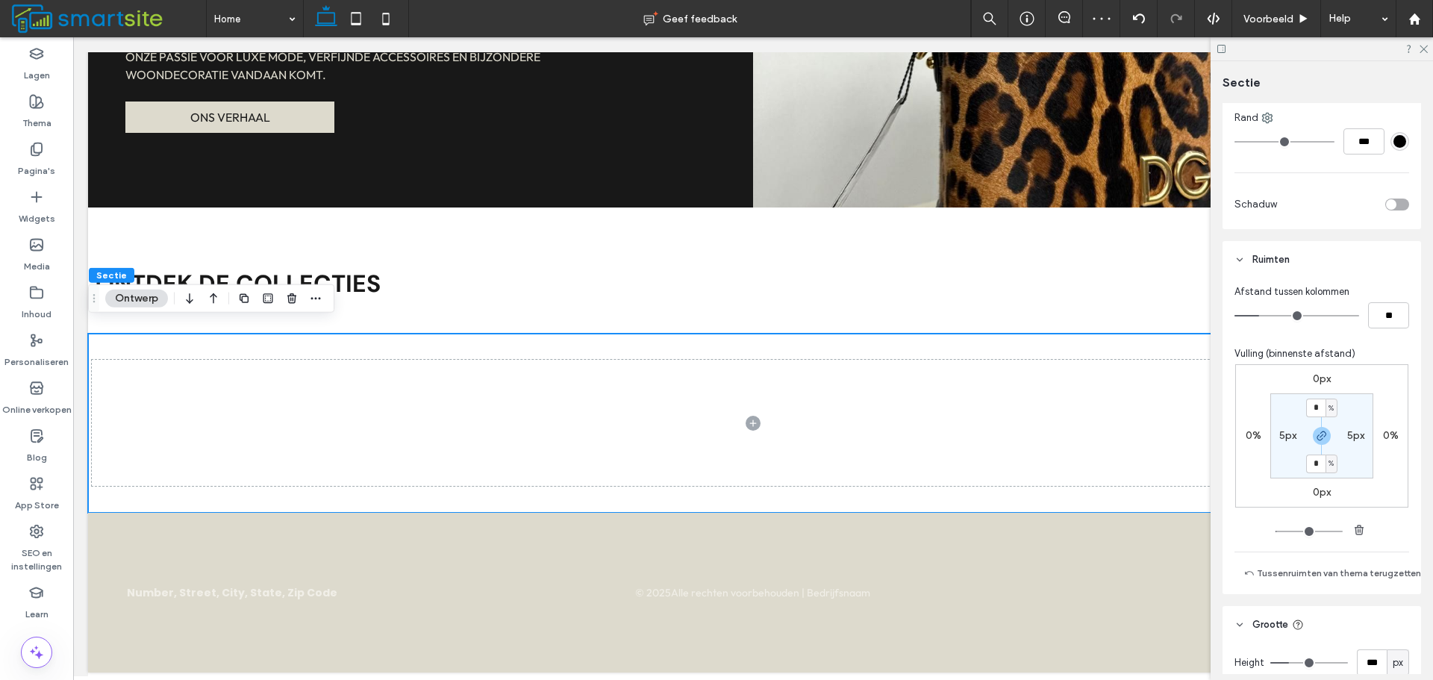
click at [1286, 431] on label "5px" at bounding box center [1287, 435] width 17 height 13
type input "*"
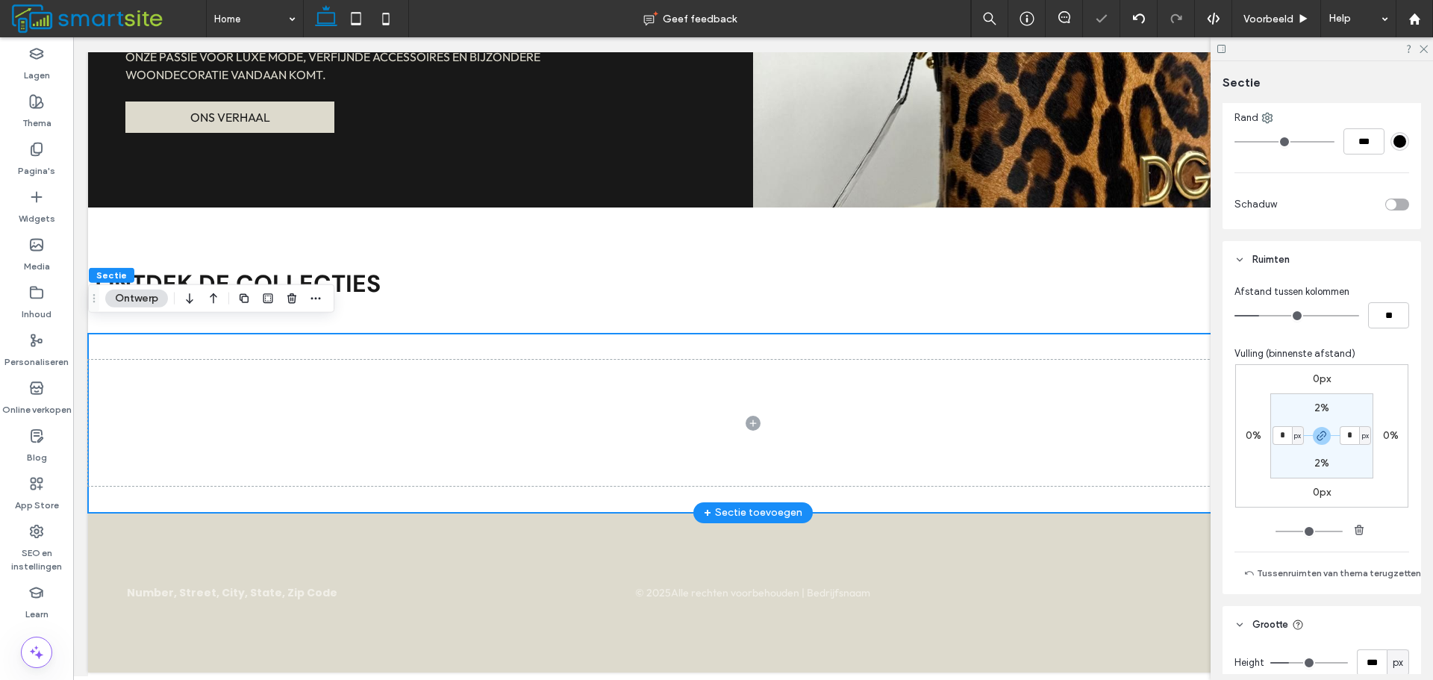
click at [290, 342] on div at bounding box center [753, 423] width 1330 height 179
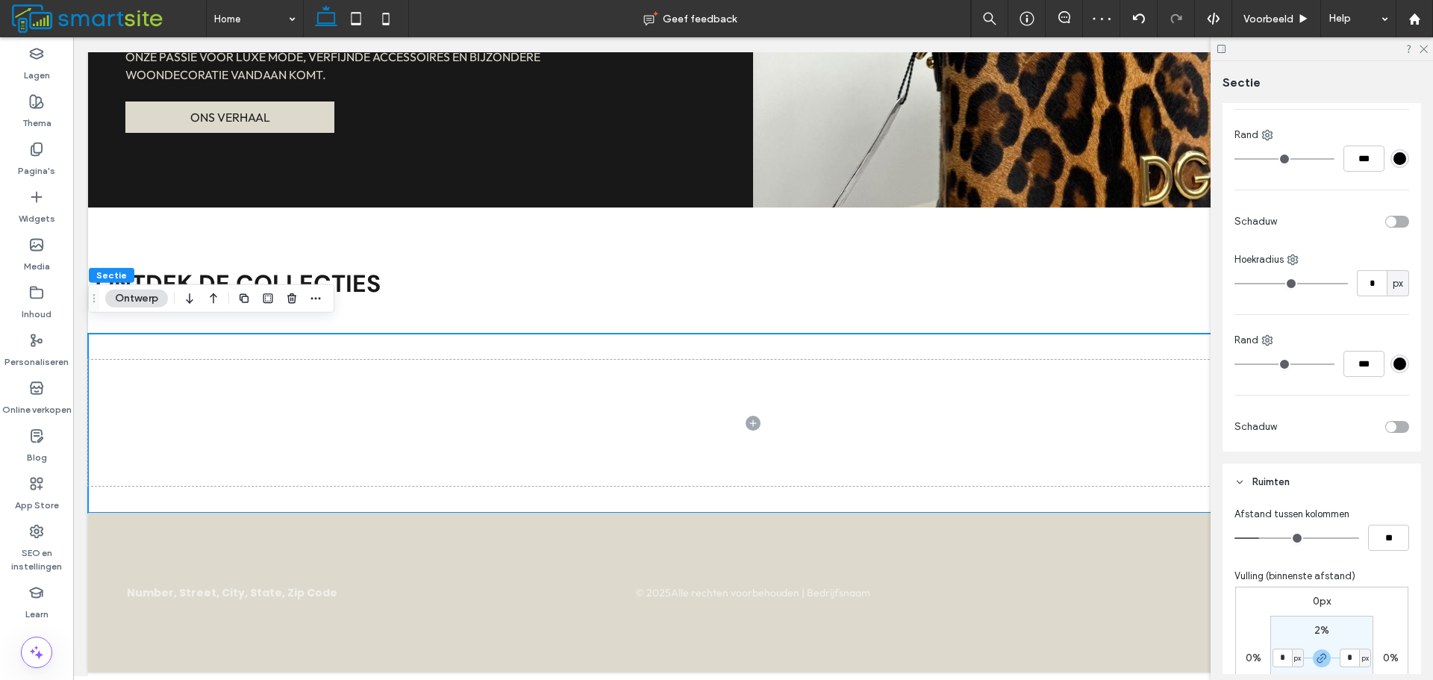
scroll to position [522, 0]
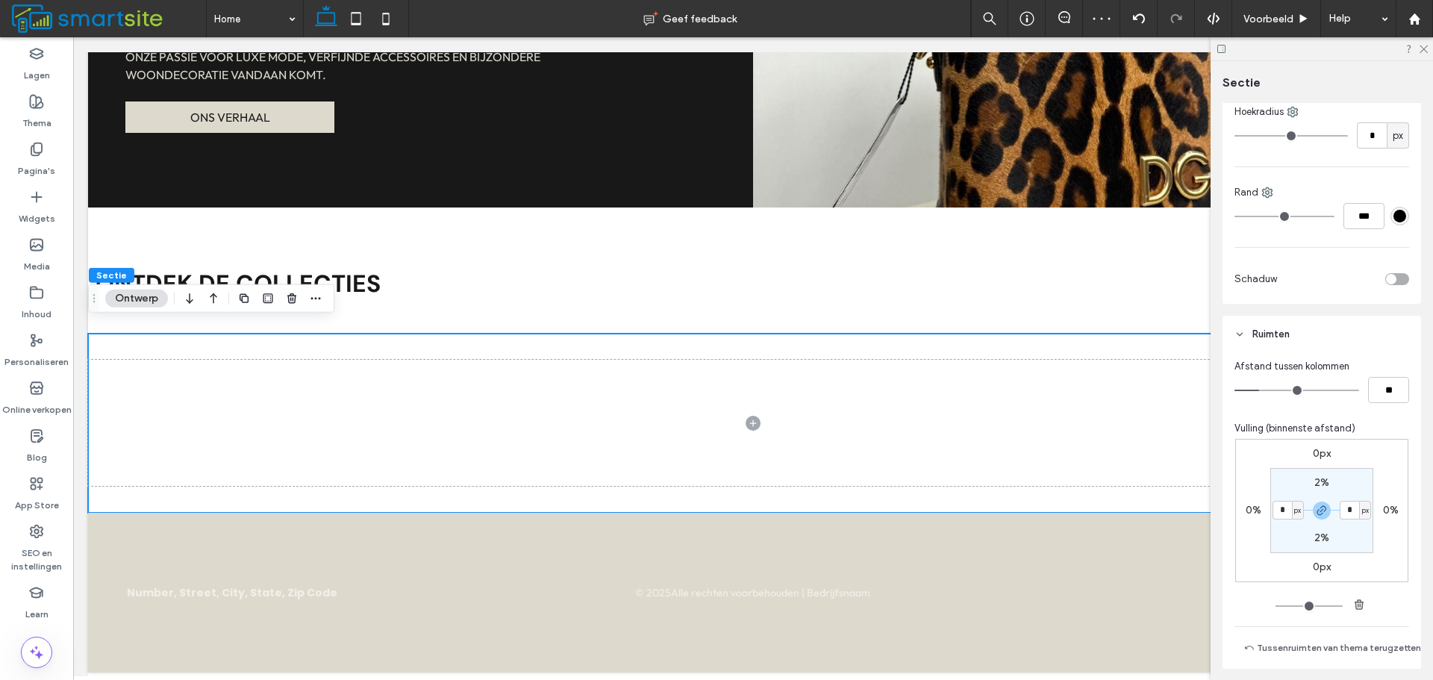
click at [1316, 485] on label "2%" at bounding box center [1321, 482] width 15 height 13
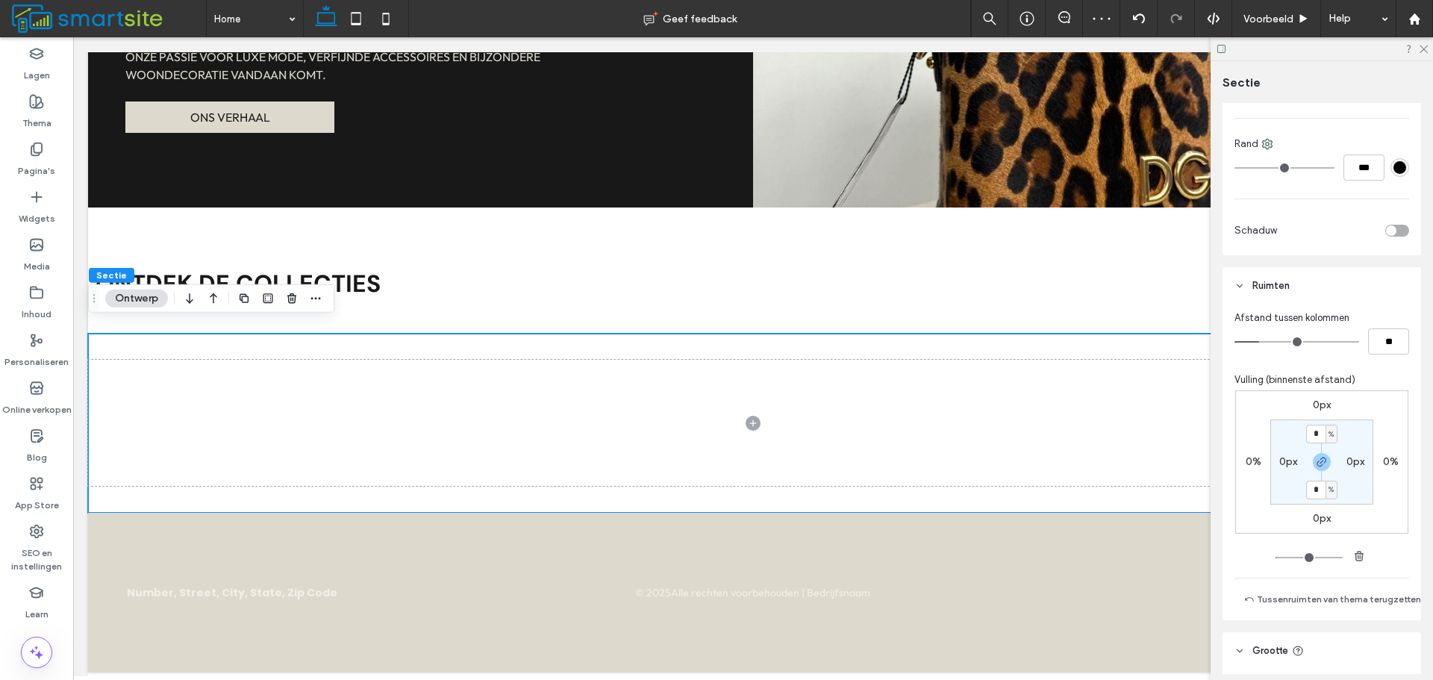
scroll to position [597, 0]
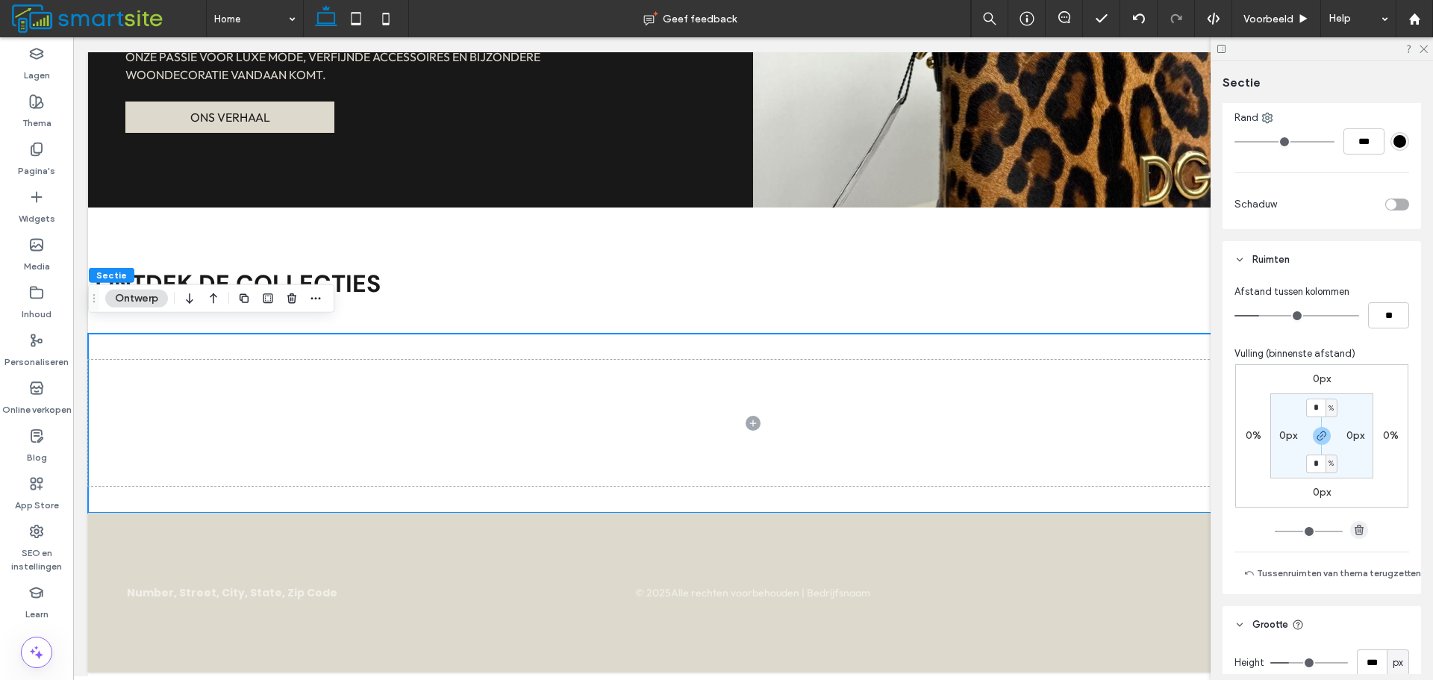
click at [1351, 522] on span "button" at bounding box center [1359, 530] width 18 height 18
type input "*"
click at [40, 195] on icon at bounding box center [36, 197] width 15 height 15
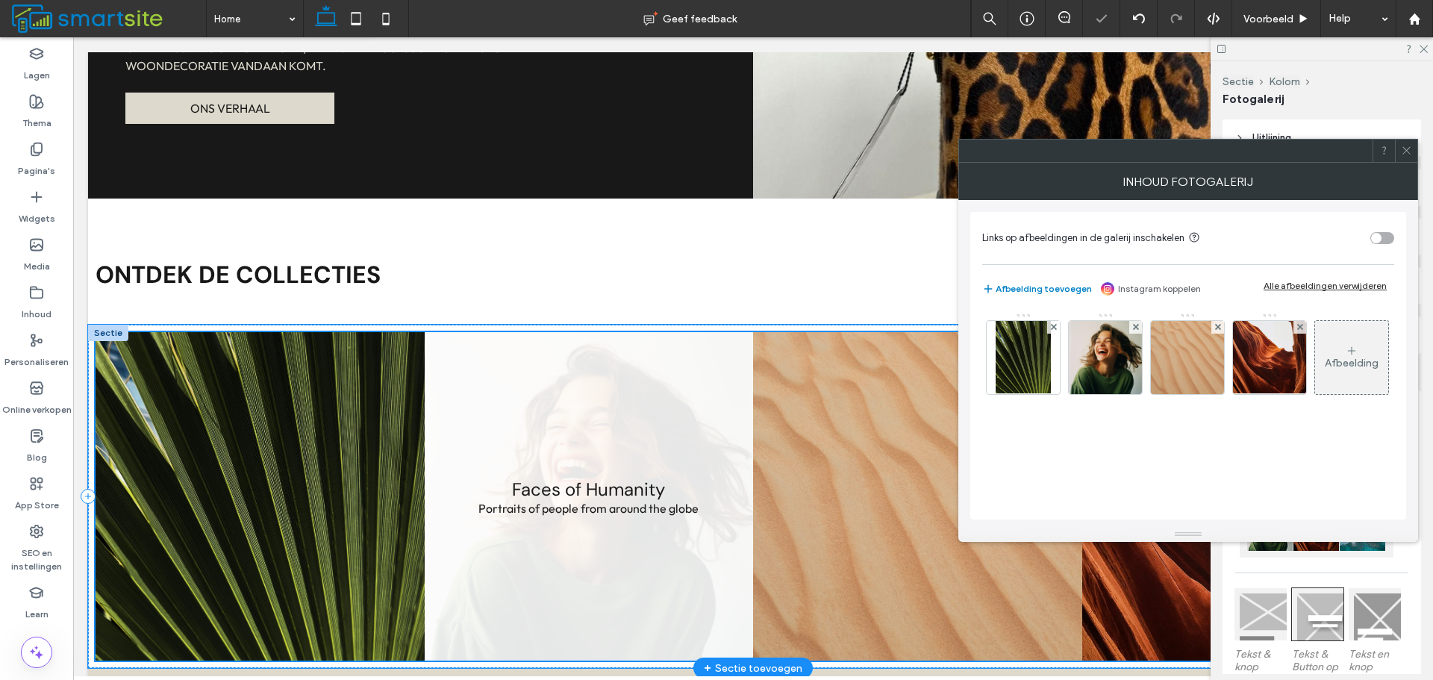
scroll to position [1333, 0]
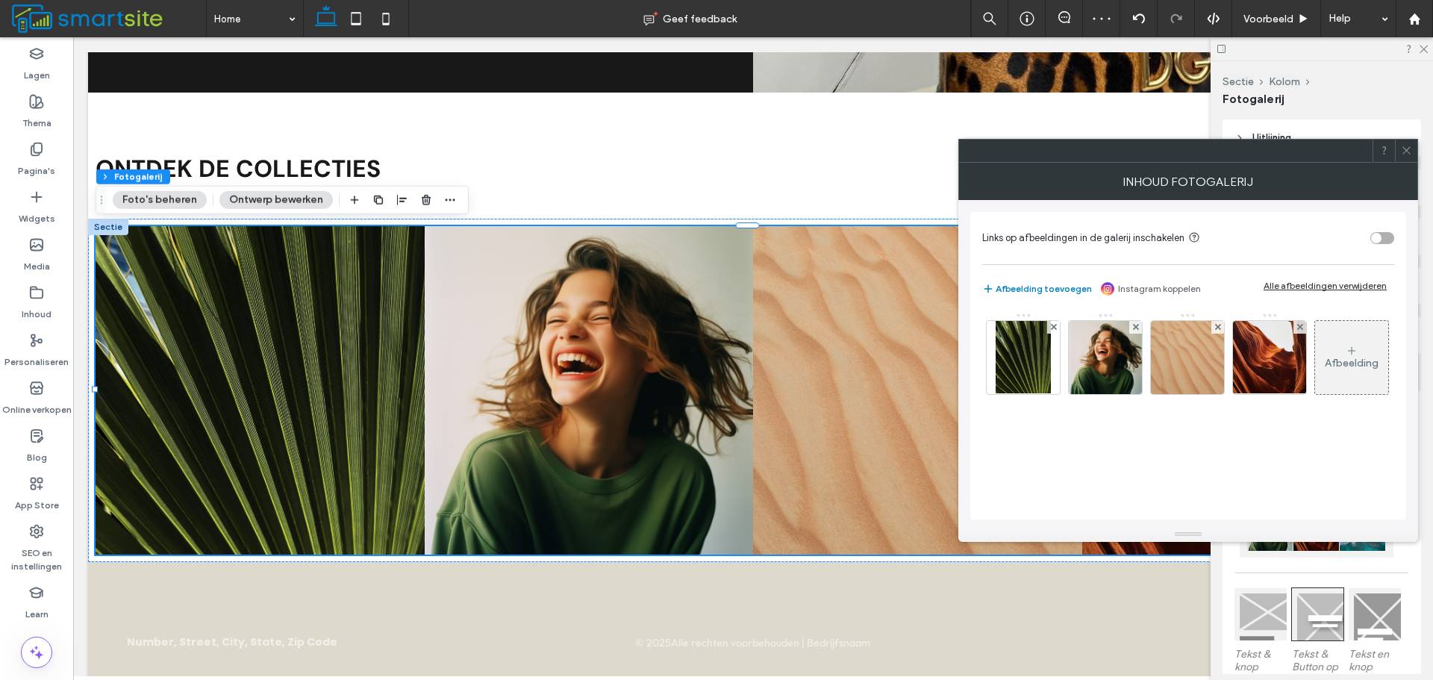
click at [1406, 153] on icon at bounding box center [1405, 150] width 11 height 11
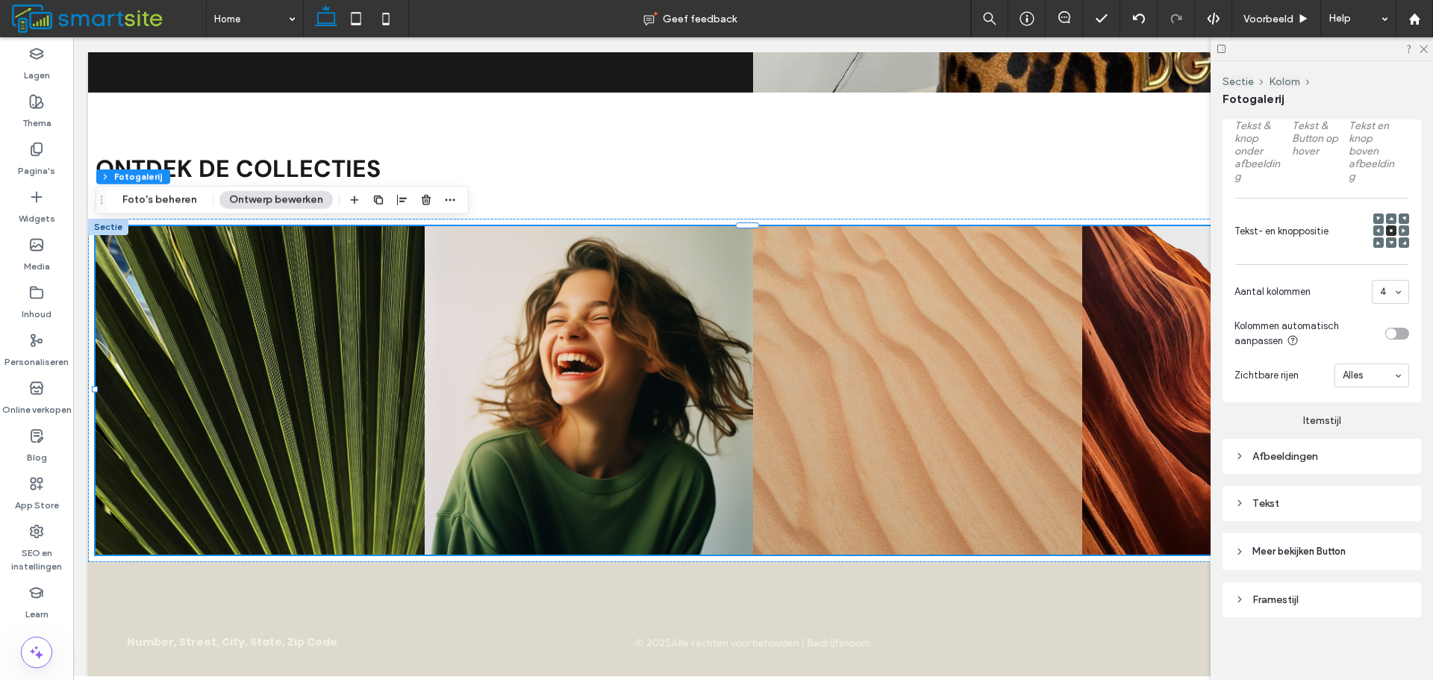
scroll to position [529, 0]
click at [1328, 452] on div "Afbeeldingen" at bounding box center [1321, 455] width 175 height 13
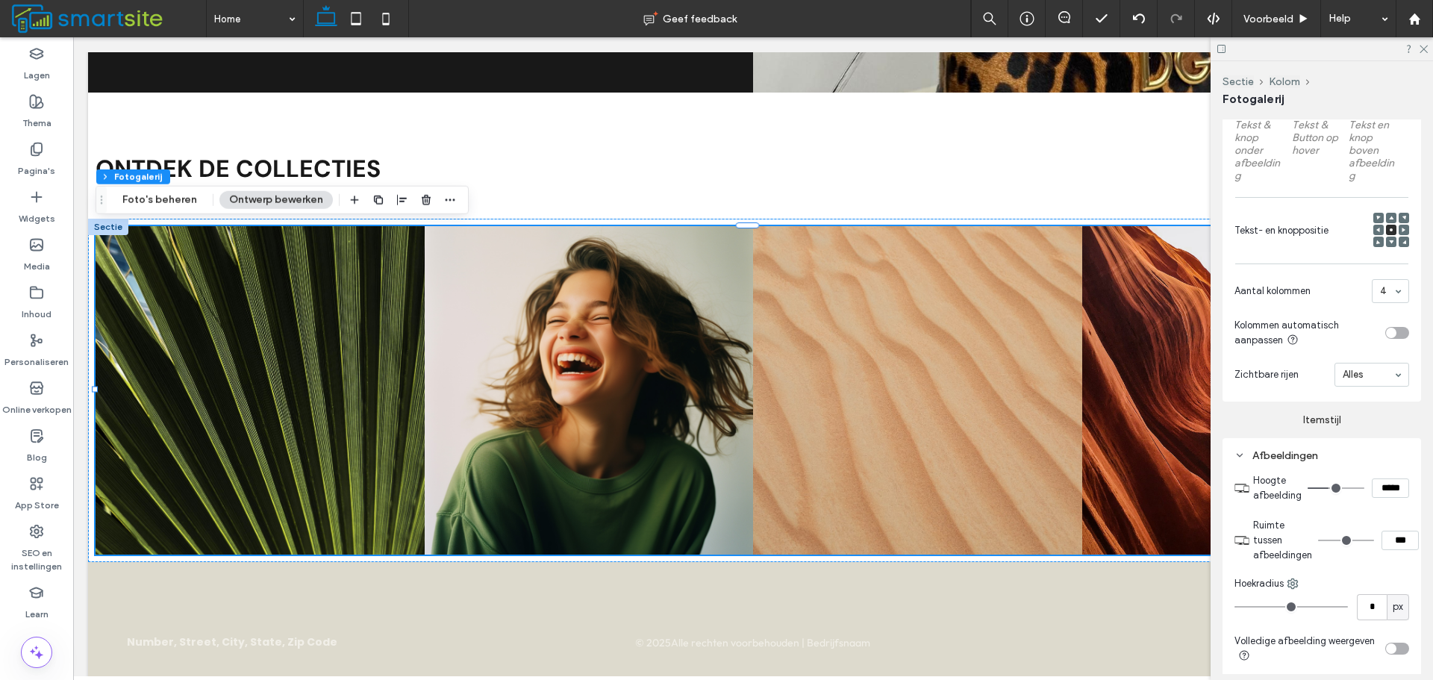
click at [1392, 536] on input "***" at bounding box center [1399, 540] width 37 height 19
type input "***"
type input "*"
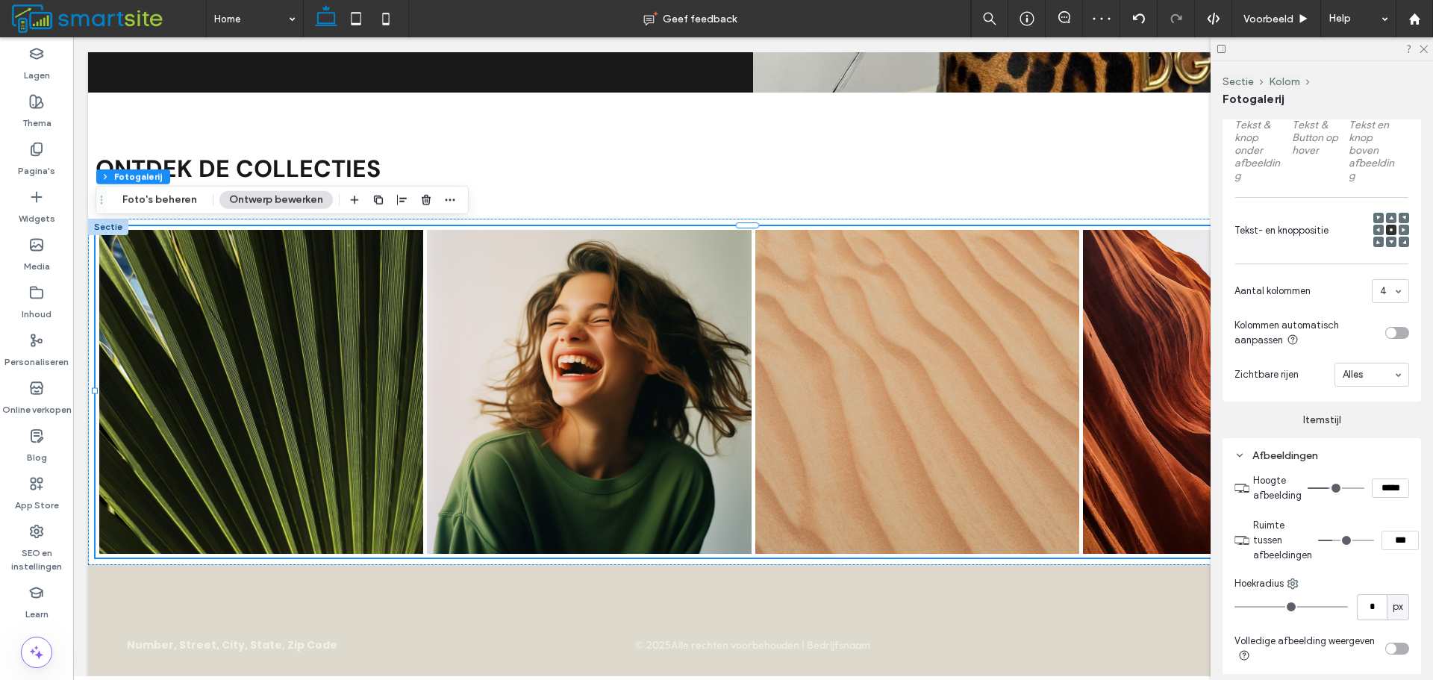
type input "***"
type input "*****"
type input "***"
type input "*****"
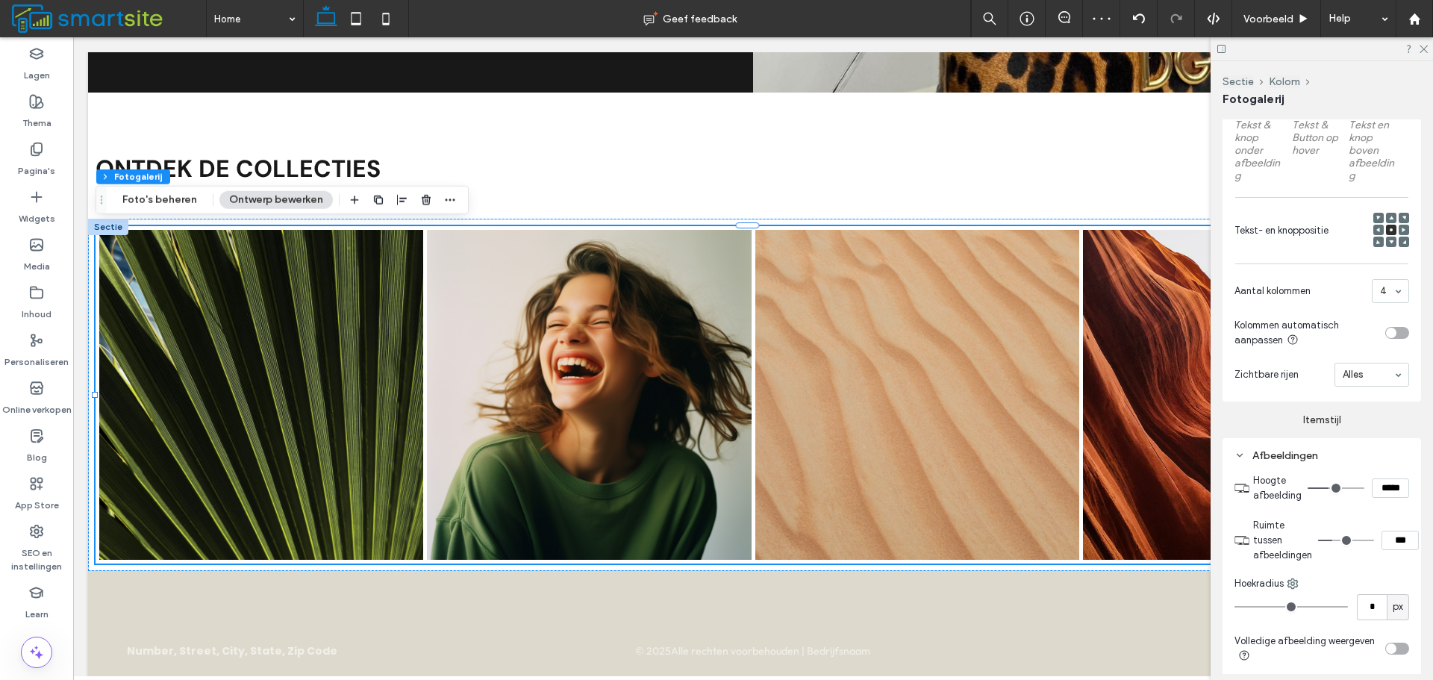
type input "***"
type input "*****"
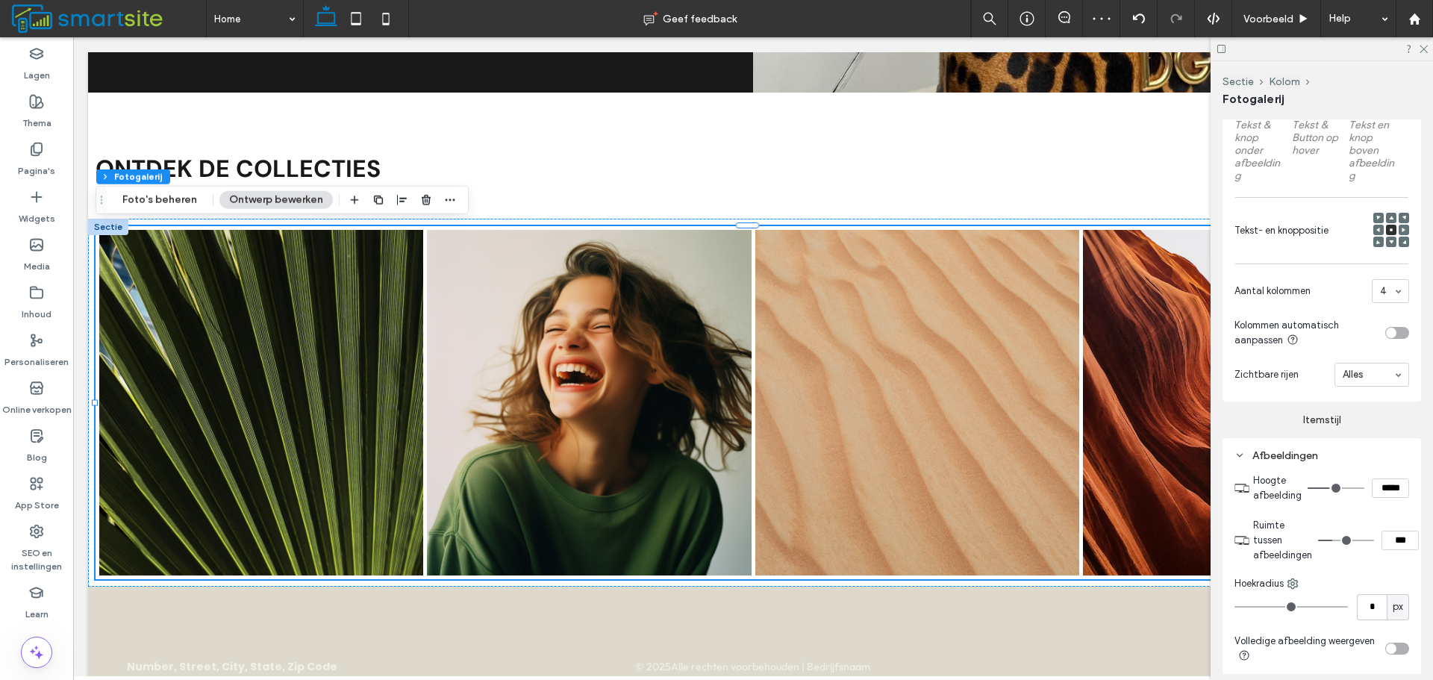
type input "***"
type input "*****"
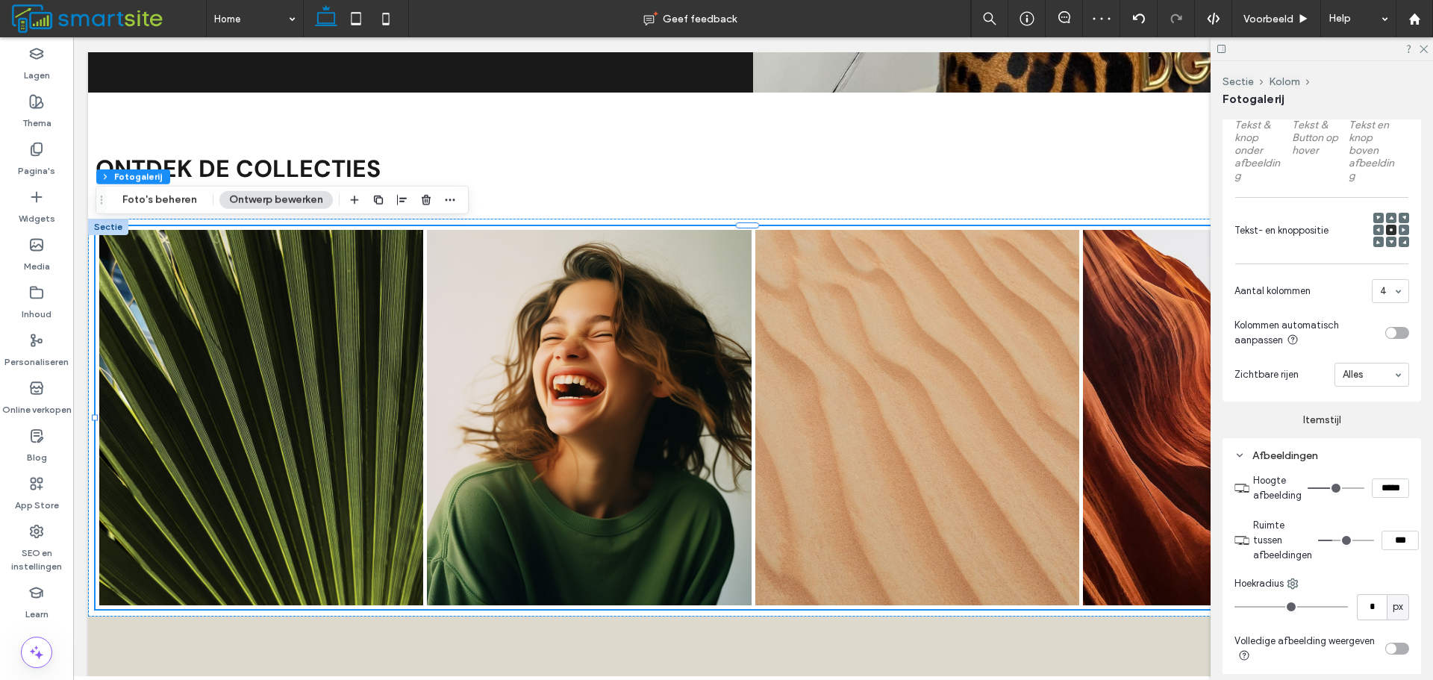
type input "***"
type input "*****"
type input "***"
type input "*****"
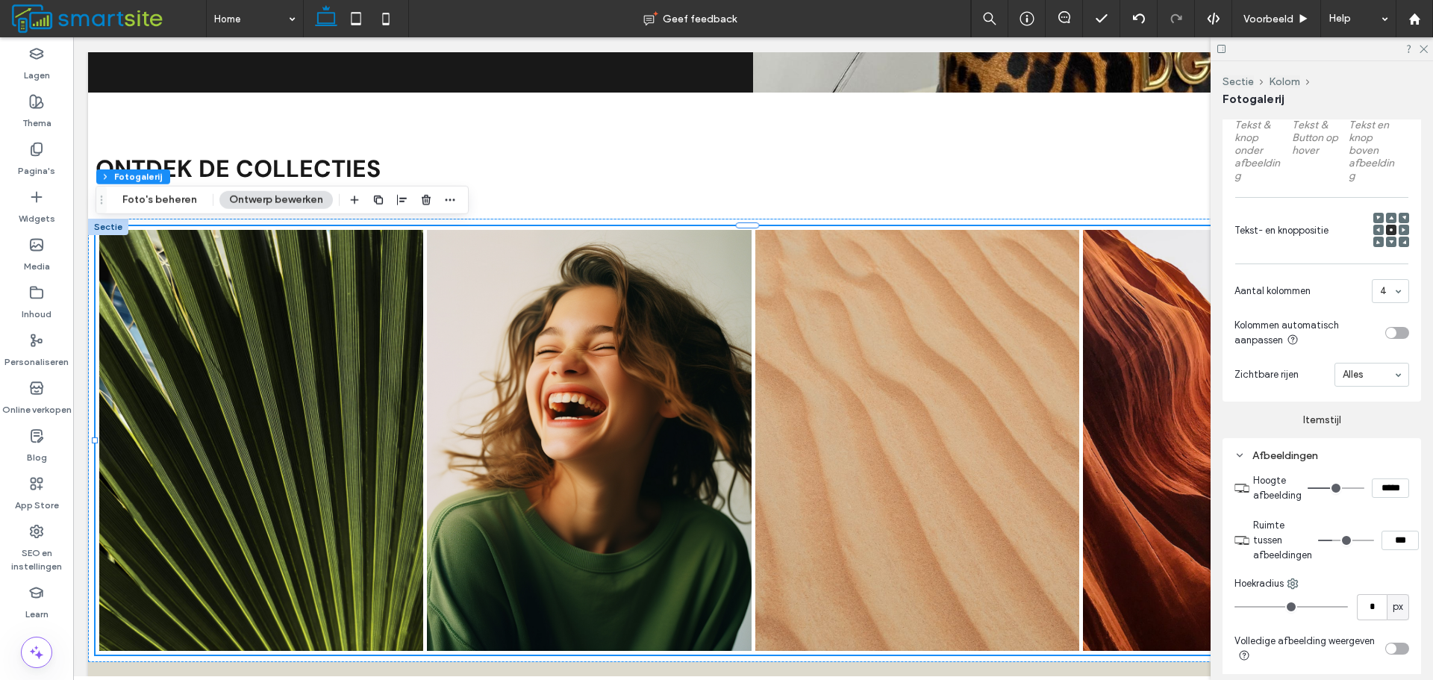
type input "***"
type input "*****"
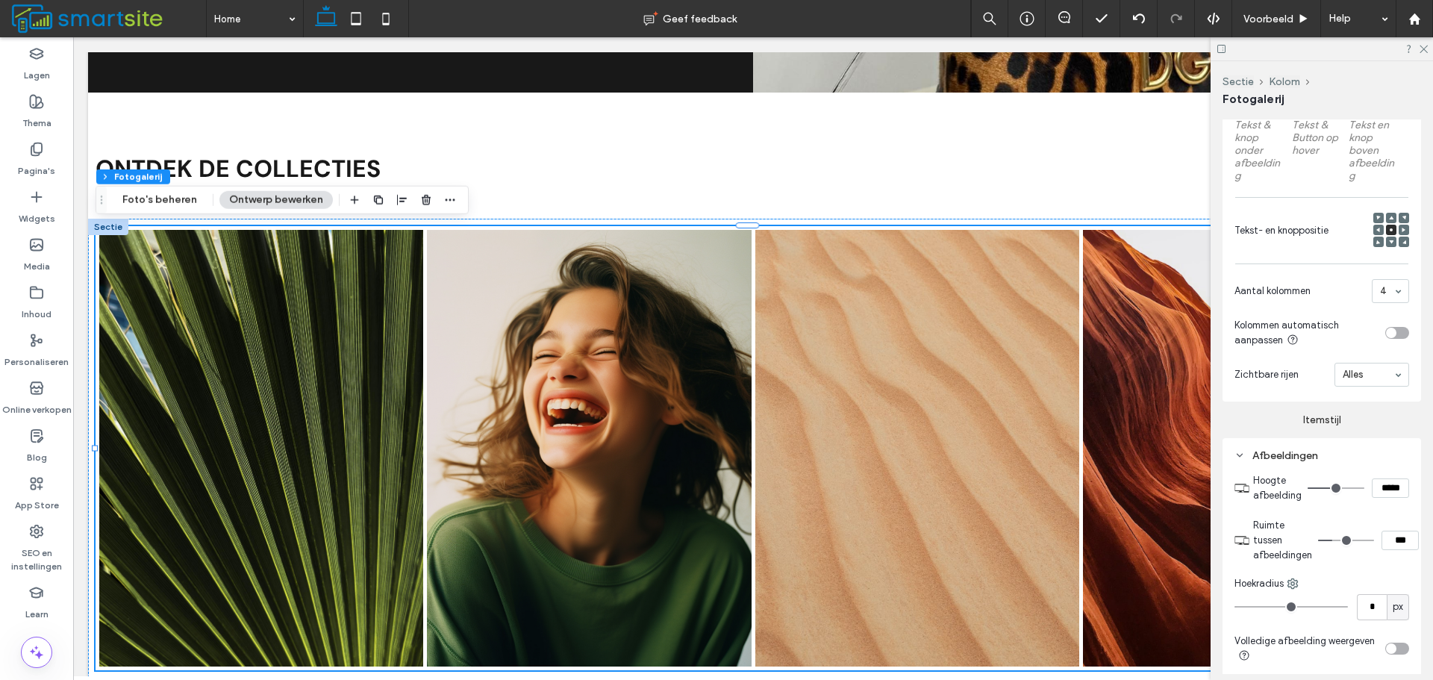
drag, startPoint x: 1327, startPoint y: 489, endPoint x: 1334, endPoint y: 489, distance: 7.5
click at [1334, 489] on input "range" at bounding box center [1335, 487] width 57 height 1
type input "***"
type input "*****"
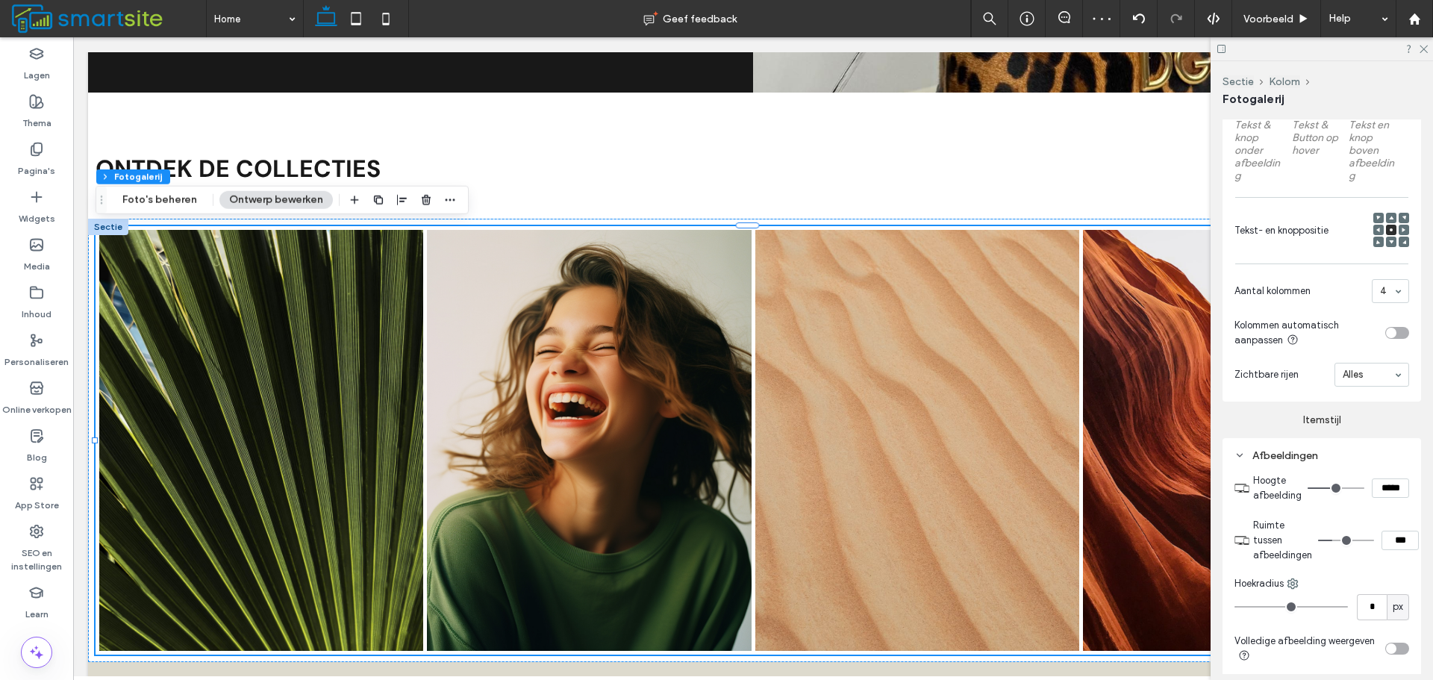
type input "***"
click at [1333, 489] on input "range" at bounding box center [1335, 487] width 57 height 1
click at [1374, 486] on input "*****" at bounding box center [1389, 487] width 37 height 19
type input "*****"
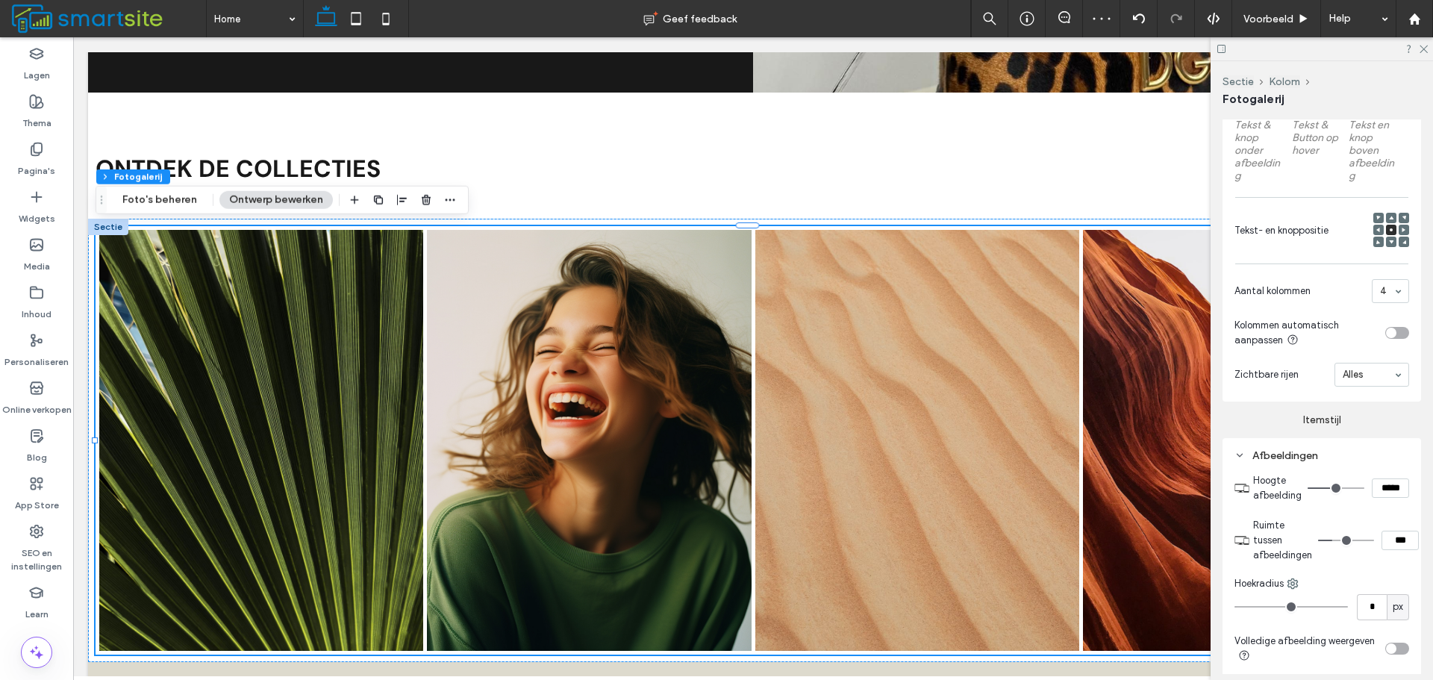
type input "***"
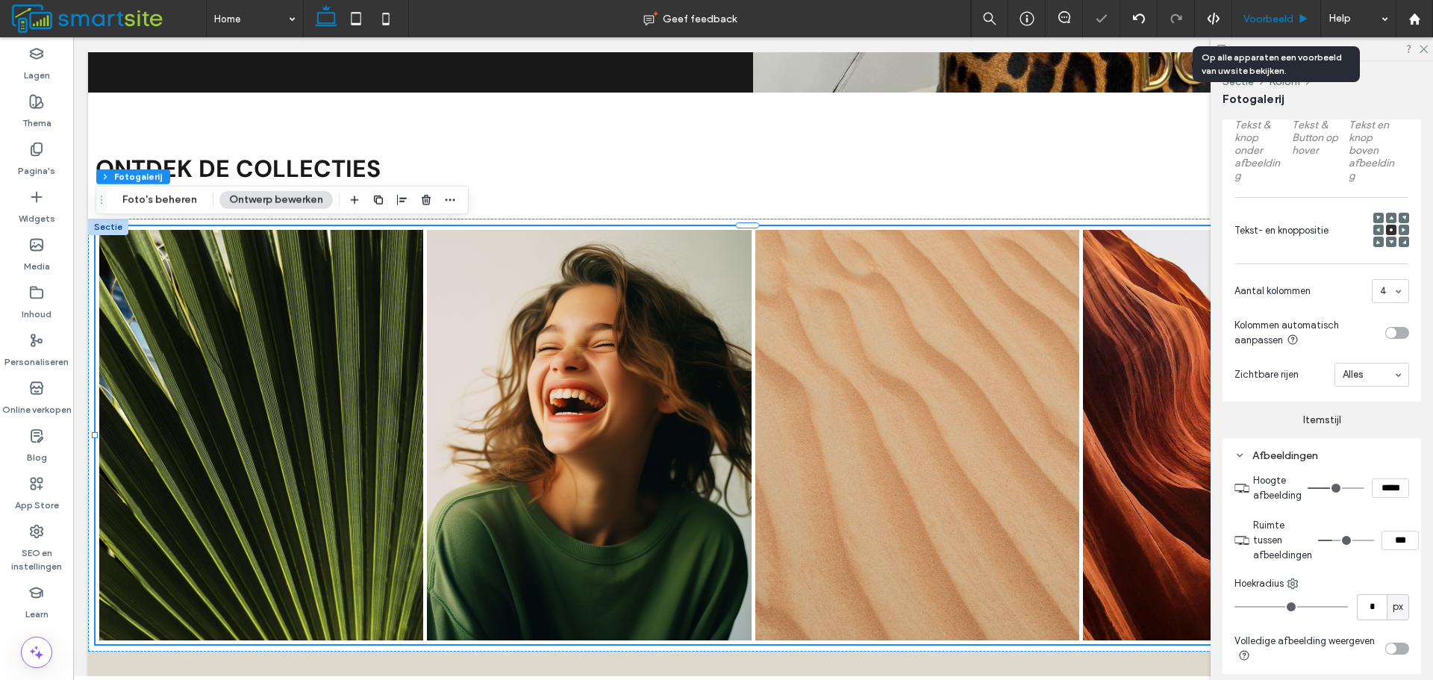
click at [1277, 16] on span "Voorbeeld" at bounding box center [1268, 19] width 50 height 13
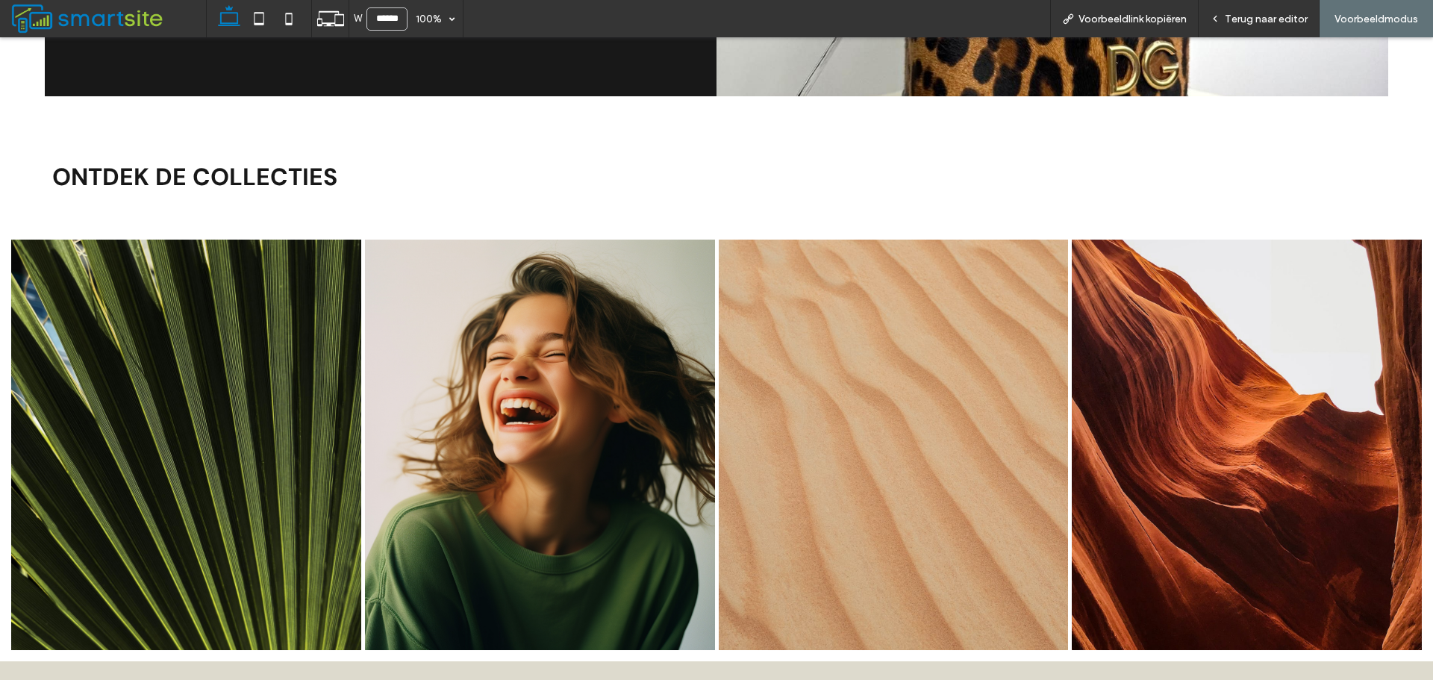
scroll to position [1327, 0]
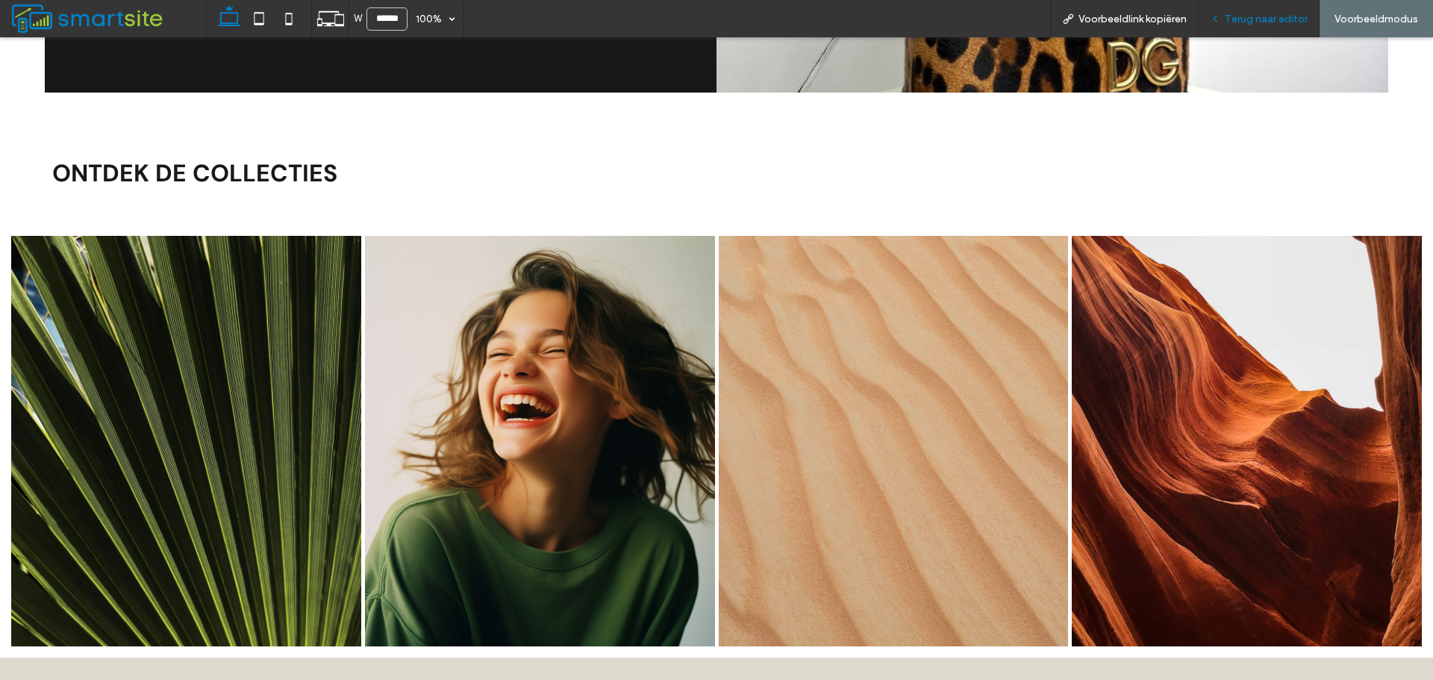
click at [1271, 21] on span "Terug naar editor" at bounding box center [1265, 19] width 83 height 13
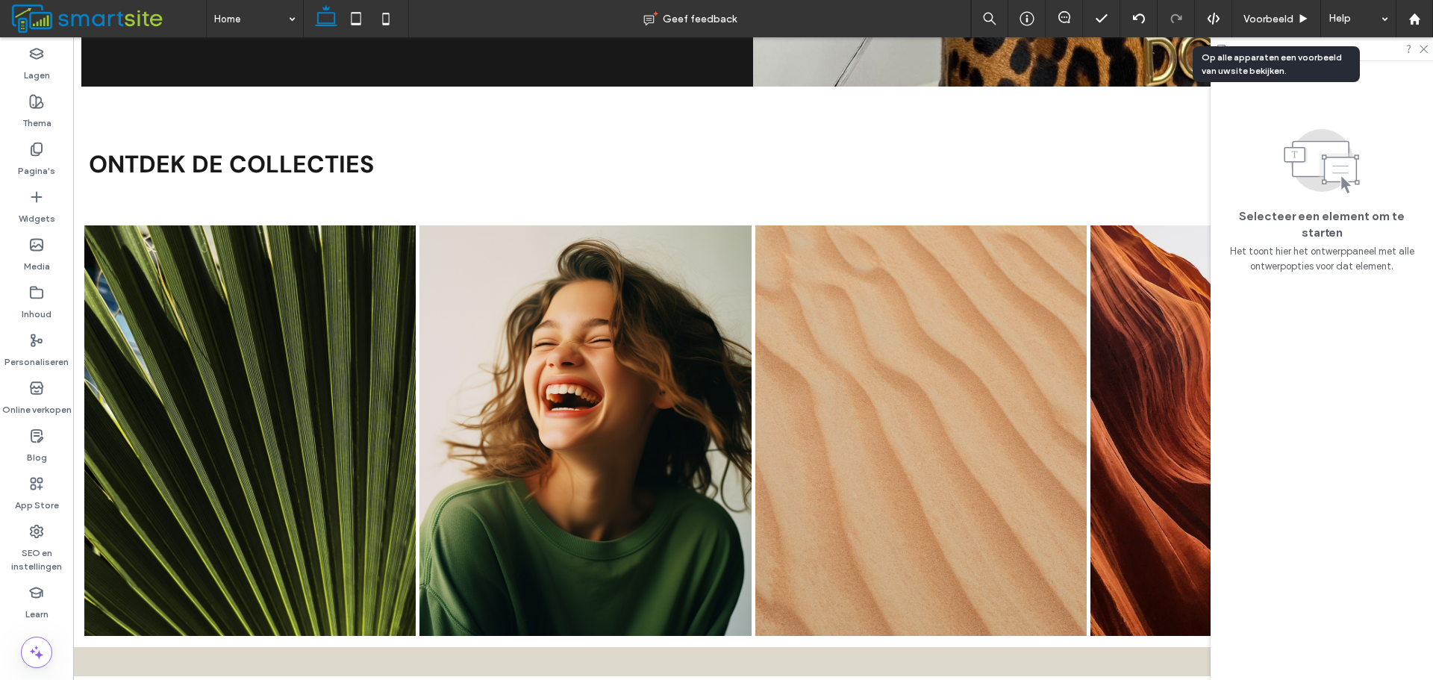
scroll to position [1333, 0]
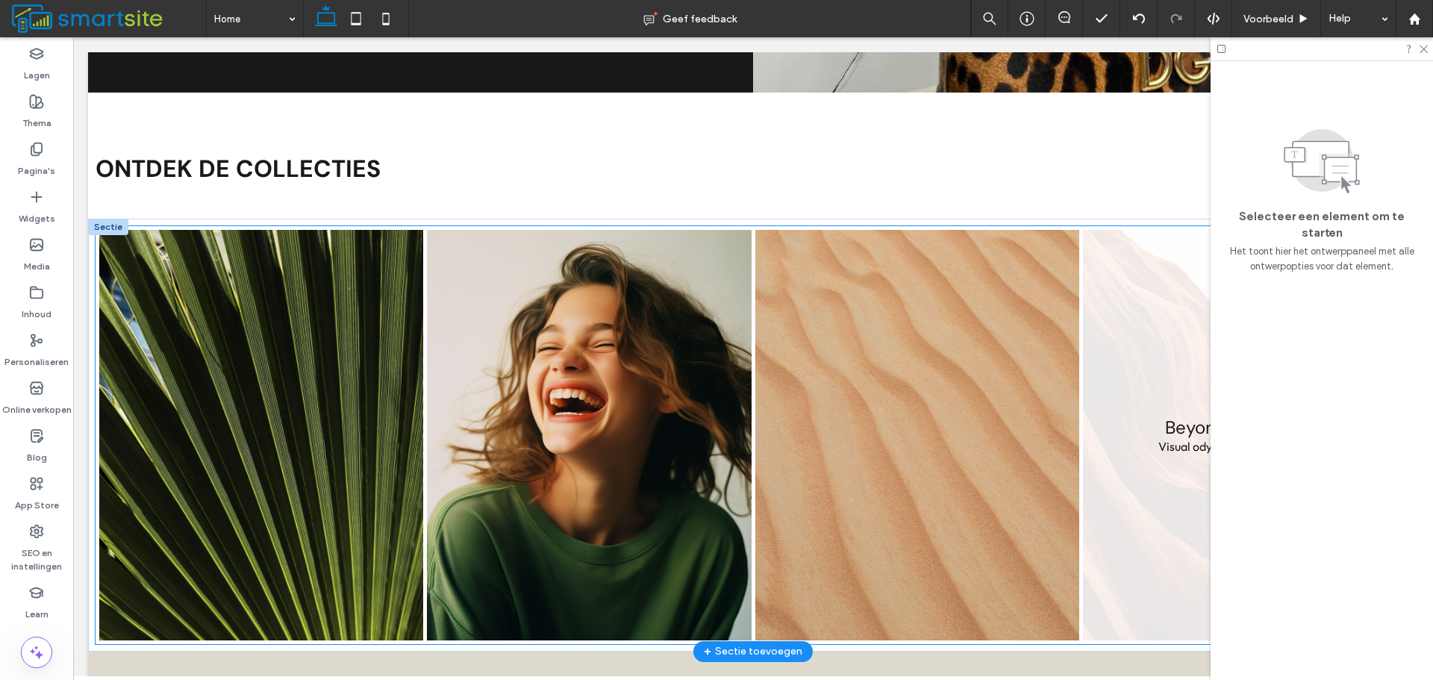
click at [1083, 330] on link at bounding box center [1245, 435] width 324 height 410
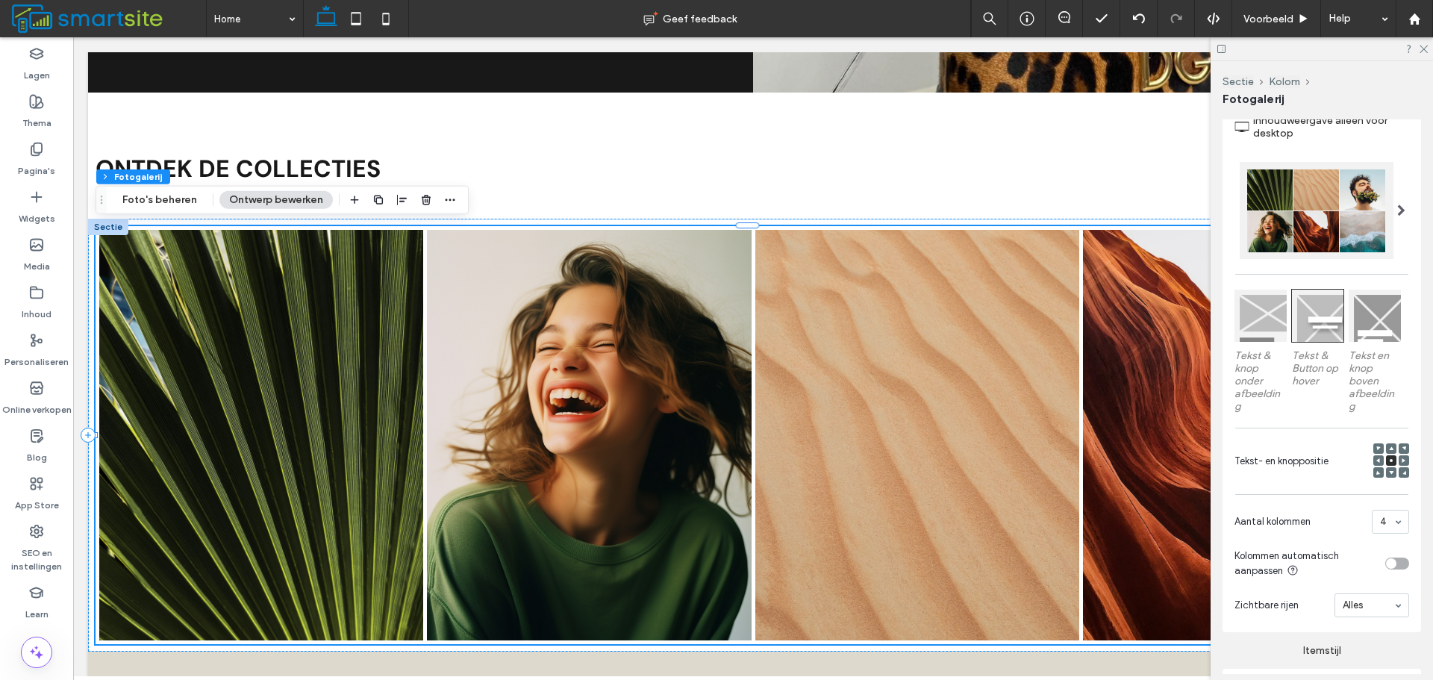
scroll to position [522, 0]
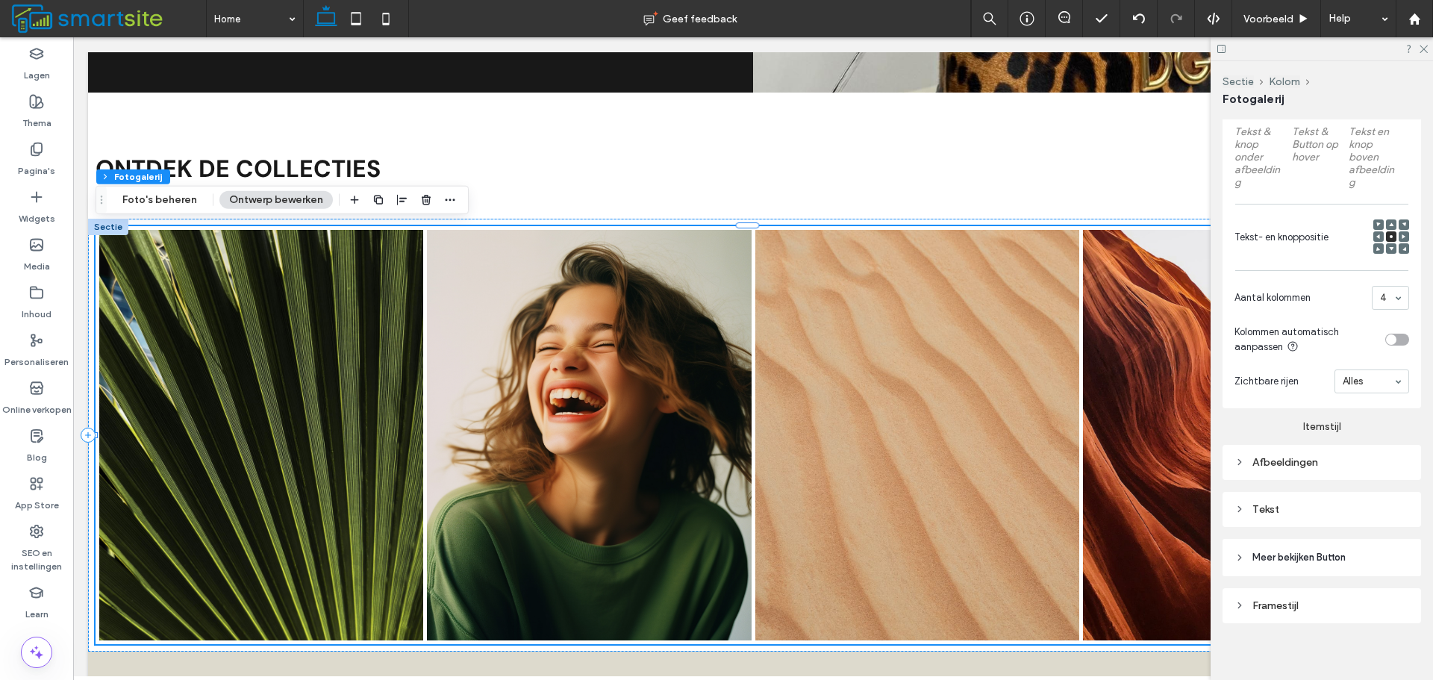
click at [1359, 466] on div "Afbeeldingen" at bounding box center [1321, 462] width 175 height 13
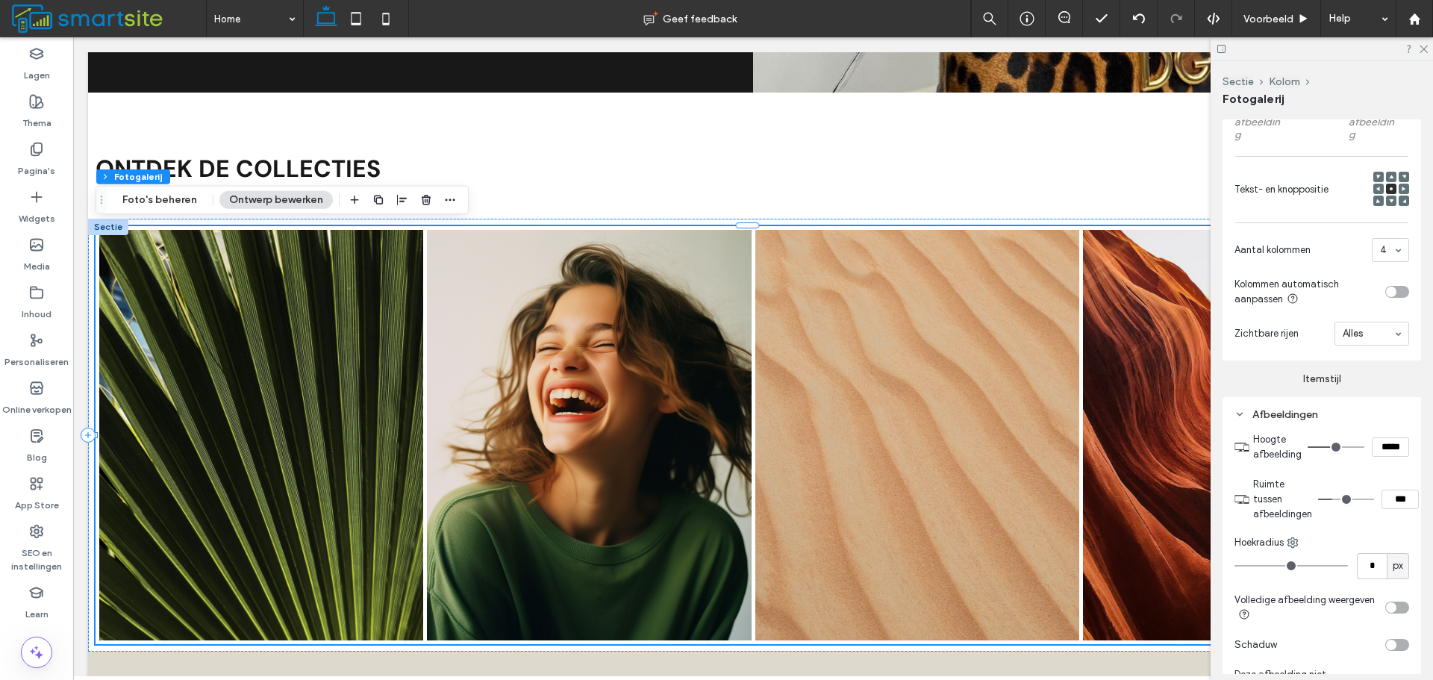
scroll to position [597, 0]
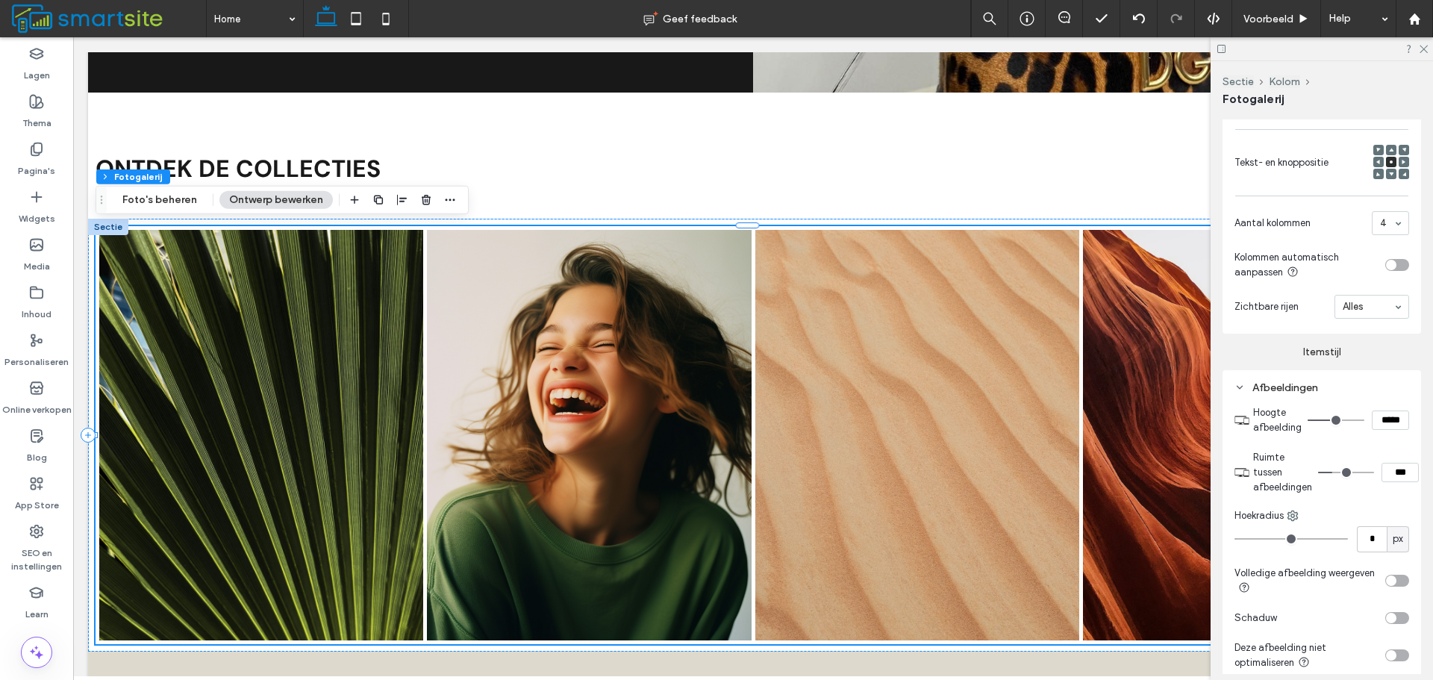
click at [1384, 425] on input "*****" at bounding box center [1389, 419] width 37 height 19
type input "*****"
type input "***"
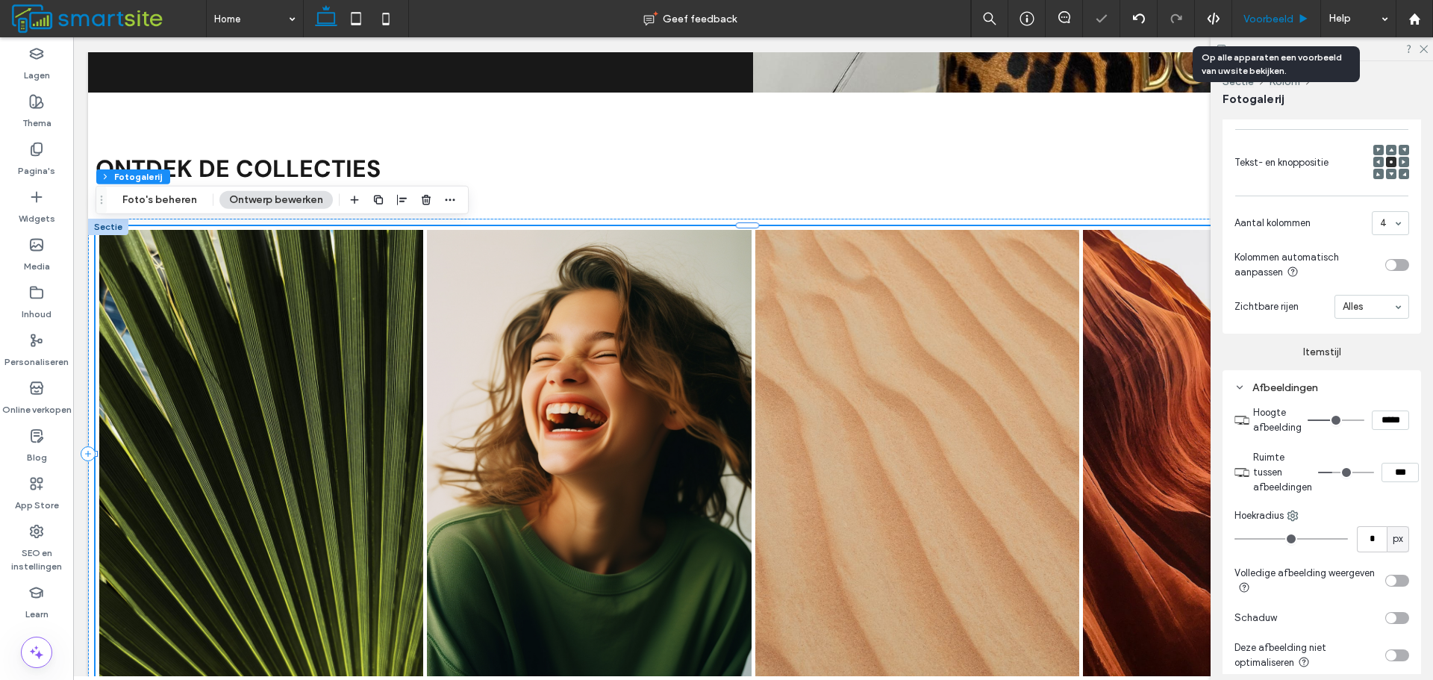
click at [1300, 17] on use at bounding box center [1303, 18] width 7 height 8
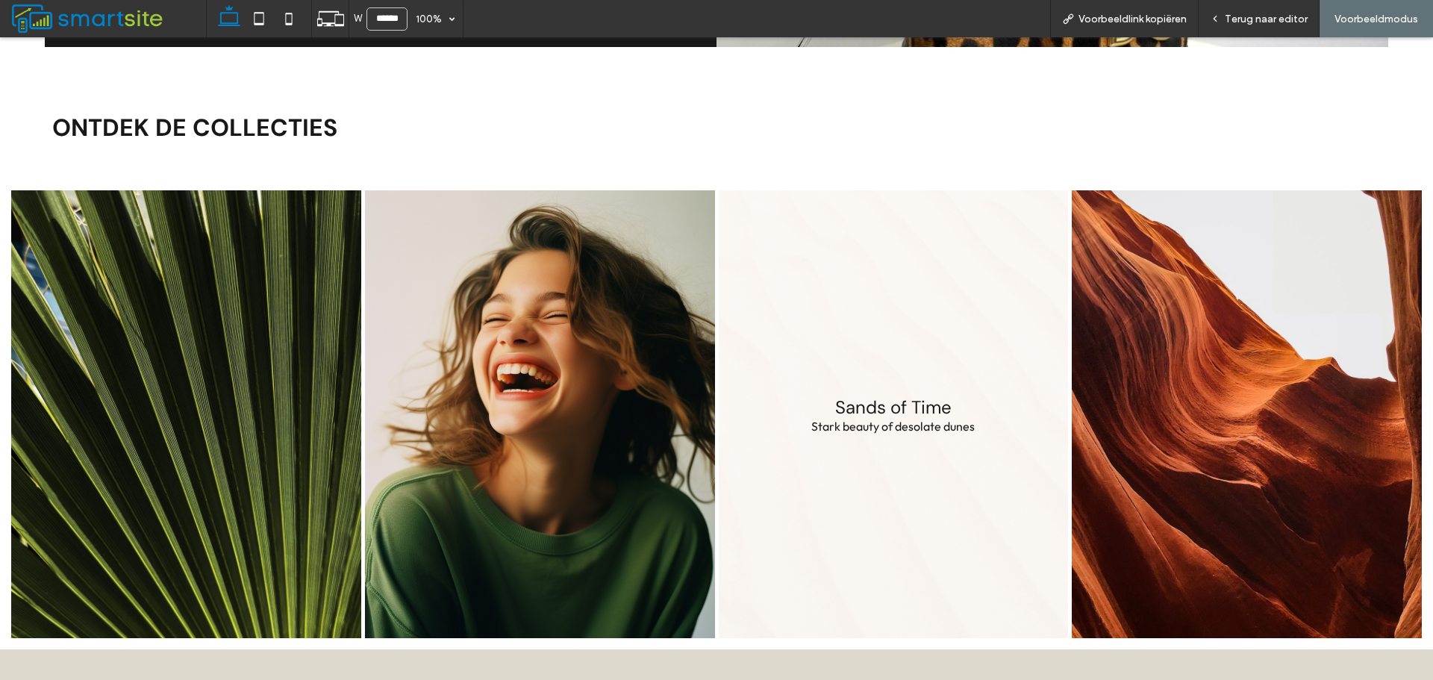
scroll to position [1358, 0]
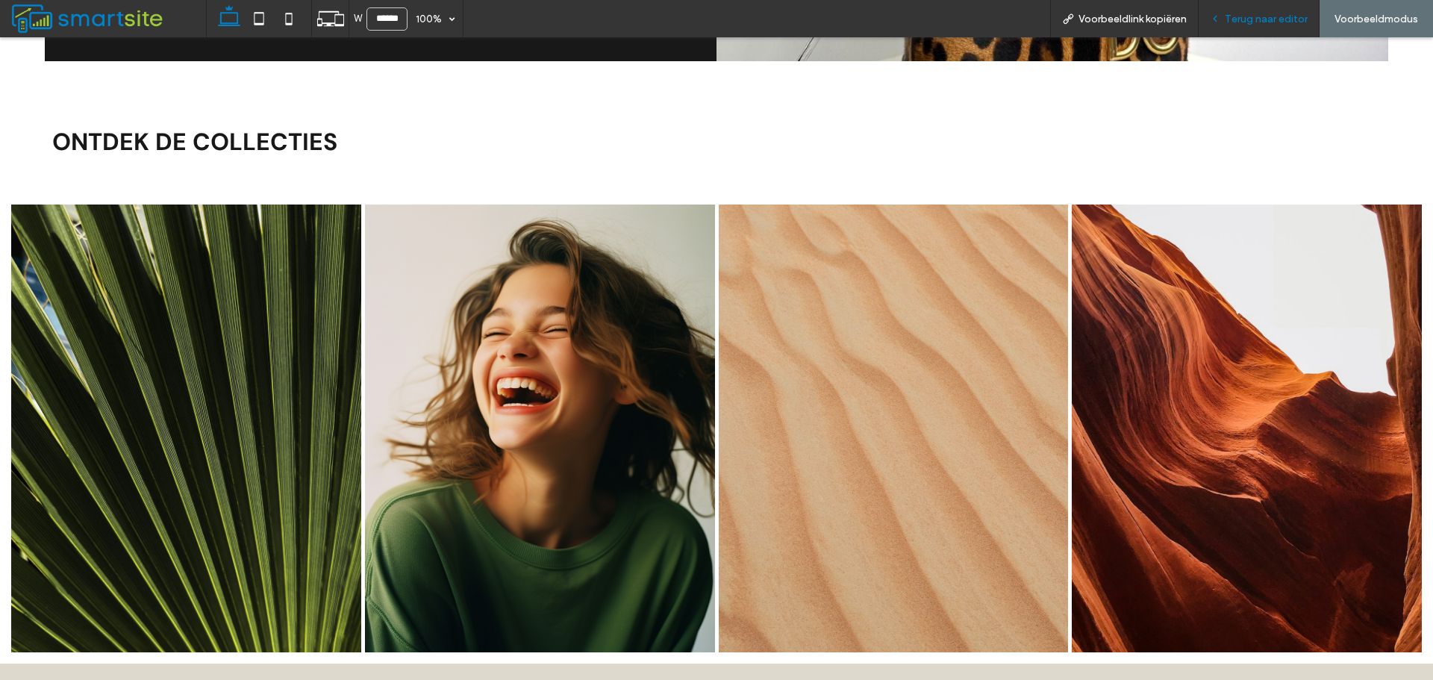
click at [1262, 17] on span "Terug naar editor" at bounding box center [1265, 19] width 83 height 13
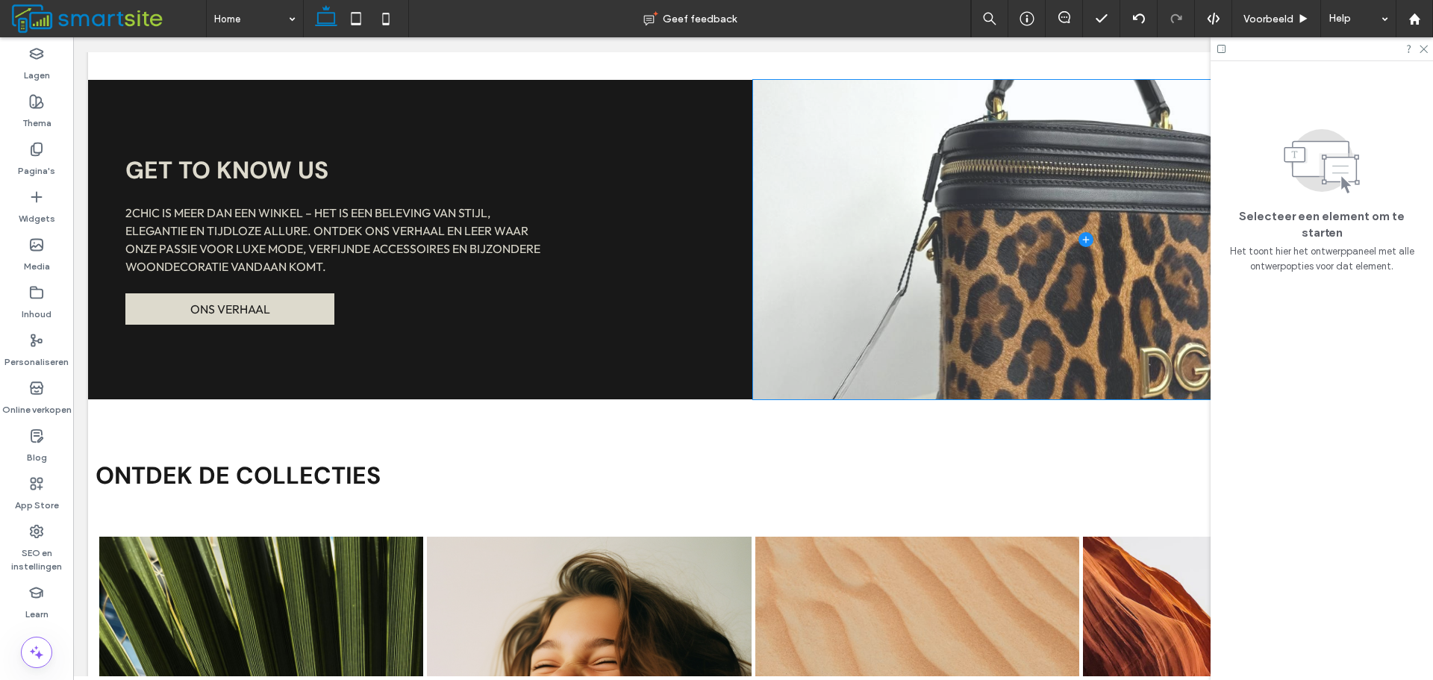
scroll to position [1290, 0]
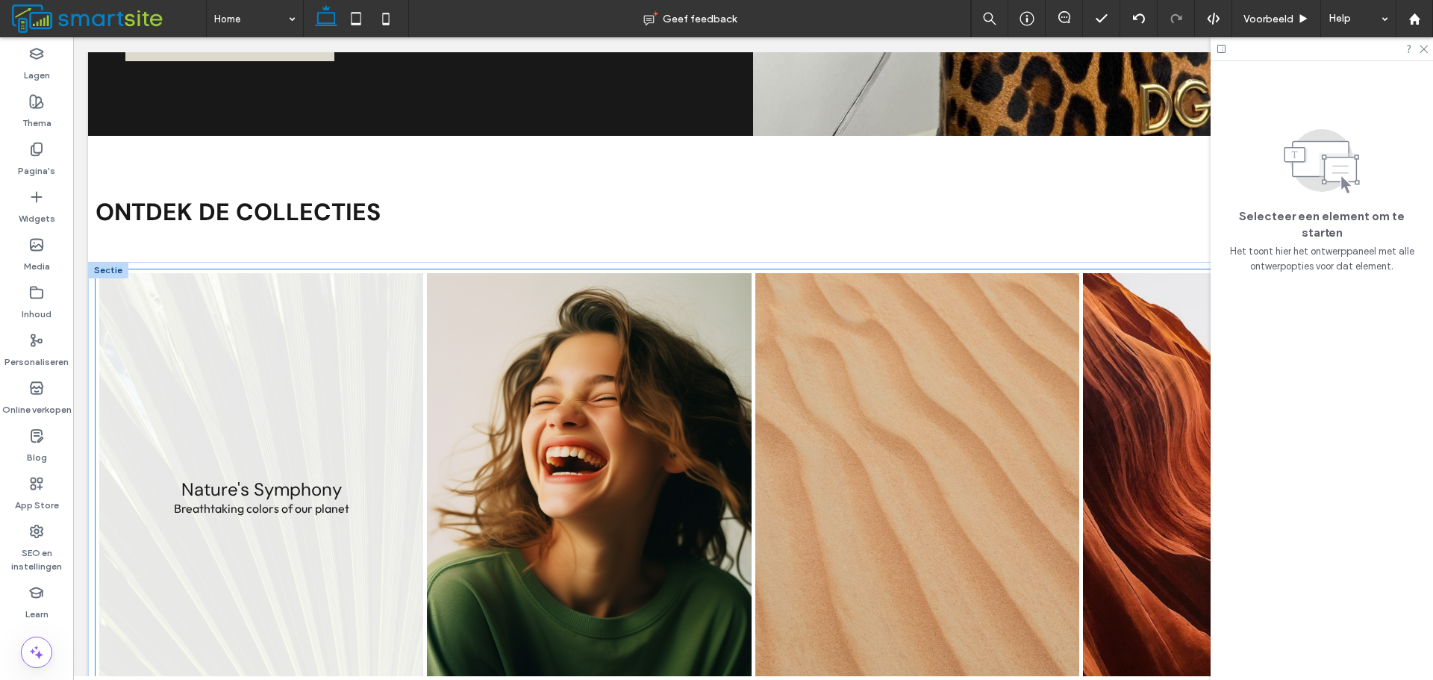
click at [244, 332] on link at bounding box center [261, 497] width 324 height 448
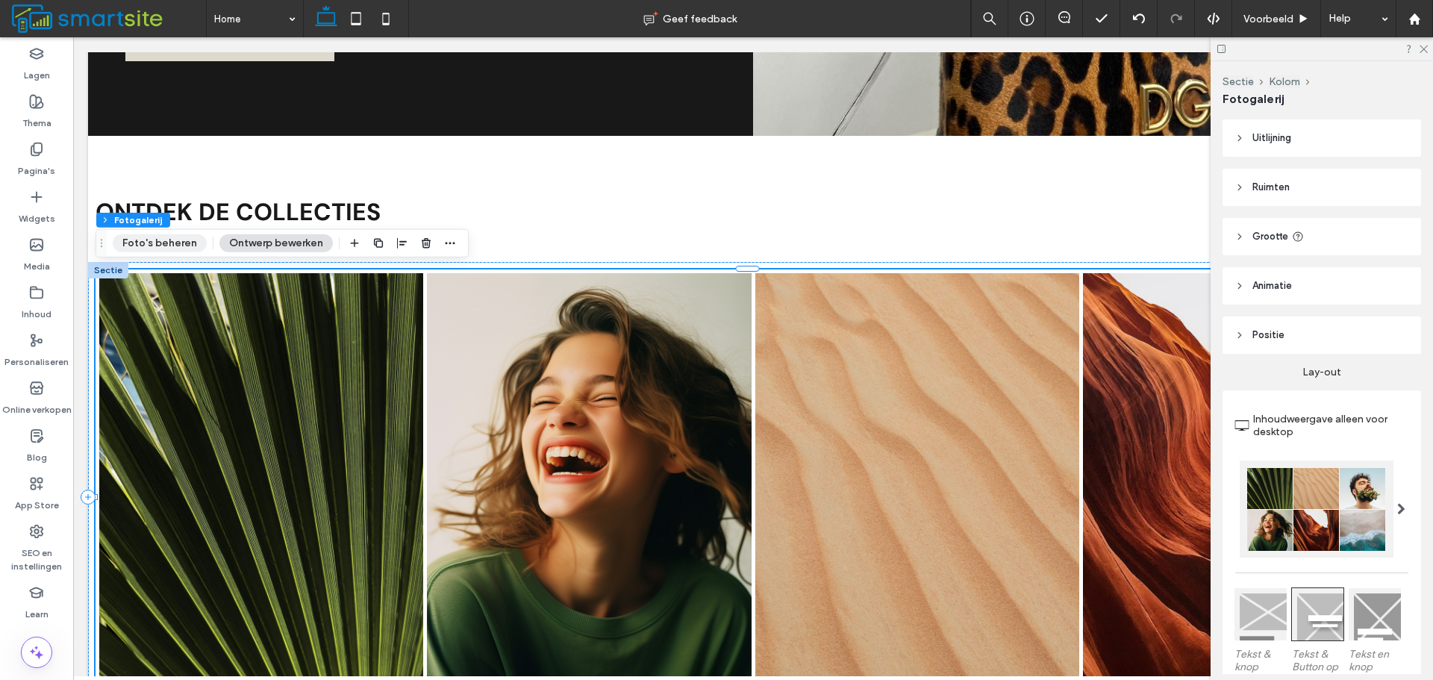
click at [182, 240] on button "Foto's beheren" at bounding box center [160, 243] width 94 height 18
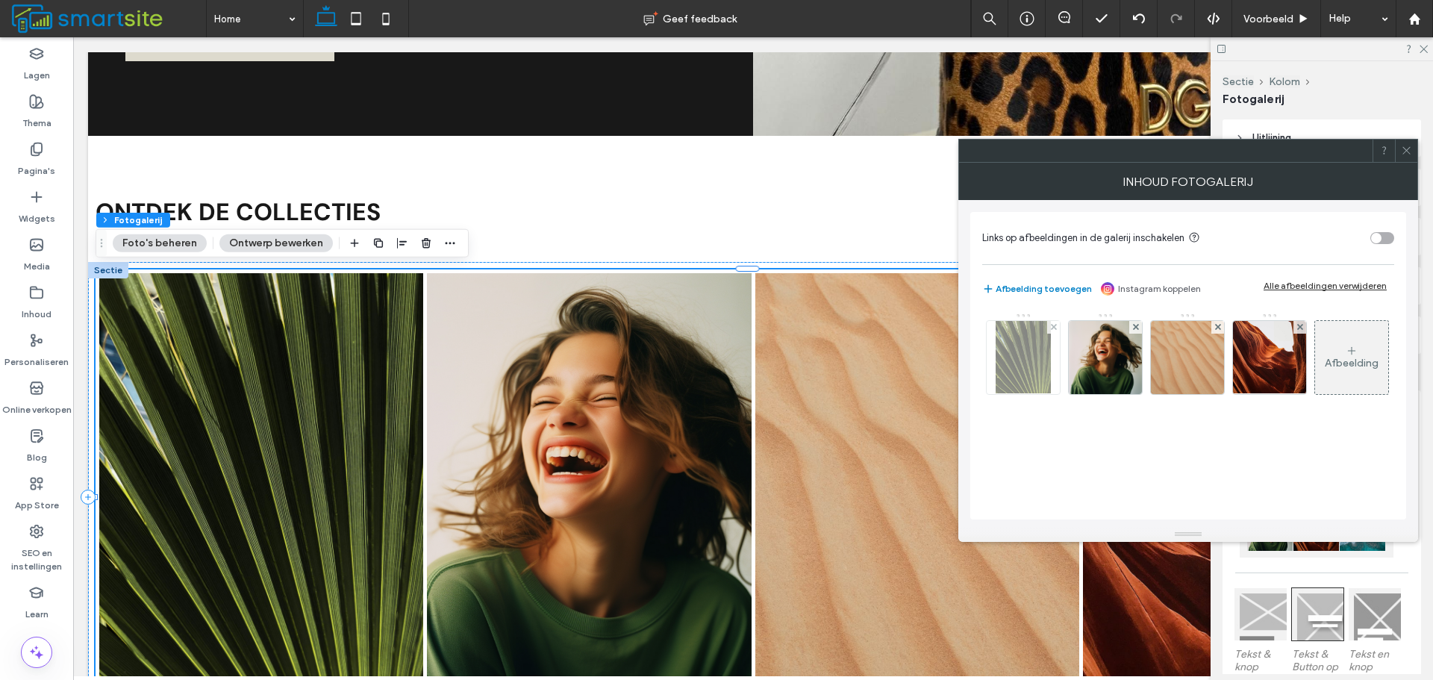
click at [1046, 346] on img at bounding box center [1023, 357] width 56 height 73
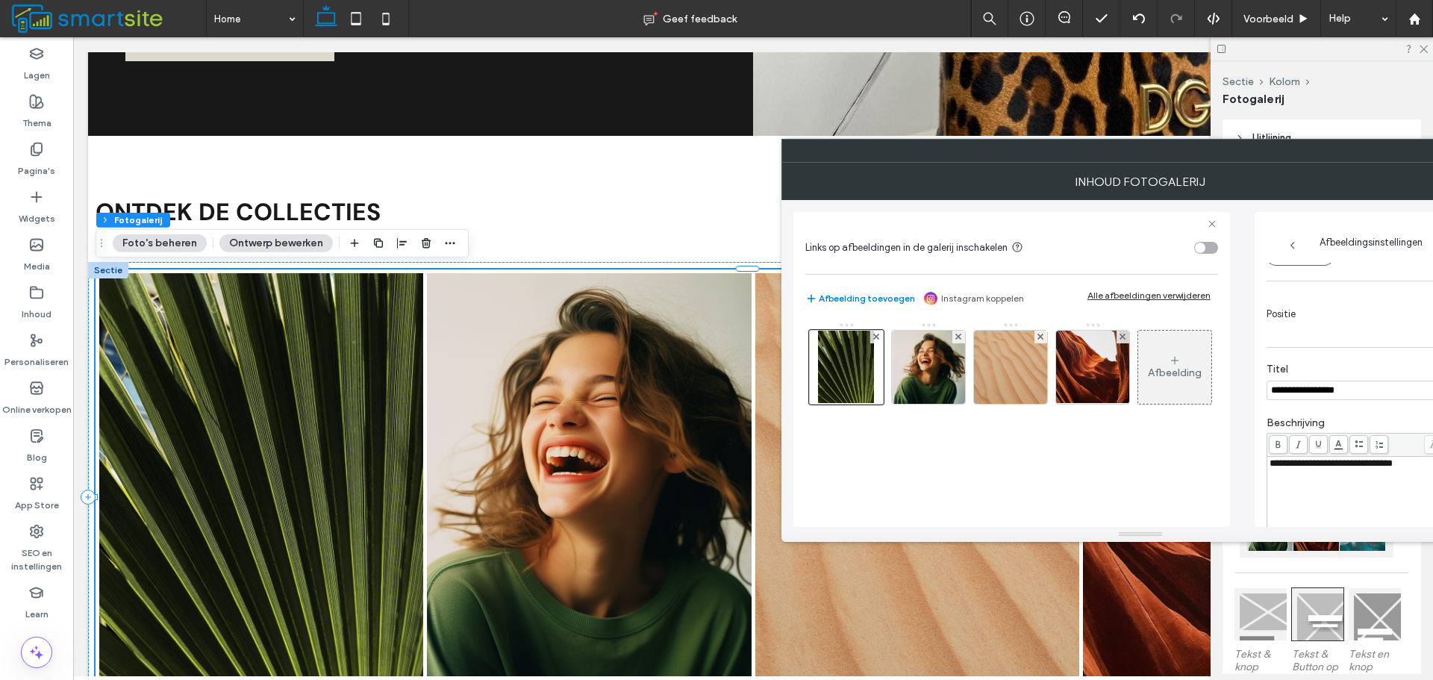
scroll to position [0, 0]
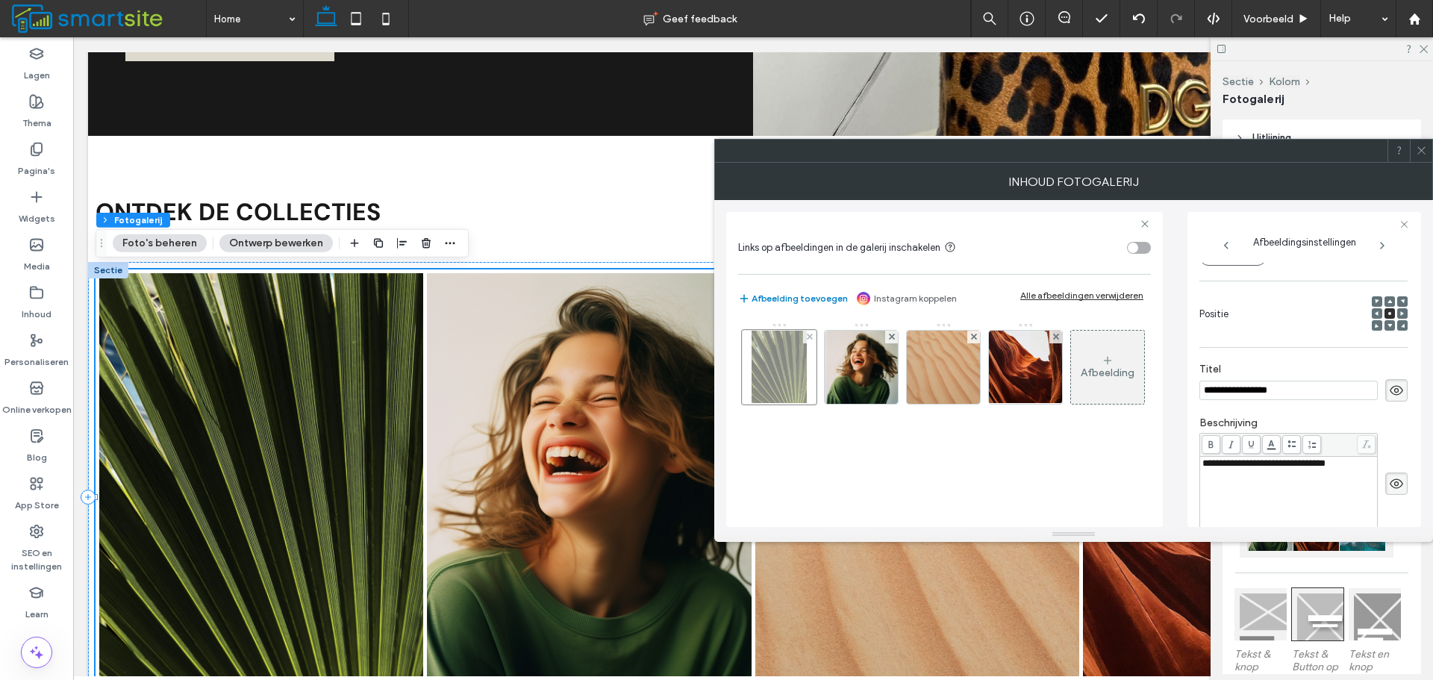
click at [816, 336] on div at bounding box center [779, 367] width 75 height 75
click at [814, 337] on div at bounding box center [809, 337] width 13 height 13
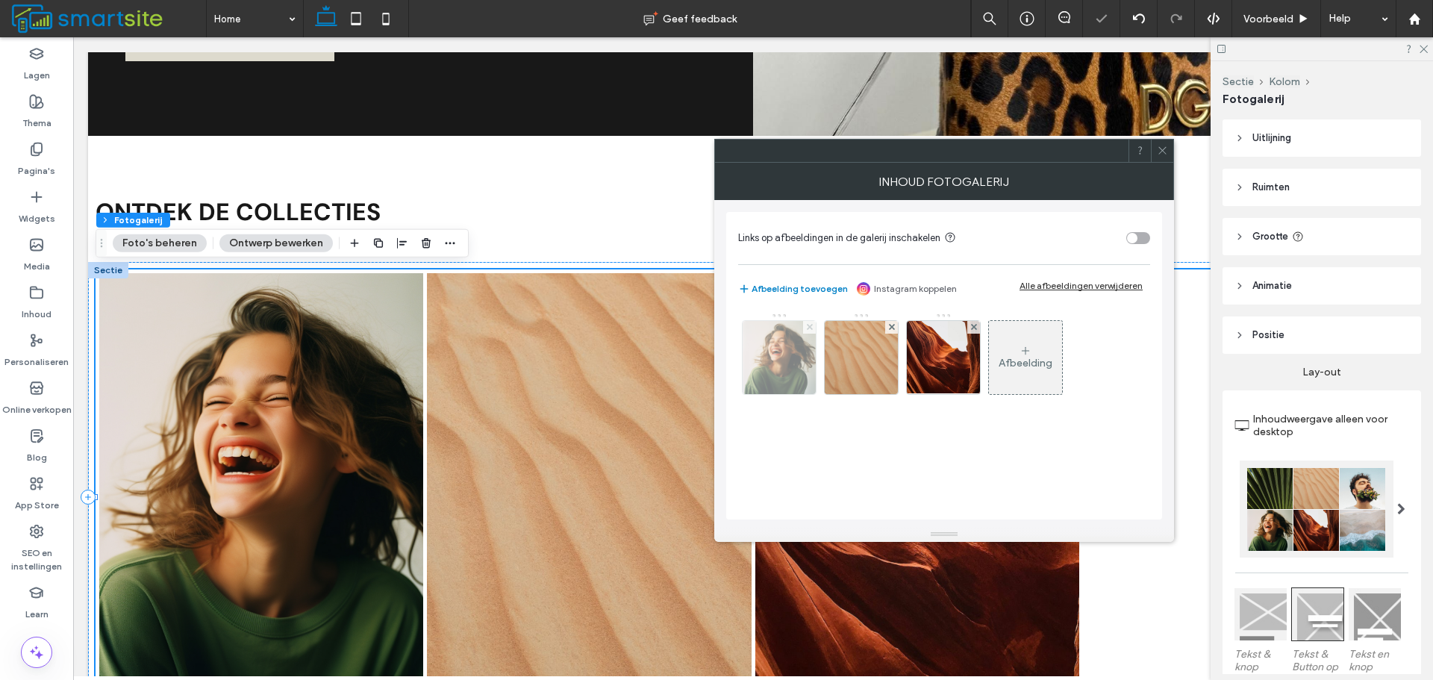
click at [810, 328] on use at bounding box center [809, 327] width 6 height 6
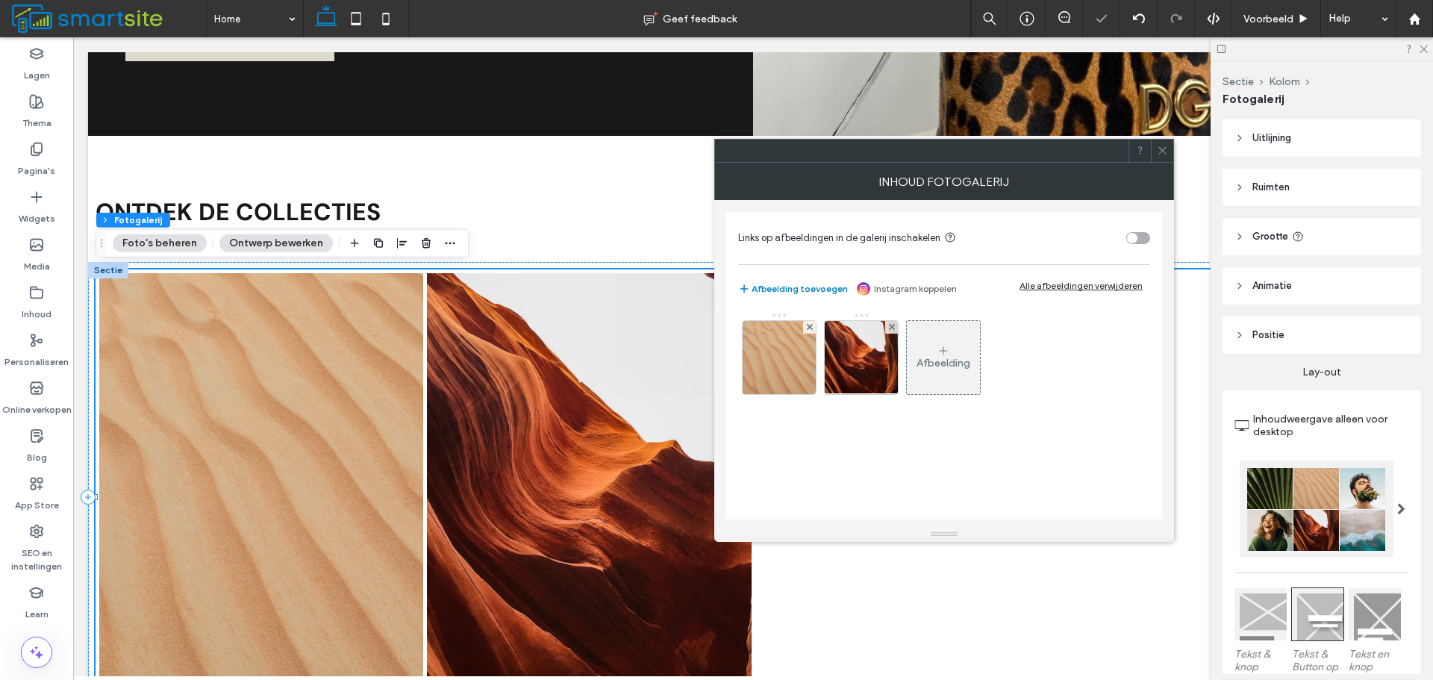
click at [810, 328] on use at bounding box center [809, 327] width 6 height 6
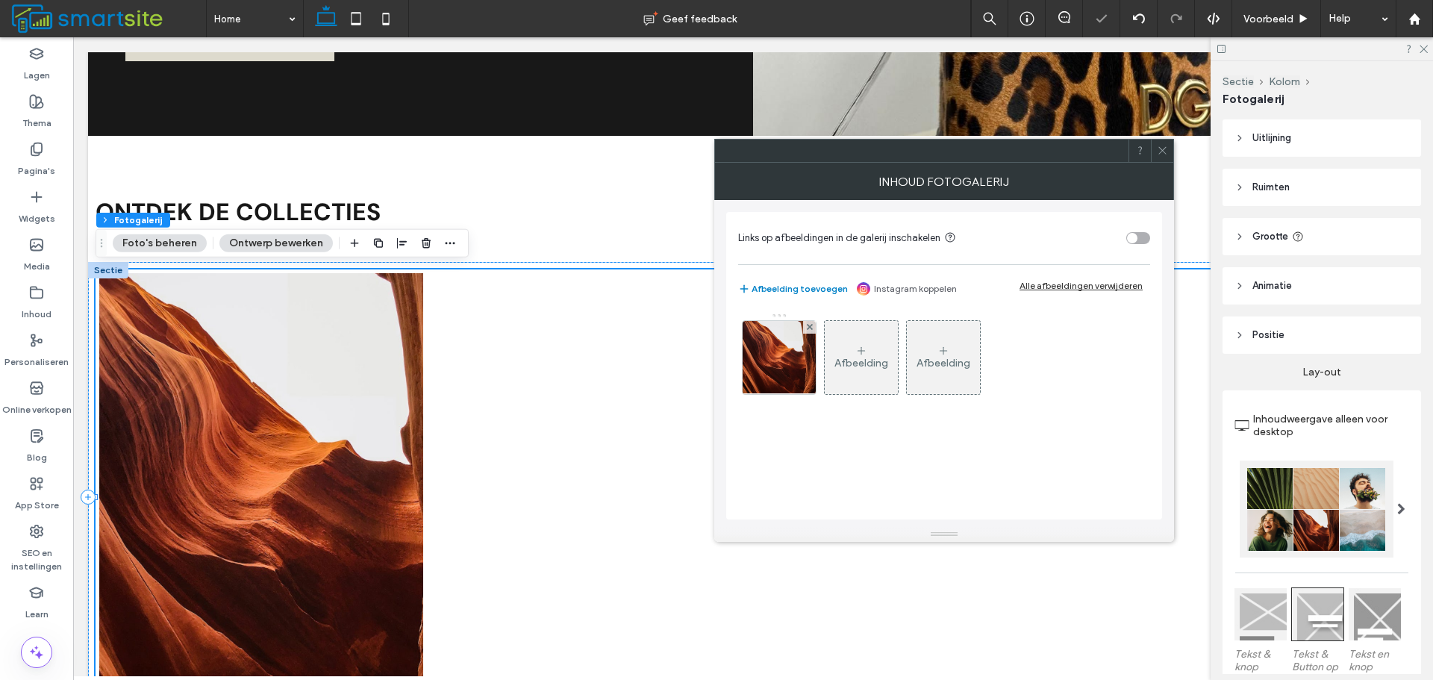
click at [810, 328] on use at bounding box center [809, 327] width 6 height 6
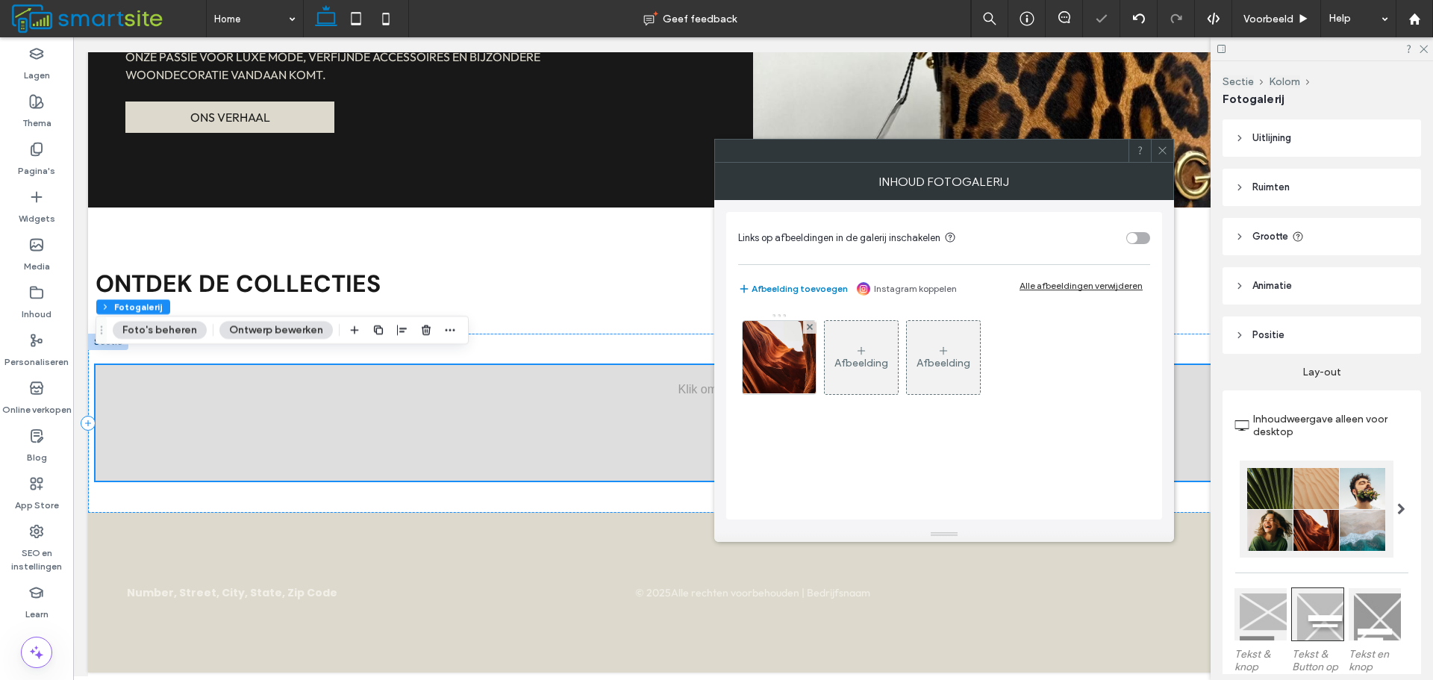
scroll to position [1227, 0]
click at [799, 351] on div "Afbeelding" at bounding box center [778, 357] width 73 height 70
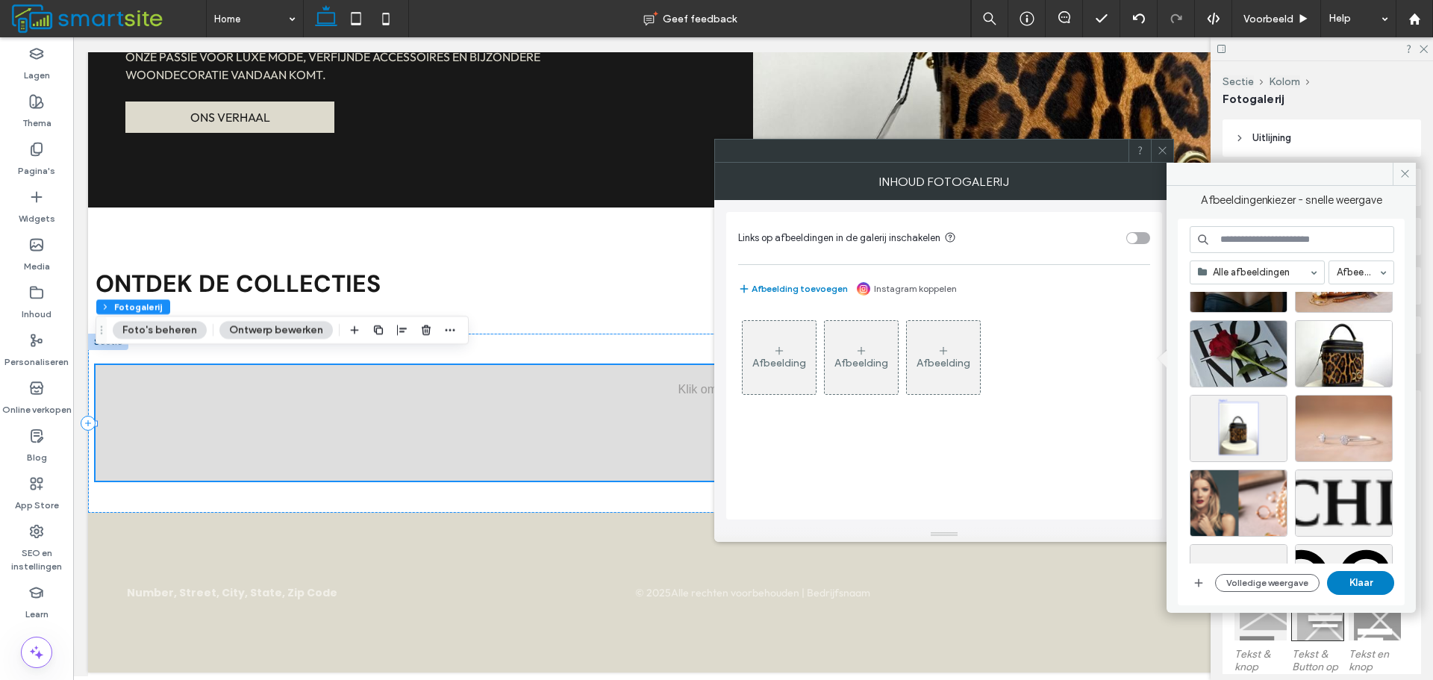
scroll to position [149, 0]
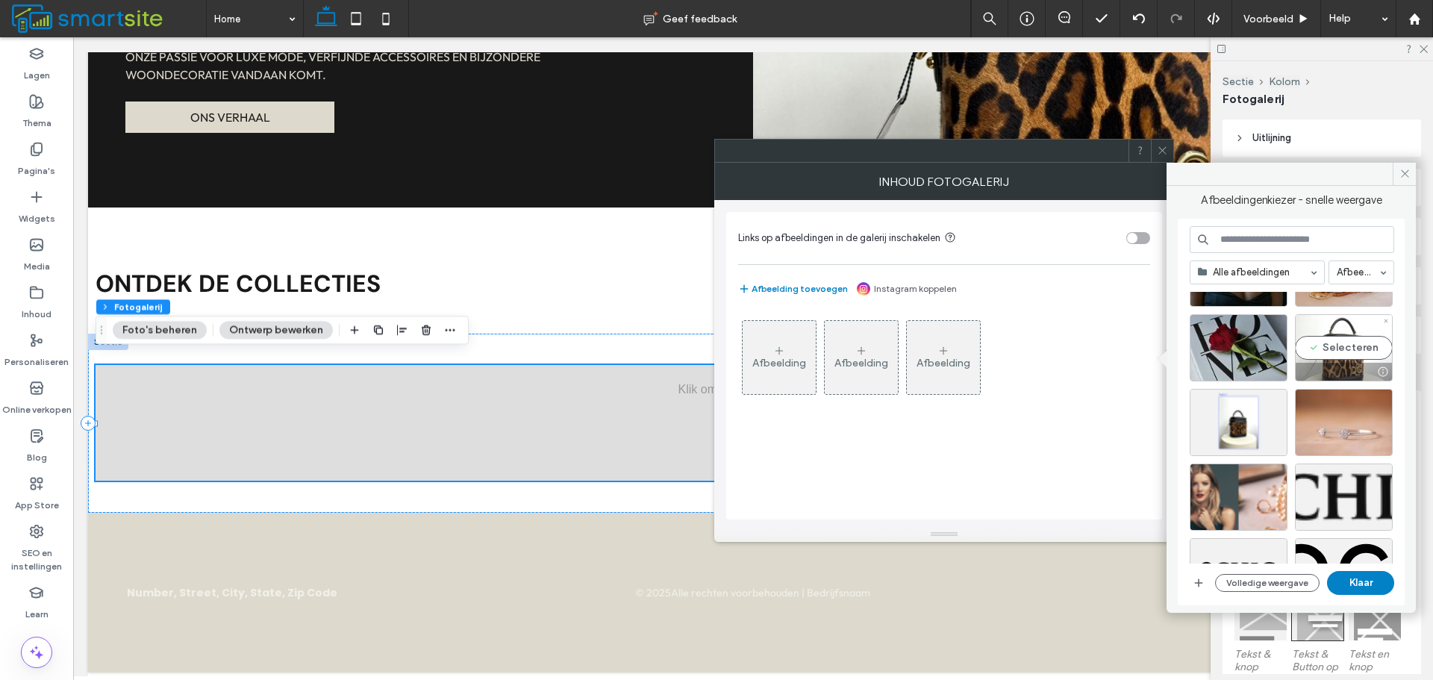
click at [1351, 347] on div "Selecteren" at bounding box center [1344, 347] width 98 height 67
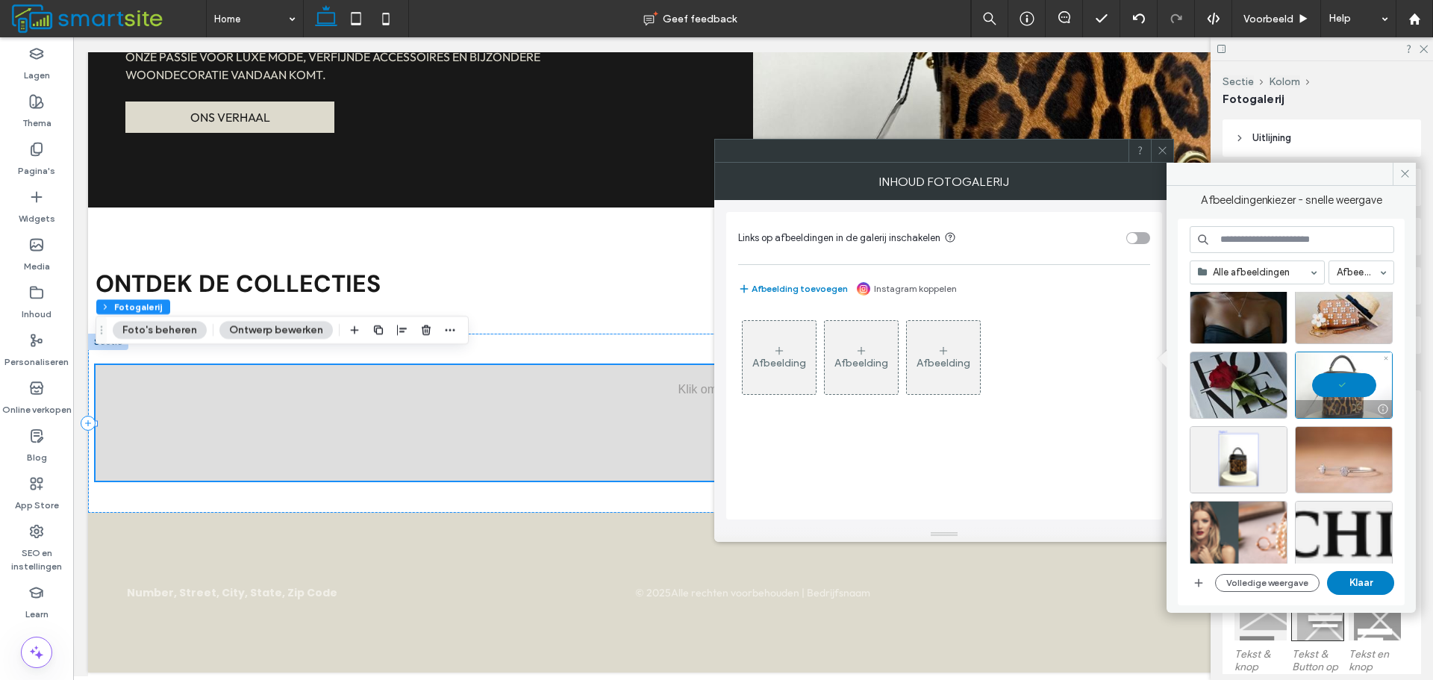
scroll to position [75, 0]
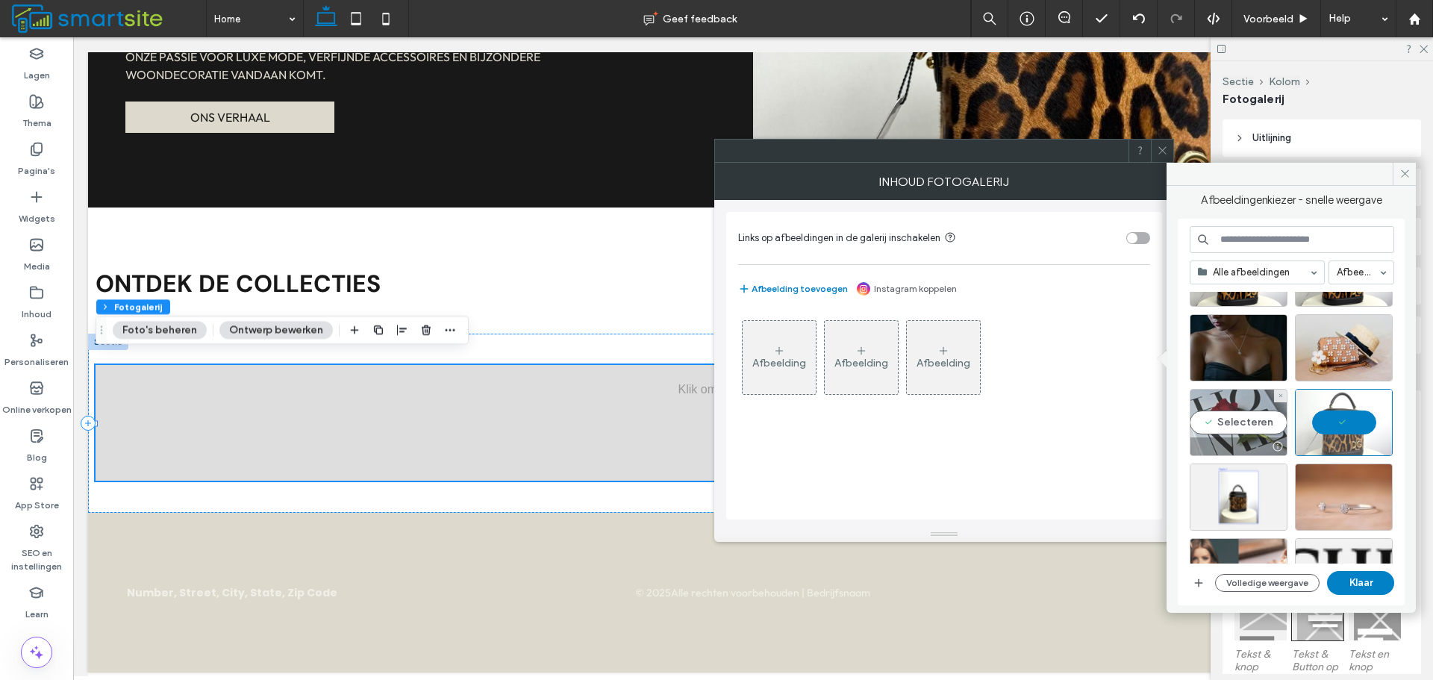
click at [1259, 416] on div "Selecteren" at bounding box center [1238, 422] width 98 height 67
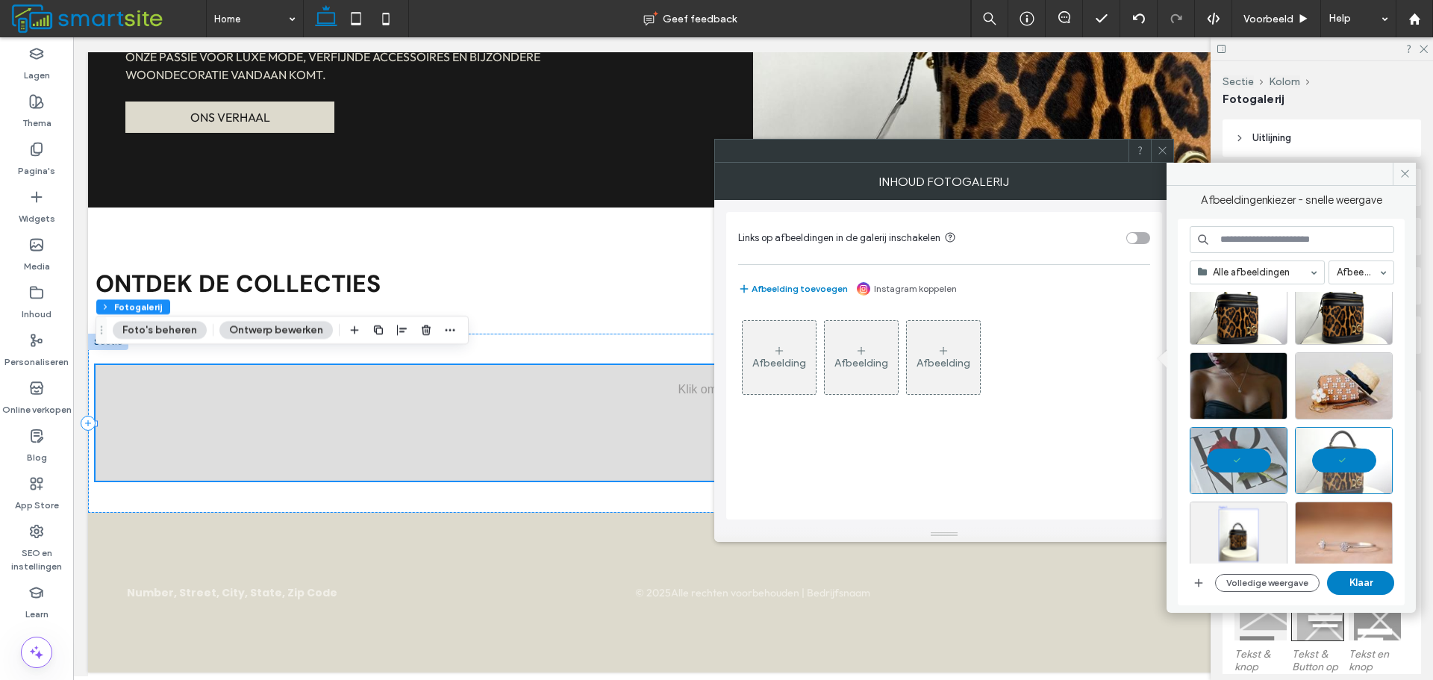
scroll to position [0, 0]
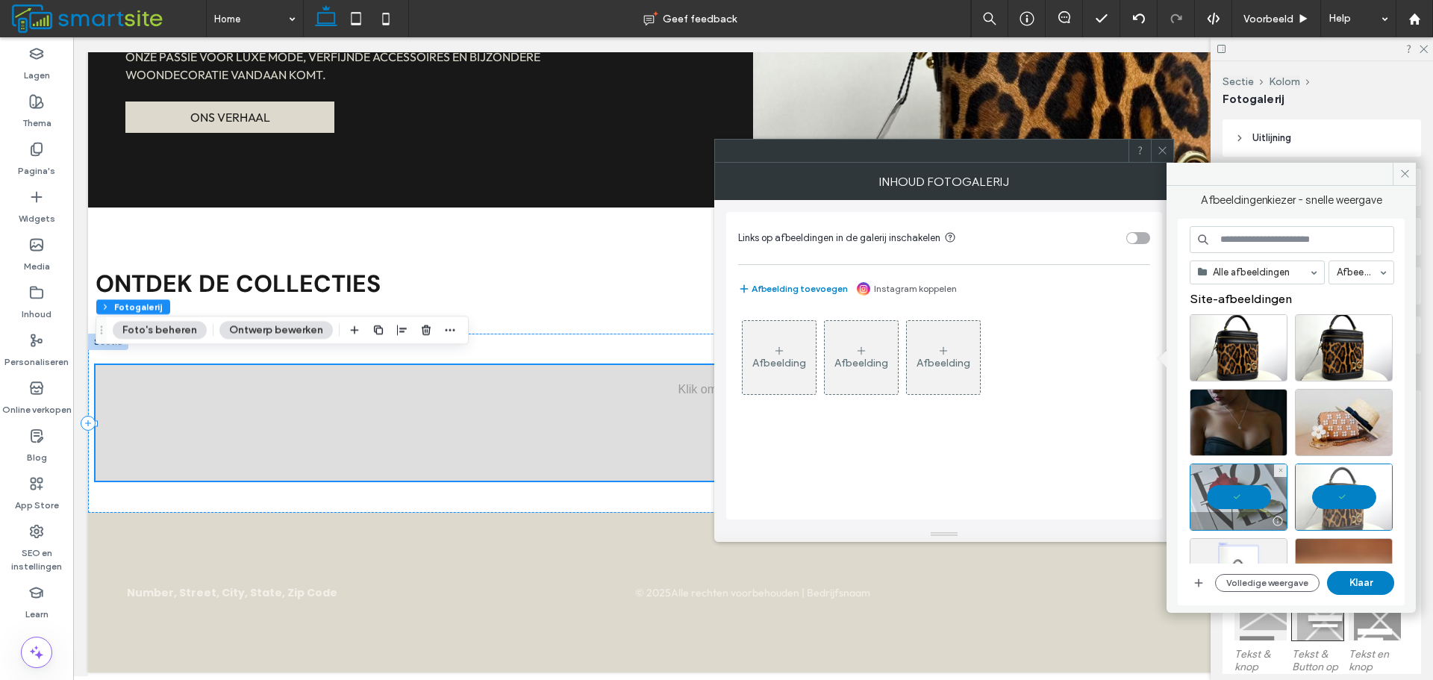
click at [1246, 486] on div at bounding box center [1238, 496] width 98 height 67
click at [1340, 422] on div "Selecteren" at bounding box center [1344, 422] width 98 height 67
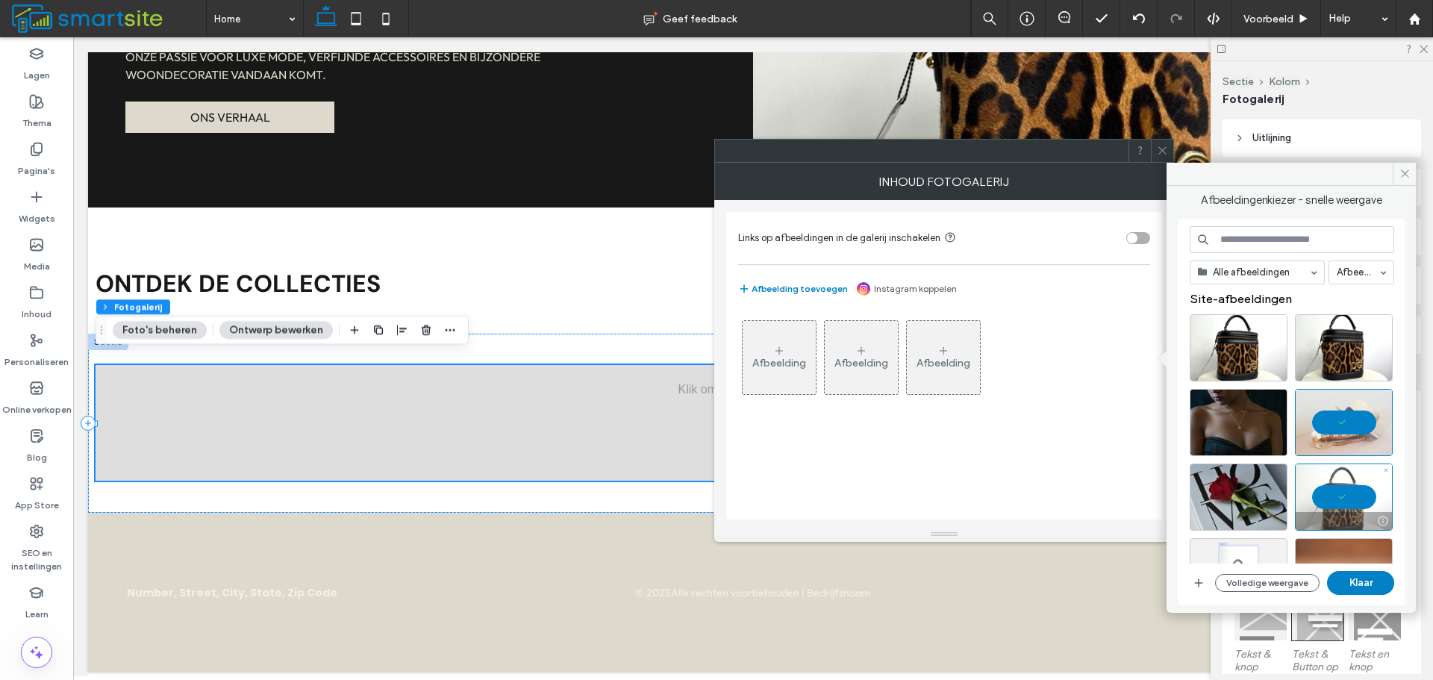
click at [1336, 484] on div at bounding box center [1344, 496] width 98 height 67
click at [1351, 498] on div "Selecteren" at bounding box center [1344, 496] width 98 height 67
click at [1256, 495] on div "Selecteren" at bounding box center [1238, 496] width 98 height 67
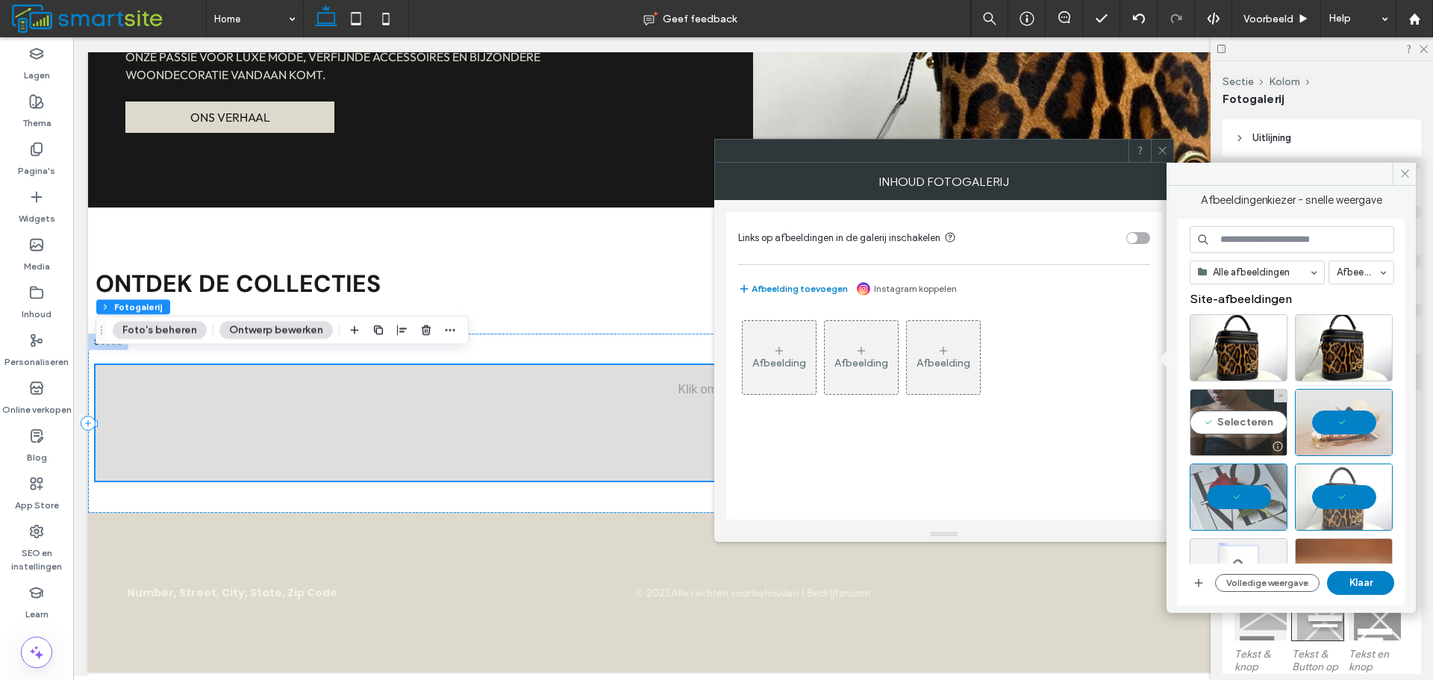
click at [1253, 422] on div "Selecteren" at bounding box center [1238, 422] width 98 height 67
click at [1348, 582] on button "Klaar" at bounding box center [1360, 583] width 67 height 24
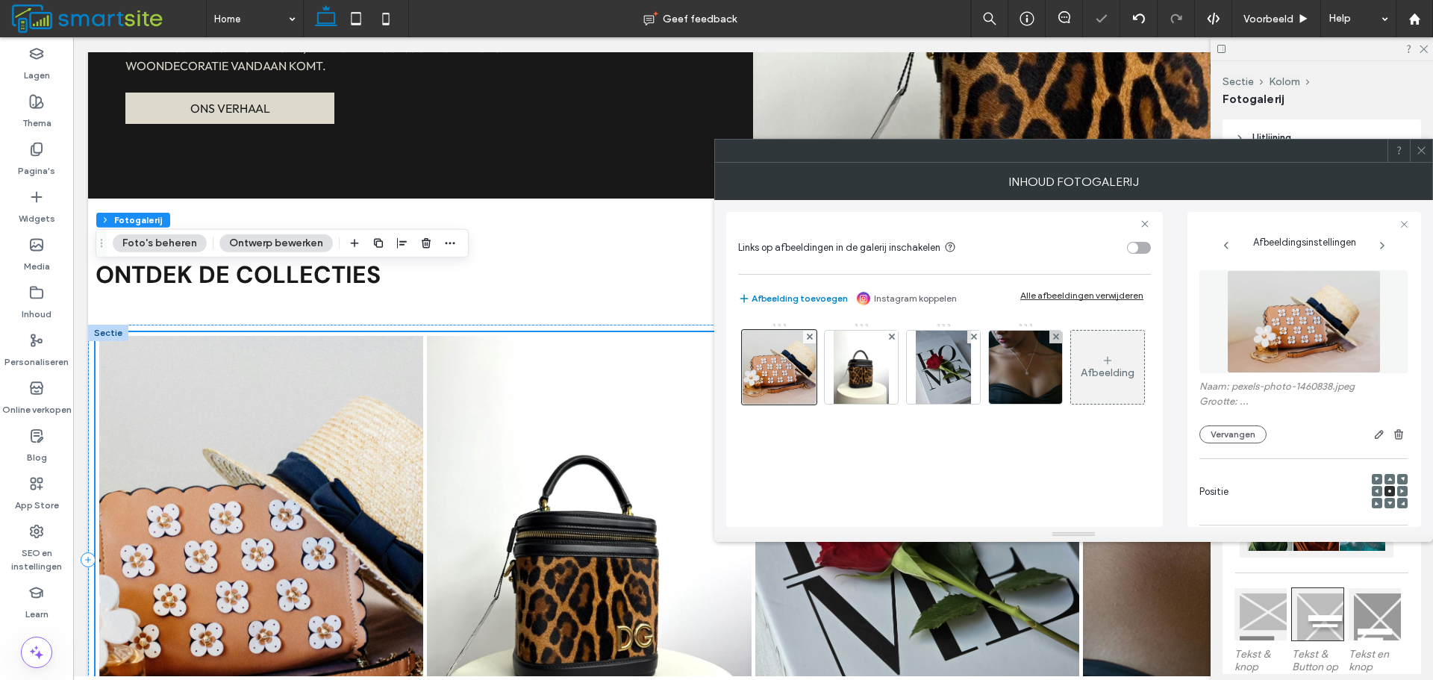
scroll to position [1290, 0]
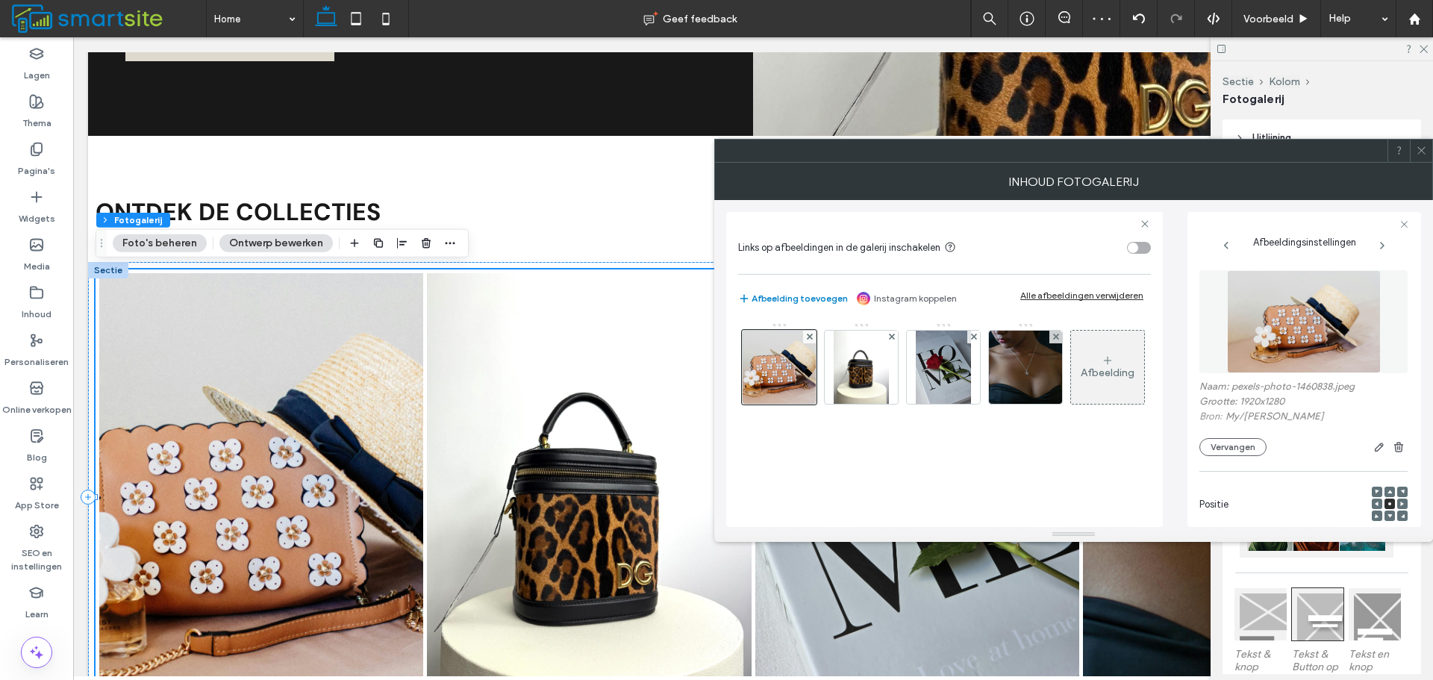
click at [1416, 145] on icon at bounding box center [1420, 150] width 11 height 11
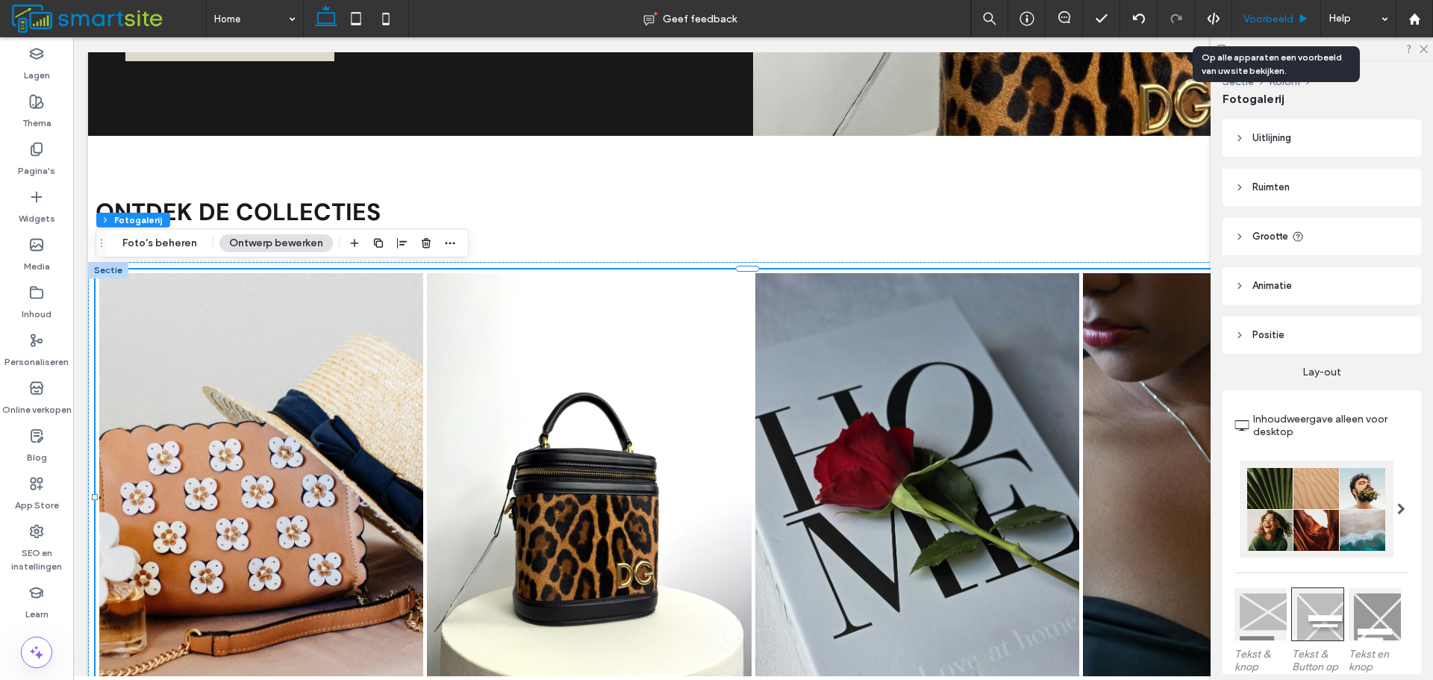
click at [1268, 19] on span "Voorbeeld" at bounding box center [1268, 19] width 50 height 13
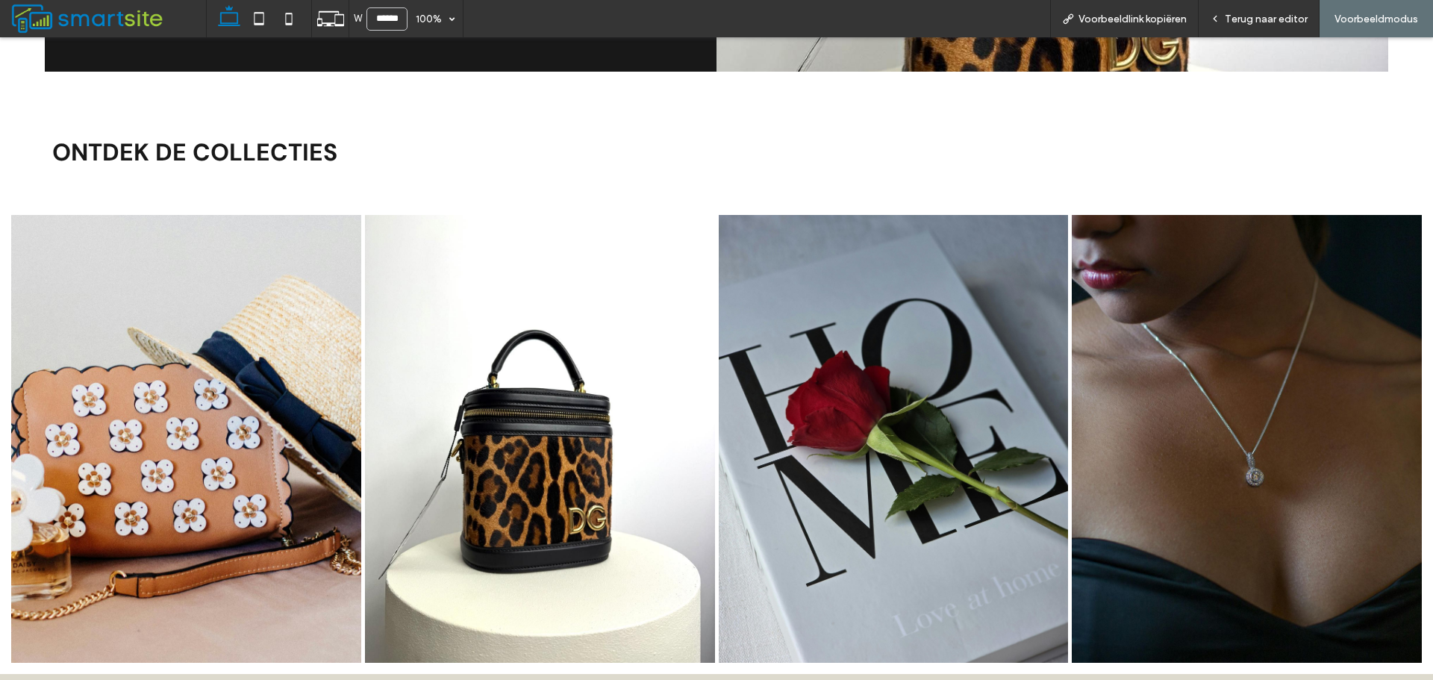
scroll to position [1283, 0]
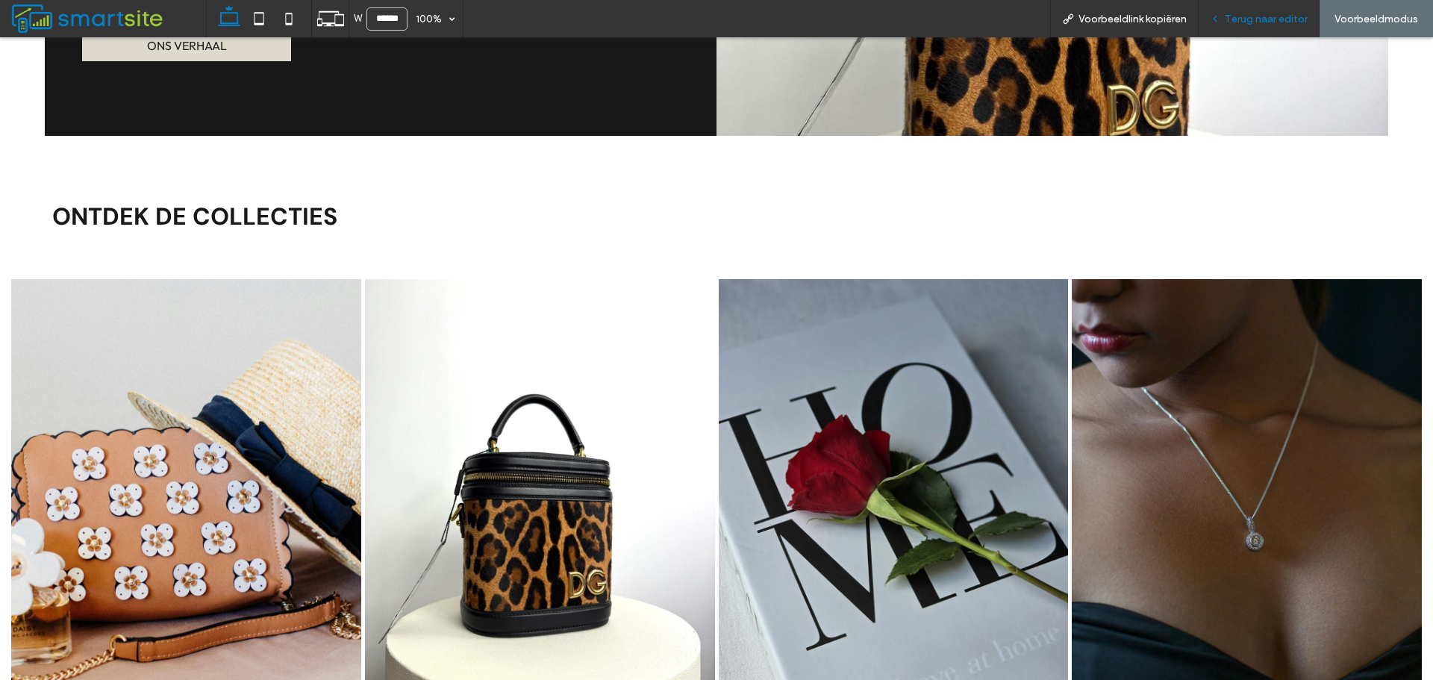
click at [1271, 8] on div "Terug naar editor" at bounding box center [1258, 18] width 121 height 37
click at [1263, 17] on span "Terug naar editor" at bounding box center [1265, 19] width 83 height 13
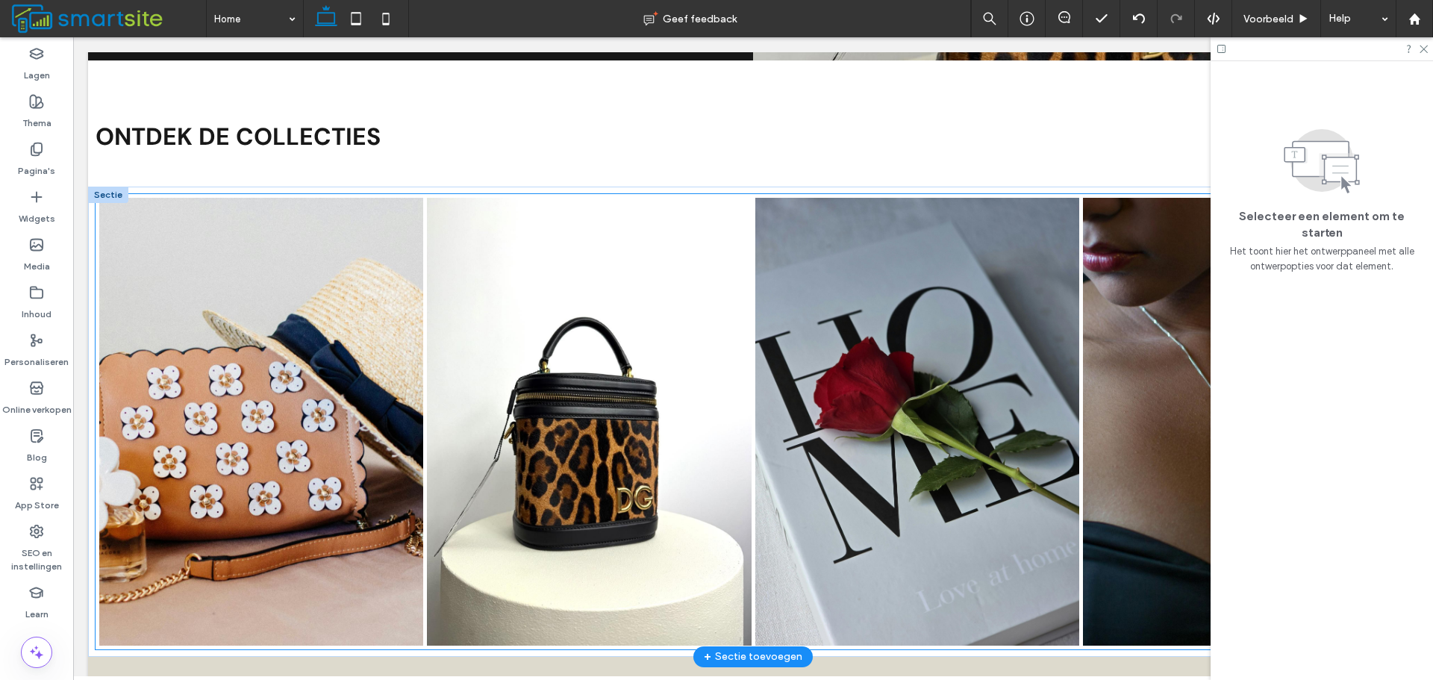
scroll to position [1365, 0]
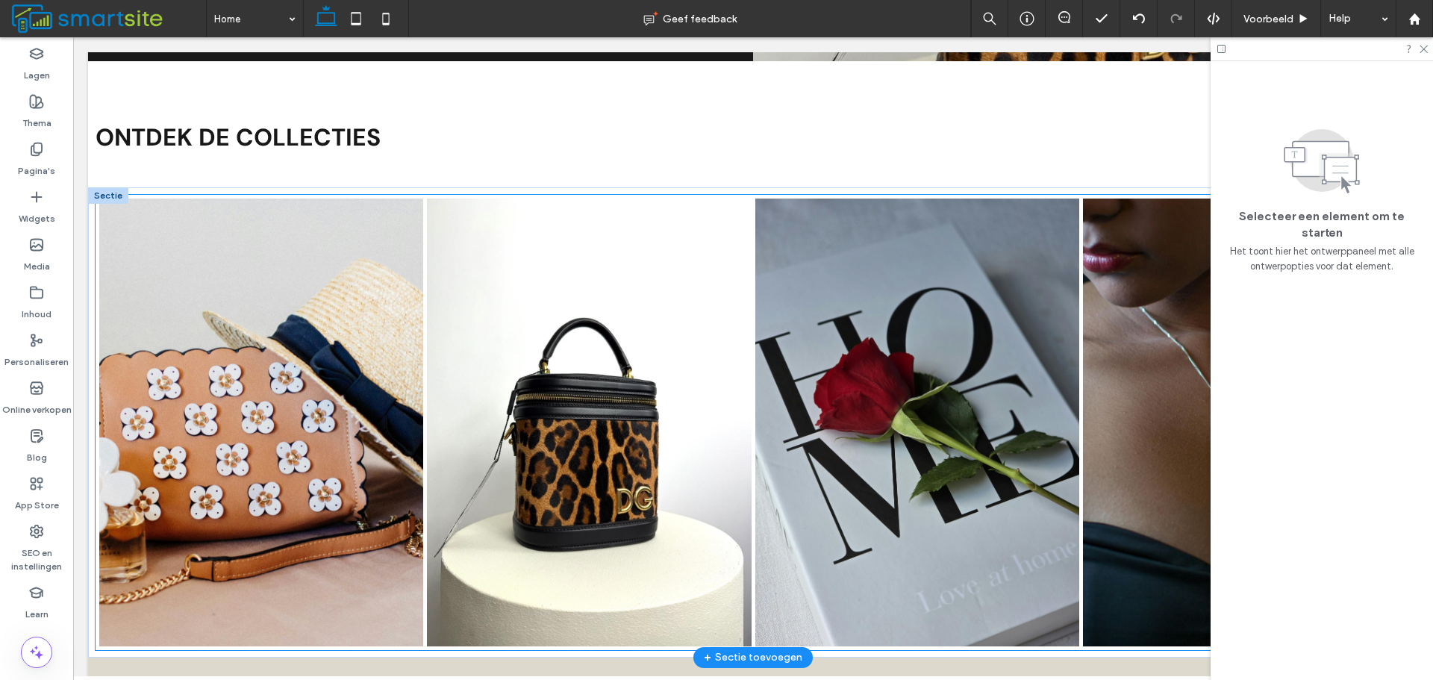
click at [222, 217] on link at bounding box center [261, 422] width 324 height 448
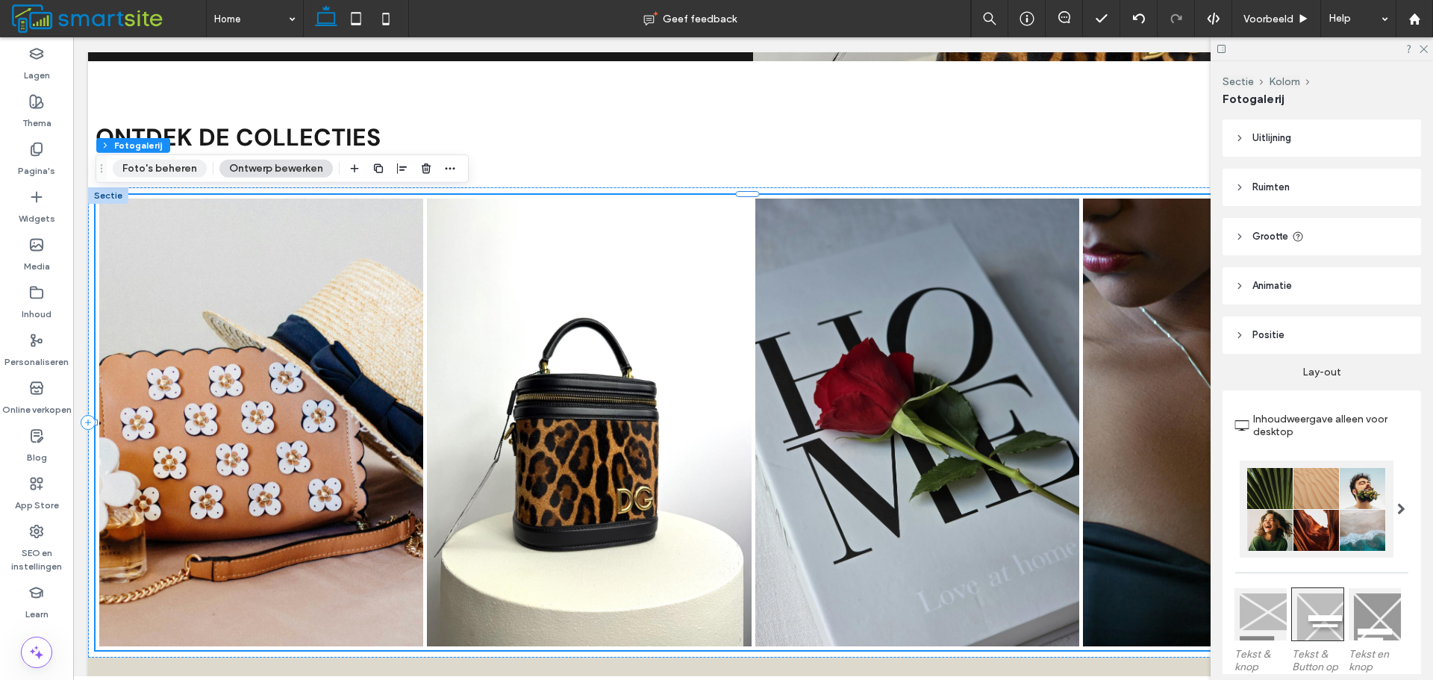
click at [158, 169] on button "Foto's beheren" at bounding box center [160, 169] width 94 height 18
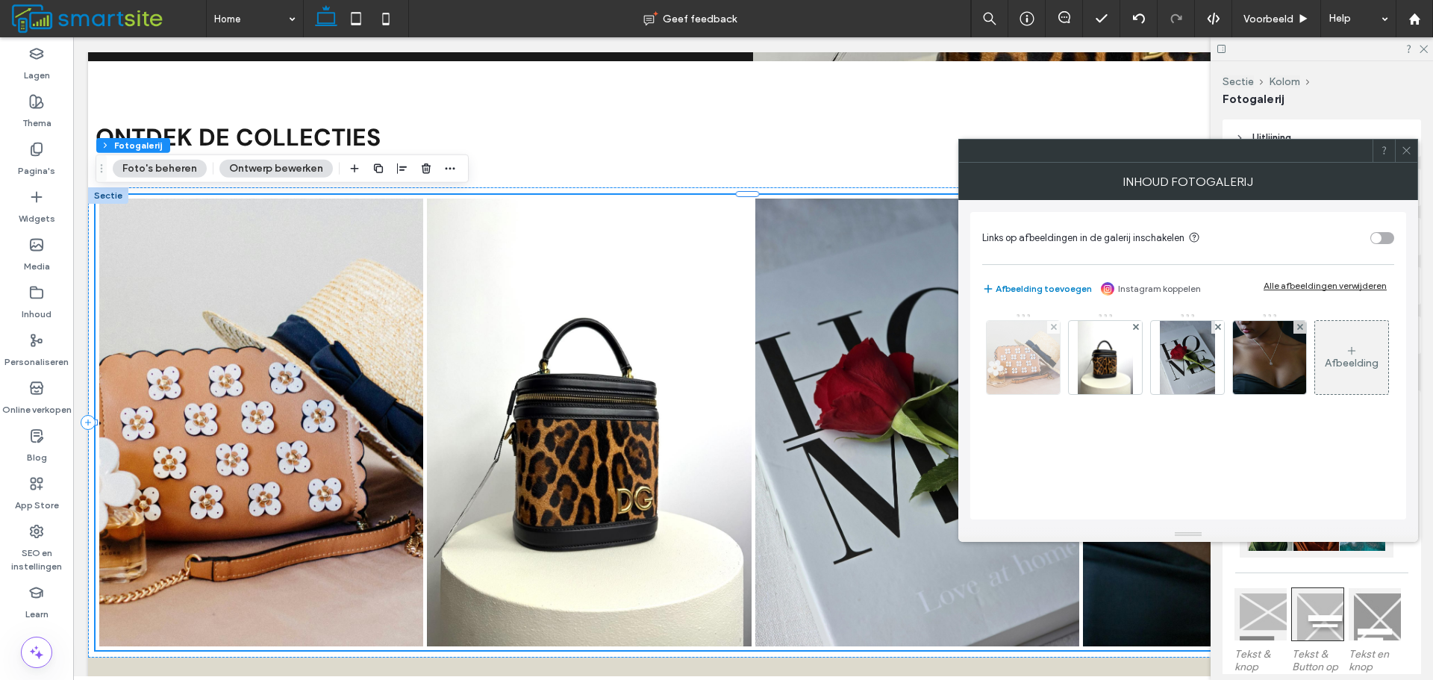
click at [1048, 354] on img at bounding box center [1023, 357] width 110 height 73
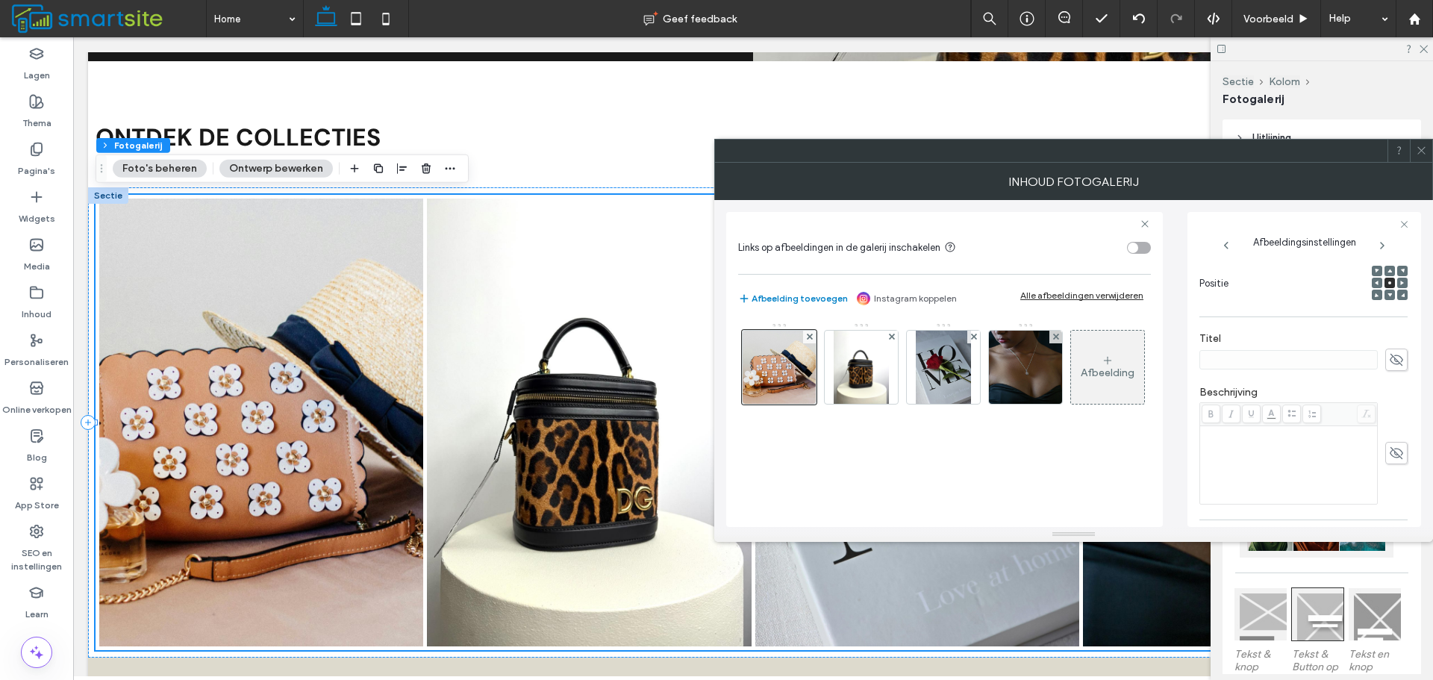
scroll to position [224, 0]
click at [1397, 357] on span at bounding box center [1396, 356] width 22 height 22
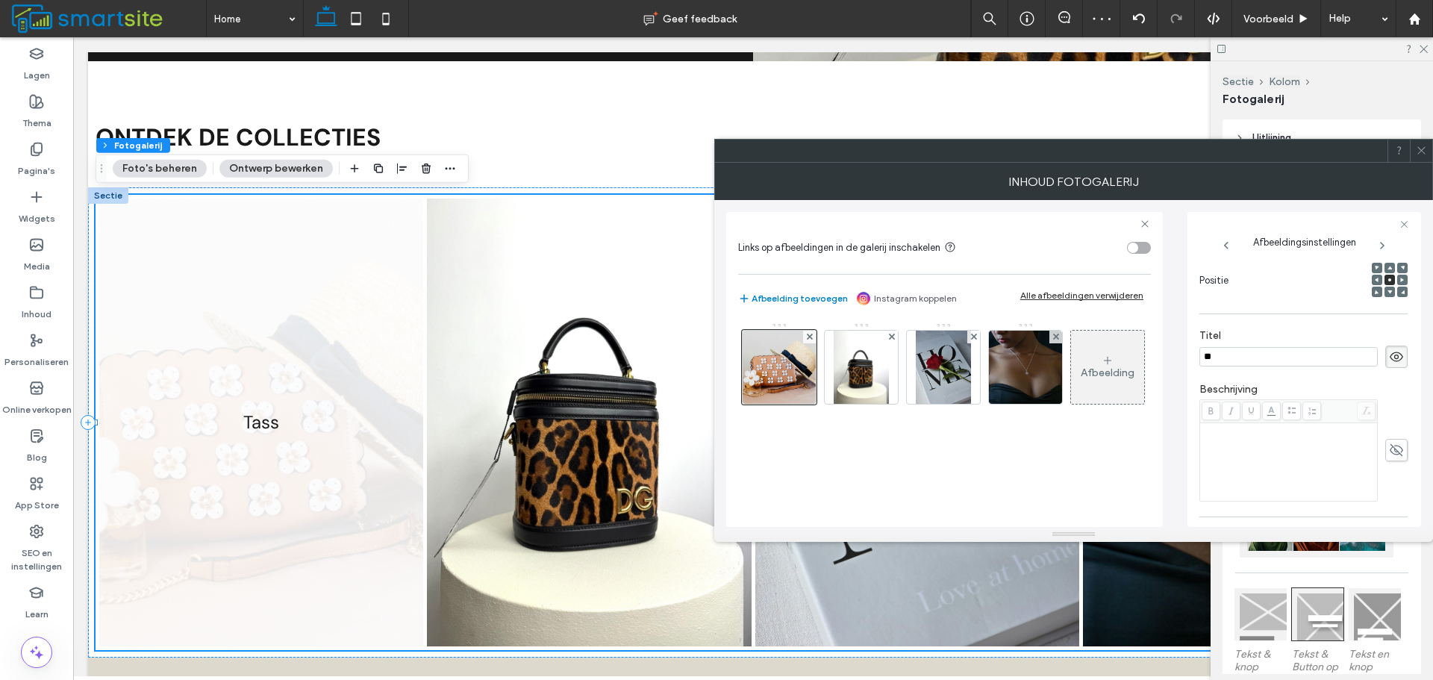
type input "*"
type input "**********"
click at [1389, 451] on icon at bounding box center [1396, 450] width 15 height 16
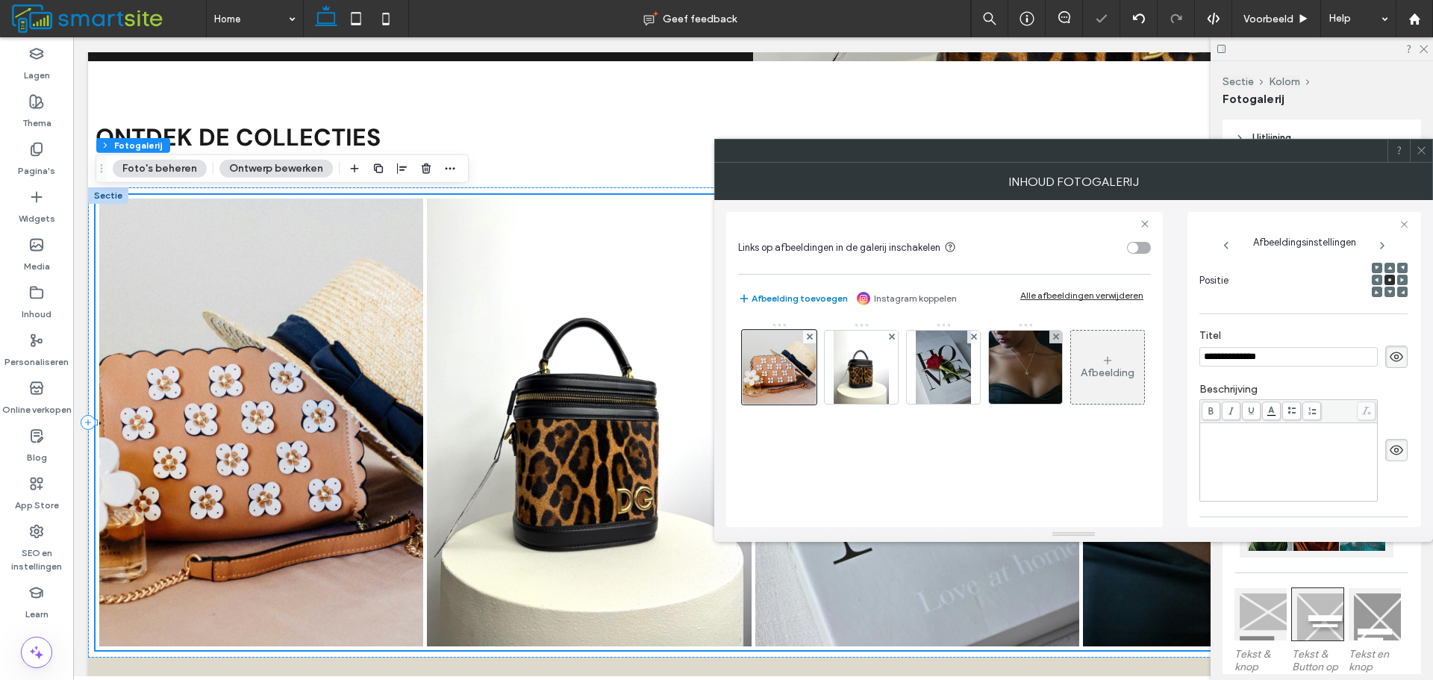
click at [1312, 448] on div "Rich Text Editor" at bounding box center [1288, 462] width 173 height 75
click at [880, 378] on img at bounding box center [860, 367] width 55 height 73
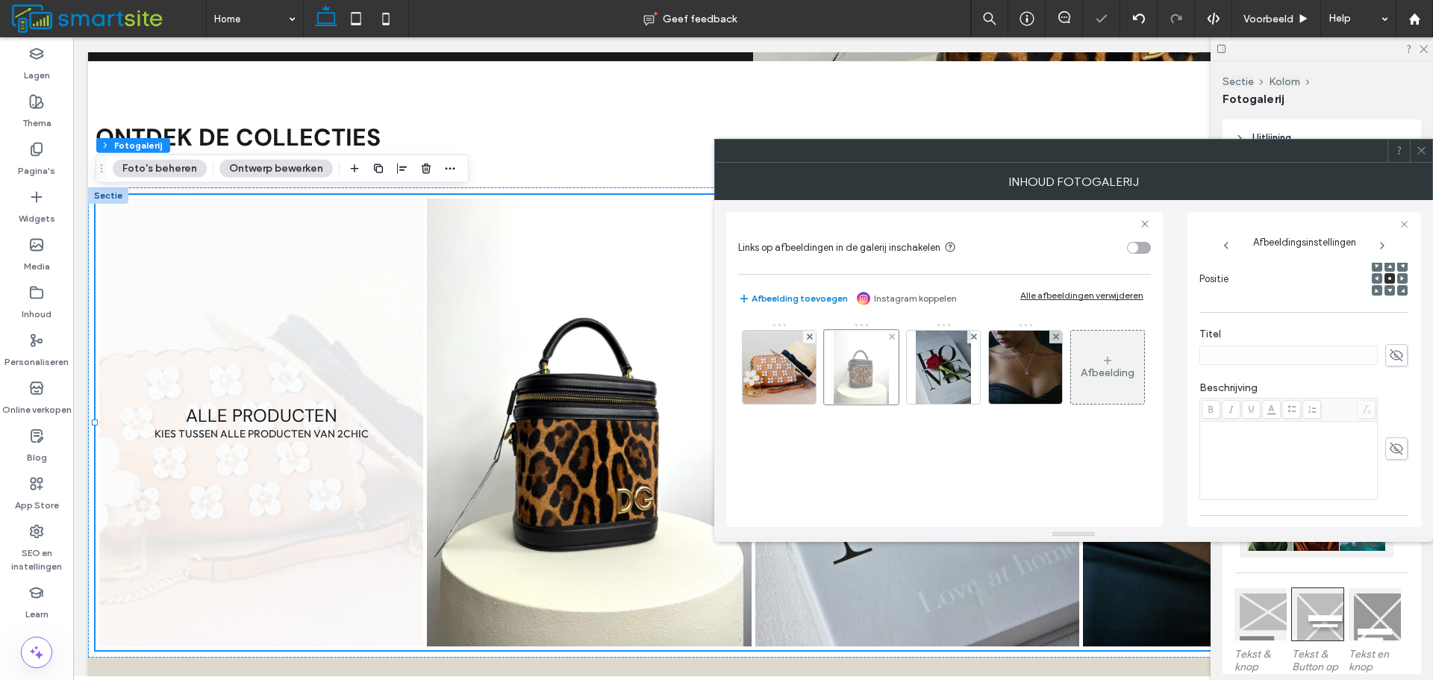
scroll to position [222, 0]
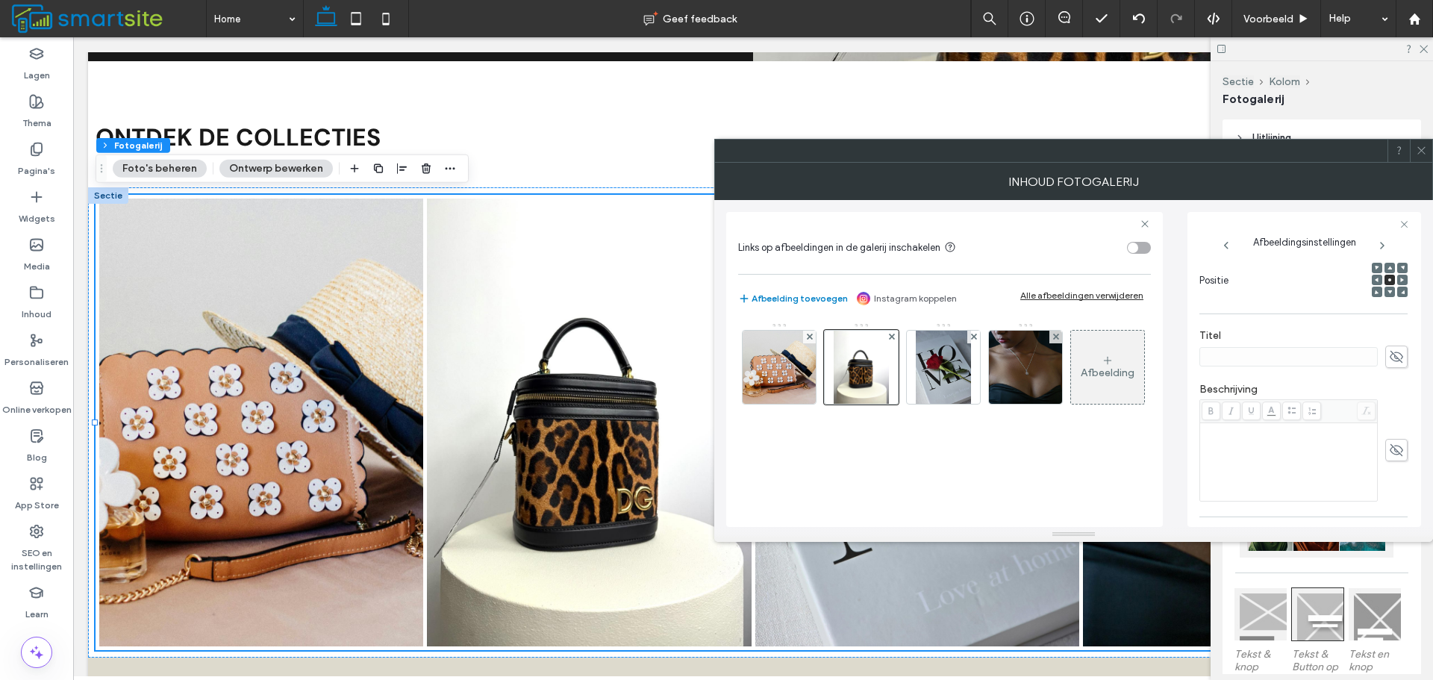
click at [1385, 351] on span at bounding box center [1396, 356] width 22 height 22
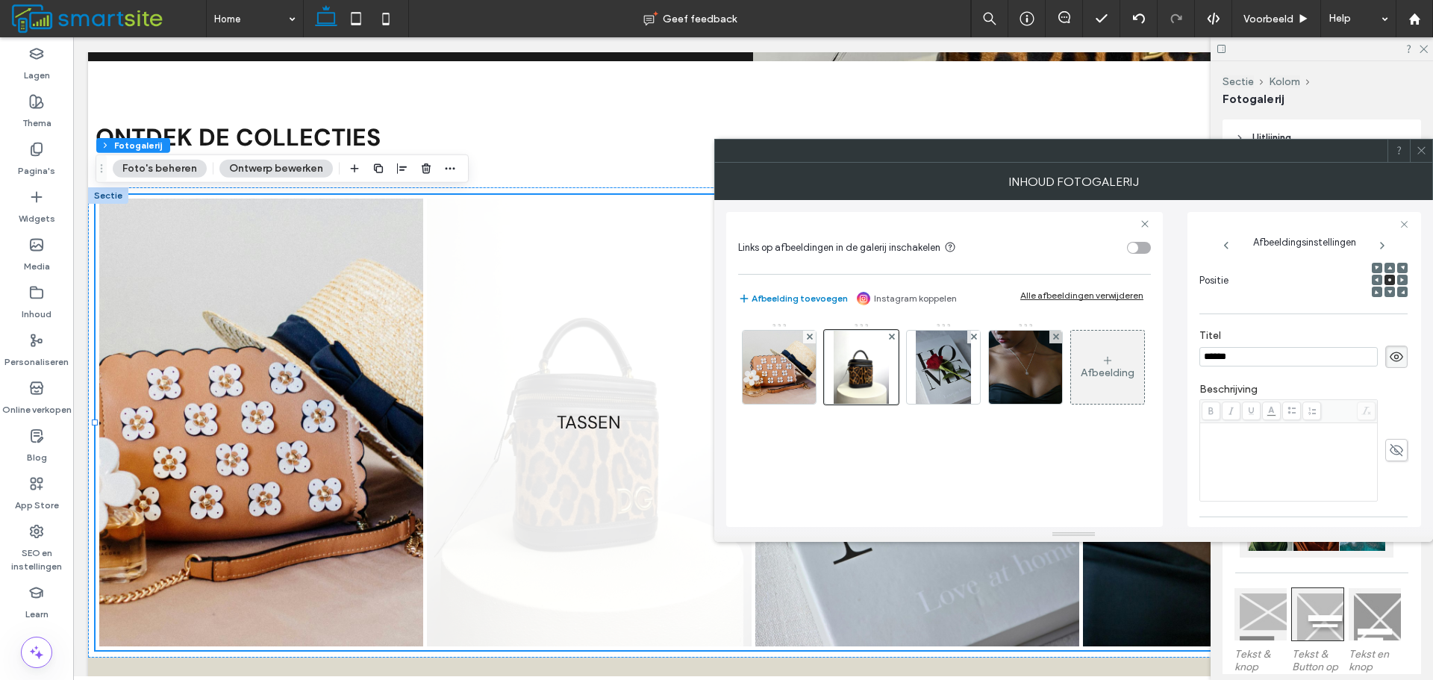
type input "******"
click at [1385, 447] on span at bounding box center [1396, 450] width 22 height 22
click at [1356, 451] on div "Rich Text Editor" at bounding box center [1288, 462] width 173 height 75
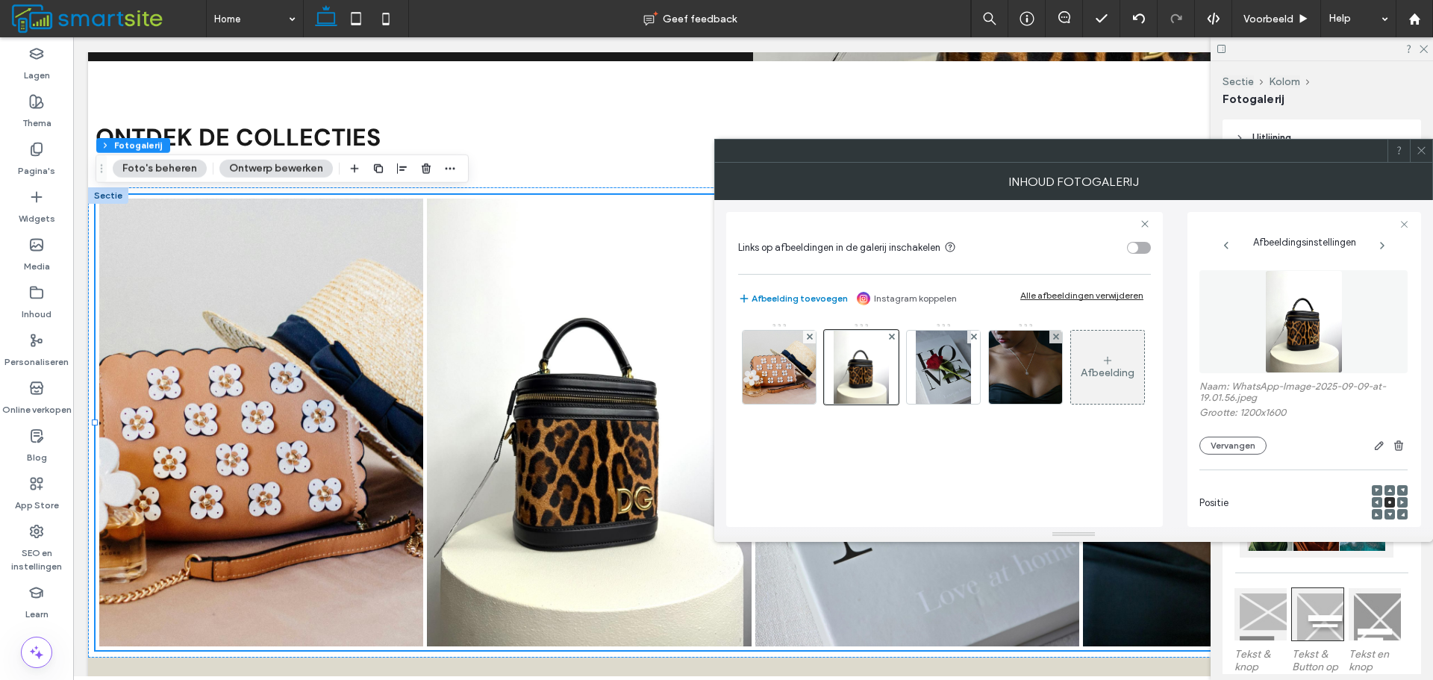
scroll to position [222, 0]
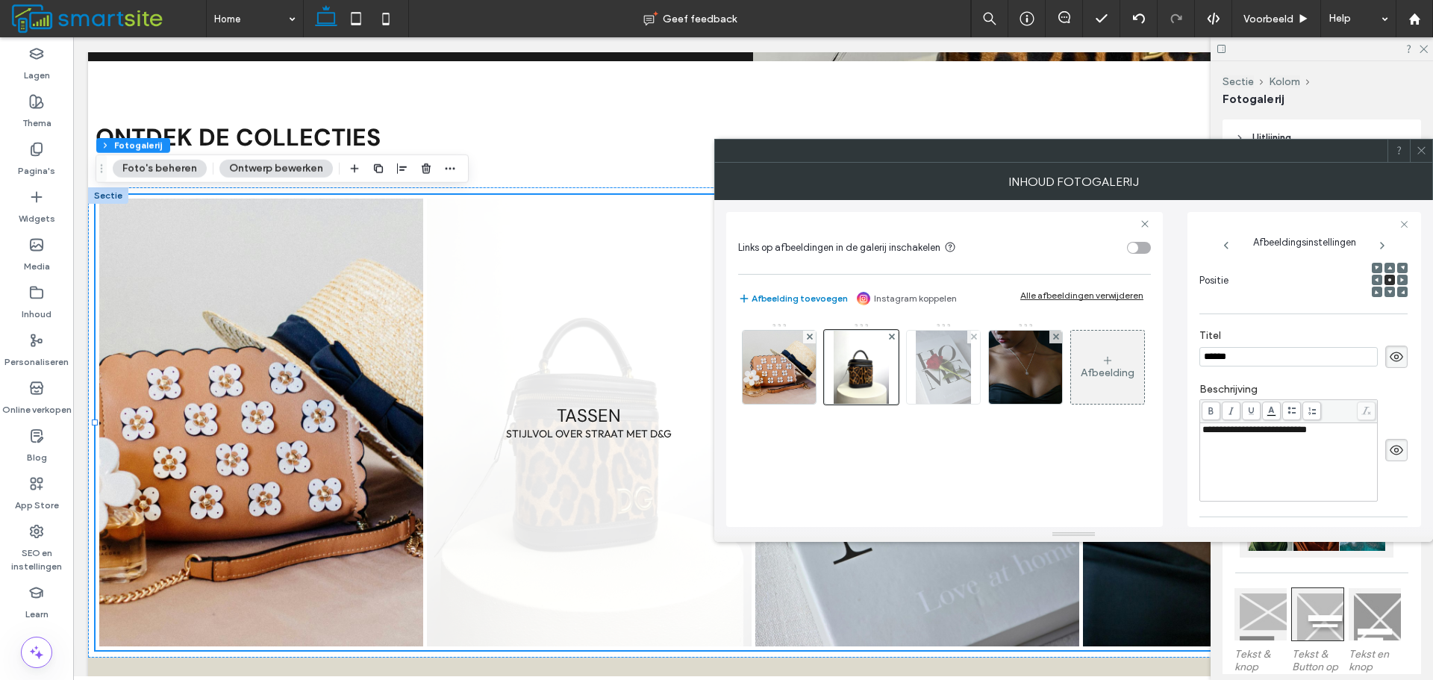
click at [960, 378] on img at bounding box center [943, 367] width 55 height 73
click at [1391, 363] on icon at bounding box center [1396, 356] width 15 height 16
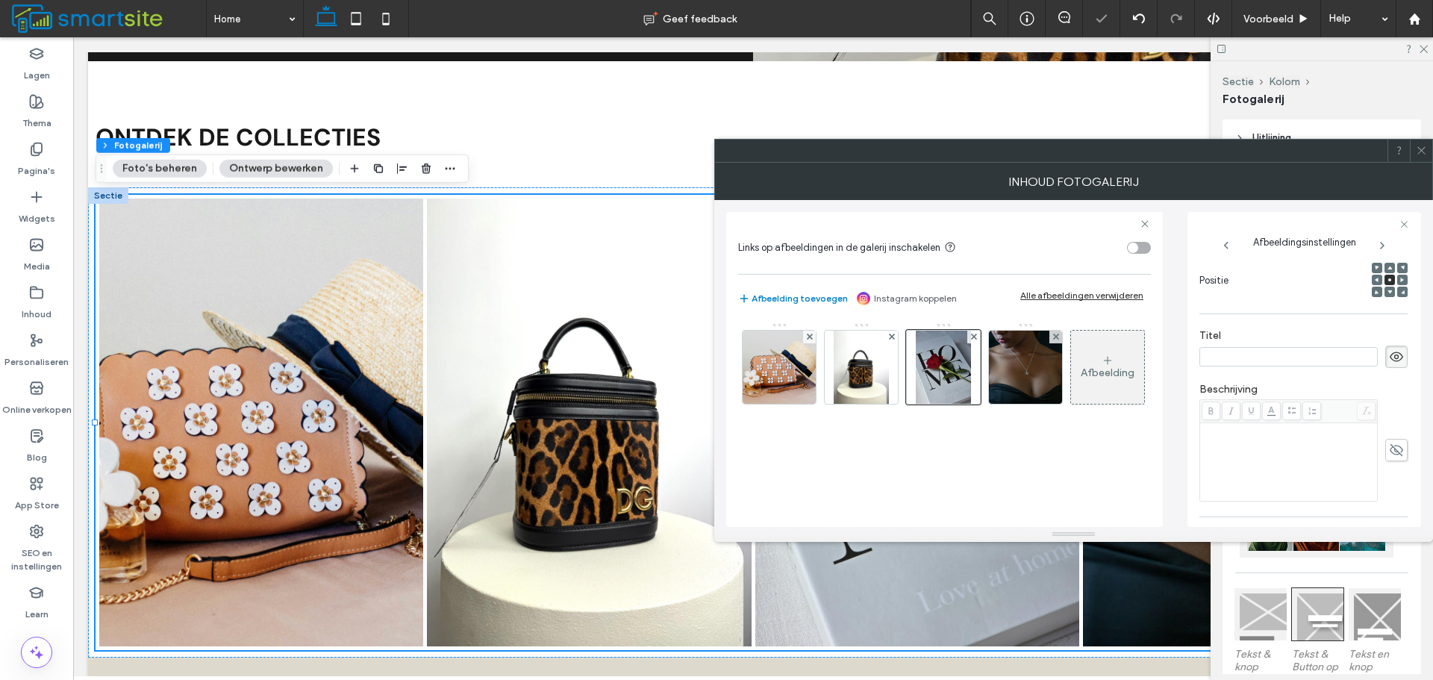
click at [1312, 357] on input at bounding box center [1288, 356] width 178 height 19
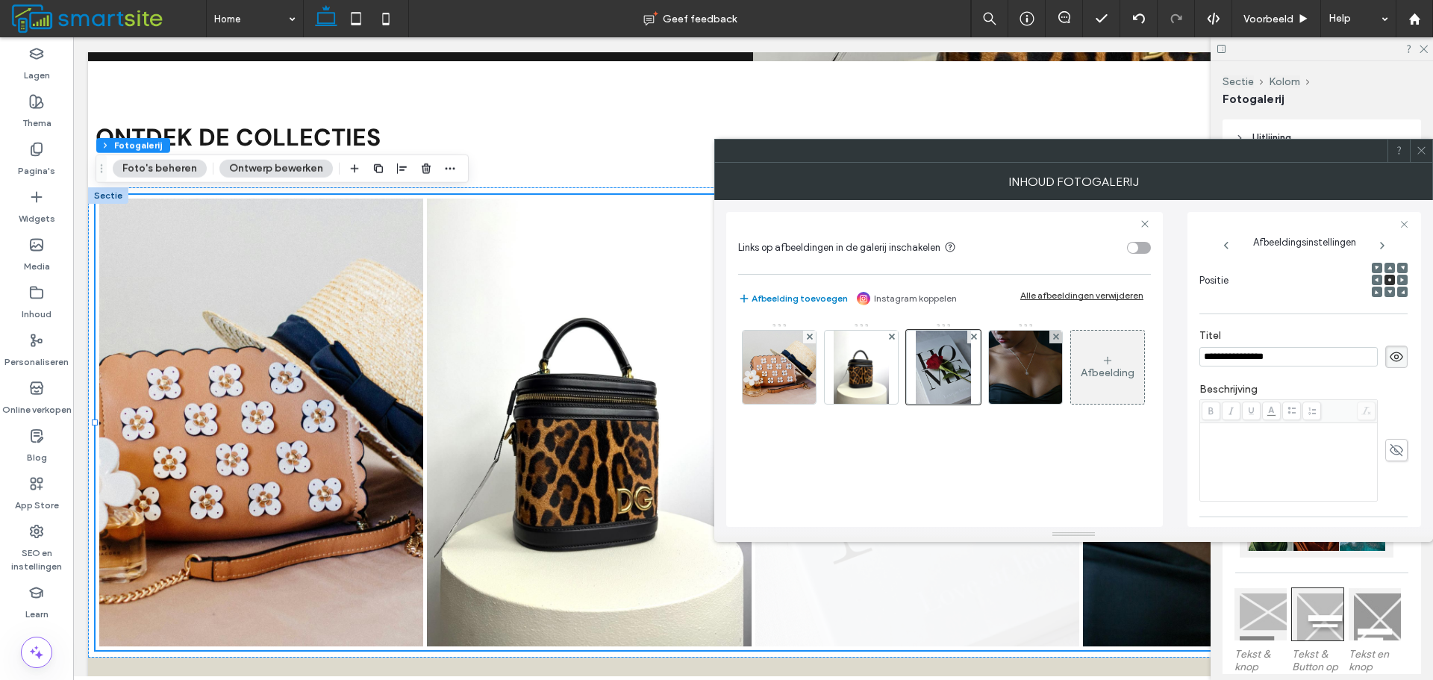
type input "**********"
click at [1389, 451] on icon at bounding box center [1396, 450] width 15 height 16
click at [1338, 451] on div "Rich Text Editor" at bounding box center [1288, 462] width 173 height 75
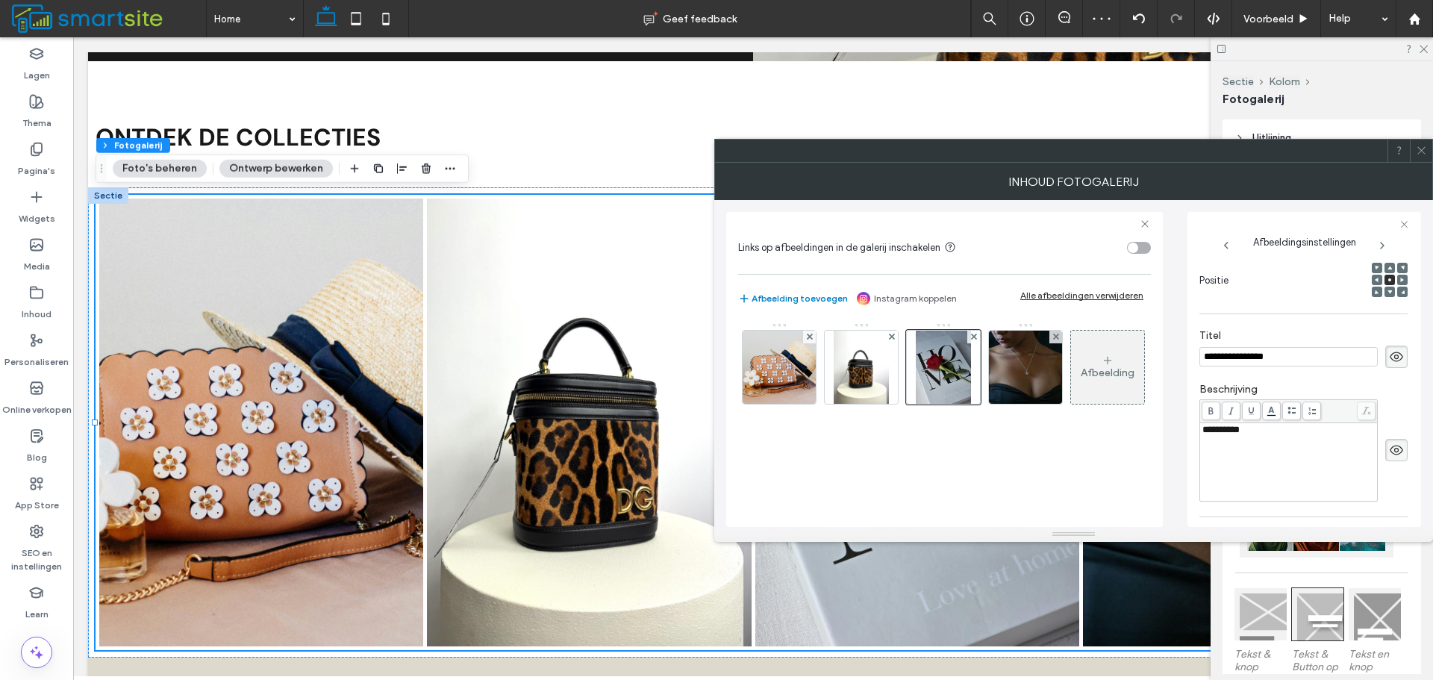
click at [1287, 450] on div "**********" at bounding box center [1288, 462] width 173 height 75
click at [1039, 378] on img at bounding box center [1026, 367] width 110 height 73
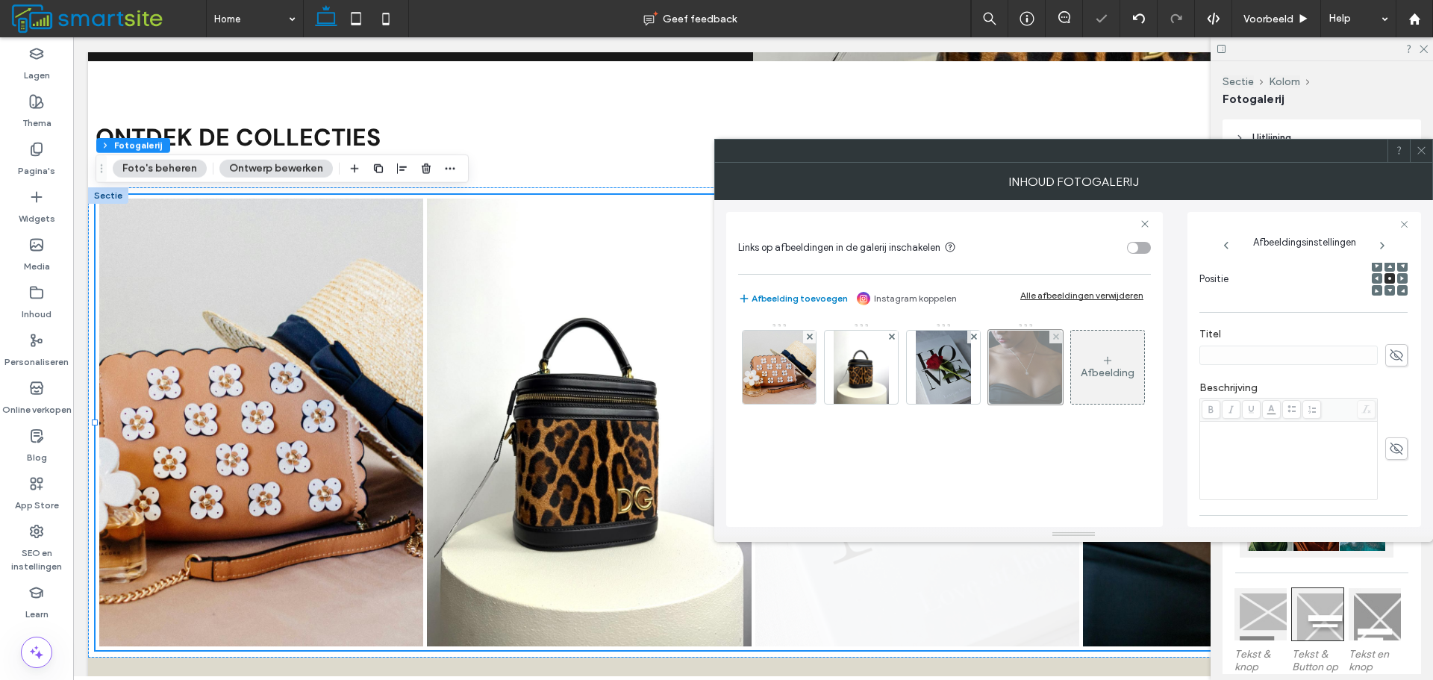
scroll to position [235, 0]
click at [1389, 362] on icon at bounding box center [1396, 356] width 15 height 16
click at [1280, 359] on input at bounding box center [1288, 356] width 178 height 19
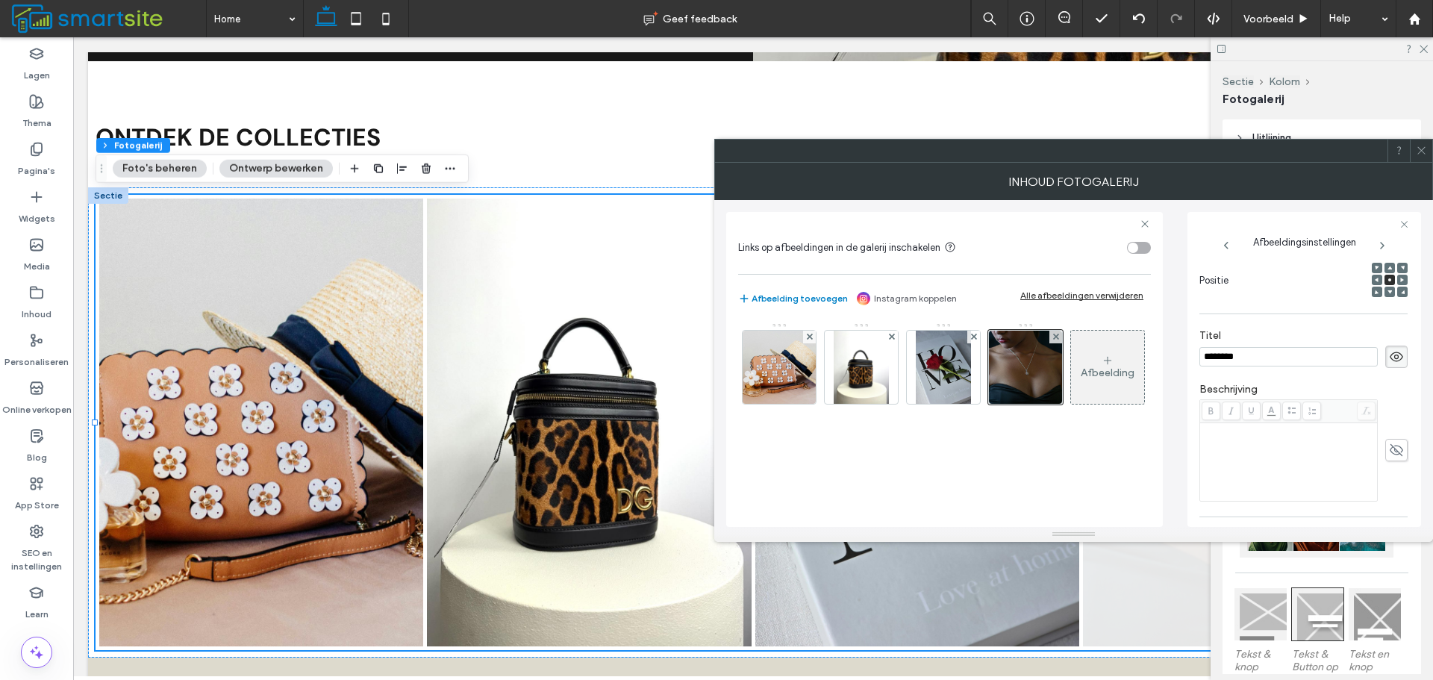
type input "********"
click at [1389, 450] on icon at bounding box center [1396, 450] width 15 height 16
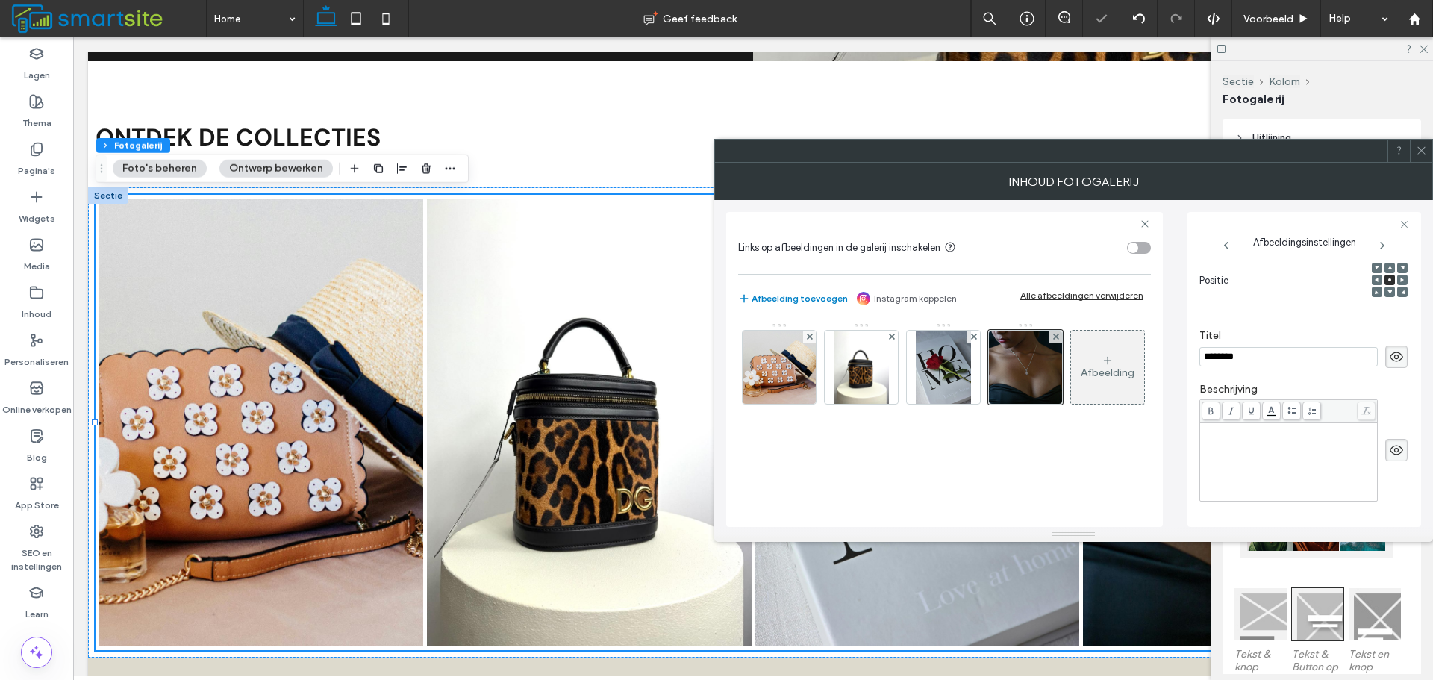
click at [1333, 445] on div "Rich Text Editor" at bounding box center [1288, 462] width 173 height 75
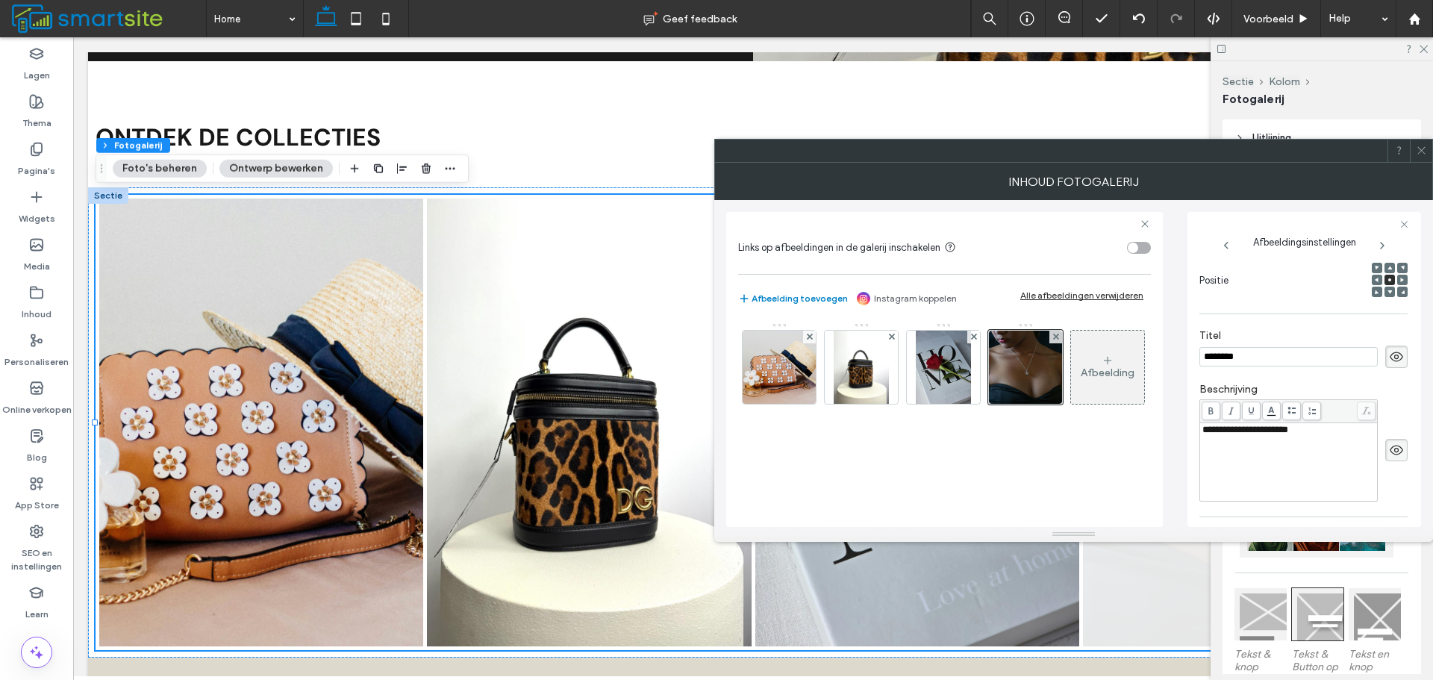
click at [1418, 155] on icon at bounding box center [1420, 150] width 11 height 11
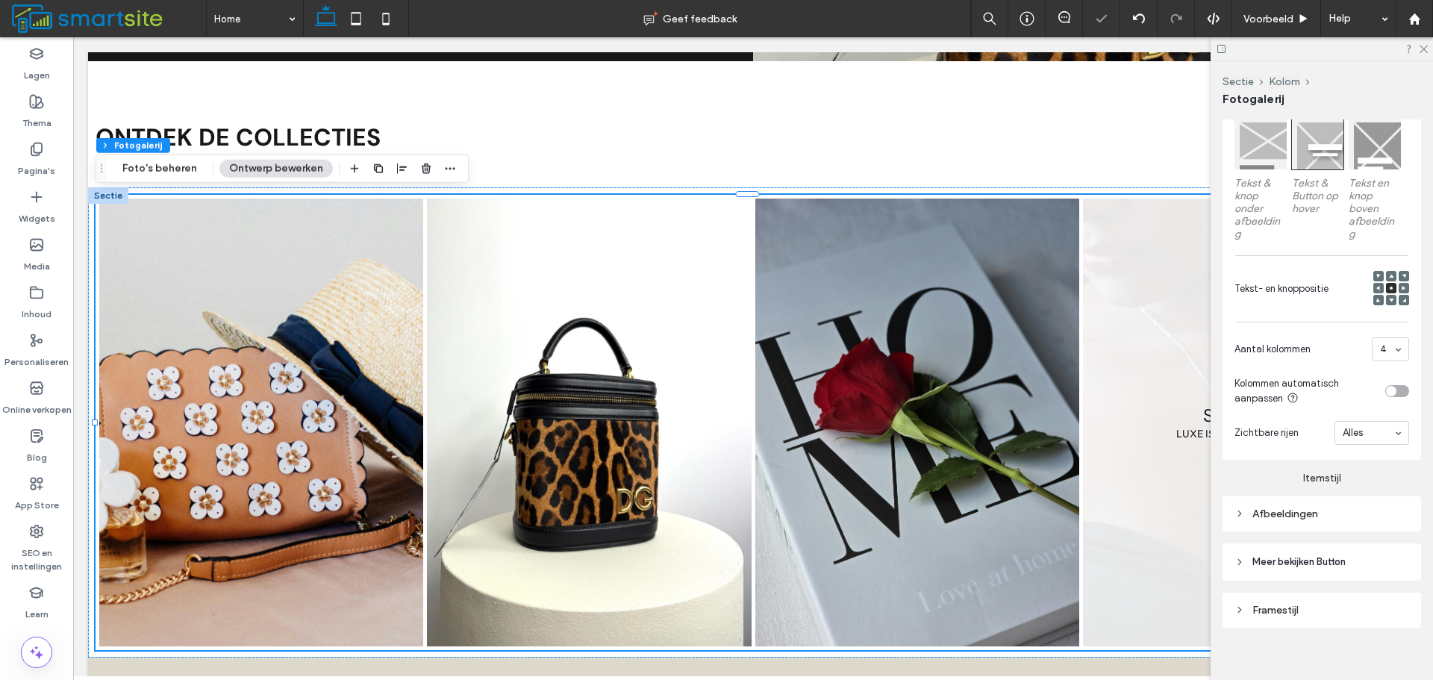
scroll to position [482, 0]
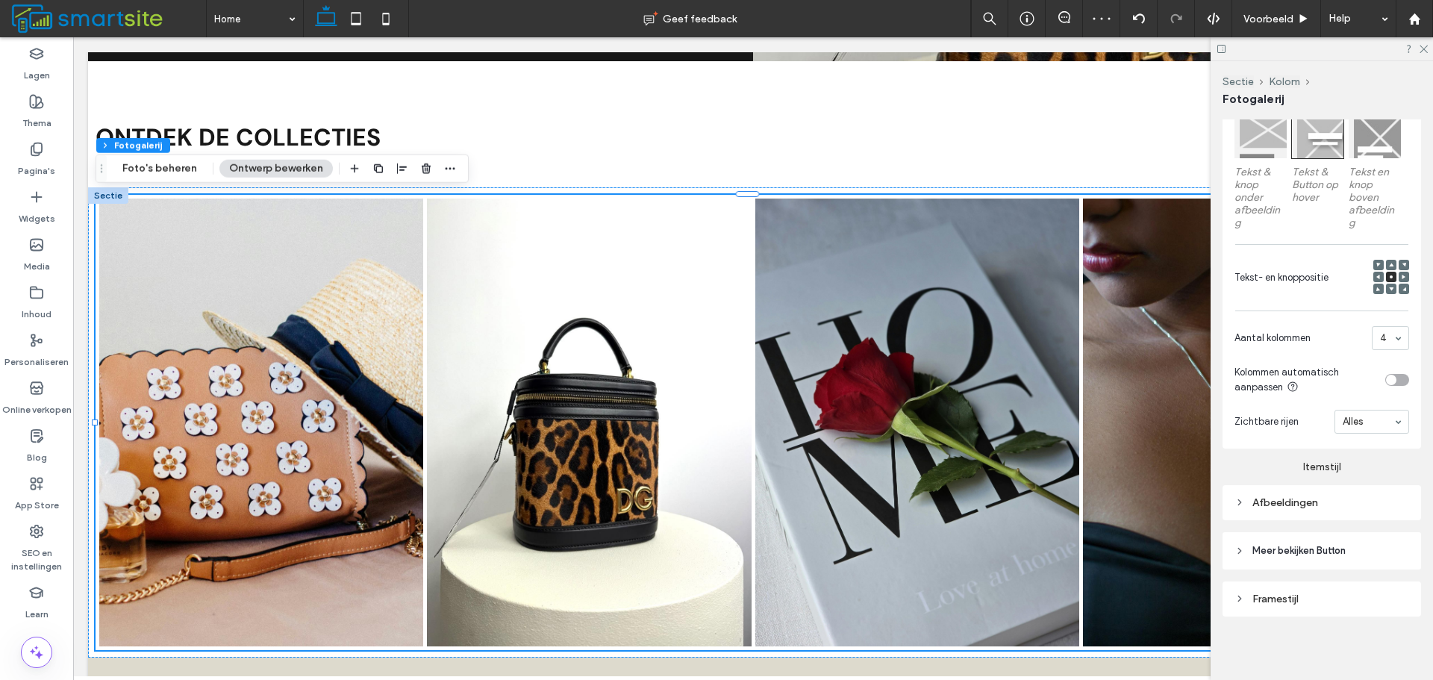
click at [1313, 505] on div "Afbeeldingen" at bounding box center [1321, 502] width 175 height 13
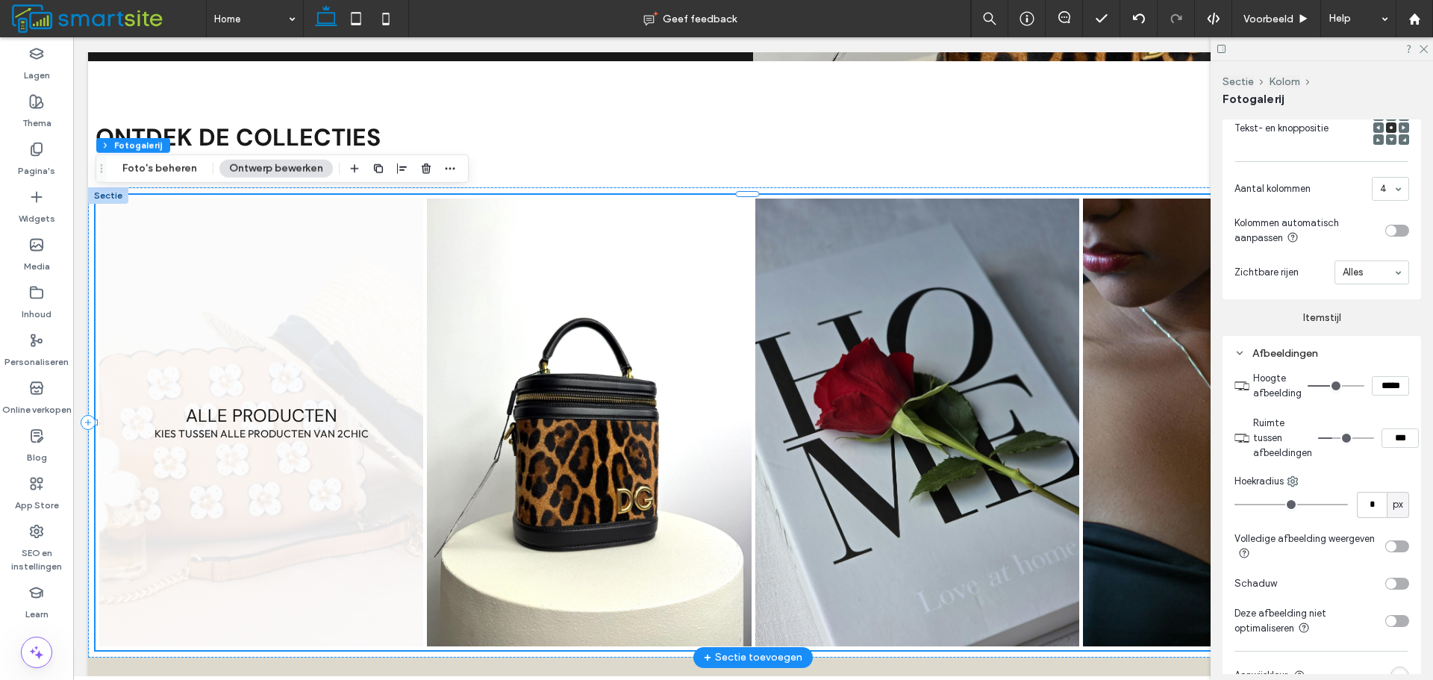
click at [235, 384] on link at bounding box center [261, 422] width 324 height 448
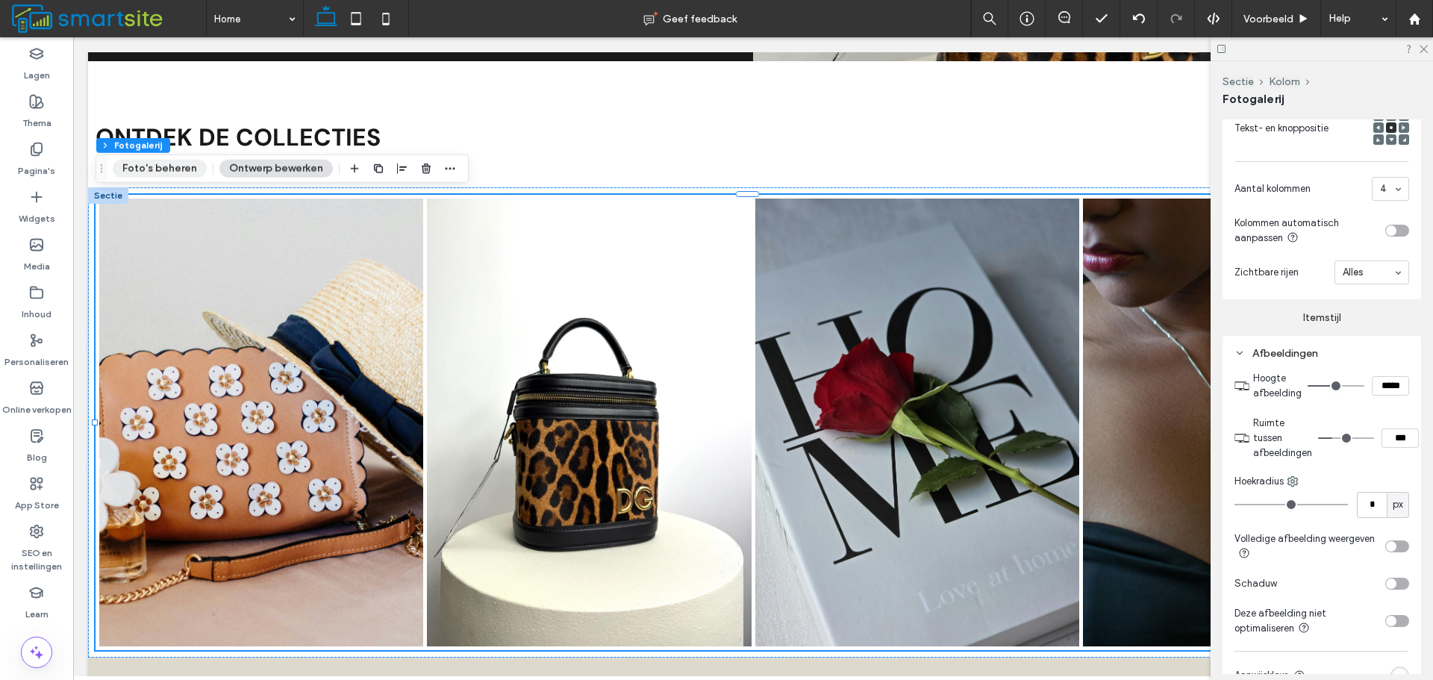
click at [178, 177] on button "Foto's beheren" at bounding box center [160, 169] width 94 height 18
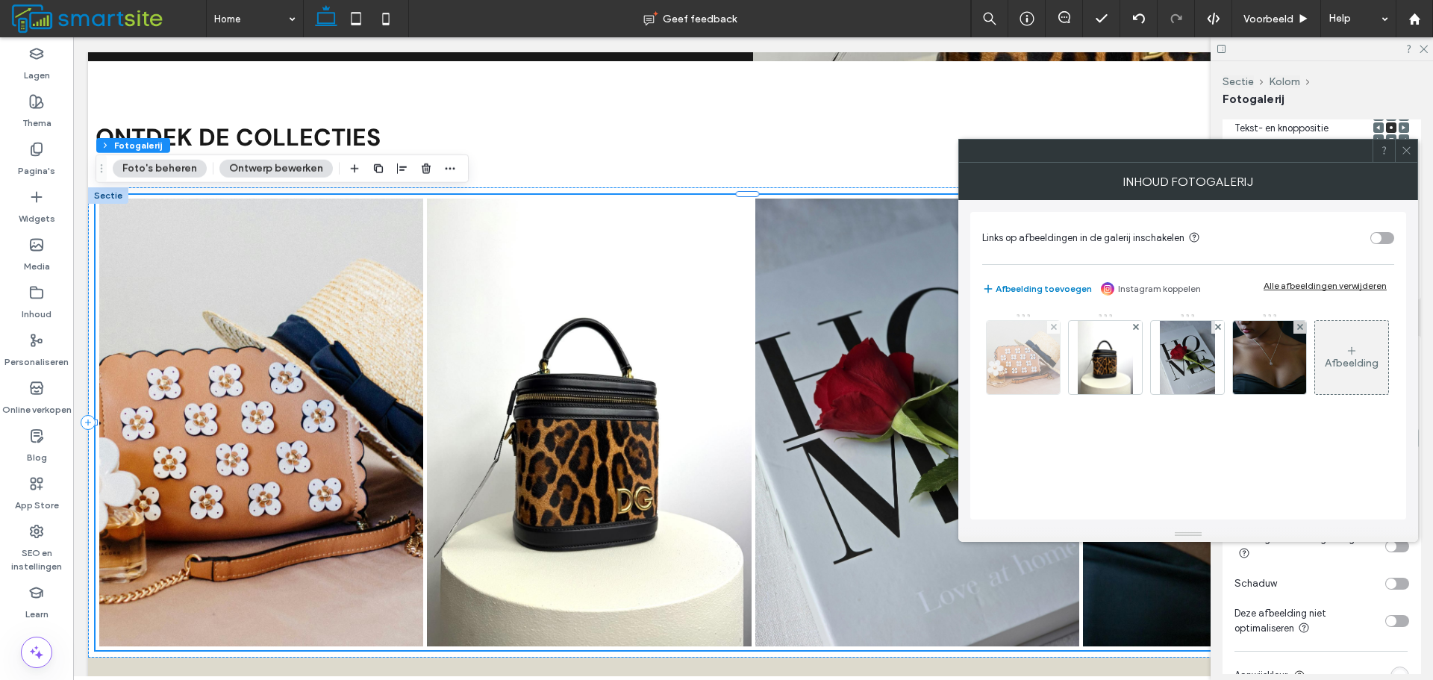
click at [1010, 353] on img at bounding box center [1023, 357] width 110 height 73
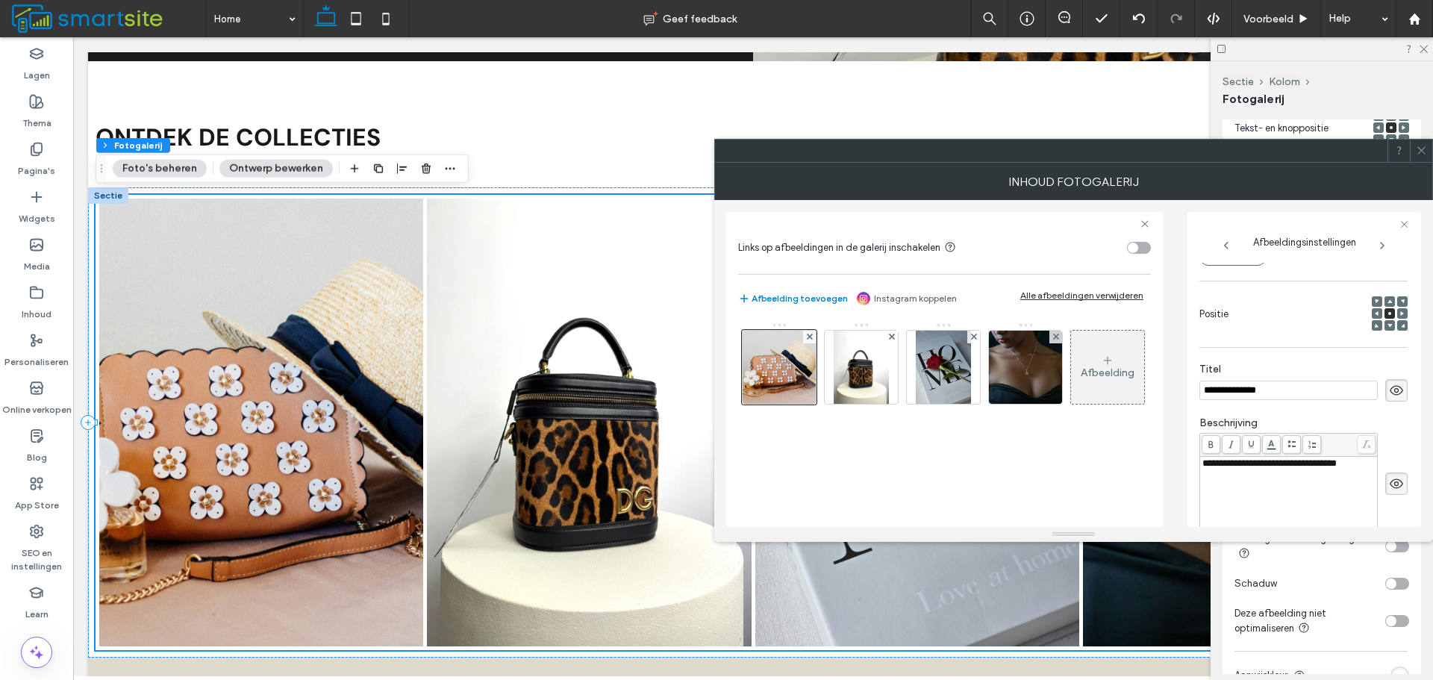
scroll to position [0, 0]
drag, startPoint x: 1335, startPoint y: 478, endPoint x: 966, endPoint y: 413, distance: 375.0
click at [966, 413] on div "**********" at bounding box center [1073, 363] width 695 height 327
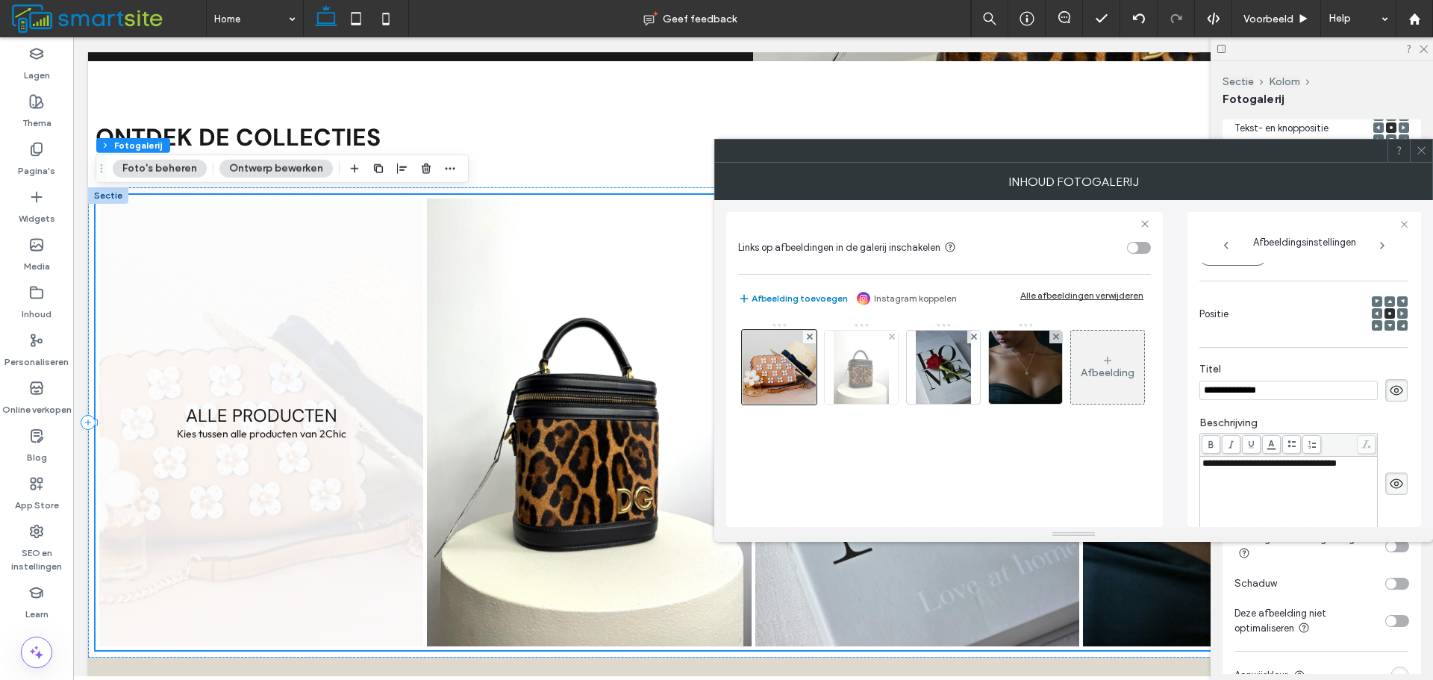
click at [898, 367] on div at bounding box center [861, 367] width 75 height 75
click at [839, 368] on img at bounding box center [860, 367] width 55 height 73
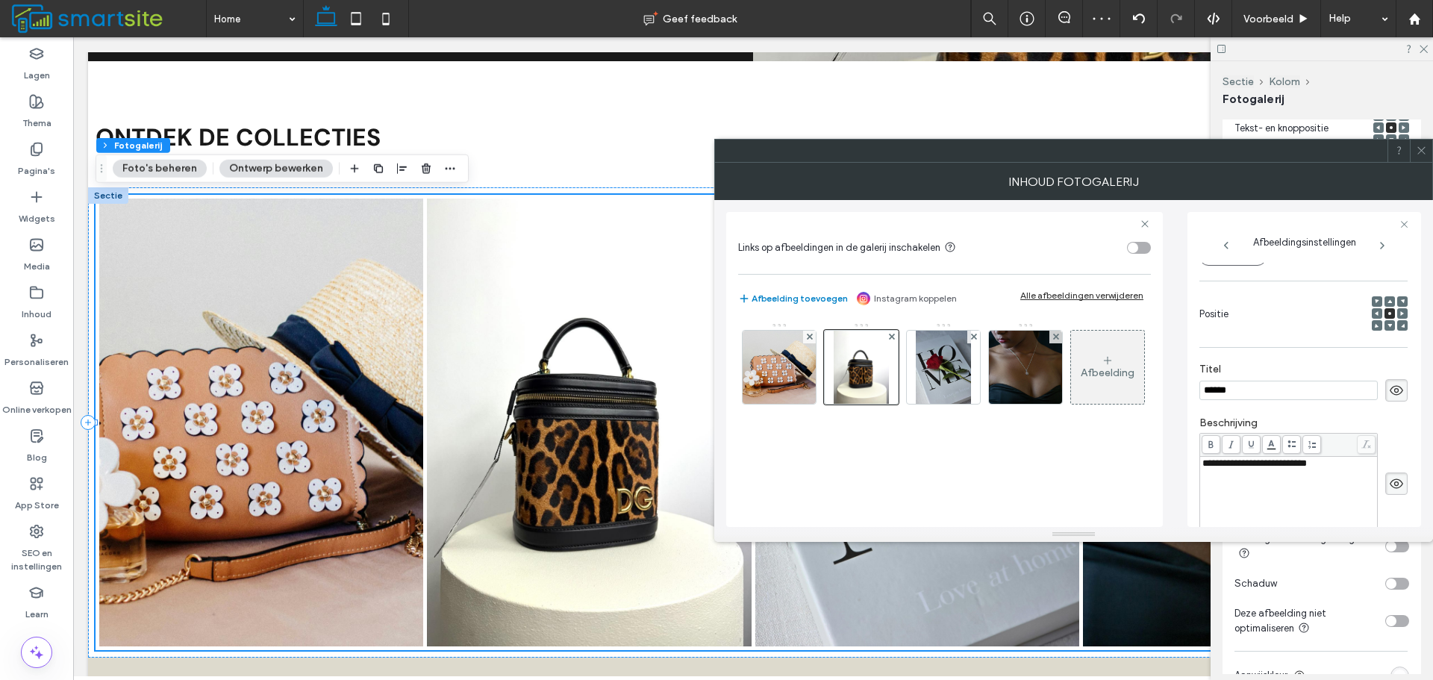
click at [1306, 466] on span "**********" at bounding box center [1254, 463] width 104 height 10
click at [1306, 468] on span "**********" at bounding box center [1254, 463] width 104 height 10
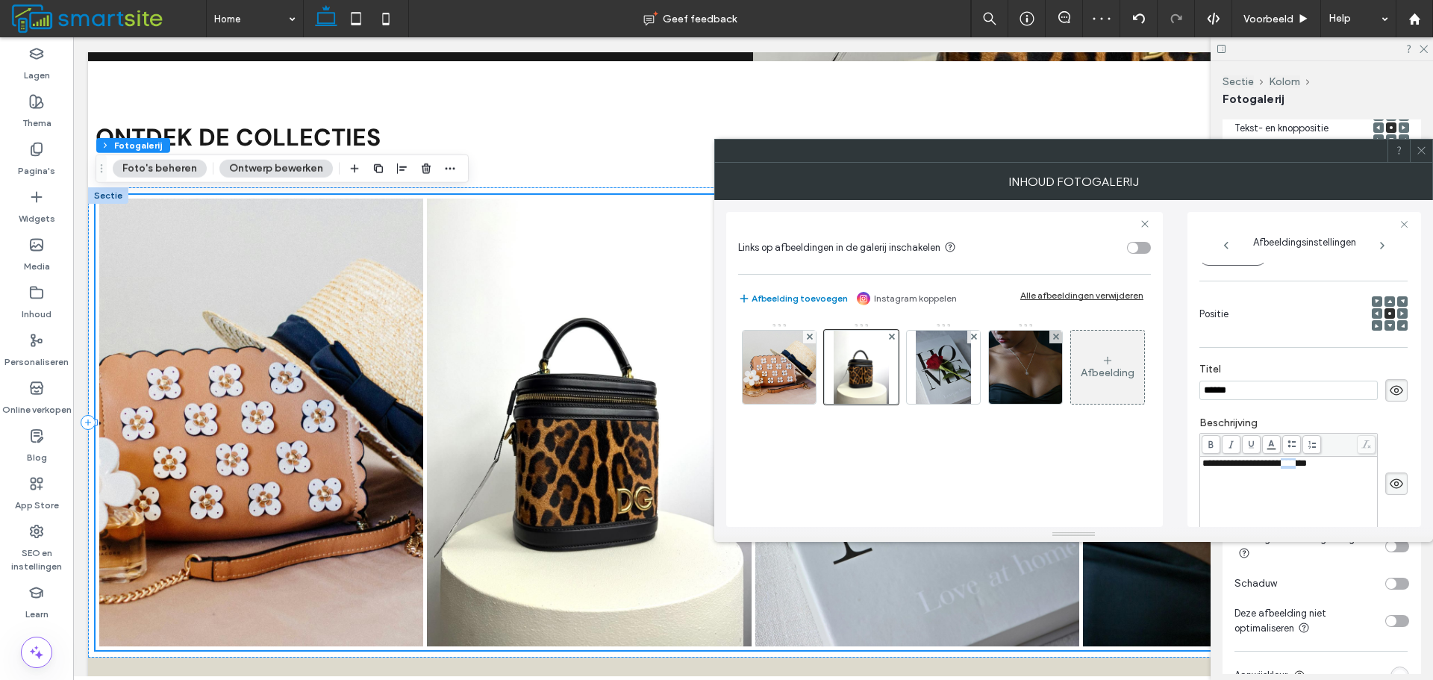
click at [1306, 468] on span "**********" at bounding box center [1254, 463] width 104 height 10
click at [966, 381] on img at bounding box center [943, 367] width 55 height 73
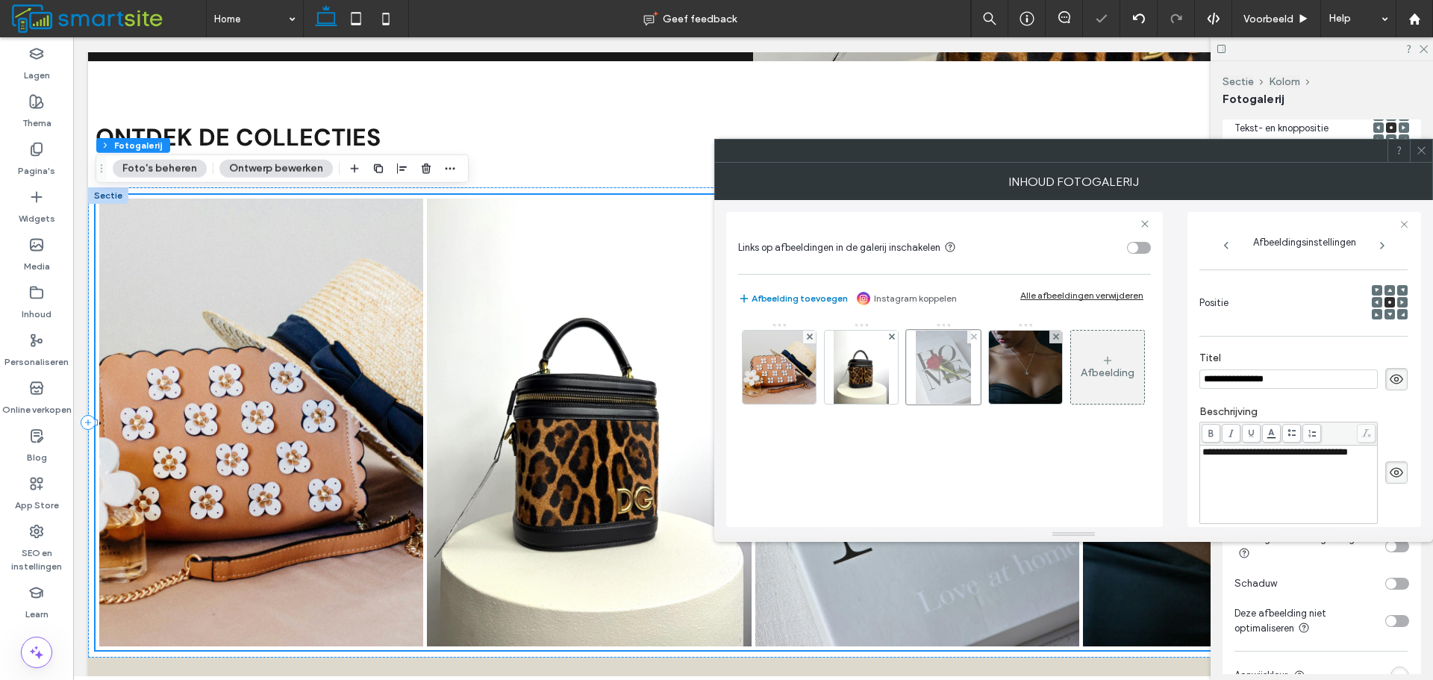
scroll to position [190, 0]
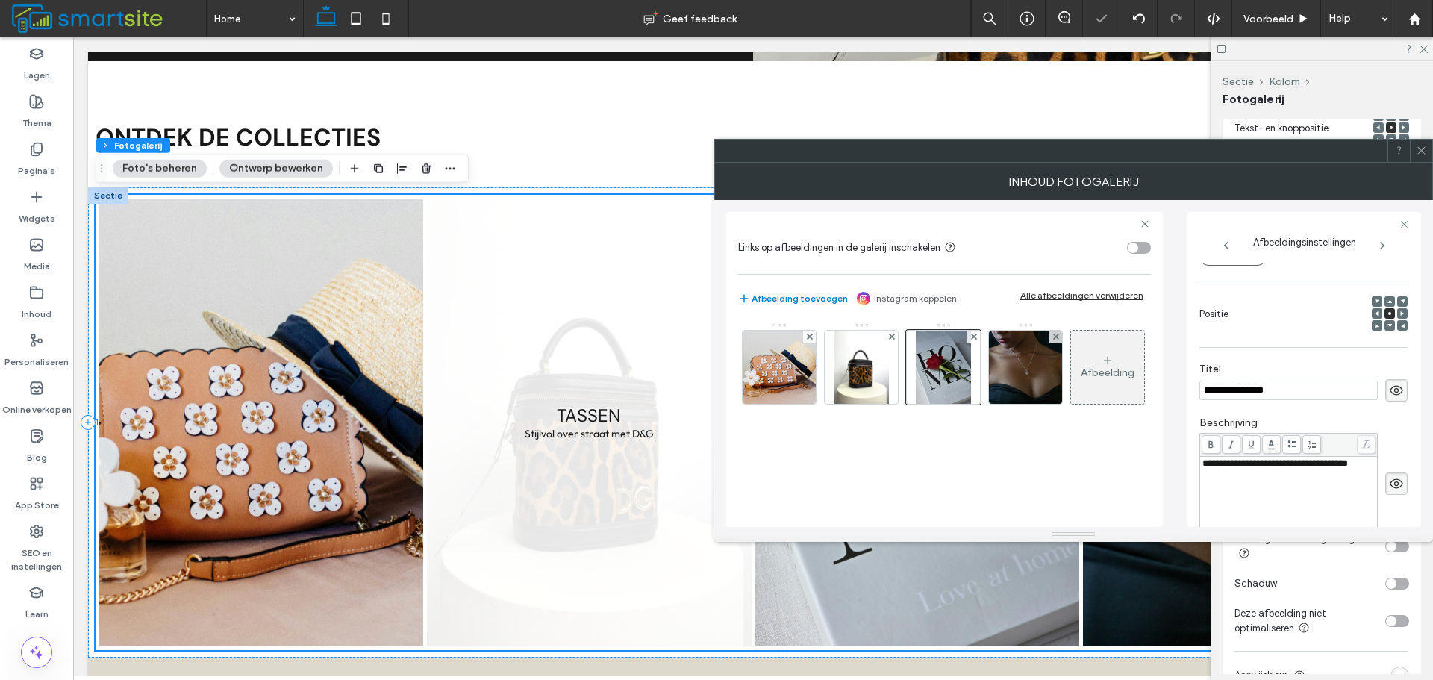
click at [1215, 468] on span "**********" at bounding box center [1274, 463] width 145 height 10
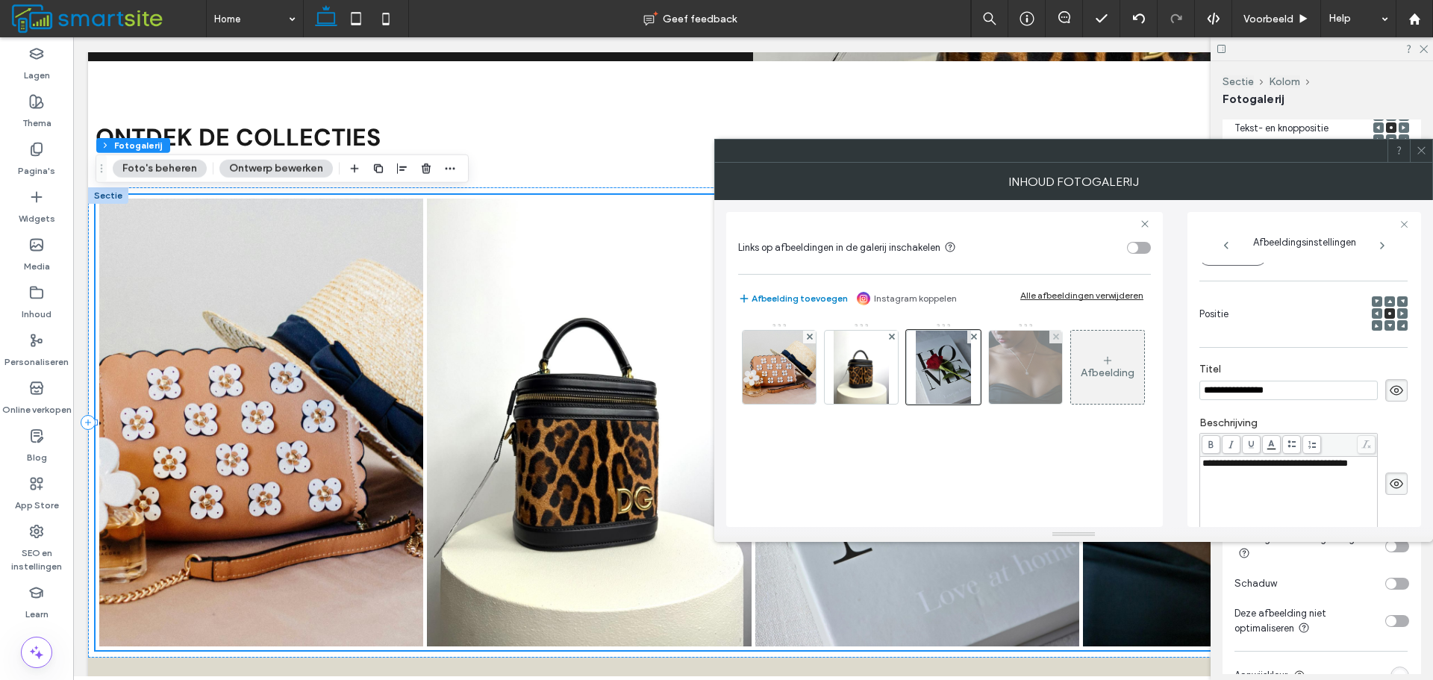
click at [1036, 397] on img at bounding box center [1026, 367] width 110 height 73
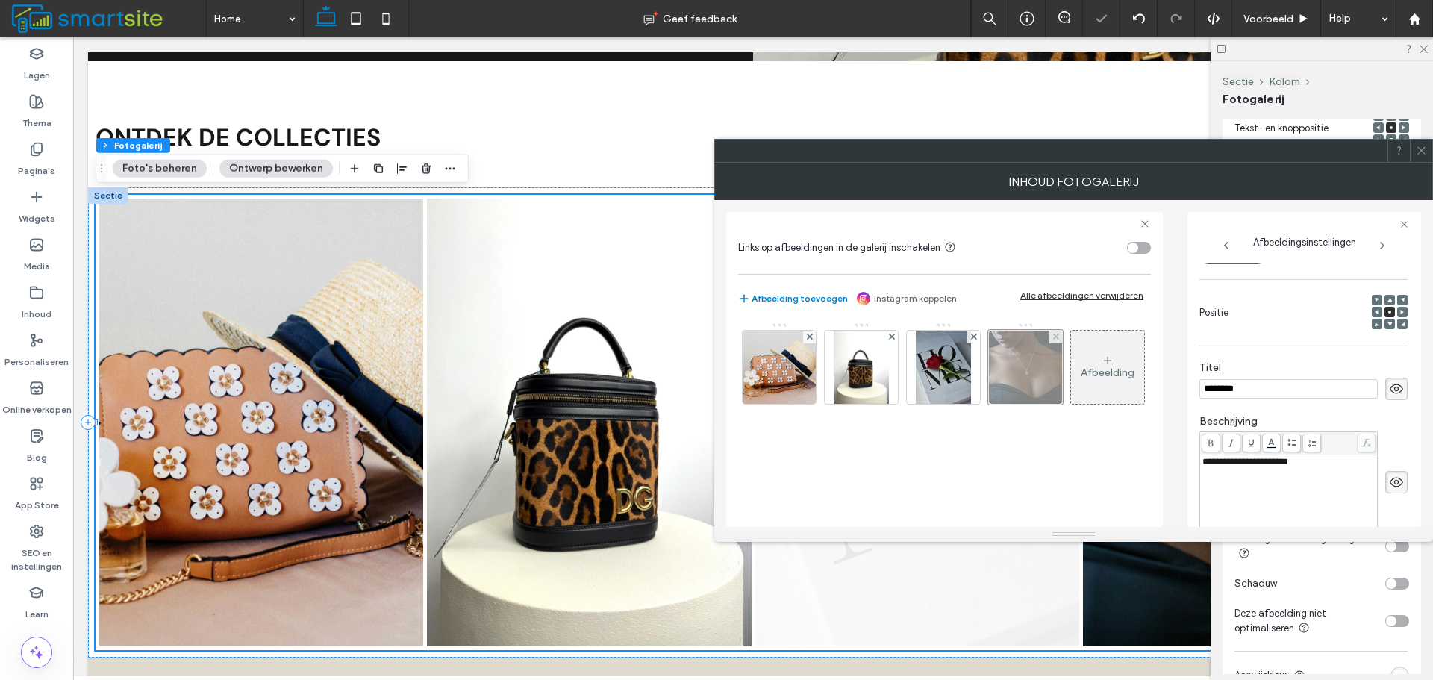
scroll to position [201, 0]
click at [1339, 469] on div "**********" at bounding box center [1288, 463] width 173 height 10
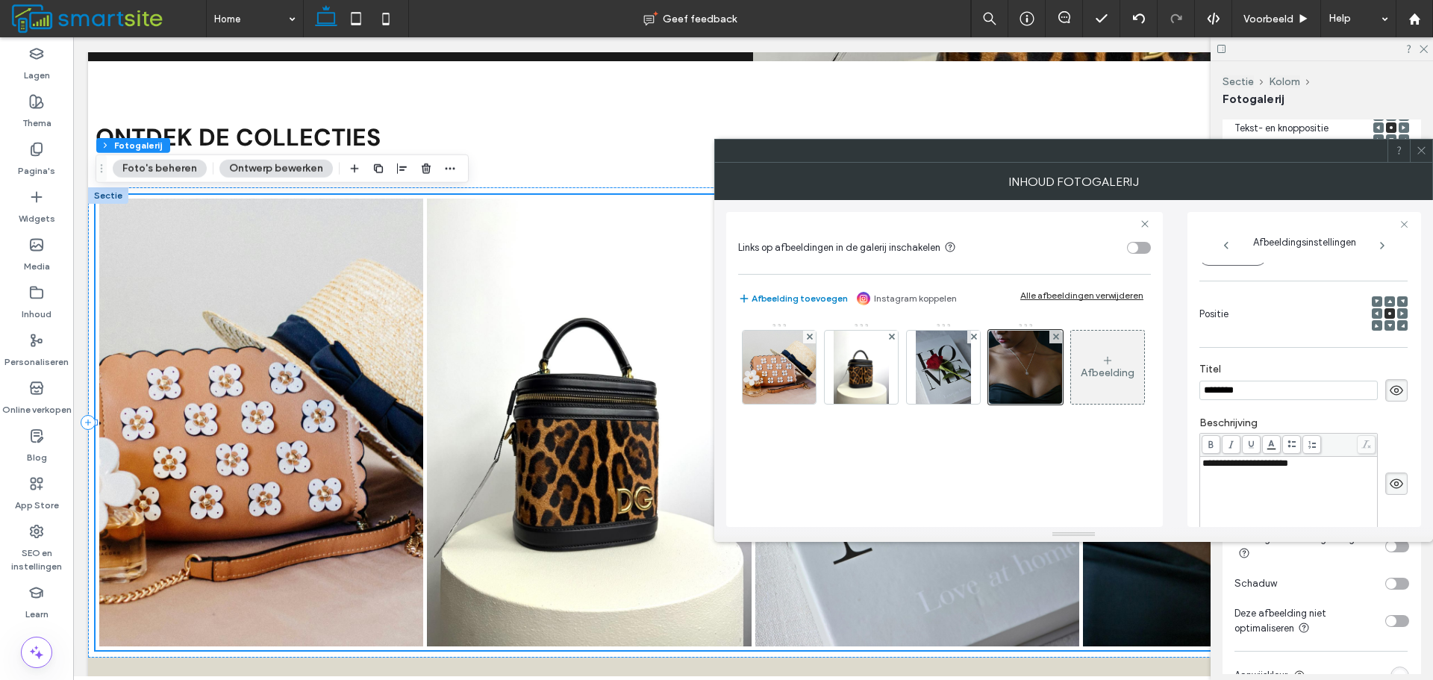
click at [1174, 425] on div "**********" at bounding box center [1073, 363] width 695 height 327
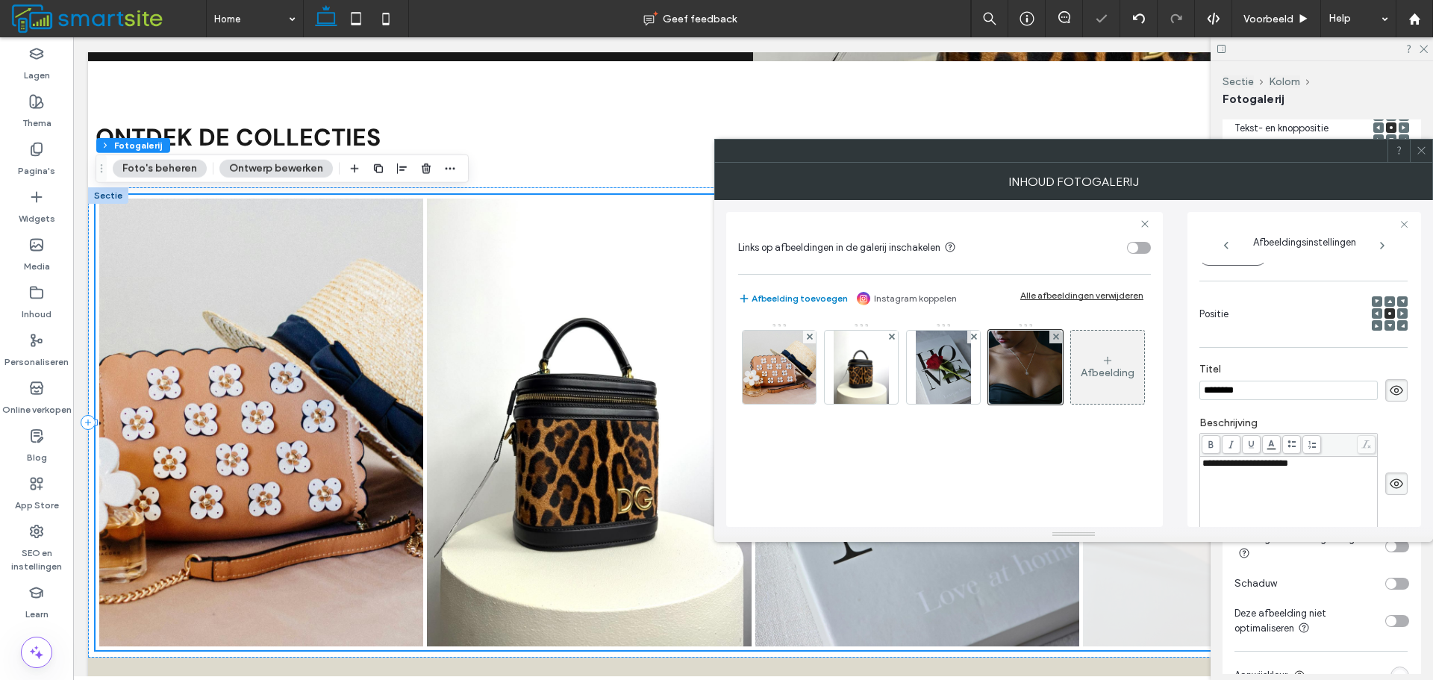
click at [1415, 151] on icon at bounding box center [1420, 150] width 11 height 11
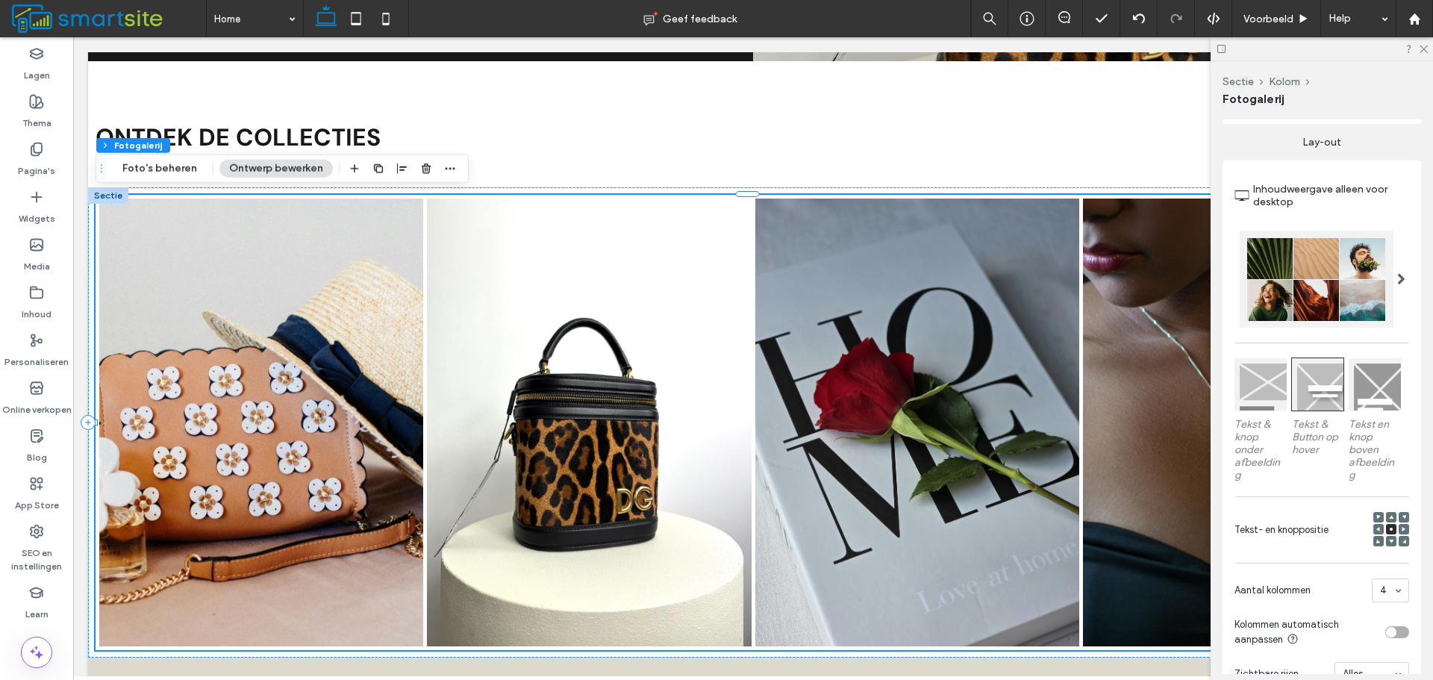
scroll to position [223, 0]
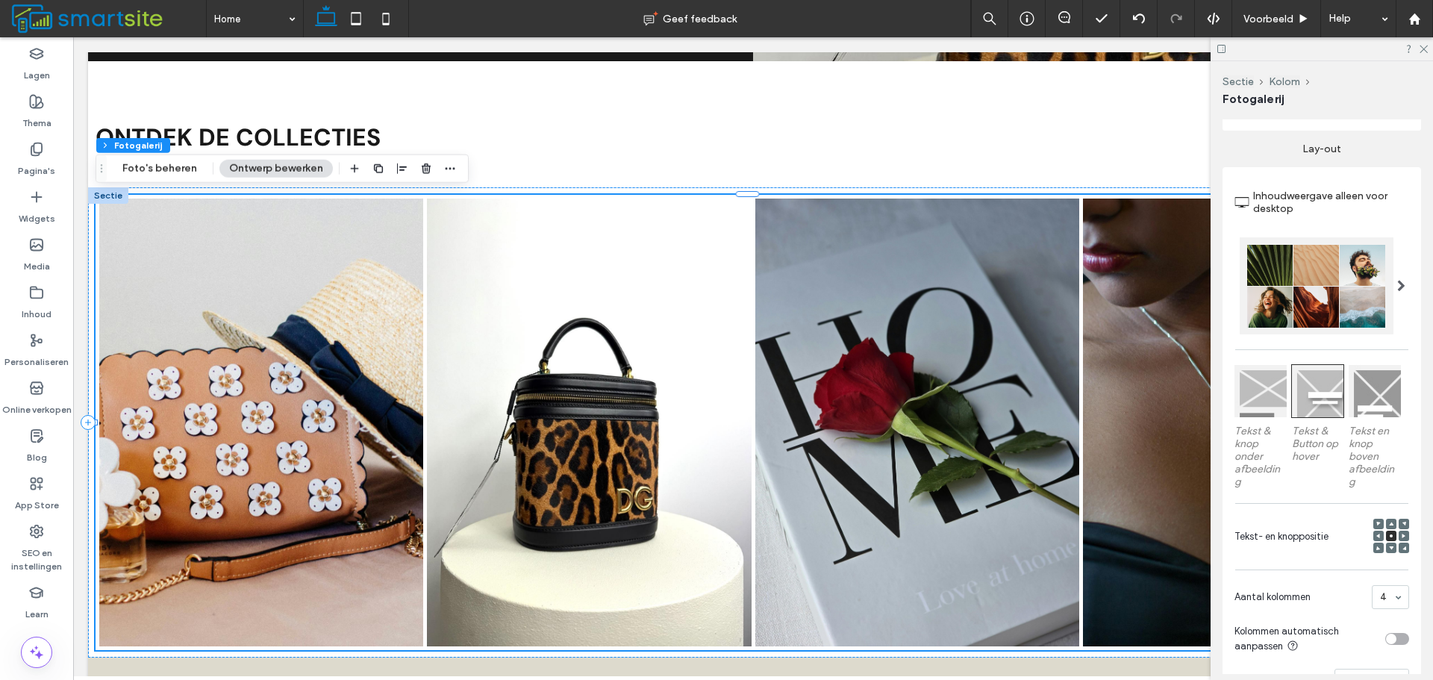
click at [1274, 398] on div at bounding box center [1260, 391] width 52 height 52
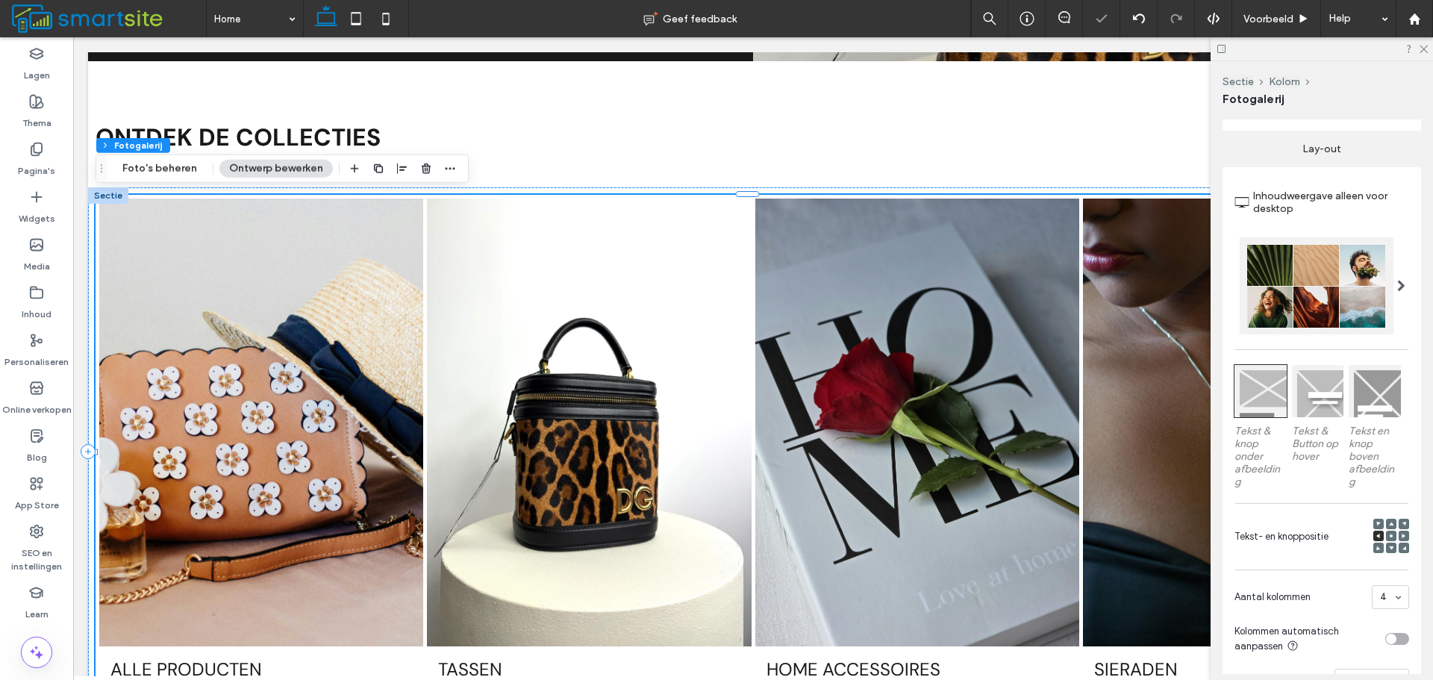
click at [1386, 519] on div at bounding box center [1391, 524] width 10 height 10
click at [1389, 519] on span at bounding box center [1391, 524] width 4 height 10
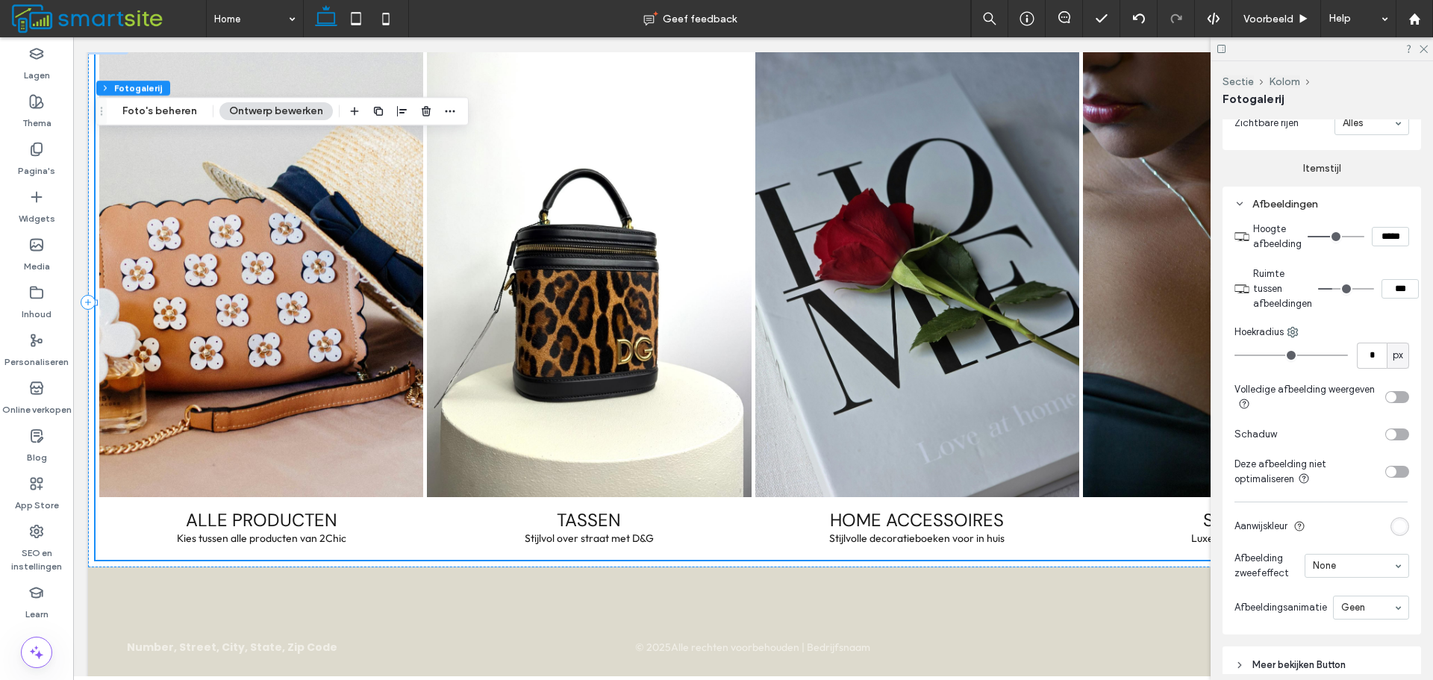
scroll to position [671, 0]
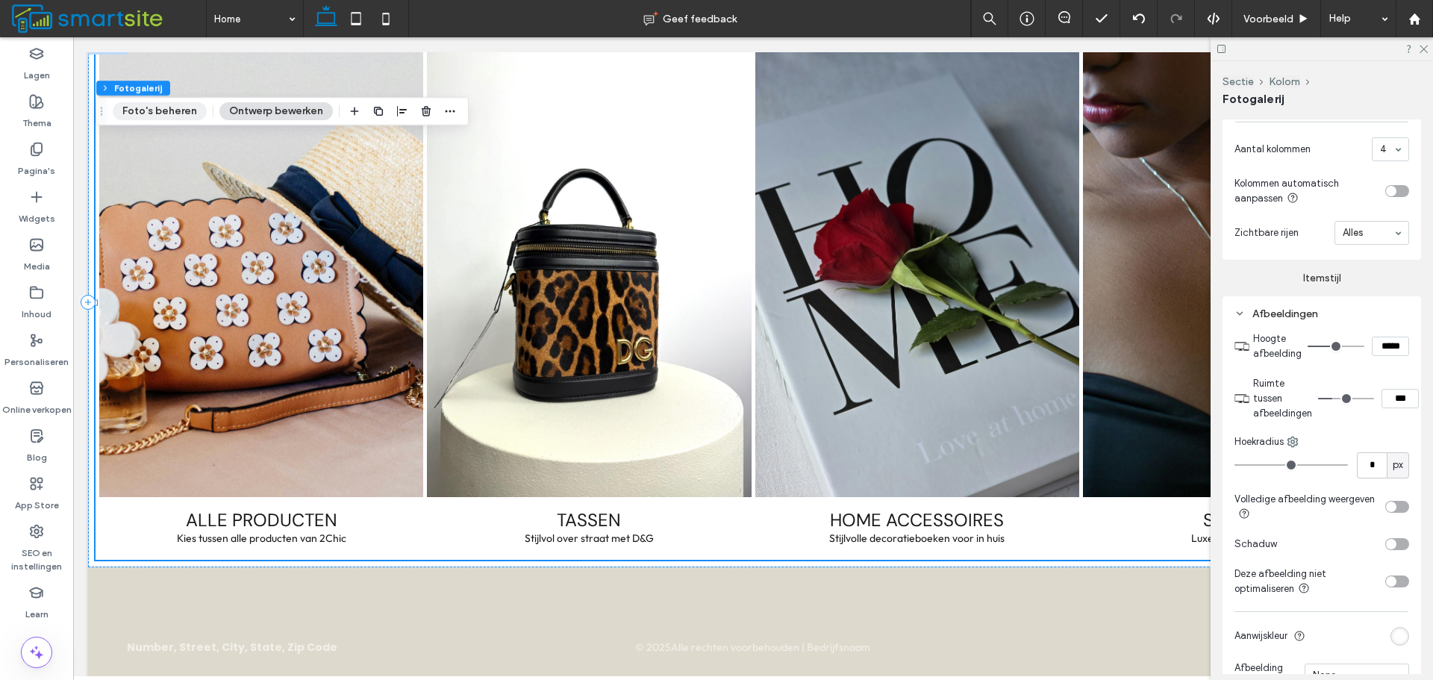
click at [172, 104] on button "Foto's beheren" at bounding box center [160, 111] width 94 height 18
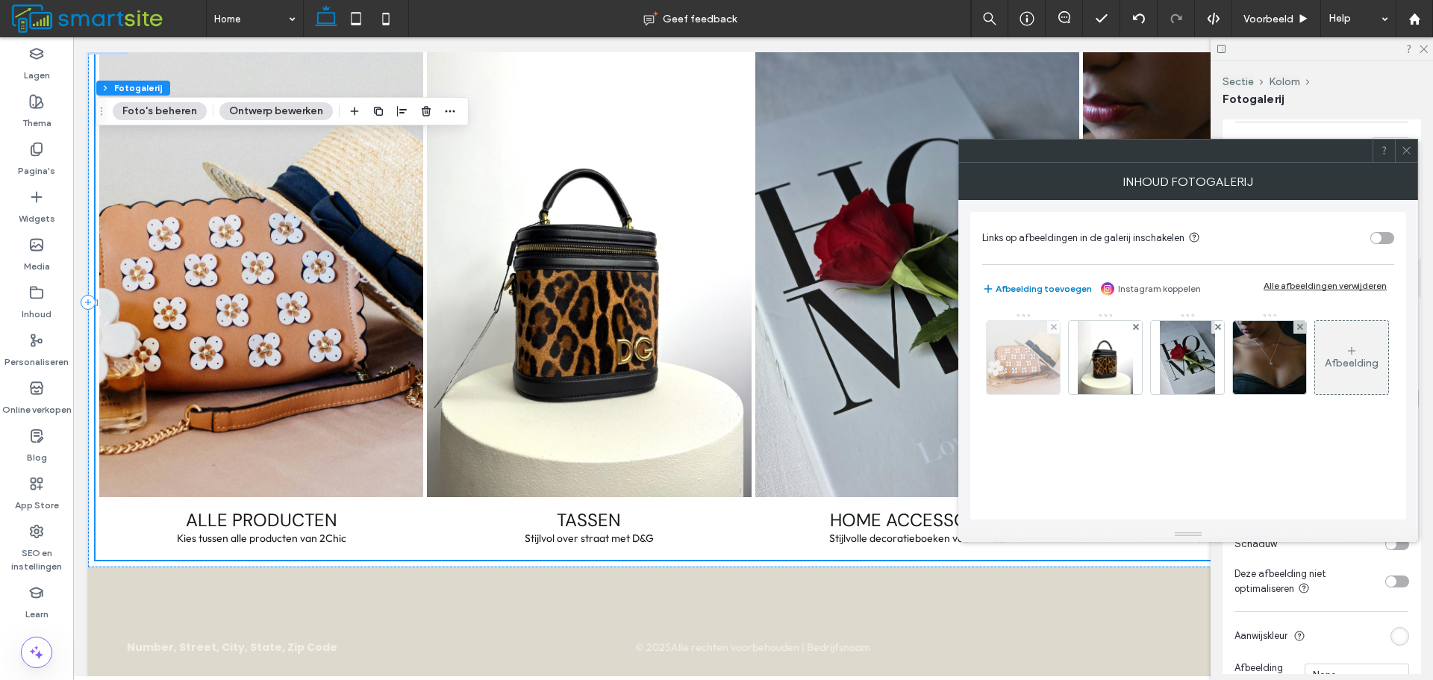
click at [1001, 337] on img at bounding box center [1023, 357] width 110 height 73
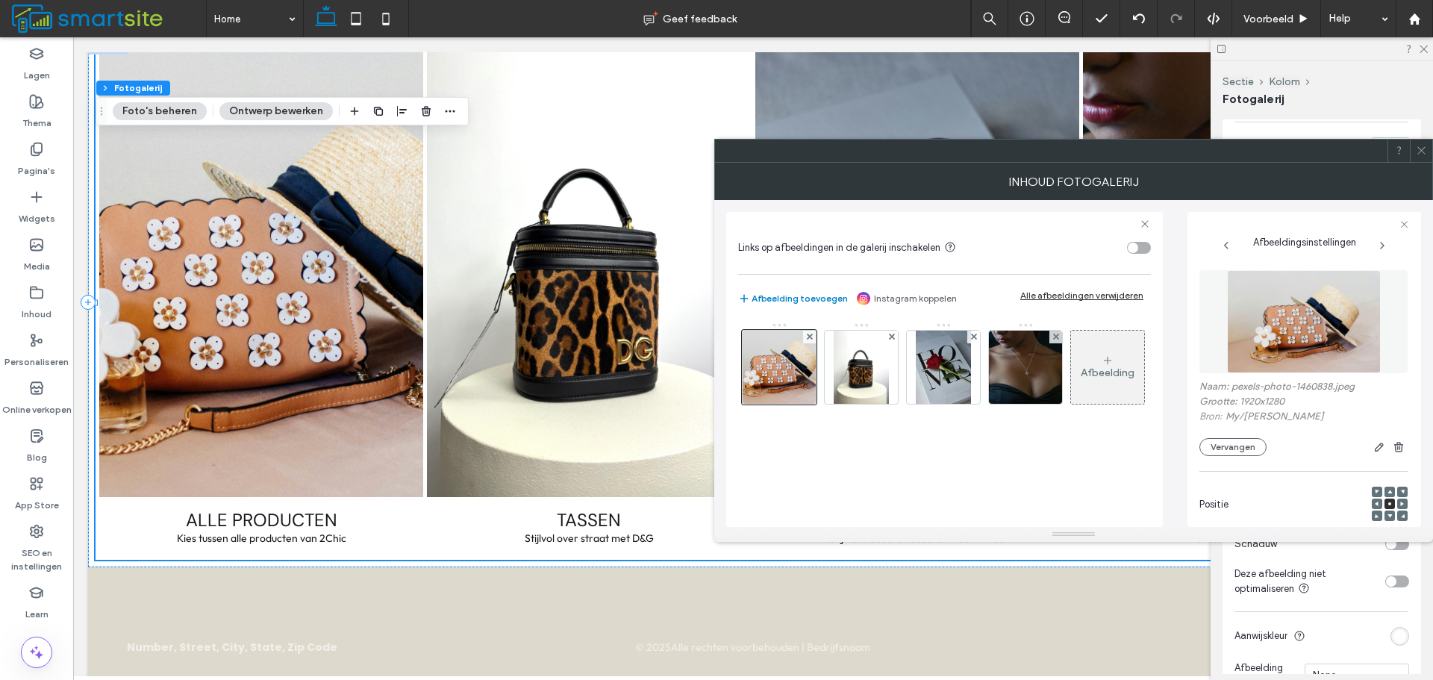
scroll to position [0, 0]
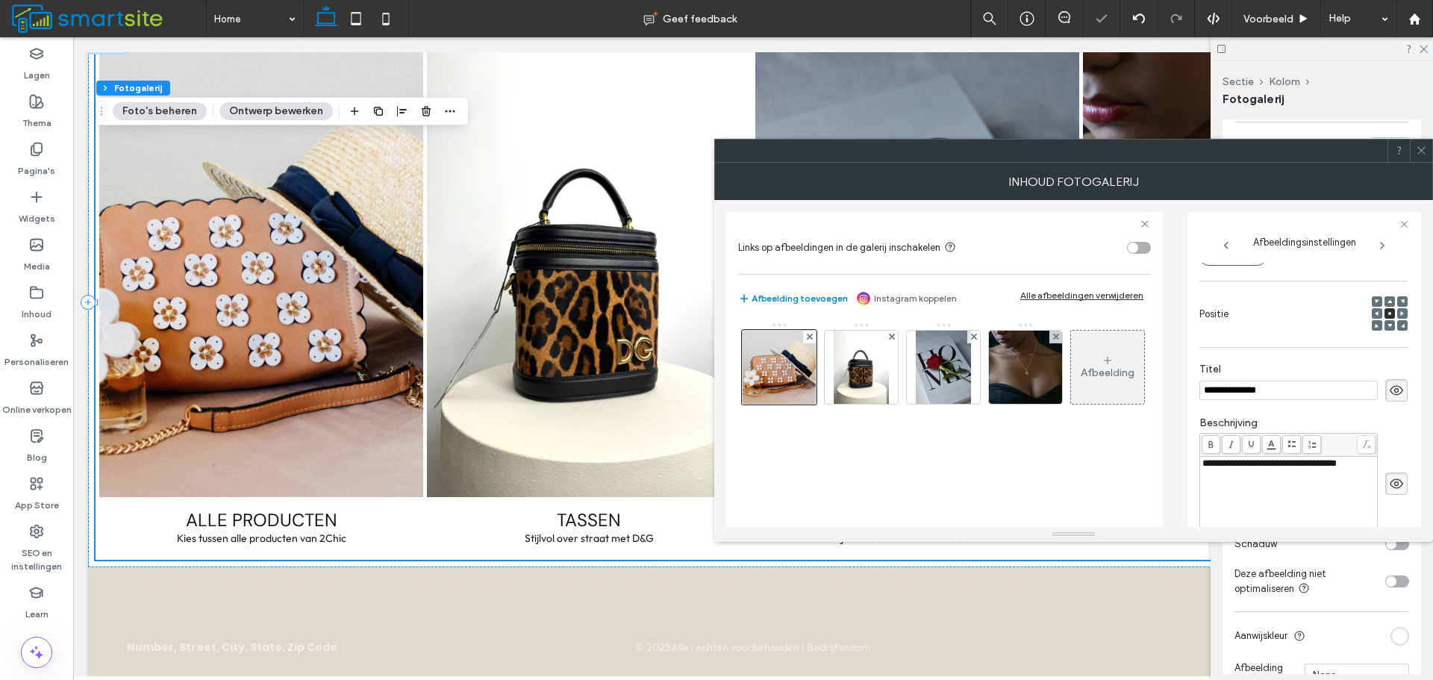
click at [1359, 462] on div "**********" at bounding box center [1288, 463] width 173 height 10
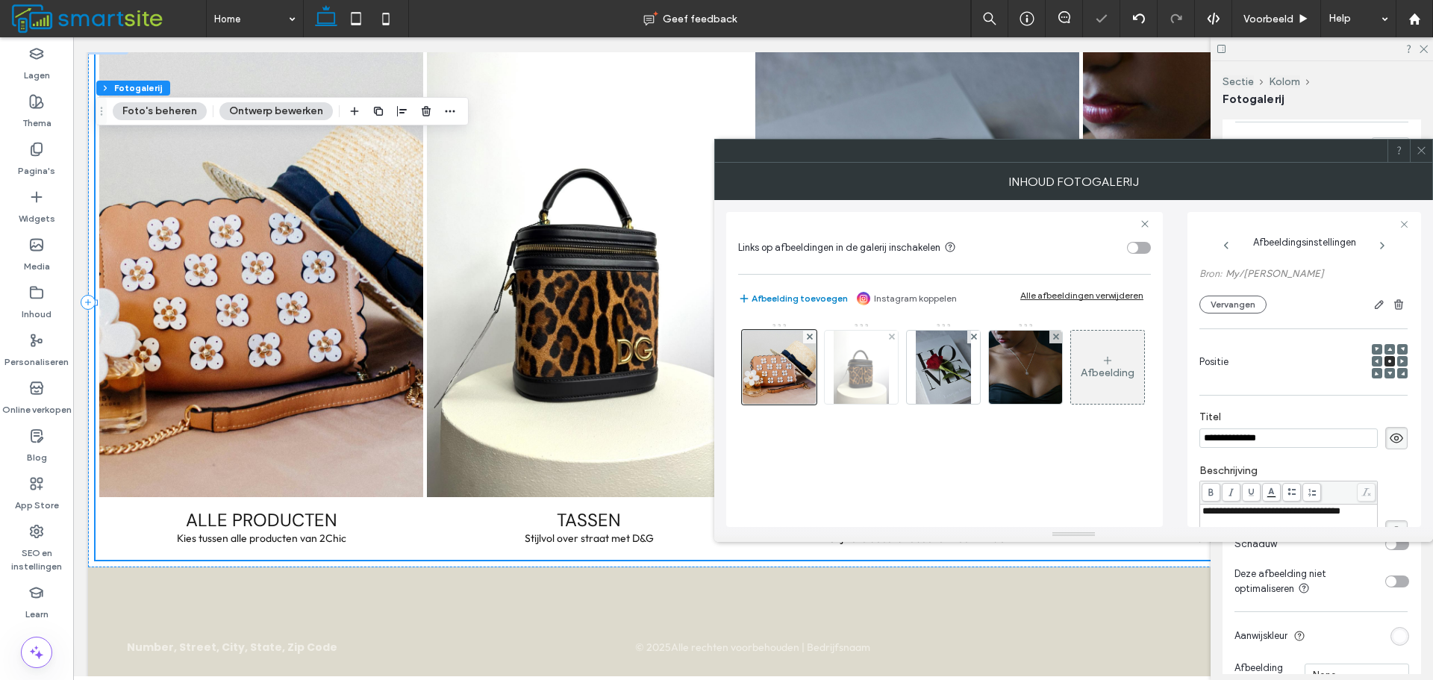
click at [864, 380] on img at bounding box center [860, 367] width 55 height 73
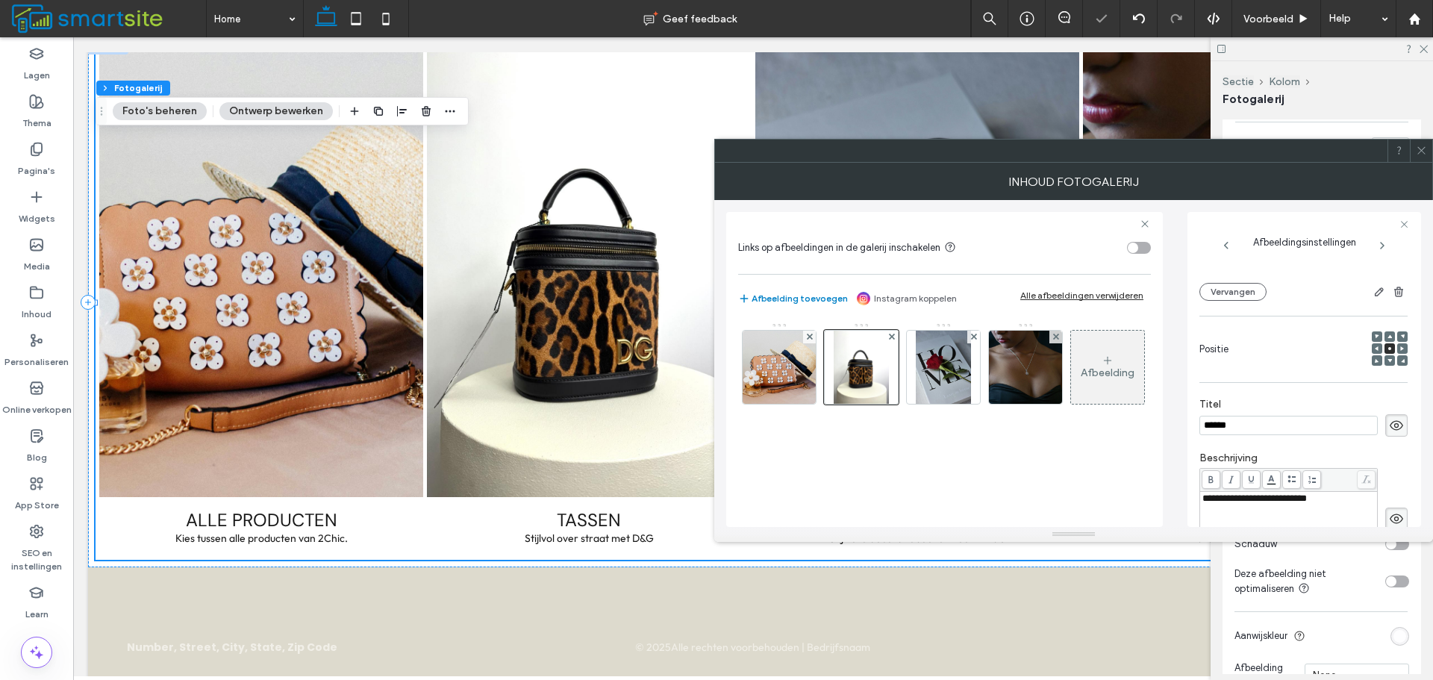
click at [1356, 504] on div "**********" at bounding box center [1288, 498] width 173 height 10
click at [939, 356] on img at bounding box center [943, 367] width 55 height 73
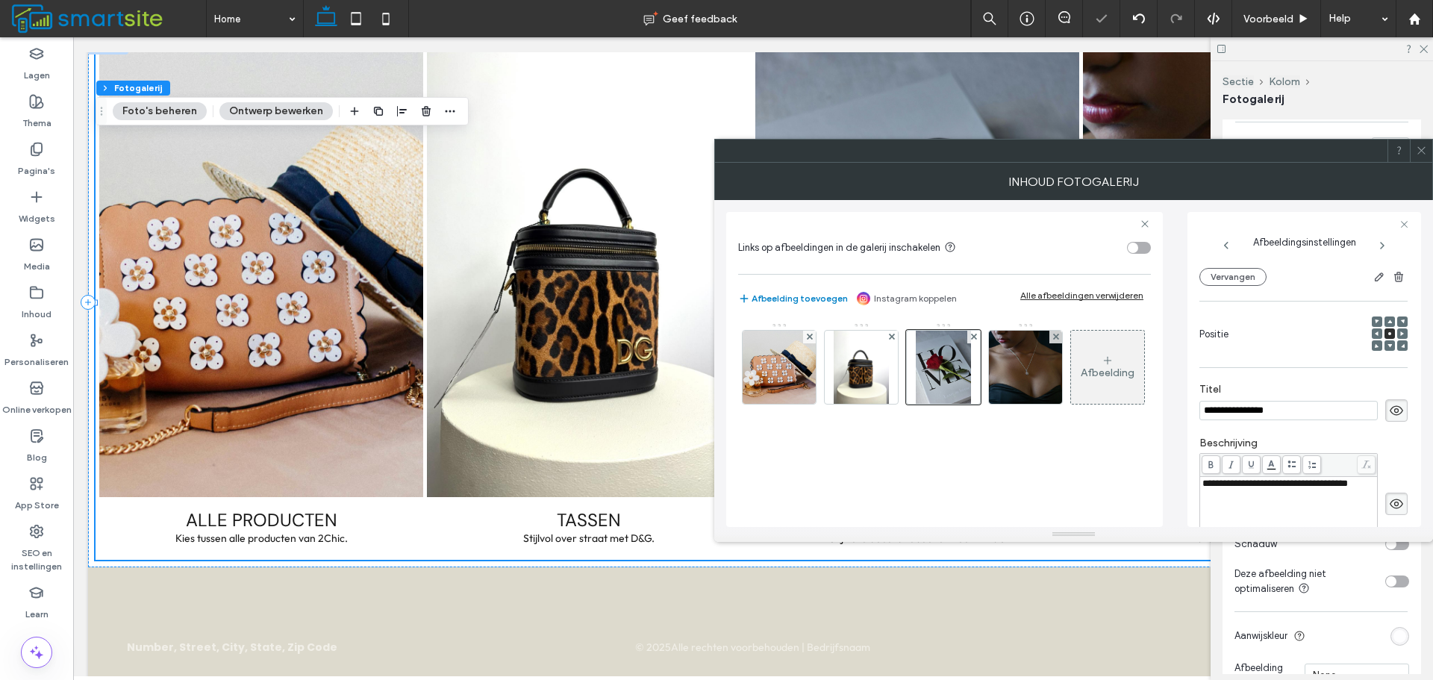
scroll to position [217, 0]
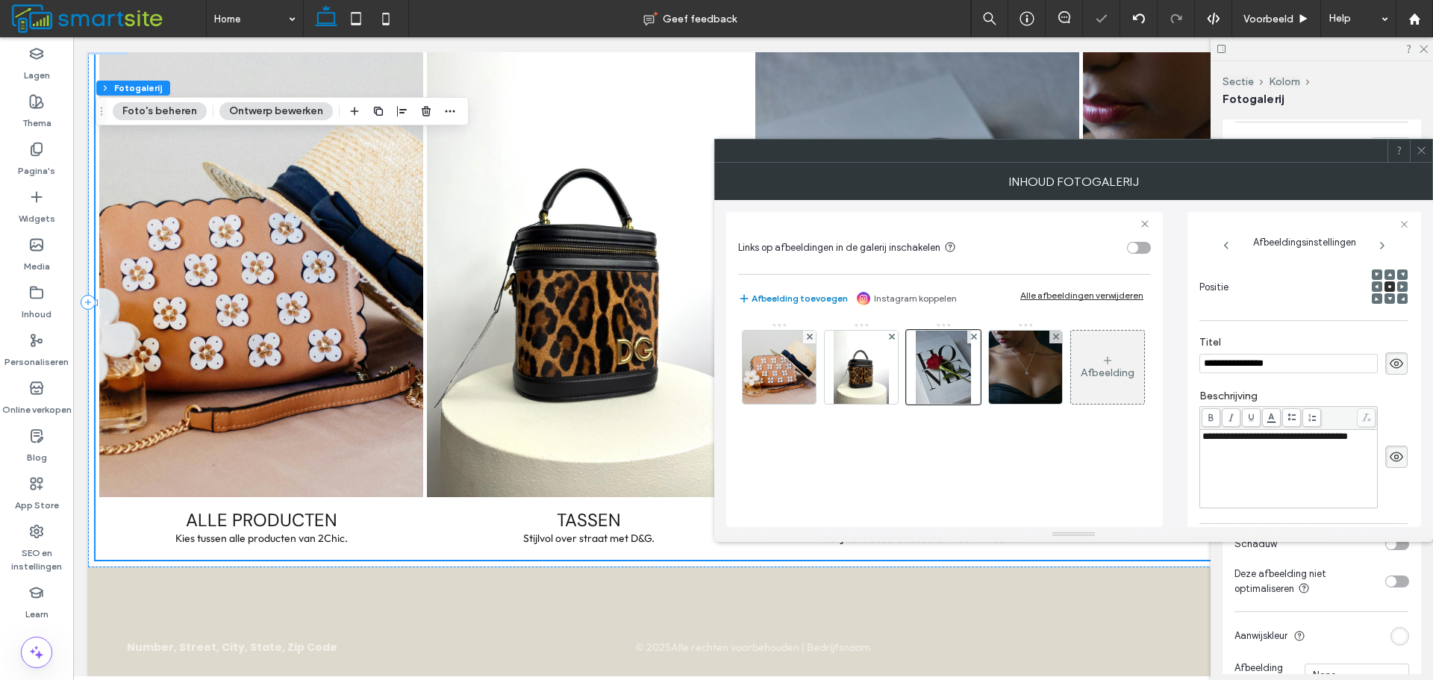
click at [1359, 454] on div "**********" at bounding box center [1288, 468] width 173 height 75
click at [1369, 446] on div "**********" at bounding box center [1303, 457] width 208 height 102
click at [1366, 446] on div "**********" at bounding box center [1288, 468] width 173 height 75
click at [1061, 393] on img at bounding box center [1026, 367] width 110 height 73
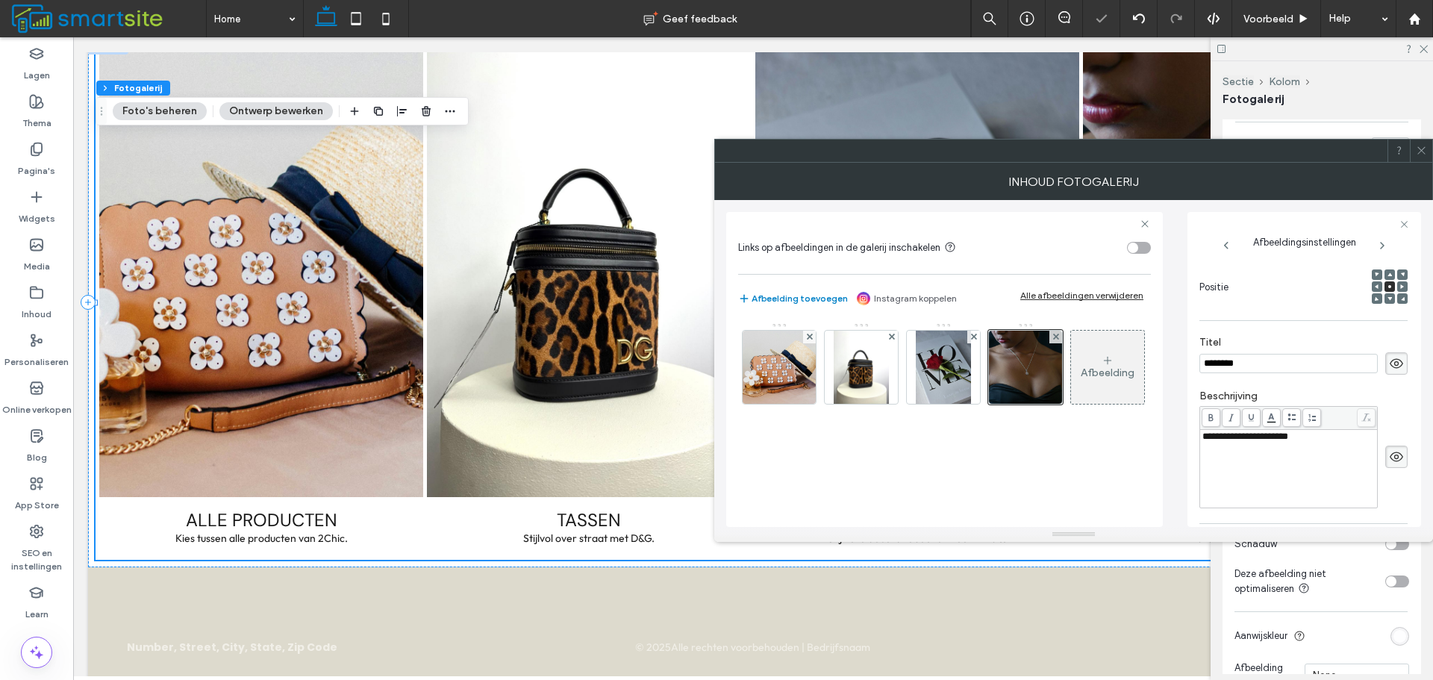
click at [1299, 449] on div "**********" at bounding box center [1288, 468] width 173 height 75
click at [1419, 153] on icon at bounding box center [1420, 150] width 11 height 11
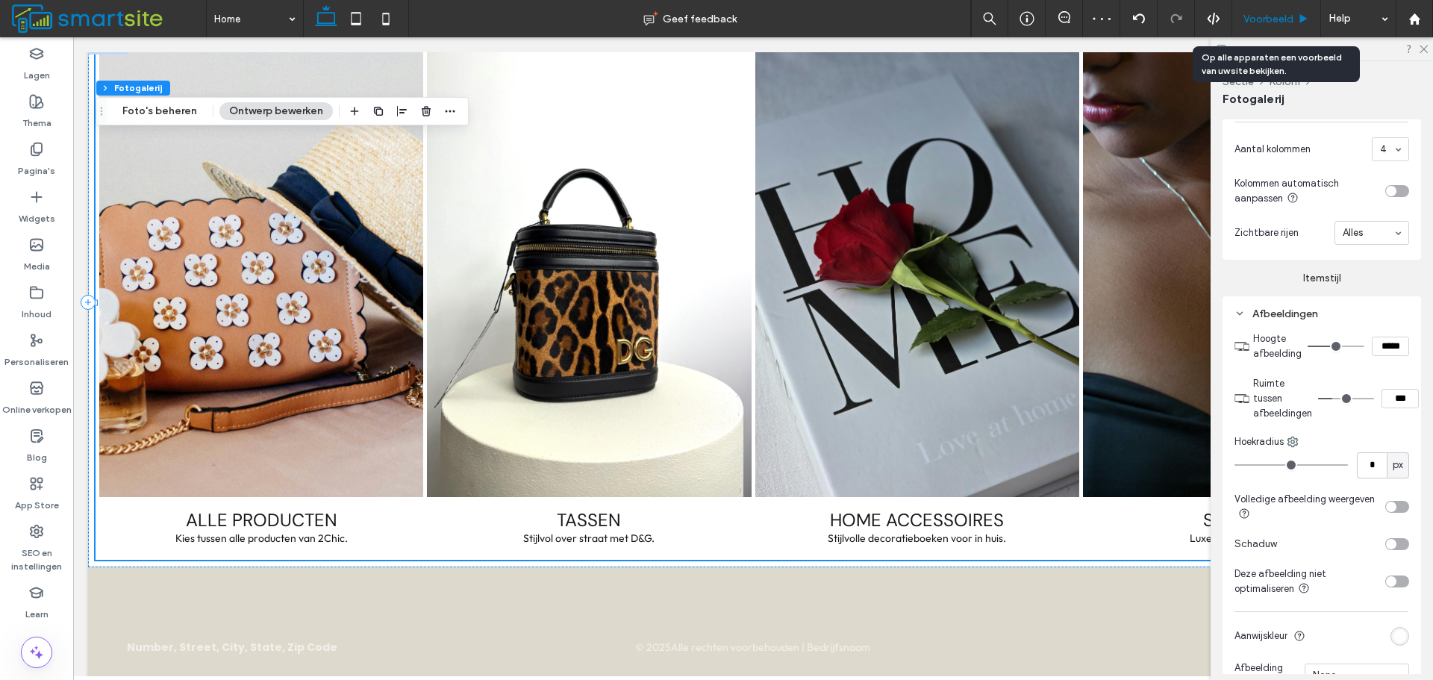
click at [1254, 22] on span "Voorbeeld" at bounding box center [1268, 19] width 50 height 13
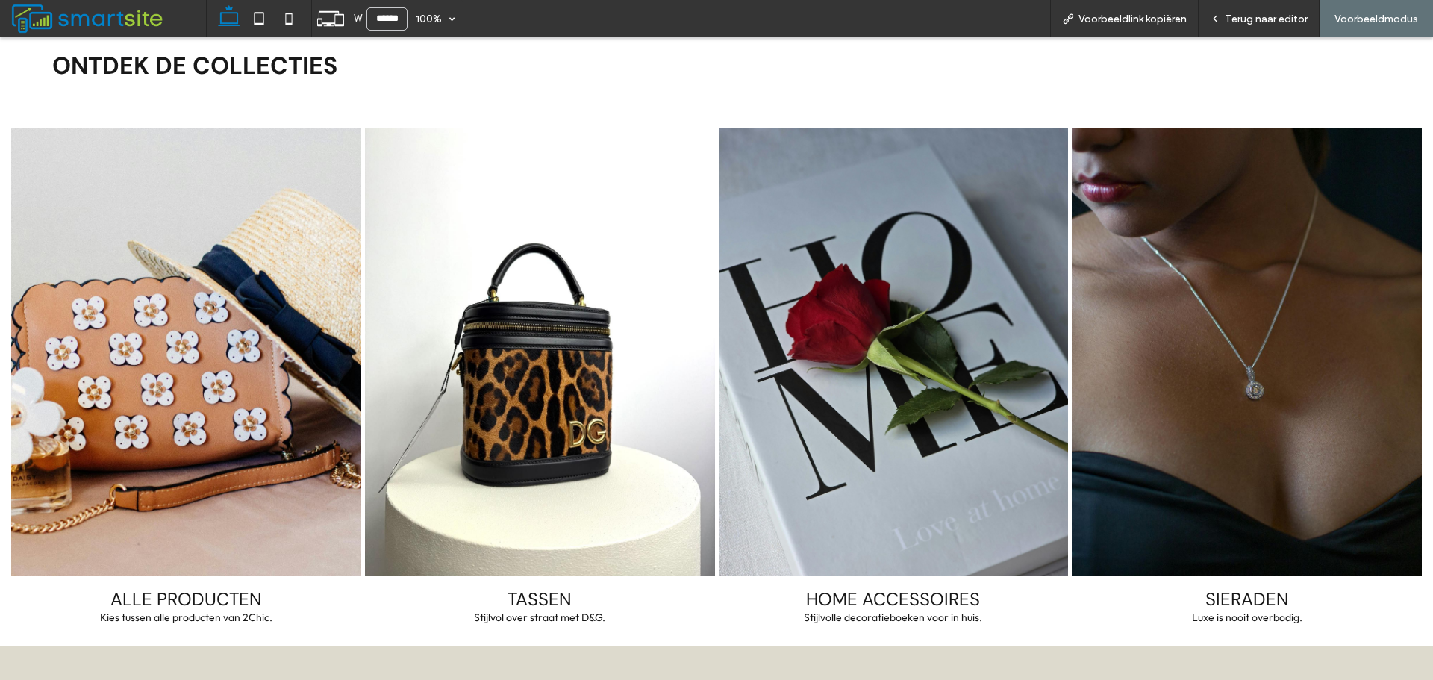
scroll to position [1566, 0]
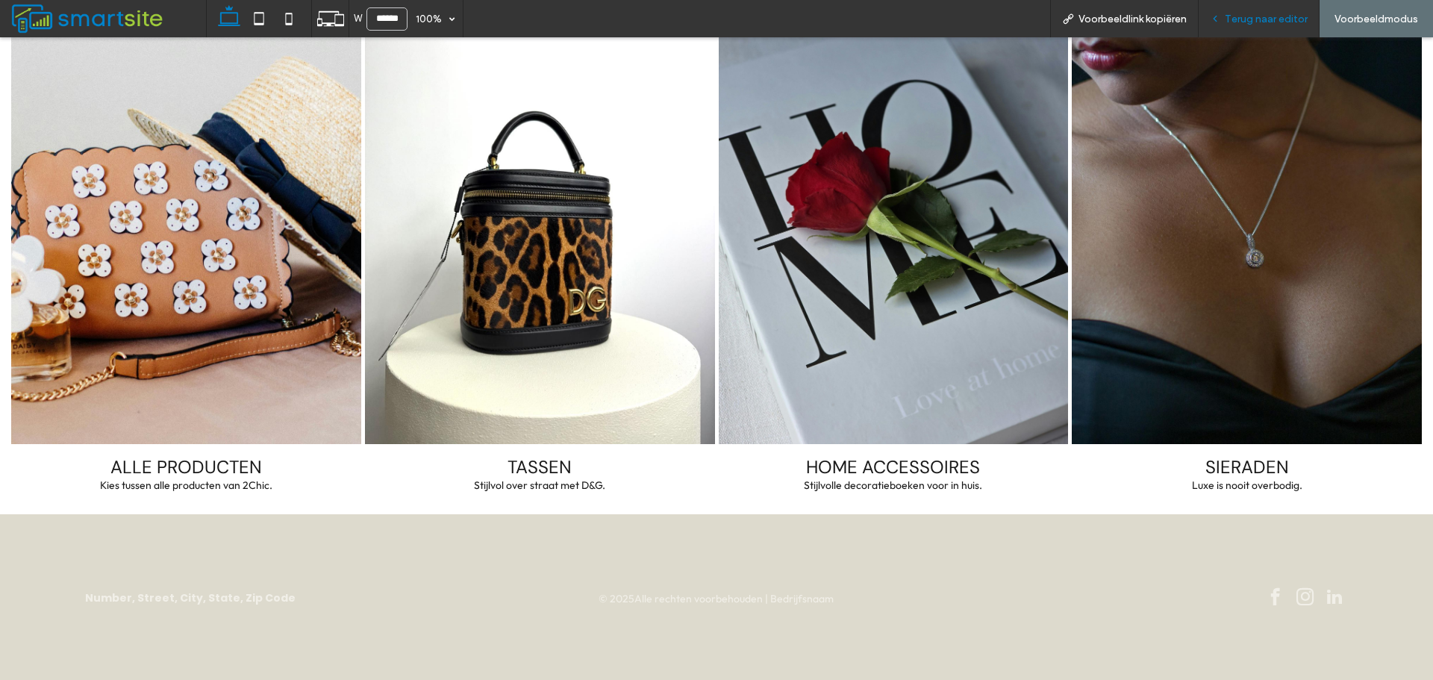
click at [1240, 17] on span "Terug naar editor" at bounding box center [1265, 19] width 83 height 13
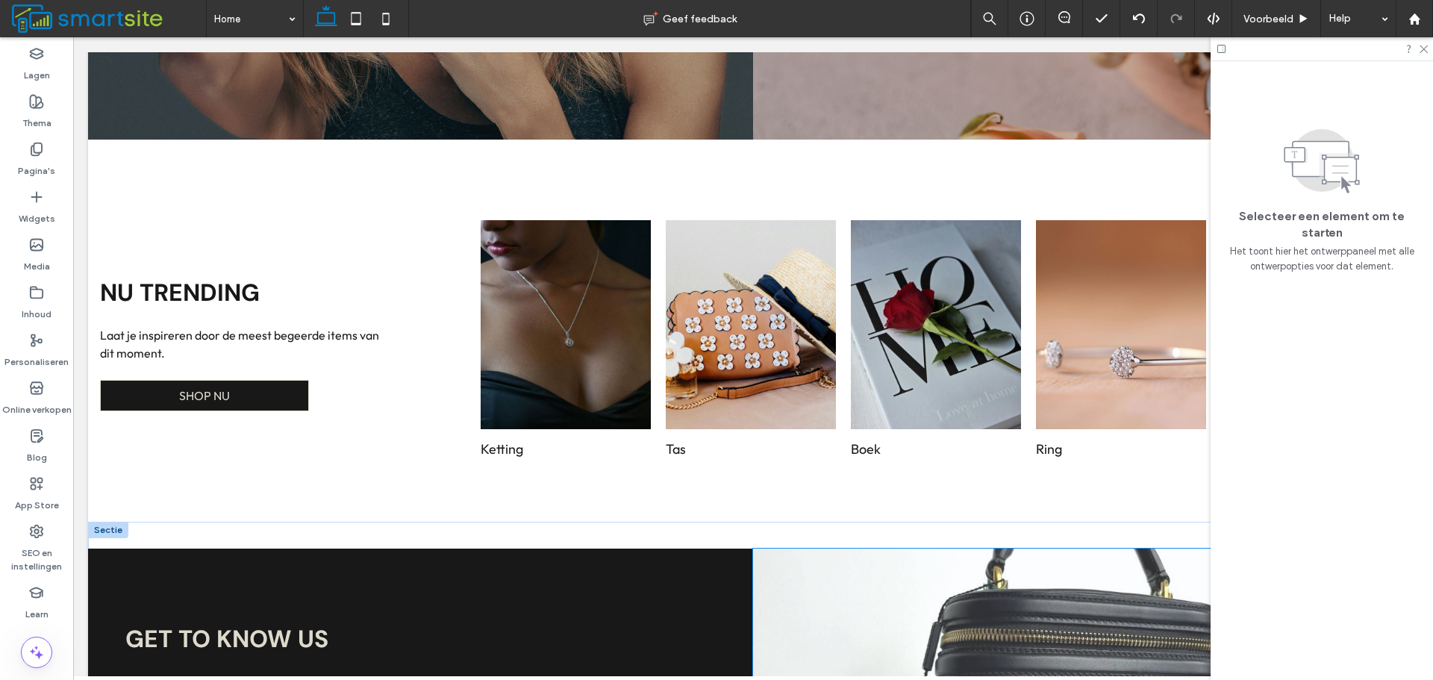
scroll to position [746, 0]
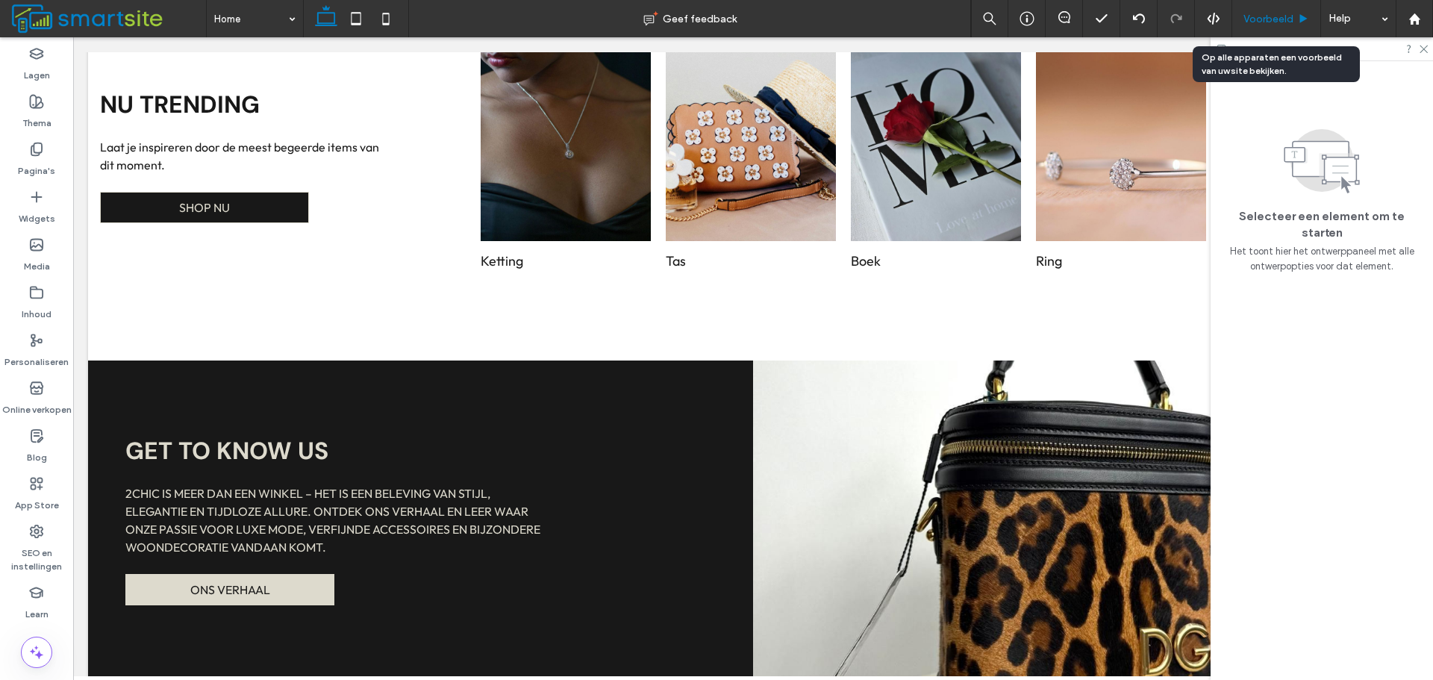
click at [1300, 13] on icon at bounding box center [1303, 18] width 11 height 11
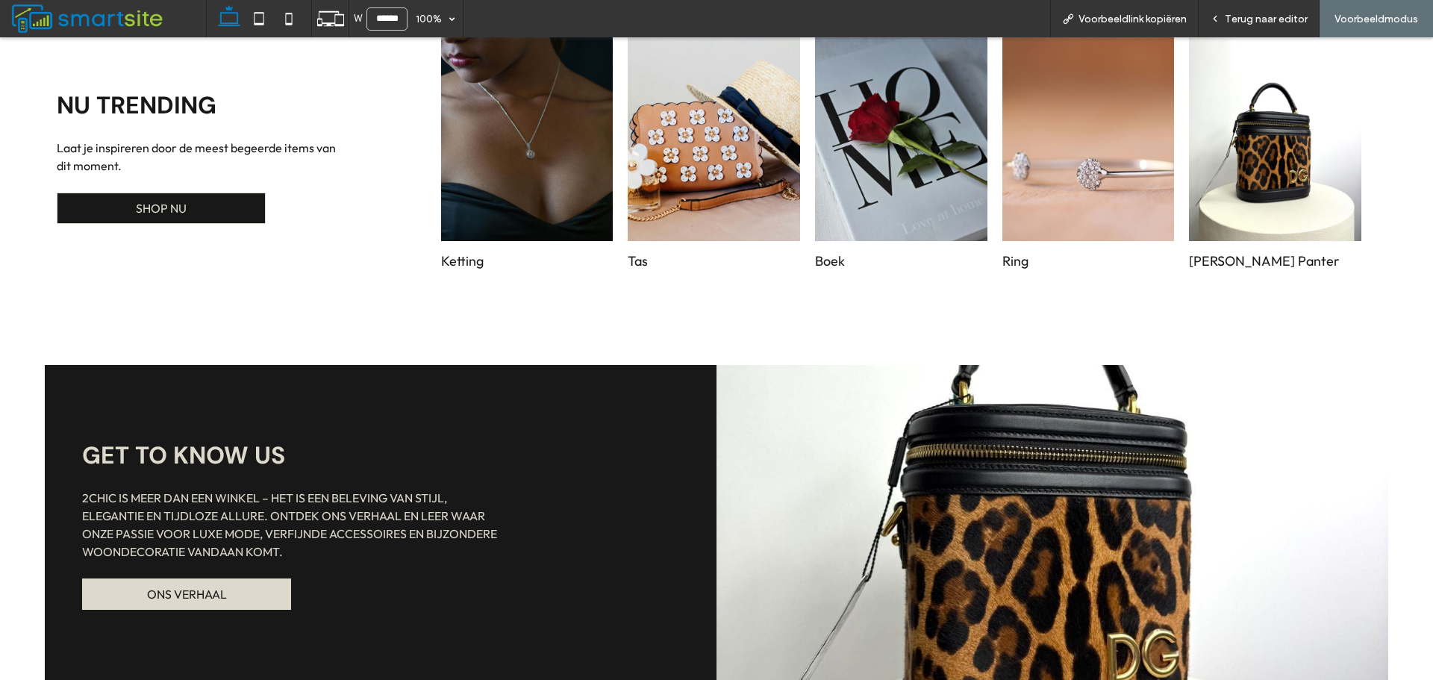
scroll to position [959, 0]
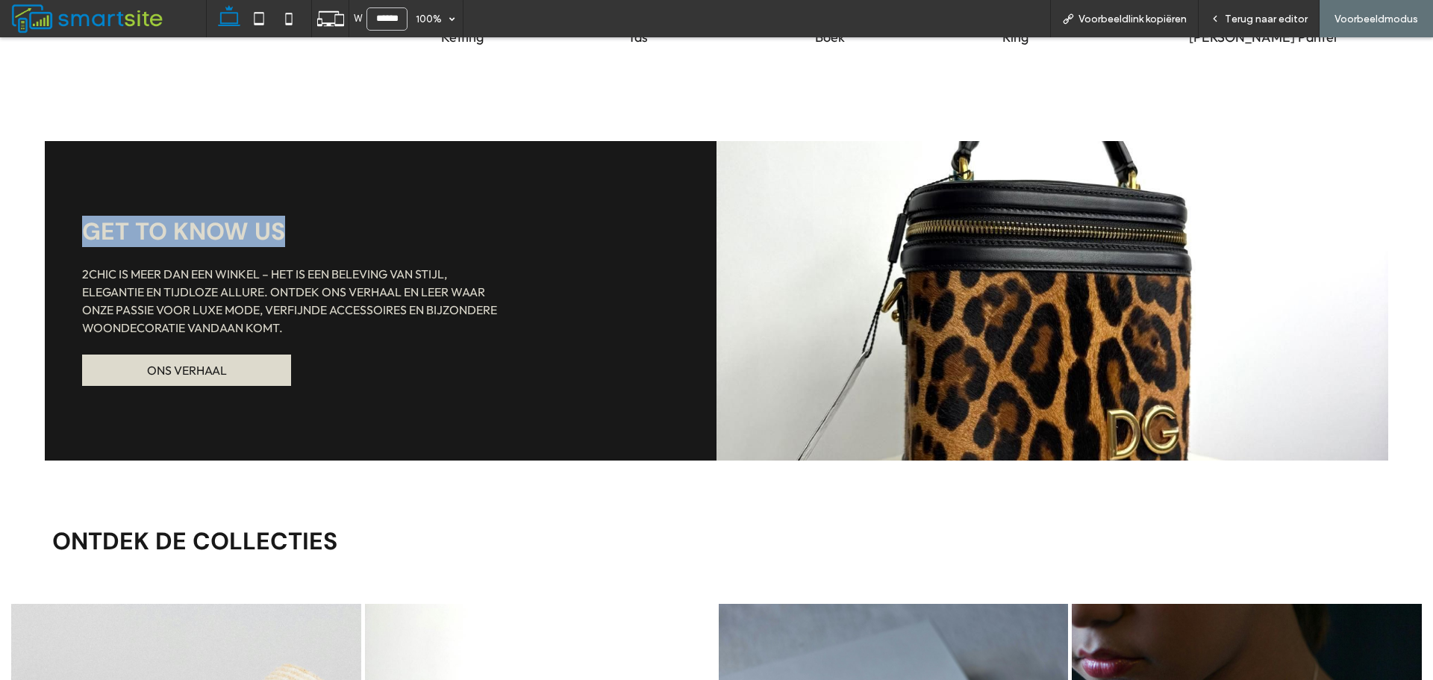
drag, startPoint x: 138, startPoint y: 207, endPoint x: 489, endPoint y: 184, distance: 352.2
click at [489, 184] on div "GET TO KNOW US 2Chic is meer dan een winkel – het is een beleving van stijl, el…" at bounding box center [381, 300] width 672 height 319
click at [495, 178] on div "GET TO KNOW US 2Chic is meer dan een winkel – het is een beleving van stijl, el…" at bounding box center [381, 300] width 672 height 319
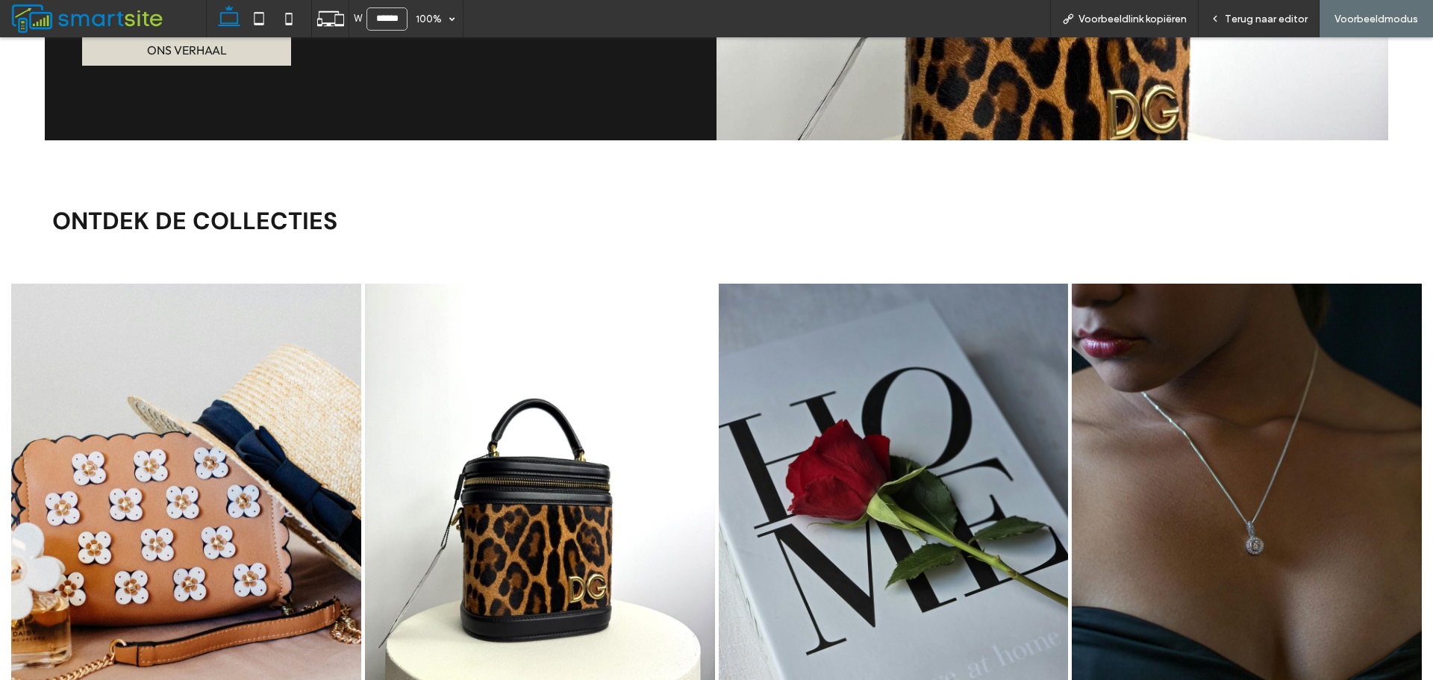
scroll to position [1268, 0]
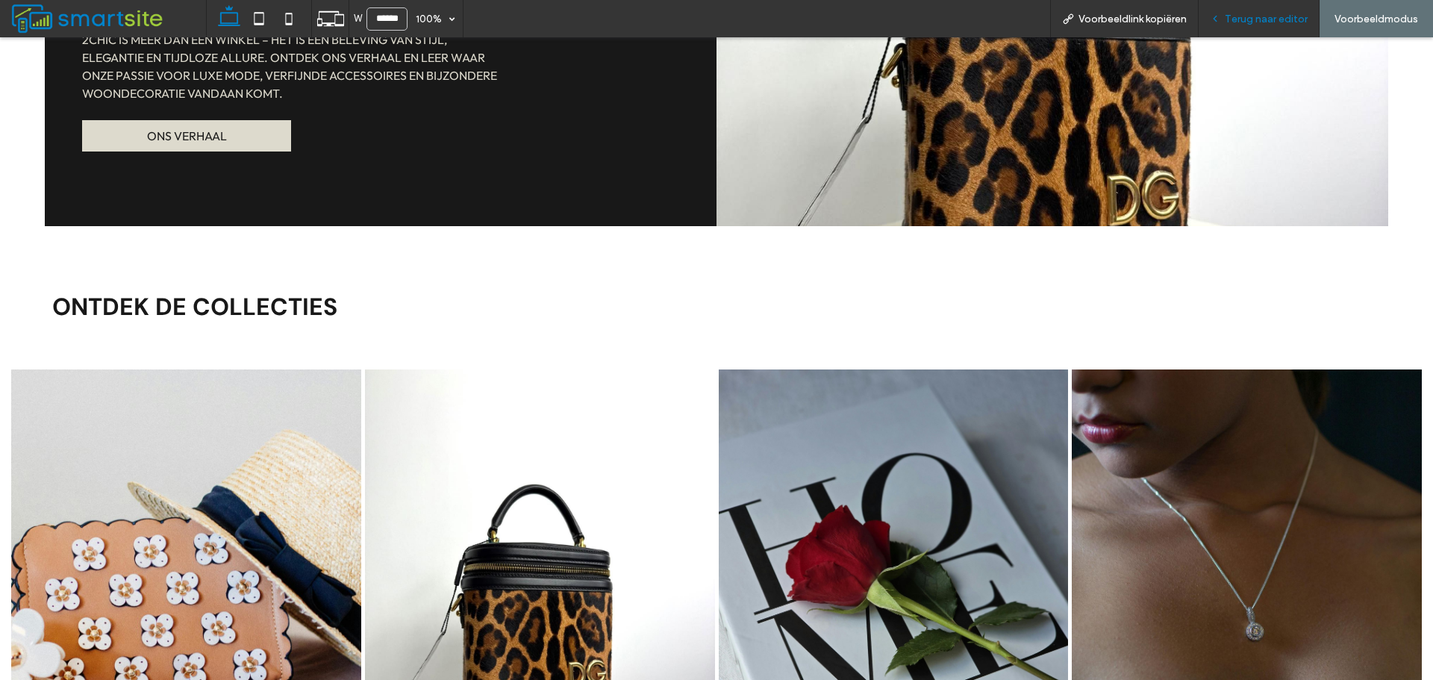
click at [1269, 20] on span "Terug naar editor" at bounding box center [1265, 19] width 83 height 13
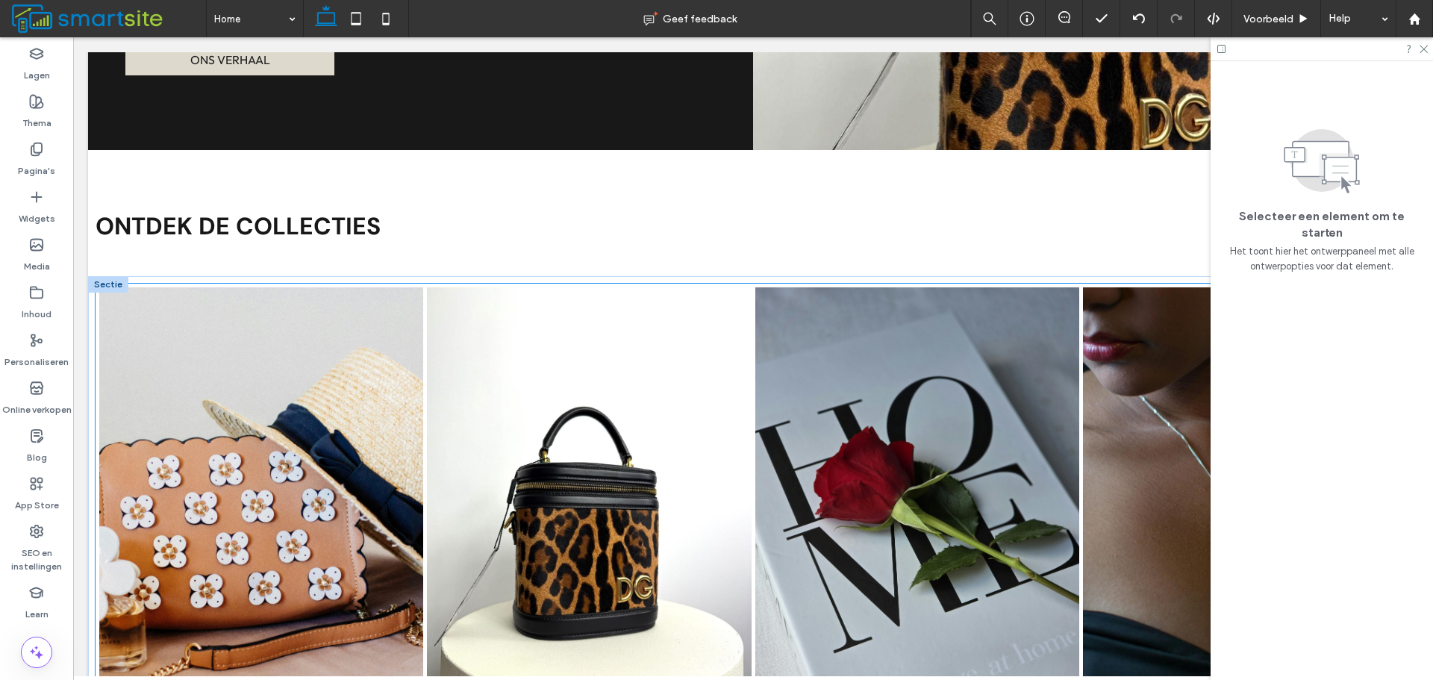
scroll to position [1274, 0]
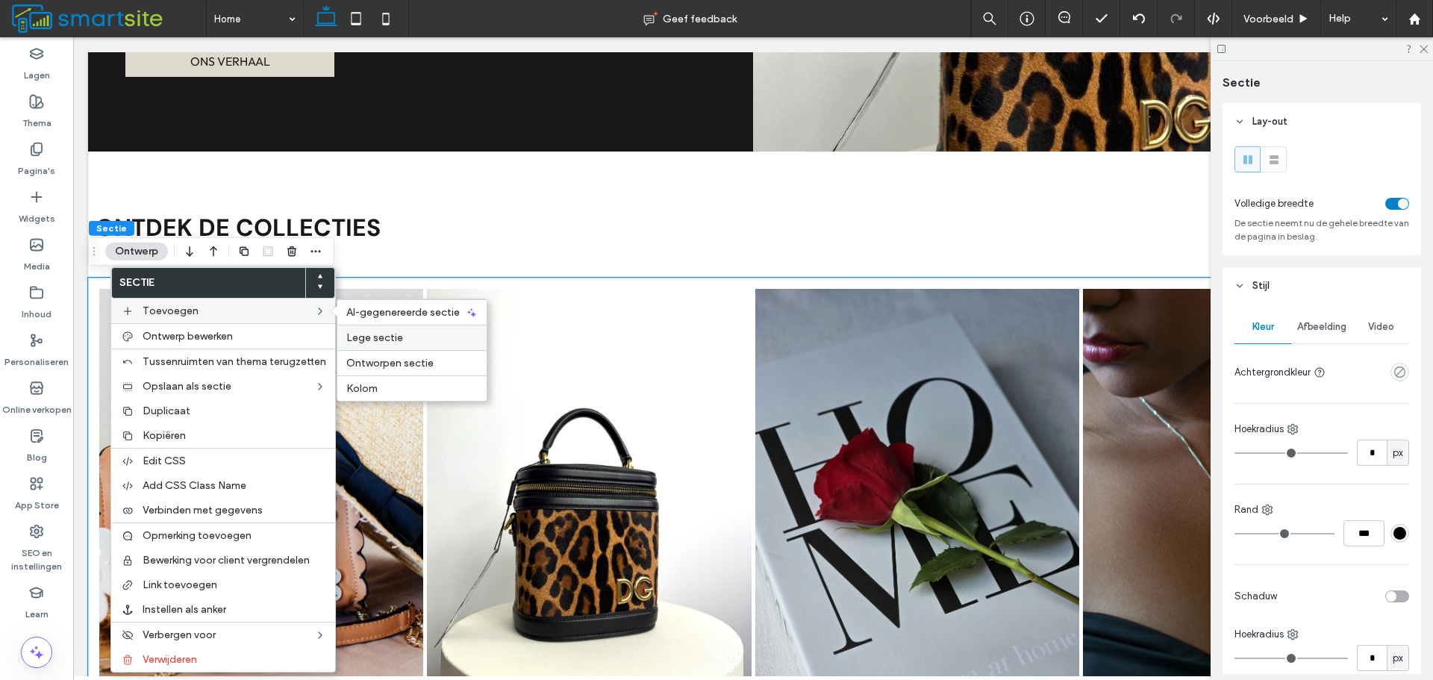
click at [356, 341] on span "Lege sectie" at bounding box center [374, 337] width 57 height 13
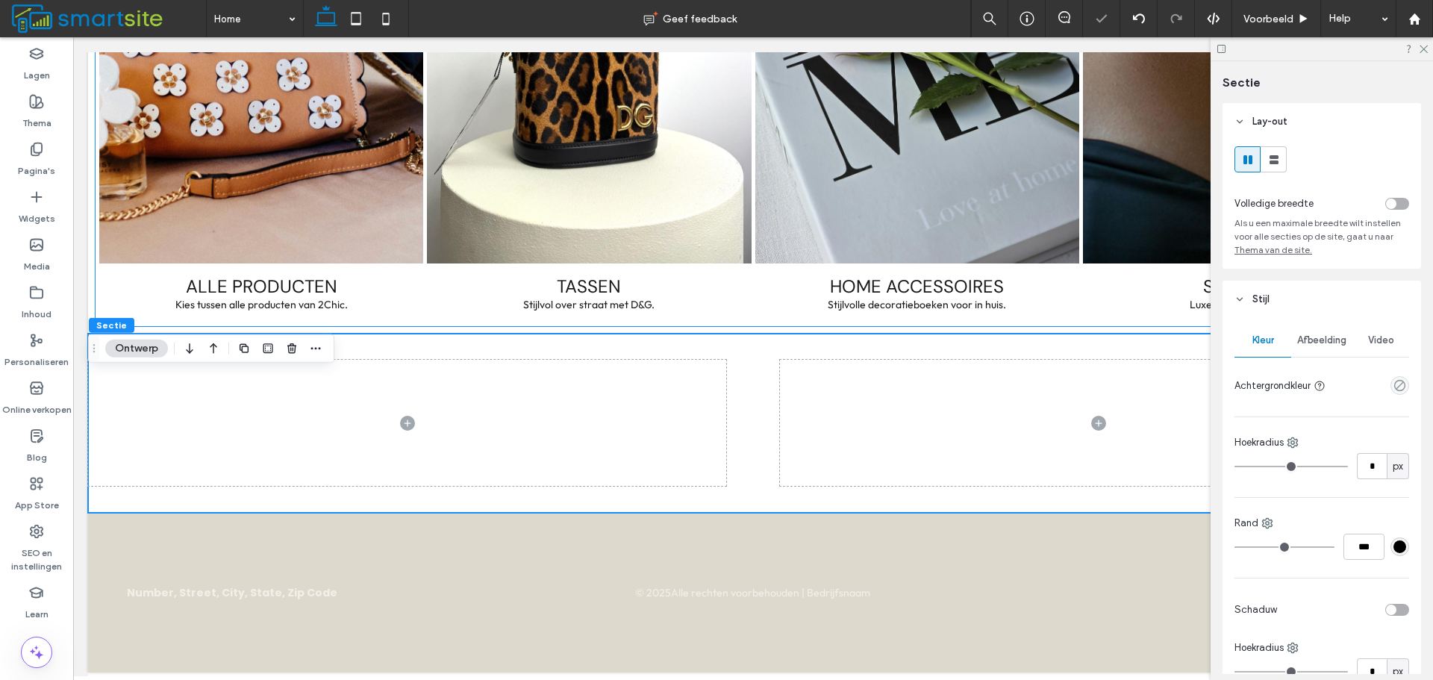
scroll to position [1756, 0]
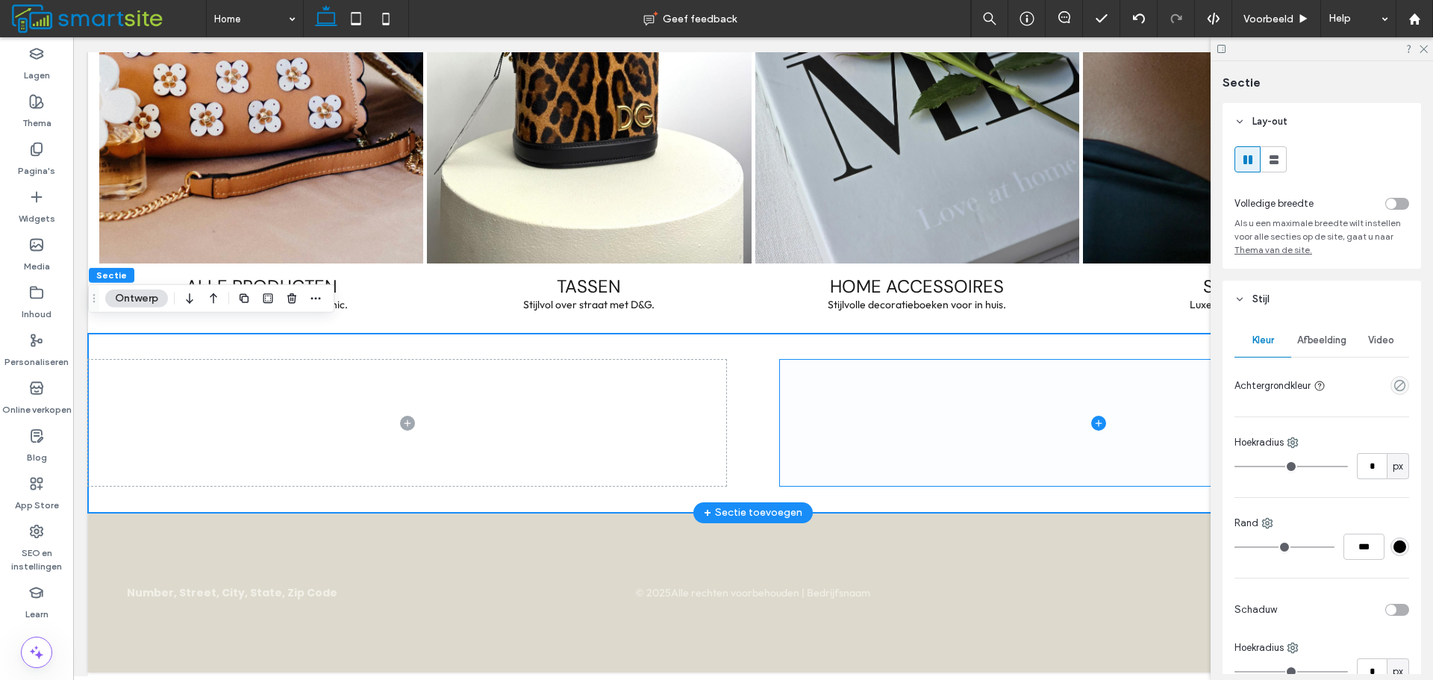
click at [780, 400] on span at bounding box center [1099, 423] width 638 height 126
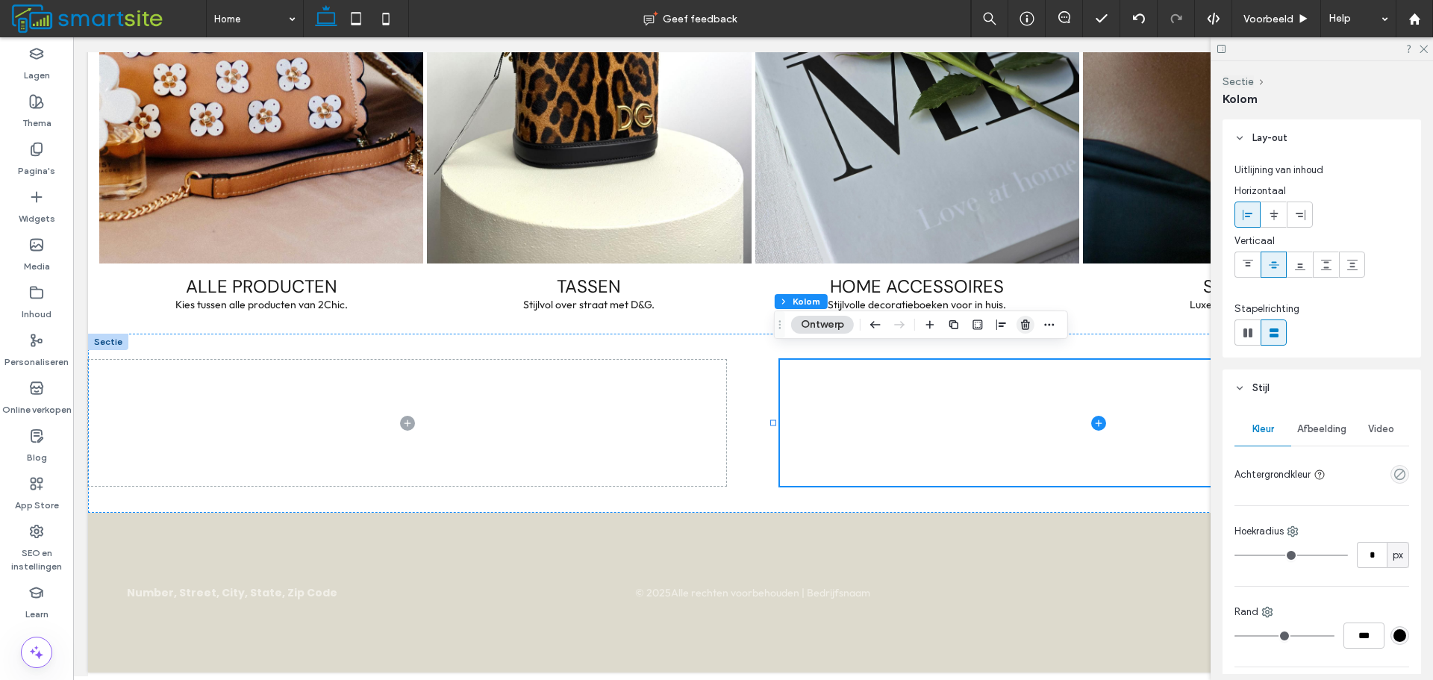
click at [1018, 322] on span "button" at bounding box center [1025, 325] width 18 height 18
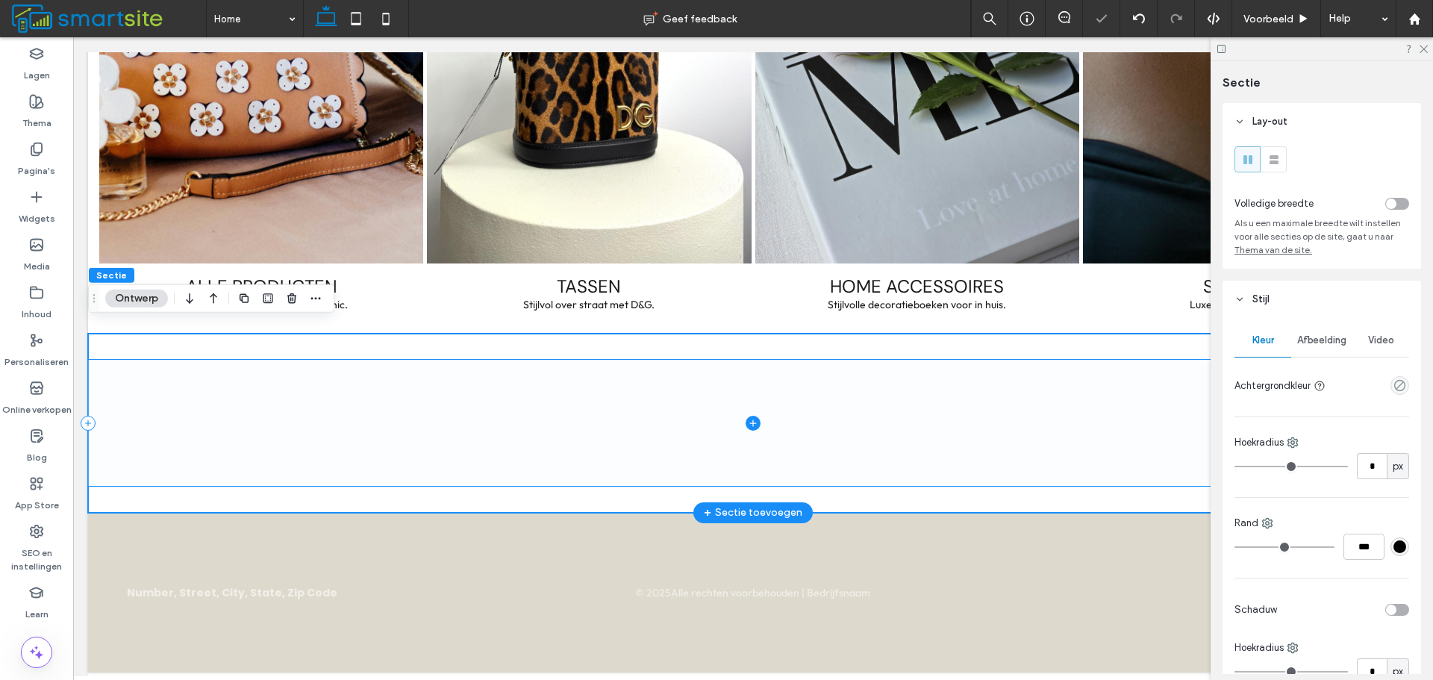
click at [679, 392] on span at bounding box center [753, 423] width 1330 height 126
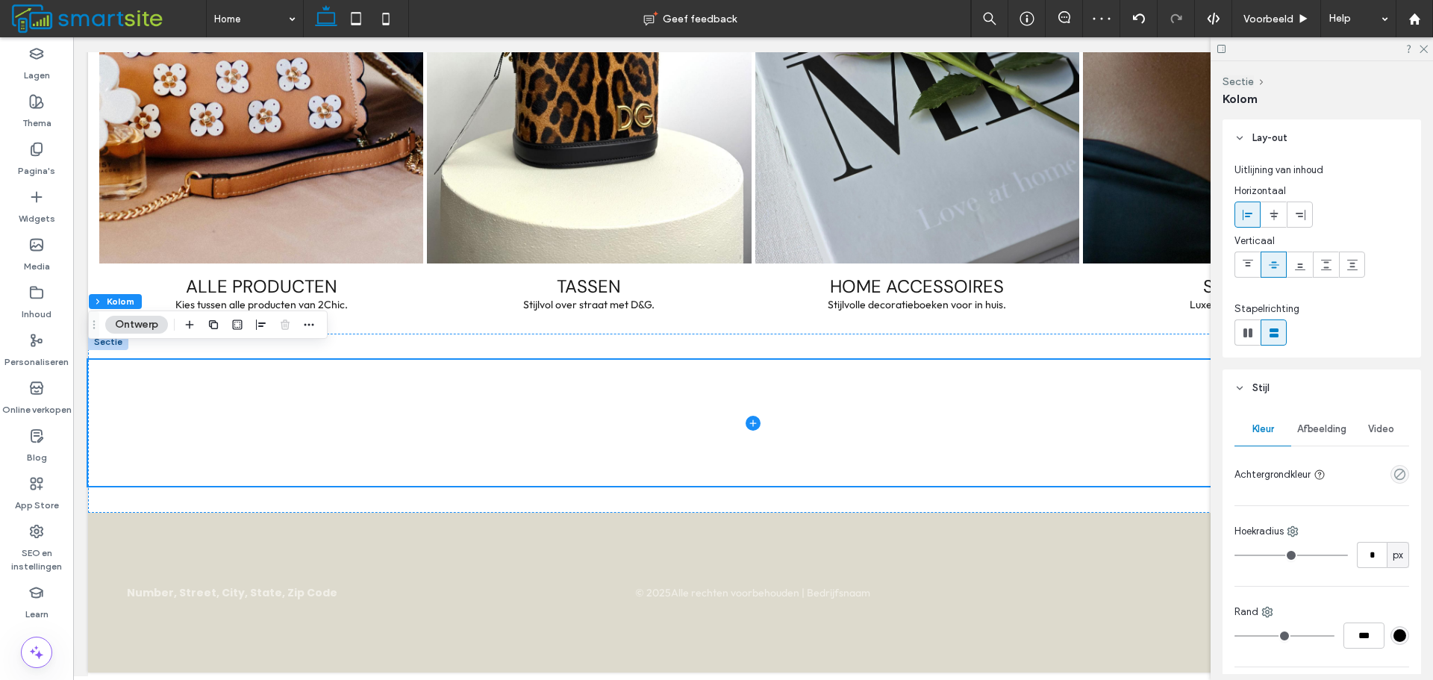
click at [1343, 428] on div "Afbeelding" at bounding box center [1321, 429] width 61 height 33
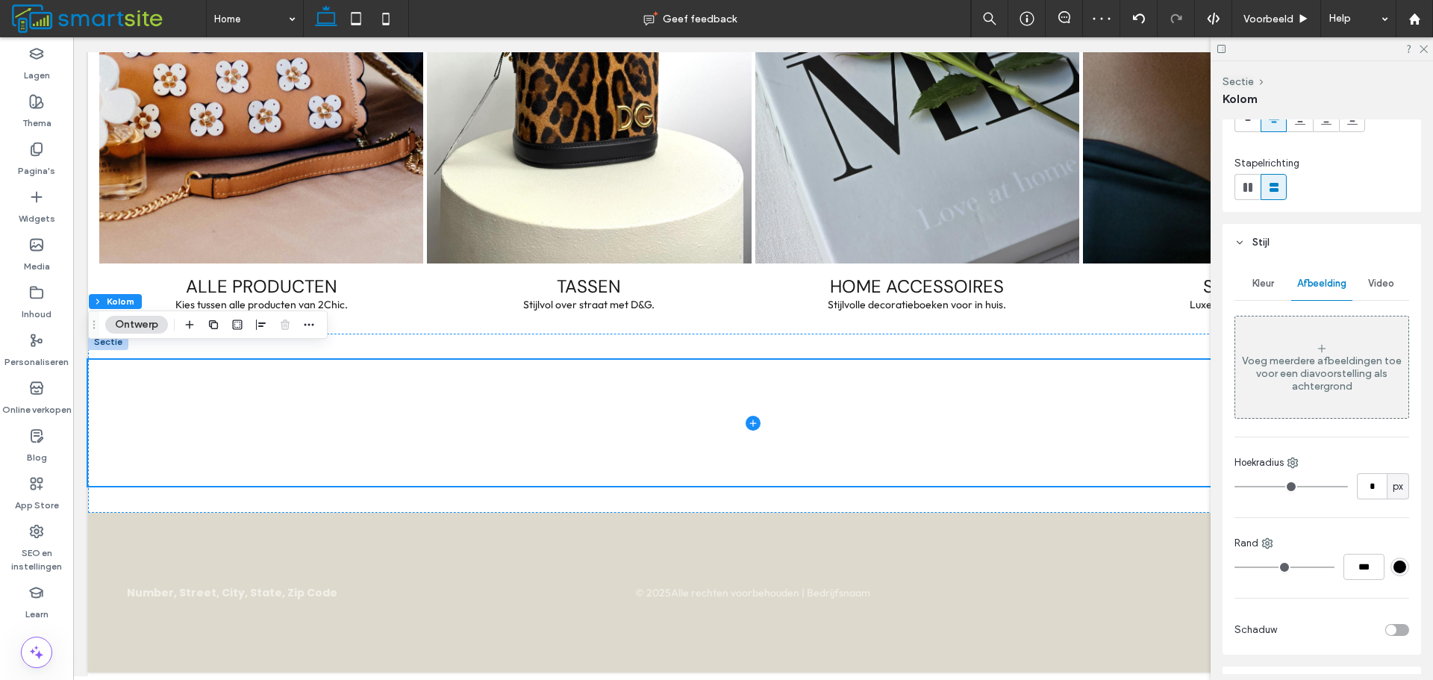
scroll to position [149, 0]
click at [1320, 394] on div "Voeg meerdere afbeeldingen toe voor een diavoorstelling als achtergrond" at bounding box center [1321, 363] width 173 height 98
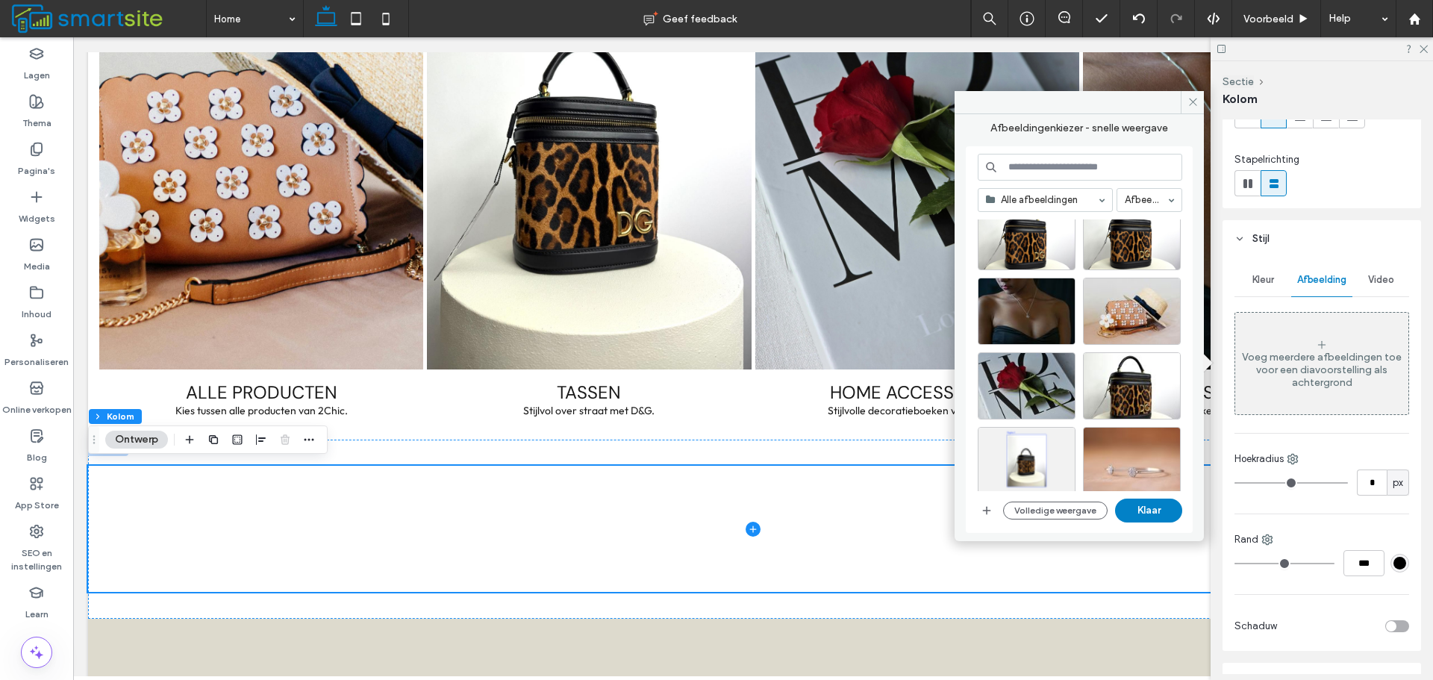
scroll to position [75, 0]
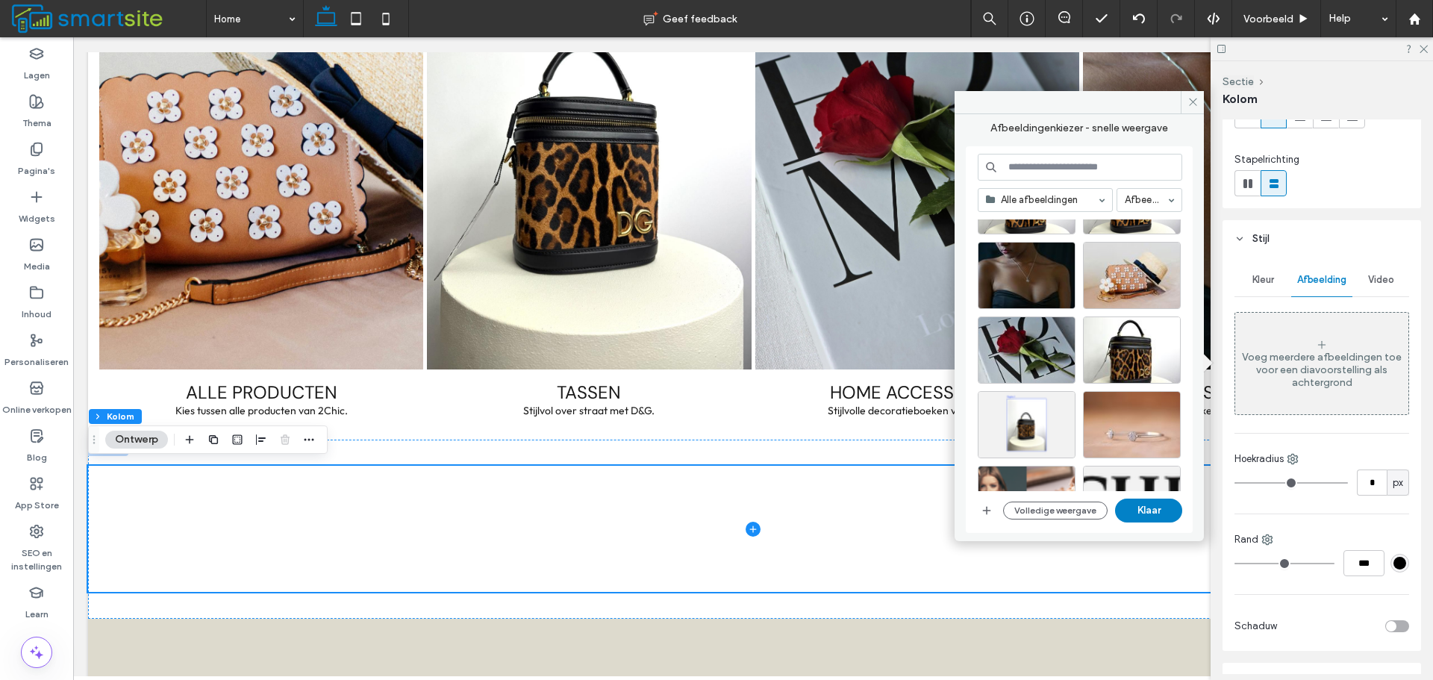
click at [1068, 160] on input at bounding box center [1079, 167] width 204 height 27
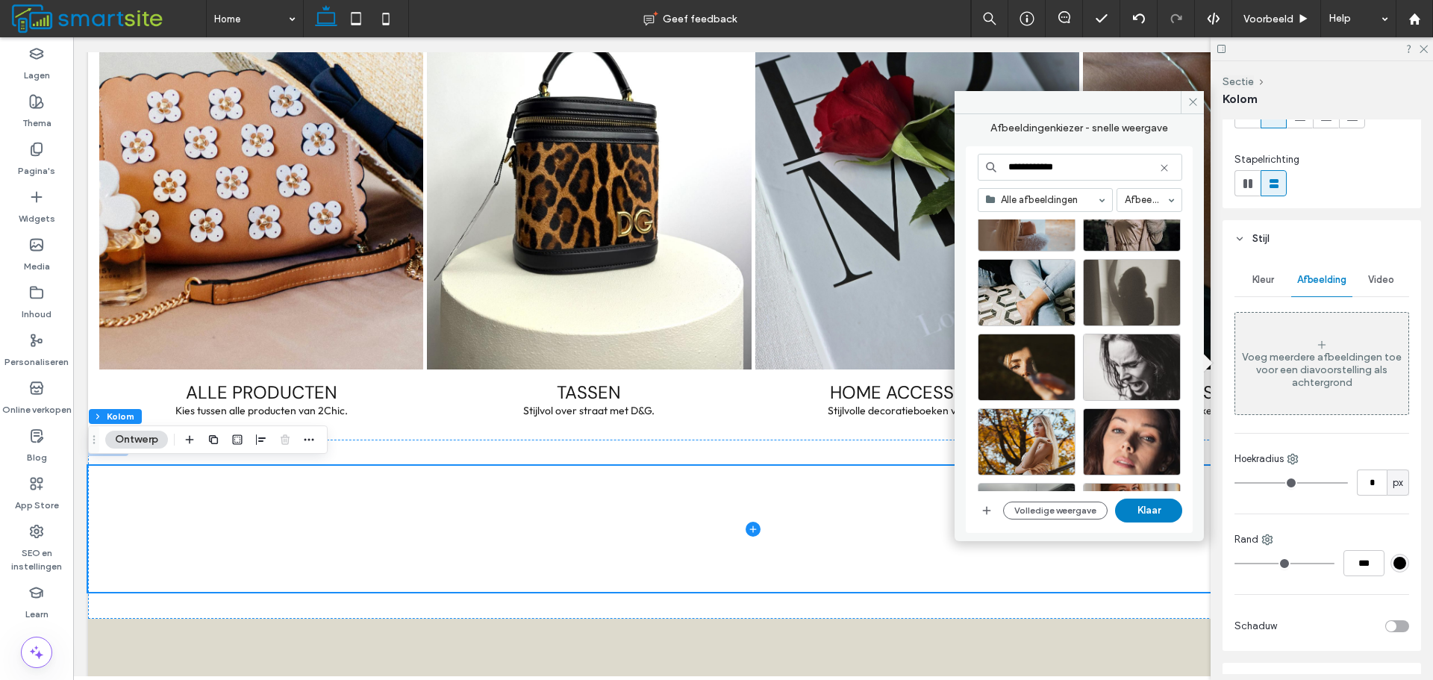
scroll to position [1033, 0]
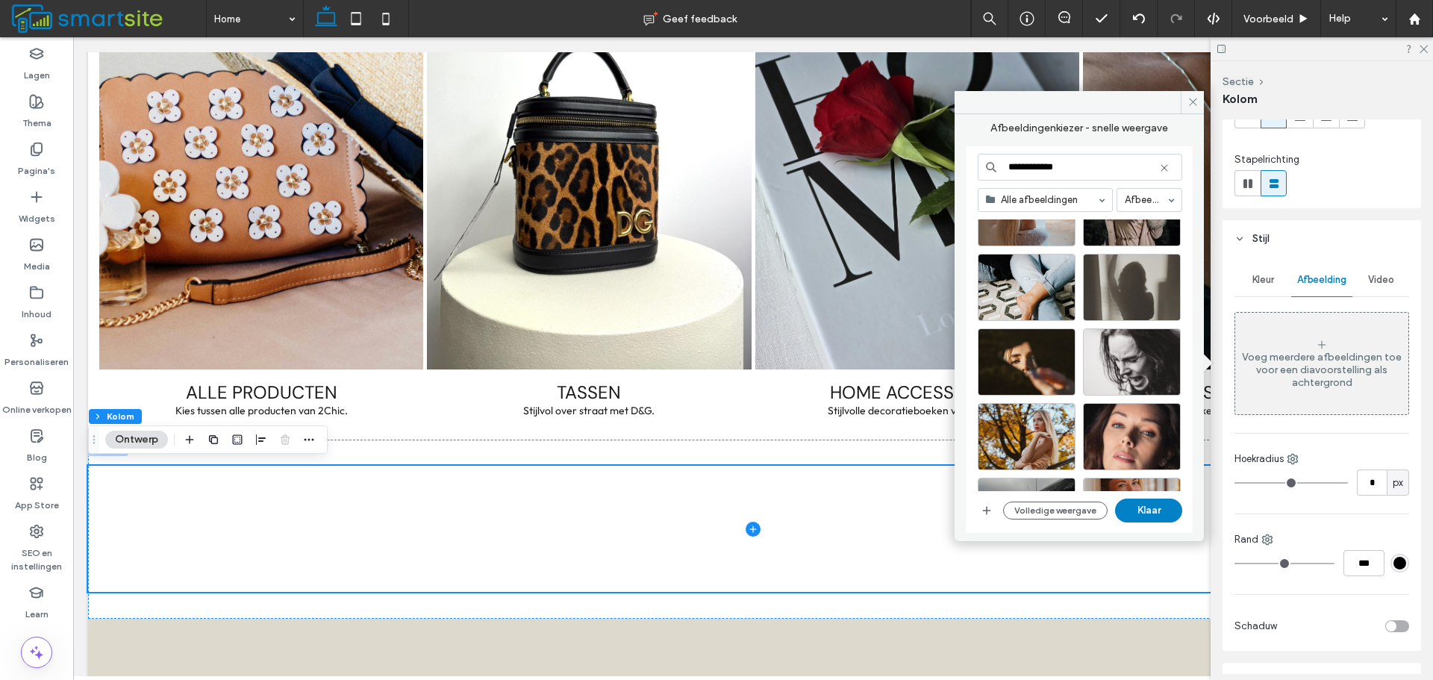
click at [1050, 168] on input "**********" at bounding box center [1079, 167] width 204 height 27
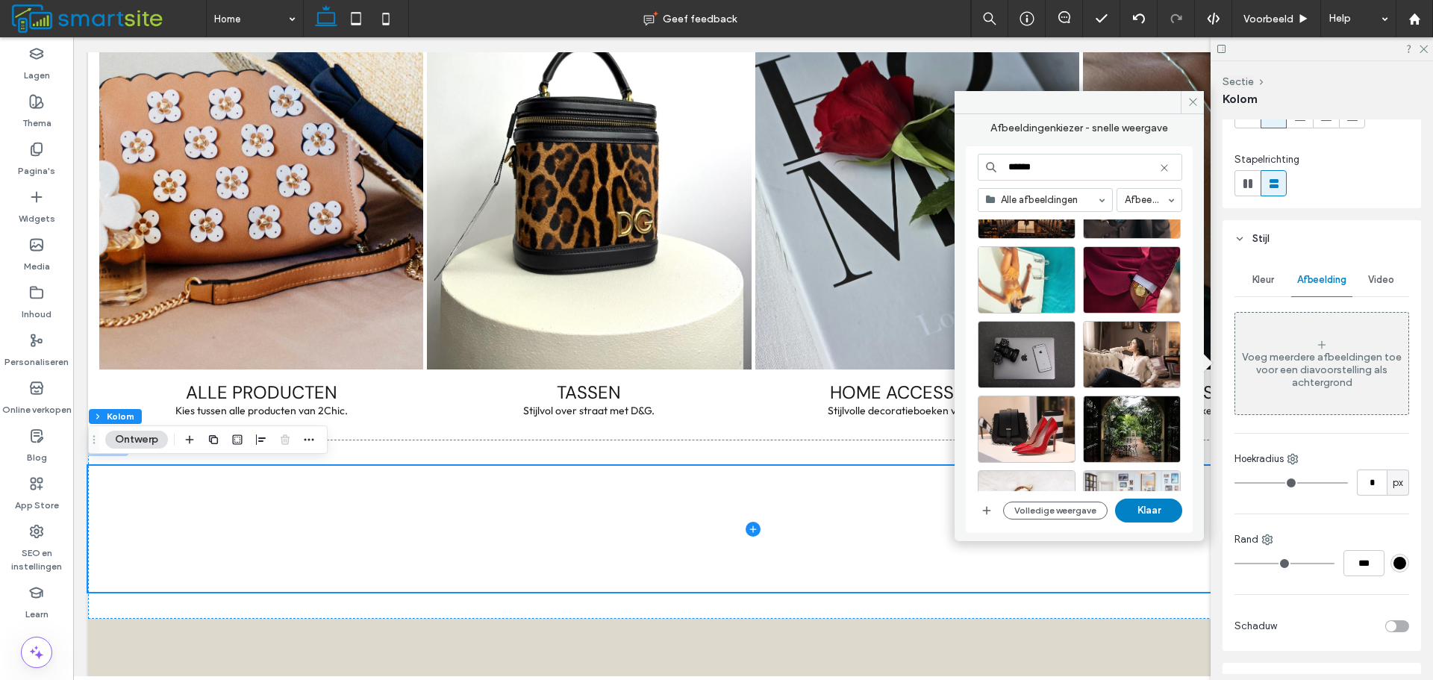
scroll to position [1331, 0]
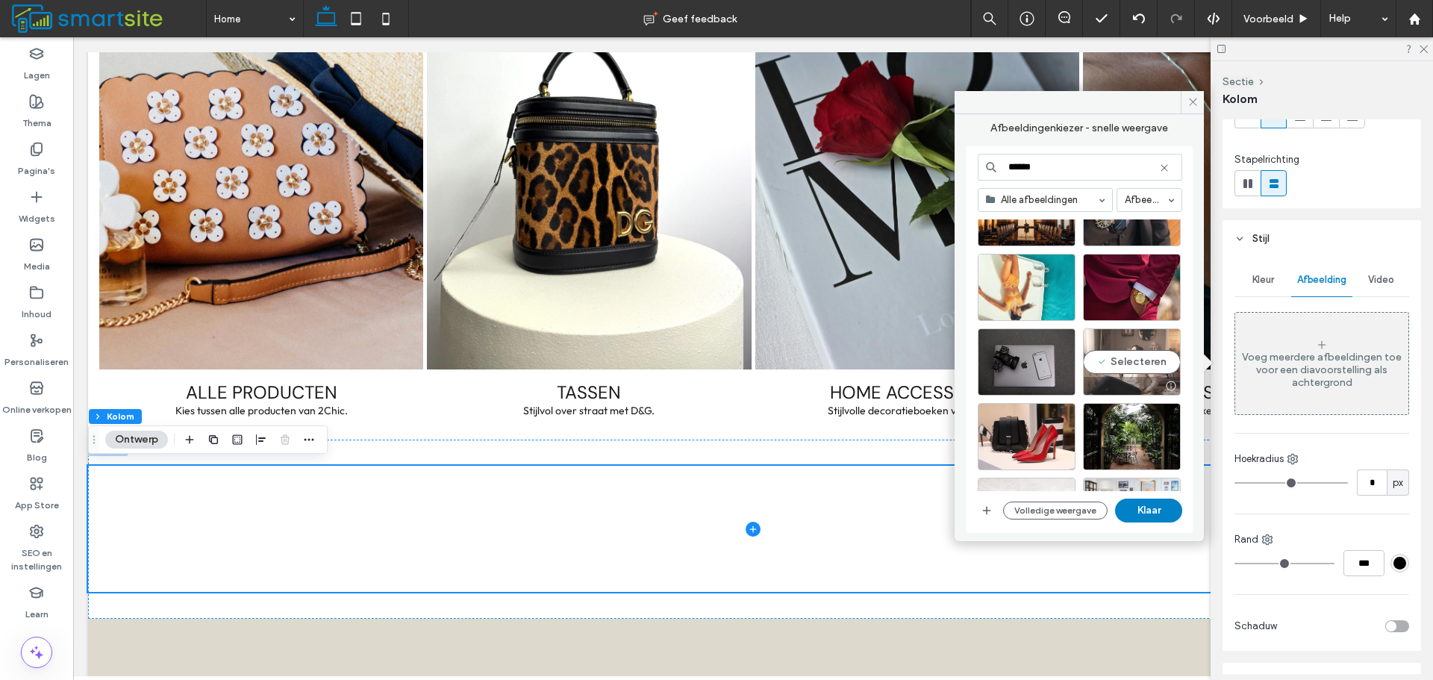
type input "******"
click at [1151, 358] on div "Selecteren" at bounding box center [1132, 361] width 98 height 67
click at [1171, 504] on button "Klaar" at bounding box center [1148, 510] width 67 height 24
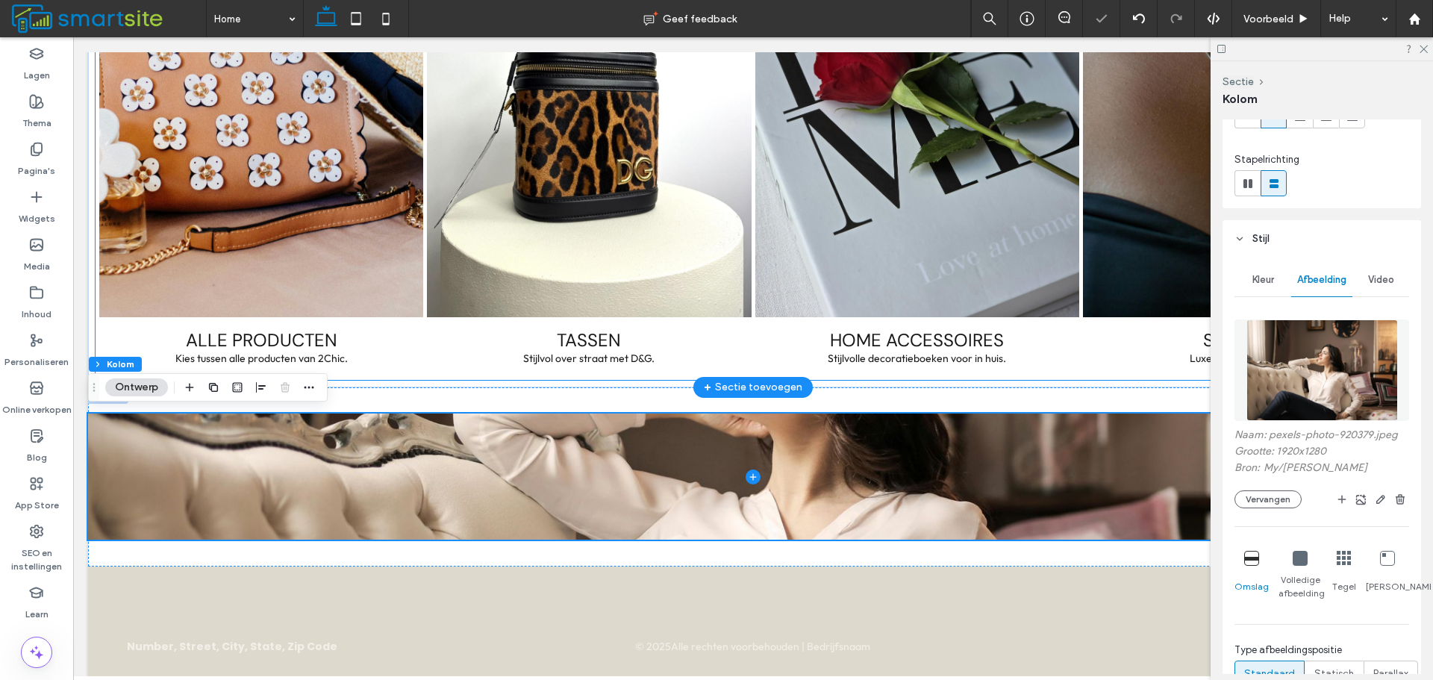
scroll to position [1716, 0]
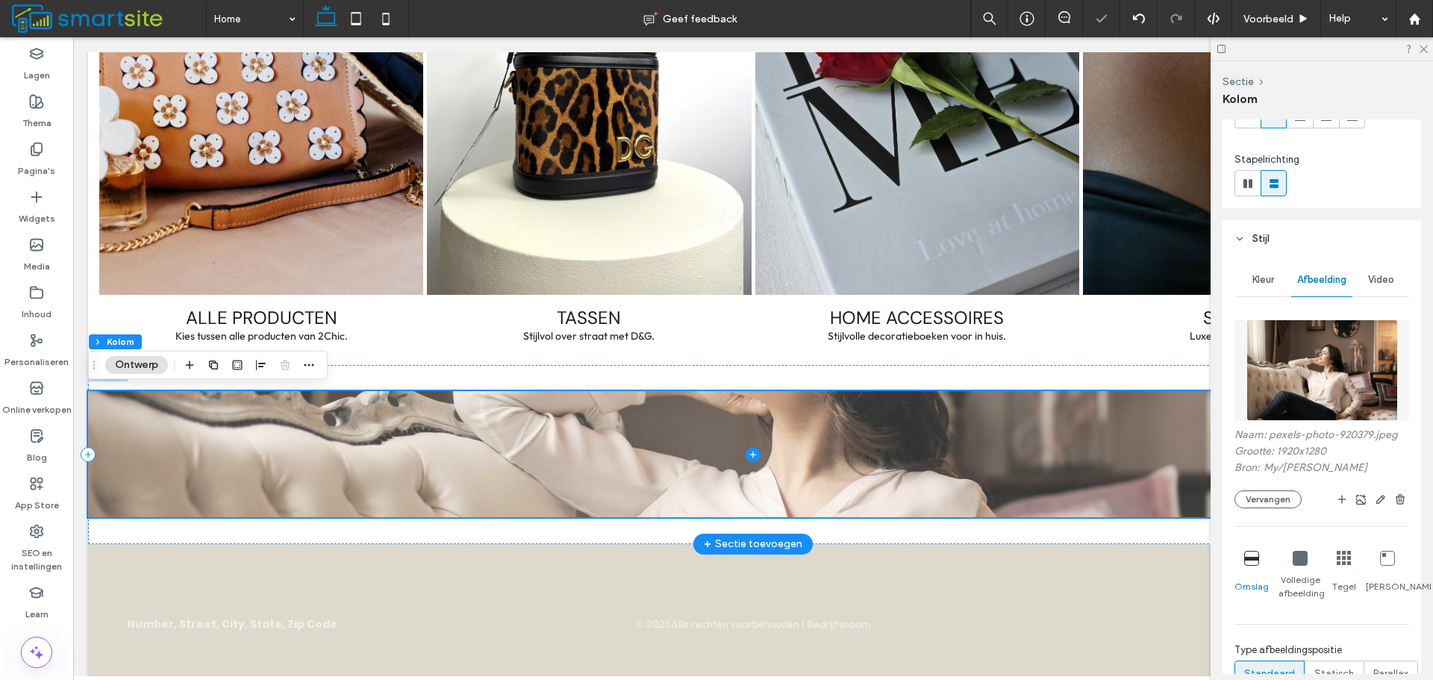
click at [851, 448] on span at bounding box center [753, 454] width 1330 height 126
click at [761, 504] on span at bounding box center [753, 454] width 1330 height 126
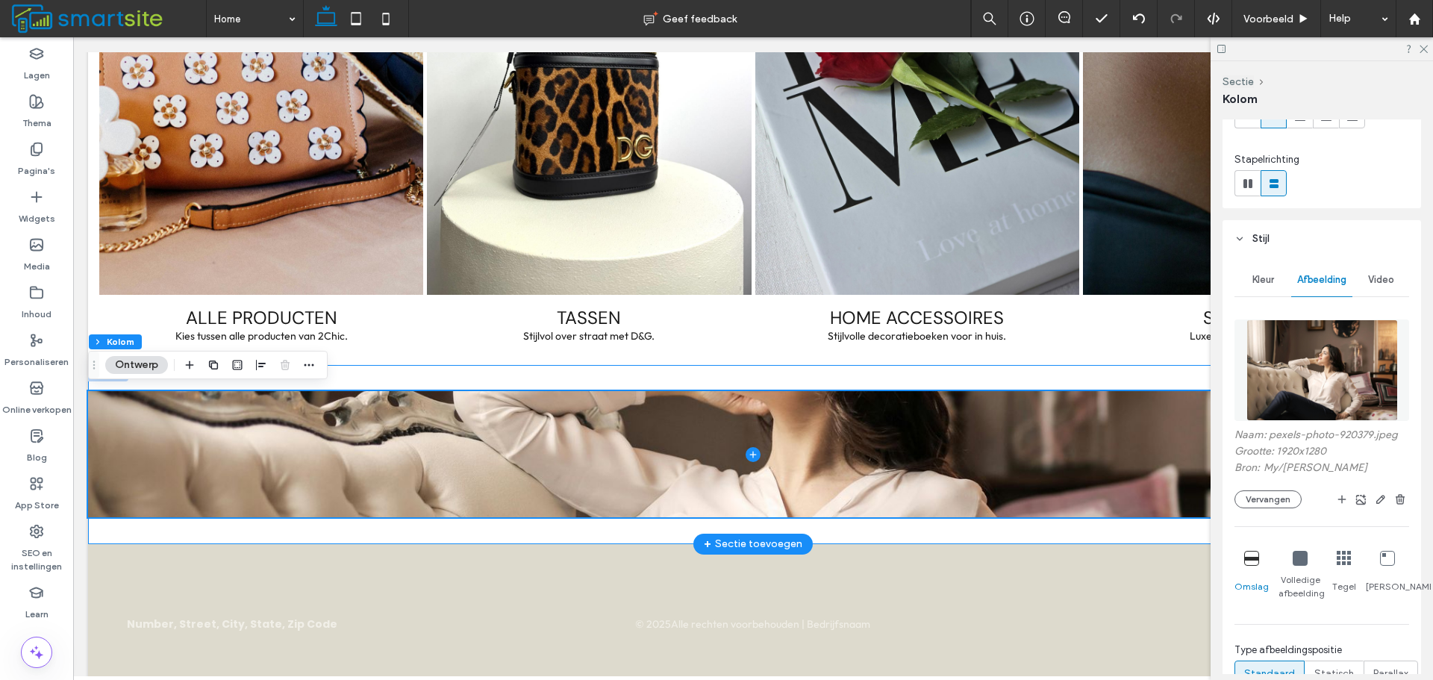
click at [1094, 376] on div at bounding box center [753, 454] width 1330 height 179
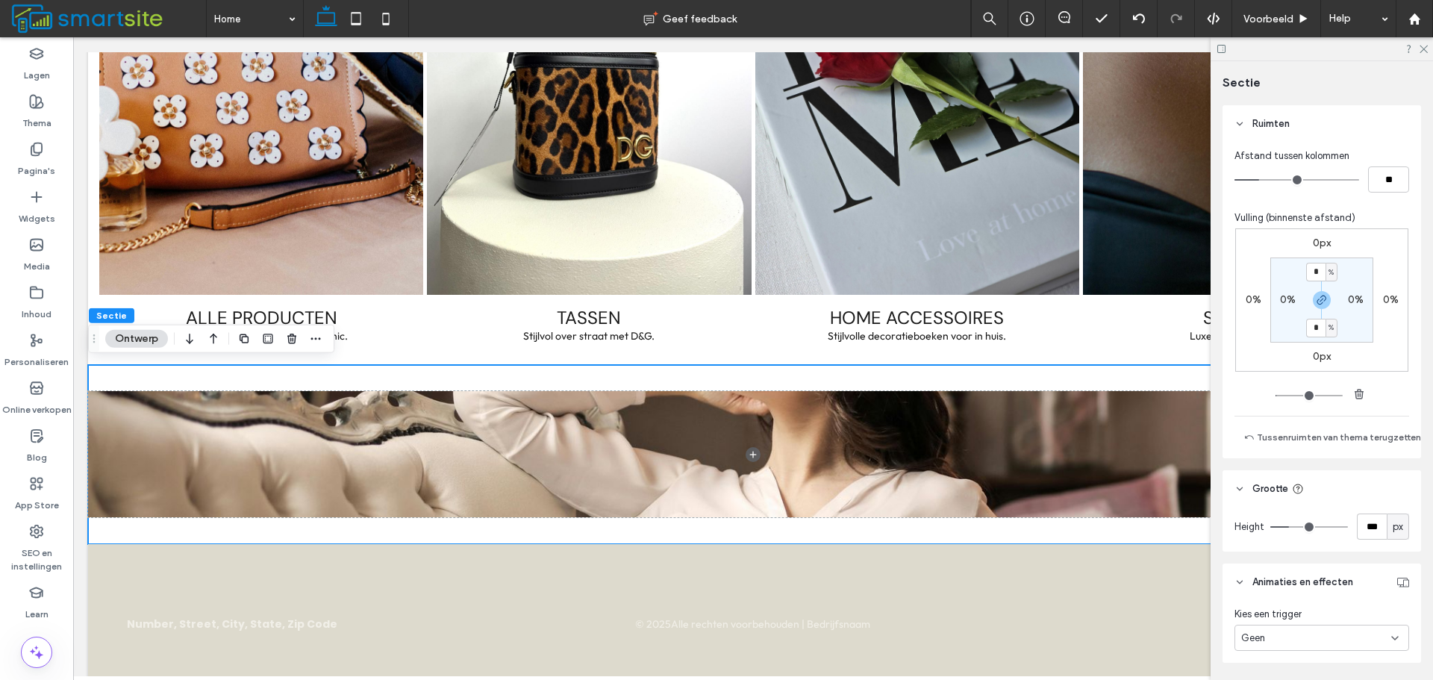
scroll to position [802, 0]
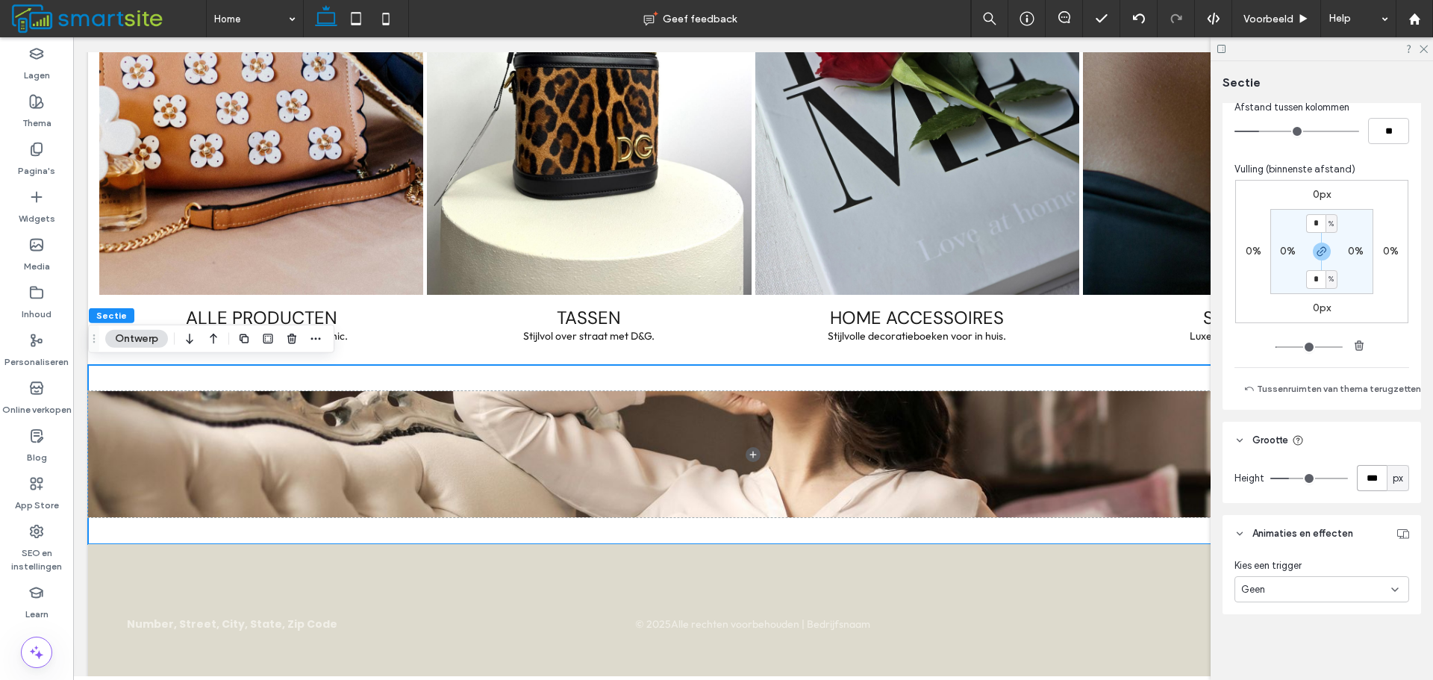
click at [1365, 465] on input "***" at bounding box center [1371, 478] width 30 height 26
type input "***"
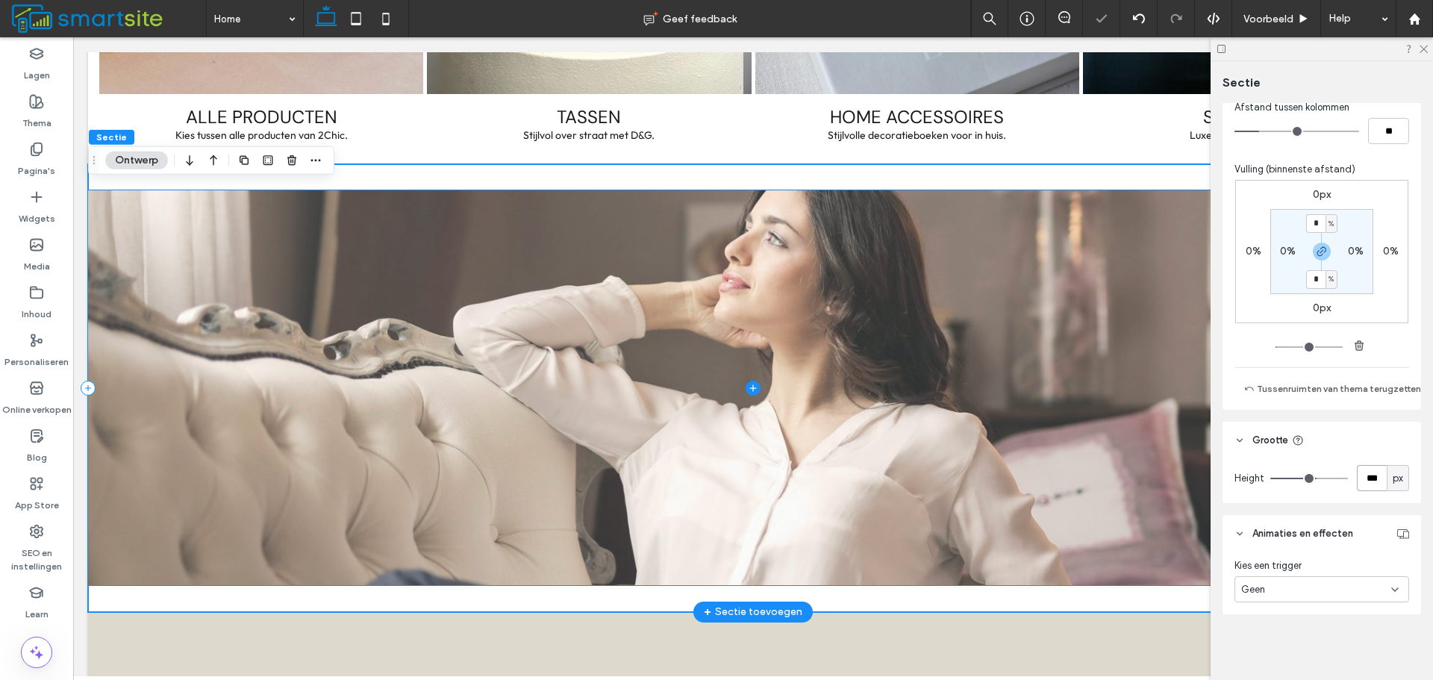
scroll to position [1940, 0]
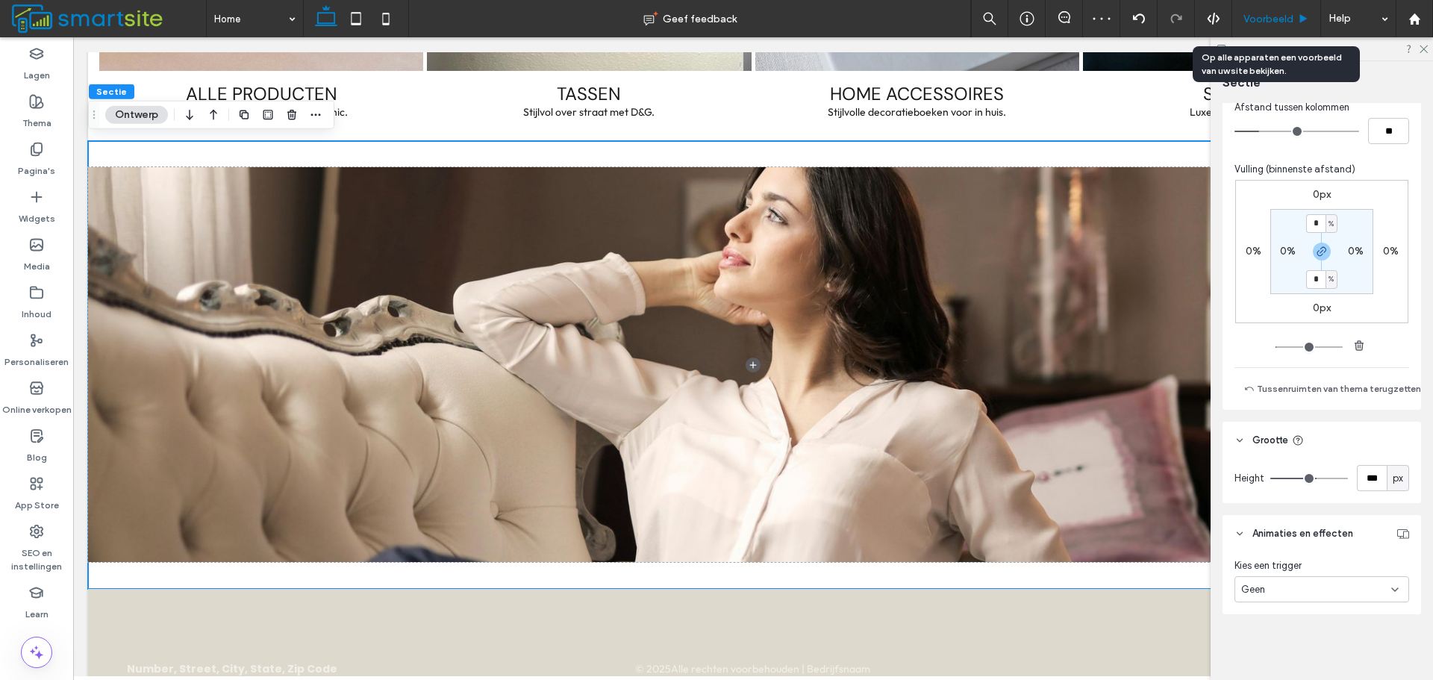
click at [1284, 19] on span "Voorbeeld" at bounding box center [1268, 19] width 50 height 13
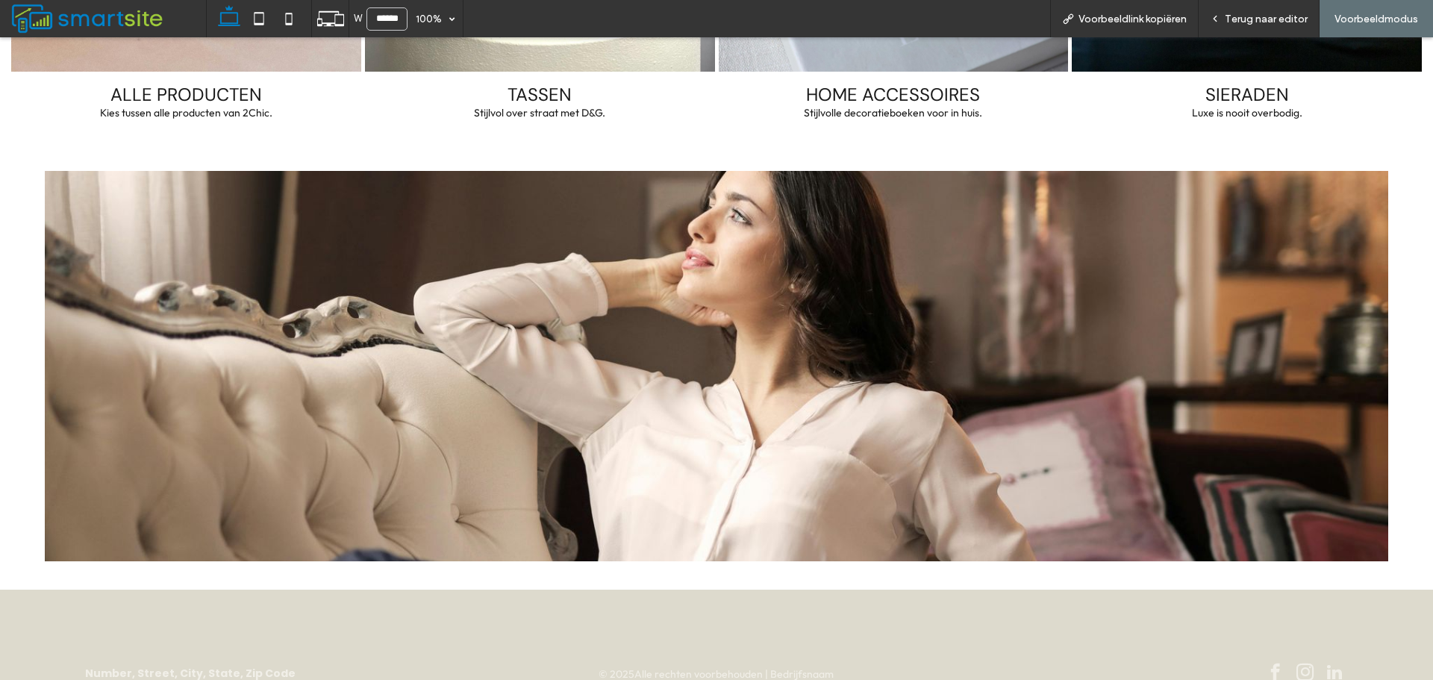
scroll to position [1939, 0]
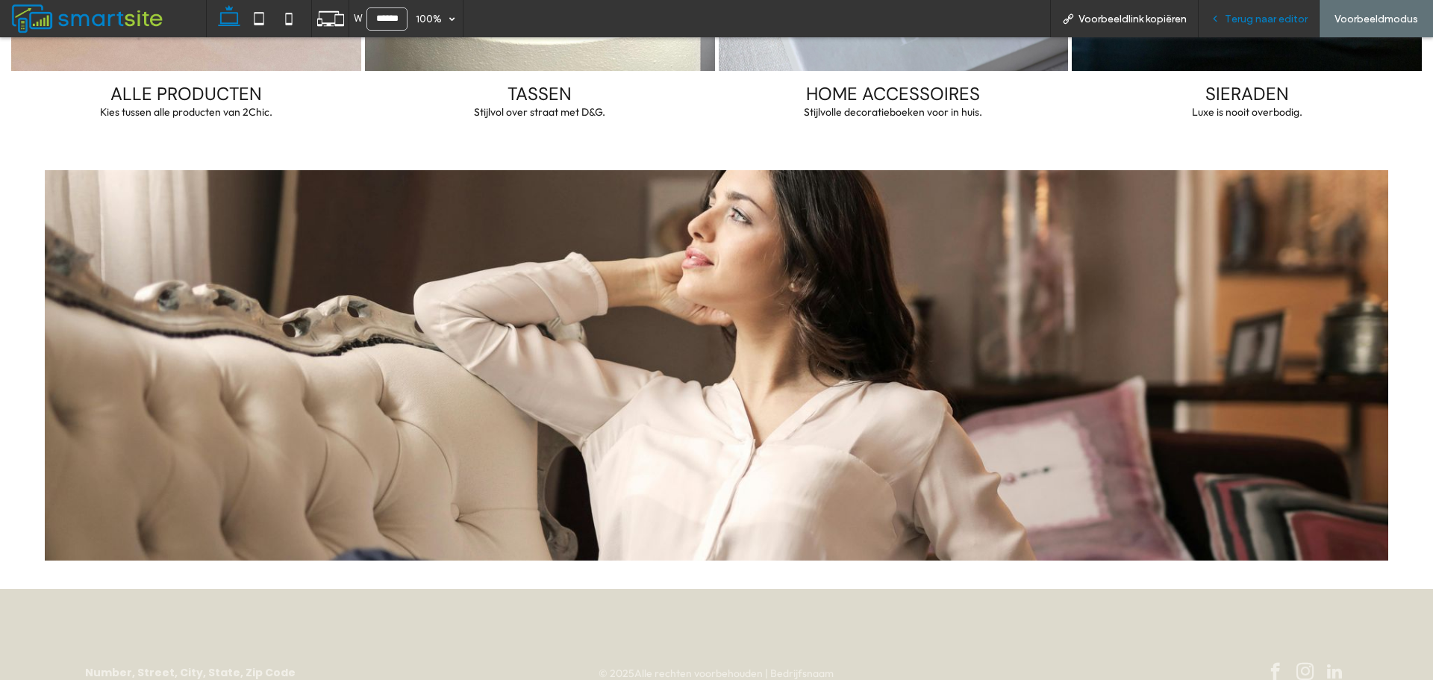
click at [1280, 14] on span "Terug naar editor" at bounding box center [1265, 19] width 83 height 13
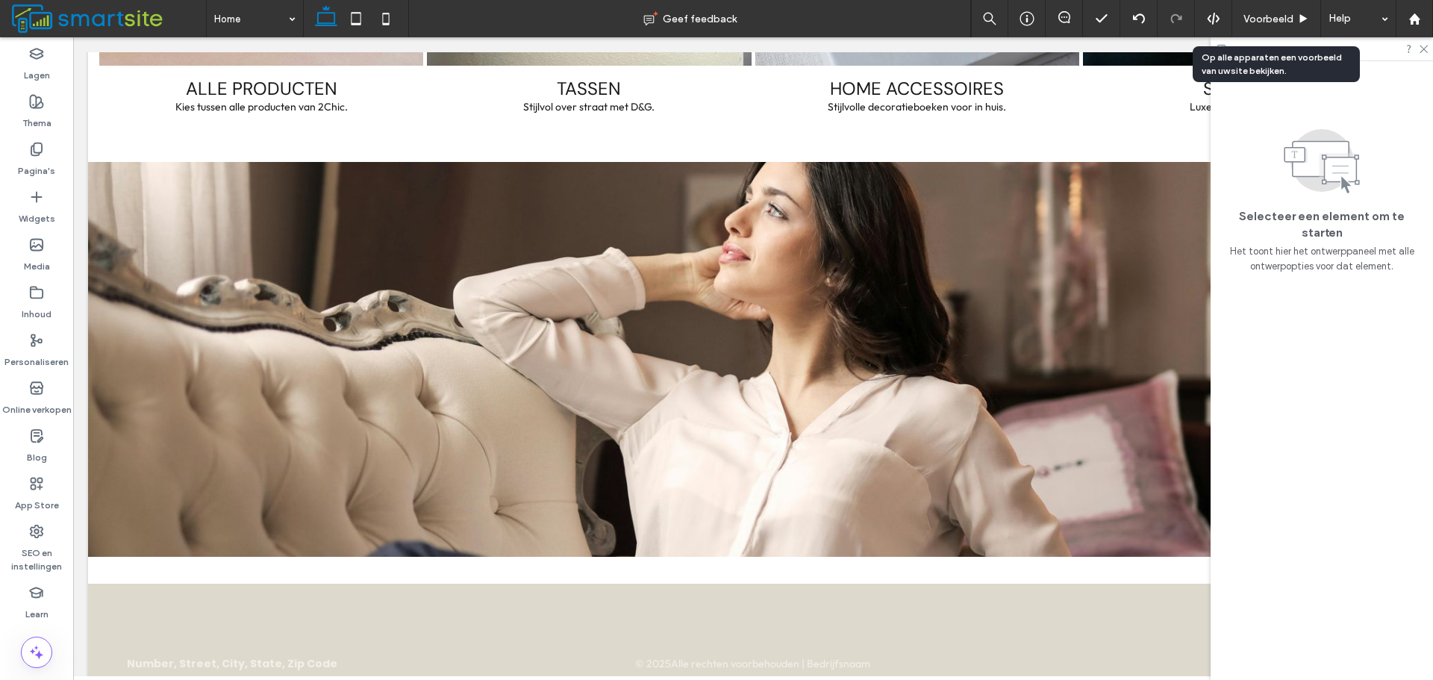
scroll to position [1940, 0]
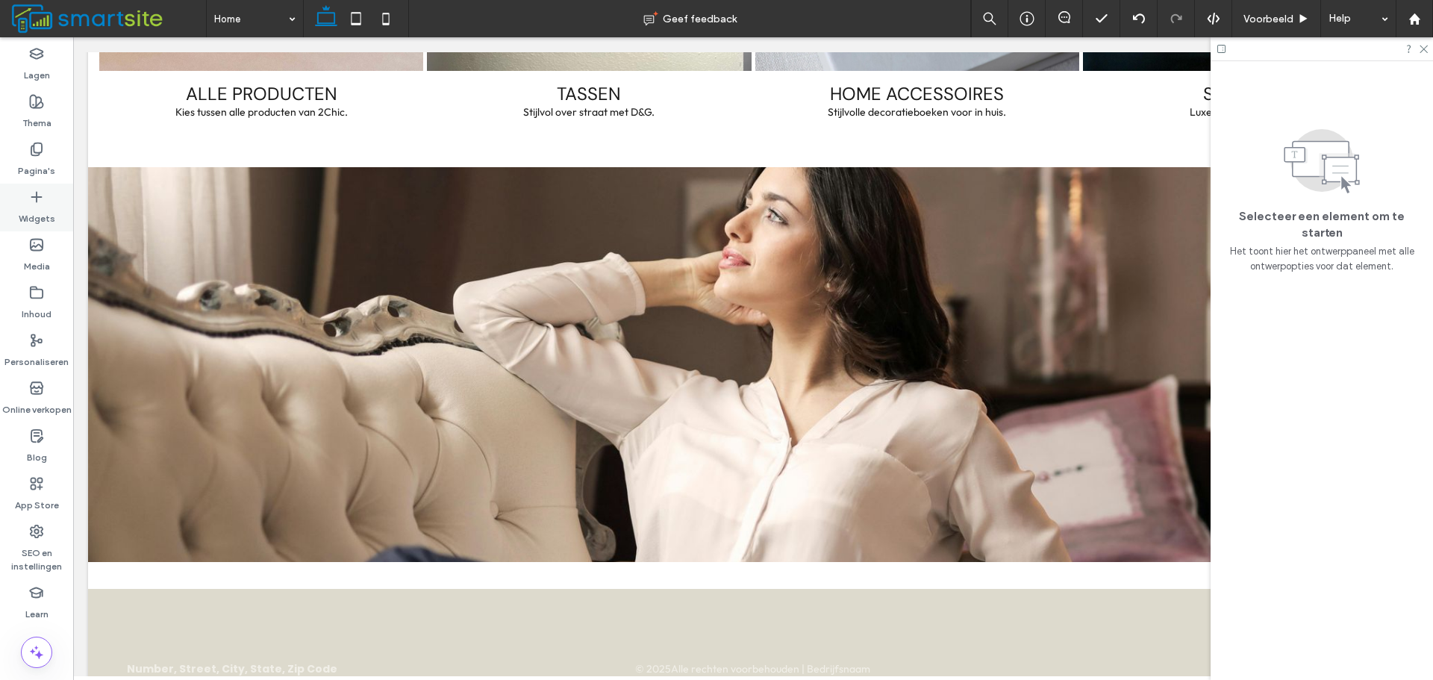
click at [42, 187] on div "Widgets" at bounding box center [36, 208] width 73 height 48
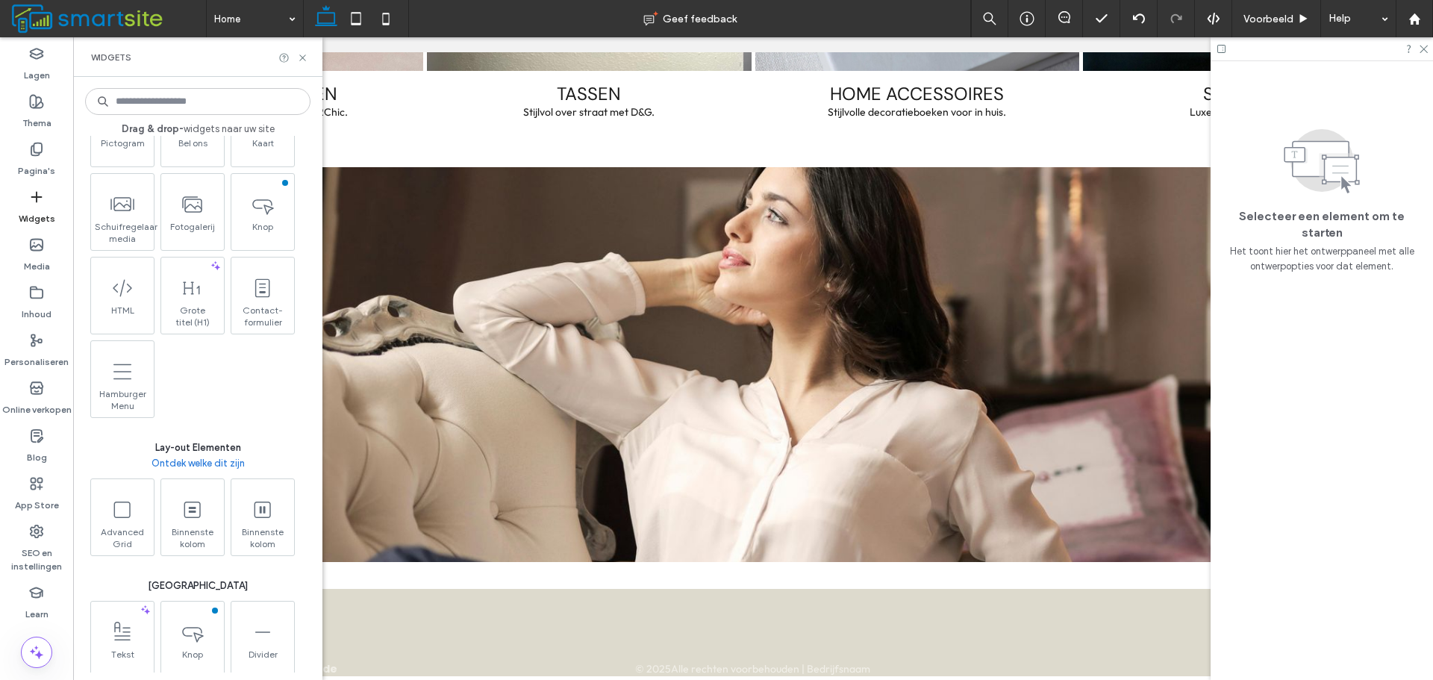
scroll to position [522, 0]
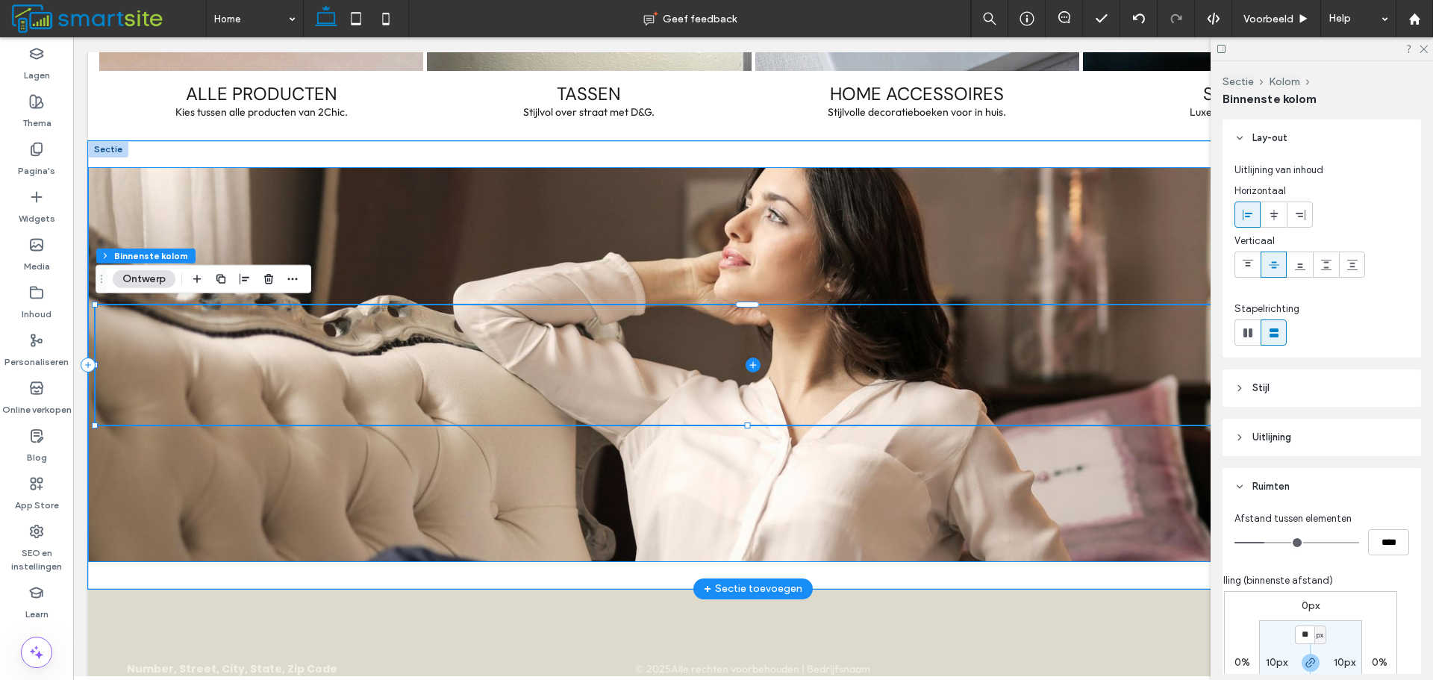
click at [1118, 244] on div at bounding box center [753, 364] width 1330 height 395
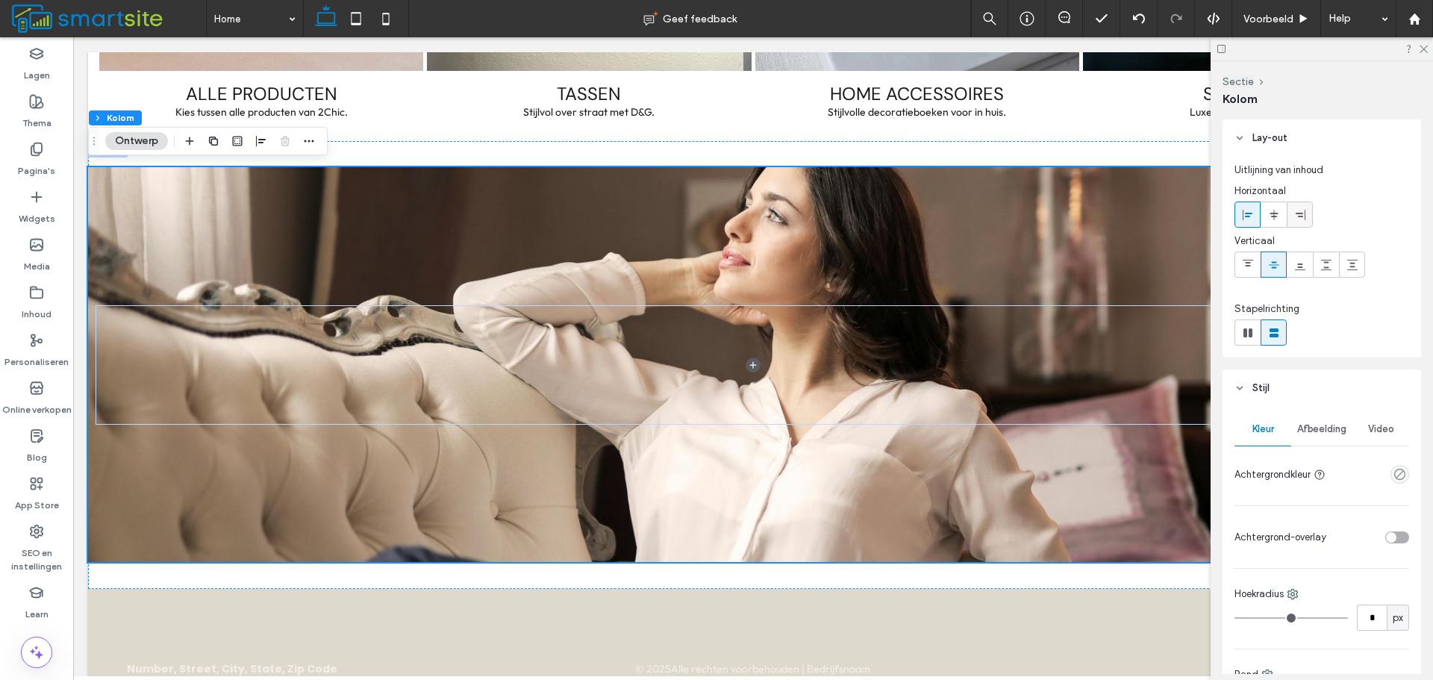
click at [1294, 219] on icon at bounding box center [1300, 215] width 12 height 12
click at [1299, 261] on icon at bounding box center [1300, 265] width 12 height 12
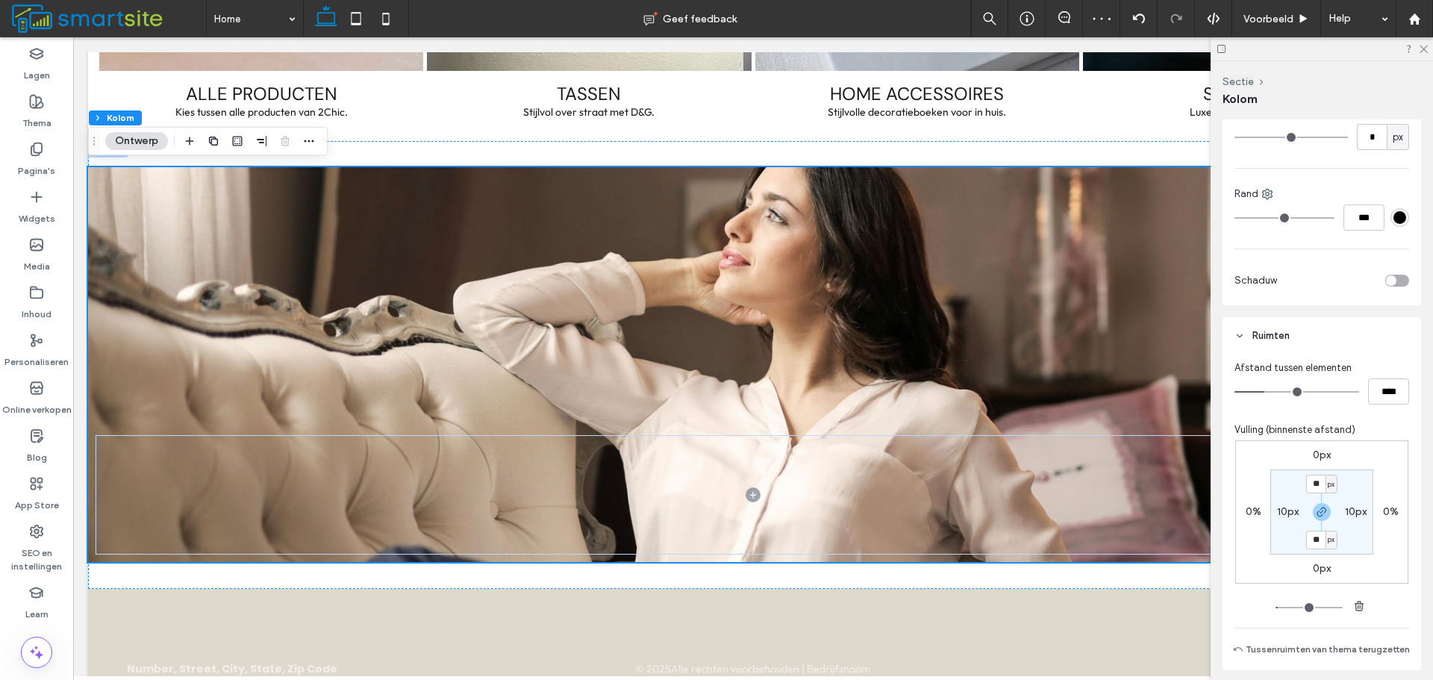
scroll to position [597, 0]
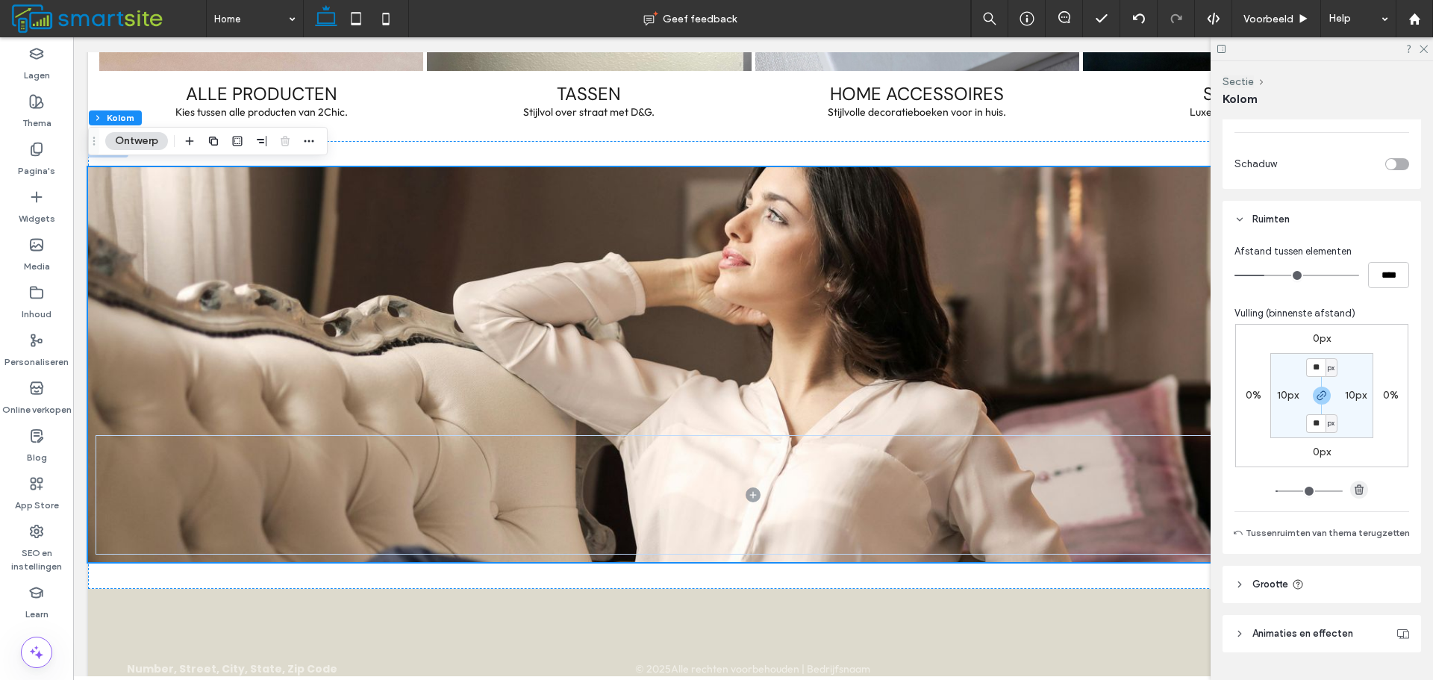
click at [1355, 490] on icon "button" at bounding box center [1359, 489] width 12 height 12
type input "*"
click at [1353, 398] on label "10px" at bounding box center [1356, 395] width 22 height 13
click at [1358, 481] on span "button" at bounding box center [1359, 490] width 18 height 18
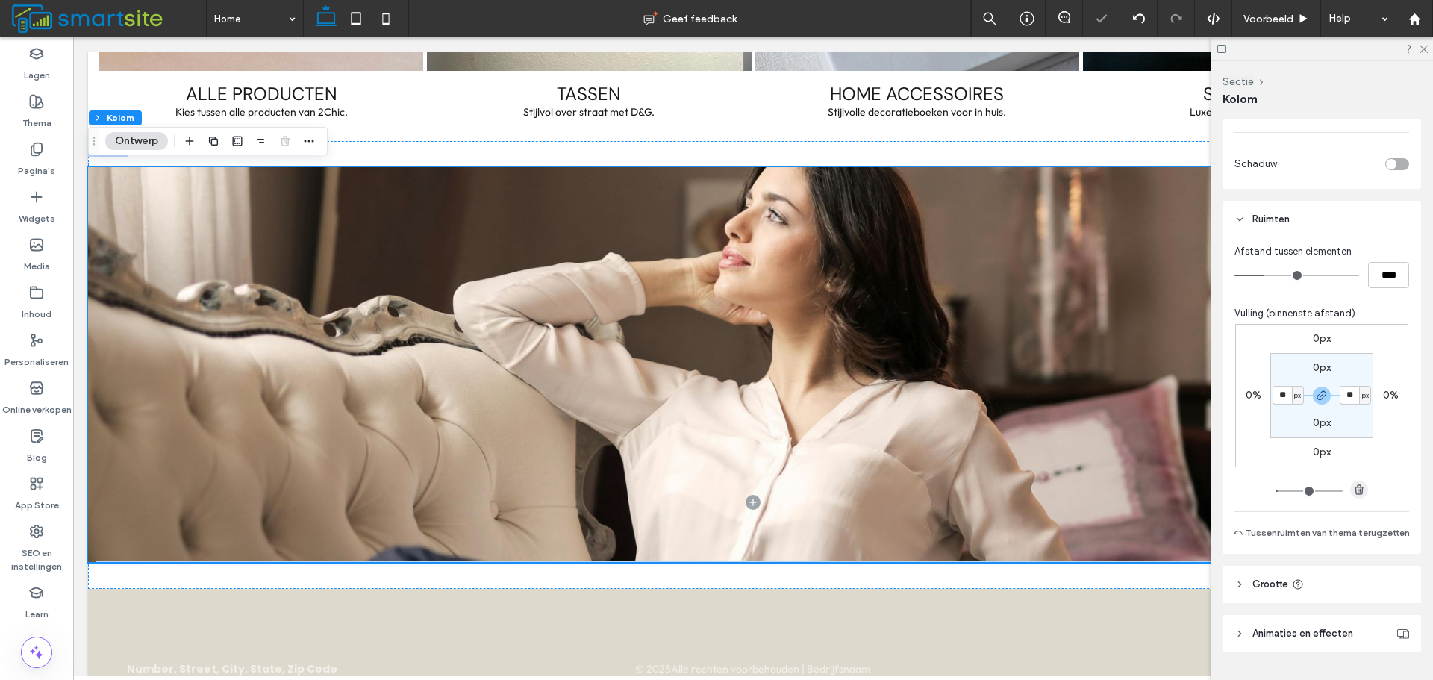
type input "*"
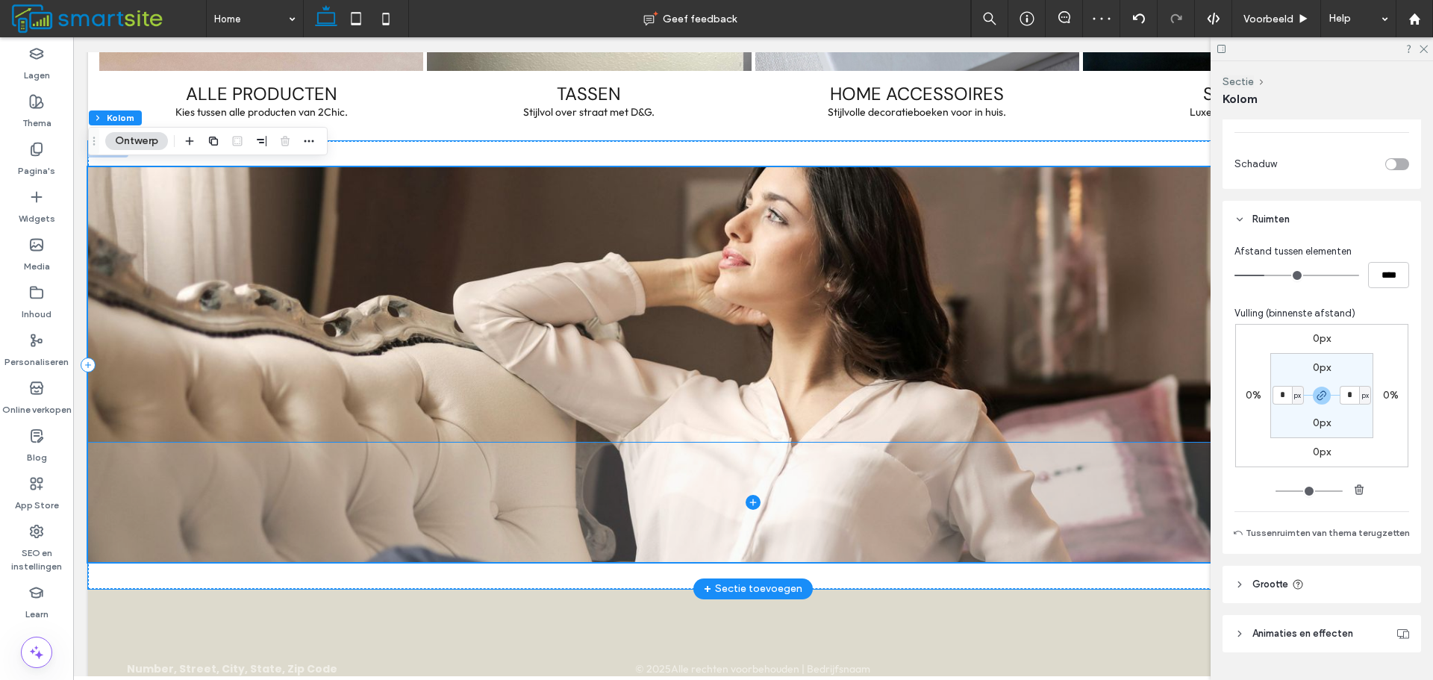
click at [218, 460] on span at bounding box center [753, 501] width 1330 height 119
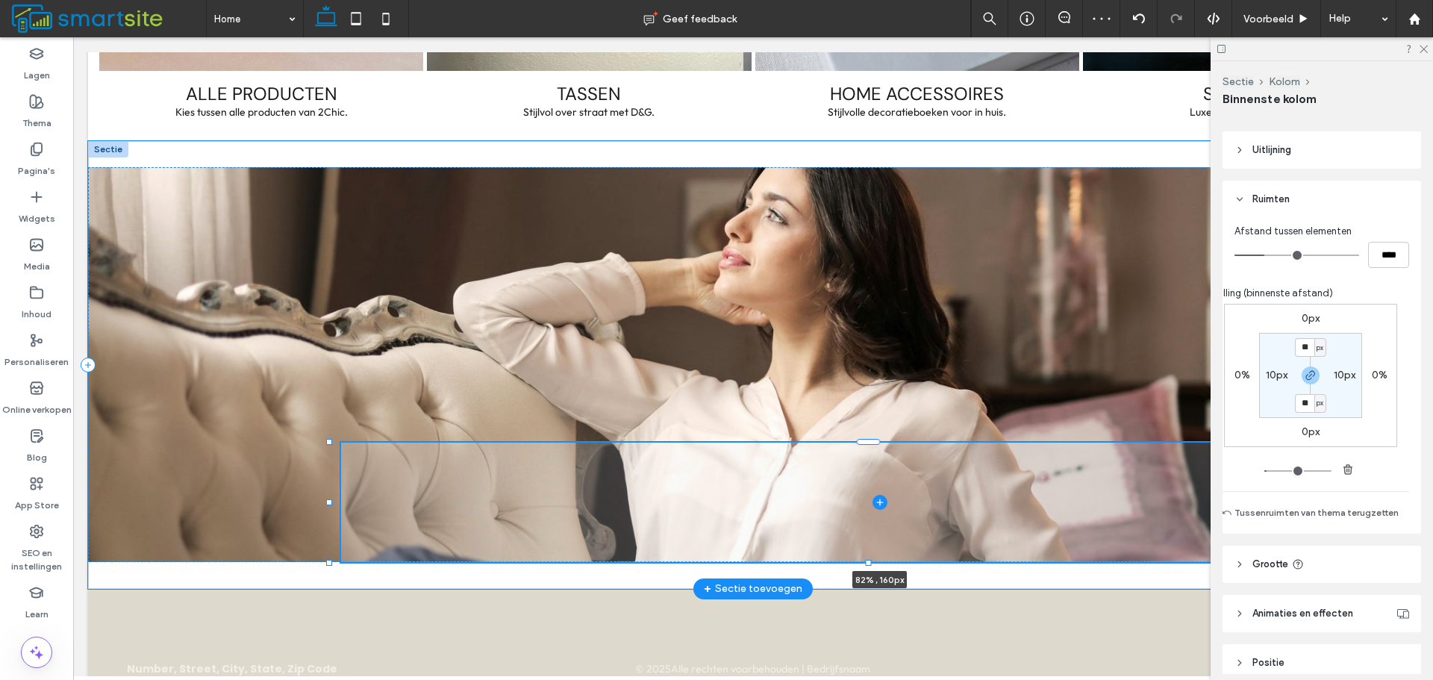
scroll to position [299, 0]
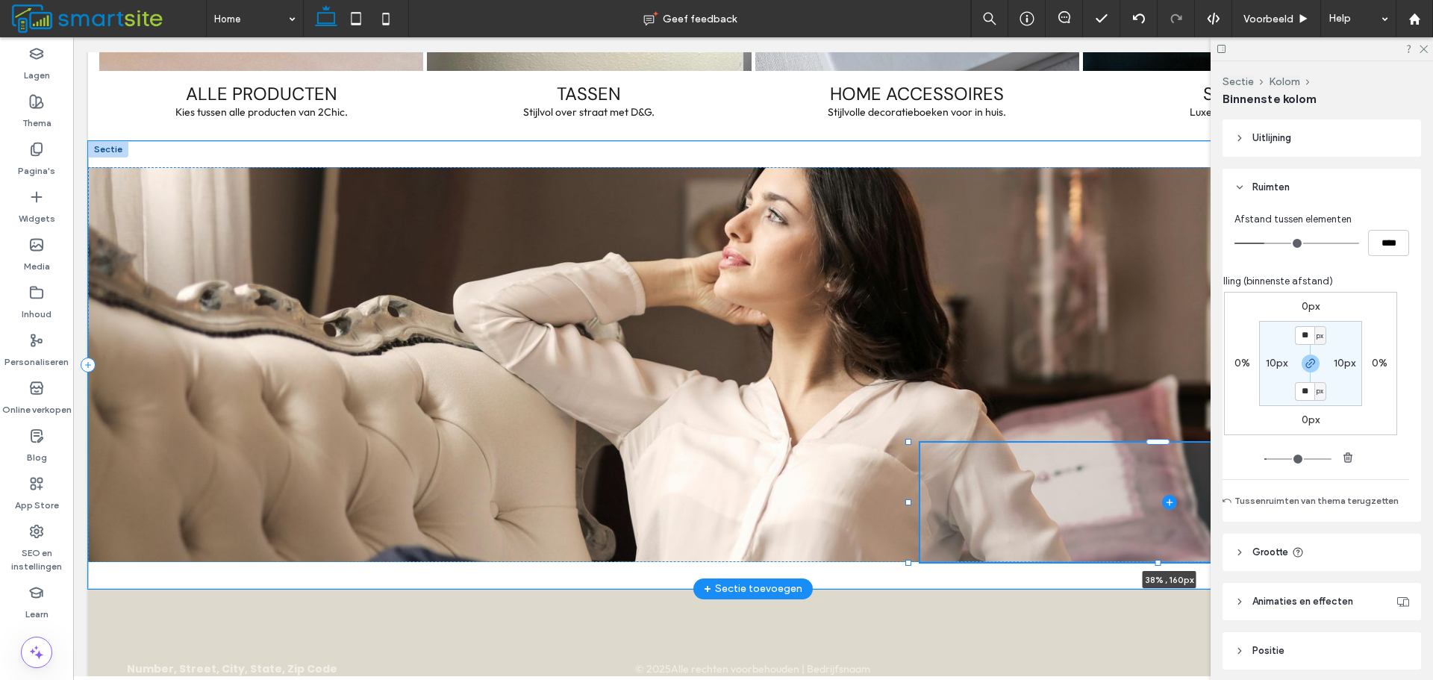
drag, startPoint x: 88, startPoint y: 498, endPoint x: 909, endPoint y: 499, distance: 820.8
click at [909, 499] on div at bounding box center [908, 502] width 6 height 6
type input "**"
type input "****"
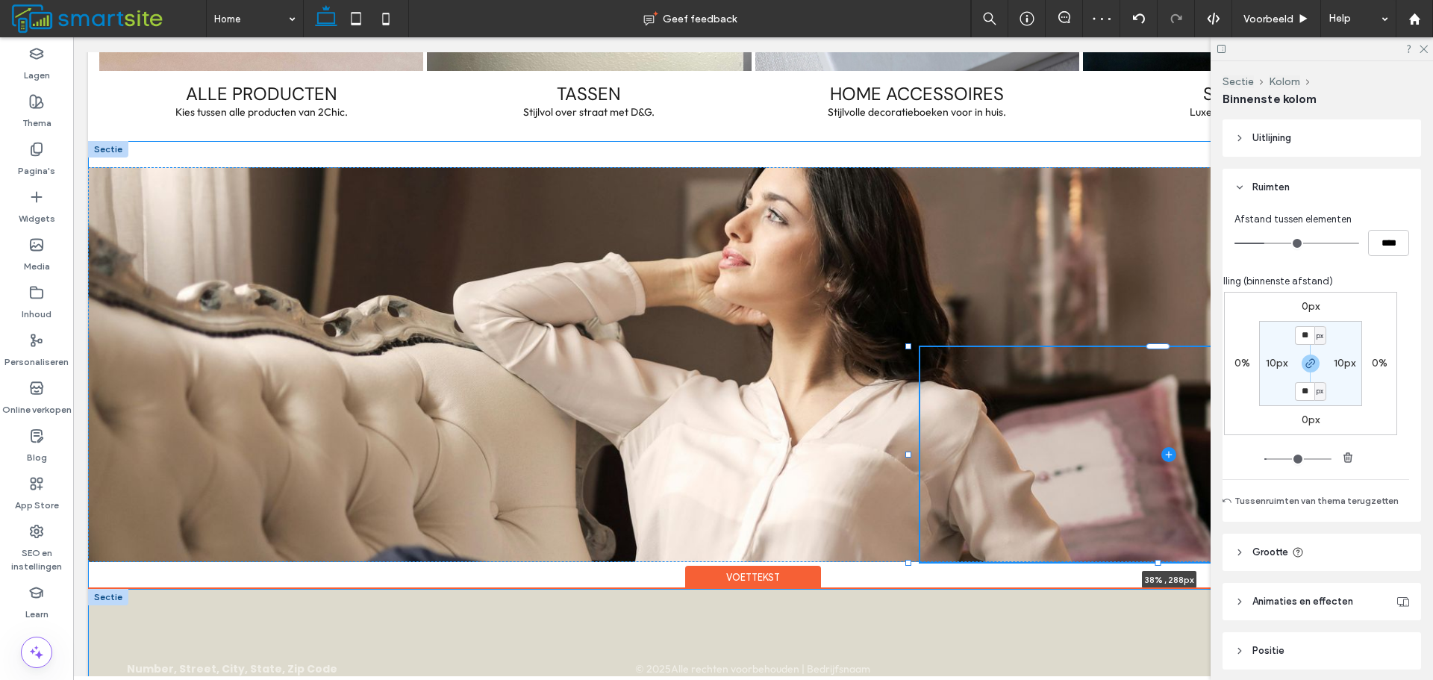
drag, startPoint x: 1159, startPoint y: 561, endPoint x: 1168, endPoint y: 657, distance: 95.9
type input "***"
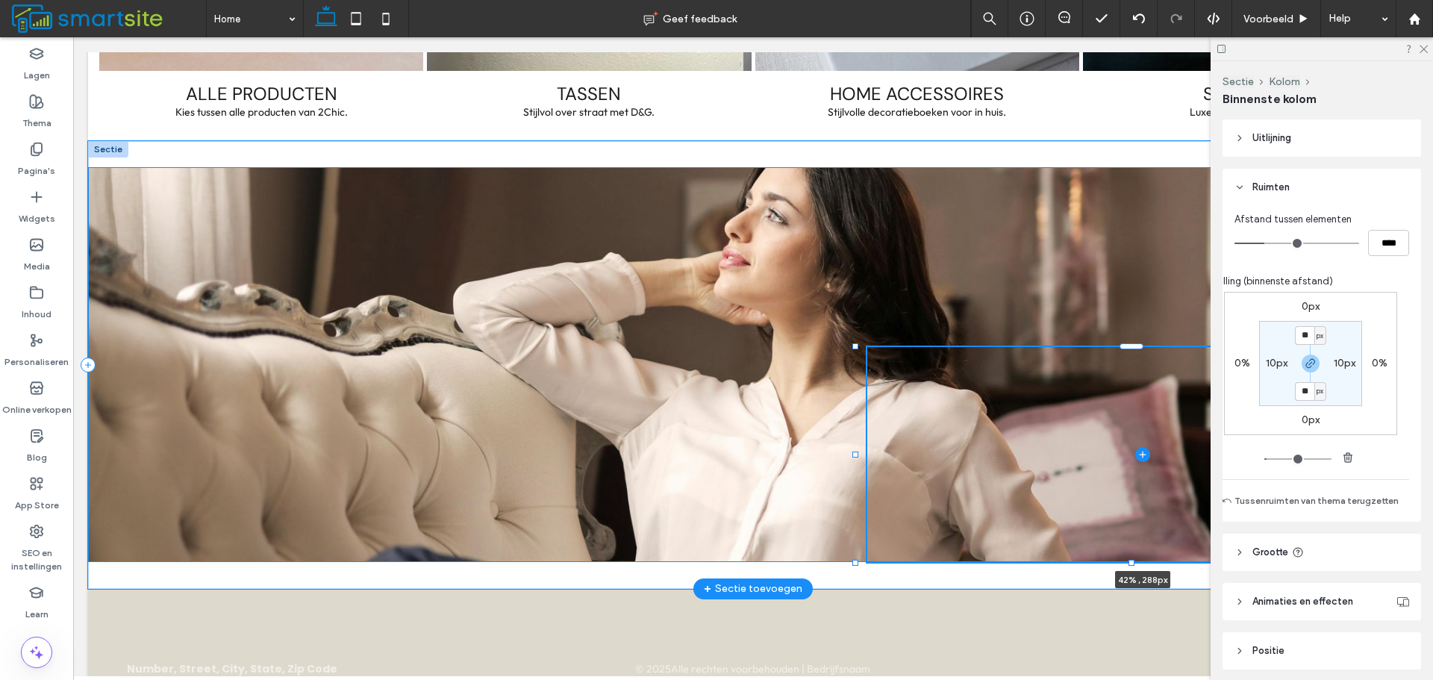
drag, startPoint x: 910, startPoint y: 451, endPoint x: 851, endPoint y: 454, distance: 58.3
click at [852, 454] on div at bounding box center [855, 454] width 6 height 6
type input "**"
type input "****"
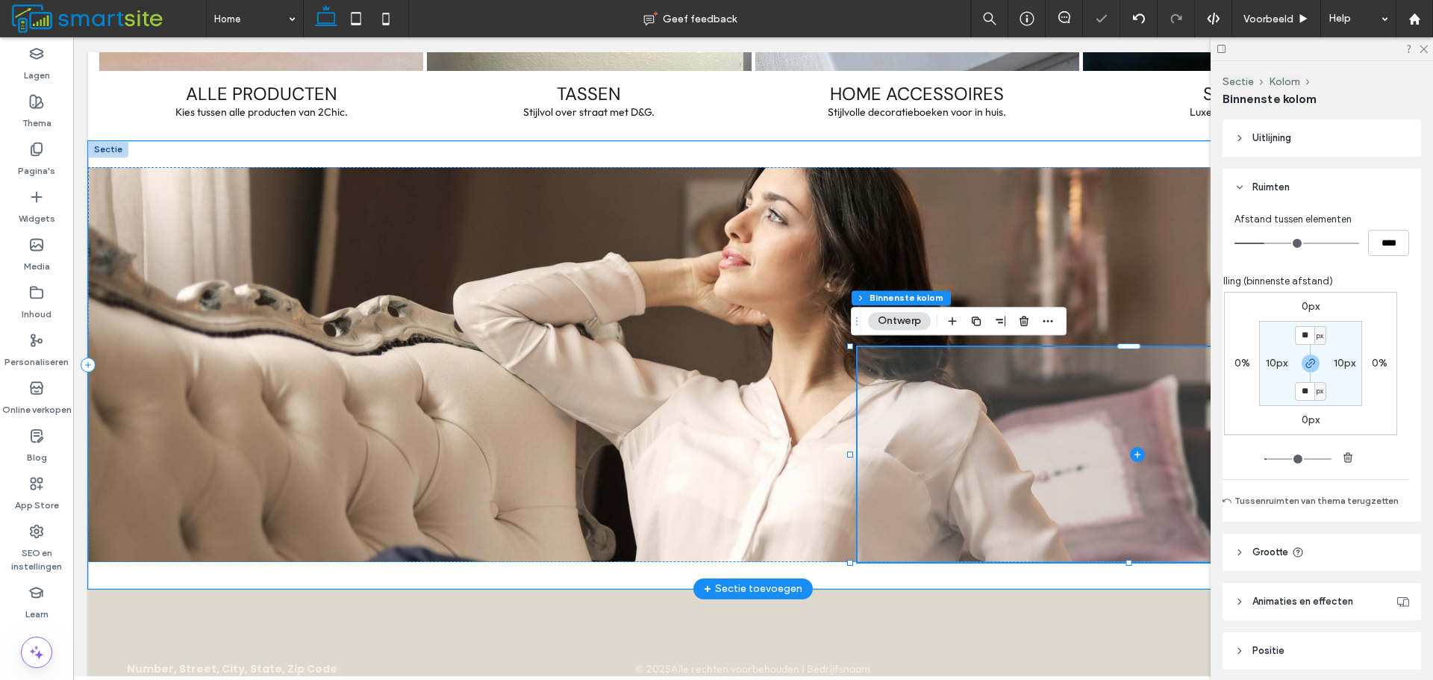
click at [932, 411] on span at bounding box center [1137, 454] width 560 height 215
click at [1195, 418] on span at bounding box center [1137, 454] width 560 height 215
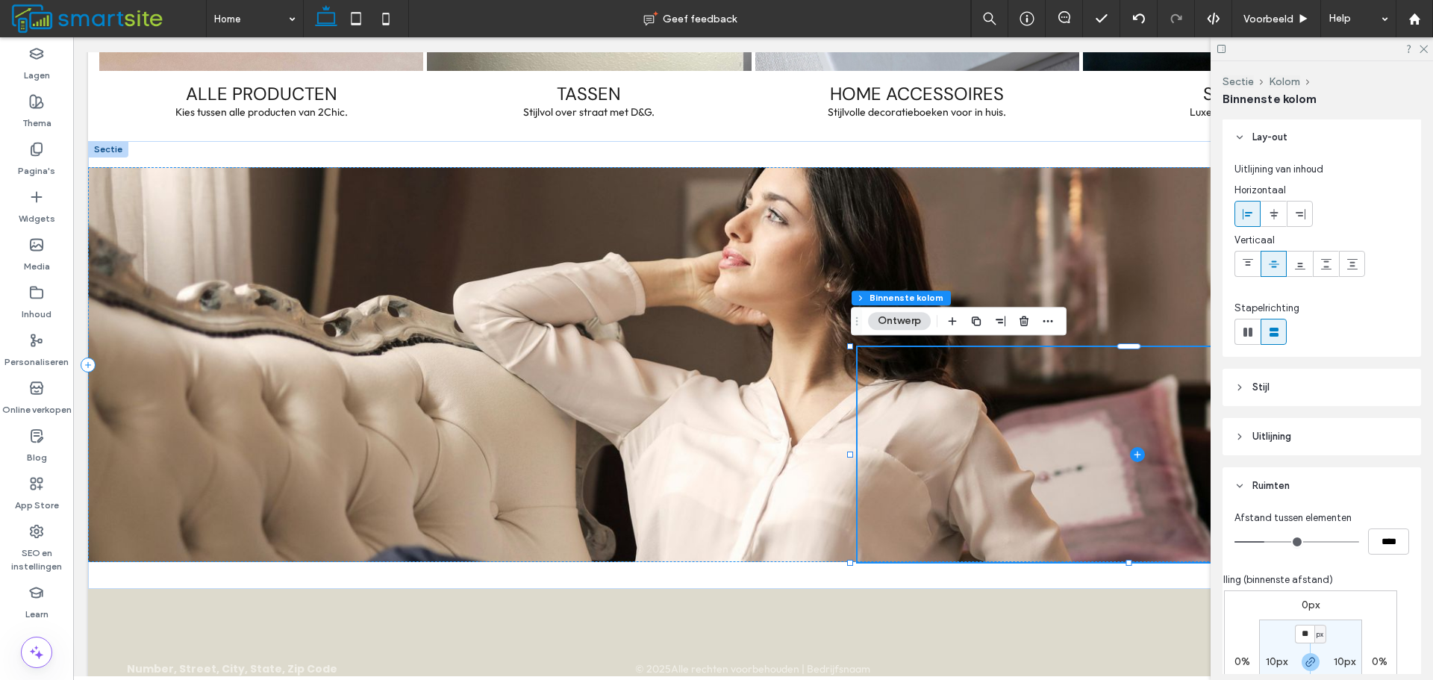
scroll to position [0, 0]
click at [1348, 392] on header "Stijl" at bounding box center [1321, 387] width 198 height 37
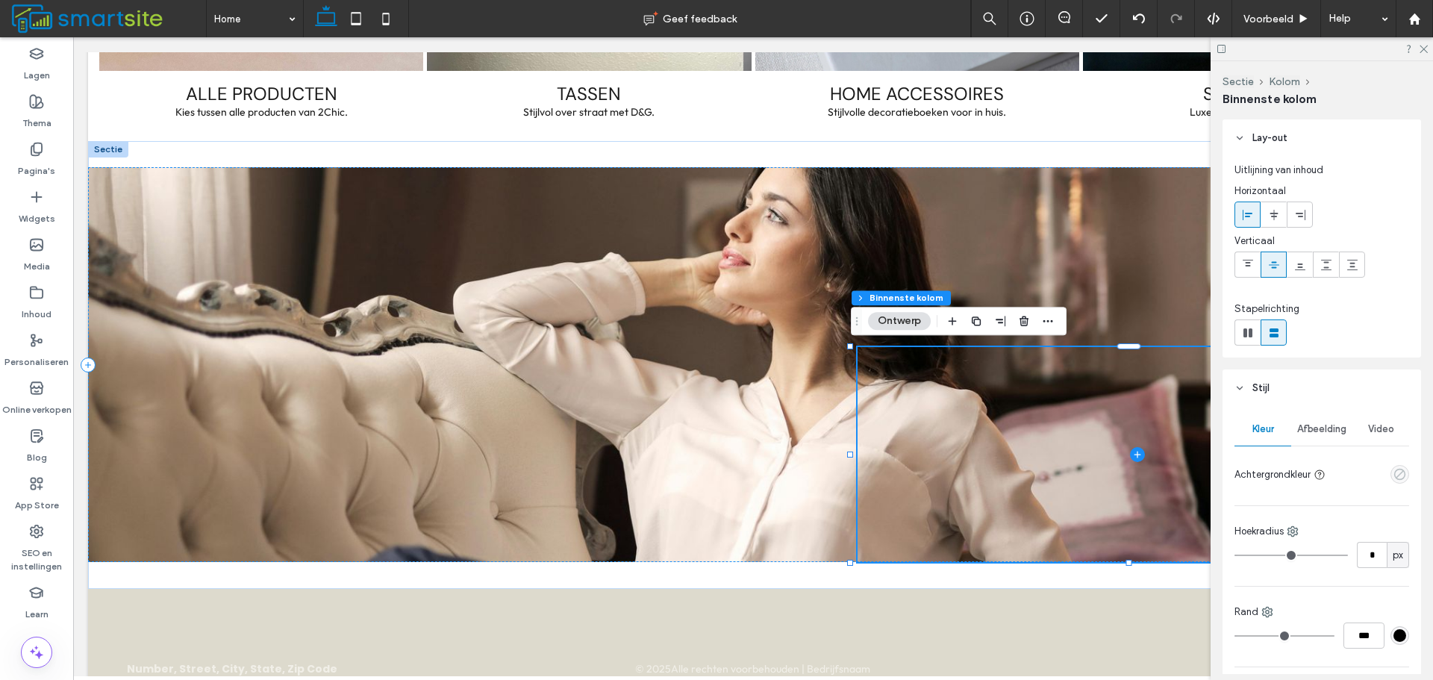
click at [1394, 475] on use "empty color" at bounding box center [1399, 474] width 11 height 11
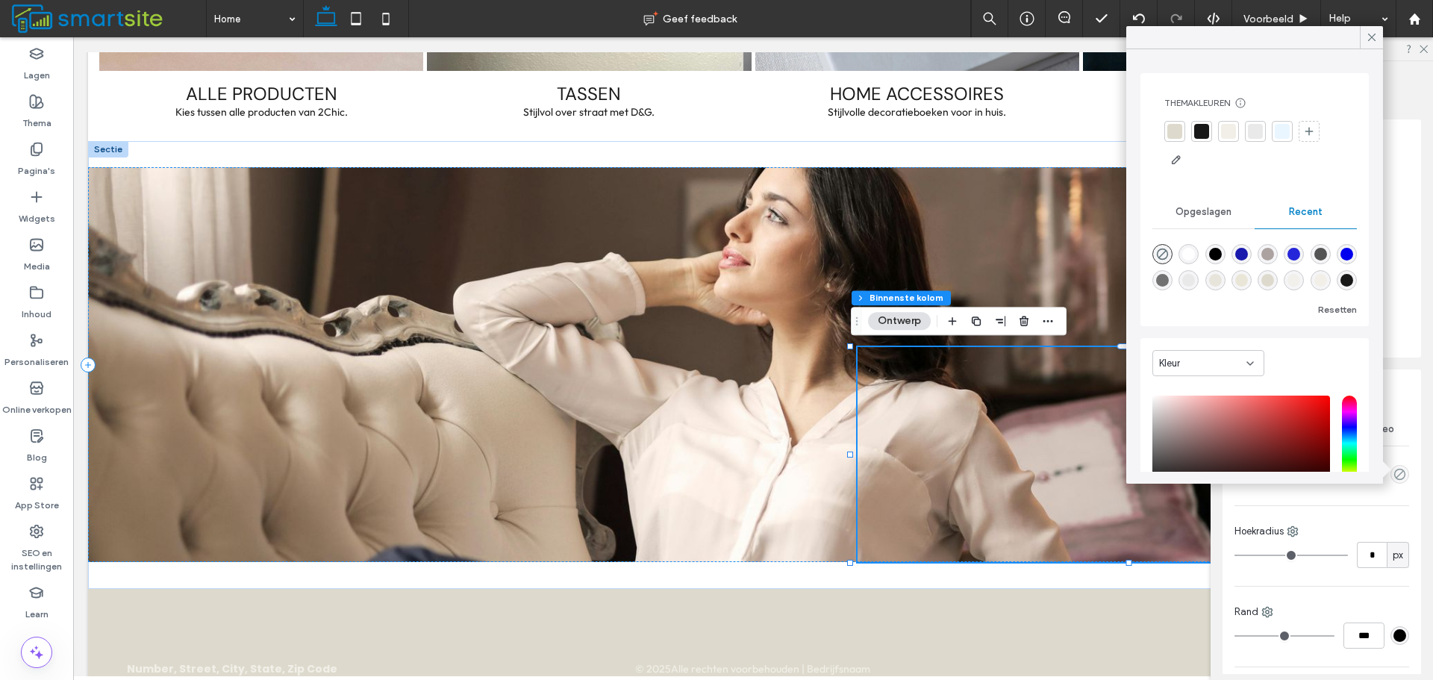
click at [1203, 137] on div at bounding box center [1201, 131] width 15 height 15
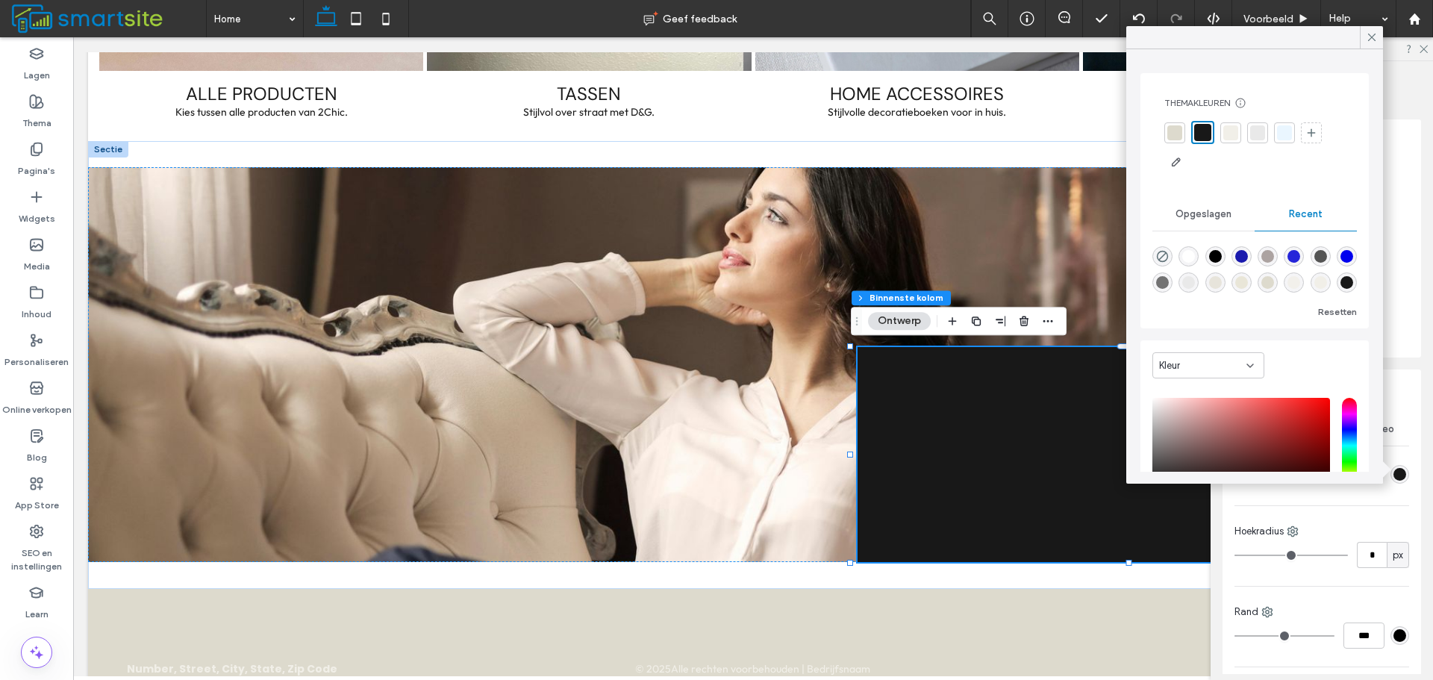
click at [1177, 133] on div at bounding box center [1174, 132] width 15 height 15
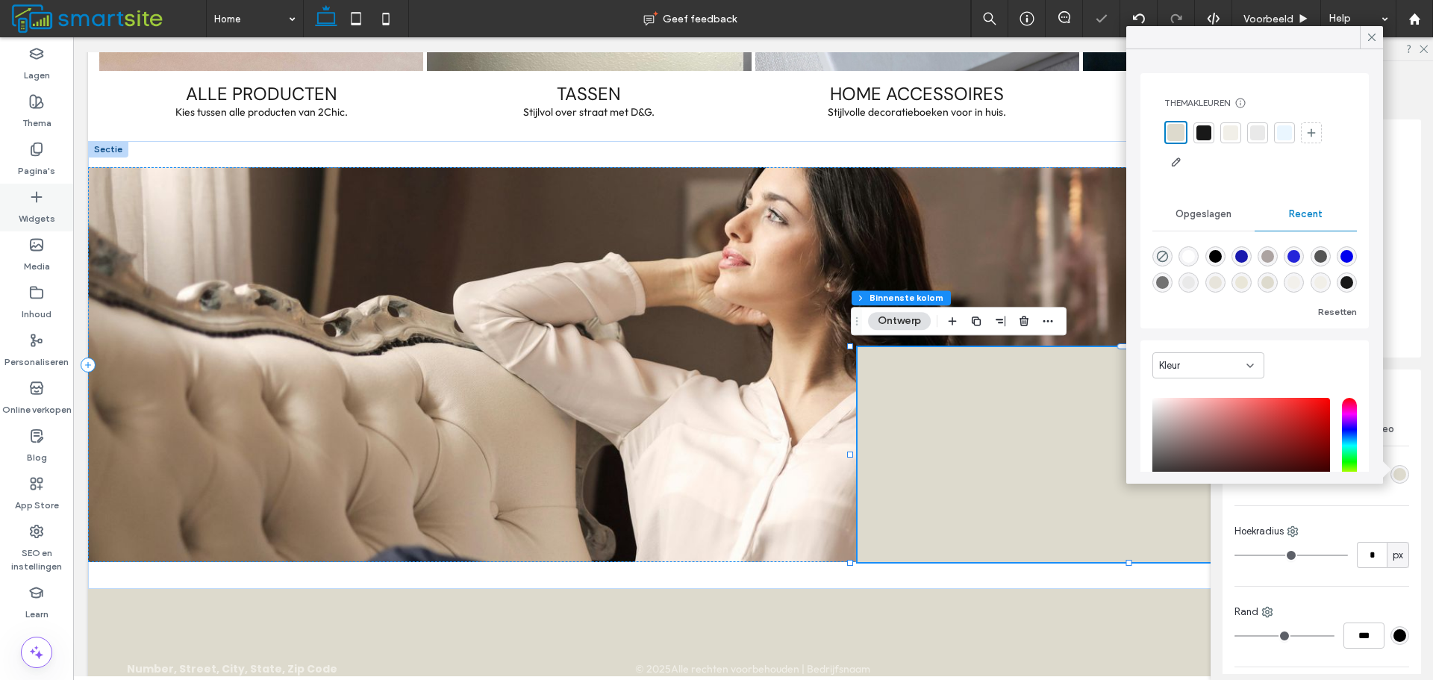
click at [54, 201] on div "Widgets" at bounding box center [36, 208] width 73 height 48
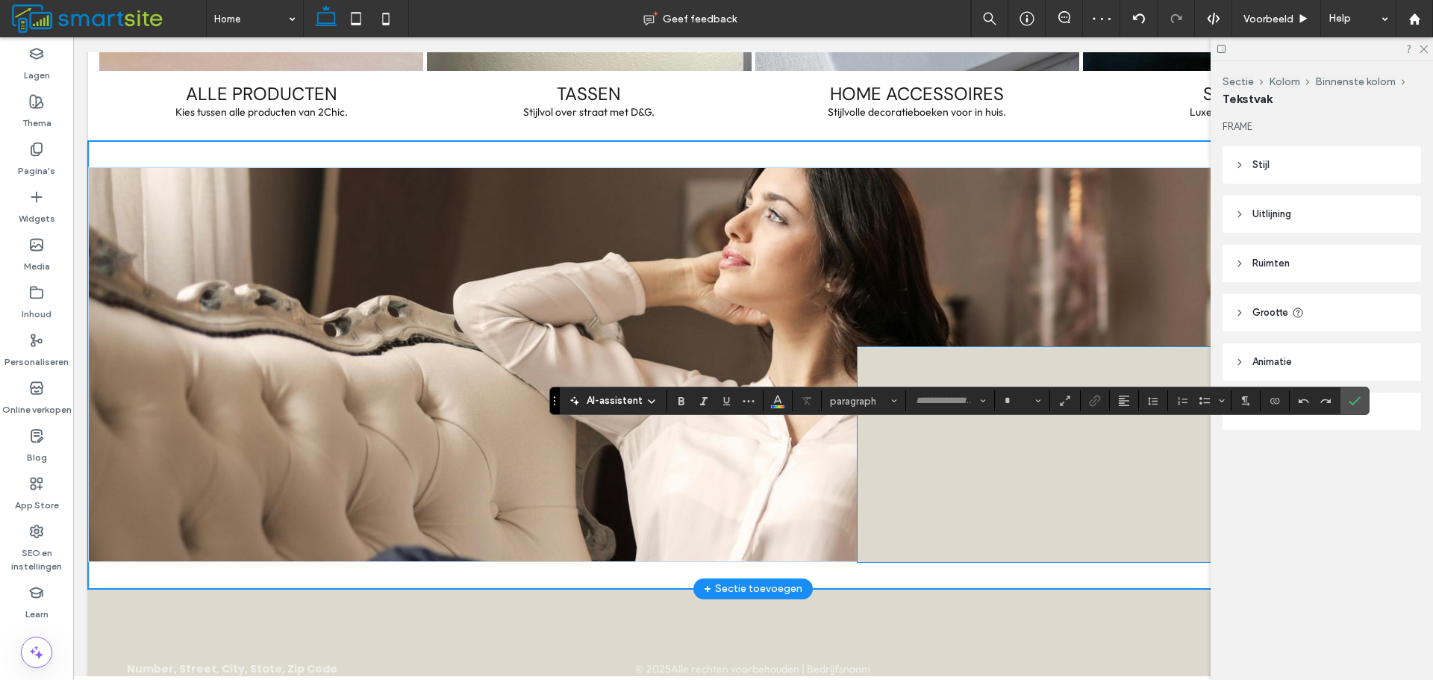
type input "******"
type input "**"
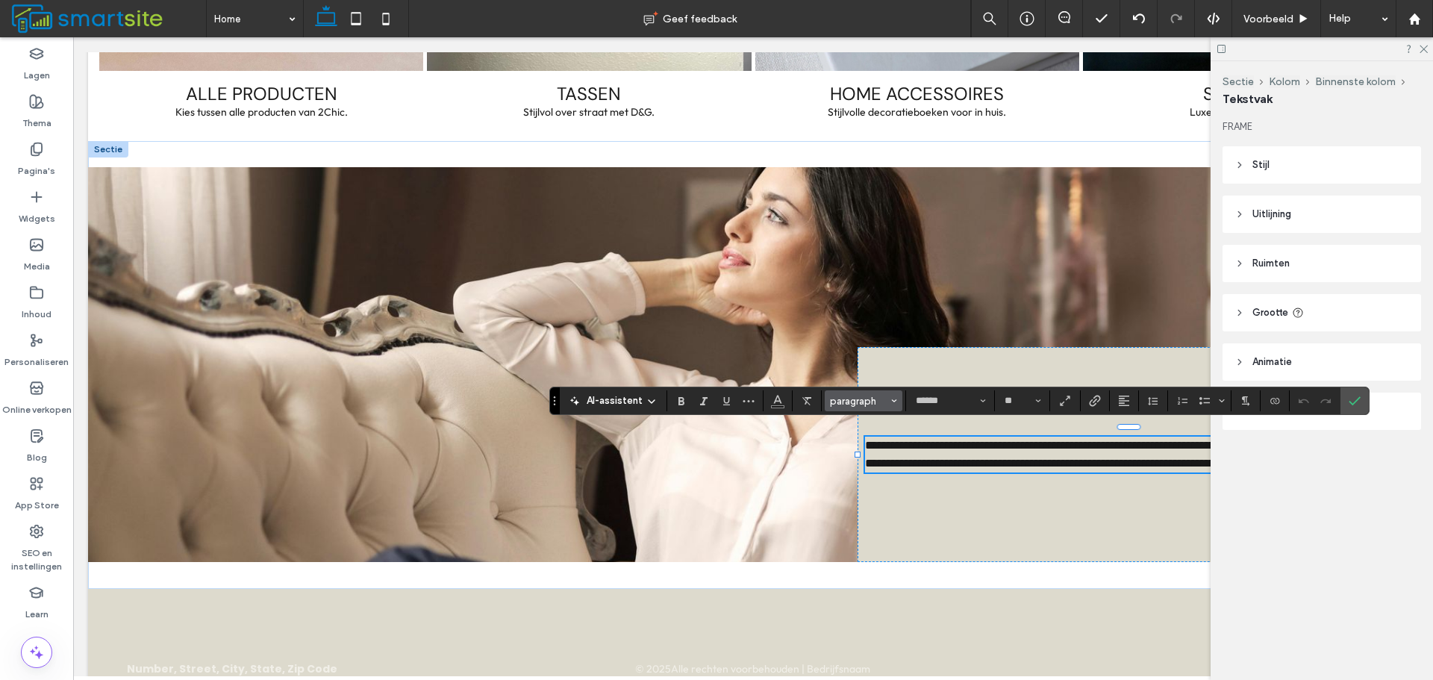
click at [883, 396] on span "paragraph" at bounding box center [859, 400] width 58 height 11
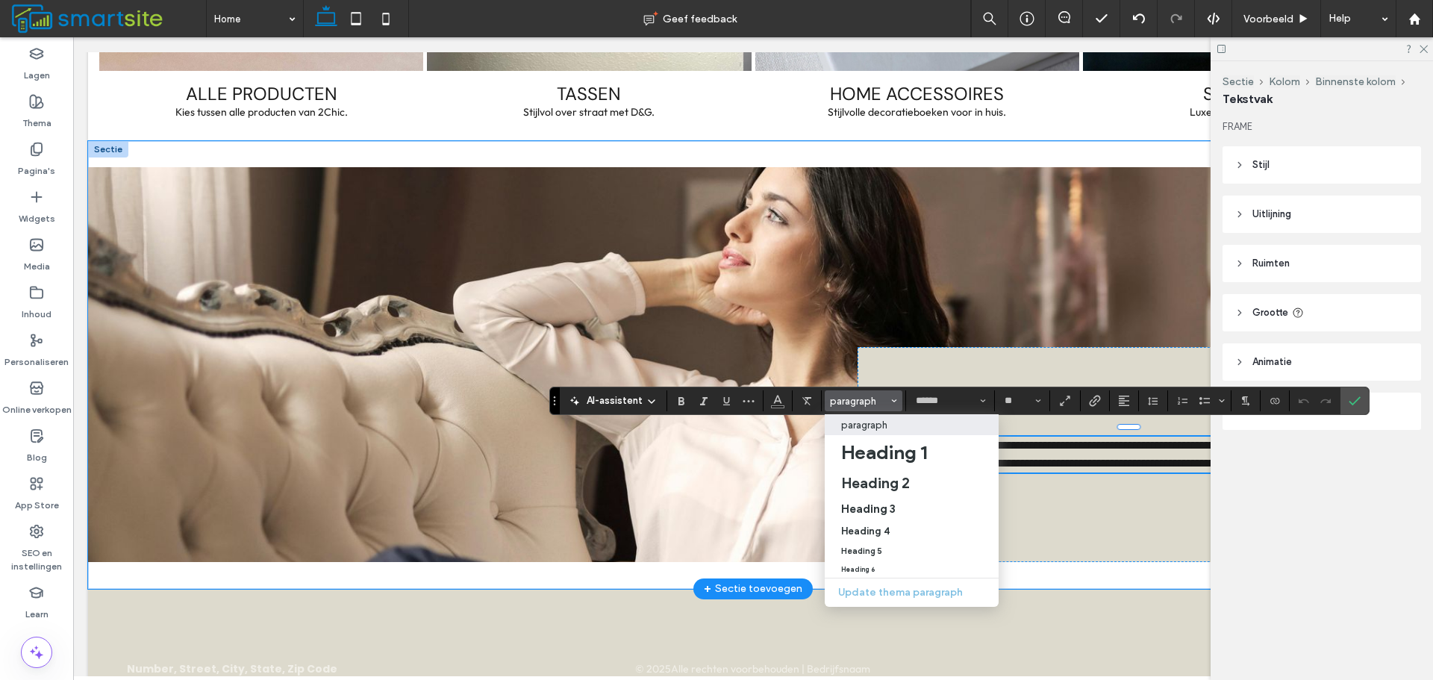
click at [1068, 448] on span "**********" at bounding box center [1134, 453] width 538 height 29
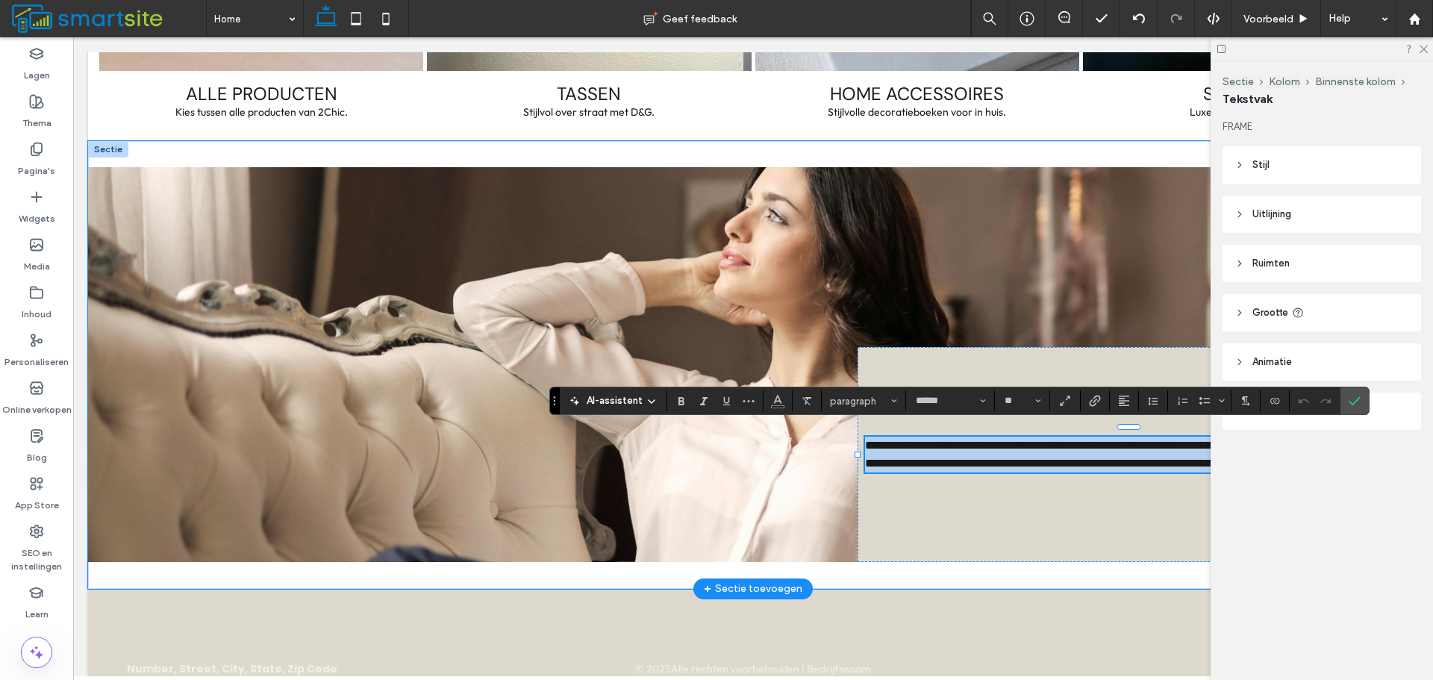
click at [1068, 448] on span "**********" at bounding box center [1134, 453] width 538 height 29
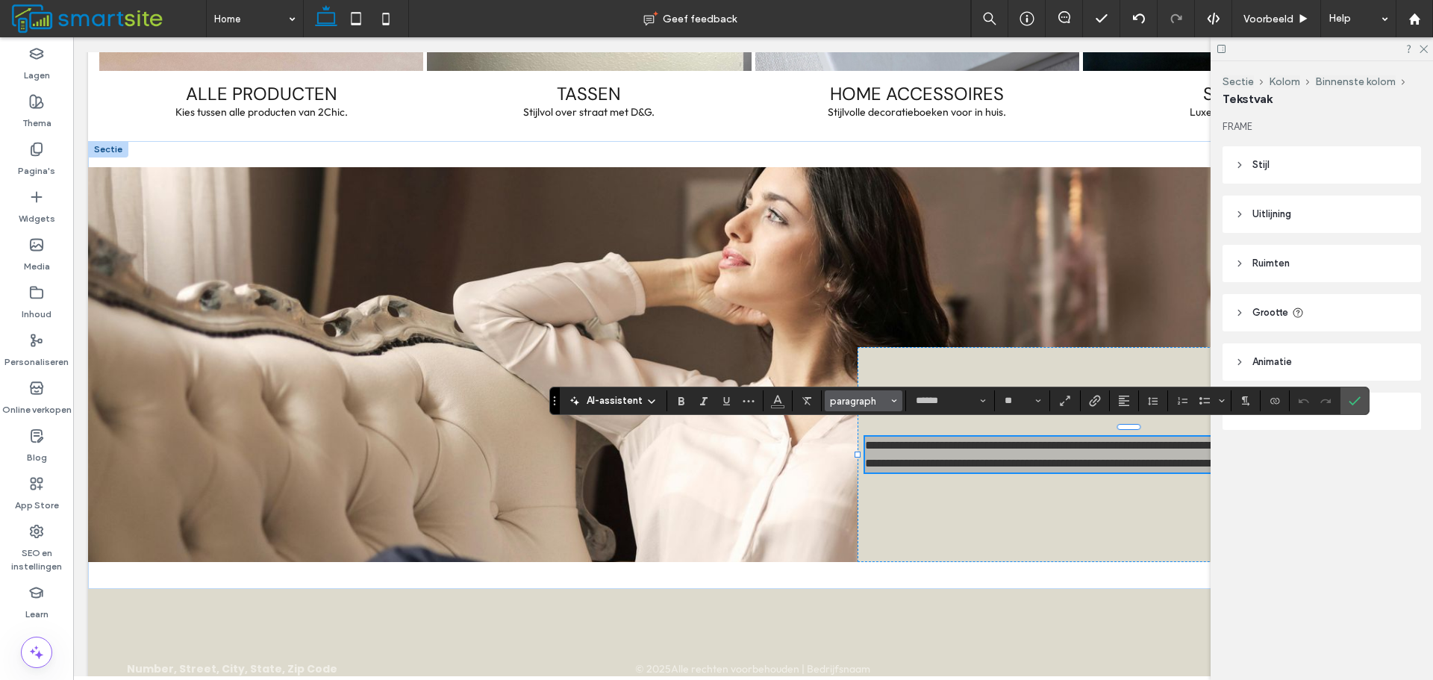
click at [886, 401] on span "paragraph" at bounding box center [859, 400] width 58 height 11
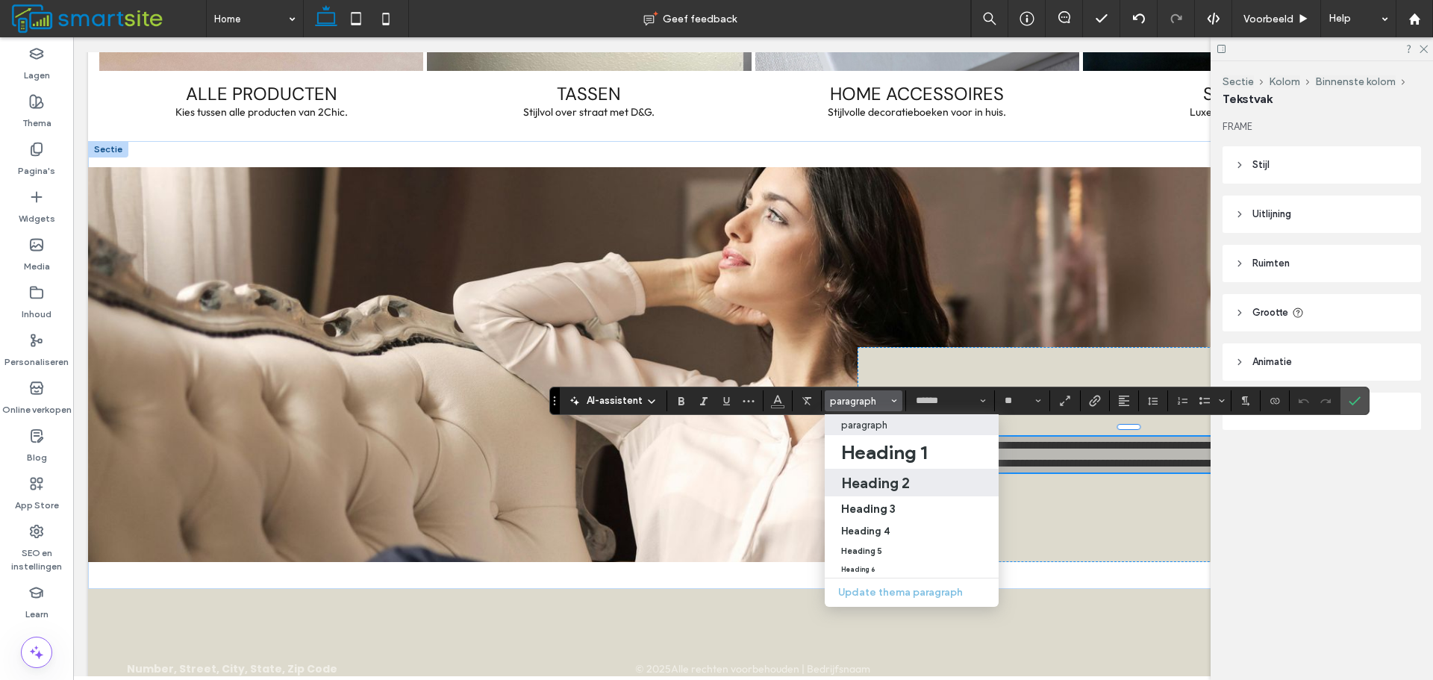
click at [905, 485] on h2 "Heading 2" at bounding box center [875, 483] width 69 height 18
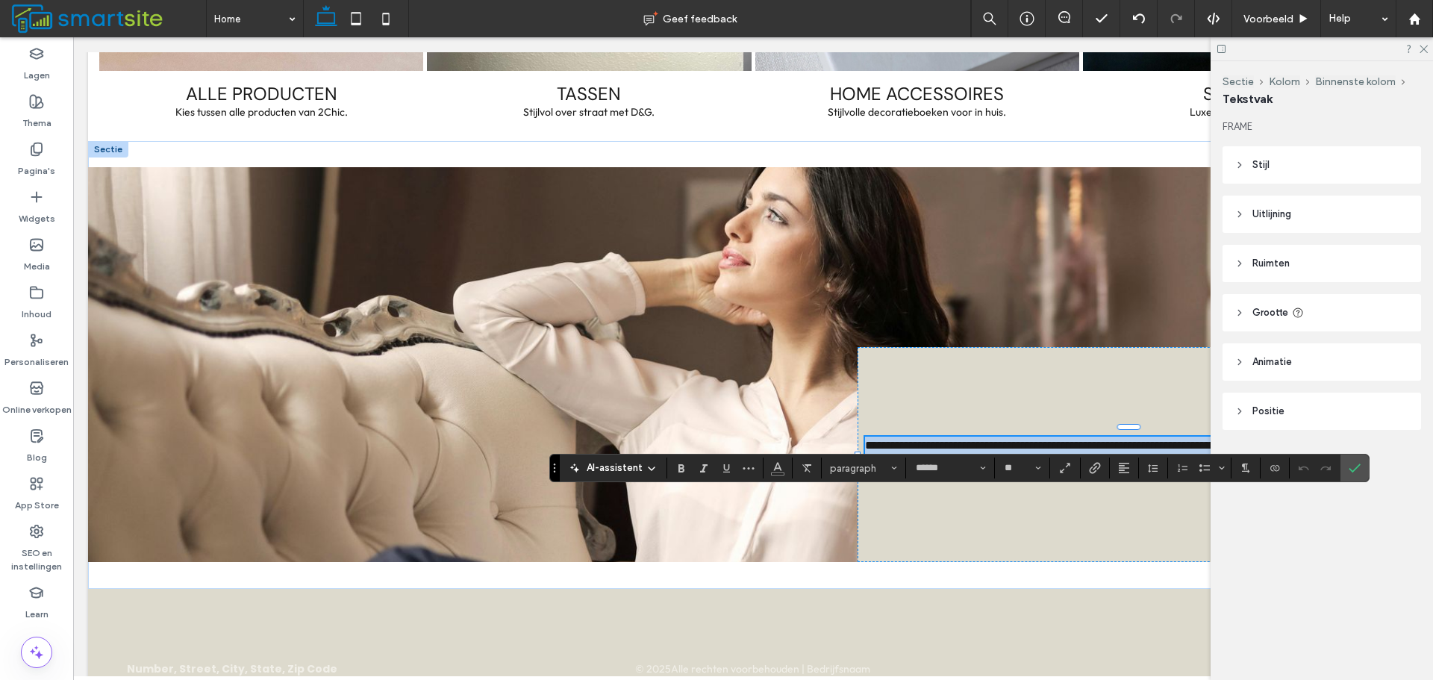
type input "*******"
type input "**"
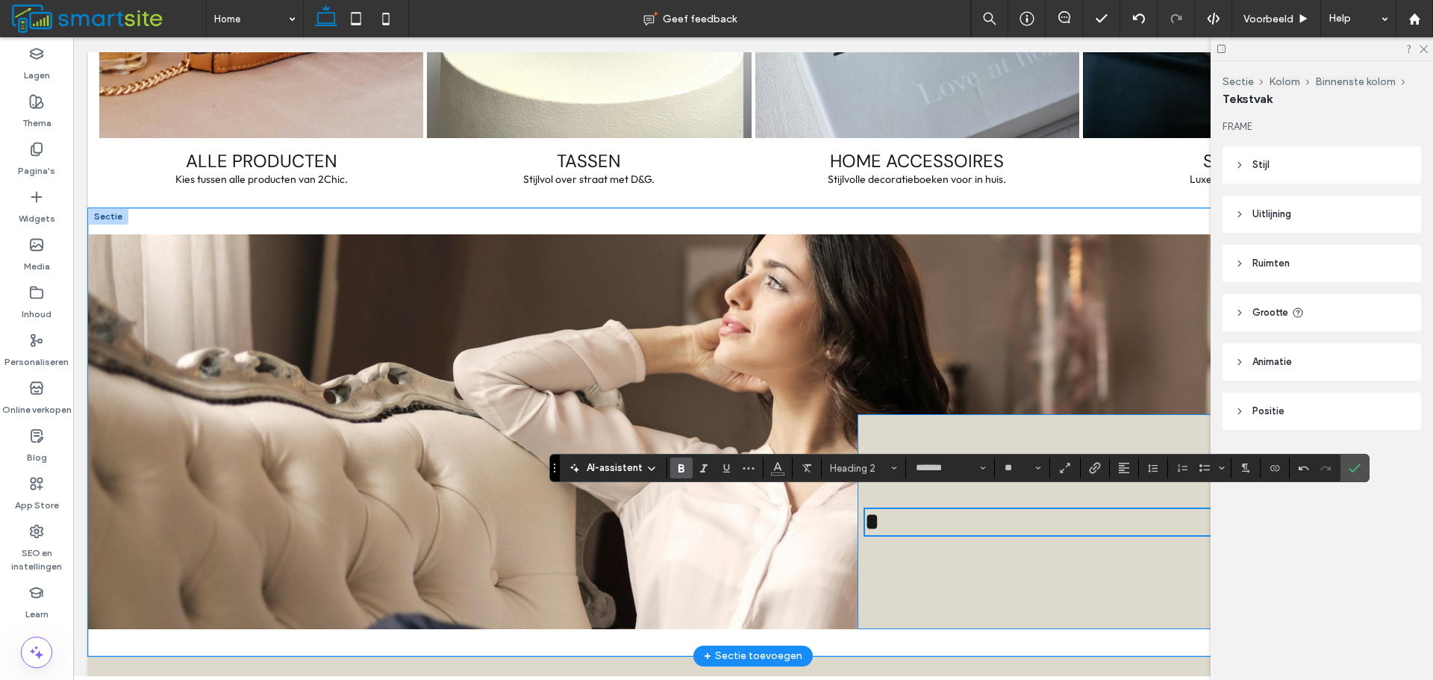
scroll to position [1951, 0]
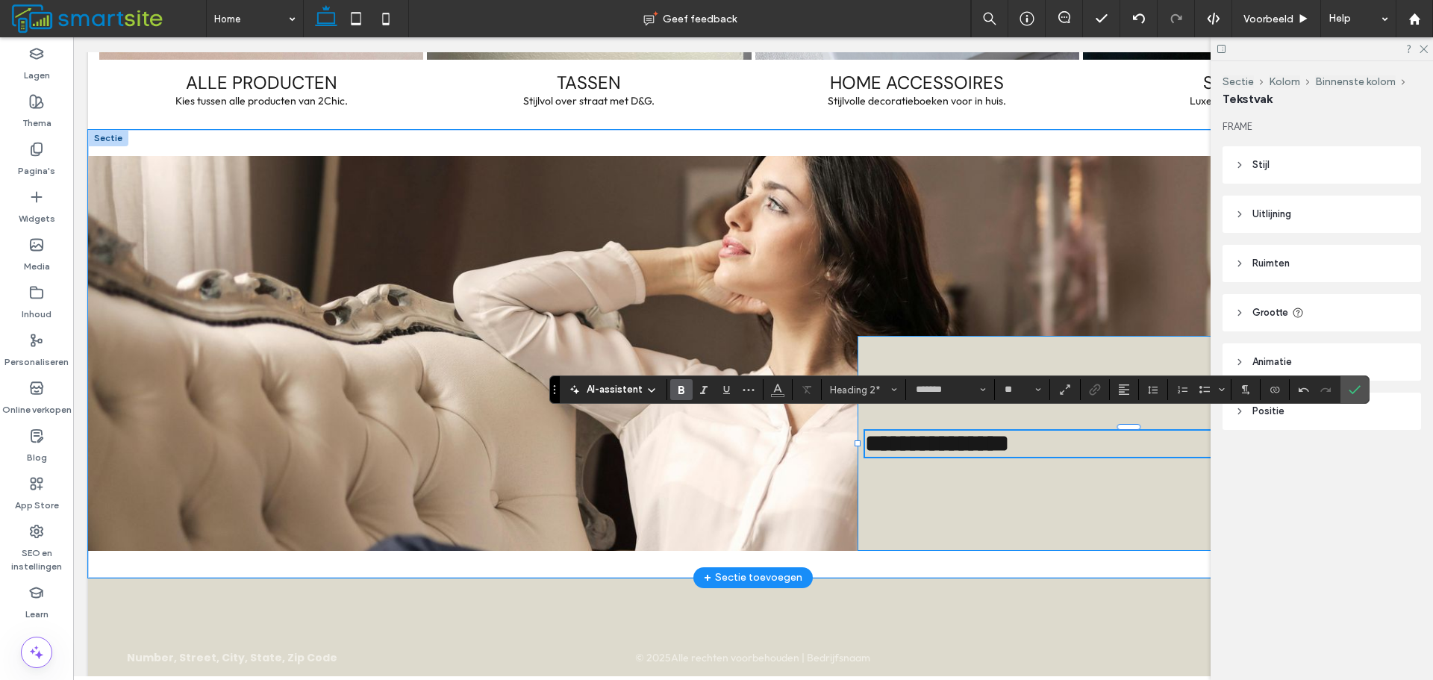
click at [1089, 347] on div "**********" at bounding box center [1137, 443] width 560 height 215
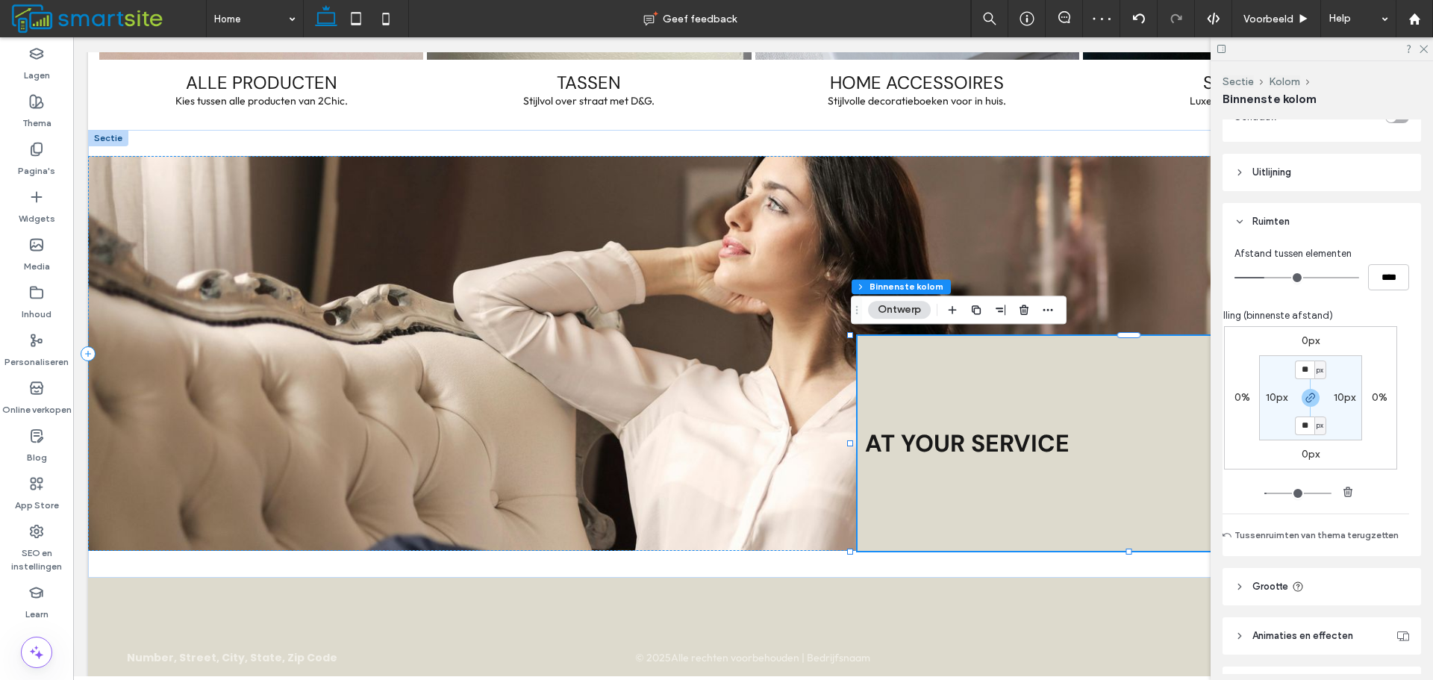
scroll to position [597, 0]
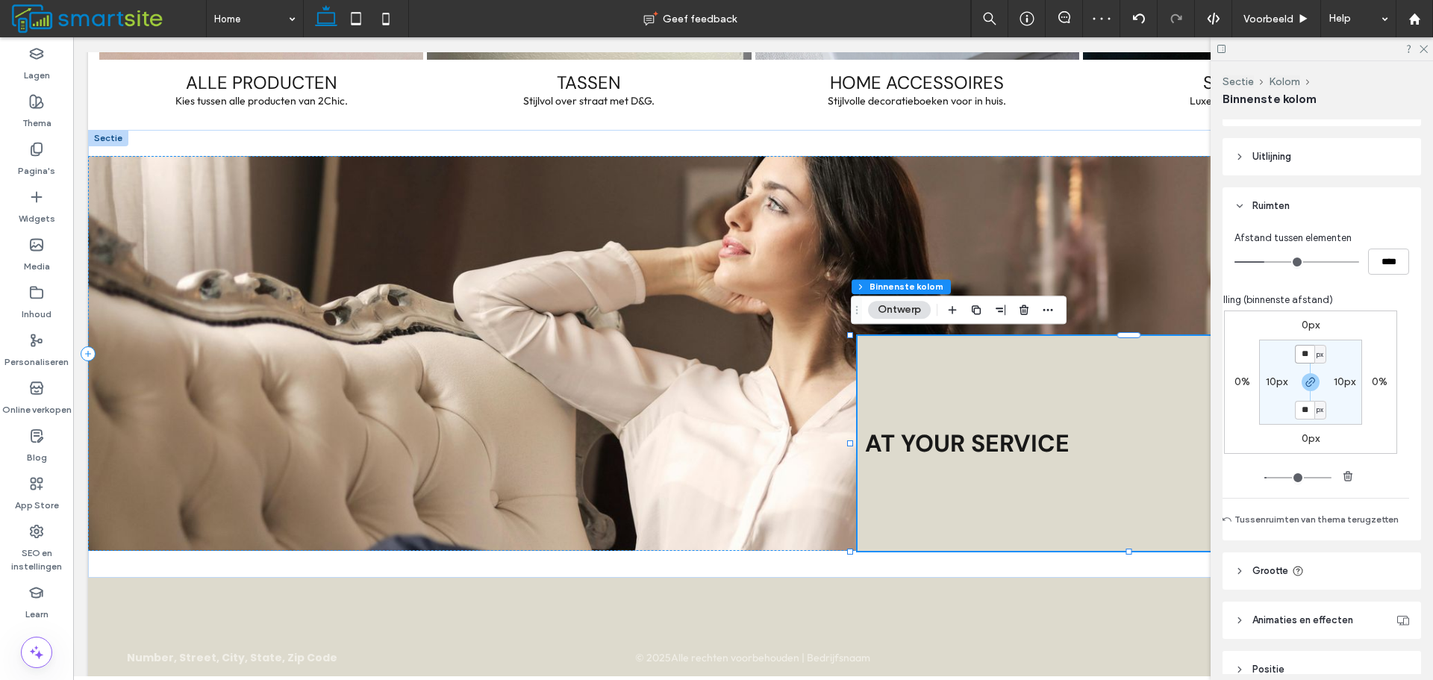
click at [1301, 355] on input "**" at bounding box center [1304, 354] width 19 height 19
type input "**"
click at [1269, 383] on label "10px" at bounding box center [1276, 381] width 22 height 13
type input "**"
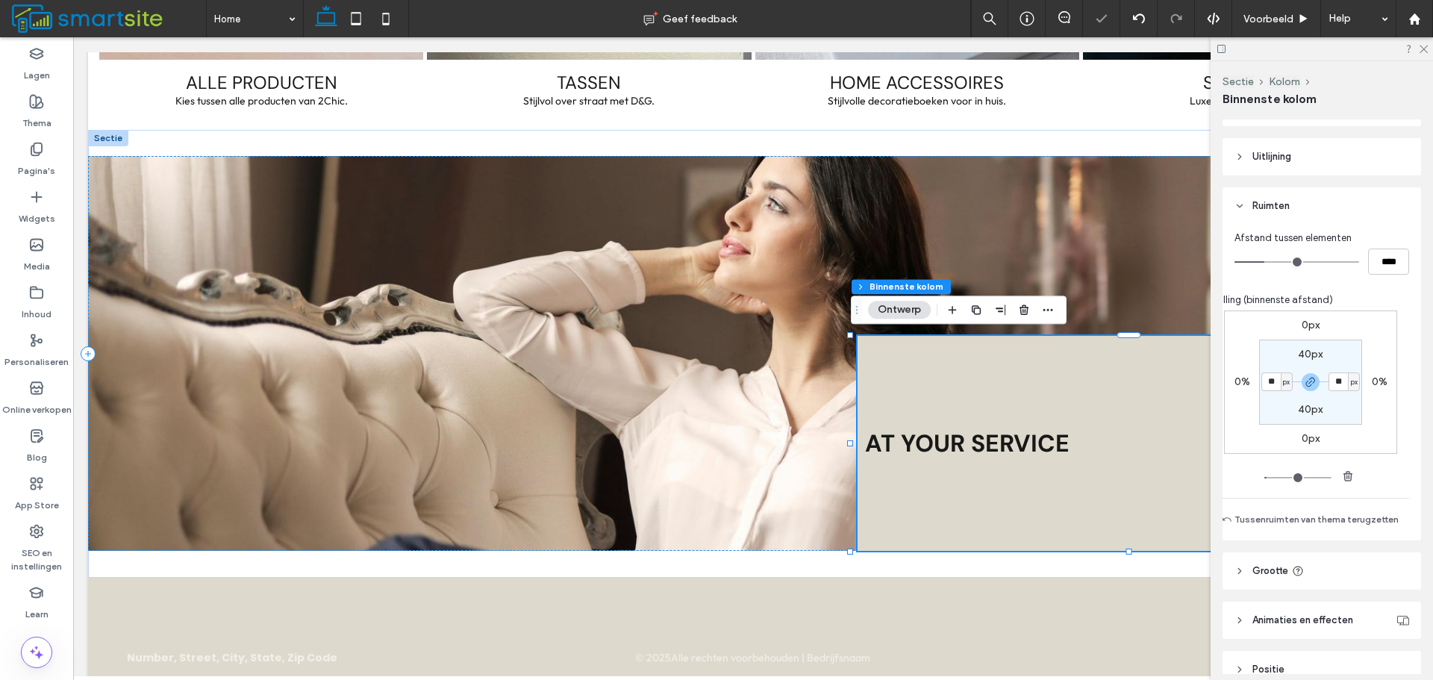
type input "**"
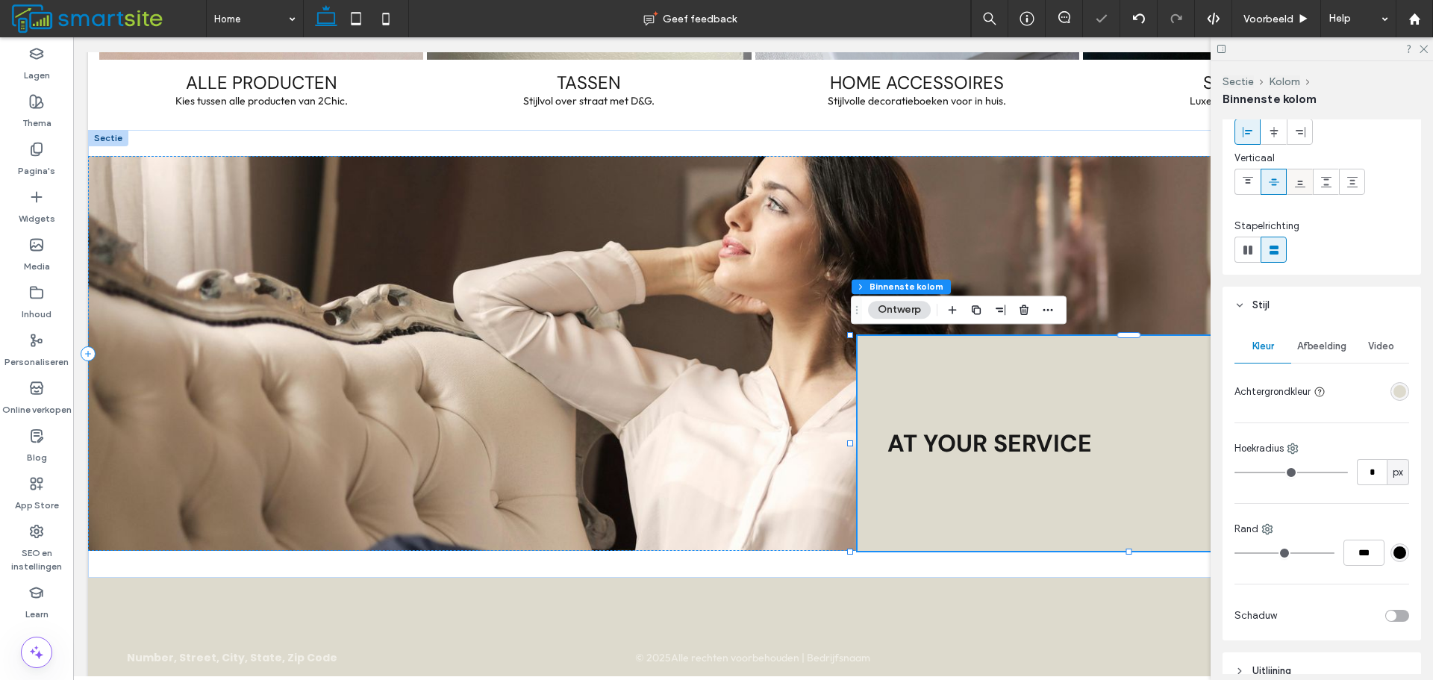
scroll to position [0, 0]
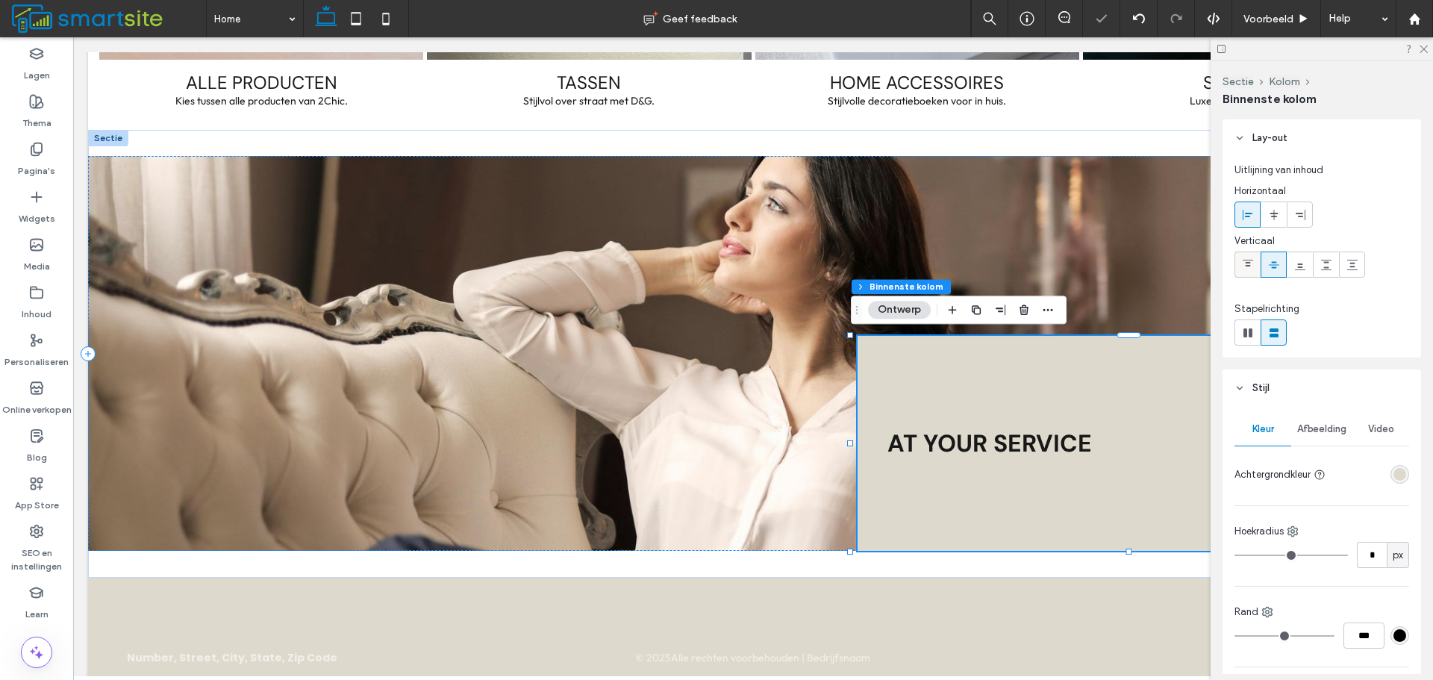
click at [1247, 260] on icon at bounding box center [1248, 265] width 12 height 12
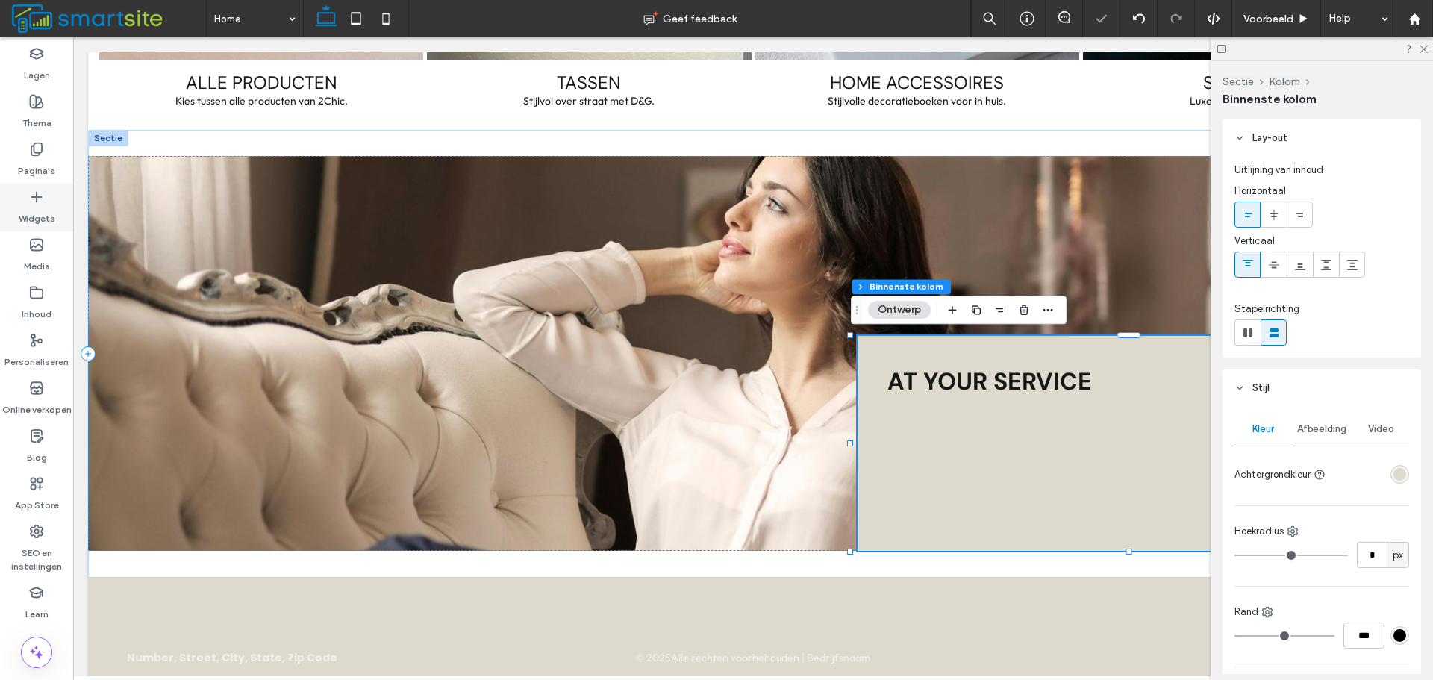
click at [47, 193] on div "Widgets" at bounding box center [36, 208] width 73 height 48
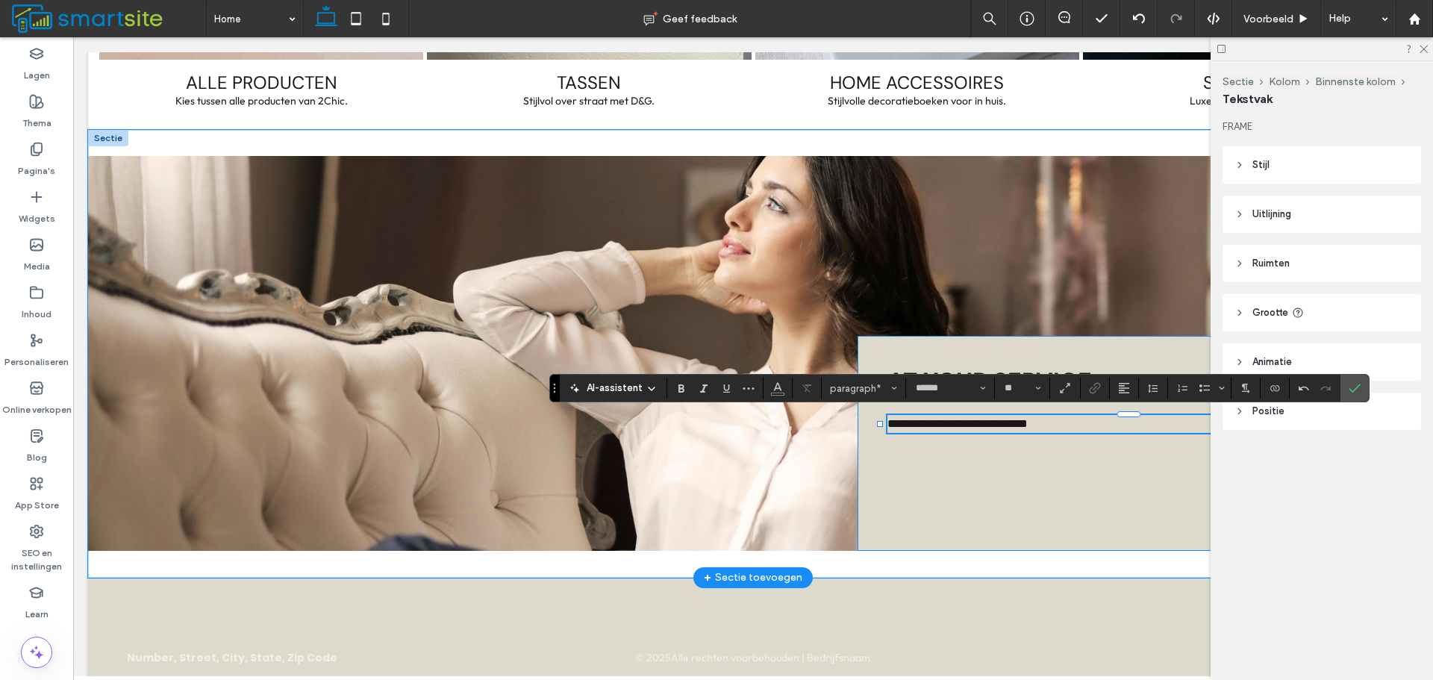
click at [1118, 432] on div at bounding box center [1128, 432] width 496 height 1
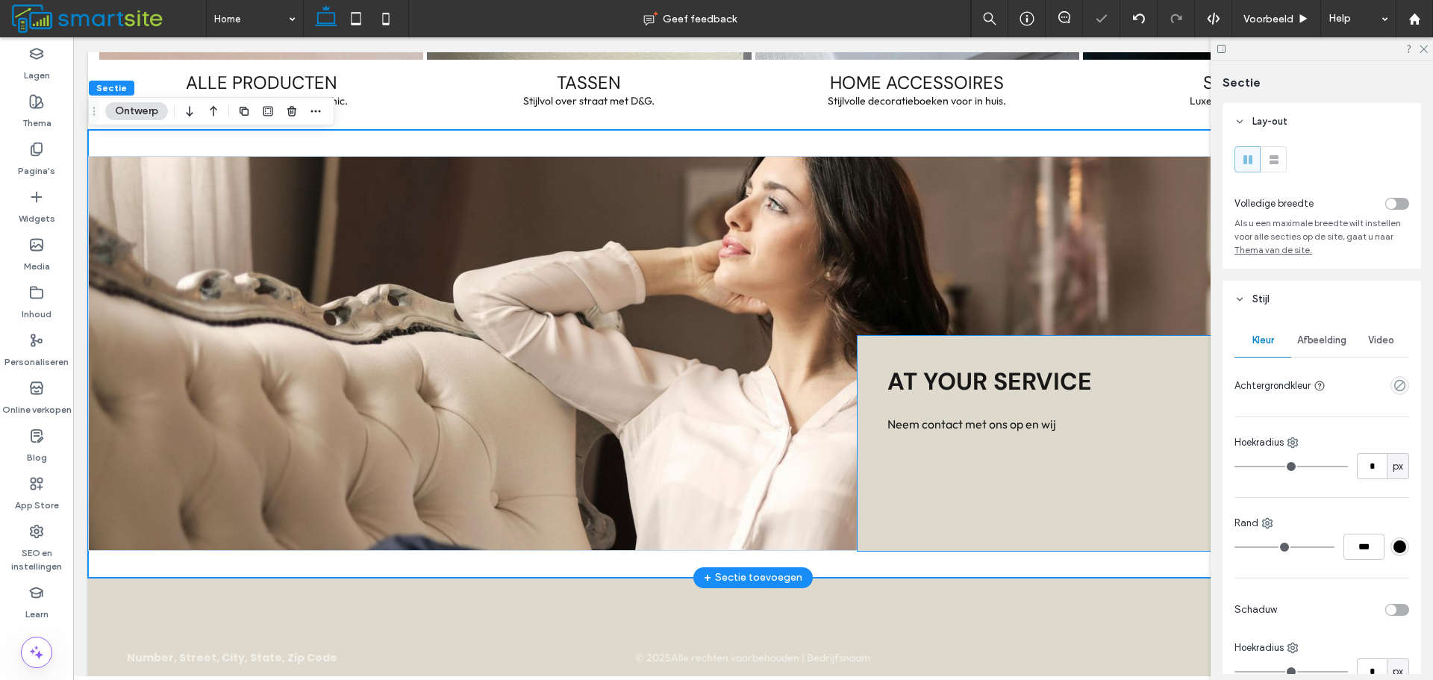
click at [1118, 426] on p "Neem contact met ons op en wij" at bounding box center [1137, 424] width 501 height 18
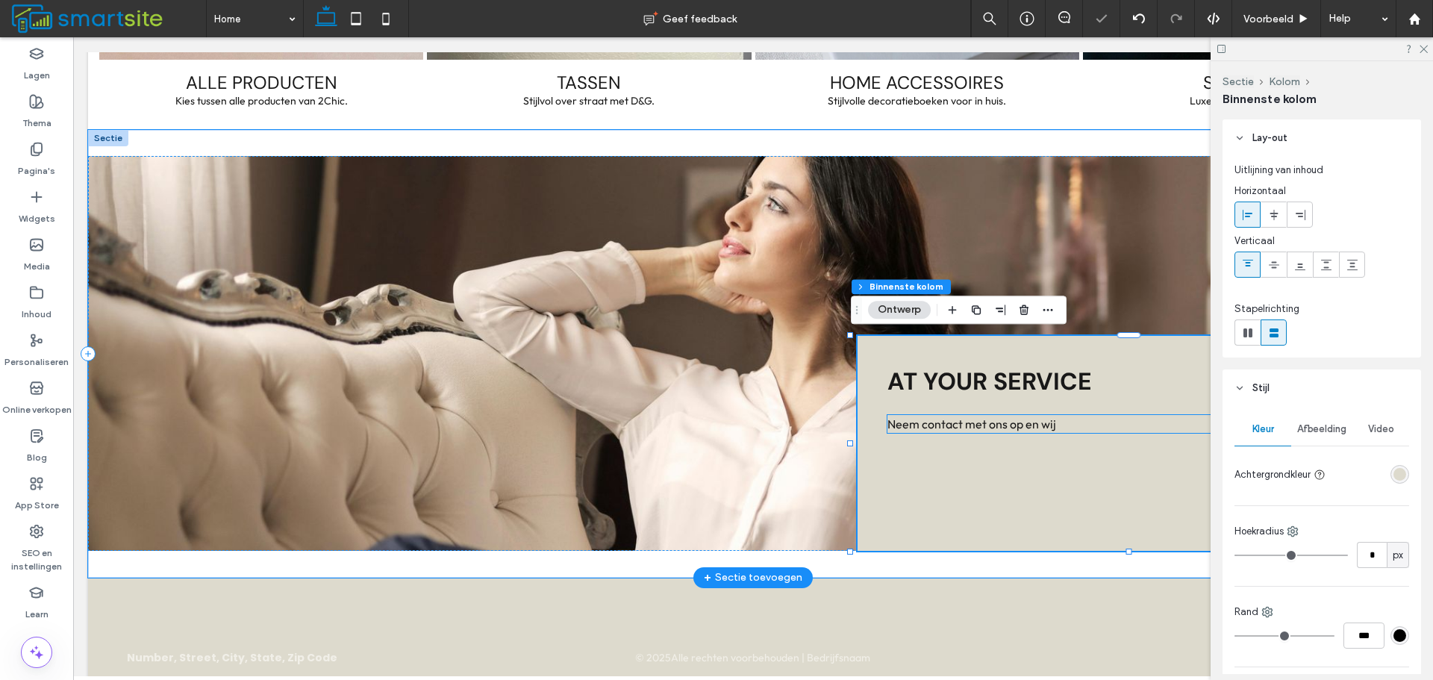
click at [1037, 422] on span "Neem contact met ons op en wij" at bounding box center [971, 423] width 169 height 15
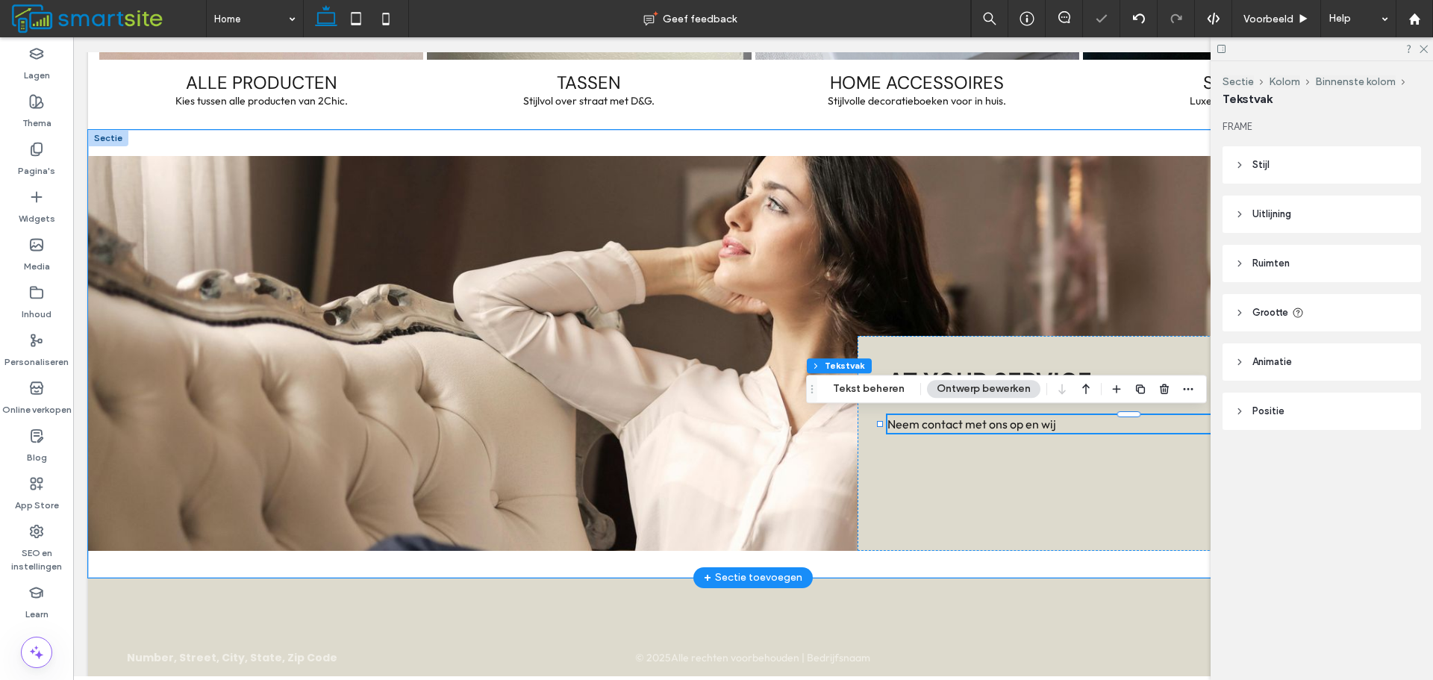
click at [1037, 422] on span "Neem contact met ons op en wij" at bounding box center [971, 423] width 169 height 15
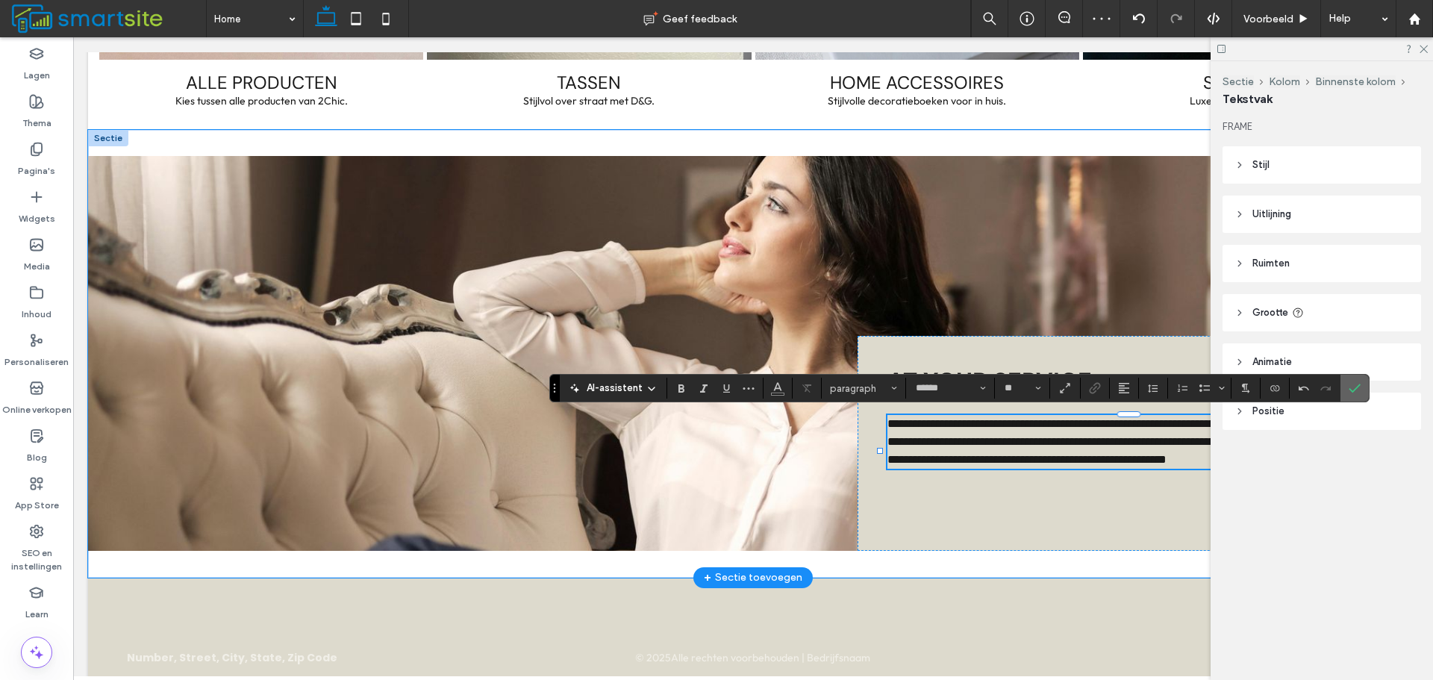
click at [1359, 381] on span "Bevestigen" at bounding box center [1354, 387] width 12 height 25
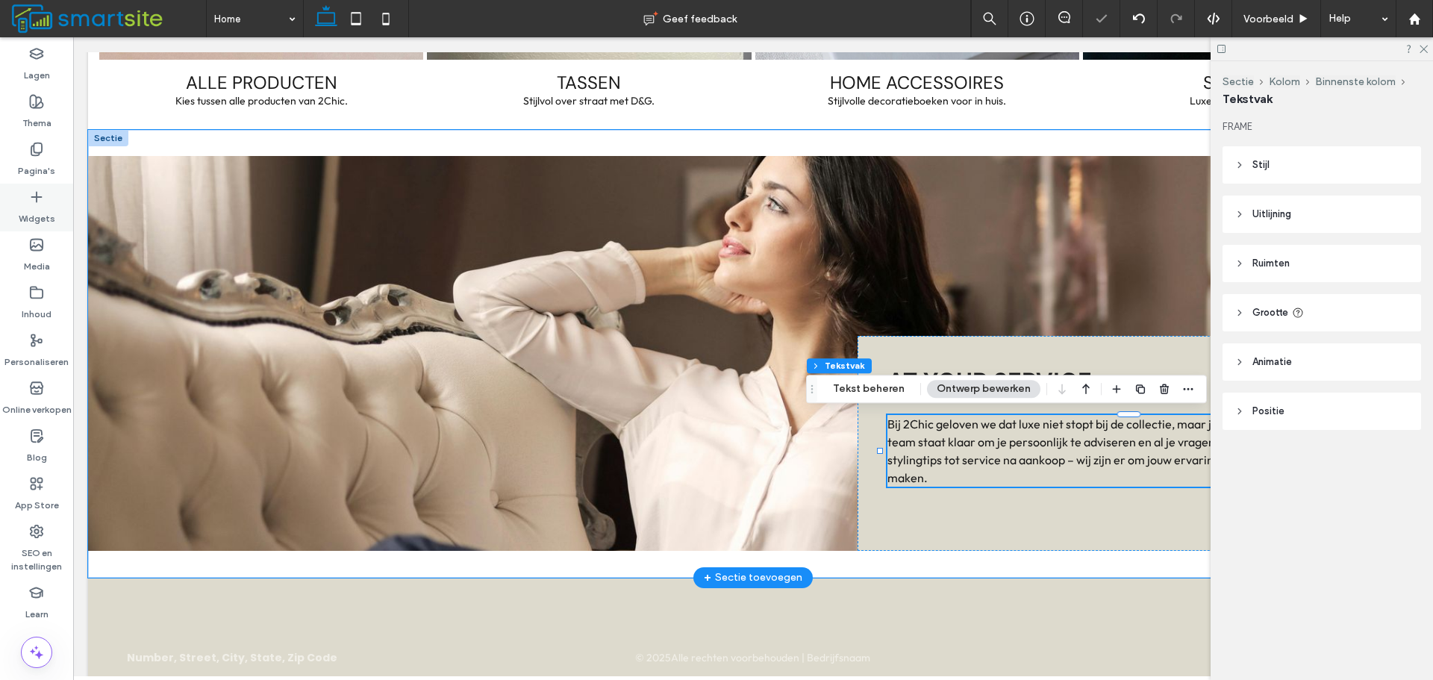
click at [24, 209] on label "Widgets" at bounding box center [37, 214] width 37 height 21
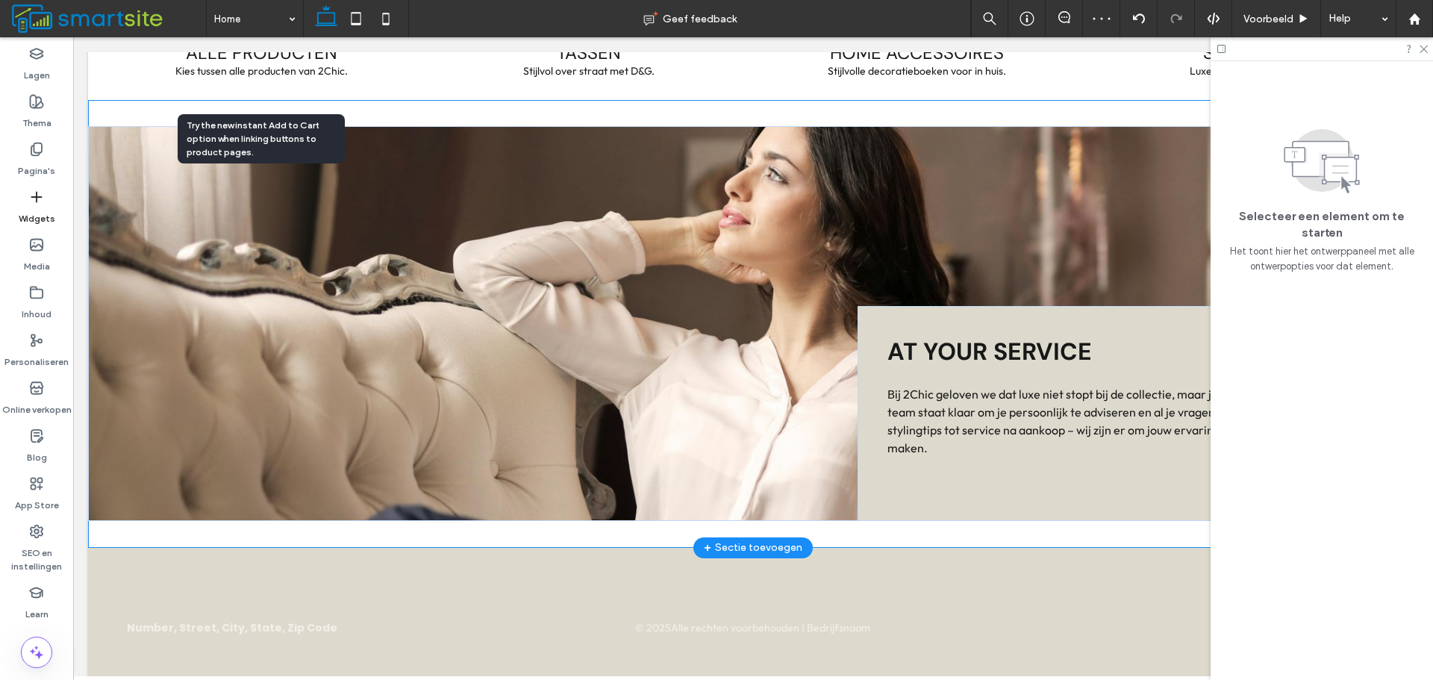
scroll to position [2007, 0]
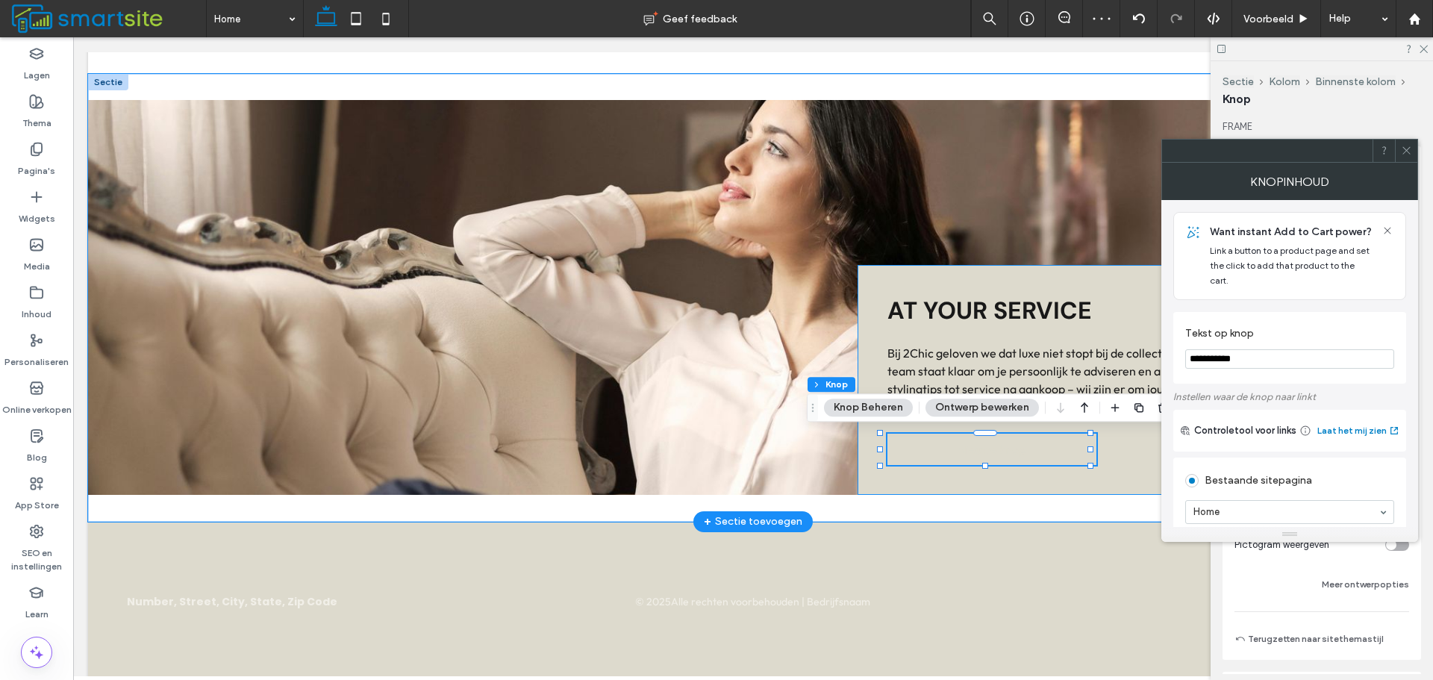
type input "**"
click at [1260, 349] on input "**********" at bounding box center [1289, 358] width 209 height 19
click at [1261, 349] on input "**********" at bounding box center [1289, 358] width 209 height 19
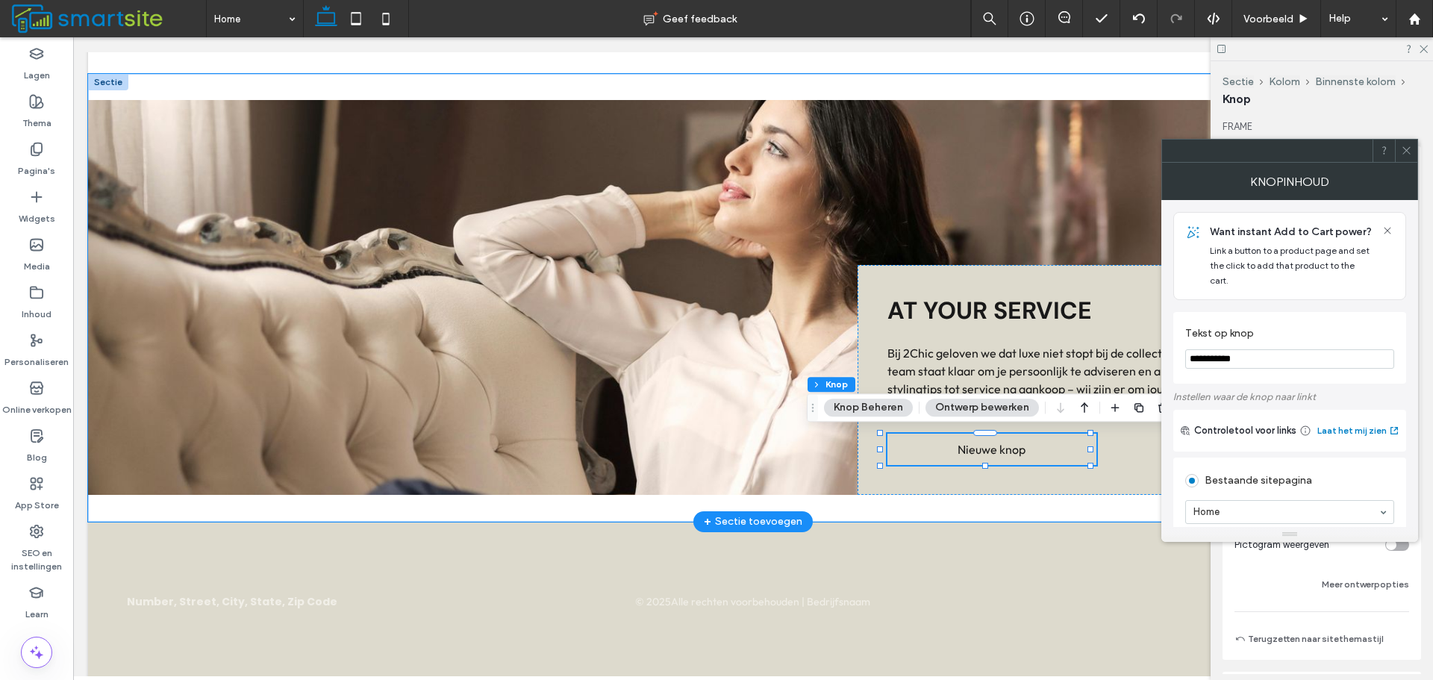
click at [1261, 349] on input "**********" at bounding box center [1289, 358] width 209 height 19
type input "*******"
click at [1404, 151] on icon at bounding box center [1405, 150] width 11 height 11
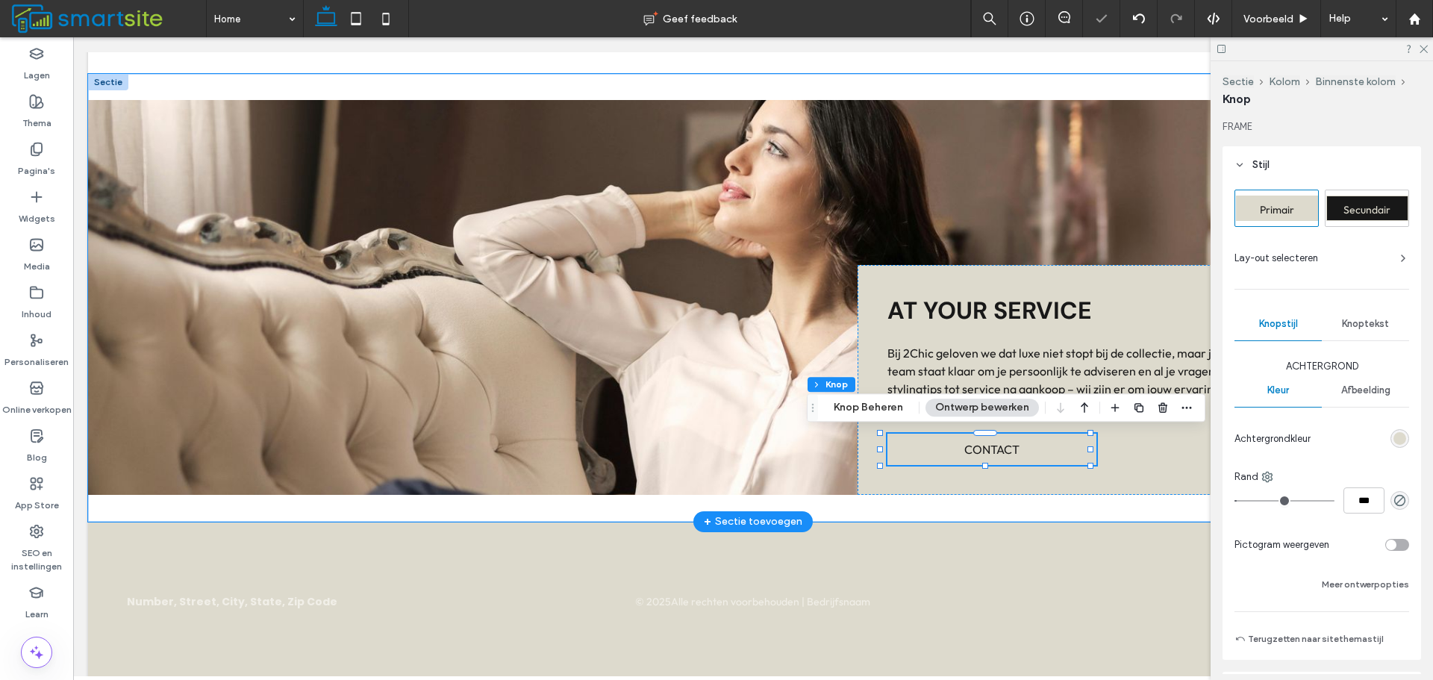
click at [1349, 206] on span "Secundair" at bounding box center [1366, 209] width 47 height 13
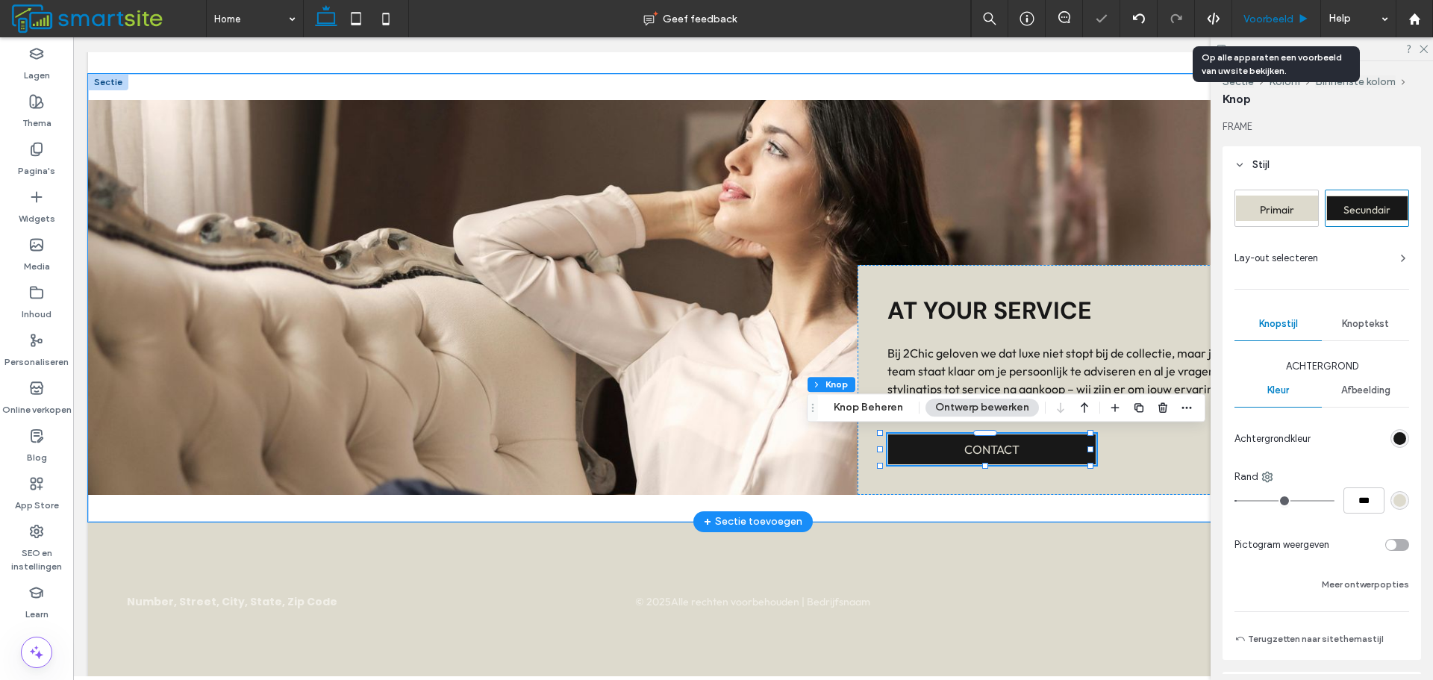
click at [1291, 19] on span "Voorbeeld" at bounding box center [1268, 19] width 50 height 13
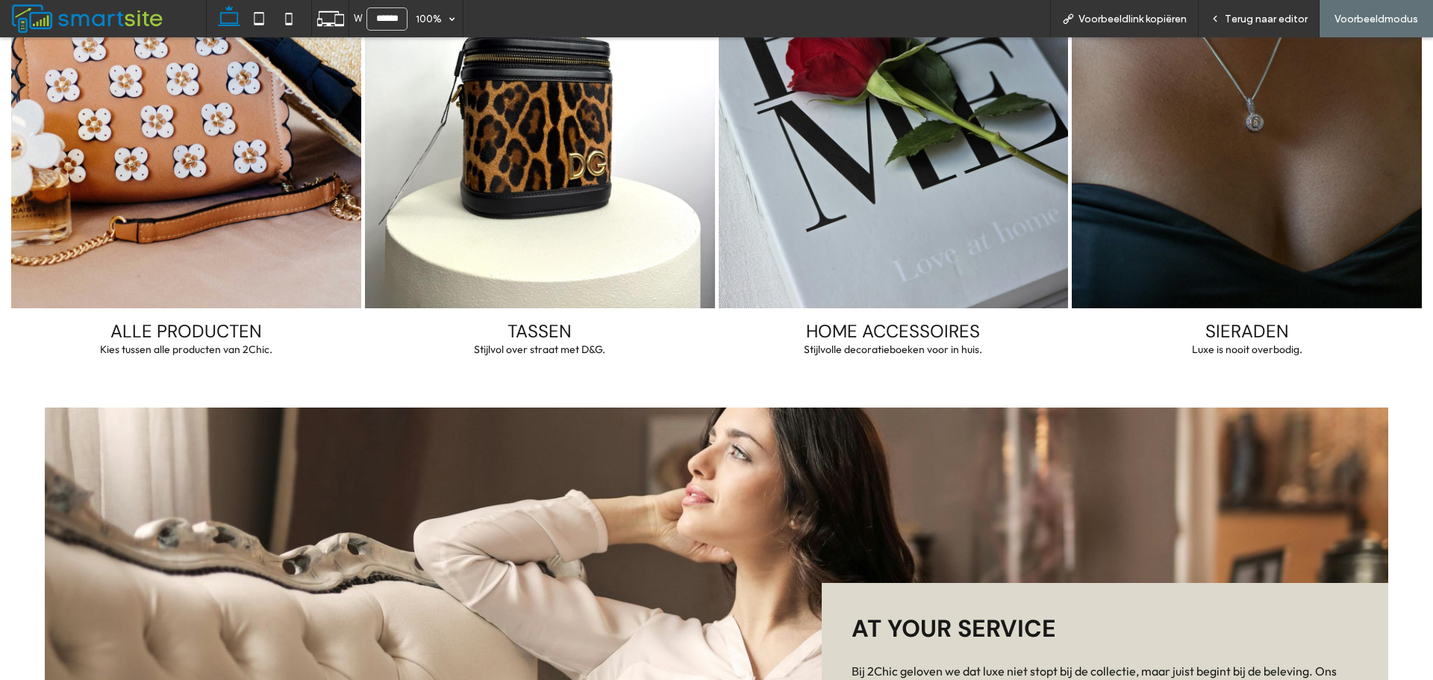
scroll to position [1940, 0]
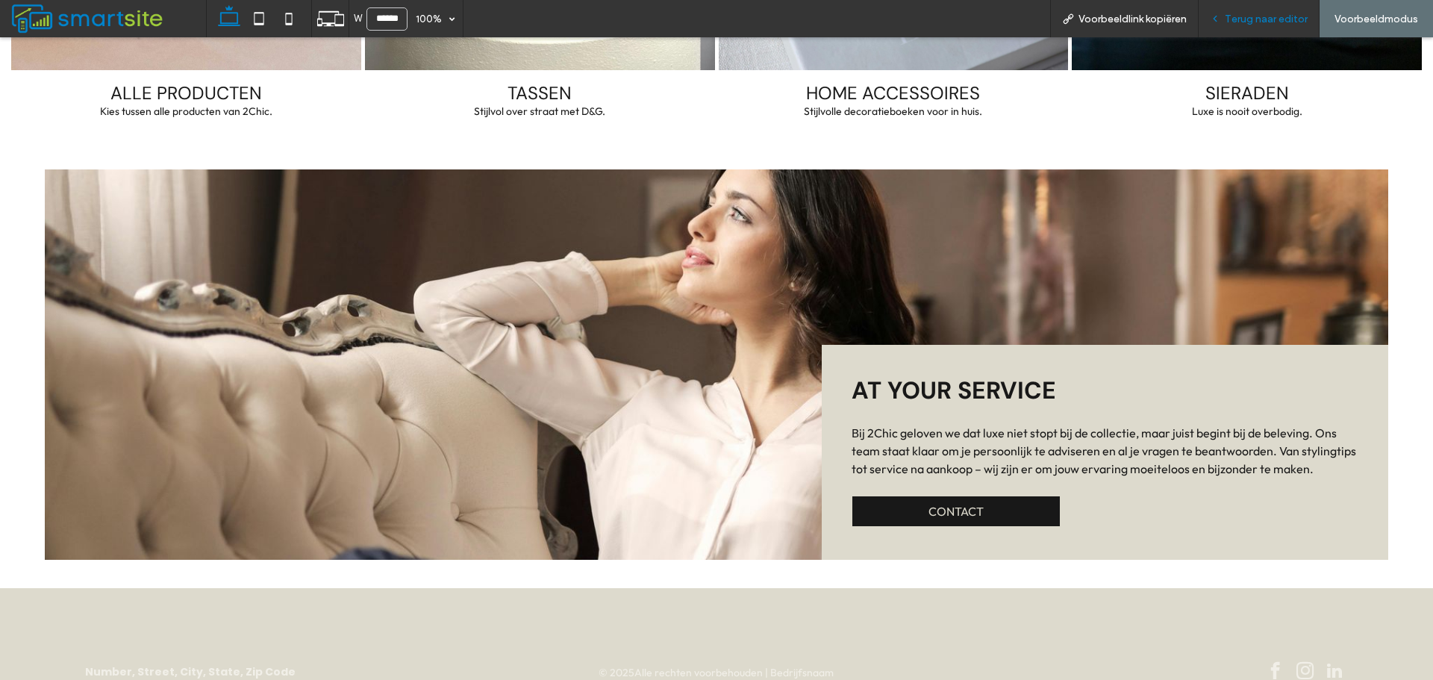
click at [1247, 7] on div "Terug naar editor" at bounding box center [1258, 18] width 121 height 37
click at [1247, 17] on span "Terug naar editor" at bounding box center [1265, 19] width 83 height 13
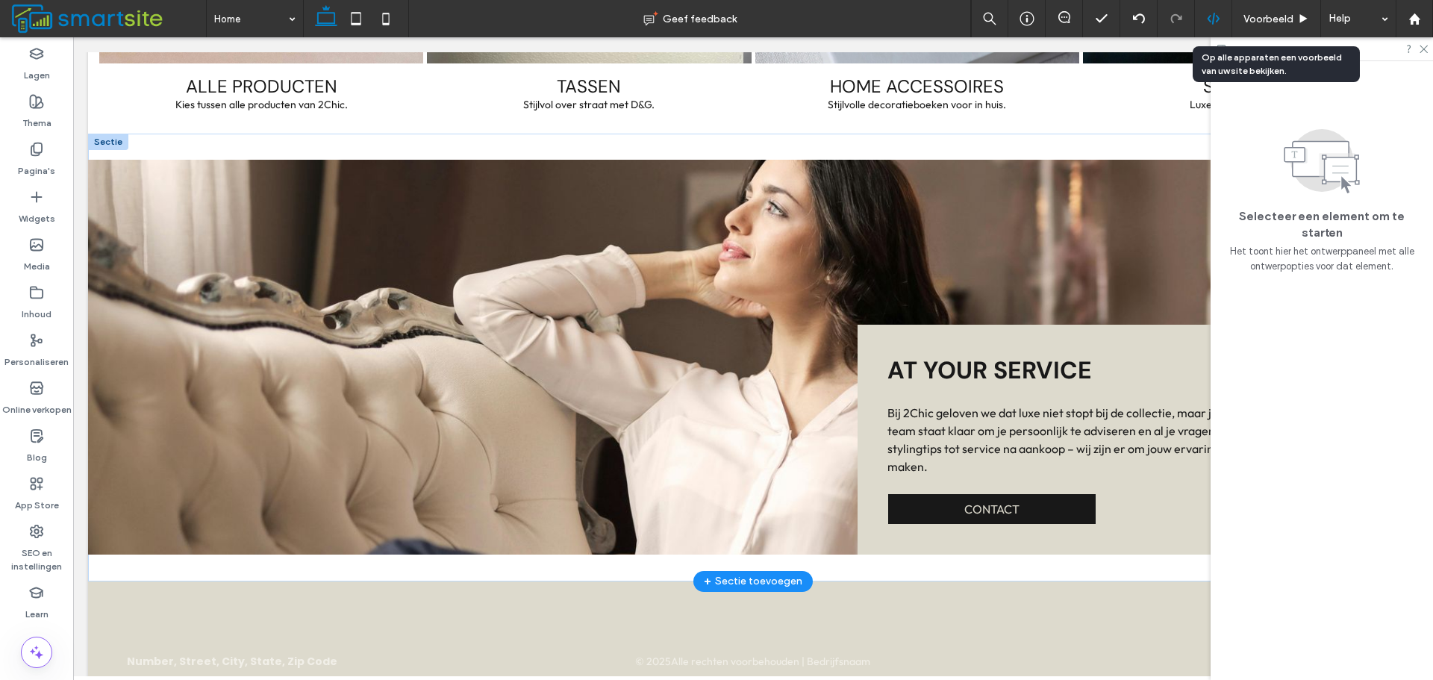
scroll to position [1941, 0]
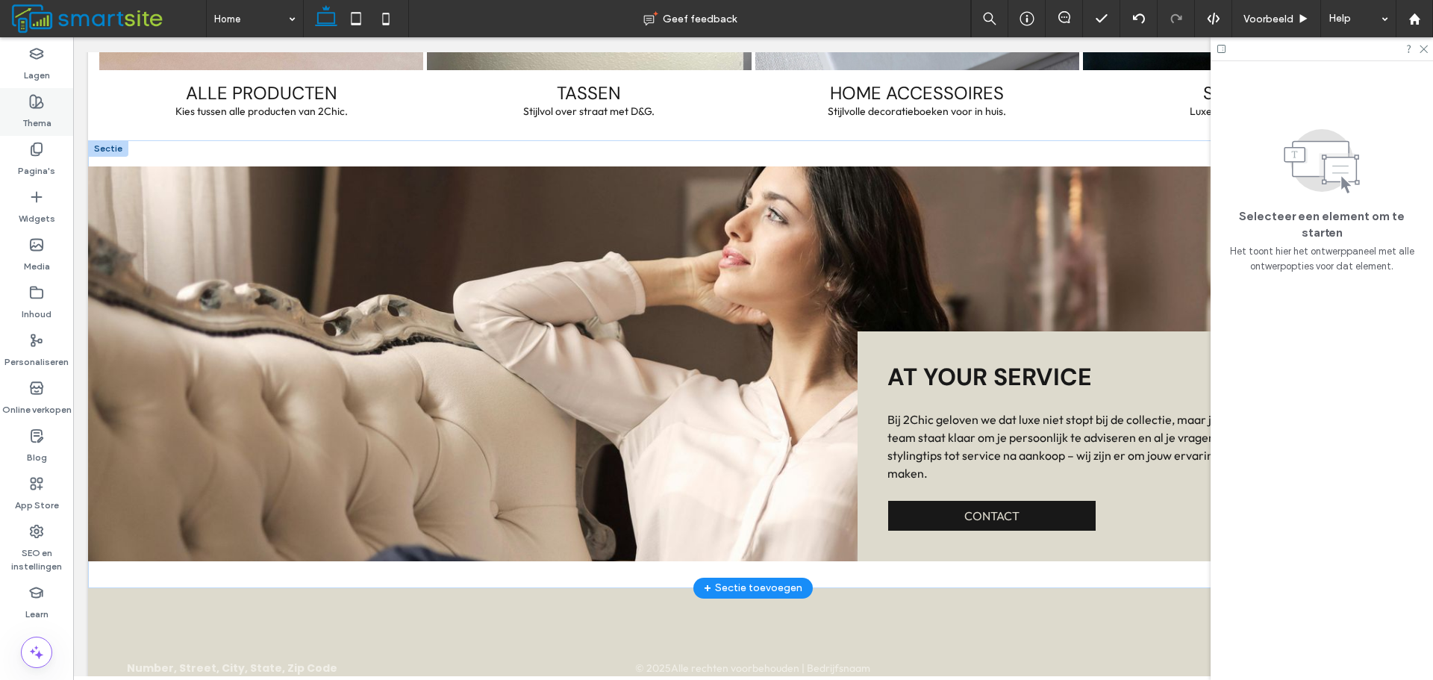
click at [48, 119] on label "Thema" at bounding box center [36, 119] width 29 height 21
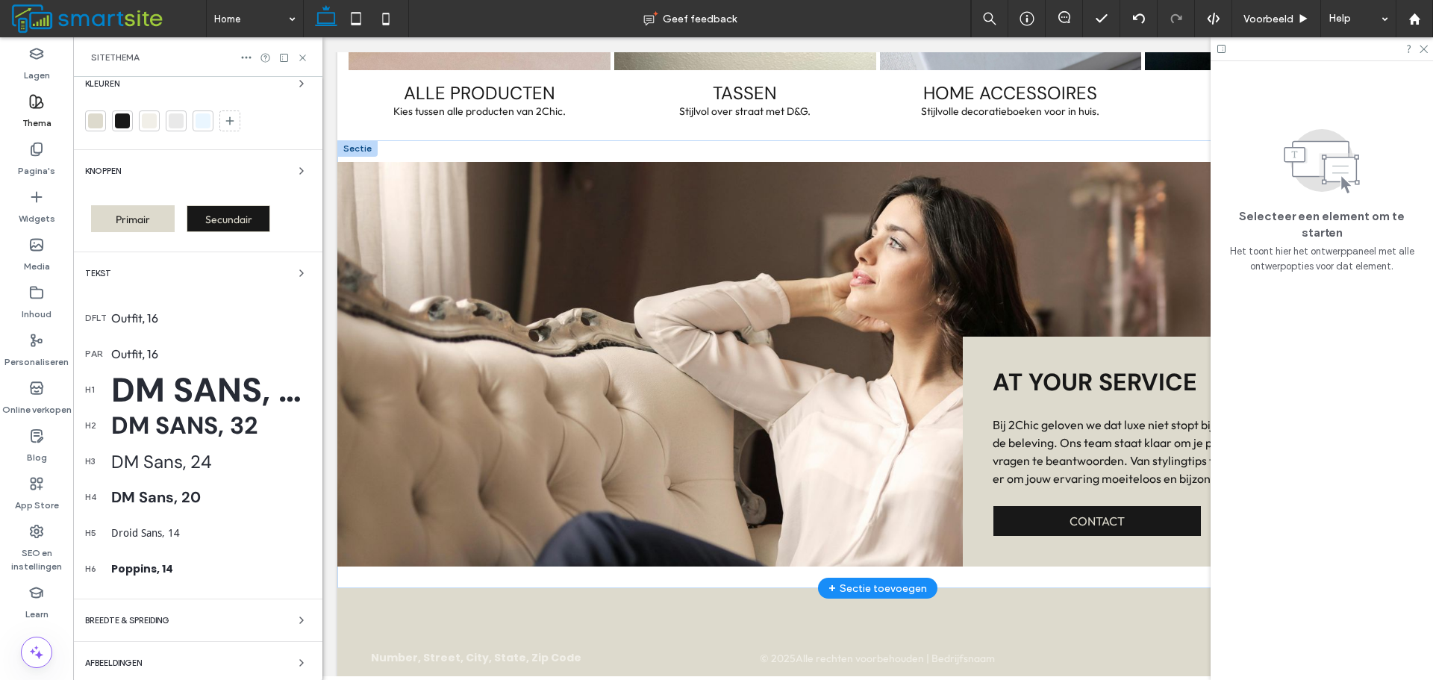
scroll to position [149, 0]
click at [226, 225] on span "Secundair" at bounding box center [228, 218] width 47 height 13
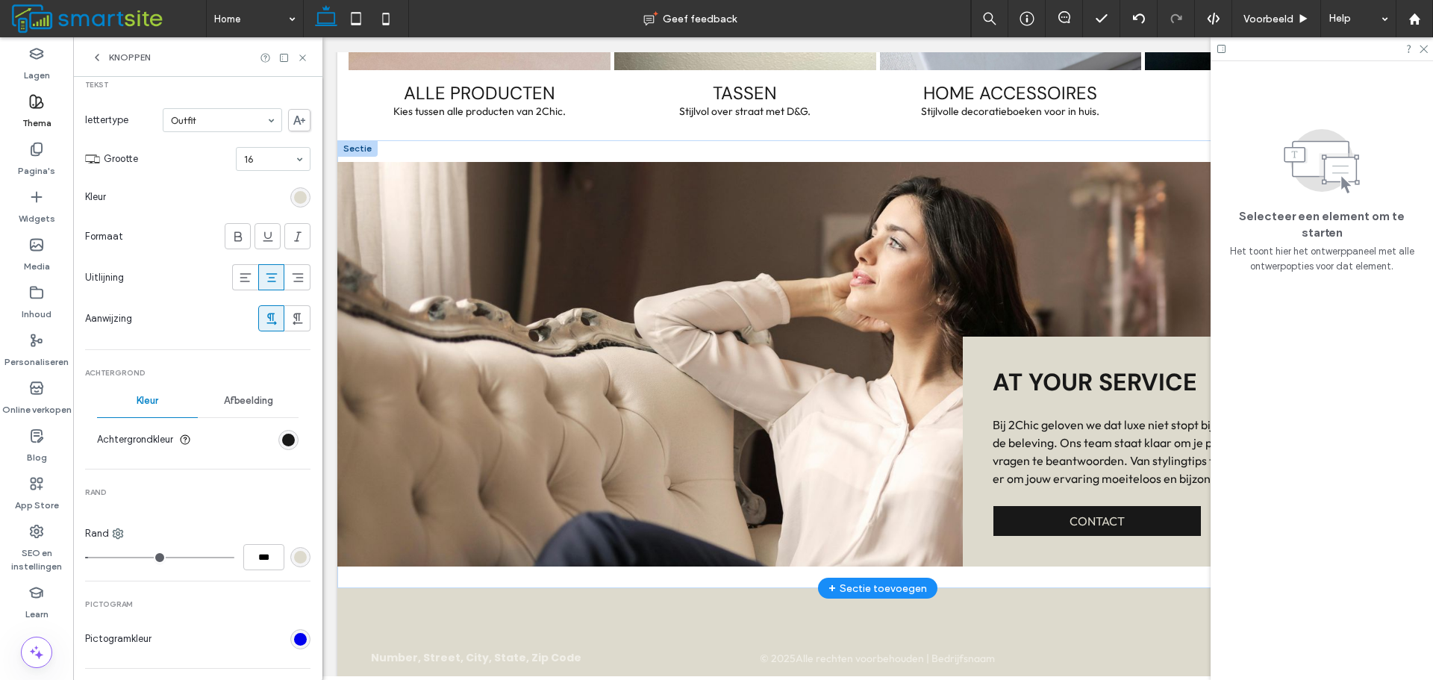
scroll to position [373, 0]
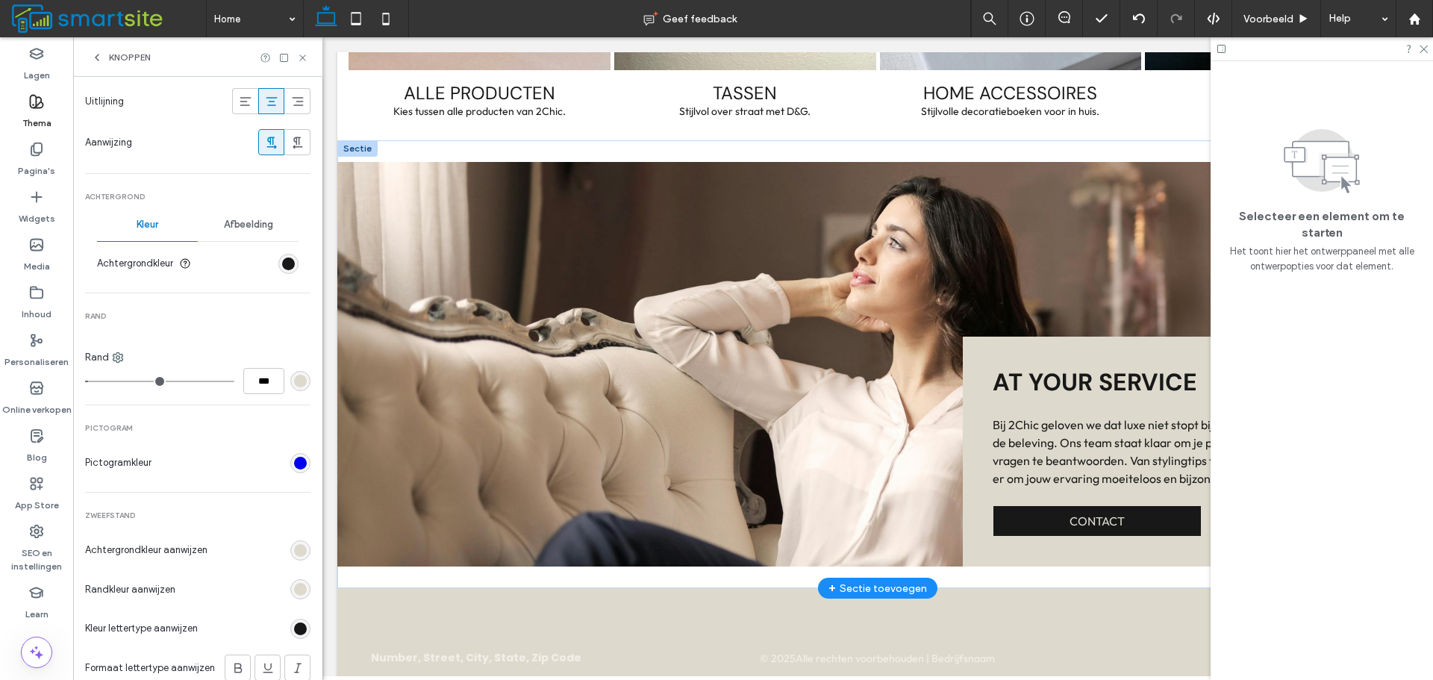
click at [294, 376] on div "rgb(221, 218, 205)" at bounding box center [300, 381] width 13 height 13
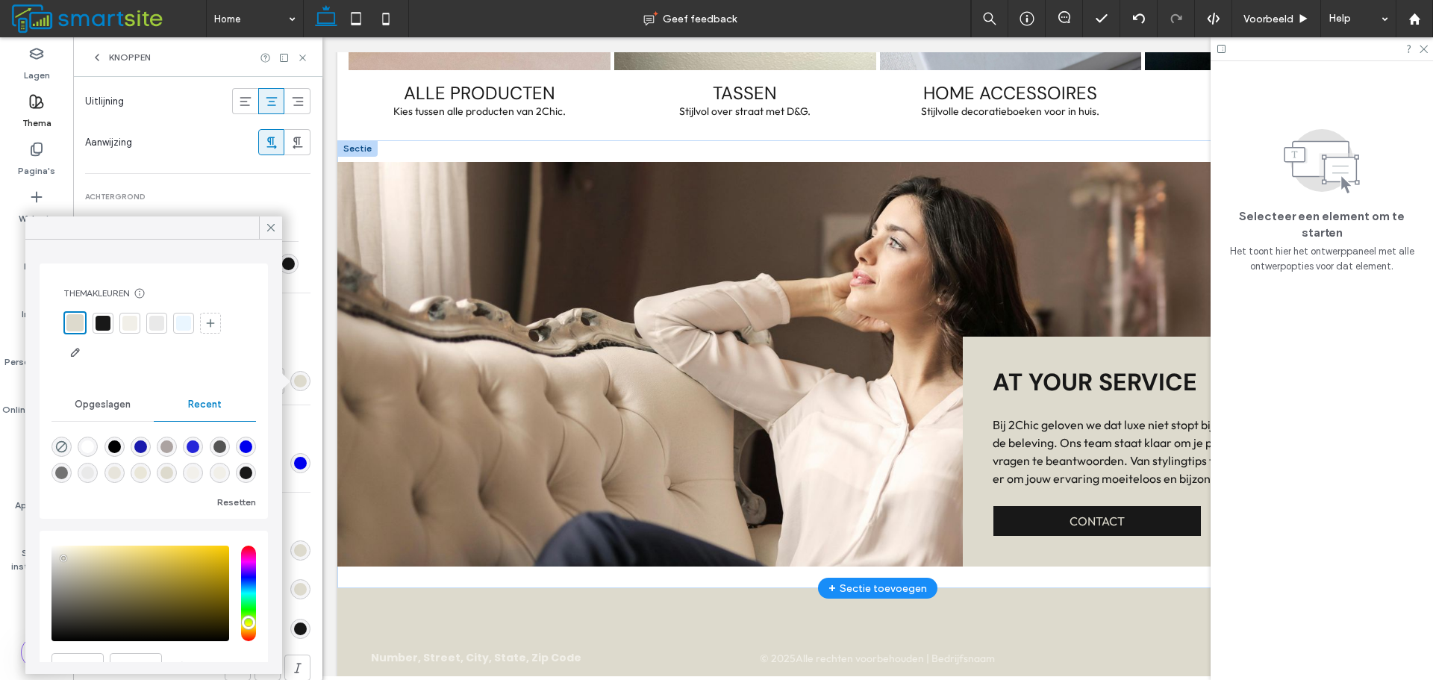
click at [101, 324] on div at bounding box center [103, 323] width 15 height 15
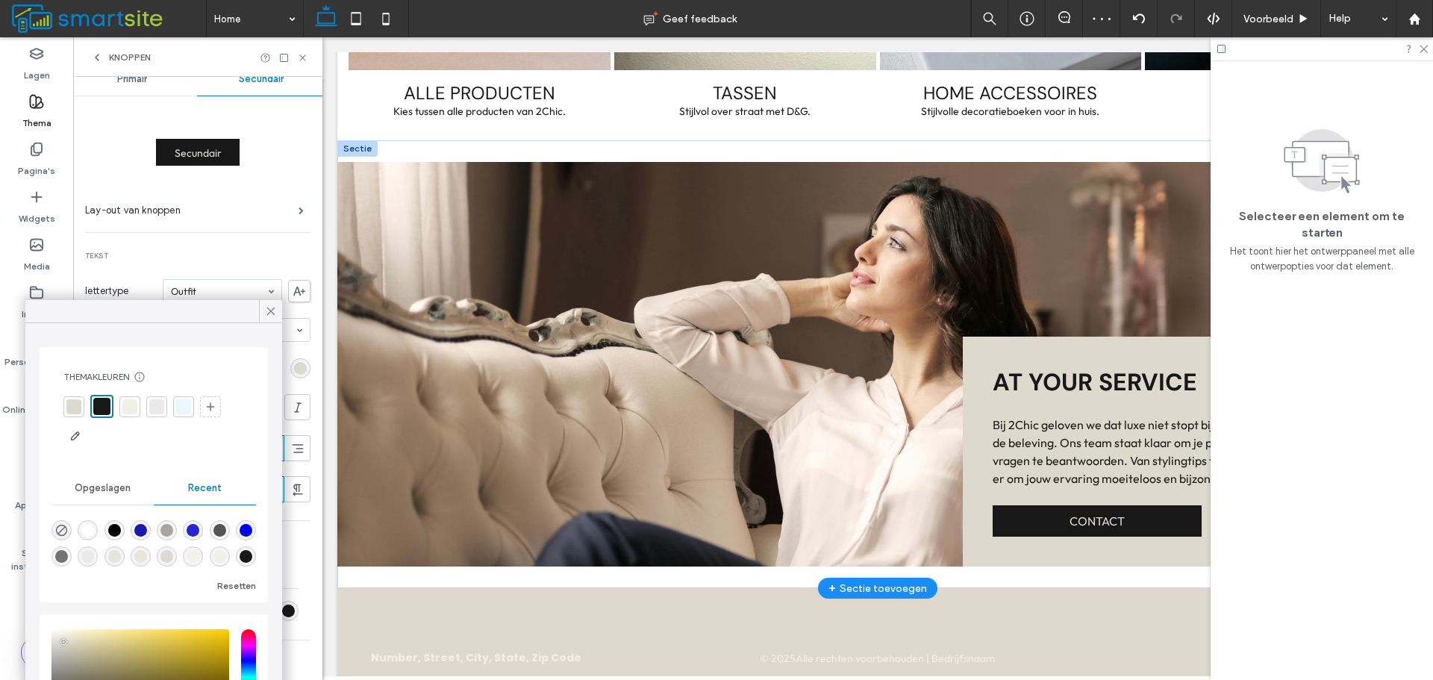
scroll to position [0, 0]
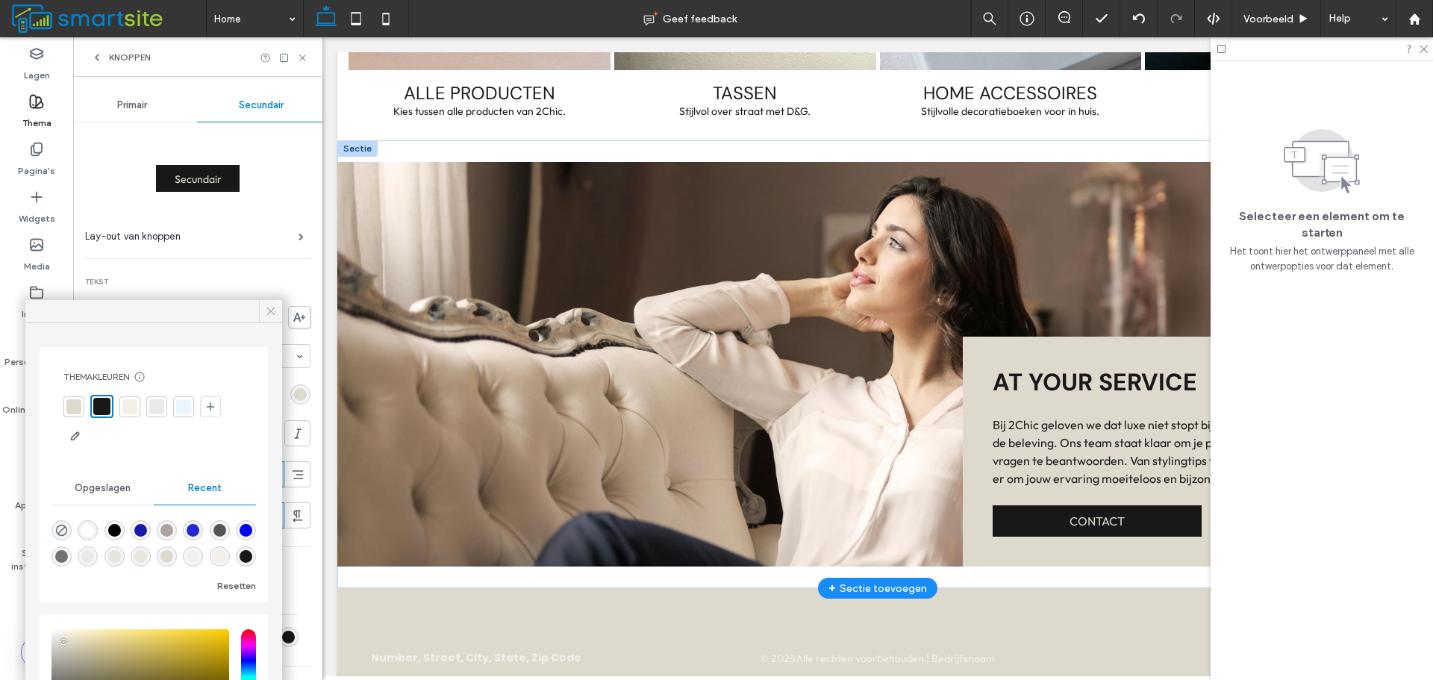
click at [262, 311] on div at bounding box center [270, 311] width 23 height 22
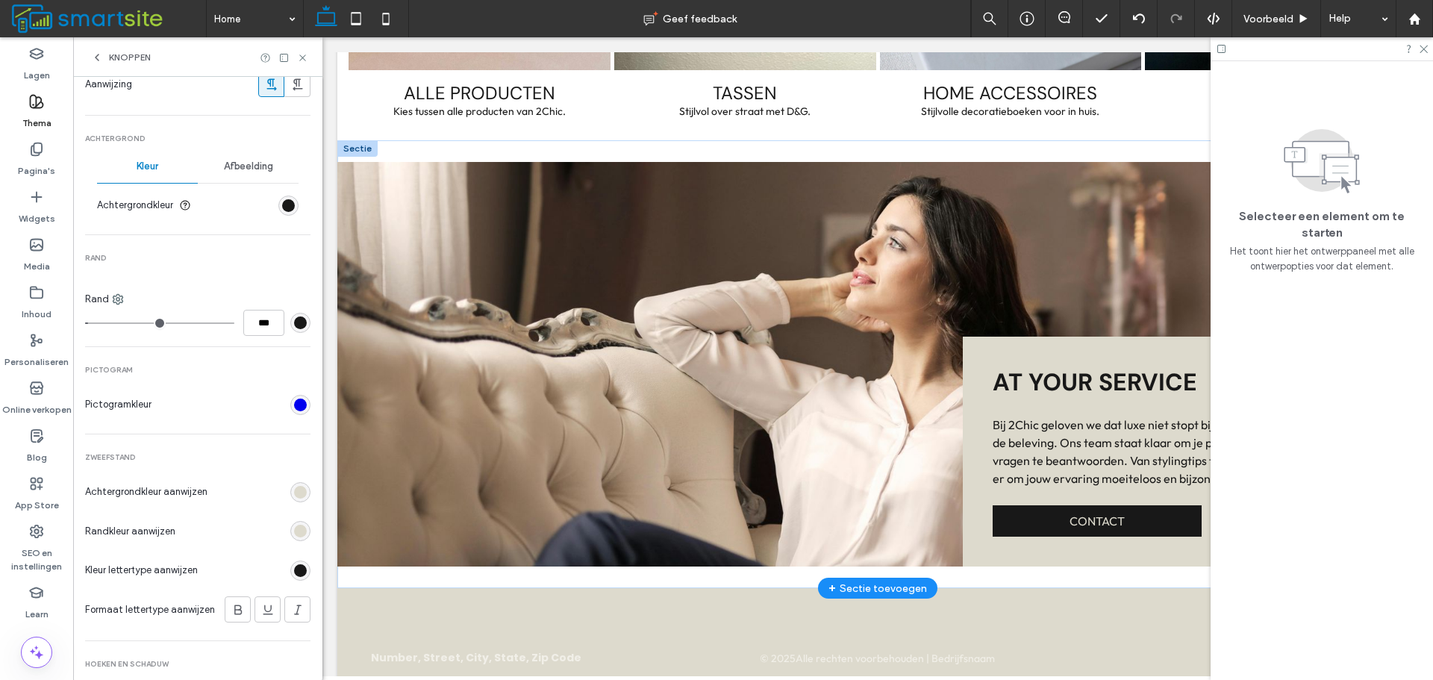
scroll to position [448, 0]
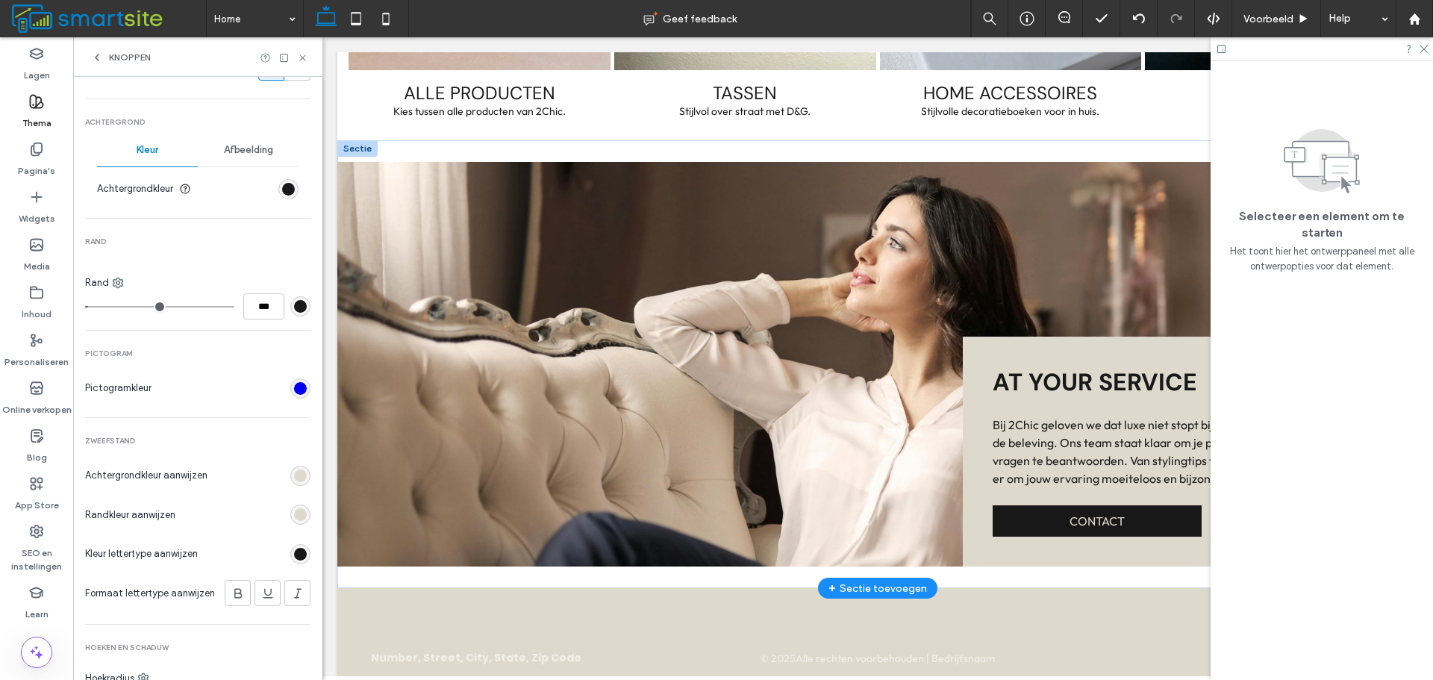
click at [294, 302] on div "rgb(24, 24, 24)" at bounding box center [300, 306] width 13 height 13
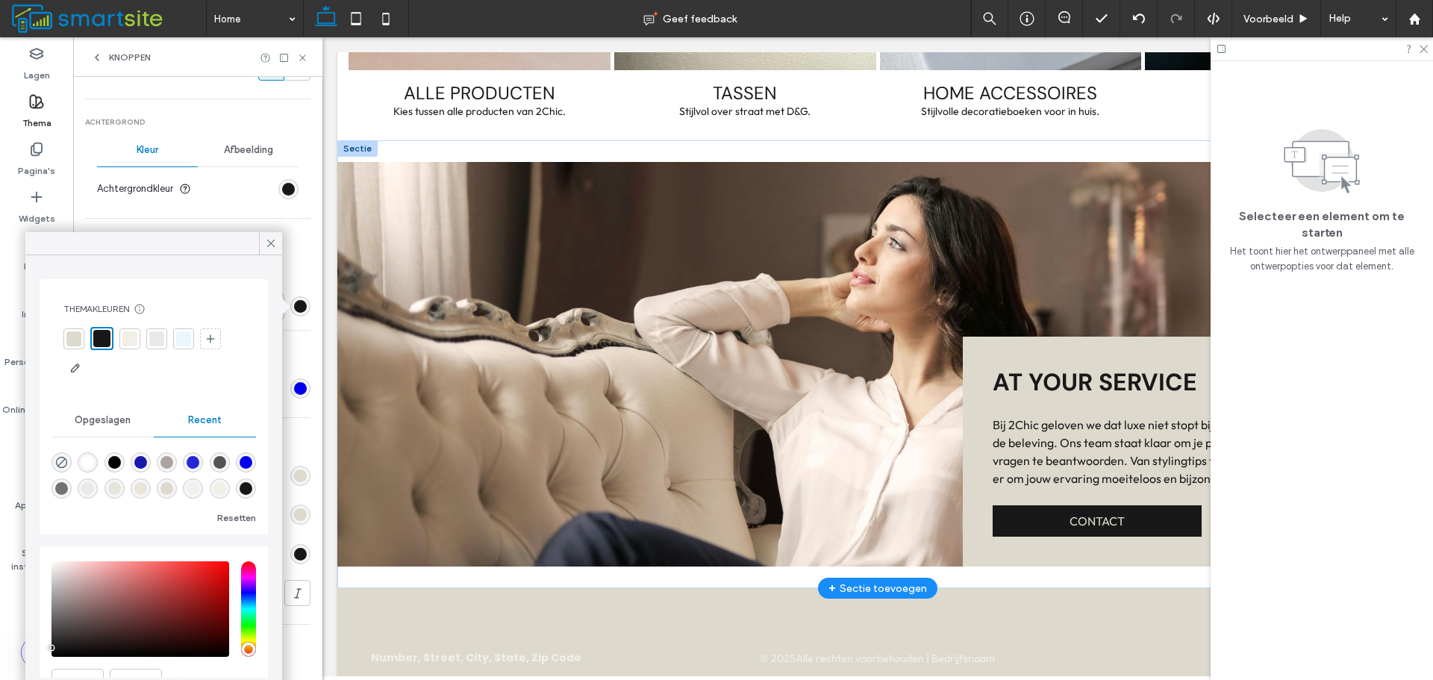
click at [53, 456] on div "rgba(0, 0, 0, 0)" at bounding box center [61, 462] width 20 height 20
type input "*******"
type input "*"
type input "**"
click at [290, 507] on div "rgb(221, 218, 205)" at bounding box center [300, 514] width 20 height 20
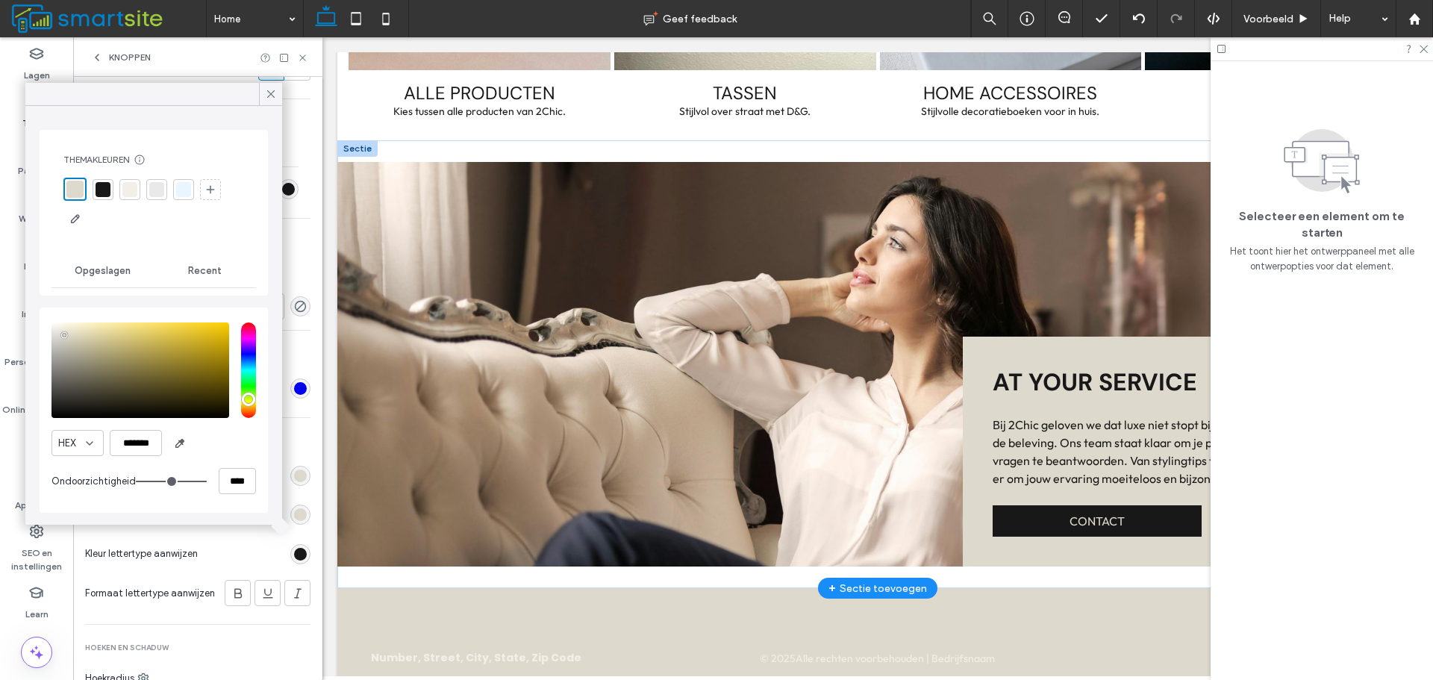
click at [110, 196] on div at bounding box center [103, 189] width 21 height 21
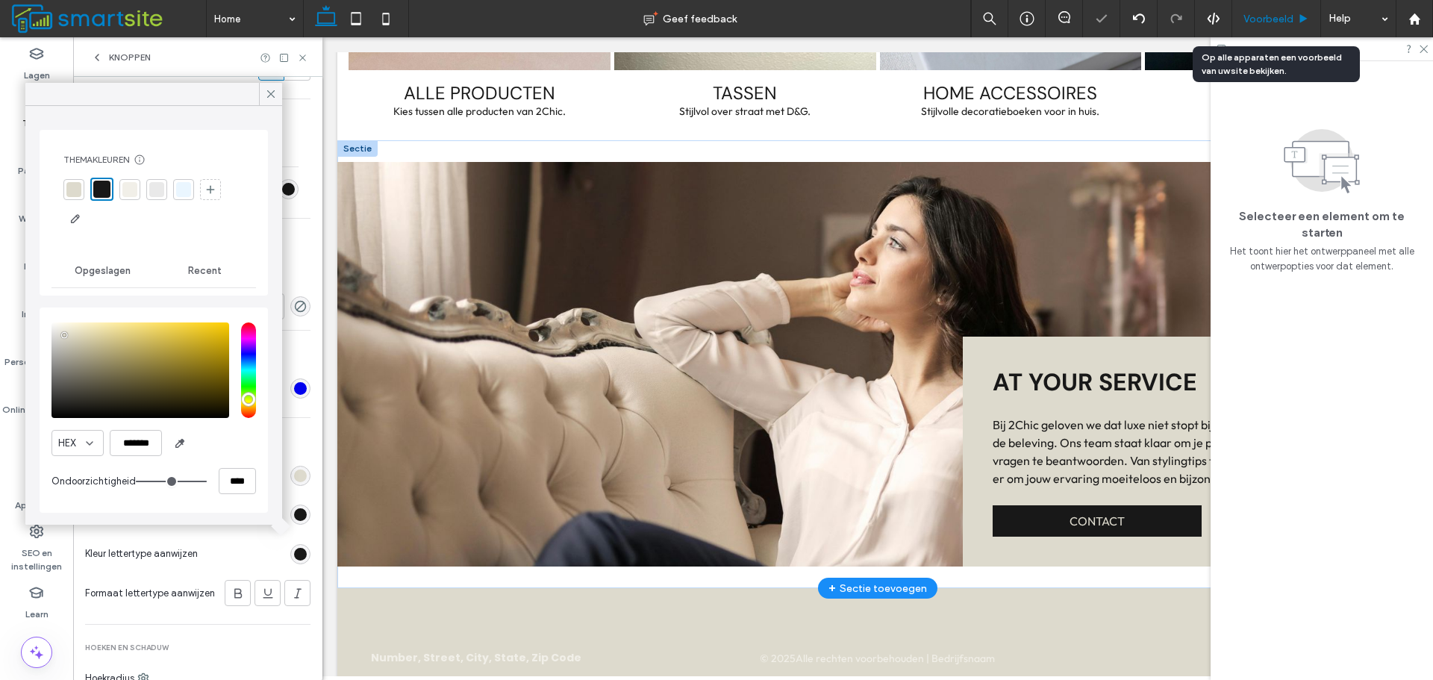
click at [1265, 23] on span "Voorbeeld" at bounding box center [1268, 19] width 50 height 13
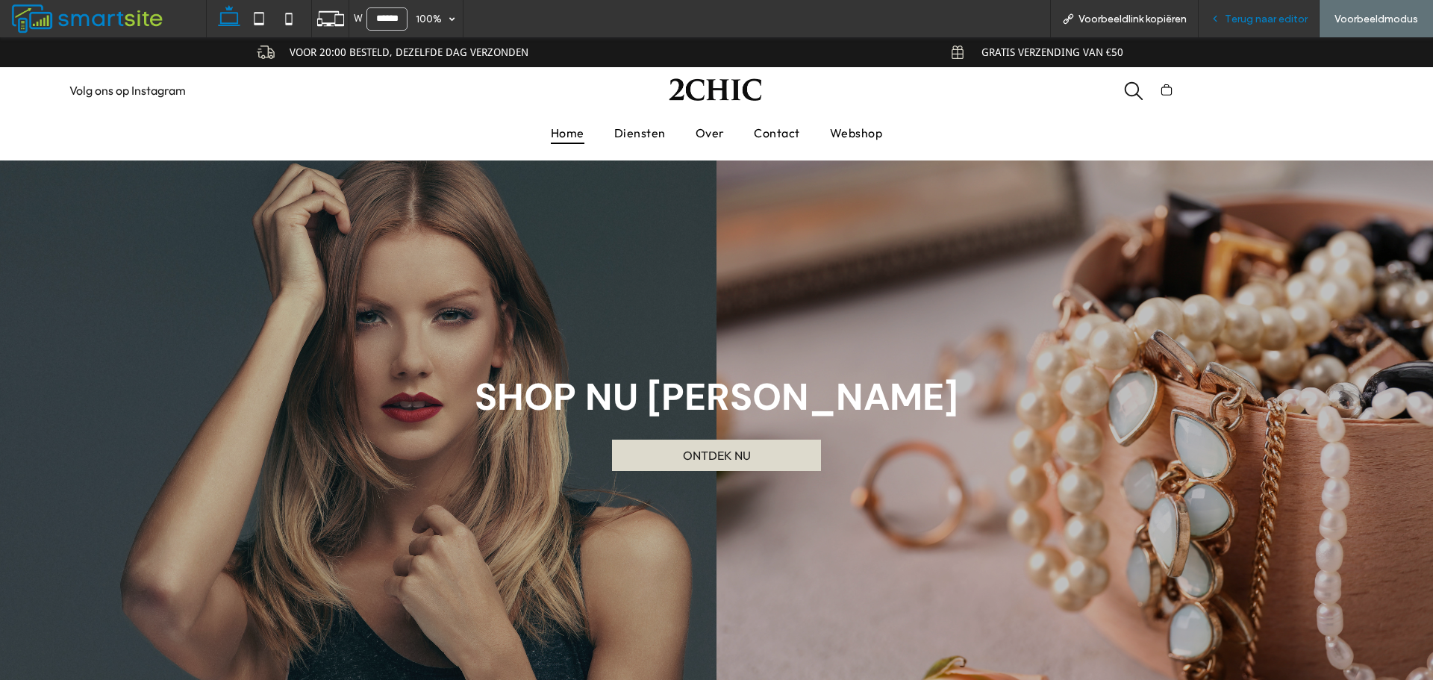
click at [1242, 19] on span "Terug naar editor" at bounding box center [1265, 19] width 83 height 13
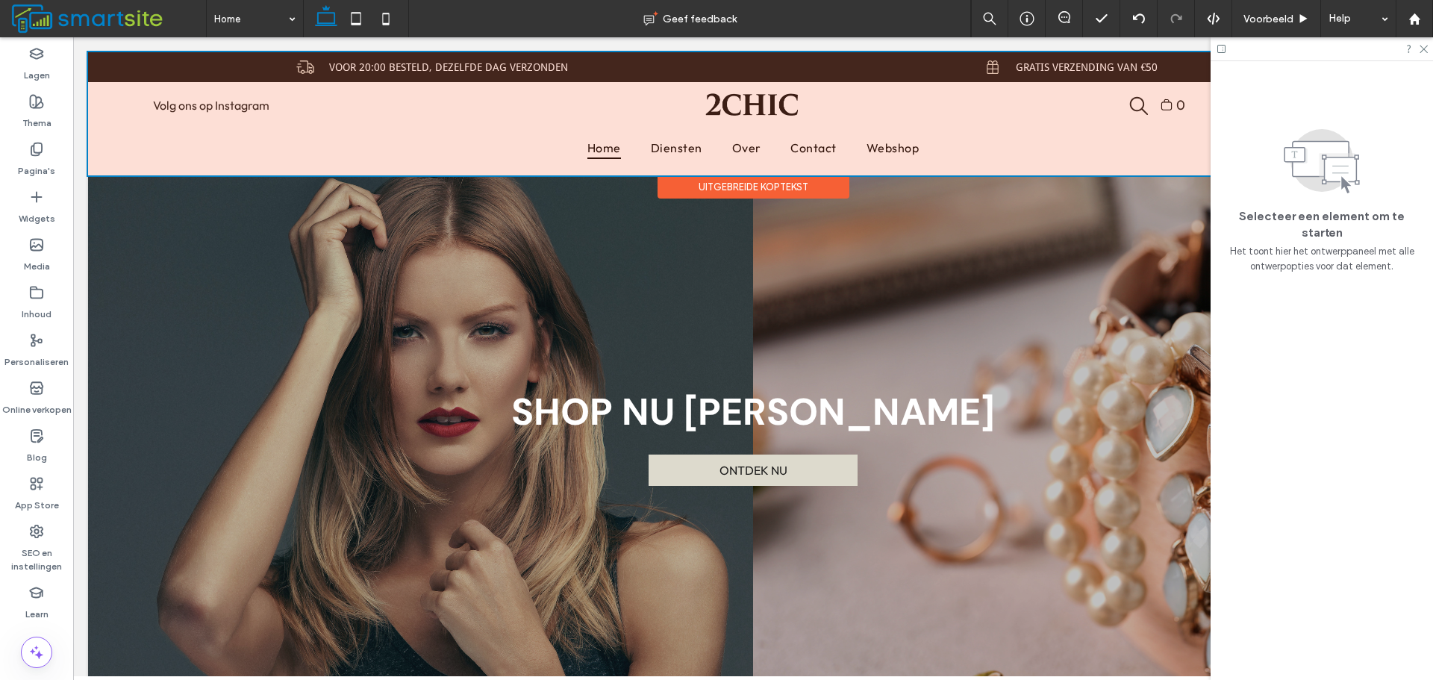
click at [717, 184] on div "Uitgebreide koptekst" at bounding box center [753, 186] width 192 height 23
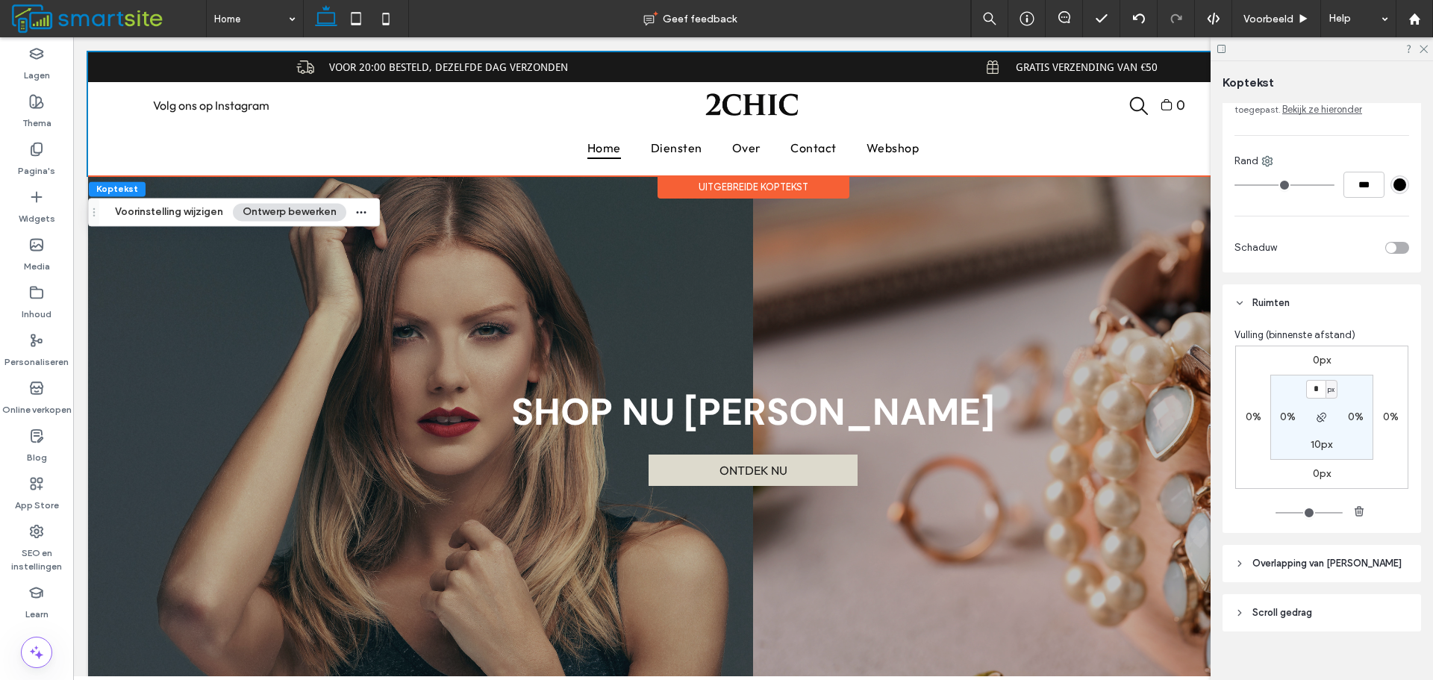
scroll to position [354, 0]
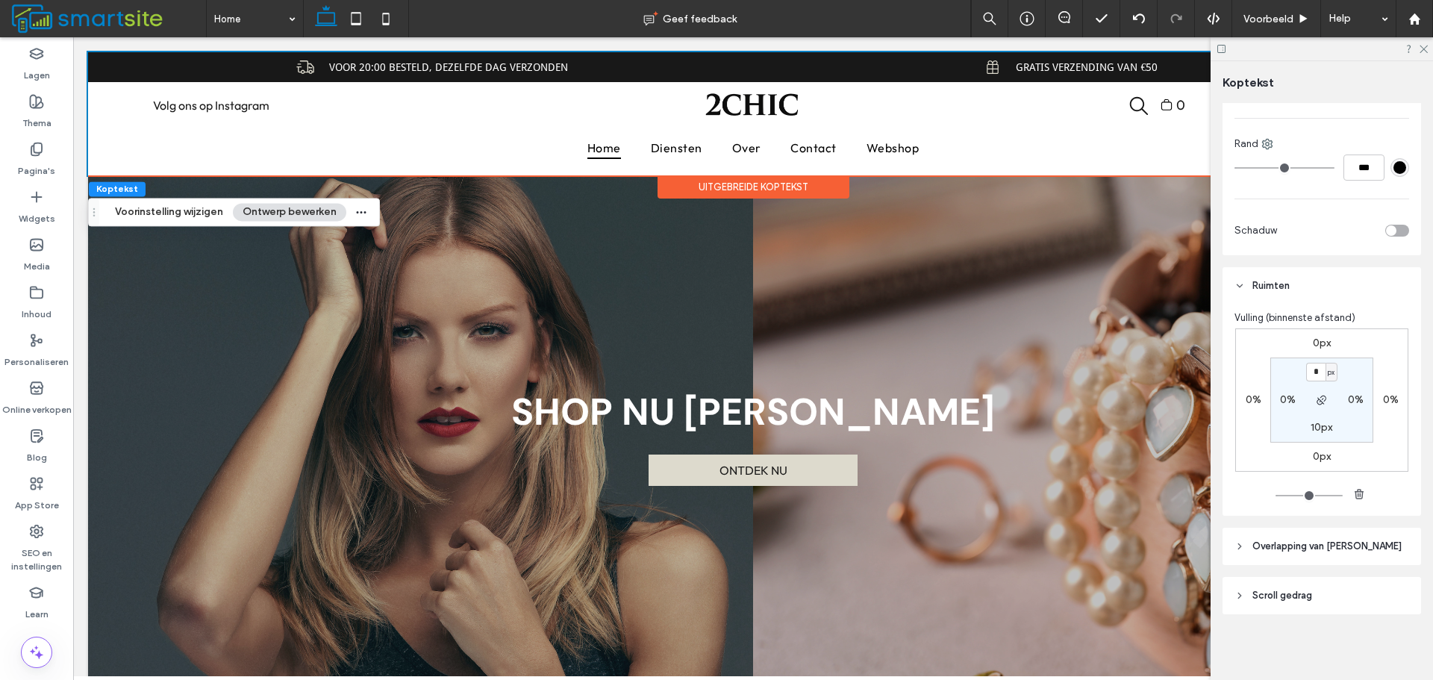
click at [1351, 590] on header "Scroll gedrag" at bounding box center [1321, 595] width 198 height 37
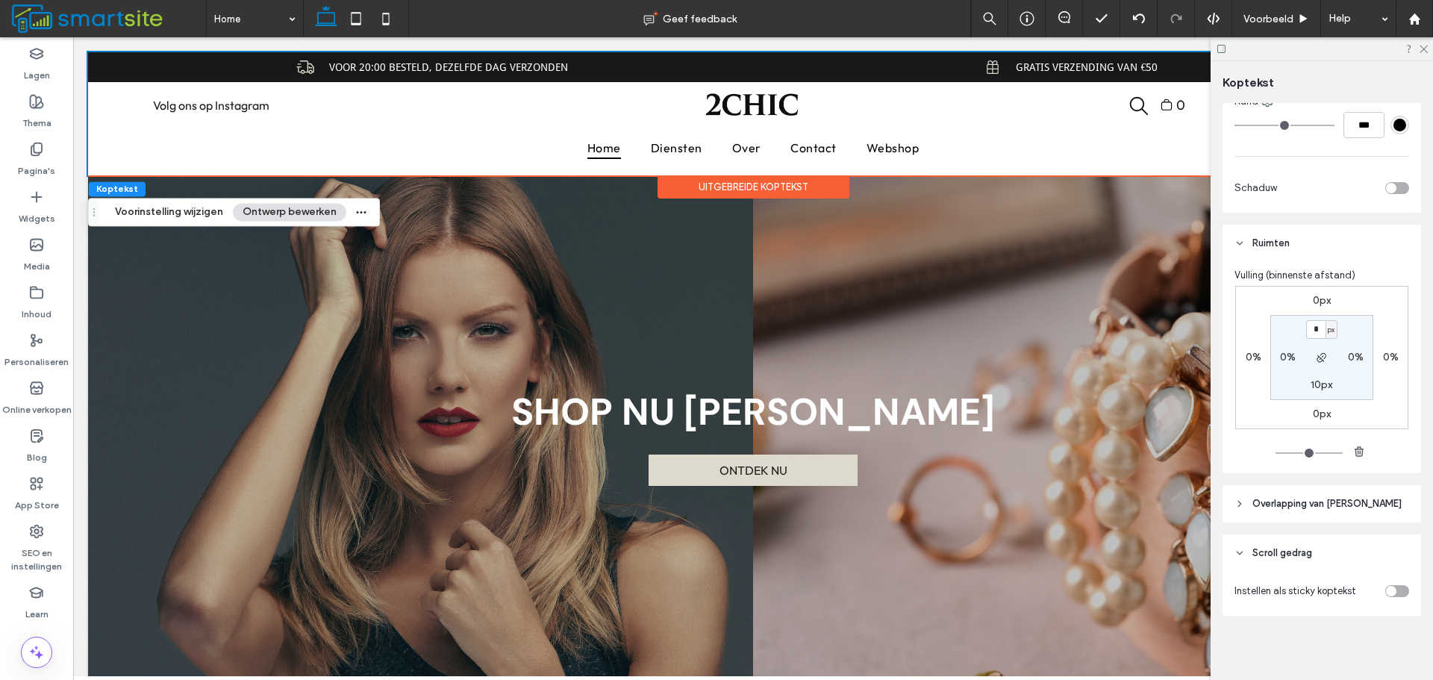
scroll to position [398, 0]
click at [1386, 588] on div "toggle" at bounding box center [1391, 589] width 10 height 10
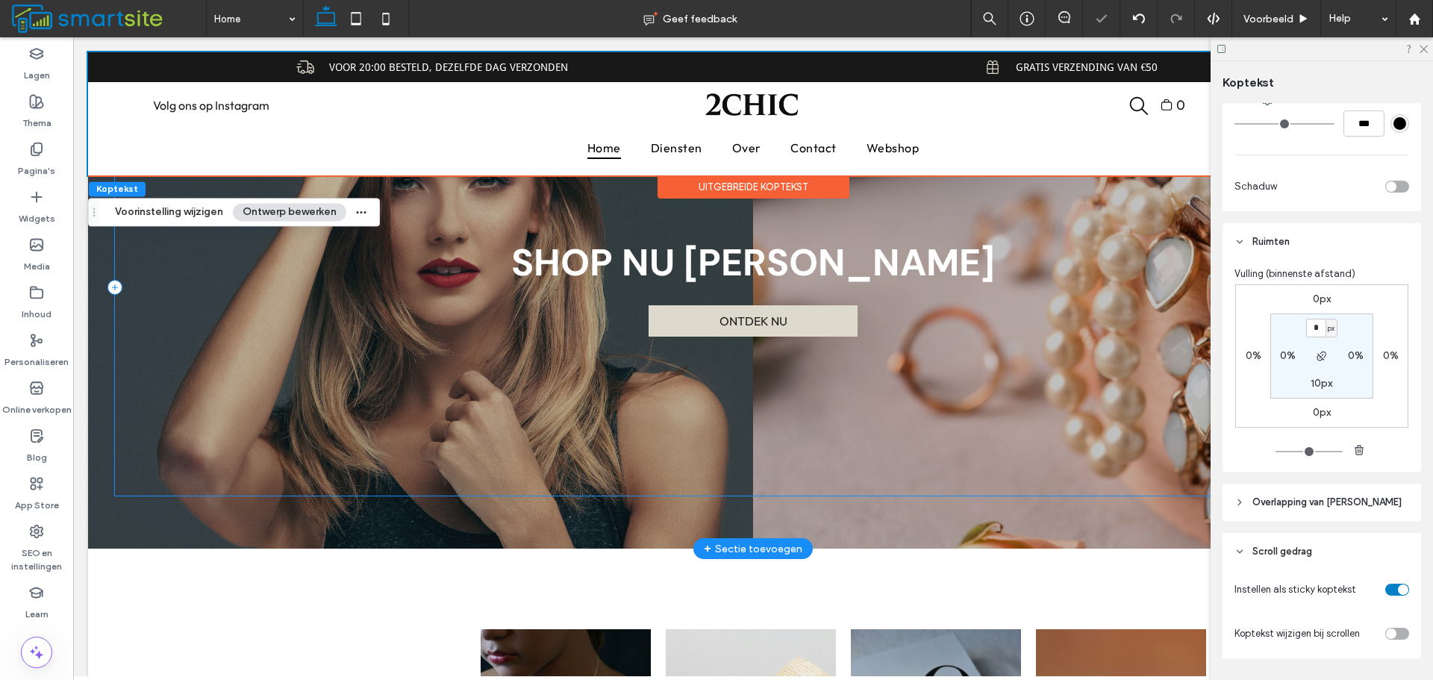
scroll to position [0, 0]
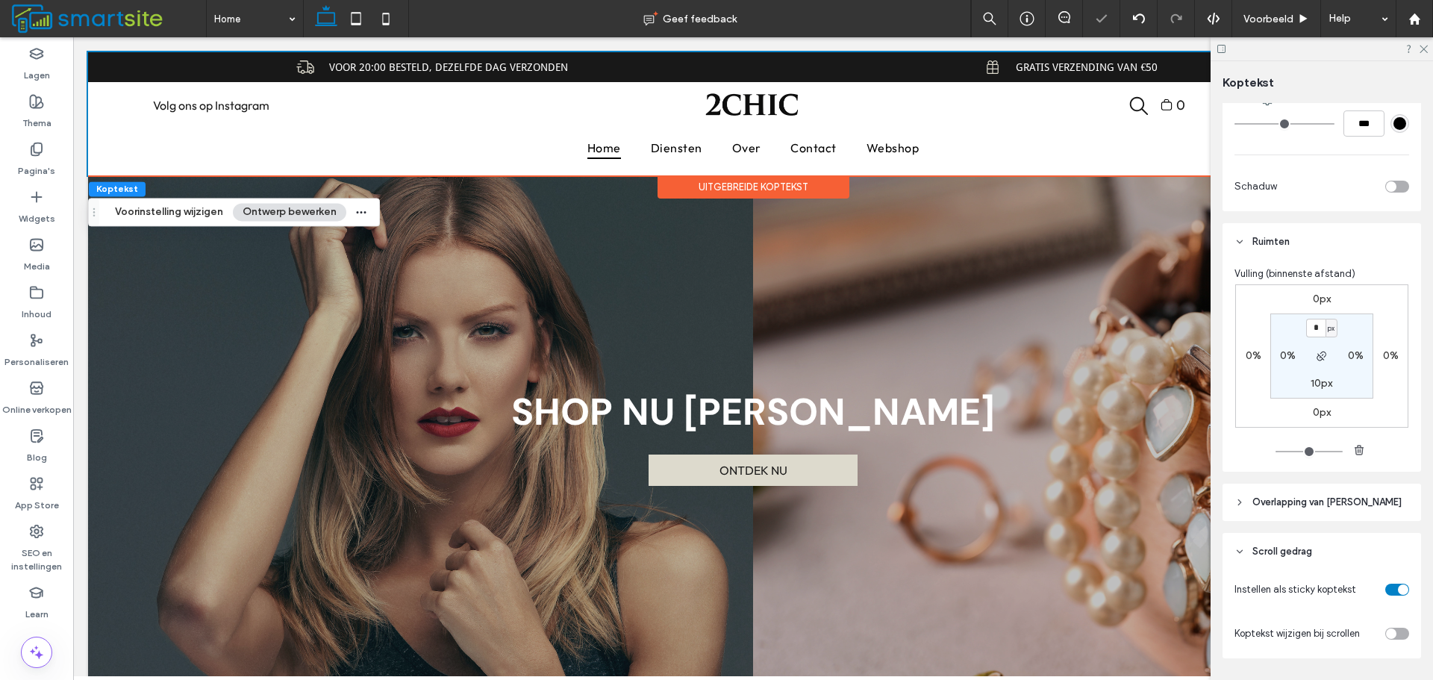
click at [1388, 637] on div "toggle" at bounding box center [1397, 634] width 24 height 12
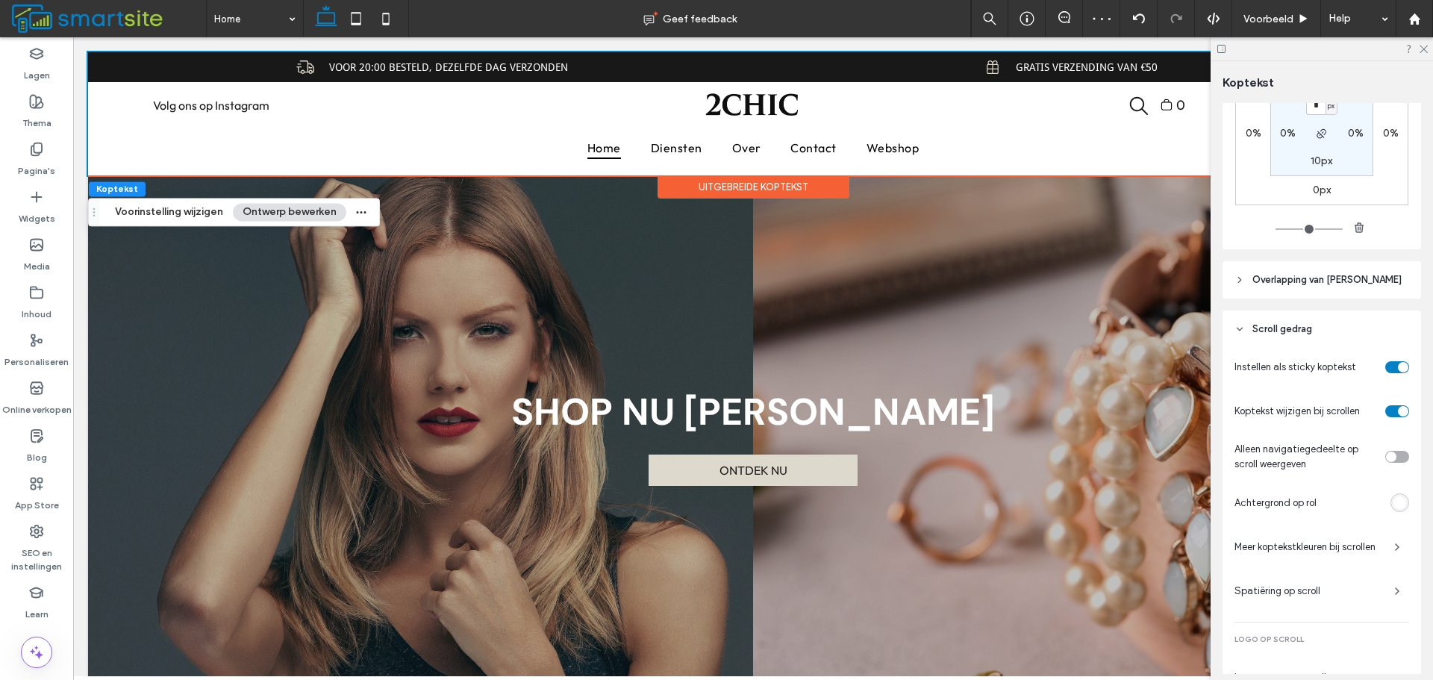
scroll to position [622, 0]
click at [1392, 456] on div "toggle" at bounding box center [1397, 455] width 24 height 12
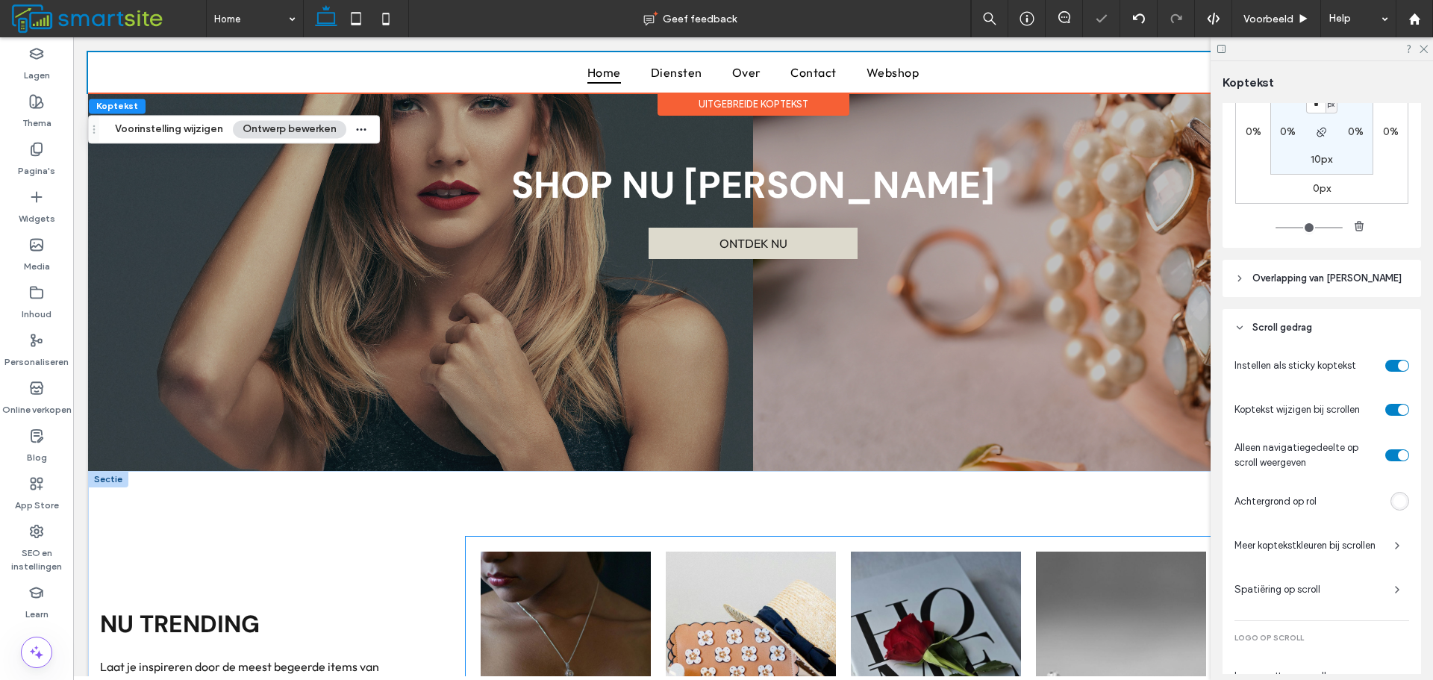
scroll to position [0, 0]
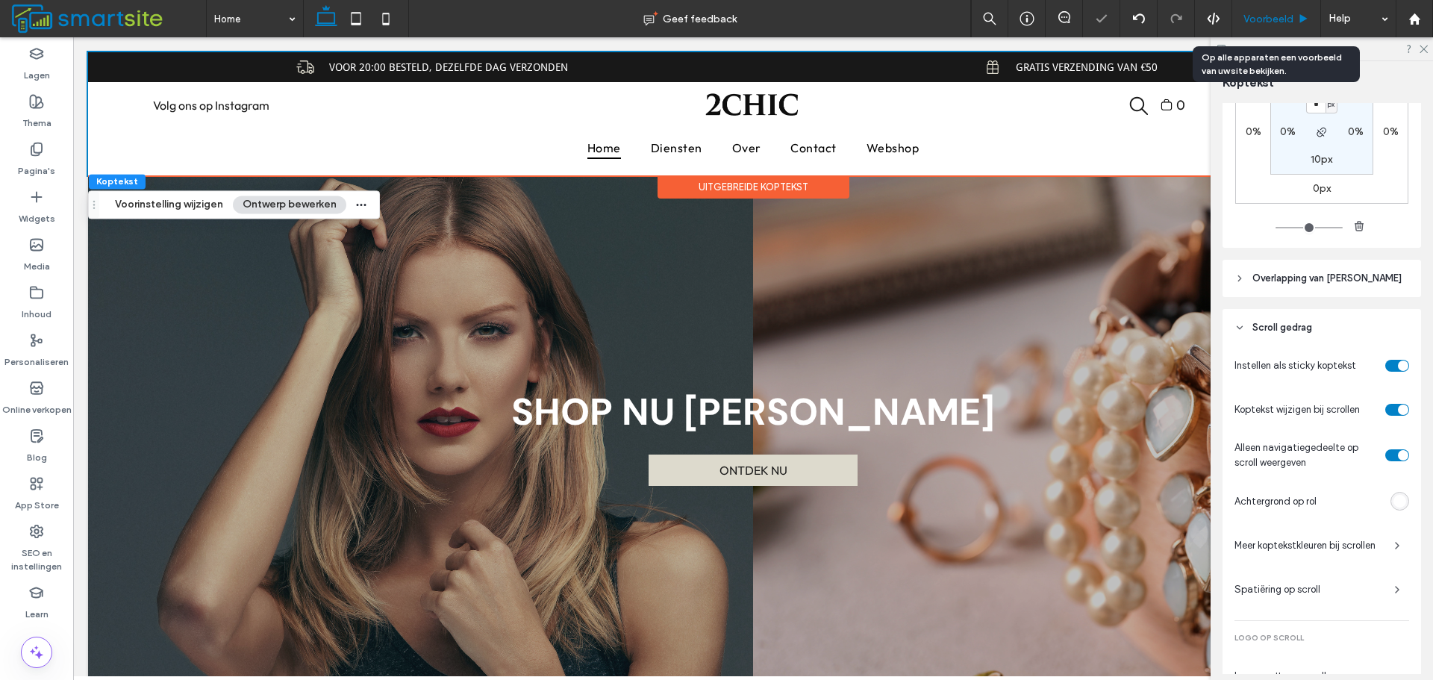
click at [1271, 22] on span "Voorbeeld" at bounding box center [1268, 19] width 50 height 13
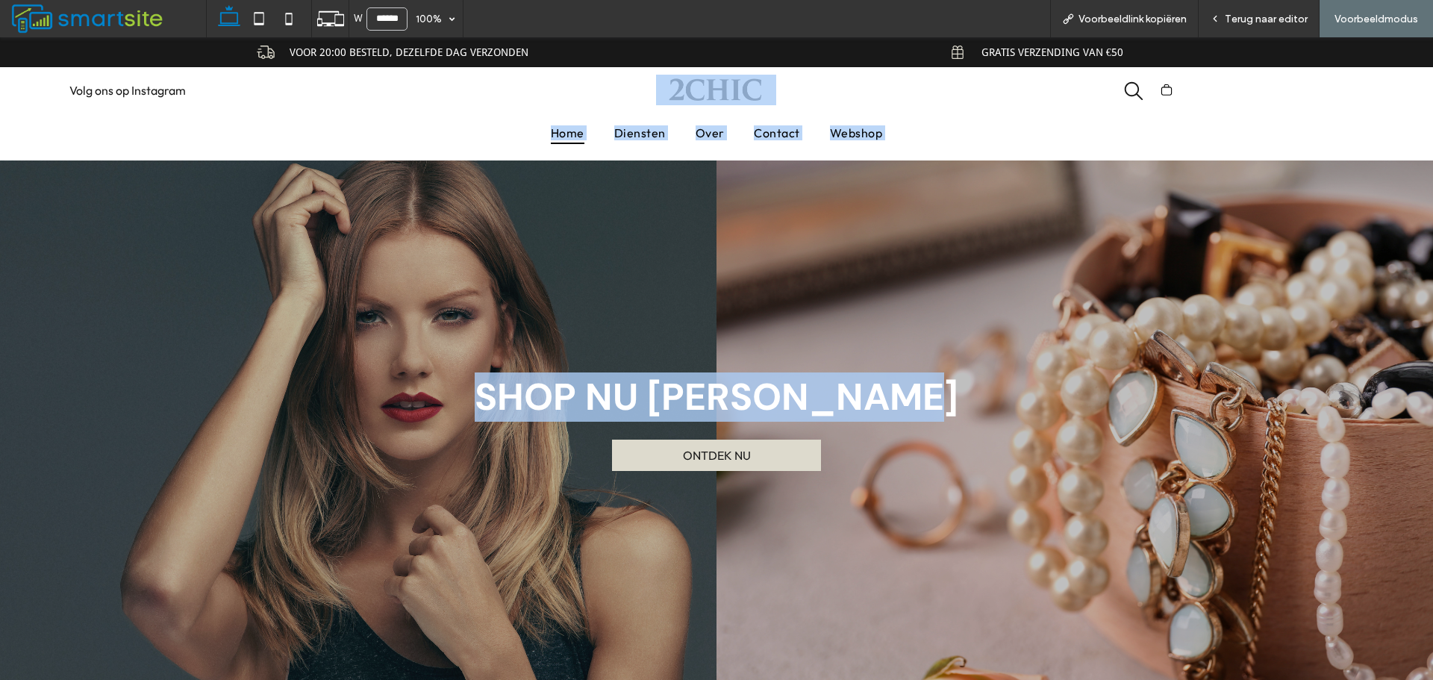
drag, startPoint x: 820, startPoint y: 101, endPoint x: 883, endPoint y: 168, distance: 92.4
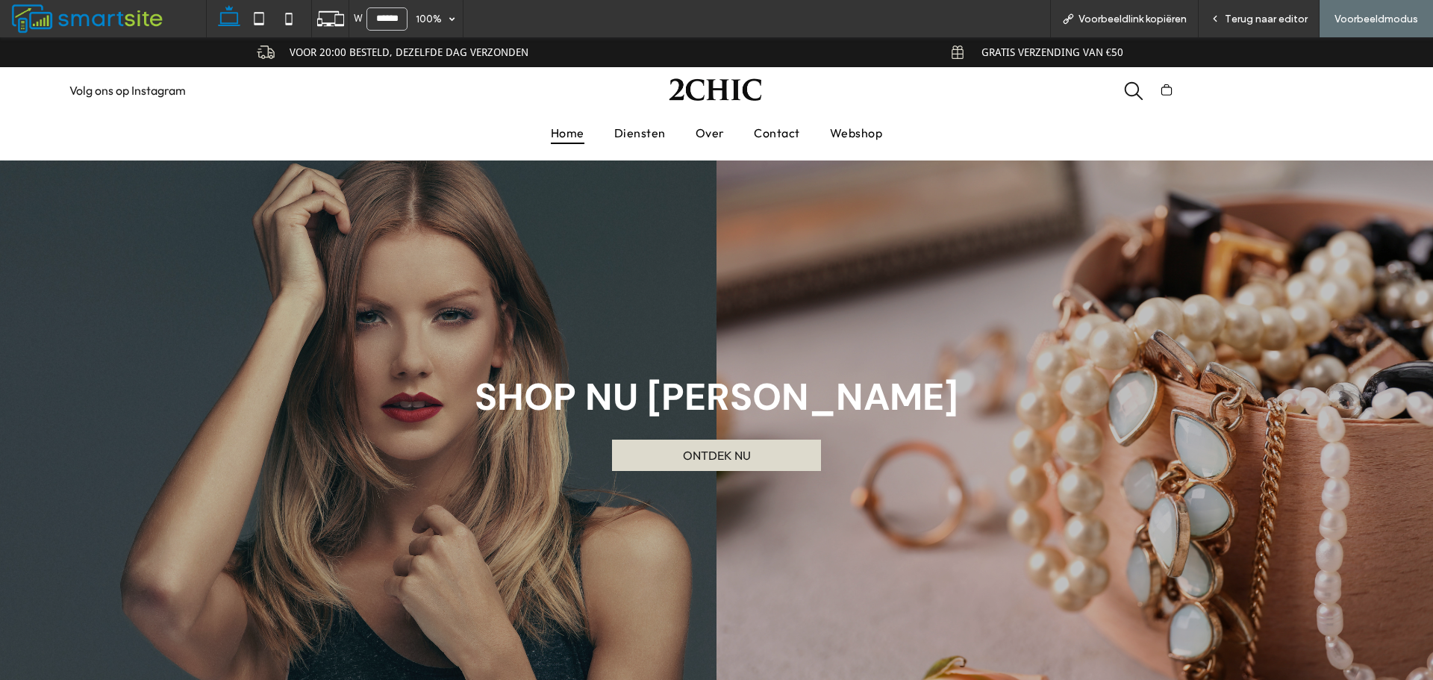
click at [921, 191] on div "shop nu dolce & gabbana ONTDEK NU" at bounding box center [716, 421] width 1343 height 522
click at [1266, 19] on span "Terug naar editor" at bounding box center [1265, 19] width 83 height 13
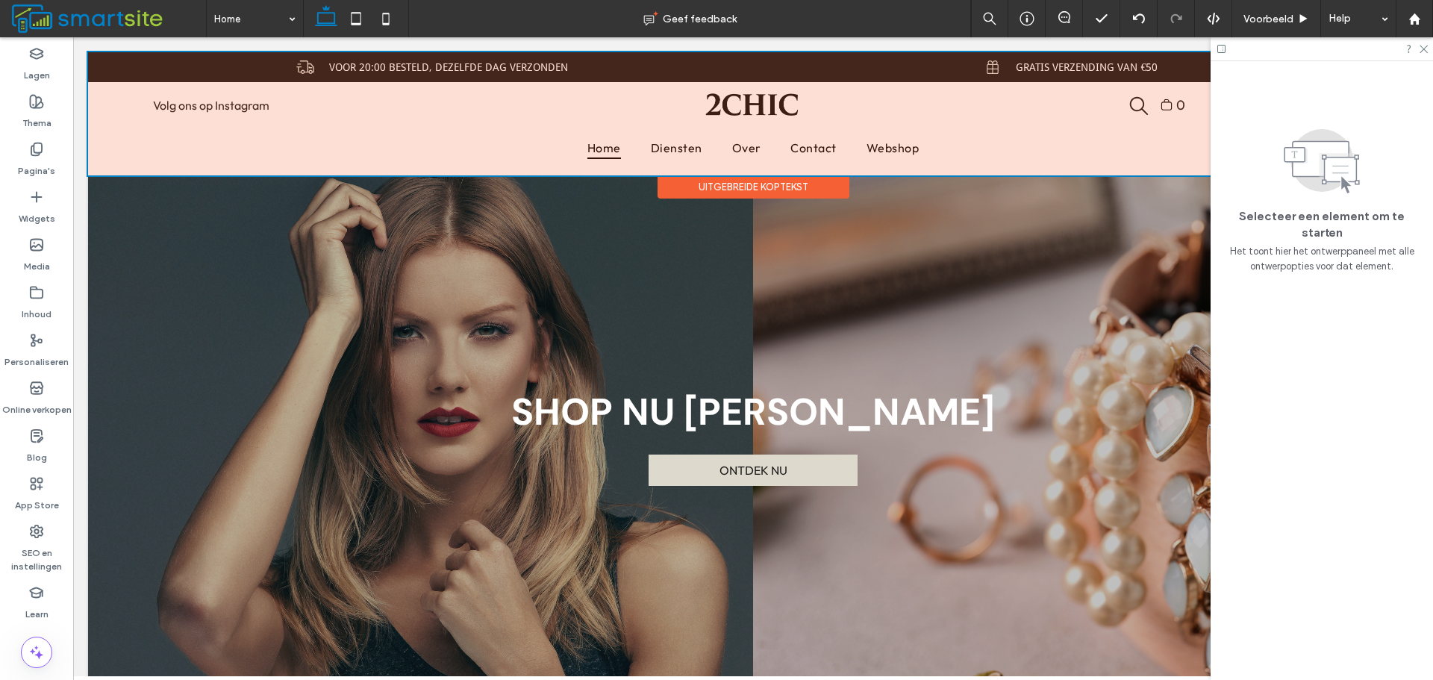
click at [353, 98] on div at bounding box center [753, 113] width 1330 height 123
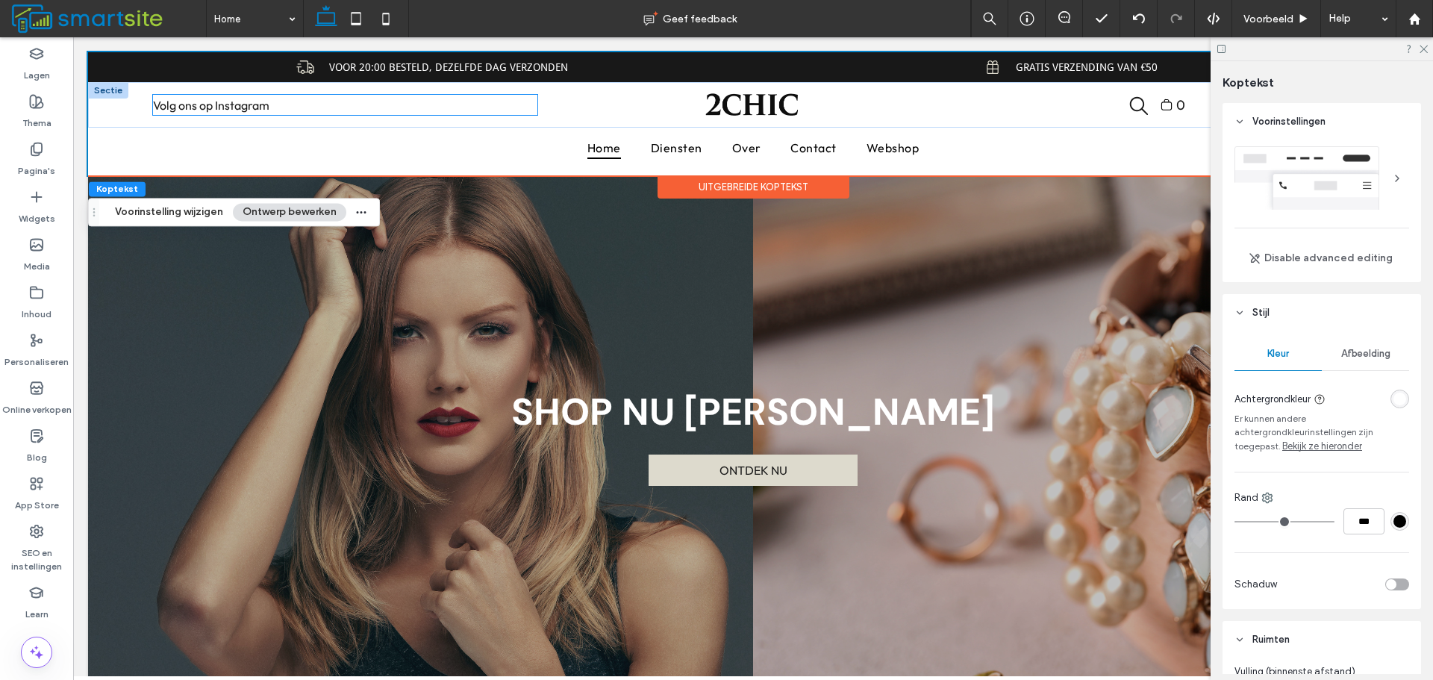
click at [375, 99] on p "Volg ons op Instagram" at bounding box center [293, 105] width 281 height 18
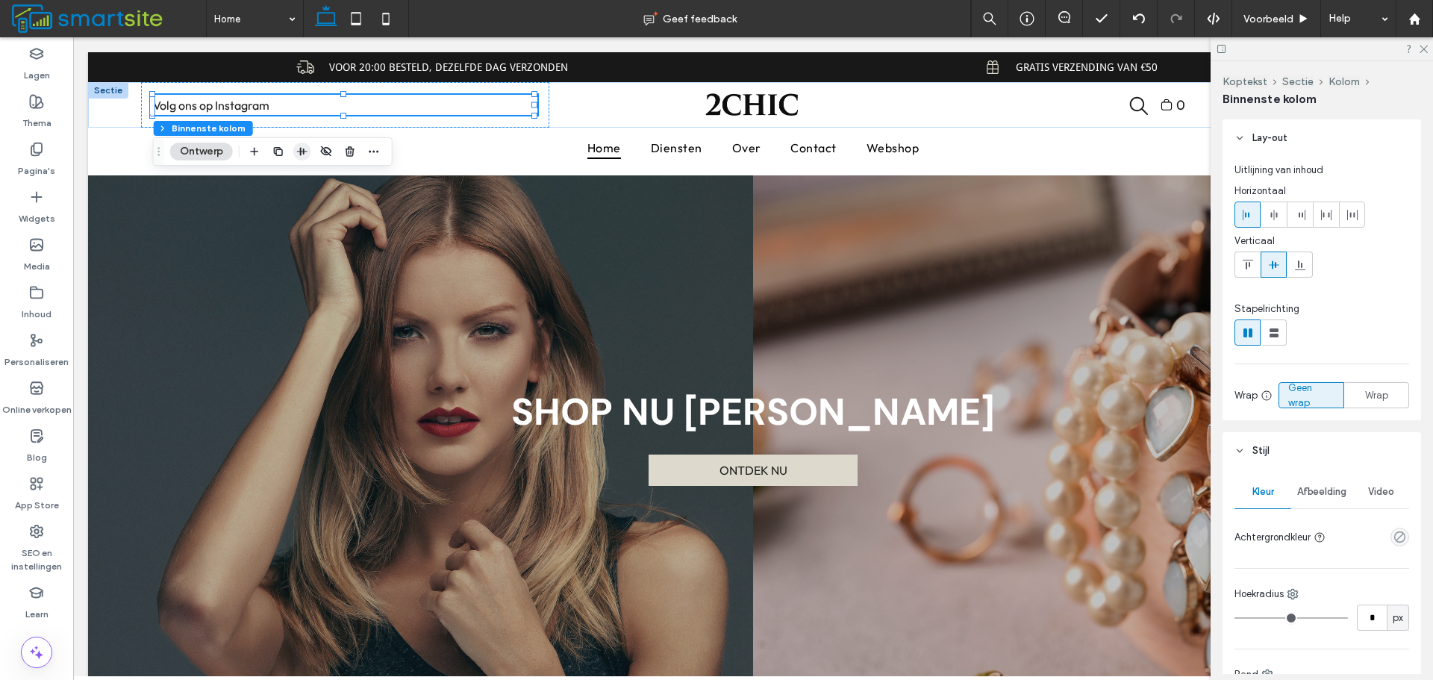
click at [303, 151] on use "button" at bounding box center [302, 152] width 10 height 8
click at [1268, 216] on icon at bounding box center [1274, 215] width 12 height 12
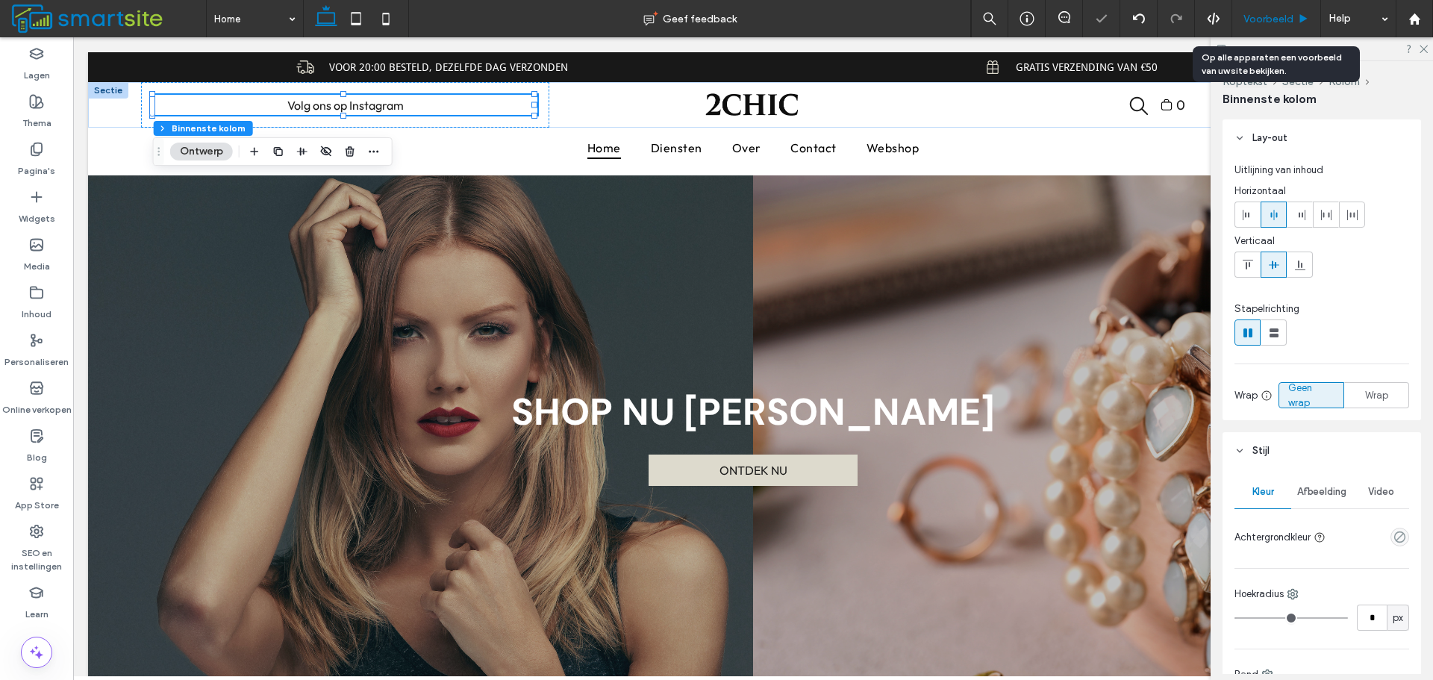
click at [1260, 16] on span "Voorbeeld" at bounding box center [1268, 19] width 50 height 13
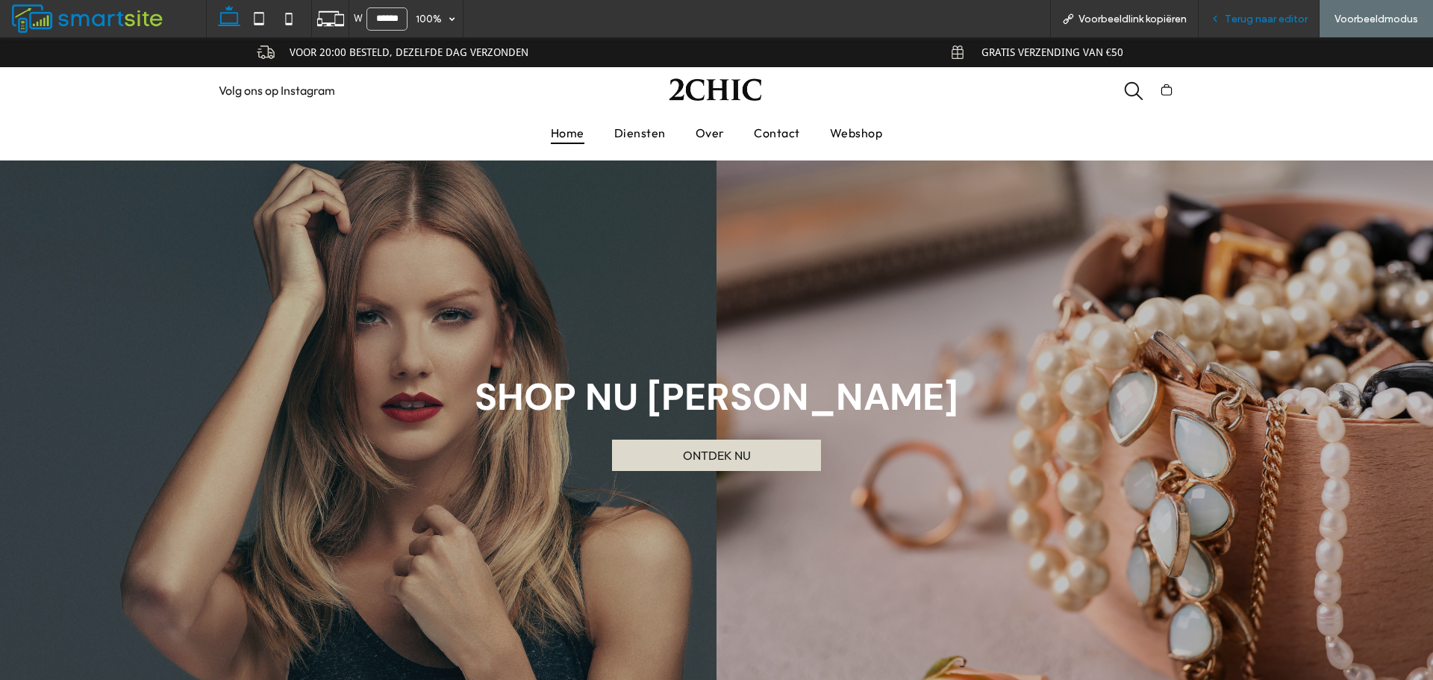
click at [1256, 7] on div "Terug naar editor" at bounding box center [1258, 18] width 121 height 37
click at [1253, 15] on span "Terug naar editor" at bounding box center [1265, 19] width 83 height 13
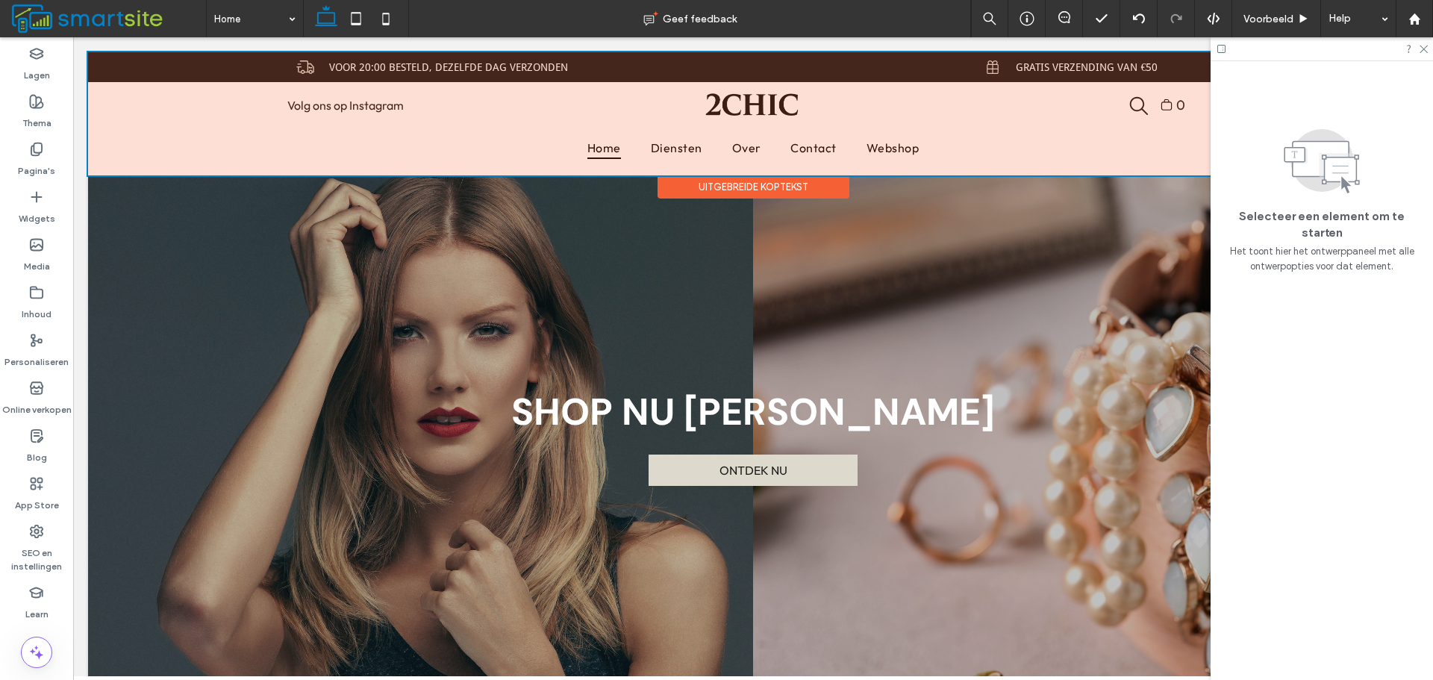
click at [1169, 103] on div at bounding box center [753, 113] width 1330 height 123
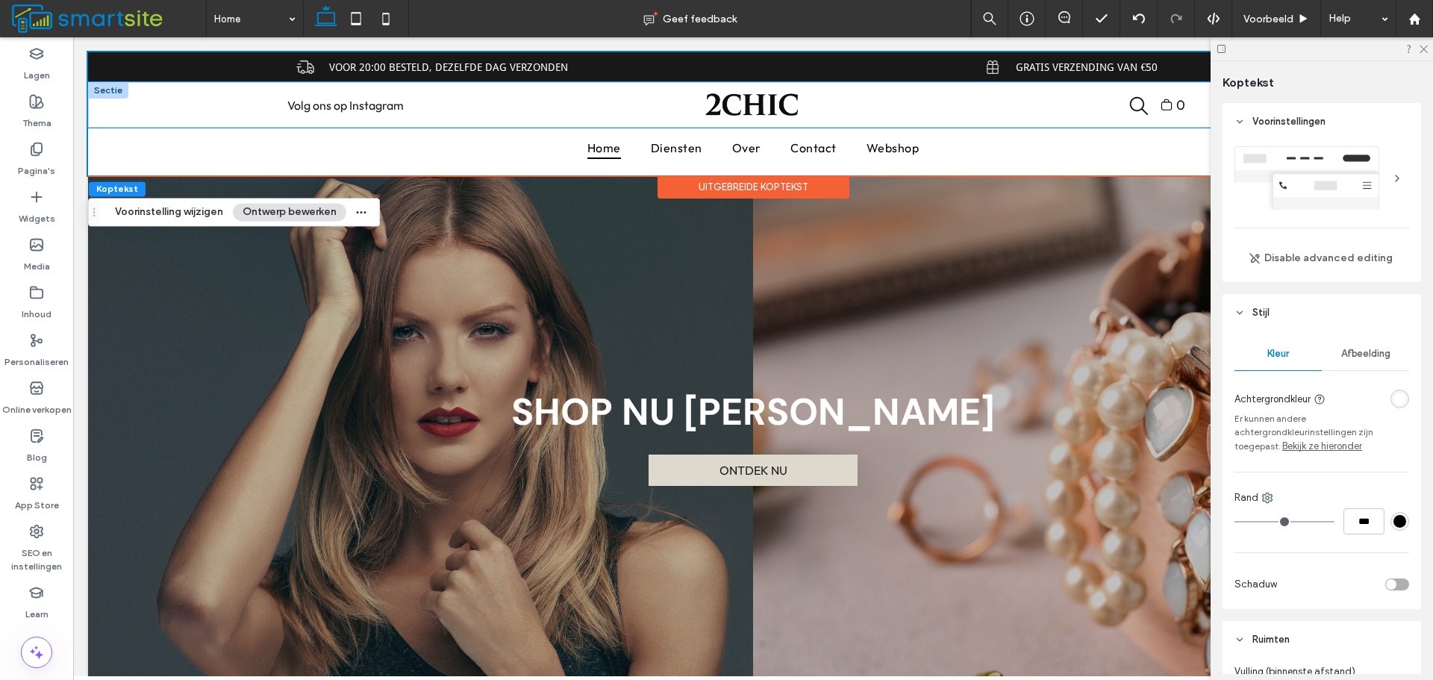
click at [132, 109] on div "Volg ons op Instagram 0" at bounding box center [753, 105] width 1330 height 46
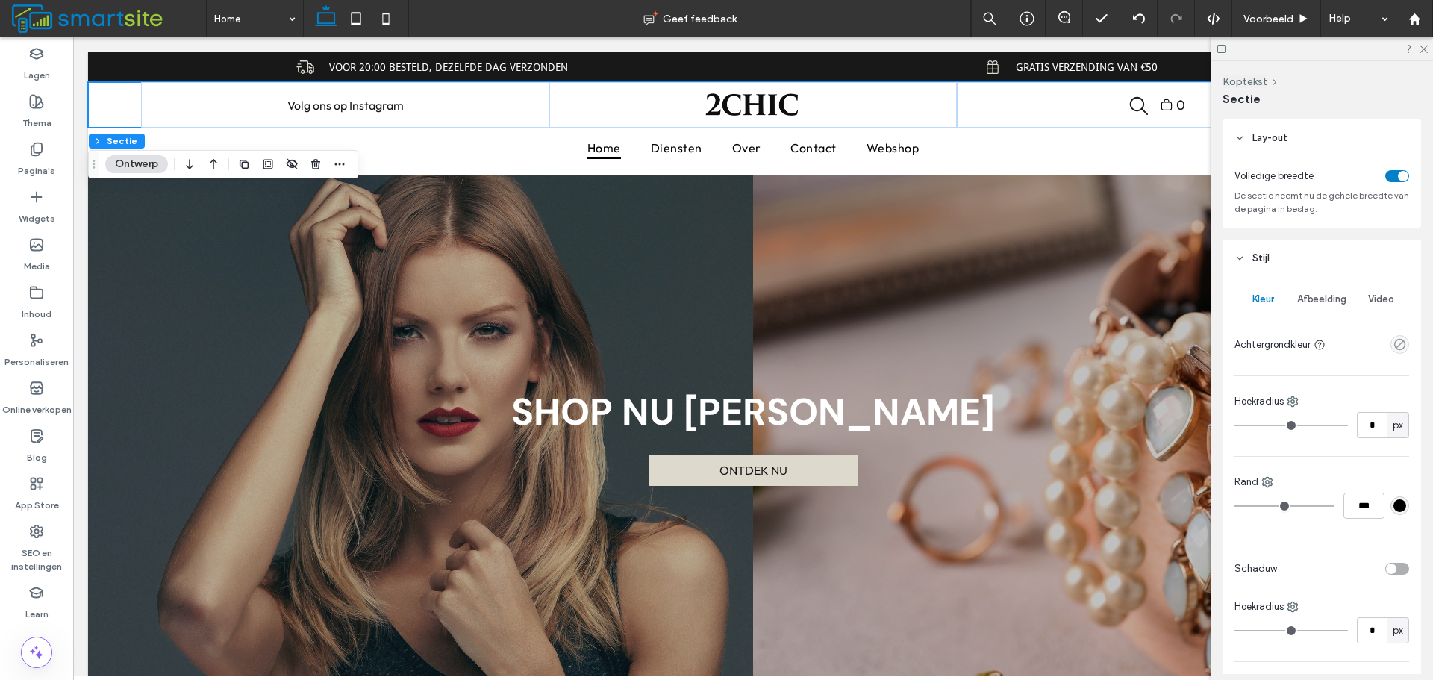
click at [1388, 175] on div "toggle" at bounding box center [1397, 176] width 24 height 12
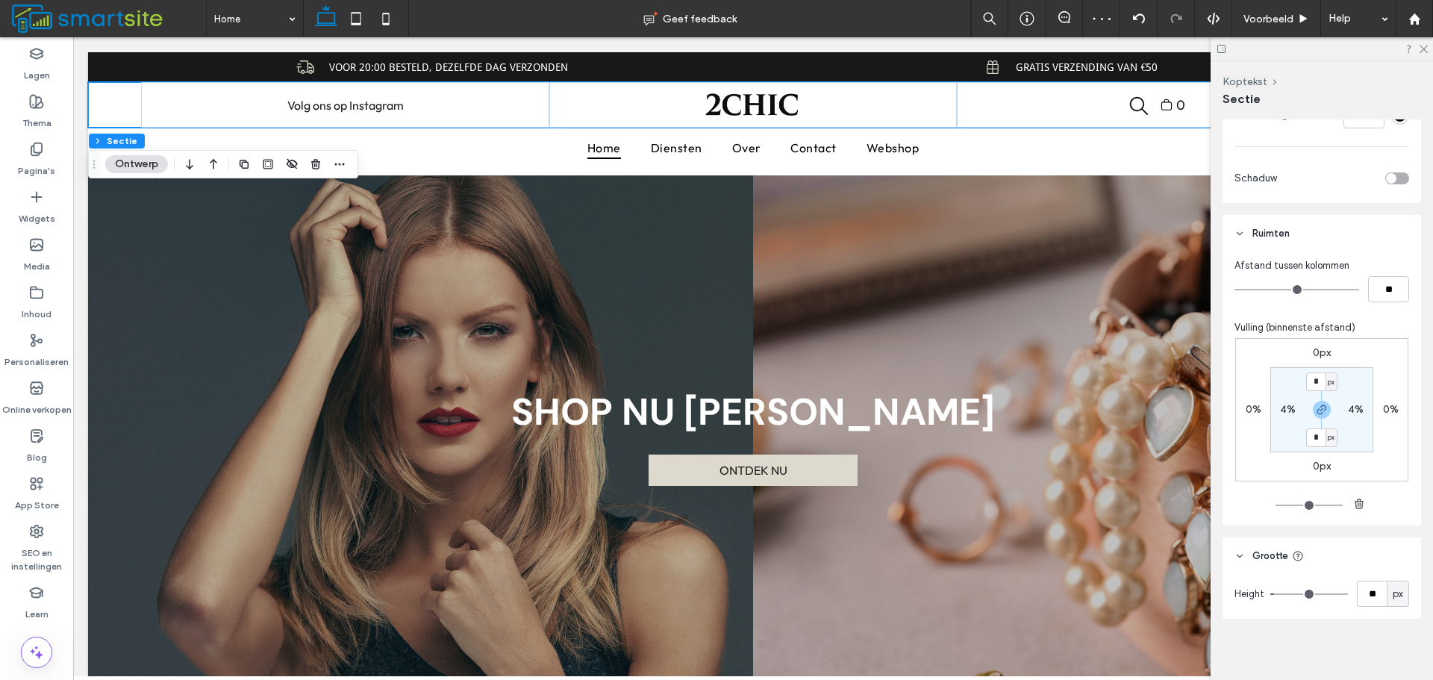
scroll to position [613, 0]
click at [1280, 409] on label "4%" at bounding box center [1288, 404] width 16 height 13
type input "*"
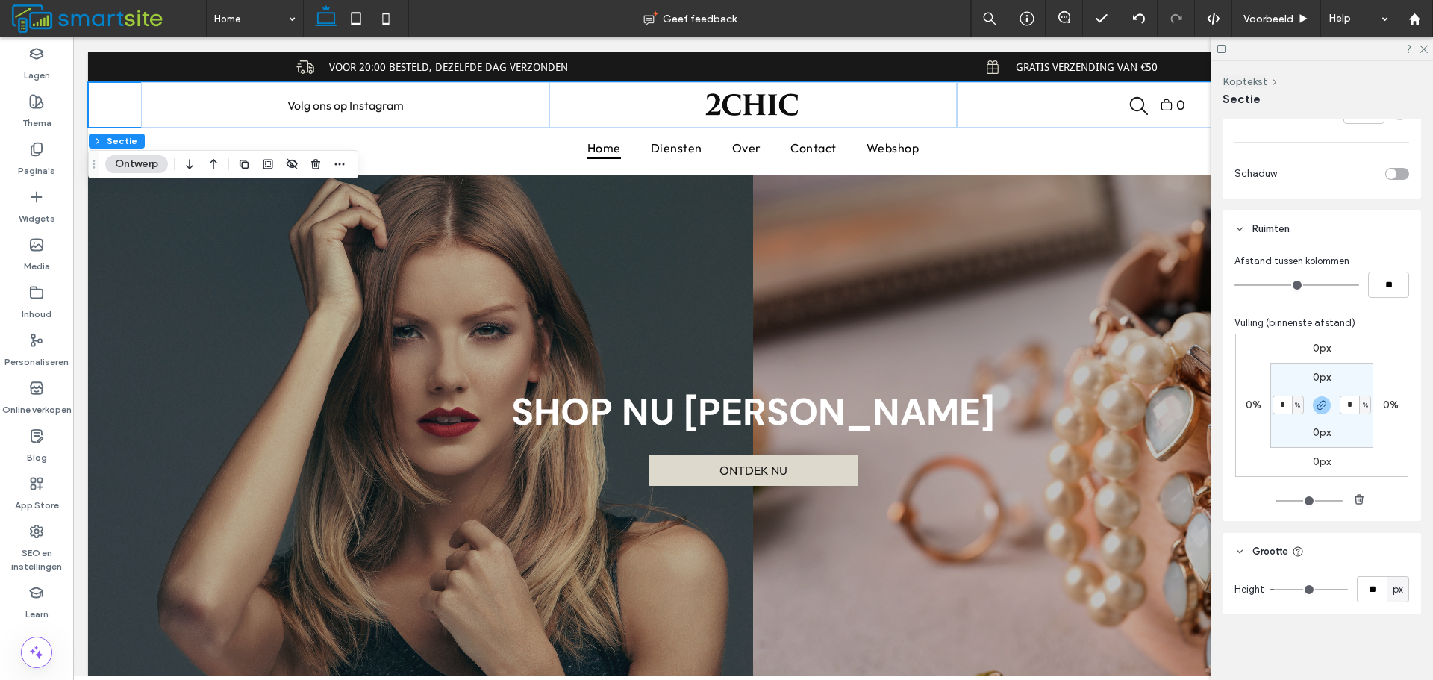
type input "*"
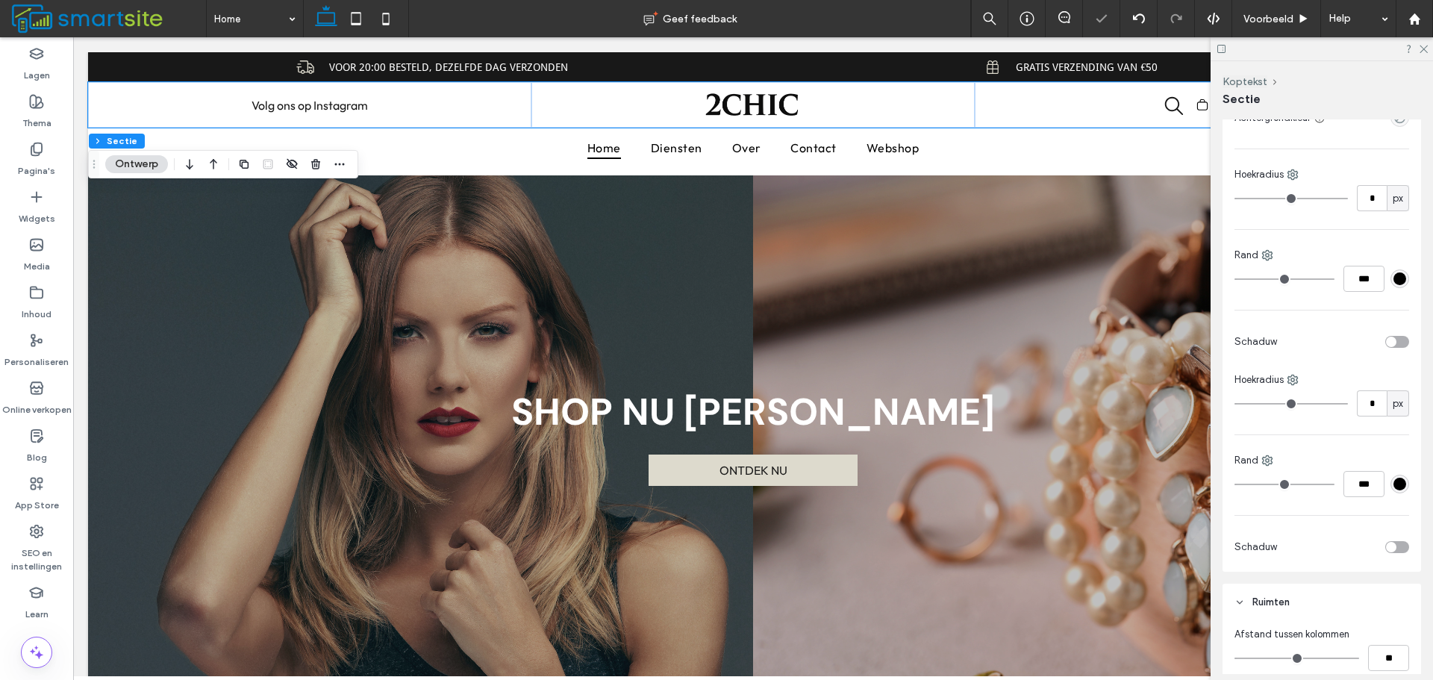
scroll to position [0, 0]
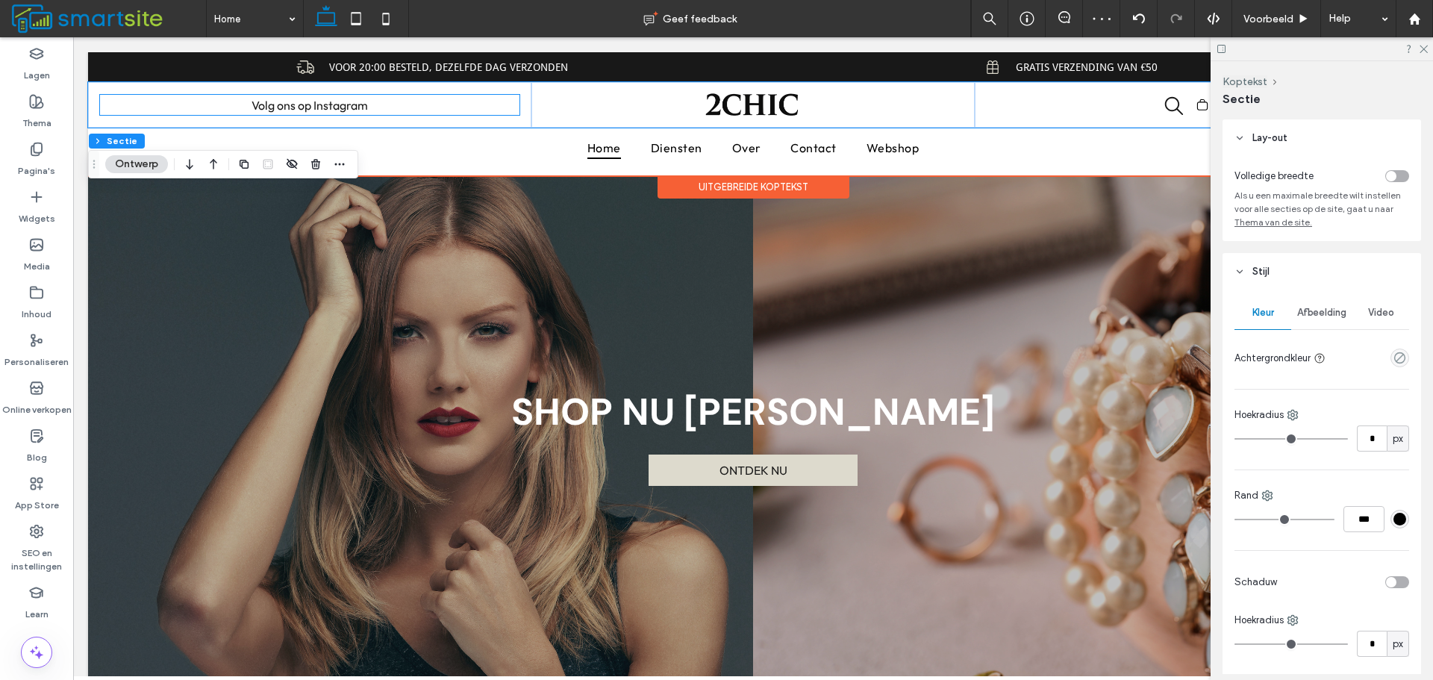
click at [399, 103] on p "Volg ons op Instagram" at bounding box center [310, 105] width 307 height 18
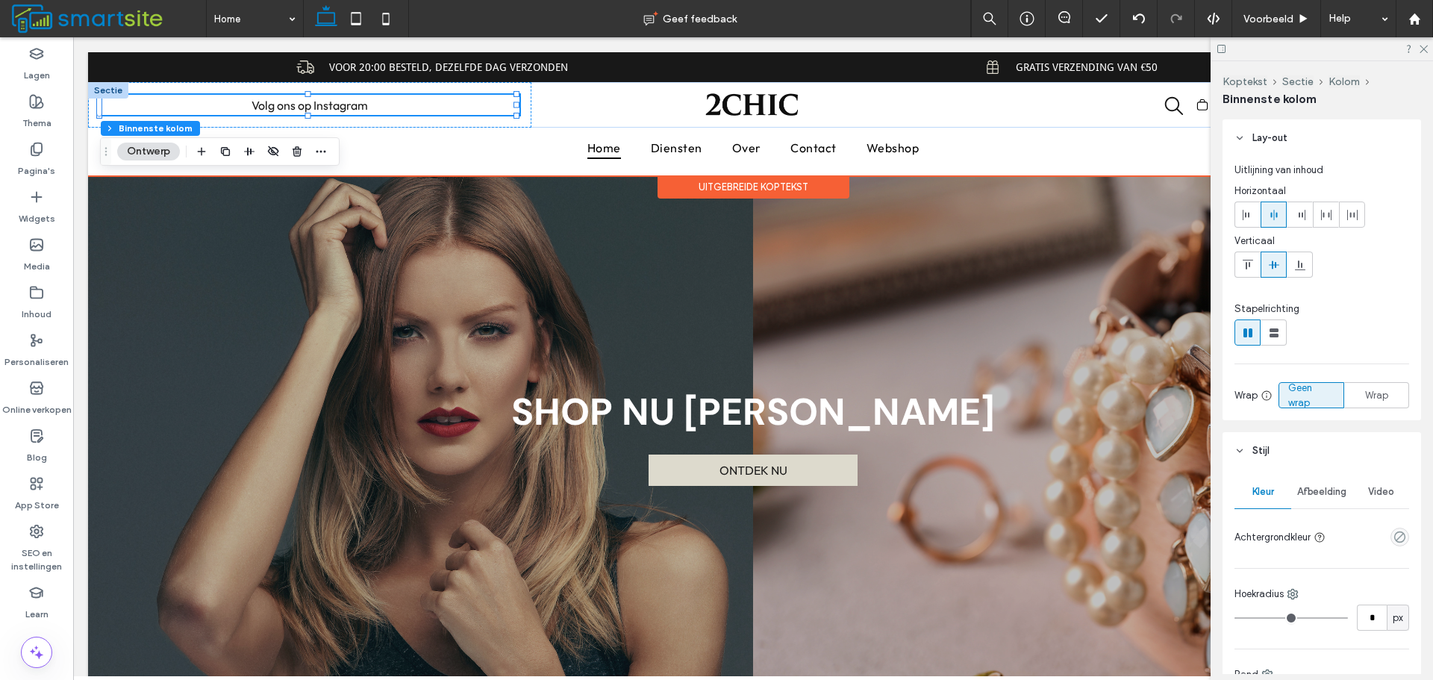
click at [490, 95] on div at bounding box center [308, 95] width 416 height 1
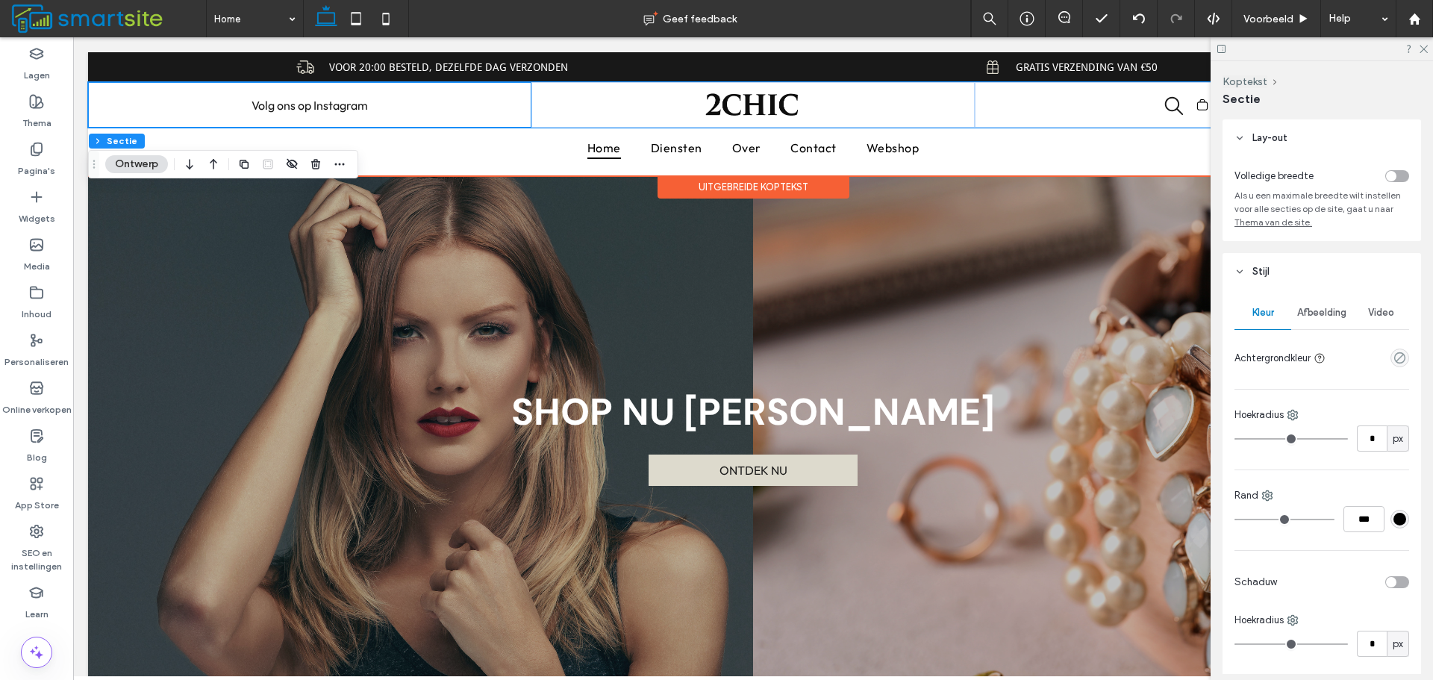
click at [495, 89] on div "Volg ons op Instagram" at bounding box center [309, 105] width 443 height 46
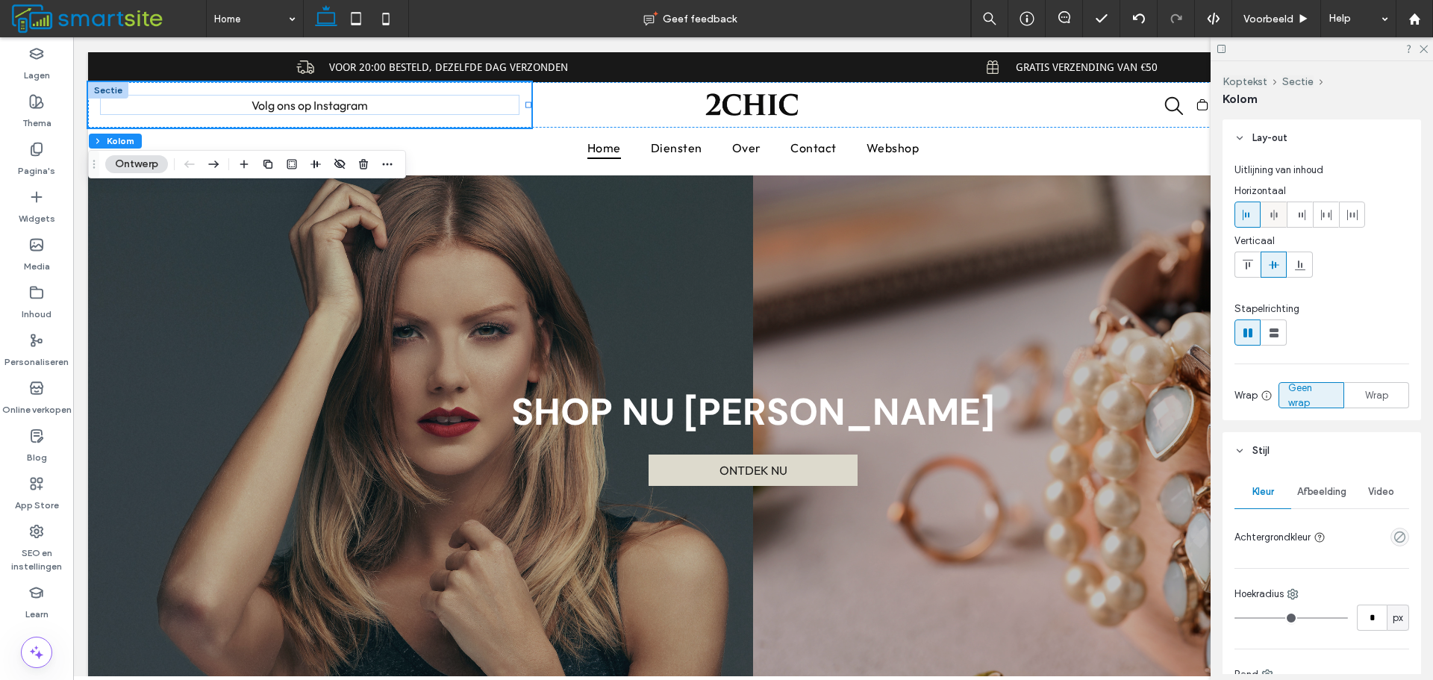
click at [1268, 215] on icon at bounding box center [1274, 215] width 12 height 12
click at [1258, 215] on div at bounding box center [1247, 214] width 25 height 25
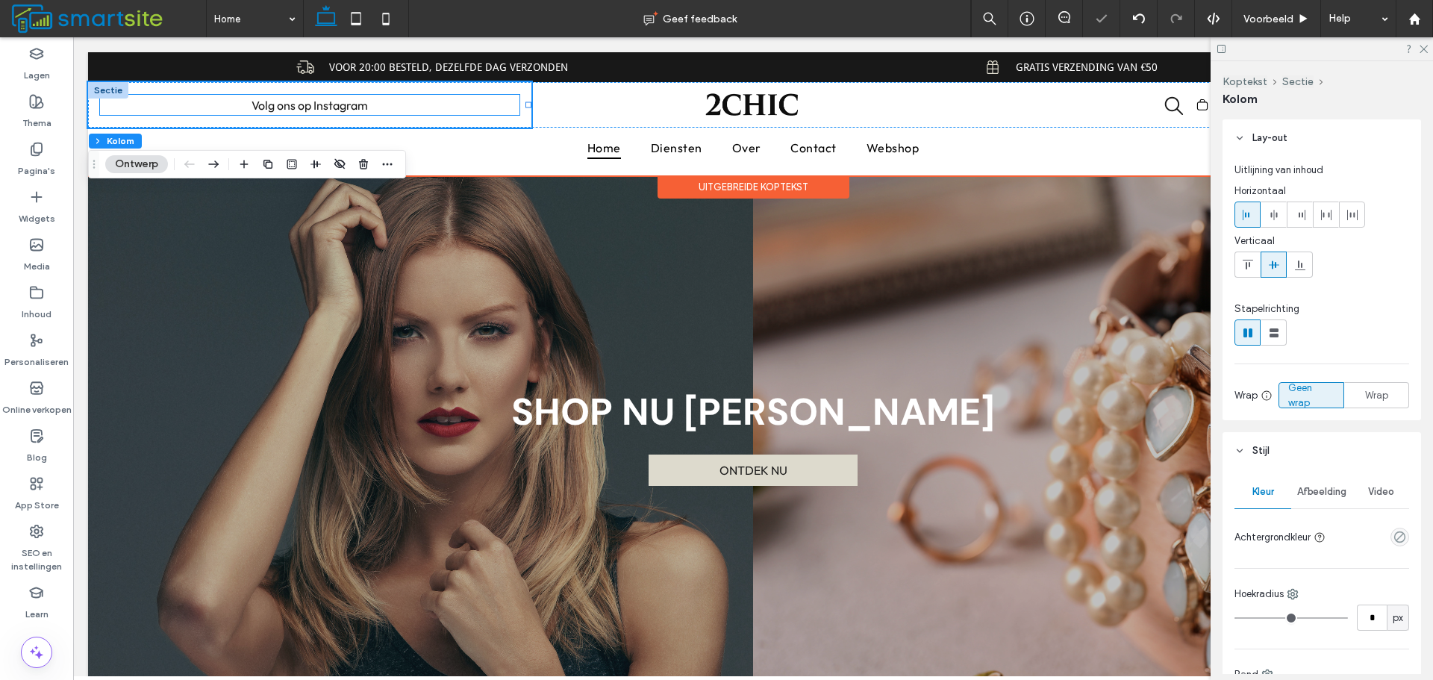
click at [333, 108] on span "Volg ons op Instagram" at bounding box center [309, 105] width 116 height 15
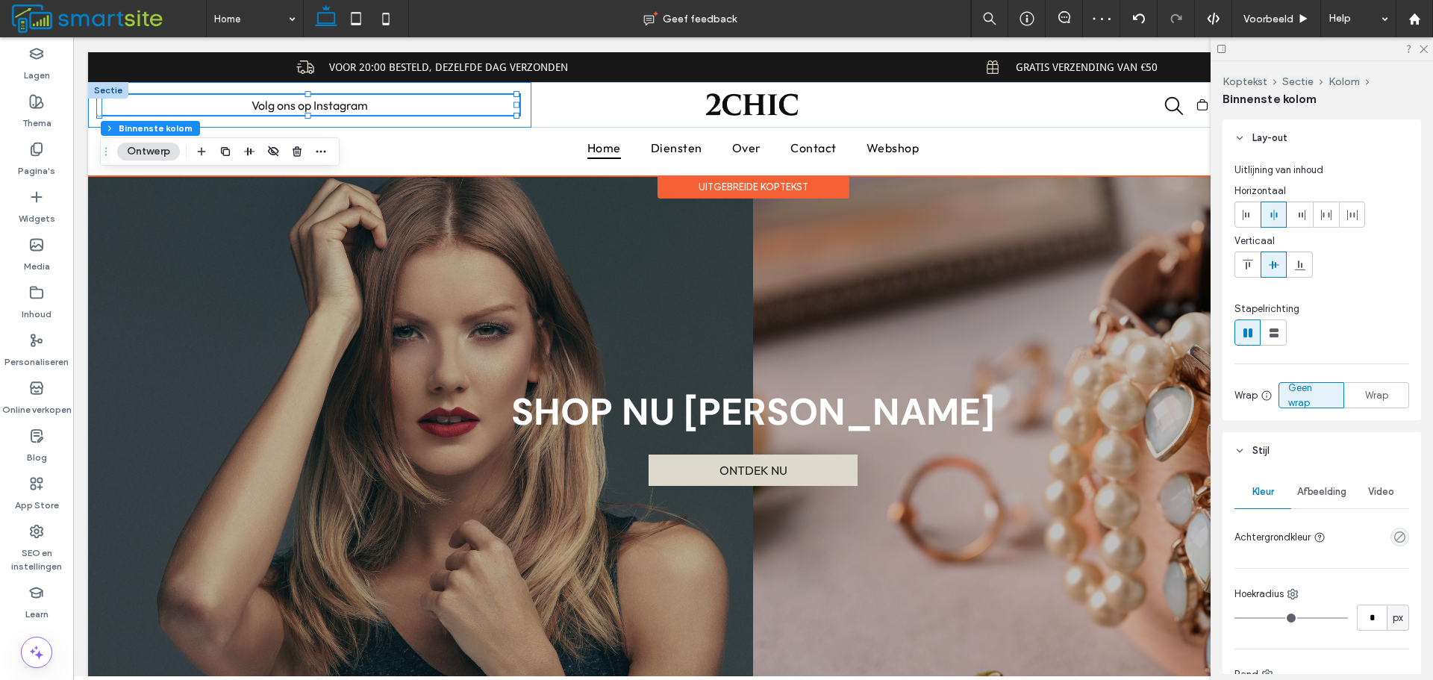
click at [333, 118] on div "Volg ons op Instagram" at bounding box center [309, 105] width 443 height 46
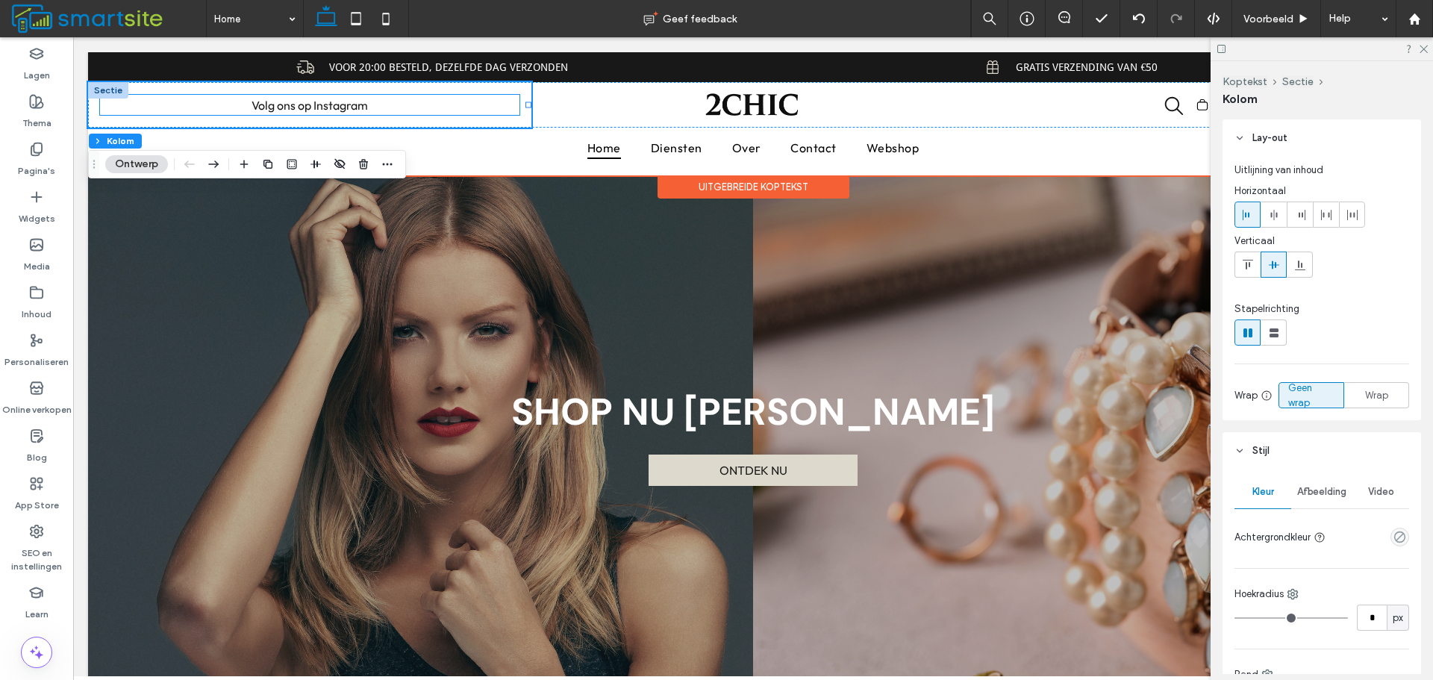
click at [330, 99] on span "Volg ons op Instagram" at bounding box center [309, 105] width 116 height 15
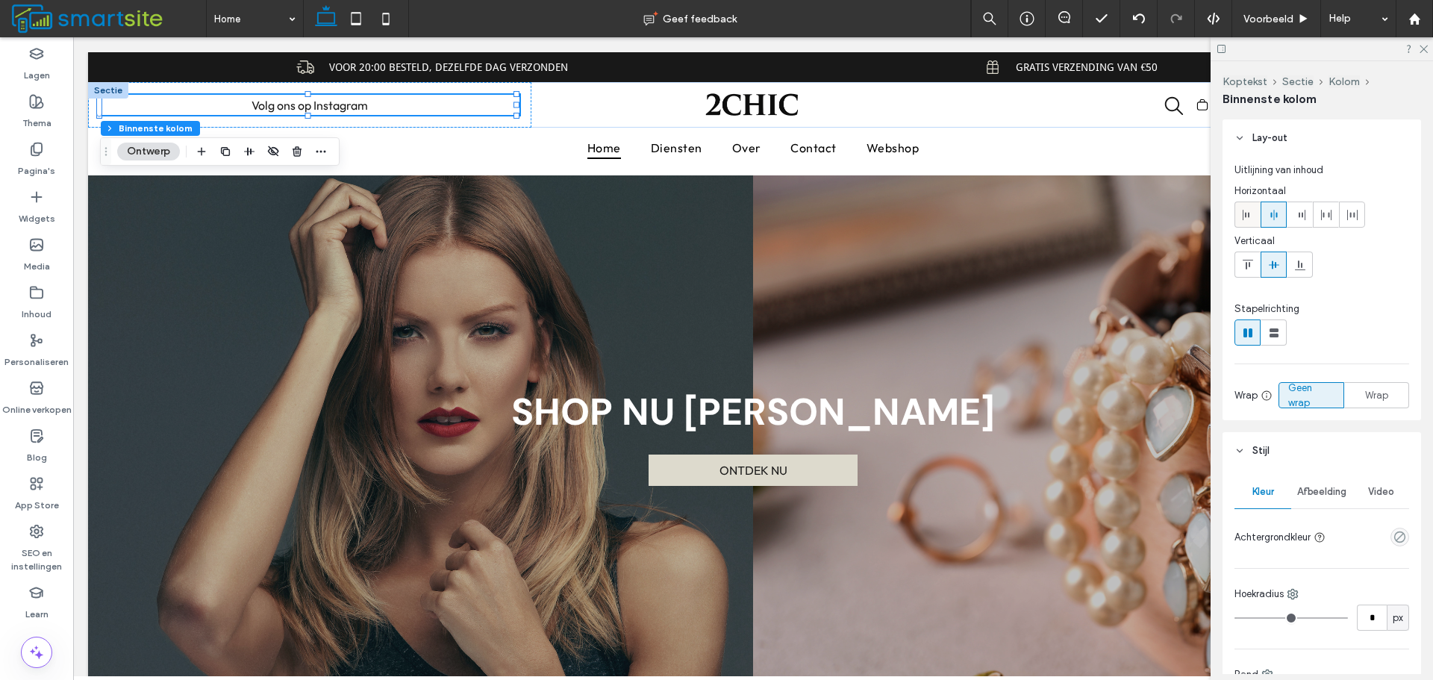
click at [1239, 211] on div at bounding box center [1247, 214] width 25 height 25
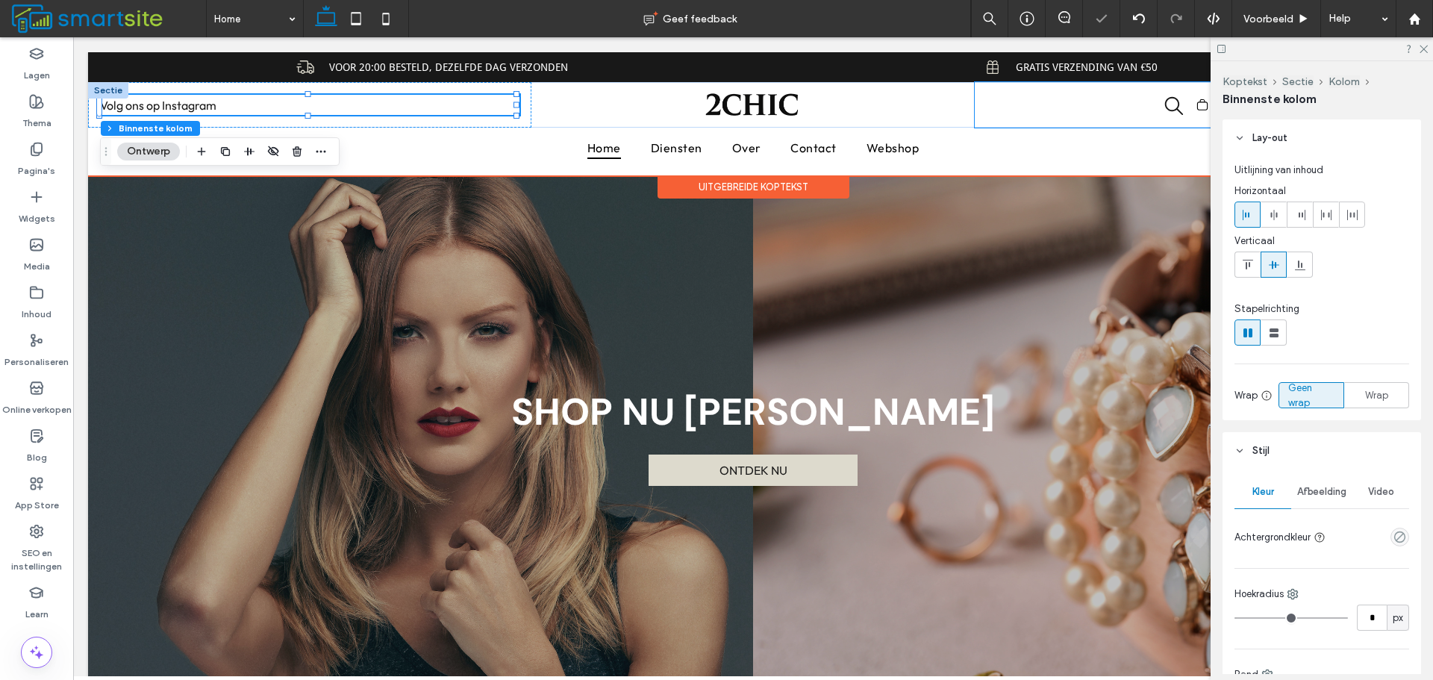
click at [1126, 104] on div "0" at bounding box center [1195, 105] width 443 height 46
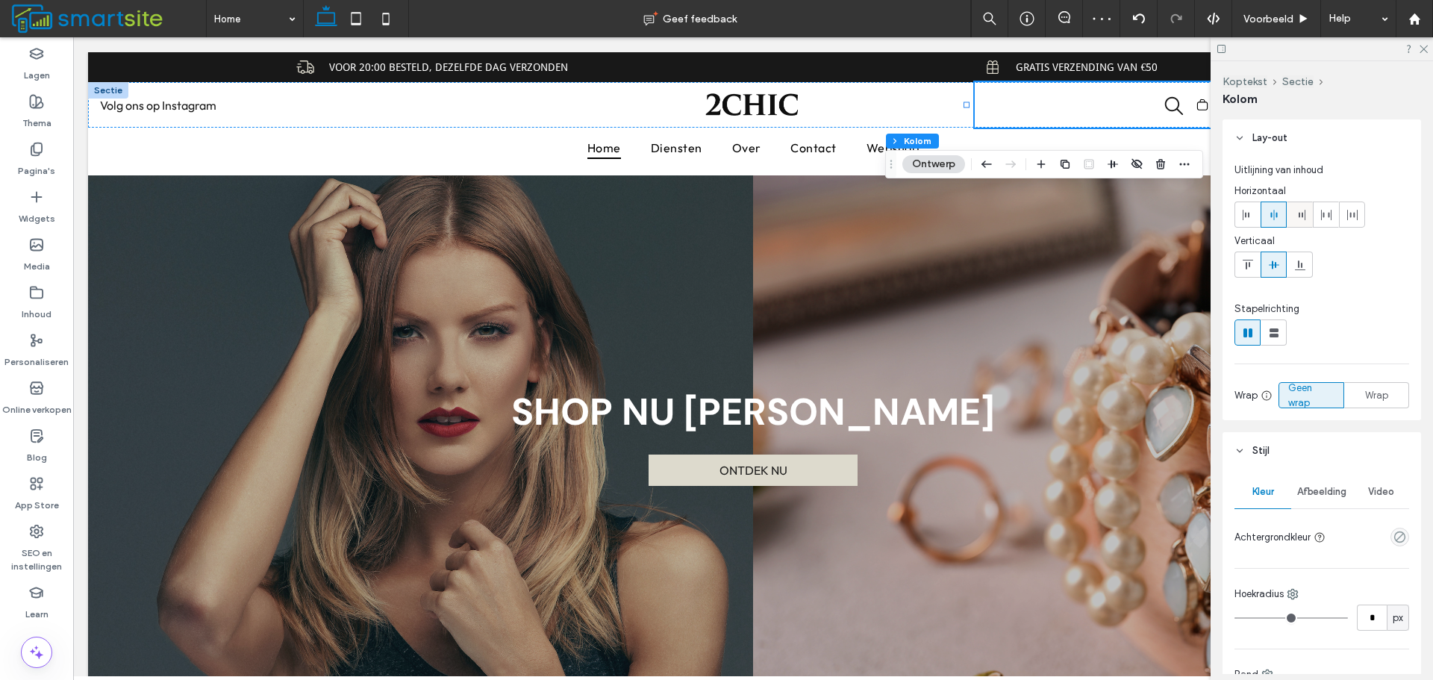
click at [1306, 216] on div at bounding box center [1299, 214] width 25 height 25
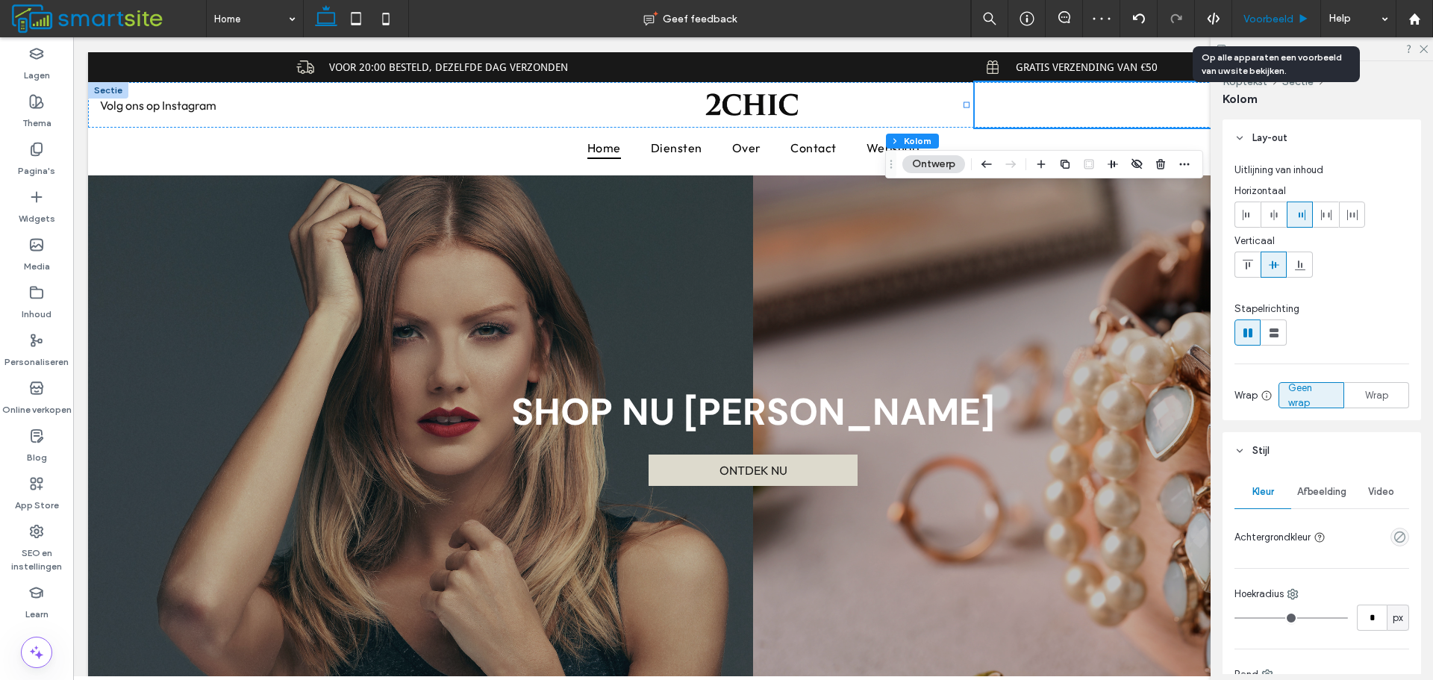
click at [1271, 17] on span "Voorbeeld" at bounding box center [1268, 19] width 50 height 13
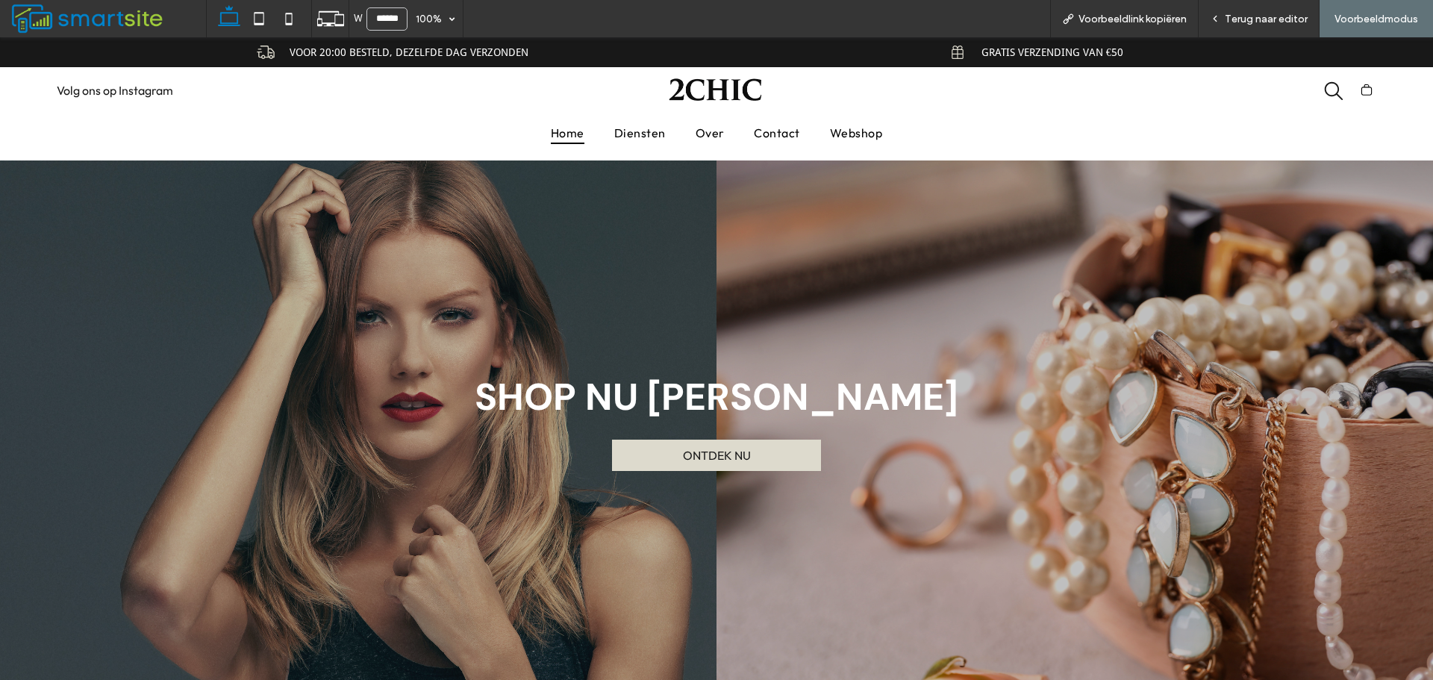
drag, startPoint x: 386, startPoint y: 375, endPoint x: 1137, endPoint y: 381, distance: 750.6
click at [1135, 381] on h1 "shop nu [PERSON_NAME]" at bounding box center [716, 396] width 1262 height 49
click at [1144, 380] on h1 "shop nu [PERSON_NAME]" at bounding box center [716, 396] width 1262 height 49
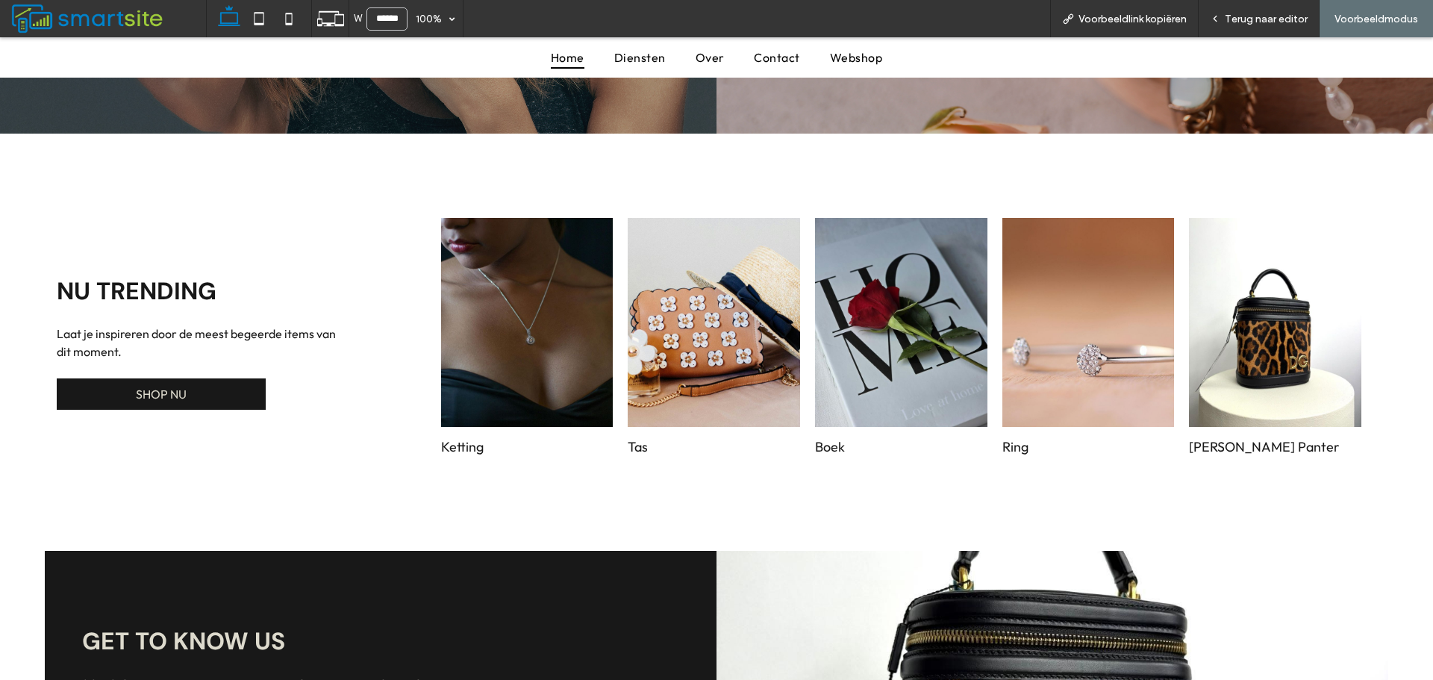
scroll to position [440, 0]
